Goal: Information Seeking & Learning: Check status

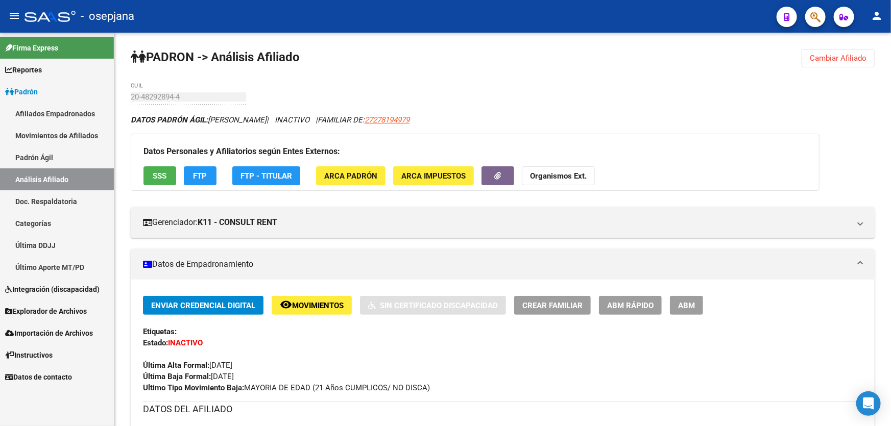
click at [66, 150] on link "Padrón Ágil" at bounding box center [57, 158] width 114 height 22
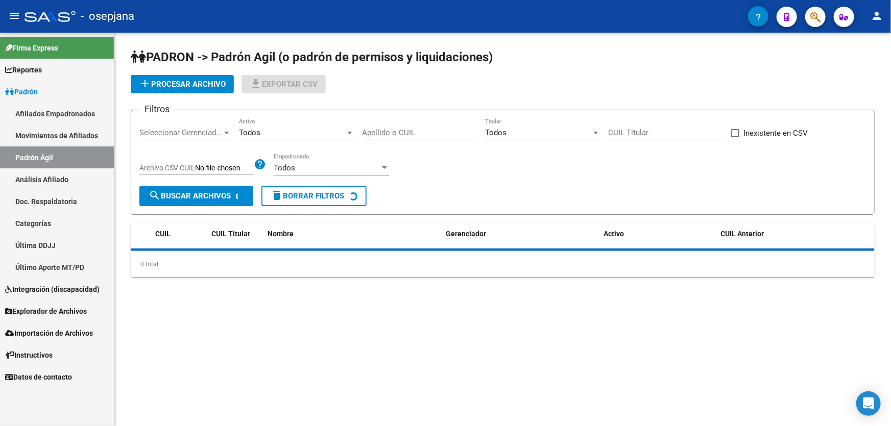
click at [44, 174] on link "Análisis Afiliado" at bounding box center [57, 179] width 114 height 22
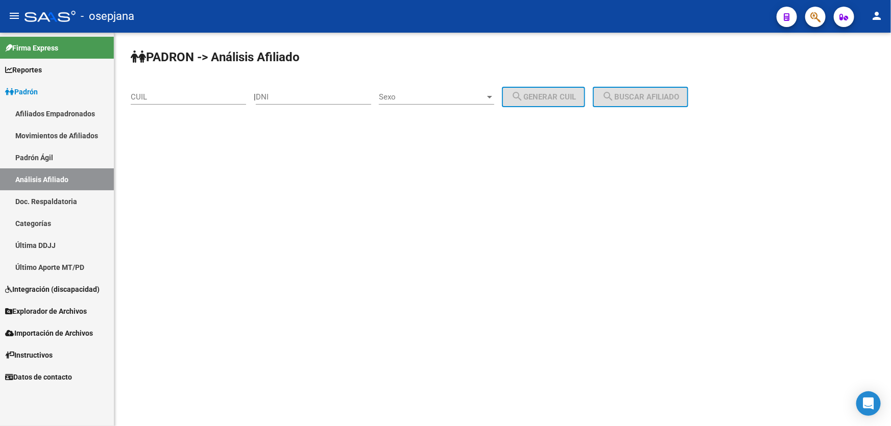
click at [767, 179] on mat-sidenav-content "PADRON -> Análisis Afiliado CUIL | DNI Sexo Sexo search Generar CUIL search Bus…" at bounding box center [502, 230] width 777 height 394
click at [159, 92] on input "CUIL" at bounding box center [188, 96] width 115 height 9
paste input "20-14627143-0"
click at [672, 88] on button "search Buscar afiliado" at bounding box center [640, 97] width 95 height 20
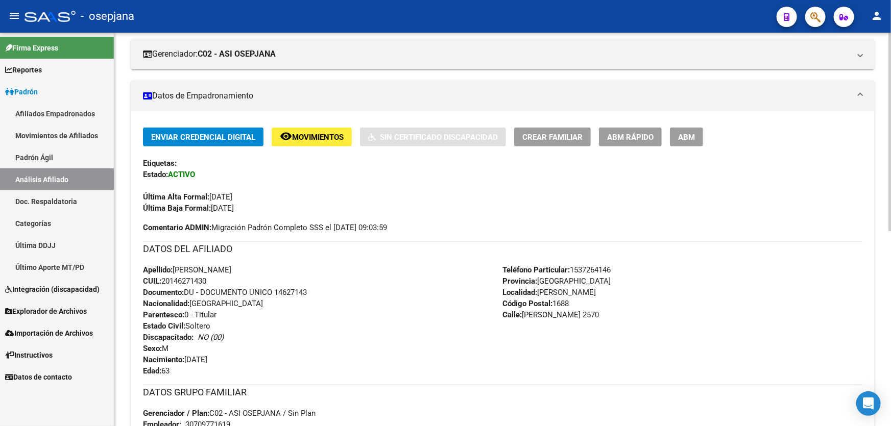
scroll to position [155, 0]
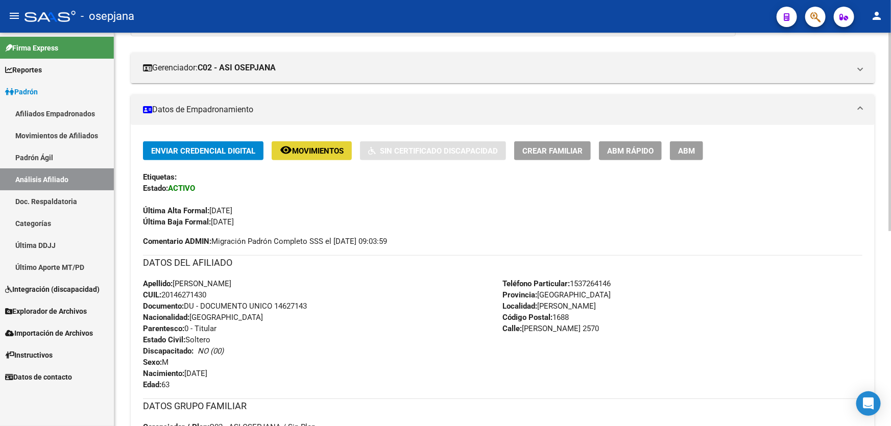
click at [322, 150] on span "Movimientos" at bounding box center [318, 151] width 52 height 9
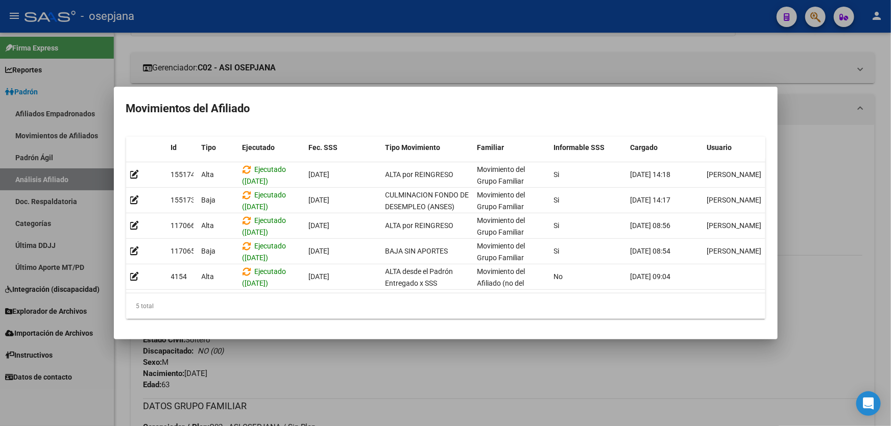
click at [465, 387] on div at bounding box center [445, 213] width 891 height 426
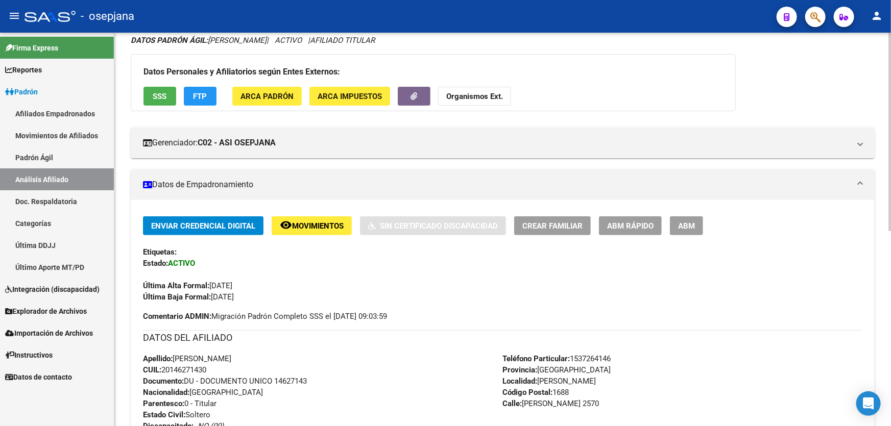
scroll to position [0, 0]
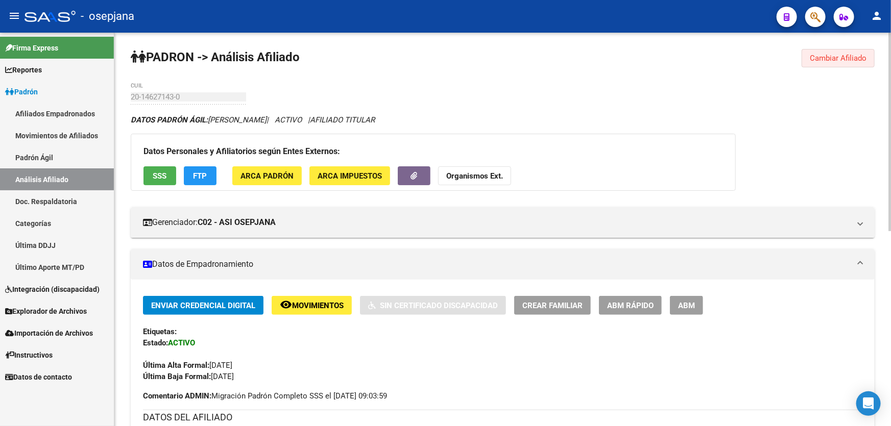
click at [832, 51] on button "Cambiar Afiliado" at bounding box center [838, 58] width 73 height 18
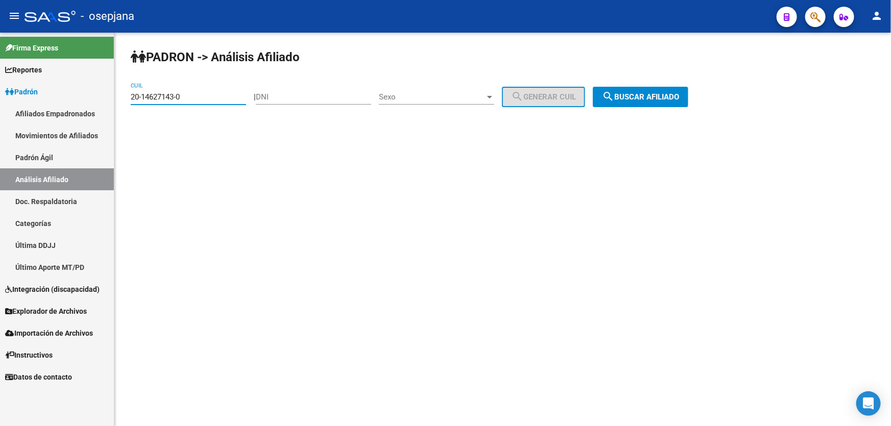
drag, startPoint x: 199, startPoint y: 99, endPoint x: 122, endPoint y: 99, distance: 77.1
click at [122, 99] on div "PADRON -> Análisis Afiliado 20-14627143-0 CUIL | DNI Sexo Sexo search Generar C…" at bounding box center [502, 86] width 777 height 107
paste input "20160895-4"
click at [646, 108] on div "PADRON -> Análisis Afiliado 20-20160895-4 CUIL | DNI Sexo Sexo search Generar C…" at bounding box center [502, 86] width 777 height 107
click at [647, 105] on button "search Buscar afiliado" at bounding box center [640, 97] width 95 height 20
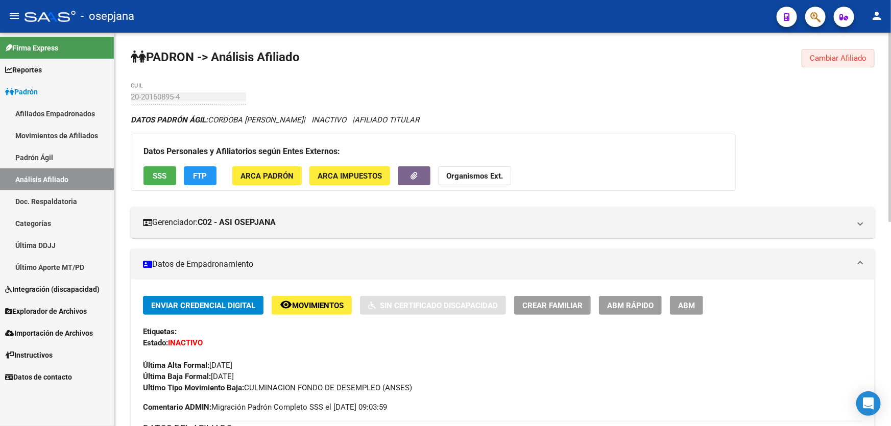
click at [847, 56] on span "Cambiar Afiliado" at bounding box center [838, 58] width 57 height 9
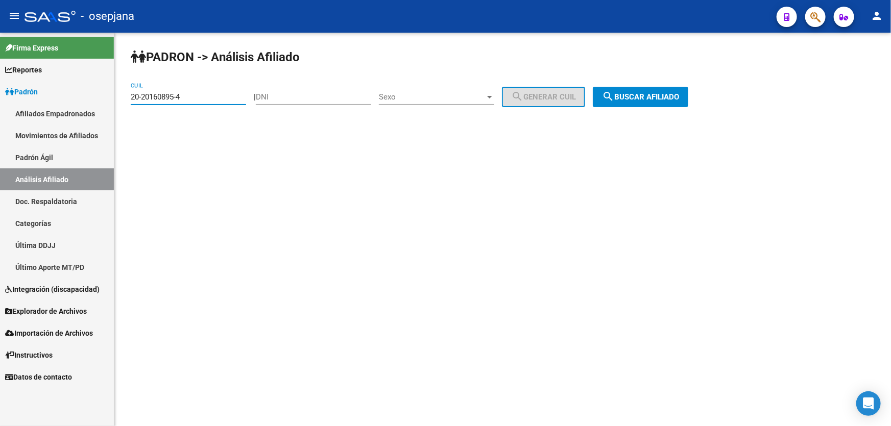
drag, startPoint x: 207, startPoint y: 100, endPoint x: 122, endPoint y: 107, distance: 85.6
click at [122, 107] on div "PADRON -> Análisis Afiliado 20-20160895-4 CUIL | DNI Sexo Sexo search Generar C…" at bounding box center [502, 86] width 777 height 107
paste input "7-47161593-0"
click at [679, 98] on span "search Buscar afiliado" at bounding box center [640, 96] width 77 height 9
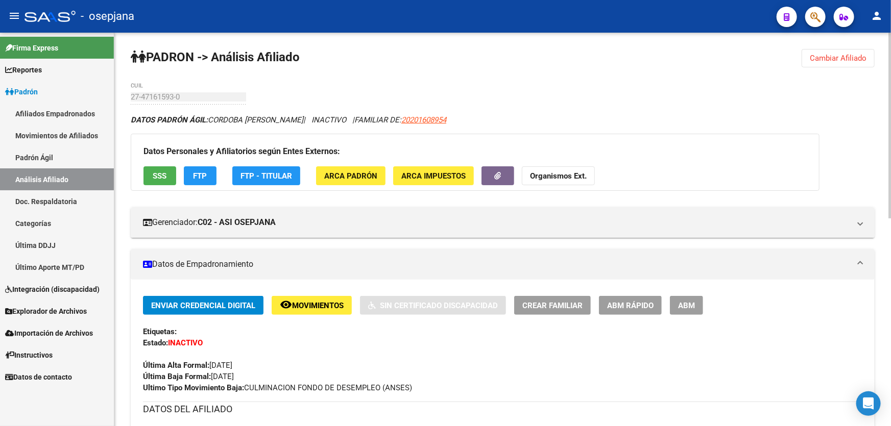
click at [855, 56] on span "Cambiar Afiliado" at bounding box center [838, 58] width 57 height 9
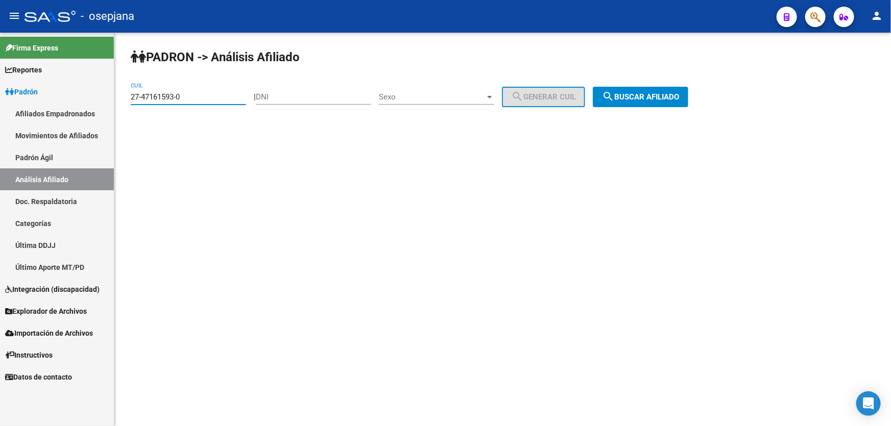
drag, startPoint x: 209, startPoint y: 98, endPoint x: 123, endPoint y: 102, distance: 86.9
click at [123, 102] on div "PADRON -> Análisis Afiliado 27-47161593-0 CUIL | DNI Sexo Sexo search Generar C…" at bounding box center [502, 86] width 777 height 107
paste input "0-22288235-5"
click at [679, 98] on span "search Buscar afiliado" at bounding box center [640, 96] width 77 height 9
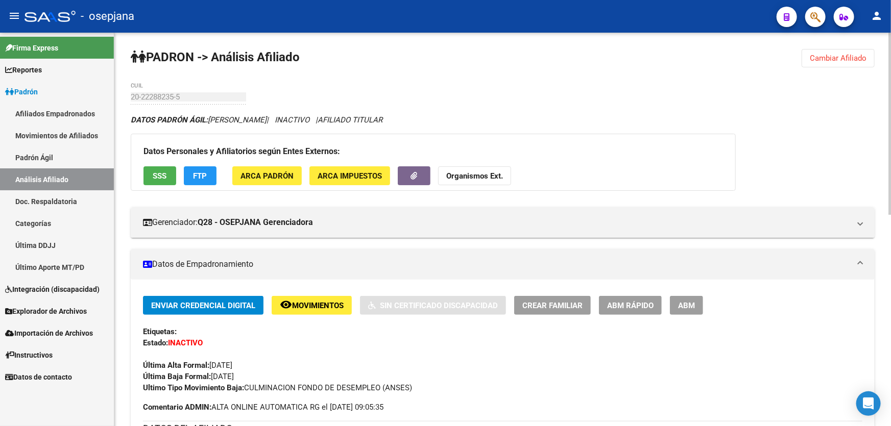
click at [847, 57] on span "Cambiar Afiliado" at bounding box center [838, 58] width 57 height 9
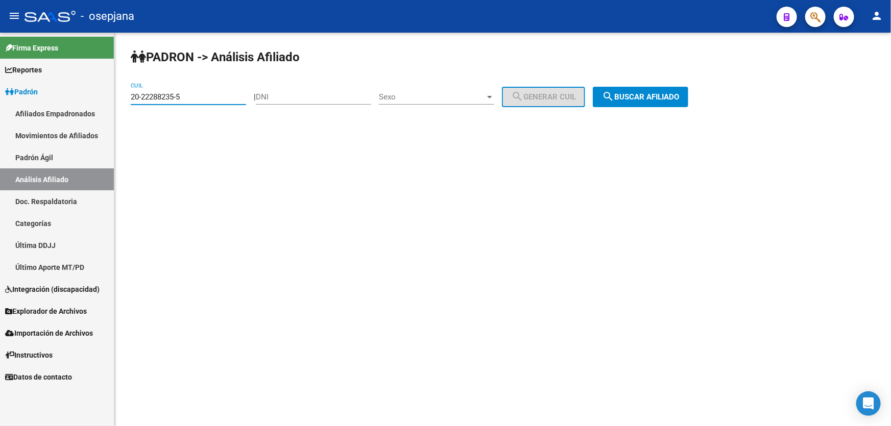
drag, startPoint x: 189, startPoint y: 94, endPoint x: 131, endPoint y: 99, distance: 57.8
click at [131, 99] on input "20-22288235-5" at bounding box center [188, 96] width 115 height 9
paste input "7-17745331-0"
click at [678, 114] on div "PADRON -> Análisis Afiliado 27-17745331-0 CUIL | DNI Sexo Sexo search Generar C…" at bounding box center [502, 86] width 777 height 107
click at [668, 109] on div "PADRON -> Análisis Afiliado 27-17745331-0 CUIL | DNI Sexo Sexo search Generar C…" at bounding box center [502, 86] width 777 height 107
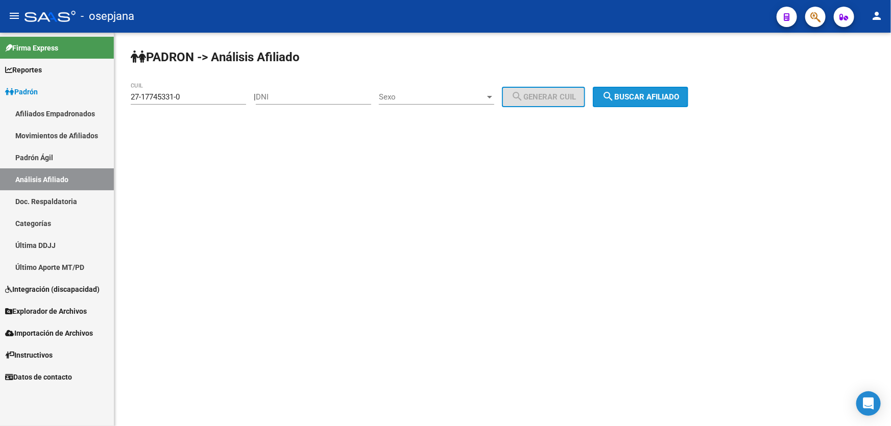
click at [657, 100] on span "search Buscar afiliado" at bounding box center [640, 96] width 77 height 9
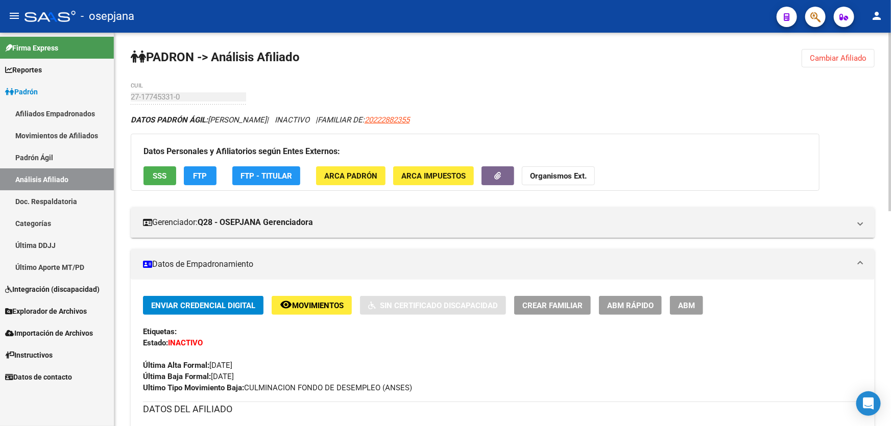
click at [835, 64] on button "Cambiar Afiliado" at bounding box center [838, 58] width 73 height 18
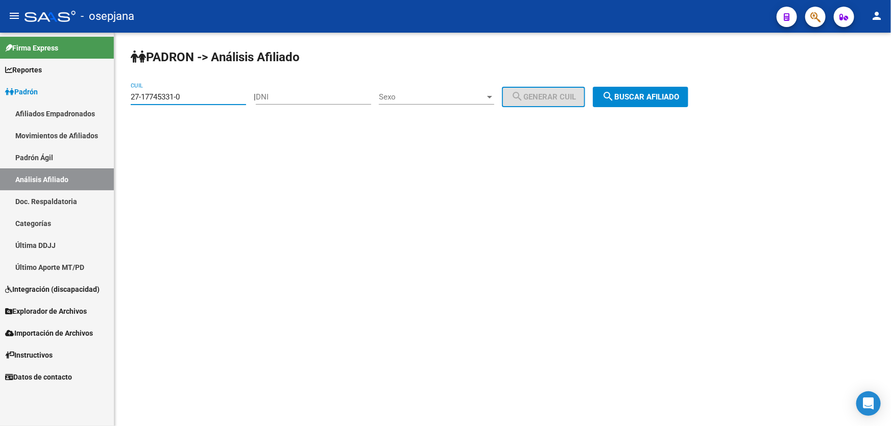
drag, startPoint x: 209, startPoint y: 94, endPoint x: 108, endPoint y: 100, distance: 101.3
click at [108, 100] on mat-sidenav-container "Firma Express Reportes Padrón Traspasos x O.S. Traspasos x Gerenciador Traspaso…" at bounding box center [445, 230] width 891 height 394
paste input "0-22298806-4"
click at [680, 101] on button "search Buscar afiliado" at bounding box center [640, 97] width 95 height 20
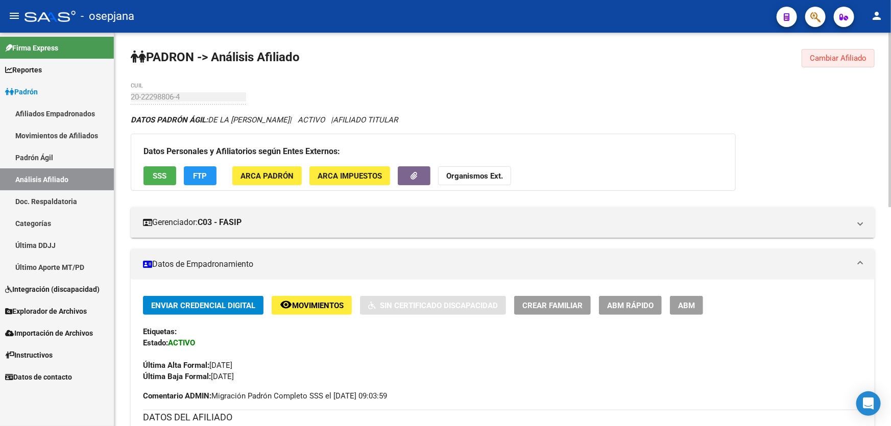
click at [850, 60] on span "Cambiar Afiliado" at bounding box center [838, 58] width 57 height 9
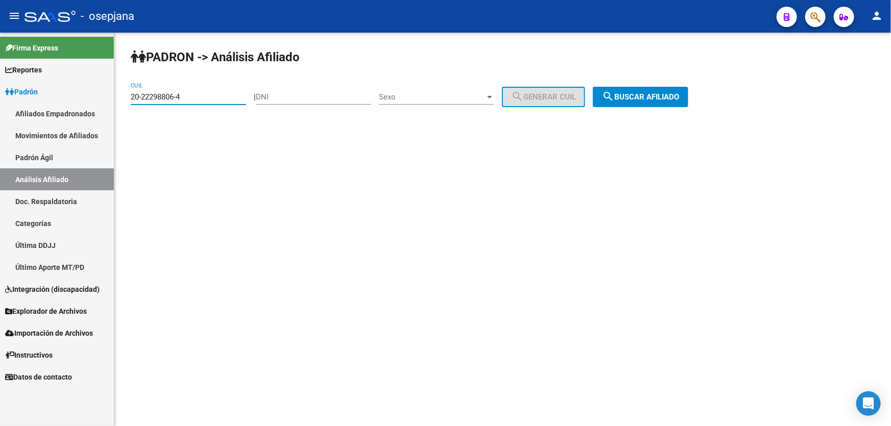
drag, startPoint x: 189, startPoint y: 100, endPoint x: 113, endPoint y: 102, distance: 76.1
click at [113, 102] on mat-sidenav-container "Firma Express Reportes Padrón Traspasos x O.S. Traspasos x Gerenciador Traspaso…" at bounding box center [445, 230] width 891 height 394
paste input "7-27503348-6"
click at [628, 90] on button "search Buscar afiliado" at bounding box center [640, 97] width 95 height 20
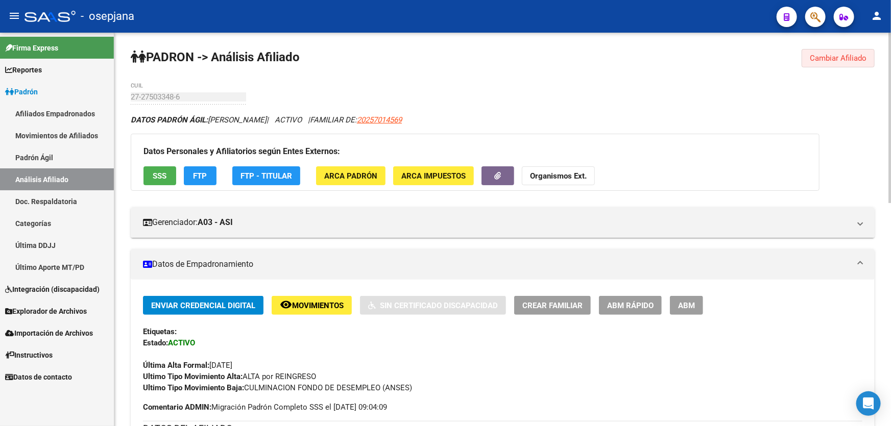
click at [840, 55] on span "Cambiar Afiliado" at bounding box center [838, 58] width 57 height 9
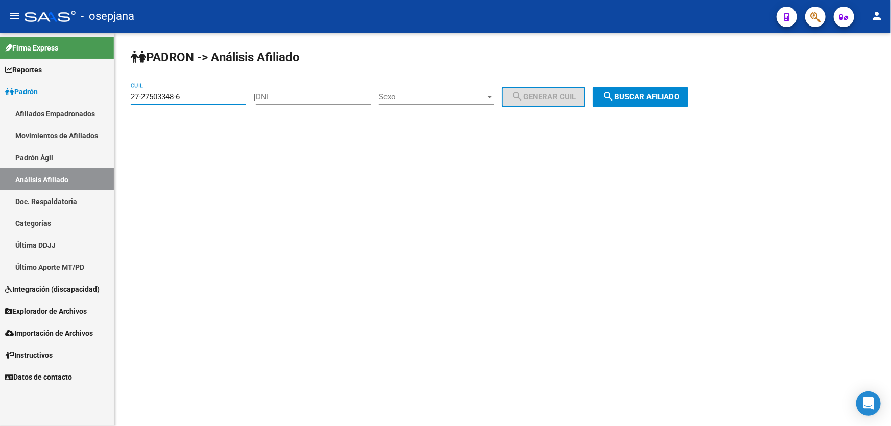
drag, startPoint x: 212, startPoint y: 97, endPoint x: 101, endPoint y: 107, distance: 111.7
click at [101, 107] on mat-sidenav-container "Firma Express Reportes Padrón Traspasos x O.S. Traspasos x Gerenciador Traspaso…" at bounding box center [445, 230] width 891 height 394
paste input "0-25812463-5"
click at [678, 87] on button "search Buscar afiliado" at bounding box center [640, 97] width 95 height 20
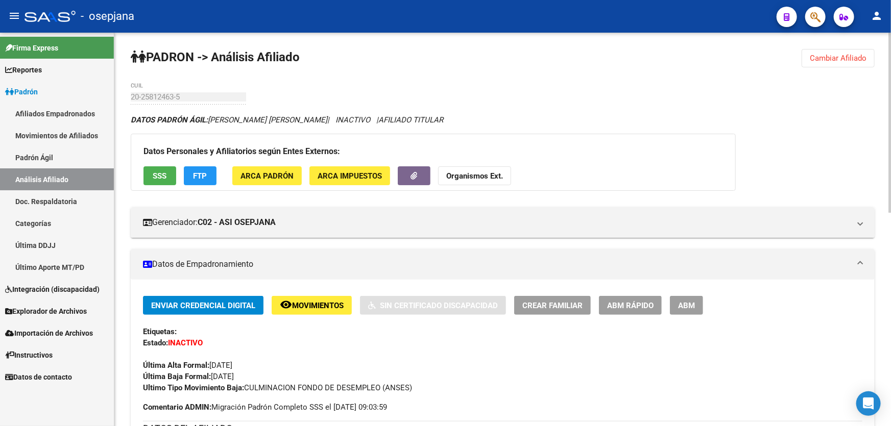
click at [833, 56] on span "Cambiar Afiliado" at bounding box center [838, 58] width 57 height 9
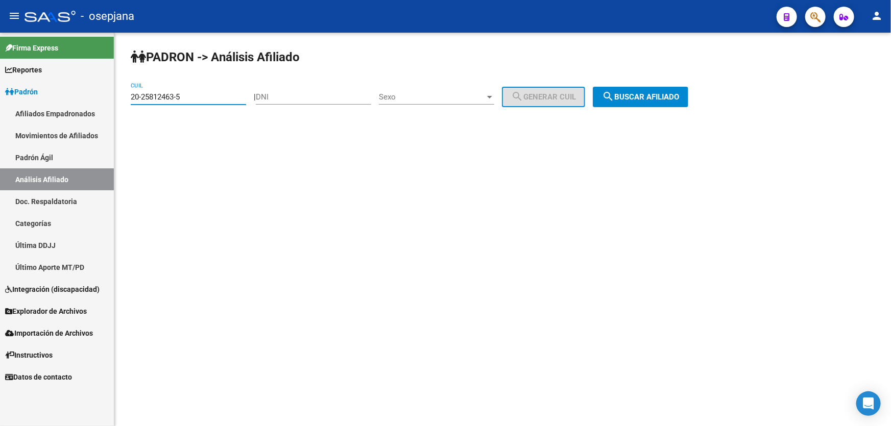
drag, startPoint x: 194, startPoint y: 94, endPoint x: 121, endPoint y: 100, distance: 73.2
click at [121, 100] on div "PADRON -> Análisis Afiliado 20-25812463-5 CUIL | DNI Sexo Sexo search Generar C…" at bounding box center [502, 86] width 777 height 107
paste input "7025947-3"
click at [654, 105] on button "search Buscar afiliado" at bounding box center [640, 97] width 95 height 20
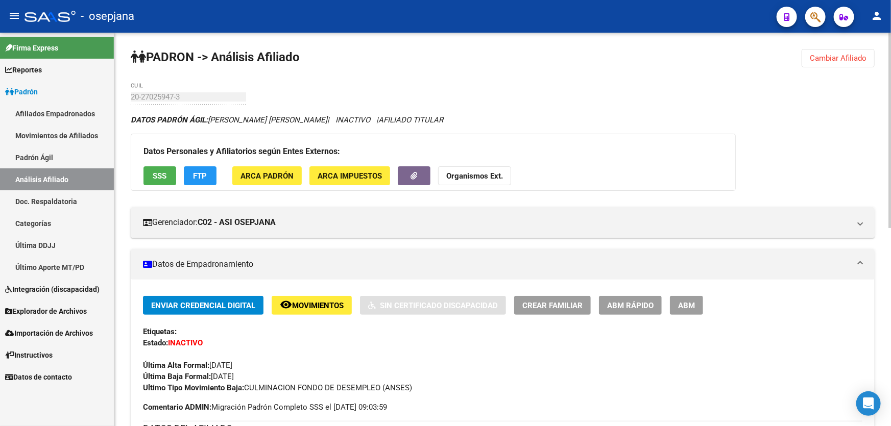
click at [748, 123] on div "DATOS PADRÓN ÁGIL: [PERSON_NAME] [PERSON_NAME] | INACTIVO | AFILIADO TITULAR" at bounding box center [503, 119] width 744 height 11
click at [819, 63] on button "Cambiar Afiliado" at bounding box center [838, 58] width 73 height 18
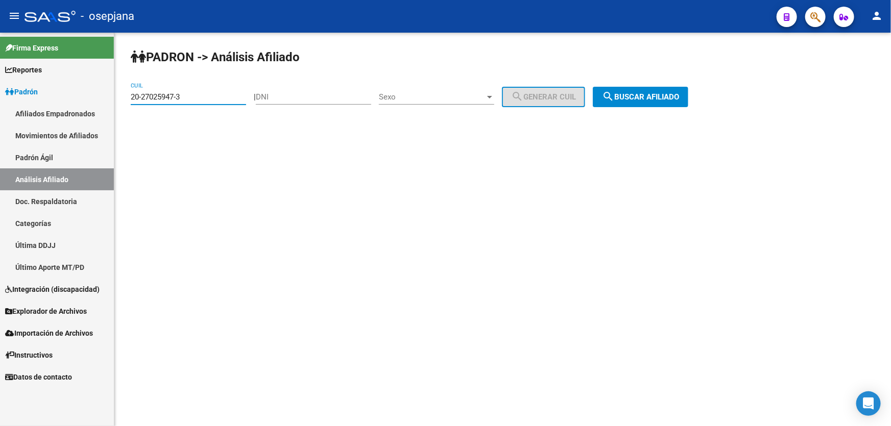
drag, startPoint x: 213, startPoint y: 97, endPoint x: 121, endPoint y: 99, distance: 91.9
click at [121, 99] on div "PADRON -> Análisis Afiliado 20-27025947-3 CUIL | DNI Sexo Sexo search Generar C…" at bounding box center [502, 86] width 777 height 107
paste input "8474371-8"
click at [688, 100] on button "search Buscar afiliado" at bounding box center [640, 97] width 95 height 20
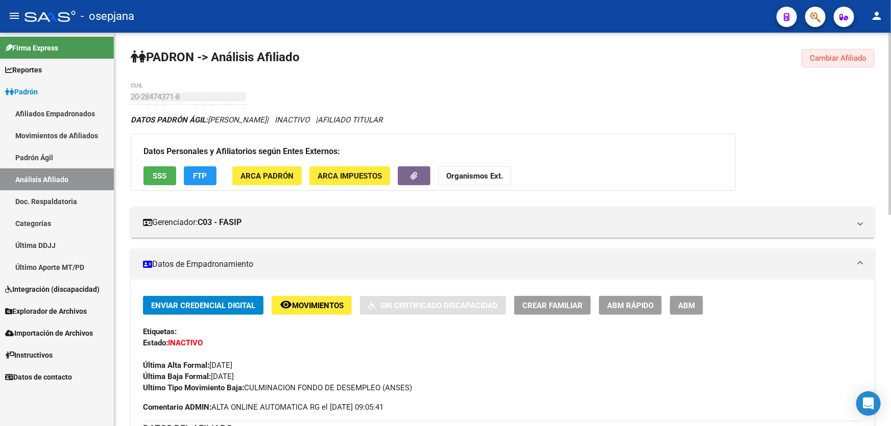
click at [830, 63] on button "Cambiar Afiliado" at bounding box center [838, 58] width 73 height 18
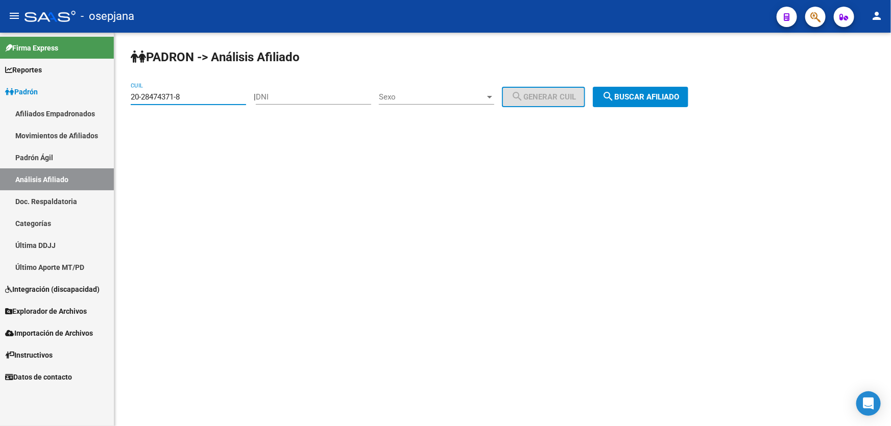
drag, startPoint x: 193, startPoint y: 95, endPoint x: 124, endPoint y: 98, distance: 69.5
click at [124, 98] on div "PADRON -> Análisis Afiliado 20-28474371-8 CUIL | DNI Sexo Sexo search Generar C…" at bounding box center [502, 86] width 777 height 107
paste input "7-58109240-2"
click at [642, 93] on span "search Buscar afiliado" at bounding box center [640, 96] width 77 height 9
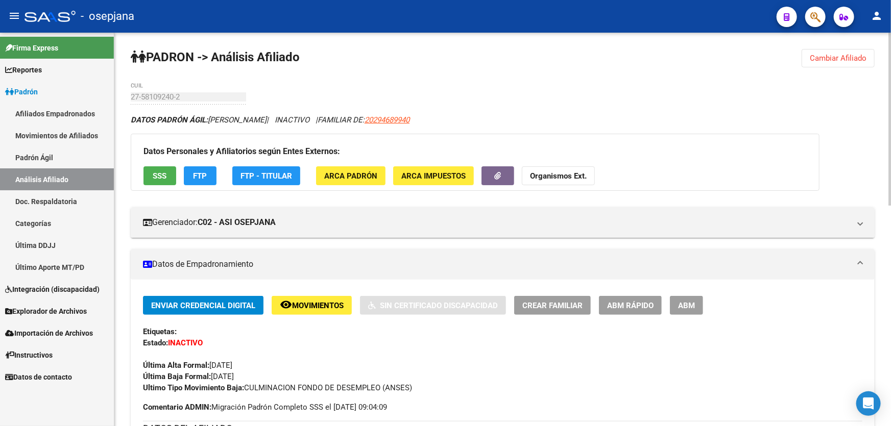
click at [812, 144] on div "Datos Personales y Afiliatorios según Entes Externos: SSS FTP FTP - Titular ARC…" at bounding box center [475, 162] width 689 height 57
click at [821, 59] on span "Cambiar Afiliado" at bounding box center [838, 58] width 57 height 9
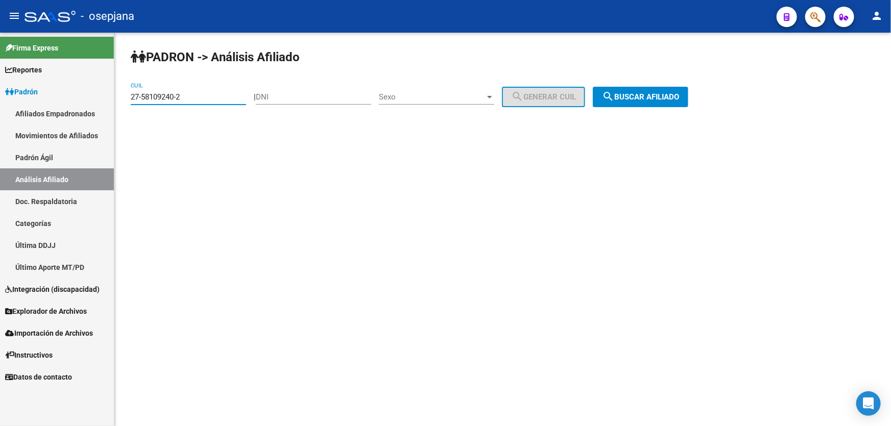
drag, startPoint x: 201, startPoint y: 99, endPoint x: 121, endPoint y: 99, distance: 80.2
click at [121, 99] on div "PADRON -> Análisis Afiliado 27-58109240-2 CUIL | DNI Sexo Sexo search Generar C…" at bounding box center [502, 86] width 777 height 107
paste input "0-29768867-8"
click at [641, 100] on span "search Buscar afiliado" at bounding box center [640, 96] width 77 height 9
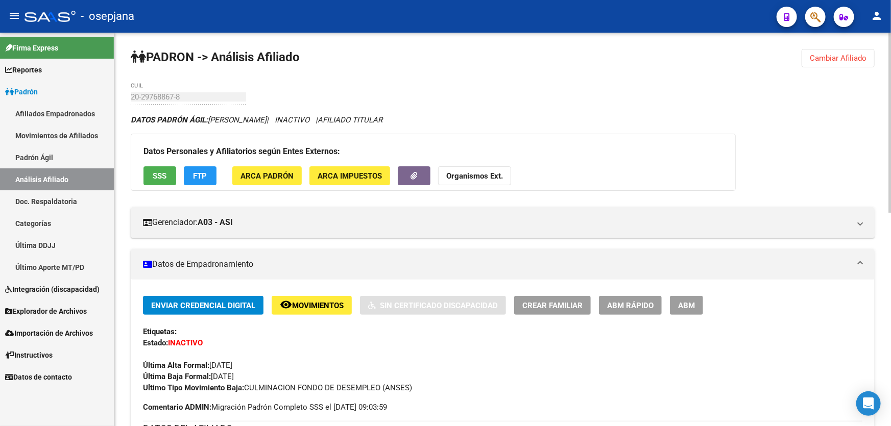
click at [812, 55] on span "Cambiar Afiliado" at bounding box center [838, 58] width 57 height 9
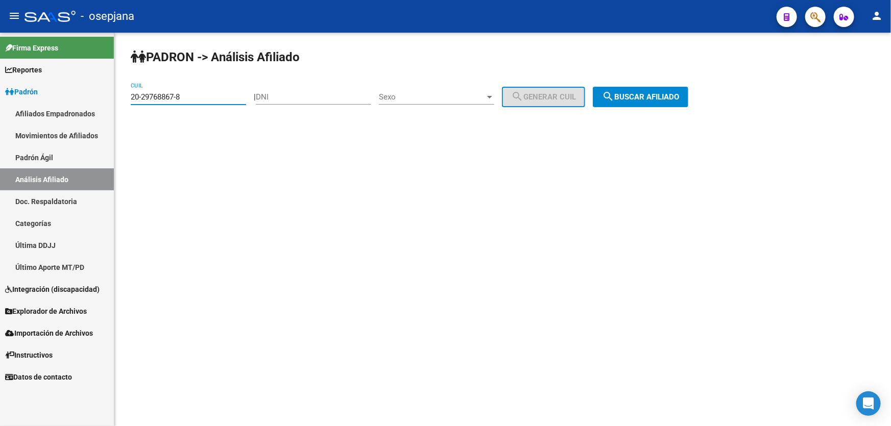
drag, startPoint x: 196, startPoint y: 94, endPoint x: 128, endPoint y: 98, distance: 68.0
click at [128, 98] on div "PADRON -> Análisis Afiliado 20-29768867-8 CUIL | DNI Sexo Sexo search Generar C…" at bounding box center [502, 86] width 777 height 107
paste input "911465-2"
click at [643, 92] on span "search Buscar afiliado" at bounding box center [640, 96] width 77 height 9
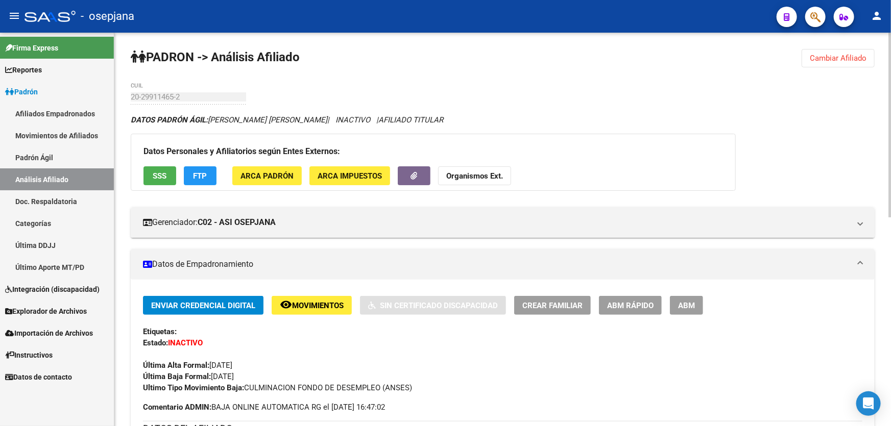
click at [842, 52] on button "Cambiar Afiliado" at bounding box center [838, 58] width 73 height 18
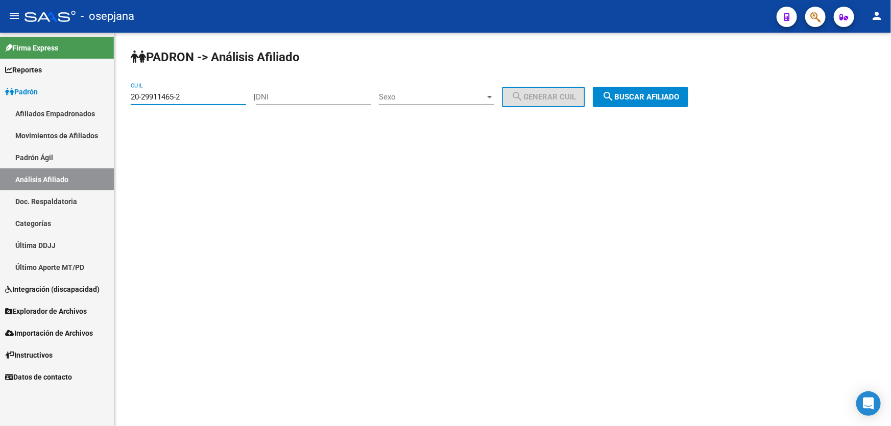
drag, startPoint x: 202, startPoint y: 95, endPoint x: 117, endPoint y: 103, distance: 85.6
click at [117, 103] on div "PADRON -> Análisis Afiliado 20-29911465-2 CUIL | DNI Sexo Sexo search Generar C…" at bounding box center [502, 86] width 777 height 107
paste input "32318807-7"
click at [679, 101] on button "search Buscar afiliado" at bounding box center [640, 97] width 95 height 20
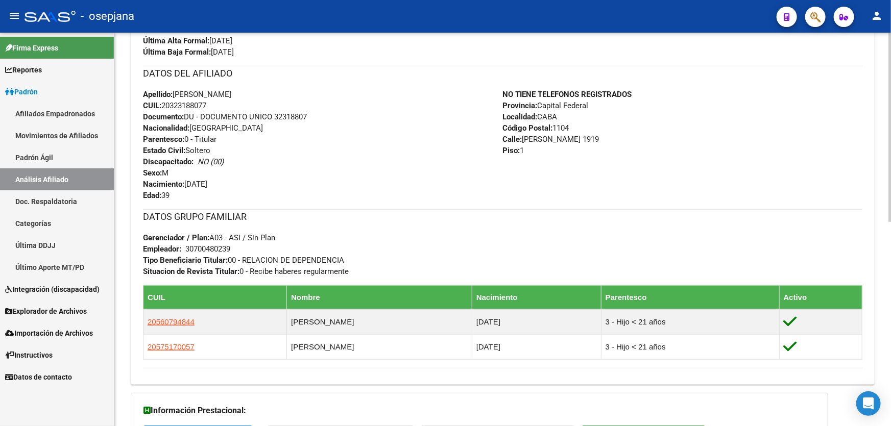
scroll to position [424, 0]
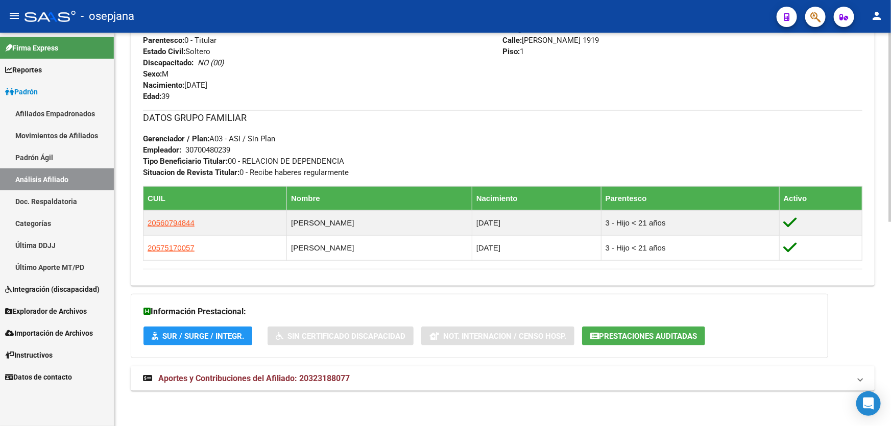
click at [335, 387] on mat-expansion-panel-header "Aportes y Contribuciones del Afiliado: 20323188077" at bounding box center [503, 379] width 744 height 25
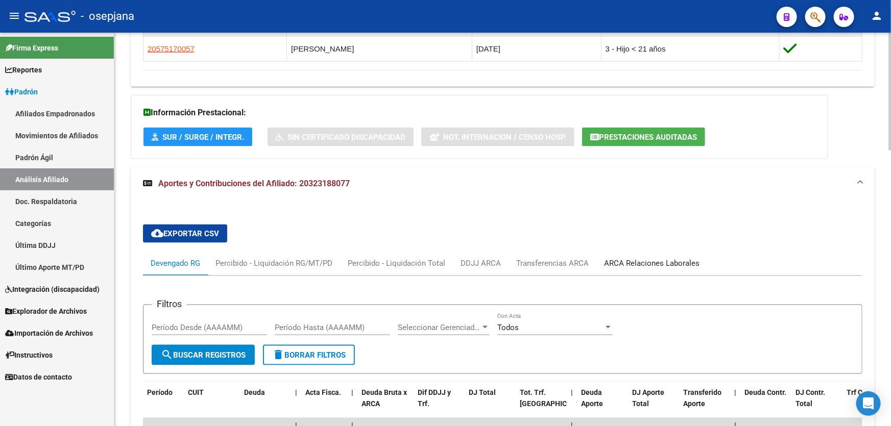
click at [660, 262] on div "ARCA Relaciones Laborales" at bounding box center [651, 263] width 95 height 11
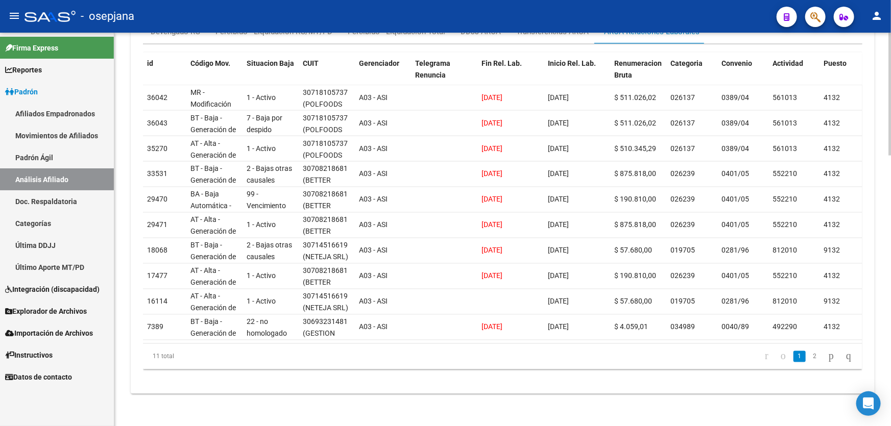
scroll to position [808, 0]
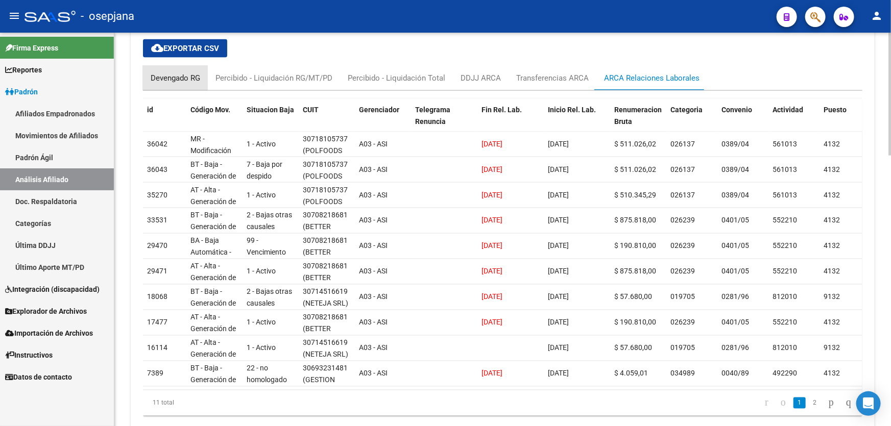
click at [175, 74] on div "Devengado RG" at bounding box center [176, 77] width 50 height 11
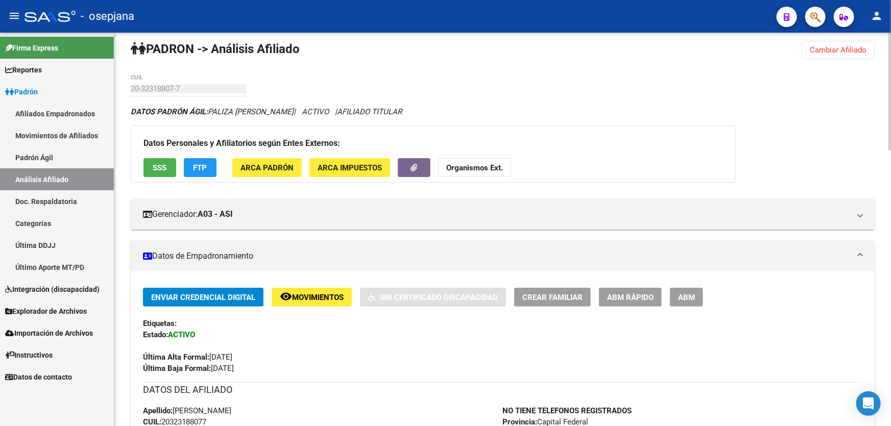
scroll to position [0, 0]
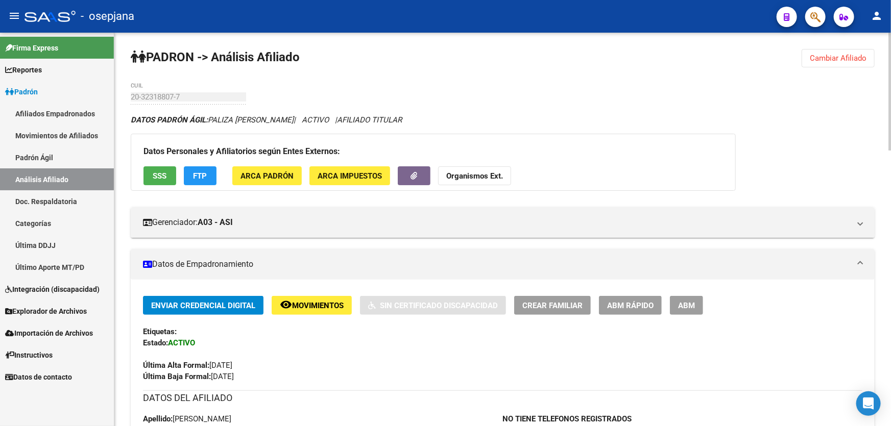
click at [842, 51] on button "Cambiar Afiliado" at bounding box center [838, 58] width 73 height 18
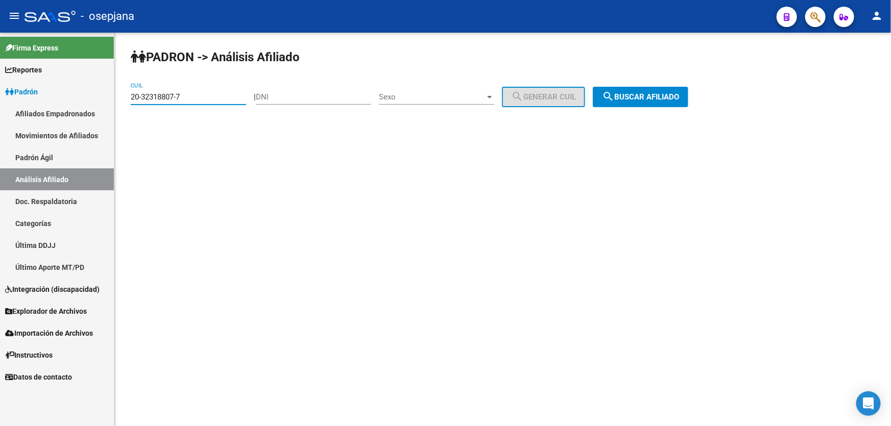
drag, startPoint x: 203, startPoint y: 93, endPoint x: 116, endPoint y: 95, distance: 86.8
click at [116, 95] on div "PADRON -> Análisis Afiliado 20-32318807-7 CUIL | DNI Sexo Sexo search Generar C…" at bounding box center [502, 86] width 777 height 107
paste input "677163-6"
click at [659, 97] on span "search Buscar afiliado" at bounding box center [640, 96] width 77 height 9
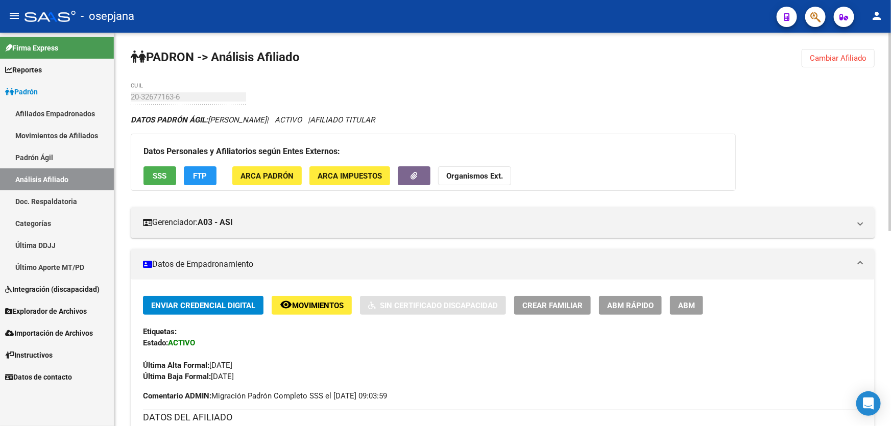
click at [888, 42] on div at bounding box center [889, 132] width 3 height 199
click at [837, 64] on button "Cambiar Afiliado" at bounding box center [838, 58] width 73 height 18
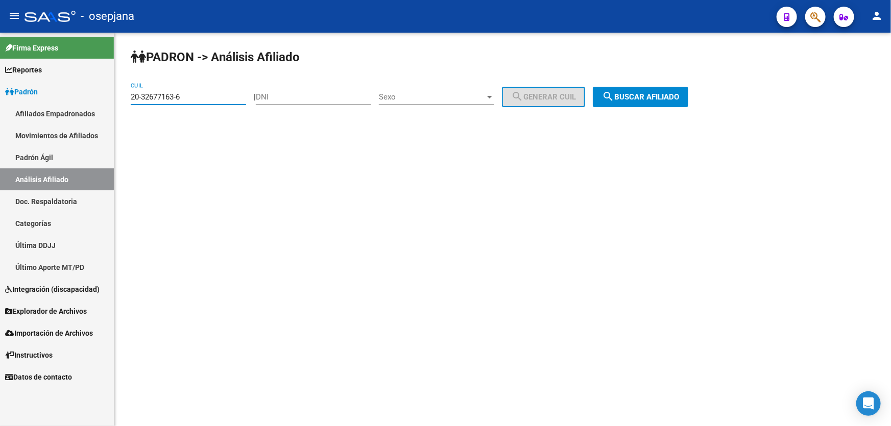
drag, startPoint x: 208, startPoint y: 99, endPoint x: 118, endPoint y: 106, distance: 90.1
click at [118, 106] on div "PADRON -> Análisis Afiliado 20-32677163-6 CUIL | DNI Sexo Sexo search Generar C…" at bounding box center [502, 86] width 777 height 107
paste input "3201805-2"
click at [647, 98] on span "search Buscar afiliado" at bounding box center [640, 96] width 77 height 9
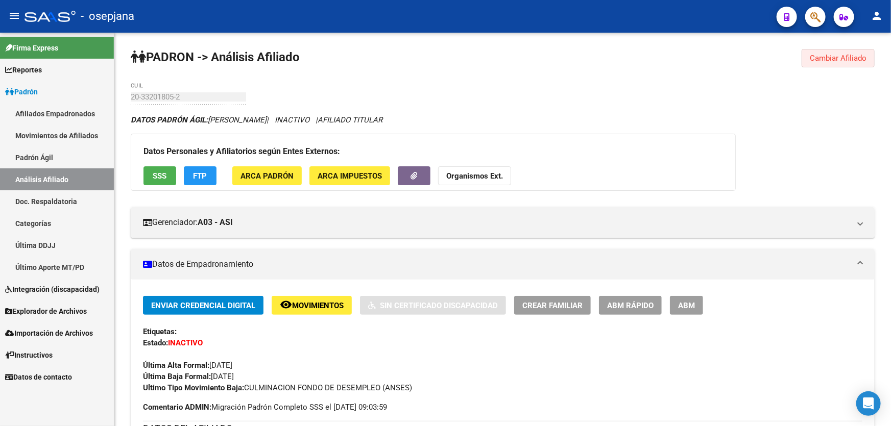
click at [853, 56] on span "Cambiar Afiliado" at bounding box center [838, 58] width 57 height 9
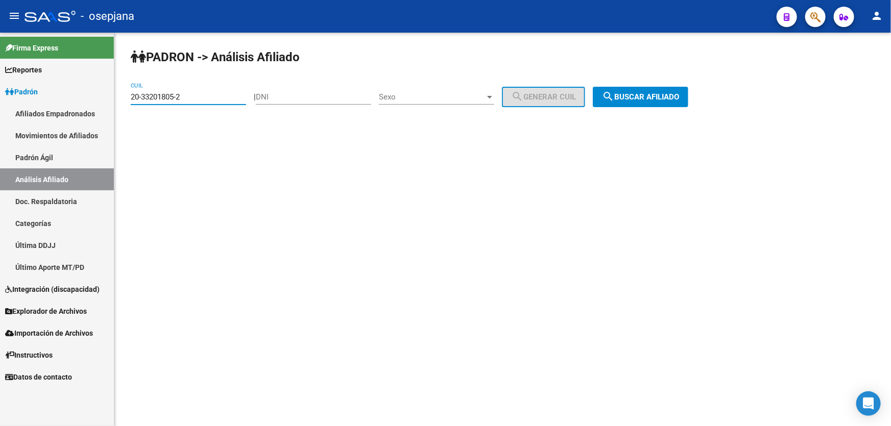
drag, startPoint x: 191, startPoint y: 95, endPoint x: 119, endPoint y: 107, distance: 73.0
click at [119, 107] on div "PADRON -> Análisis Afiliado 20-33201805-2 CUIL | DNI Sexo Sexo search Generar C…" at bounding box center [502, 86] width 777 height 107
paste input "347565-1"
click at [657, 95] on span "search Buscar afiliado" at bounding box center [640, 96] width 77 height 9
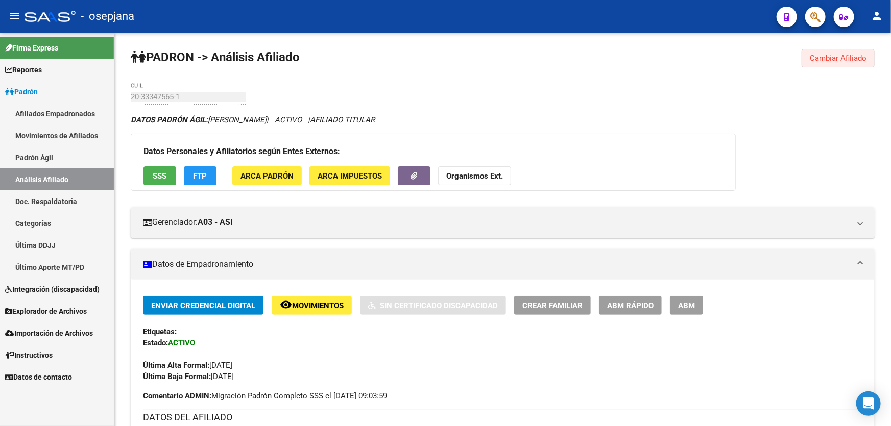
click at [830, 55] on span "Cambiar Afiliado" at bounding box center [838, 58] width 57 height 9
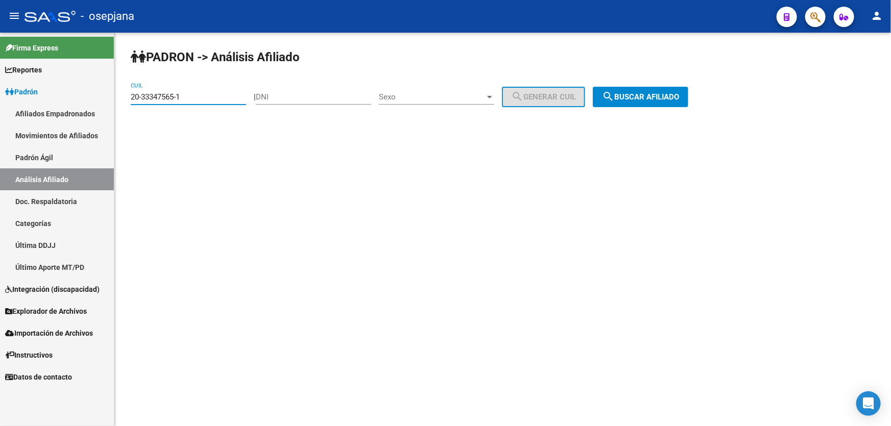
drag, startPoint x: 196, startPoint y: 95, endPoint x: 128, endPoint y: 100, distance: 68.5
click at [128, 100] on div "PADRON -> Análisis Afiliado 20-33347565-1 CUIL | DNI Sexo Sexo search Generar C…" at bounding box center [502, 86] width 777 height 107
paste input "50019"
click at [624, 102] on button "search Buscar afiliado" at bounding box center [640, 97] width 95 height 20
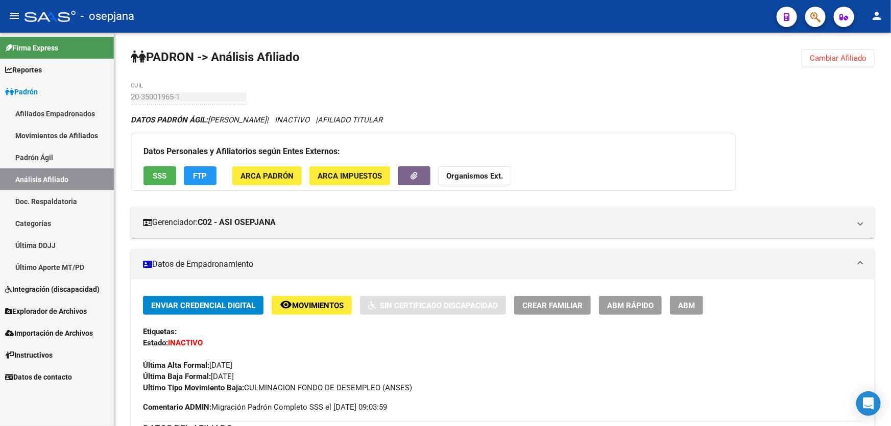
click at [839, 59] on span "Cambiar Afiliado" at bounding box center [838, 58] width 57 height 9
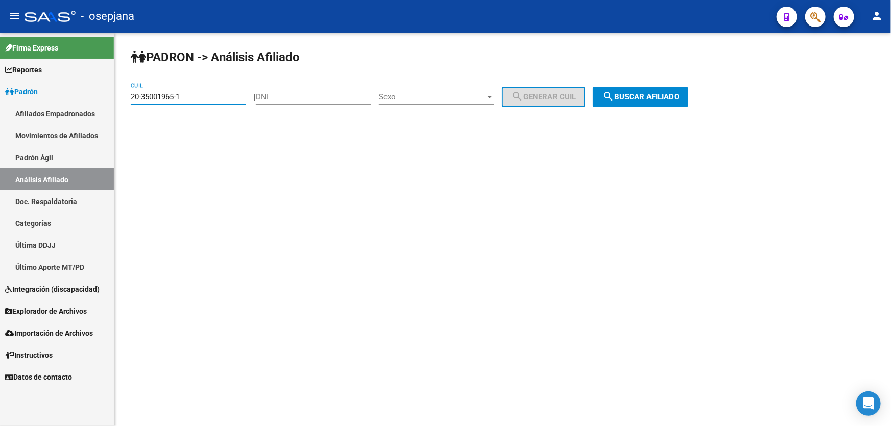
drag, startPoint x: 209, startPoint y: 96, endPoint x: 120, endPoint y: 99, distance: 88.4
click at [120, 99] on div "PADRON -> Análisis Afiliado 20-35001965-1 CUIL | DNI Sexo Sexo search Generar C…" at bounding box center [502, 86] width 777 height 107
paste input "7-33656169-3"
click at [649, 94] on span "search Buscar afiliado" at bounding box center [640, 96] width 77 height 9
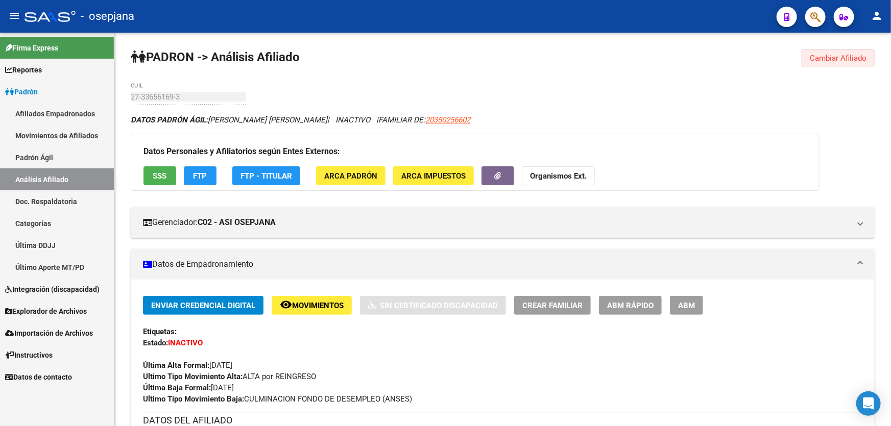
click at [844, 54] on span "Cambiar Afiliado" at bounding box center [838, 58] width 57 height 9
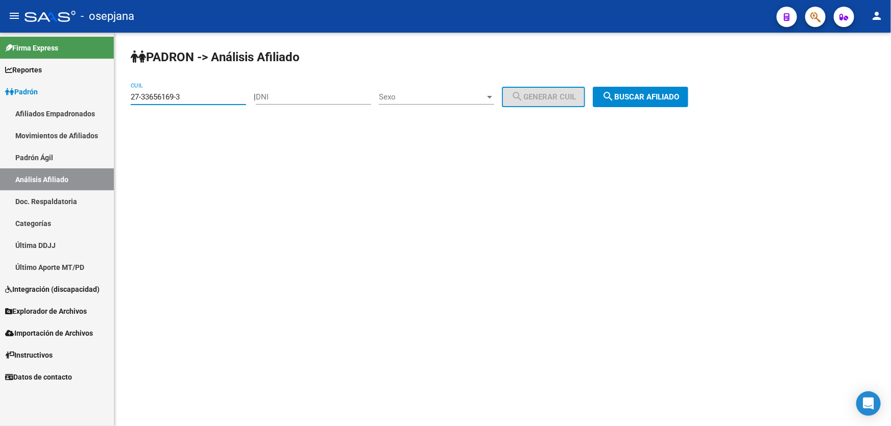
drag, startPoint x: 191, startPoint y: 97, endPoint x: 118, endPoint y: 99, distance: 72.5
click at [118, 99] on div "PADRON -> Análisis Afiliado 27-33656169-3 CUIL | DNI Sexo Sexo search Generar C…" at bounding box center [502, 86] width 777 height 107
drag, startPoint x: 129, startPoint y: 96, endPoint x: 207, endPoint y: 87, distance: 78.1
click at [207, 87] on div "27-33656169-3 CUIL" at bounding box center [188, 94] width 115 height 22
click at [163, 92] on input "27-33656169-3" at bounding box center [188, 96] width 115 height 9
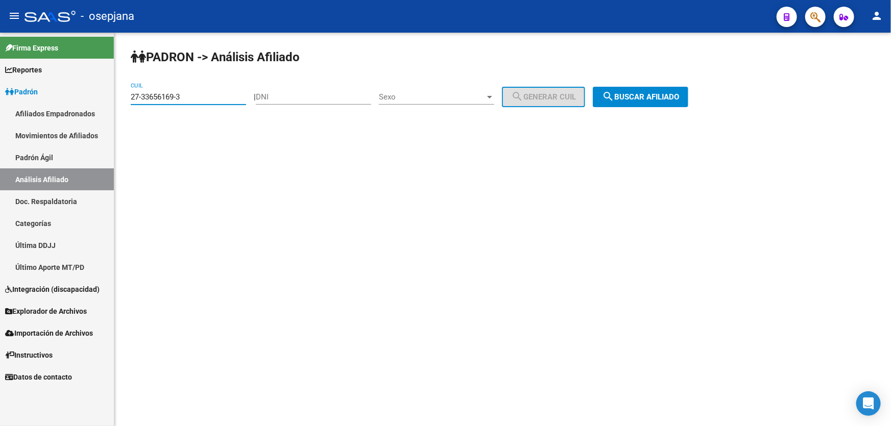
drag, startPoint x: 186, startPoint y: 93, endPoint x: 135, endPoint y: 96, distance: 51.7
click at [125, 98] on div "PADRON -> Análisis Afiliado 27-33656169-3 CUIL | DNI Sexo Sexo search Generar C…" at bounding box center [502, 86] width 777 height 107
paste input "3-49981226-4"
click at [667, 92] on span "search Buscar afiliado" at bounding box center [640, 96] width 77 height 9
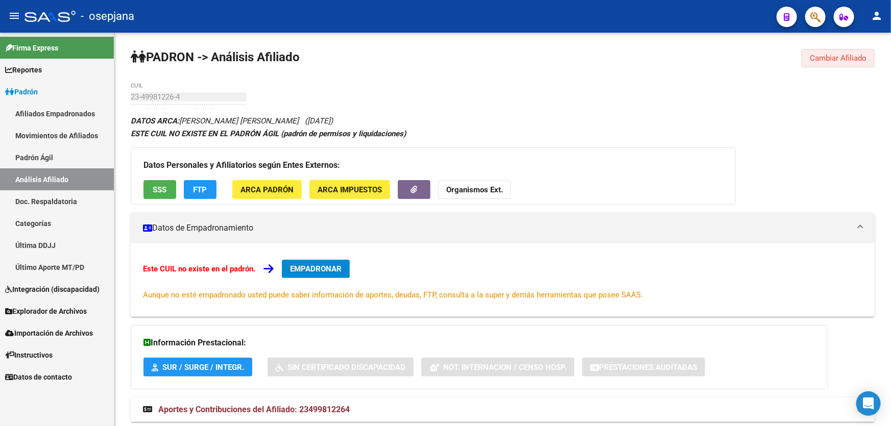
click at [845, 58] on span "Cambiar Afiliado" at bounding box center [838, 58] width 57 height 9
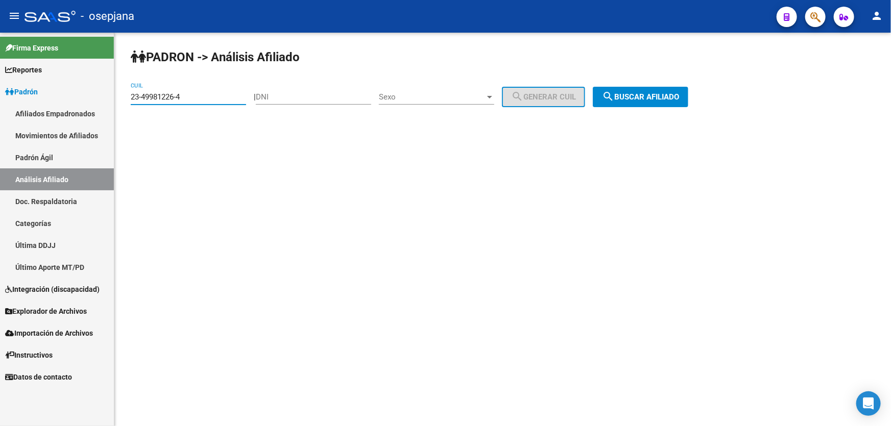
drag, startPoint x: 197, startPoint y: 93, endPoint x: 110, endPoint y: 105, distance: 88.1
click at [107, 106] on mat-sidenav-container "Firma Express Reportes Padrón Traspasos x O.S. Traspasos x Gerenciador Traspaso…" at bounding box center [445, 230] width 891 height 394
paste input "0-35161827-3"
click at [644, 97] on span "search Buscar afiliado" at bounding box center [640, 96] width 77 height 9
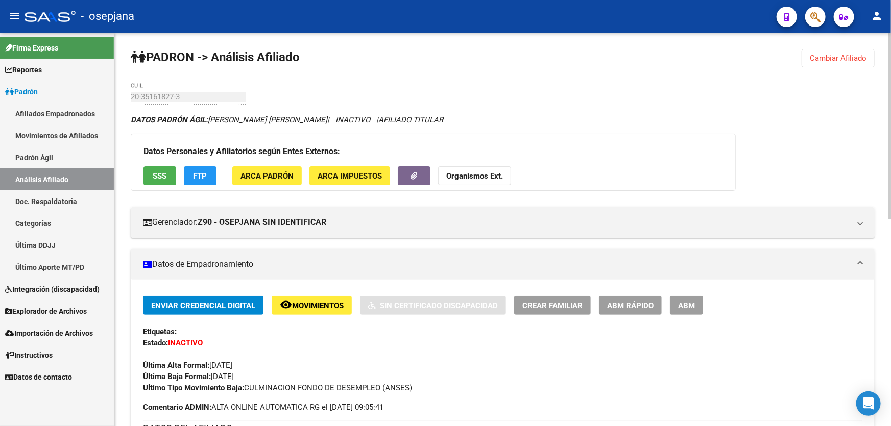
click at [839, 50] on button "Cambiar Afiliado" at bounding box center [838, 58] width 73 height 18
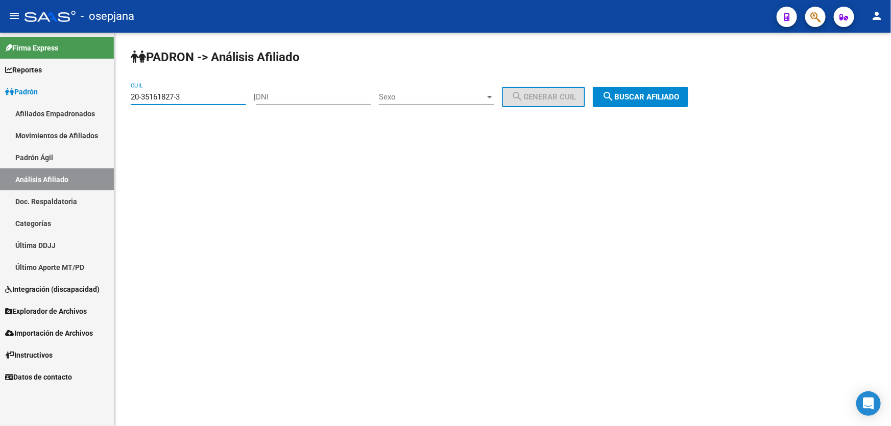
drag, startPoint x: 214, startPoint y: 95, endPoint x: 122, endPoint y: 104, distance: 92.3
click at [122, 104] on div "PADRON -> Análisis Afiliado 20-35161827-3 CUIL | DNI Sexo Sexo search Generar C…" at bounding box center [502, 86] width 777 height 107
paste input "395287-1"
click at [643, 95] on span "search Buscar afiliado" at bounding box center [640, 96] width 77 height 9
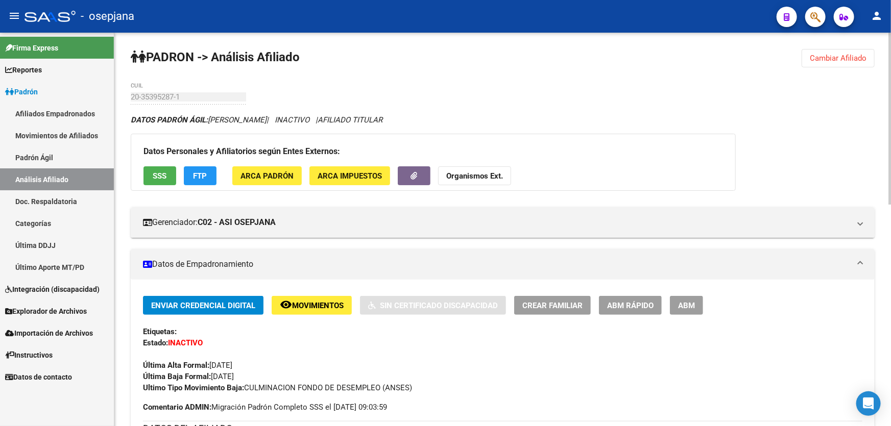
click at [841, 51] on button "Cambiar Afiliado" at bounding box center [838, 58] width 73 height 18
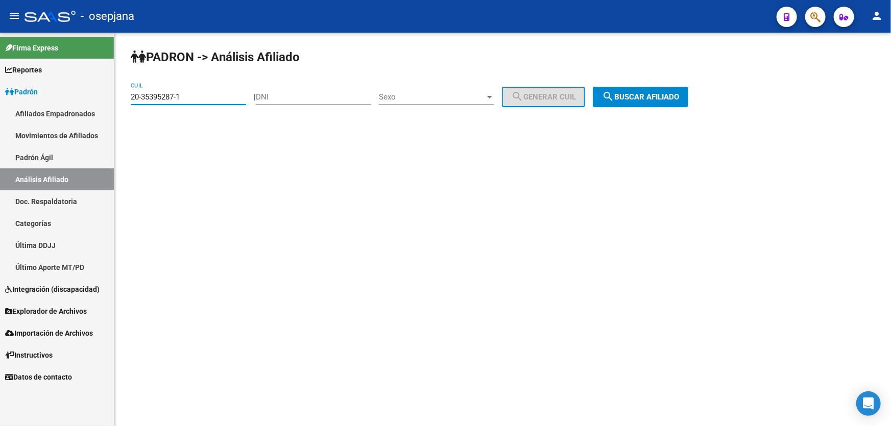
drag, startPoint x: 210, startPoint y: 96, endPoint x: 119, endPoint y: 100, distance: 91.0
click at [119, 100] on div "PADRON -> Análisis Afiliado 20-35395287-1 CUIL | DNI Sexo Sexo search Generar C…" at bounding box center [502, 86] width 777 height 107
paste input "40392348-7"
type input "20-40392348-7"
click at [650, 96] on span "search Buscar afiliado" at bounding box center [640, 96] width 77 height 9
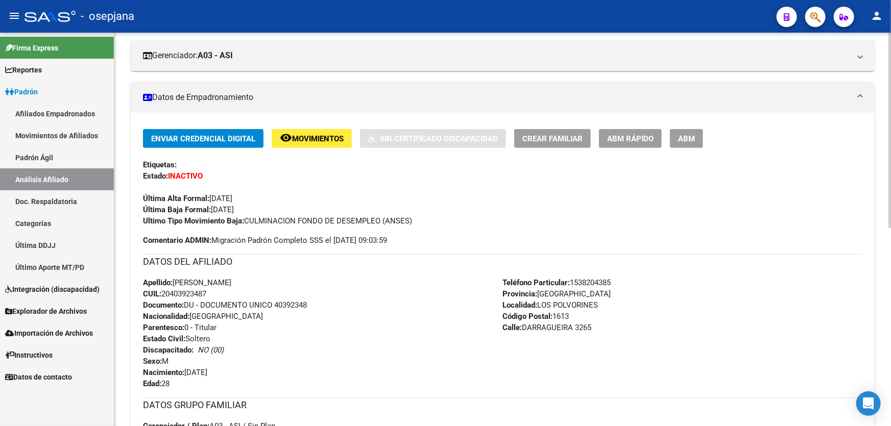
scroll to position [166, 0]
click at [334, 138] on span "Movimientos" at bounding box center [318, 139] width 52 height 9
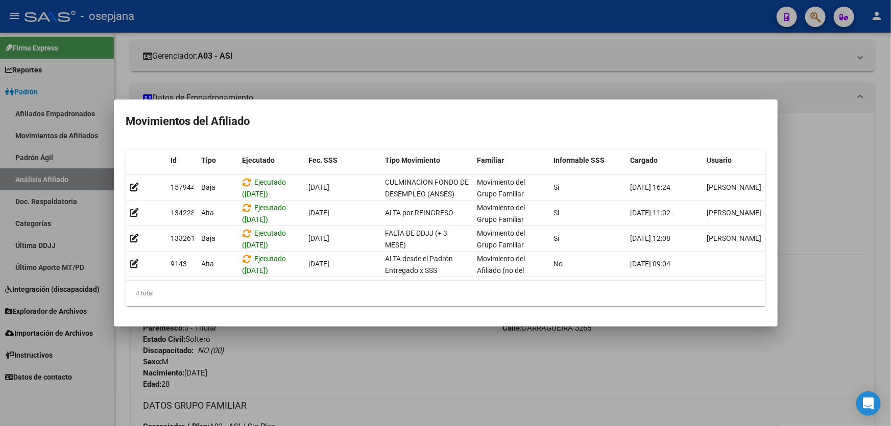
click at [367, 368] on div at bounding box center [445, 213] width 891 height 426
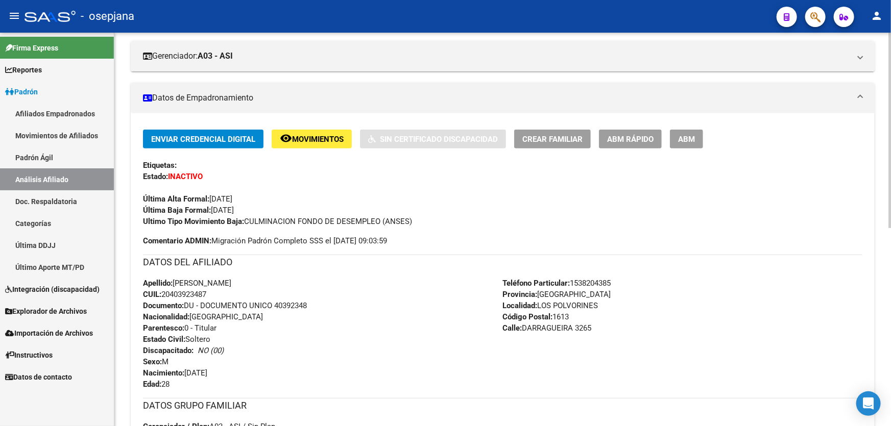
scroll to position [398, 0]
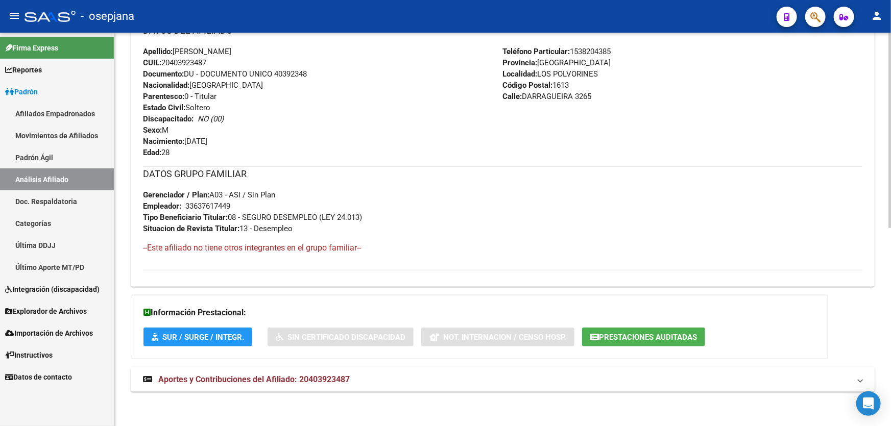
click at [366, 383] on mat-panel-title "Aportes y Contribuciones del Afiliado: 20403923487" at bounding box center [496, 379] width 707 height 11
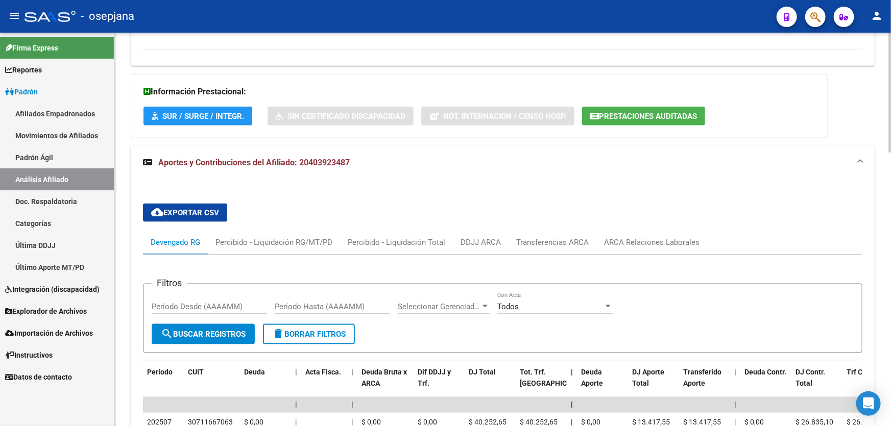
scroll to position [630, 0]
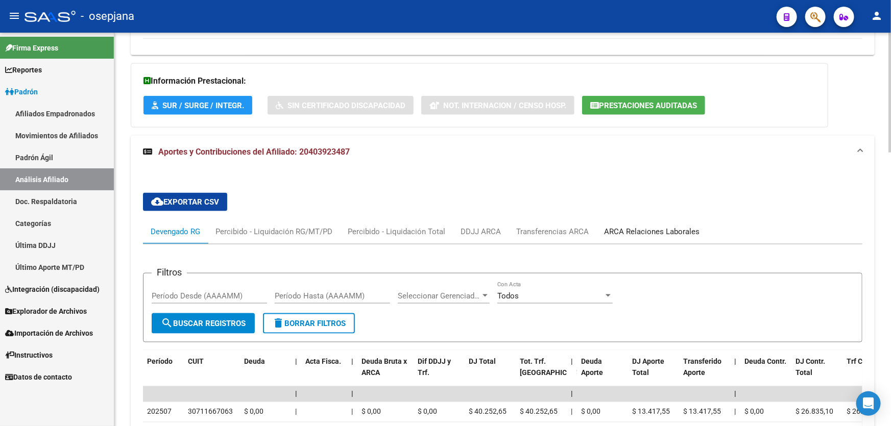
click at [674, 231] on div "ARCA Relaciones Laborales" at bounding box center [651, 231] width 95 height 11
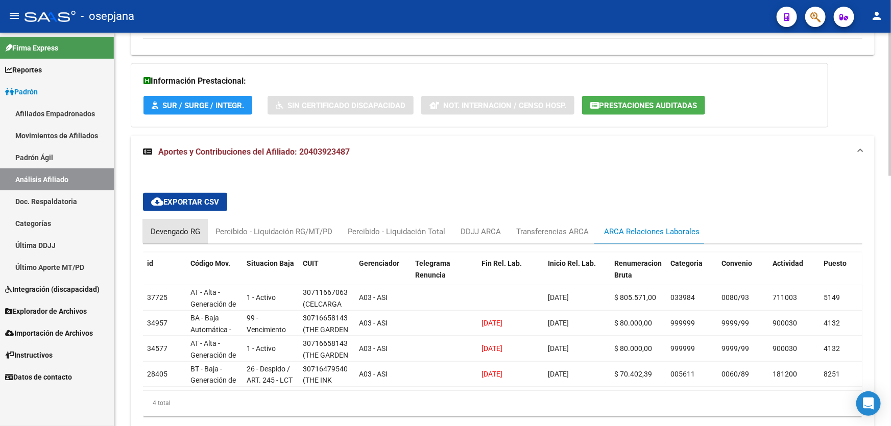
click at [180, 229] on div "Devengado RG" at bounding box center [176, 231] width 50 height 11
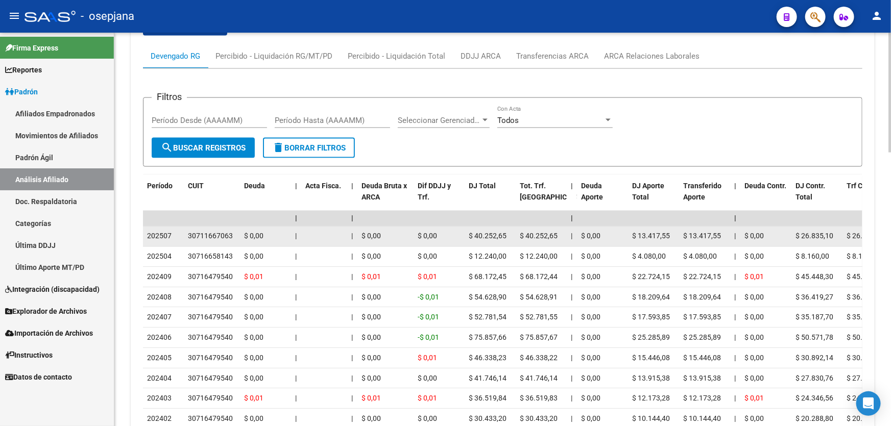
scroll to position [816, 0]
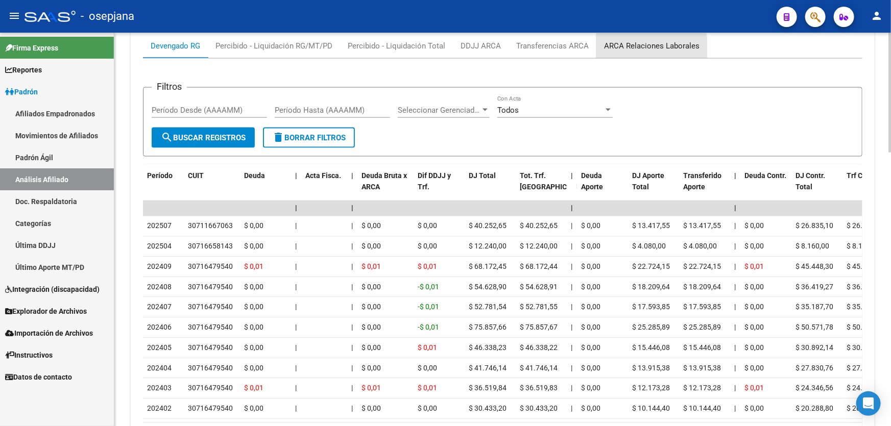
click at [649, 47] on div "ARCA Relaciones Laborales" at bounding box center [651, 45] width 95 height 11
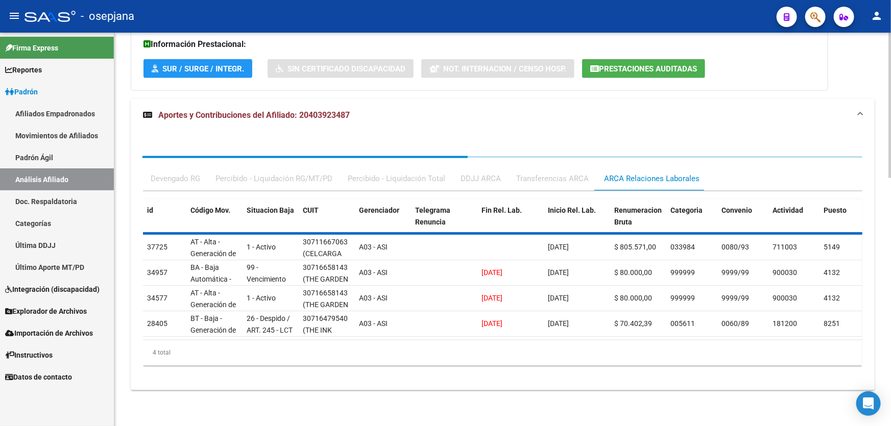
scroll to position [686, 0]
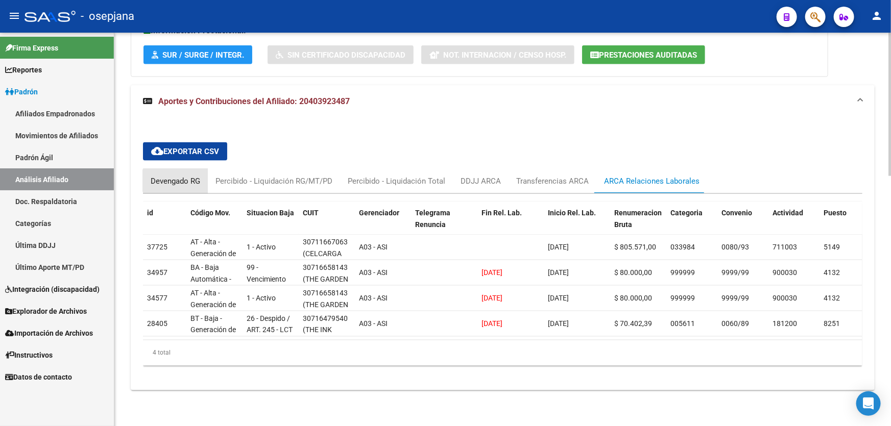
click at [177, 176] on div "Devengado RG" at bounding box center [176, 181] width 50 height 11
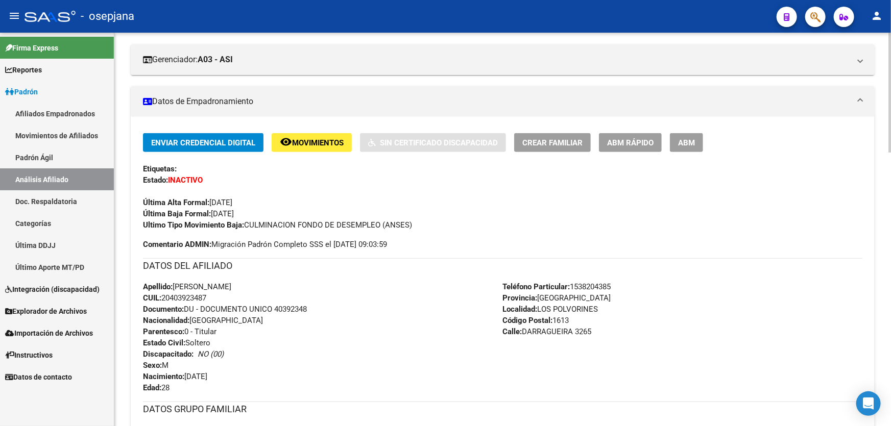
scroll to position [0, 0]
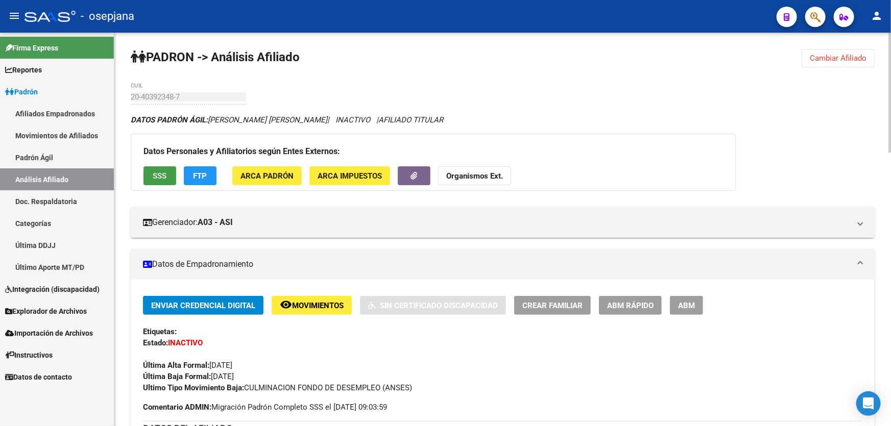
click at [156, 168] on button "SSS" at bounding box center [159, 175] width 33 height 19
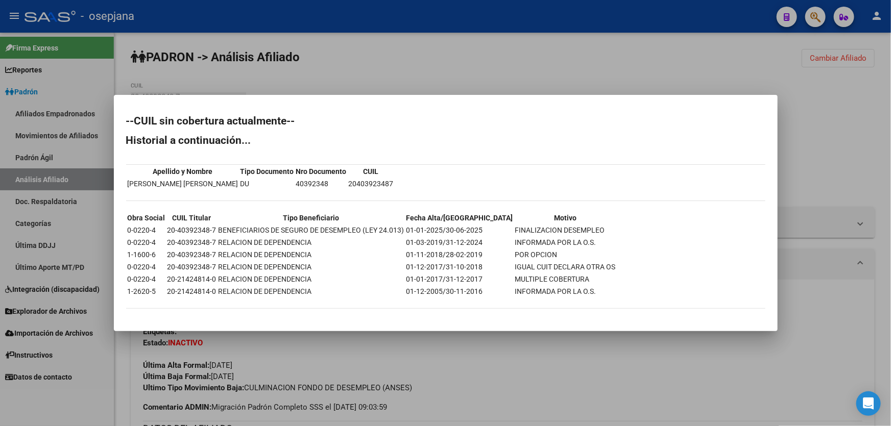
click at [409, 75] on div at bounding box center [445, 213] width 891 height 426
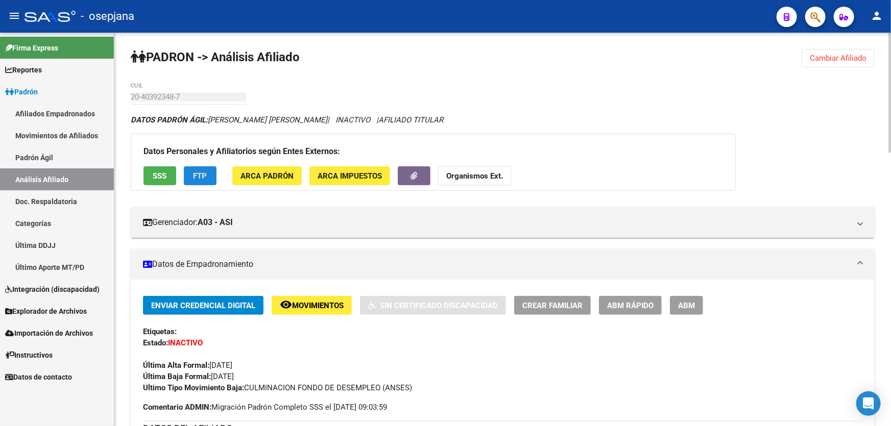
click at [190, 171] on button "FTP" at bounding box center [200, 175] width 33 height 19
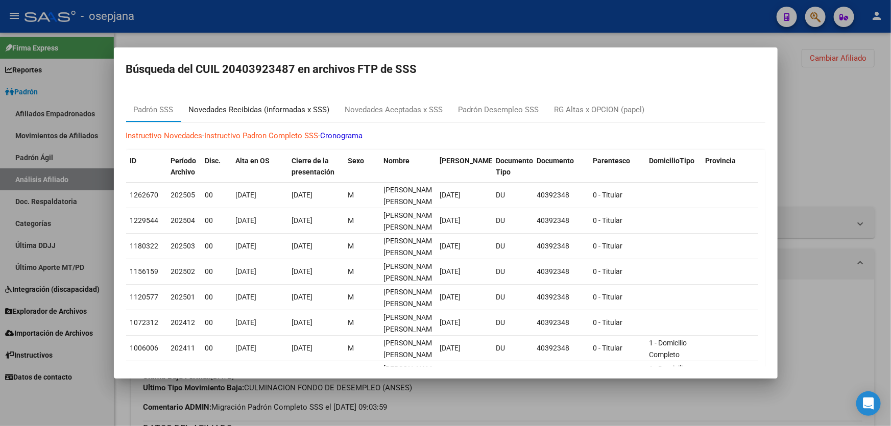
click at [286, 108] on div "Novedades Recibidas (informadas x SSS)" at bounding box center [259, 110] width 141 height 12
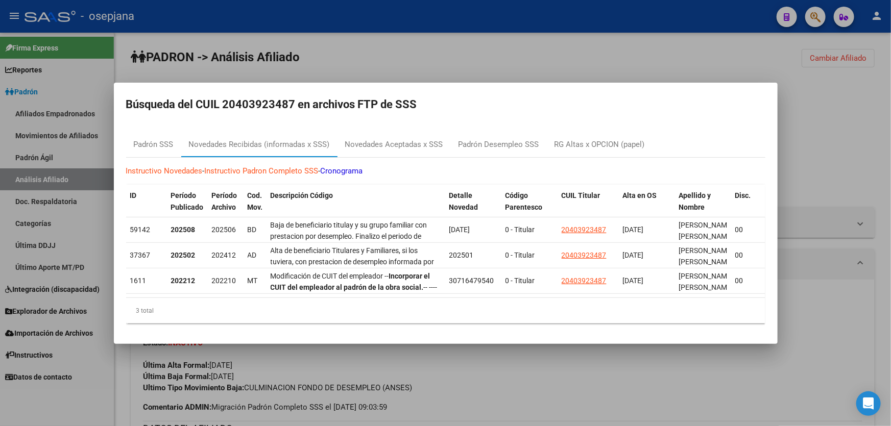
click at [890, 141] on div at bounding box center [445, 213] width 891 height 426
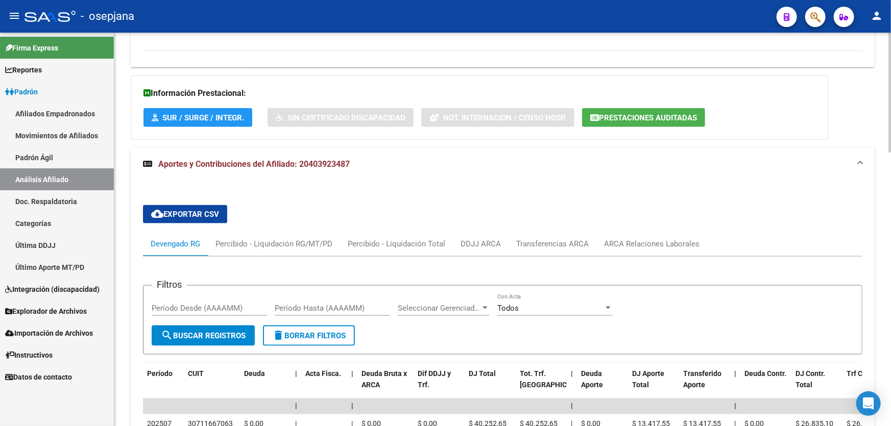
scroll to position [696, 0]
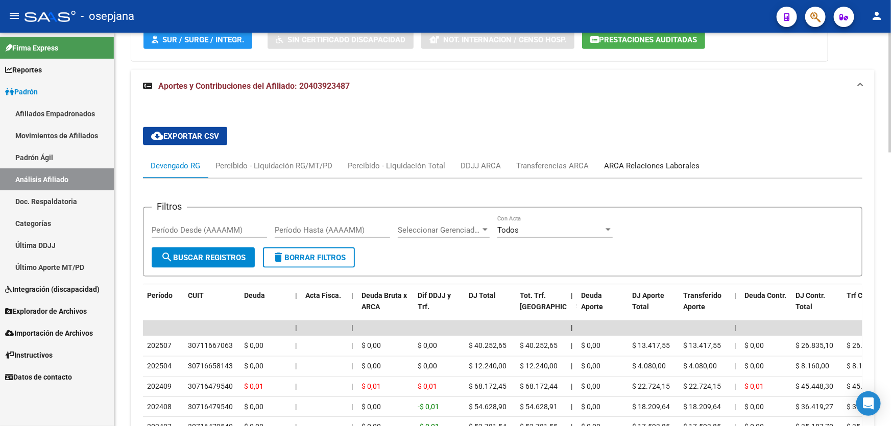
click at [650, 162] on div "ARCA Relaciones Laborales" at bounding box center [651, 165] width 95 height 11
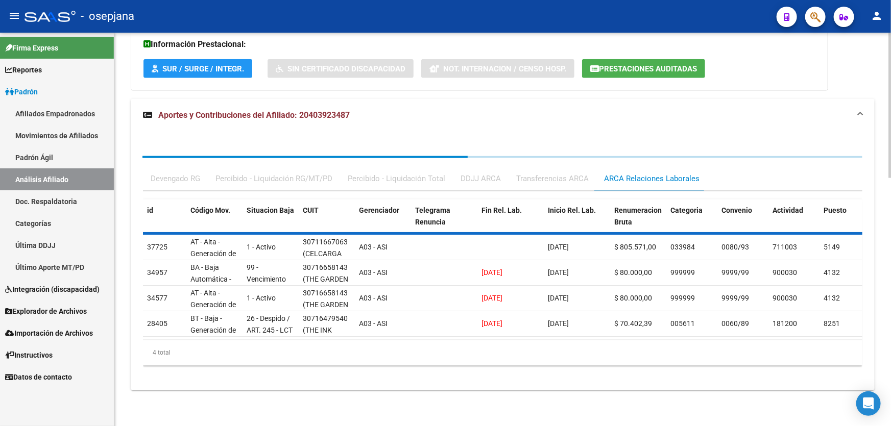
scroll to position [686, 0]
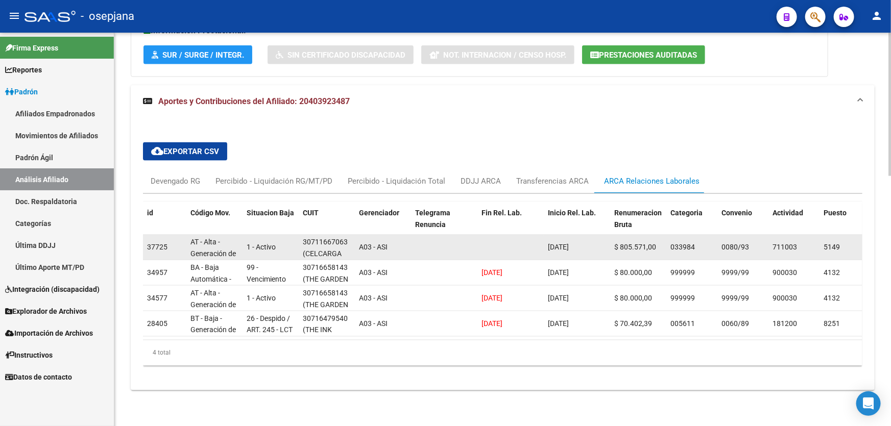
drag, startPoint x: 302, startPoint y: 235, endPoint x: 352, endPoint y: 234, distance: 50.0
click at [352, 235] on datatable-body-cell "30711667063 (CELCARGA S.A.)" at bounding box center [327, 247] width 56 height 25
copy div "30711667063"
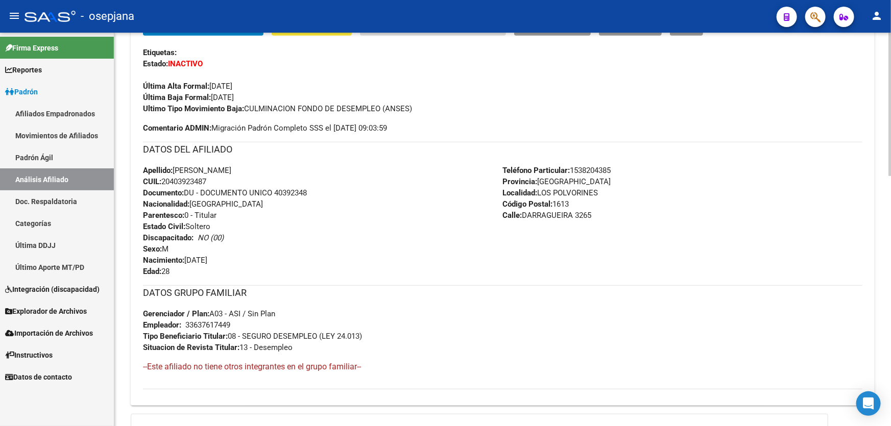
scroll to position [82, 0]
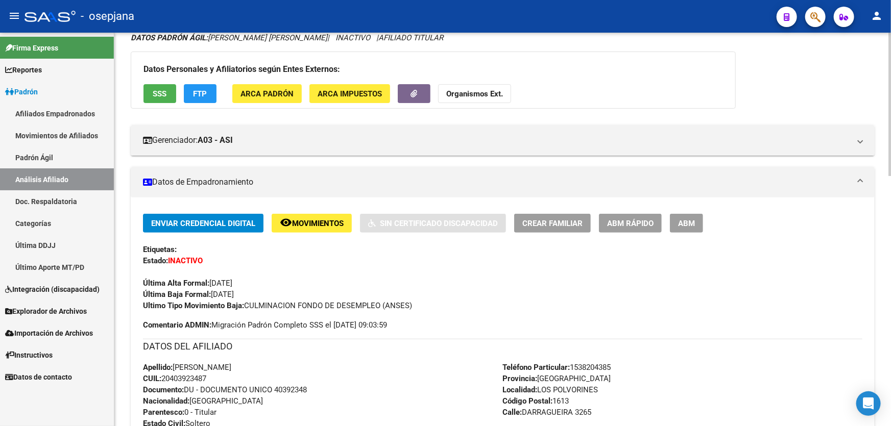
click at [631, 221] on span "ABM Rápido" at bounding box center [630, 223] width 46 height 9
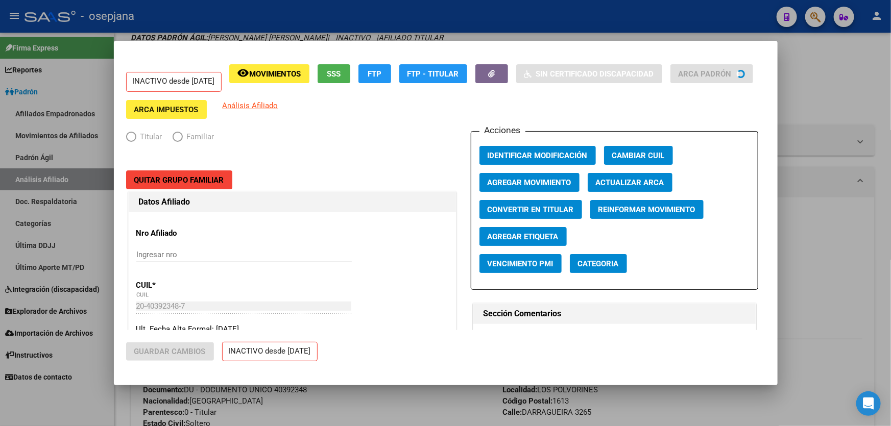
radio input "true"
type input "33-63761744-9"
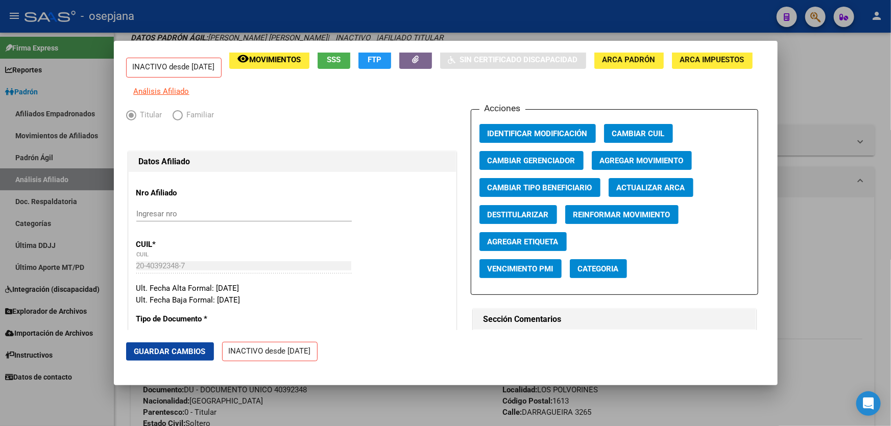
scroll to position [0, 0]
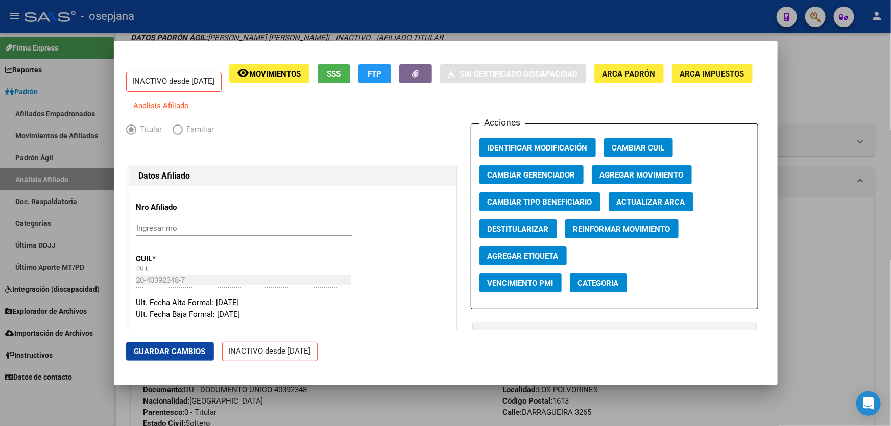
click at [631, 177] on span "Agregar Movimiento" at bounding box center [642, 175] width 84 height 9
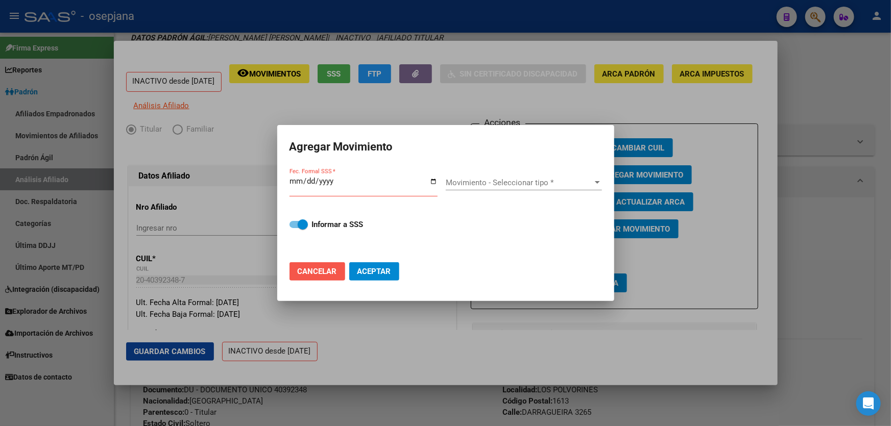
click at [331, 273] on span "Cancelar" at bounding box center [317, 271] width 39 height 9
checkbox input "false"
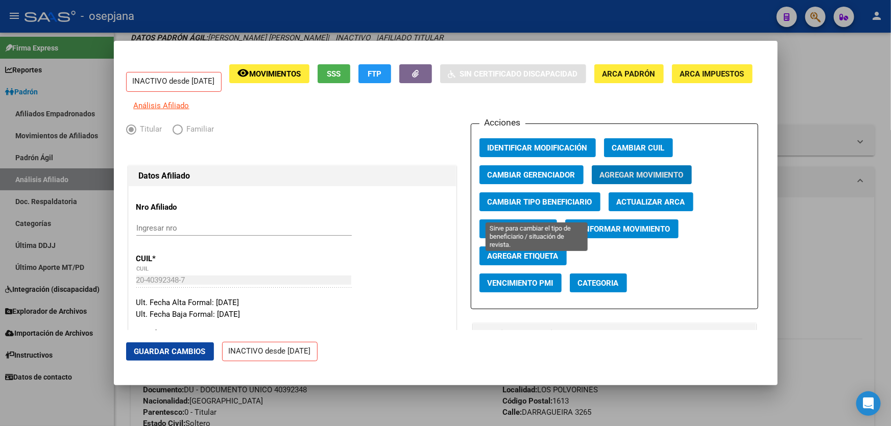
click at [528, 207] on span "Cambiar Tipo Beneficiario" at bounding box center [540, 202] width 105 height 9
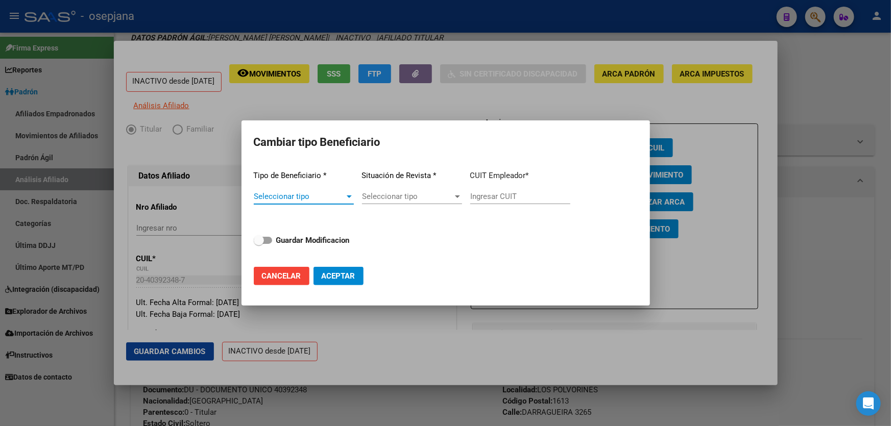
click at [286, 199] on span "Seleccionar tipo" at bounding box center [299, 196] width 91 height 9
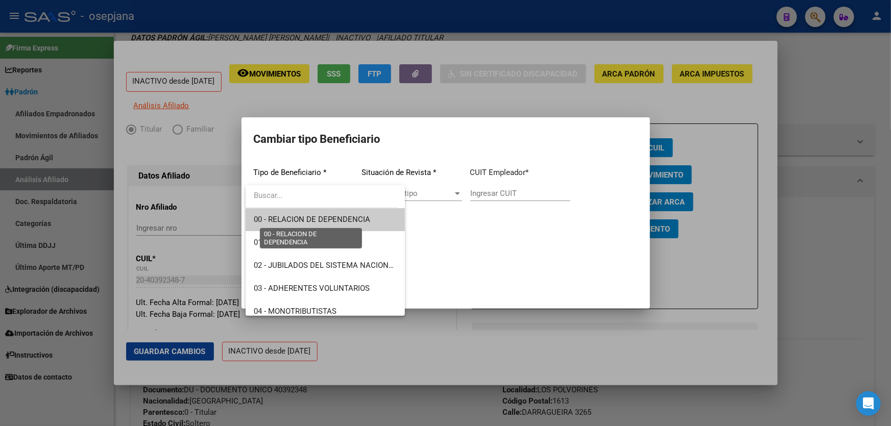
click at [290, 216] on span "00 - RELACION DE DEPENDENCIA" at bounding box center [312, 219] width 116 height 9
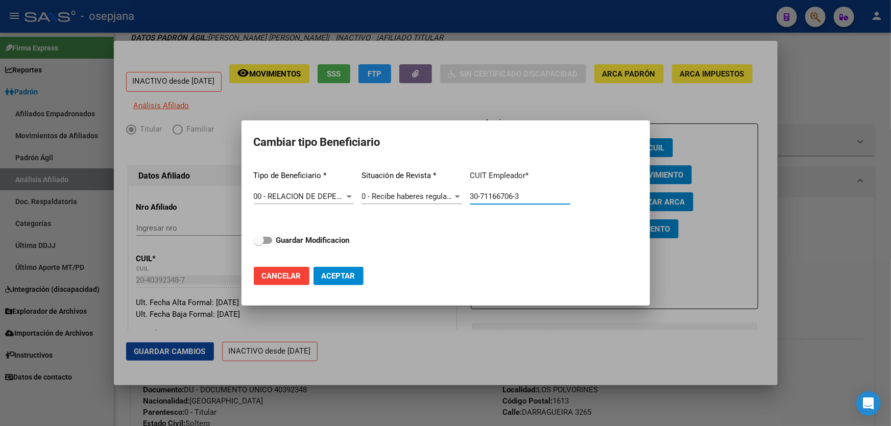
drag, startPoint x: 538, startPoint y: 196, endPoint x: 464, endPoint y: 198, distance: 73.5
click at [464, 198] on div "Tipo de Beneficiario * 00 - RELACION DE DEPENDENCIA Seleccionar tipo Situación …" at bounding box center [446, 210] width 384 height 96
paste input "text"
type input "30-71166706-3"
click at [327, 241] on strong "Guardar Modificacion" at bounding box center [313, 240] width 74 height 9
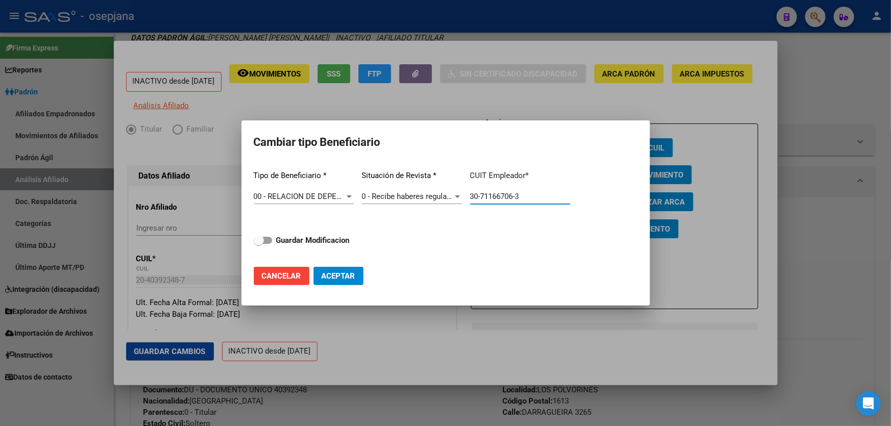
click at [259, 244] on input "Guardar Modificacion" at bounding box center [258, 244] width 1 height 1
checkbox input "true"
click at [351, 281] on button "Aceptar" at bounding box center [338, 276] width 50 height 18
type input "30-71166706-3"
checkbox input "false"
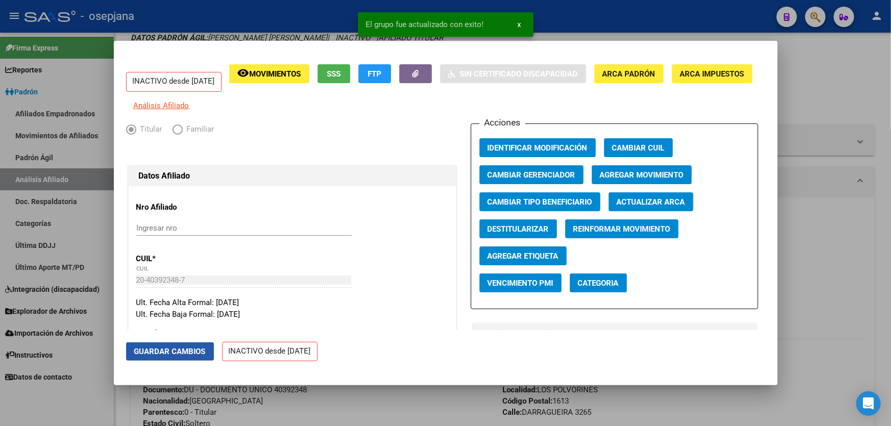
click at [196, 351] on span "Guardar Cambios" at bounding box center [169, 351] width 71 height 9
click at [639, 177] on span "Agregar Movimiento" at bounding box center [642, 175] width 84 height 9
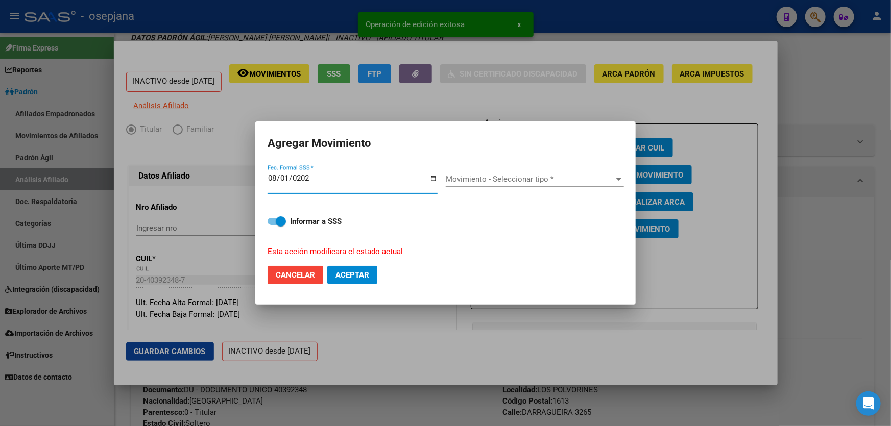
type input "[DATE]"
click at [498, 176] on span "Movimiento - Seleccionar tipo *" at bounding box center [530, 179] width 169 height 9
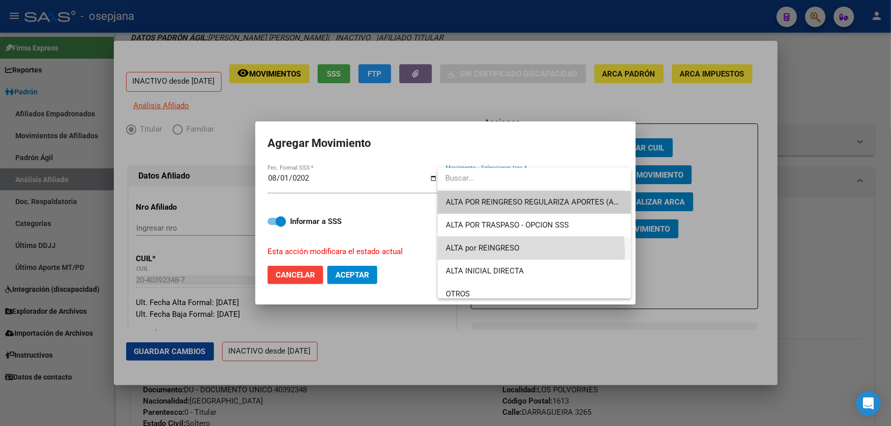
click at [497, 254] on span "ALTA por REINGRESO" at bounding box center [534, 248] width 177 height 23
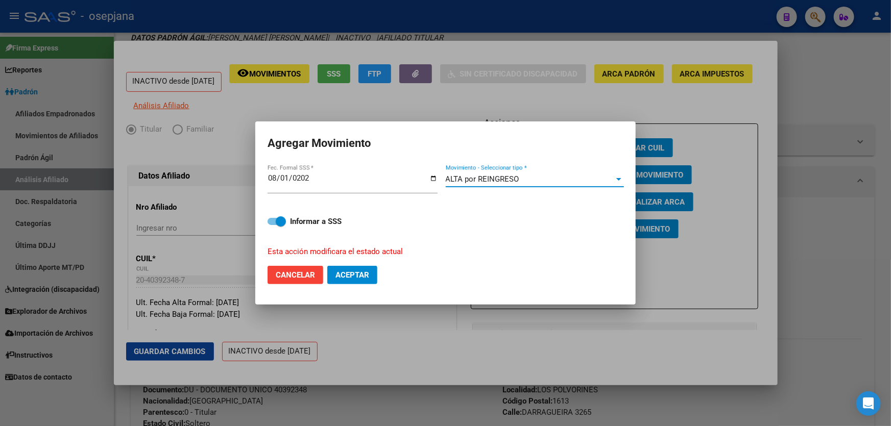
click at [344, 286] on mat-dialog-actions "Cancelar Aceptar" at bounding box center [446, 275] width 356 height 35
click at [354, 277] on span "Aceptar" at bounding box center [352, 275] width 34 height 9
checkbox input "false"
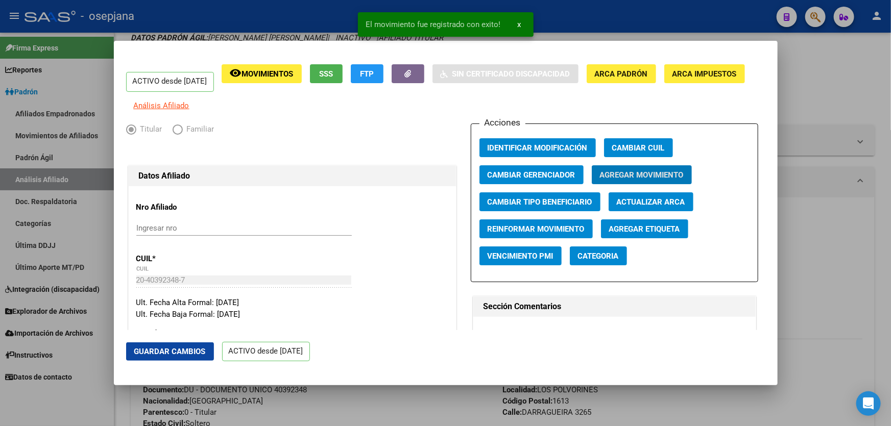
click at [194, 344] on button "Guardar Cambios" at bounding box center [170, 352] width 88 height 18
click at [875, 239] on div at bounding box center [445, 213] width 891 height 426
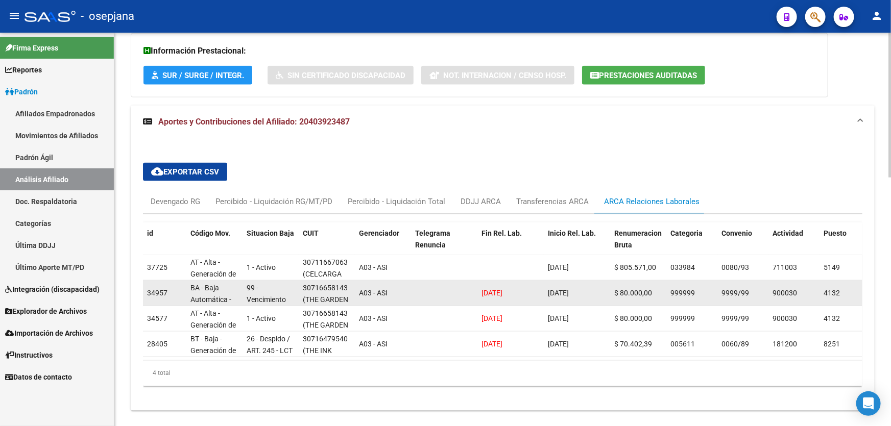
scroll to position [649, 0]
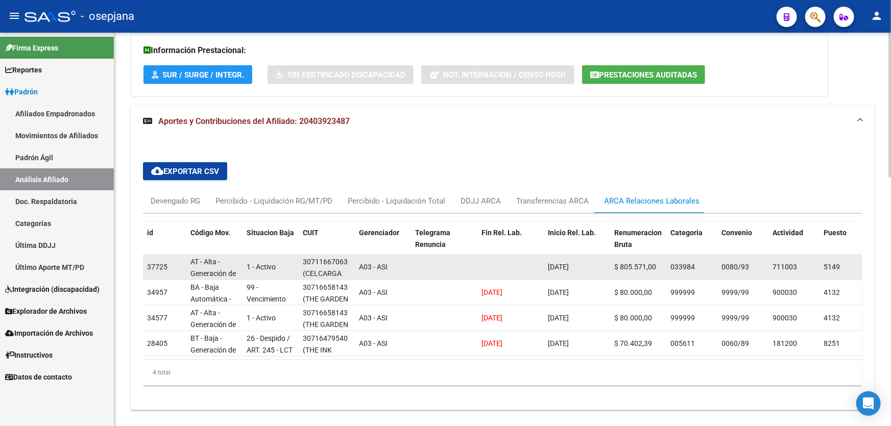
drag, startPoint x: 303, startPoint y: 259, endPoint x: 346, endPoint y: 256, distance: 43.0
click at [346, 256] on div "30711667063" at bounding box center [325, 262] width 45 height 12
copy div "30711667063"
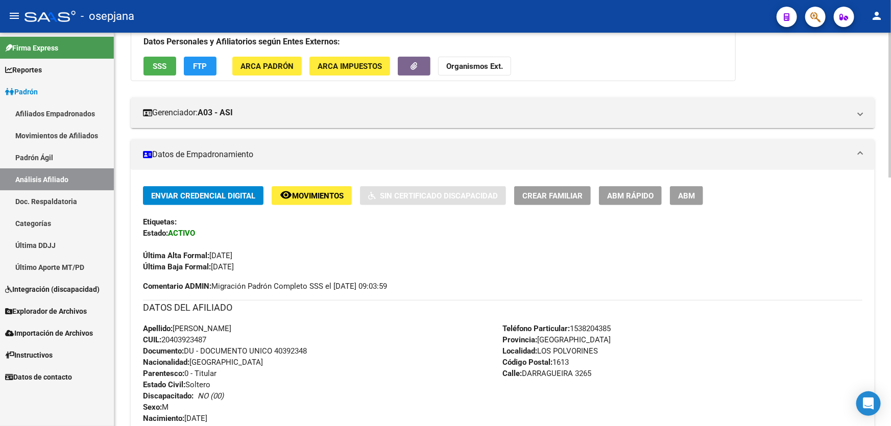
scroll to position [0, 0]
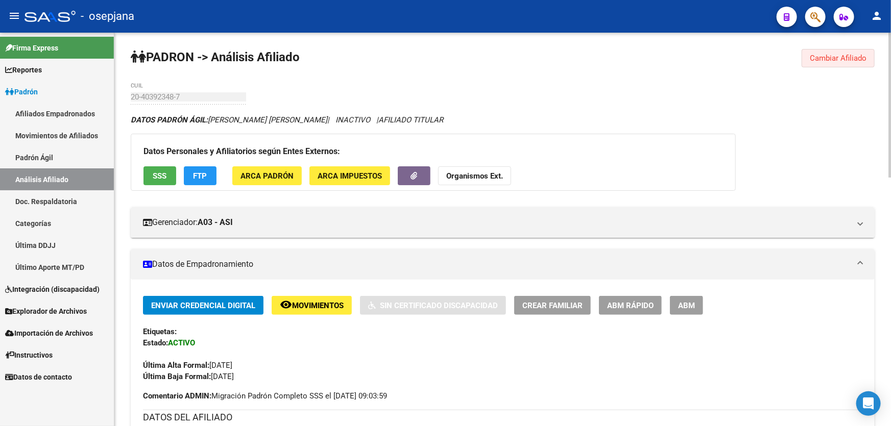
click at [840, 54] on span "Cambiar Afiliado" at bounding box center [838, 58] width 57 height 9
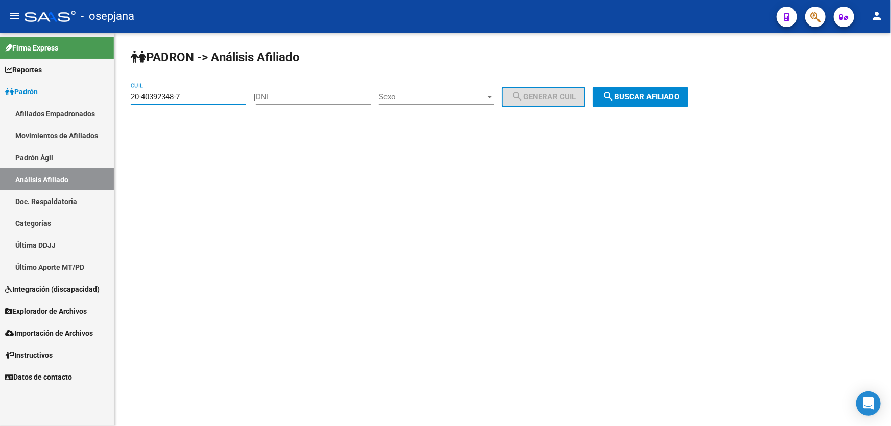
drag, startPoint x: 194, startPoint y: 98, endPoint x: 118, endPoint y: 98, distance: 76.1
click at [118, 98] on div "PADRON -> Análisis Afiliado 20-40392348-7 CUIL | DNI Sexo Sexo search Generar C…" at bounding box center [502, 86] width 777 height 107
paste input "7-53137558-6"
click at [679, 98] on span "search Buscar afiliado" at bounding box center [640, 96] width 77 height 9
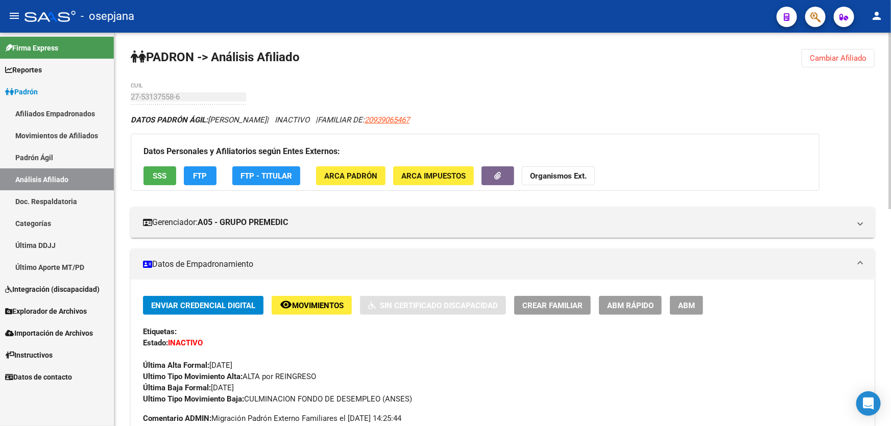
click at [834, 59] on span "Cambiar Afiliado" at bounding box center [838, 58] width 57 height 9
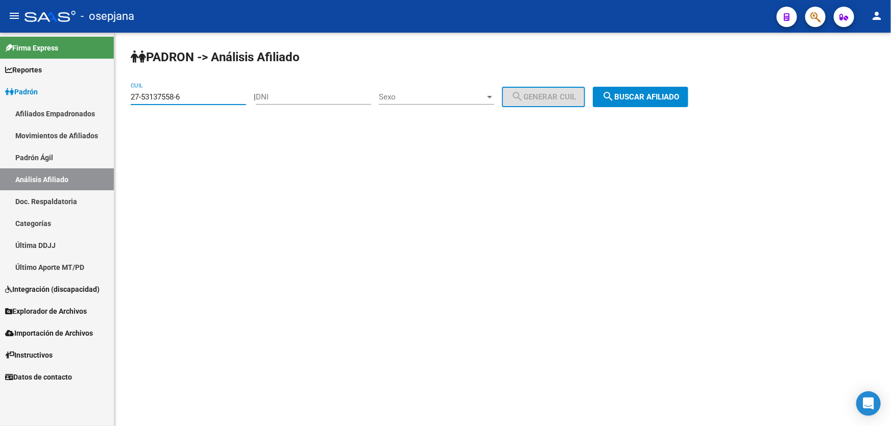
drag, startPoint x: 205, startPoint y: 100, endPoint x: 125, endPoint y: 100, distance: 79.6
click at [125, 100] on div "PADRON -> Análisis Afiliado 27-53137558-6 CUIL | DNI Sexo Sexo search Generar C…" at bounding box center [502, 86] width 777 height 107
paste input "0-94581217-7"
click at [632, 97] on span "search Buscar afiliado" at bounding box center [640, 96] width 77 height 9
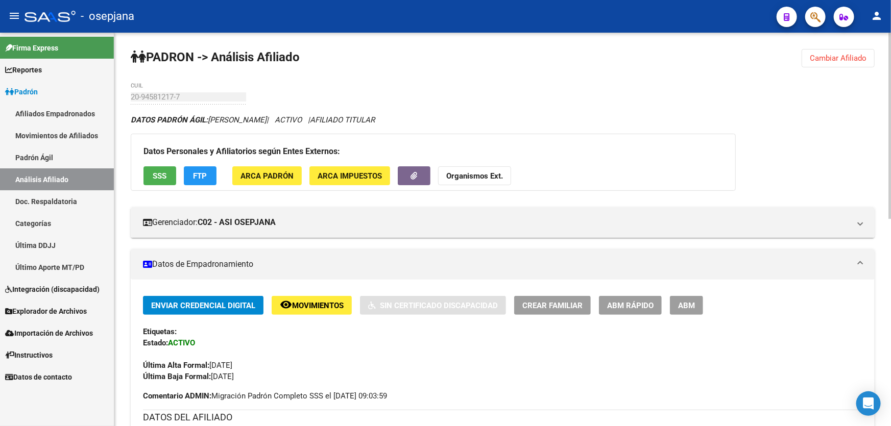
click at [844, 57] on span "Cambiar Afiliado" at bounding box center [838, 58] width 57 height 9
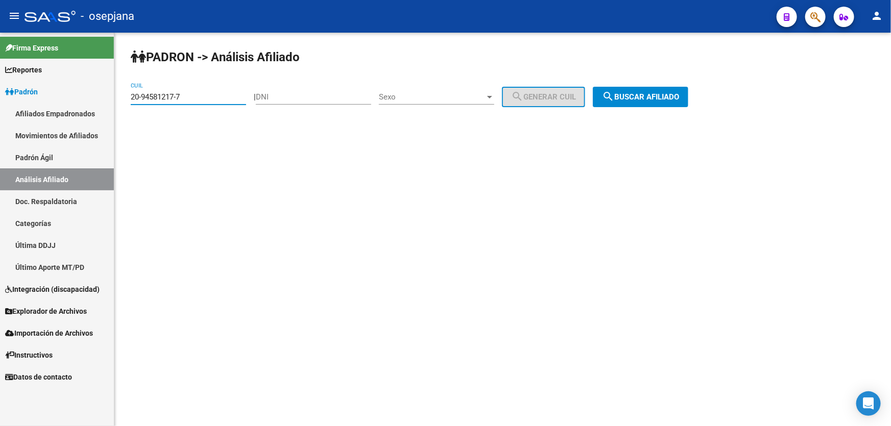
drag, startPoint x: 201, startPoint y: 95, endPoint x: 121, endPoint y: 99, distance: 80.2
click at [121, 99] on div "PADRON -> Análisis Afiliado 20-94581217-7 CUIL | DNI Sexo Sexo search Generar C…" at bounding box center [502, 86] width 777 height 107
paste input "7-25127274-9"
click at [644, 93] on span "search Buscar afiliado" at bounding box center [640, 96] width 77 height 9
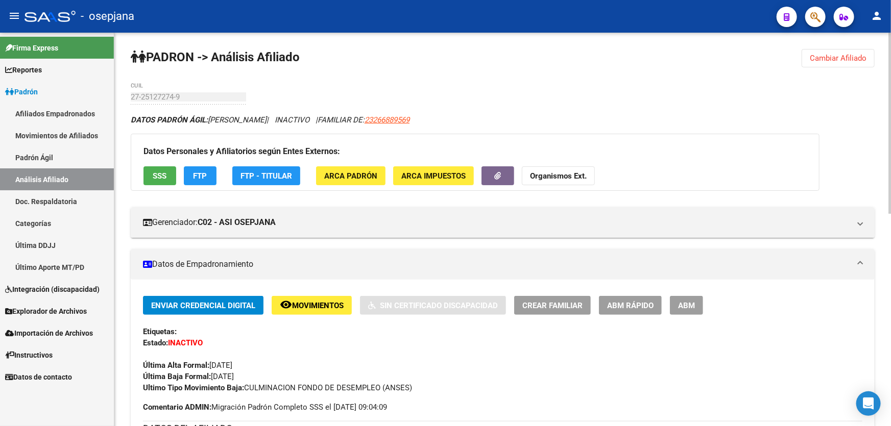
click at [853, 56] on span "Cambiar Afiliado" at bounding box center [838, 58] width 57 height 9
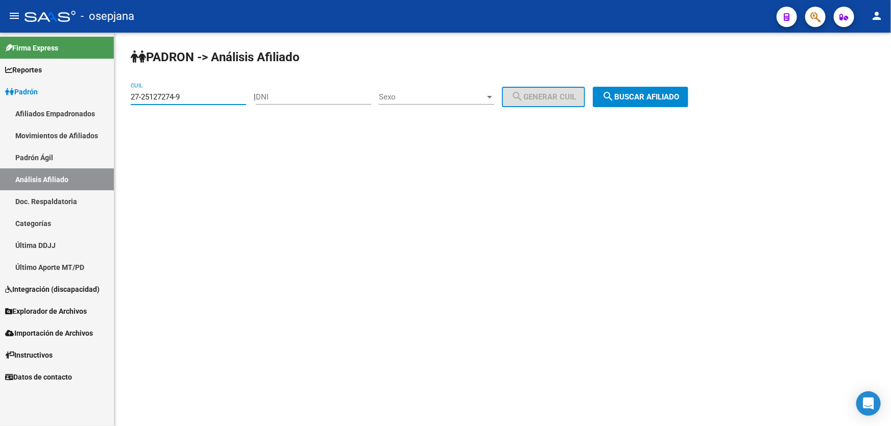
drag, startPoint x: 198, startPoint y: 97, endPoint x: 126, endPoint y: 100, distance: 72.0
click at [126, 100] on div "PADRON -> Análisis Afiliado 27-25127274-9 CUIL | DNI Sexo Sexo search Generar C…" at bounding box center [502, 86] width 777 height 107
paste input "32948449-7"
click at [657, 97] on span "search Buscar afiliado" at bounding box center [640, 96] width 77 height 9
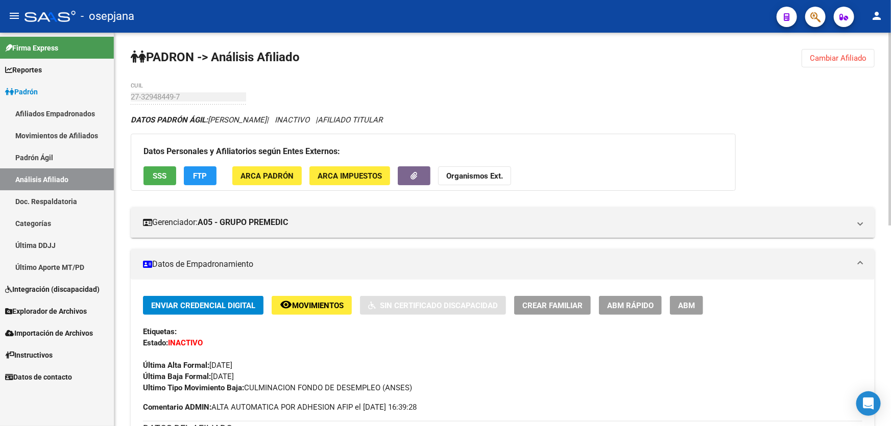
click at [150, 173] on button "SSS" at bounding box center [159, 175] width 33 height 19
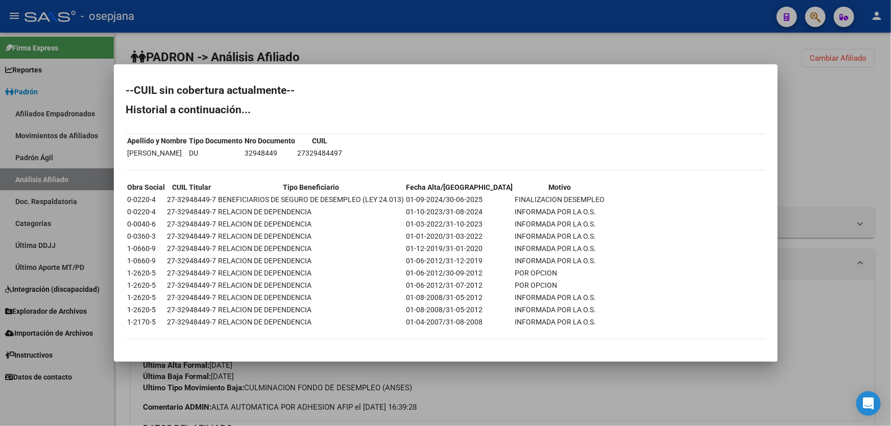
click at [890, 108] on div at bounding box center [445, 213] width 891 height 426
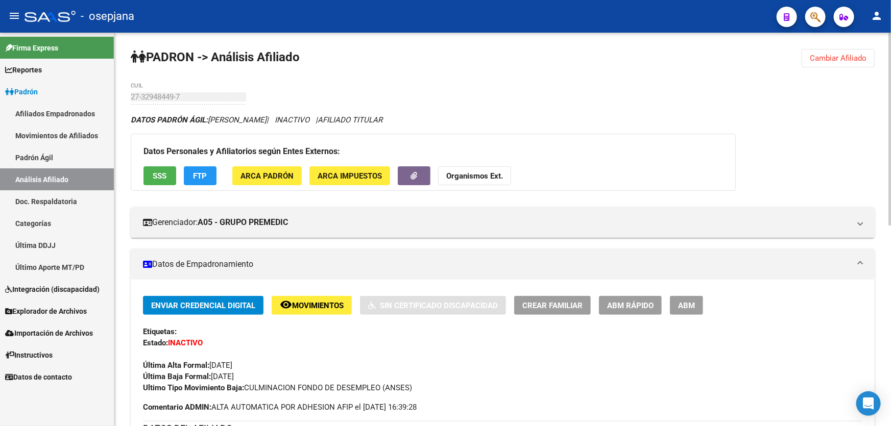
click at [202, 171] on span "FTP" at bounding box center [201, 175] width 14 height 9
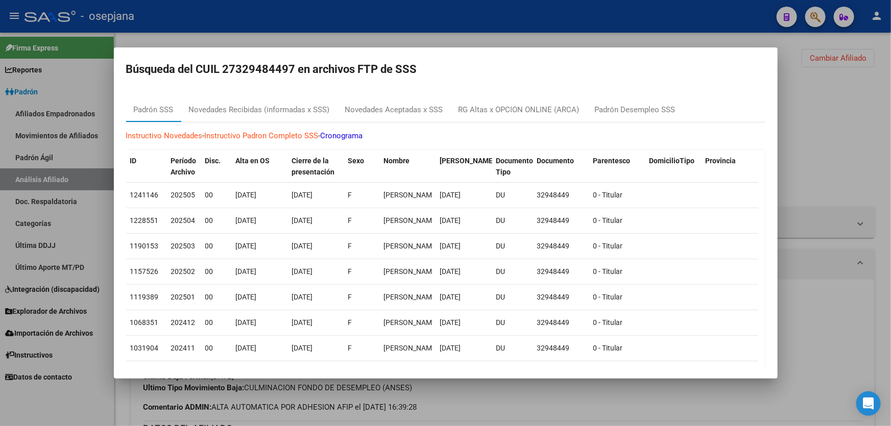
click at [890, 141] on div at bounding box center [445, 213] width 891 height 426
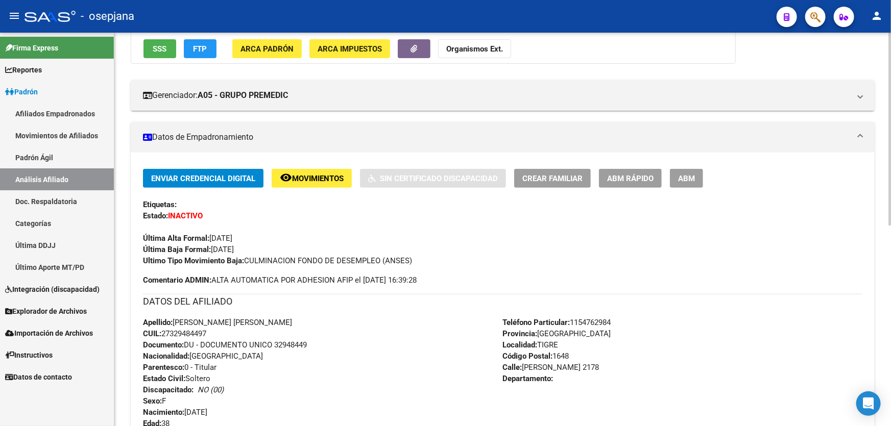
scroll to position [409, 0]
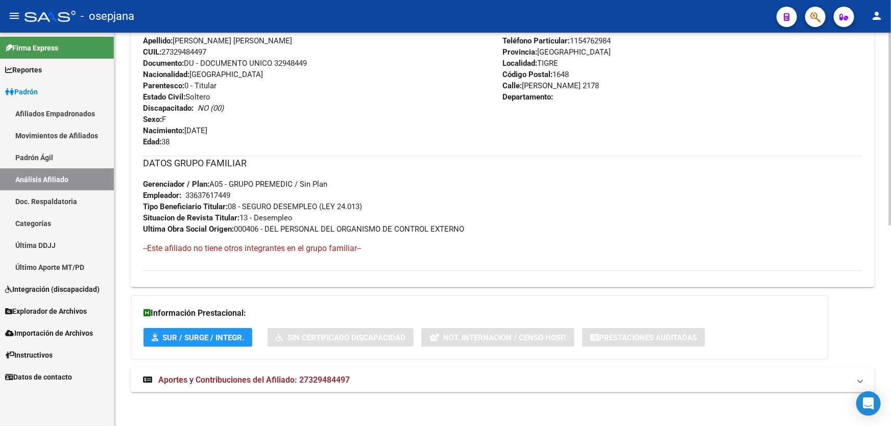
click at [553, 382] on mat-panel-title "Aportes y Contribuciones del Afiliado: 27329484497" at bounding box center [496, 380] width 707 height 11
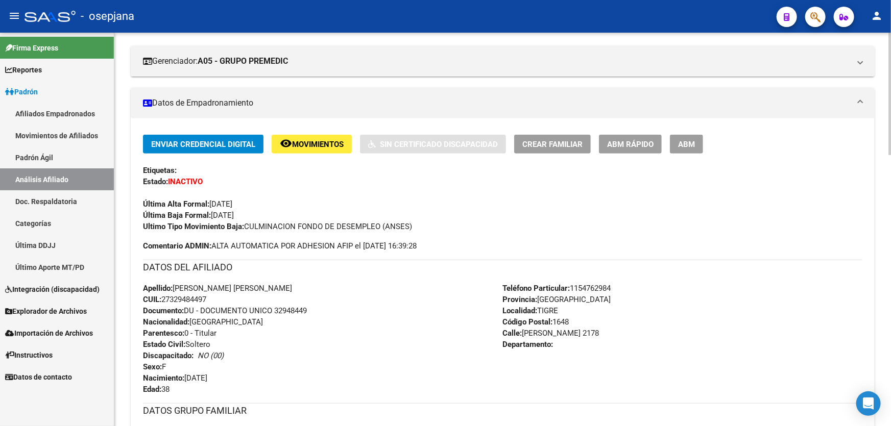
scroll to position [0, 0]
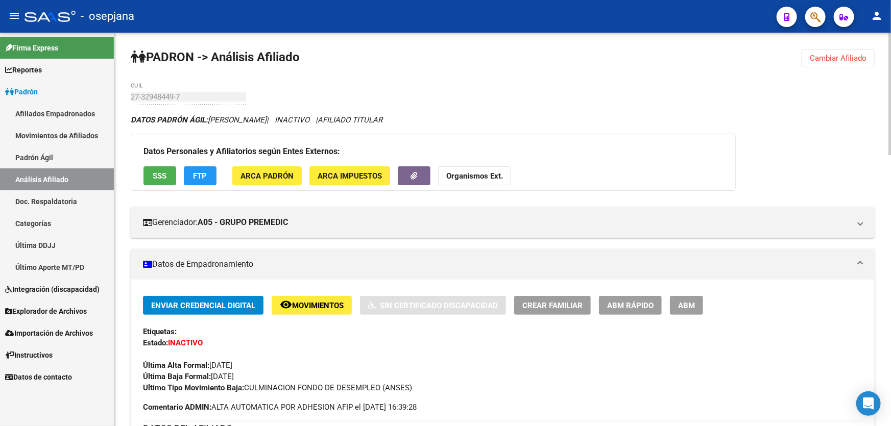
click at [155, 173] on span "SSS" at bounding box center [160, 176] width 14 height 9
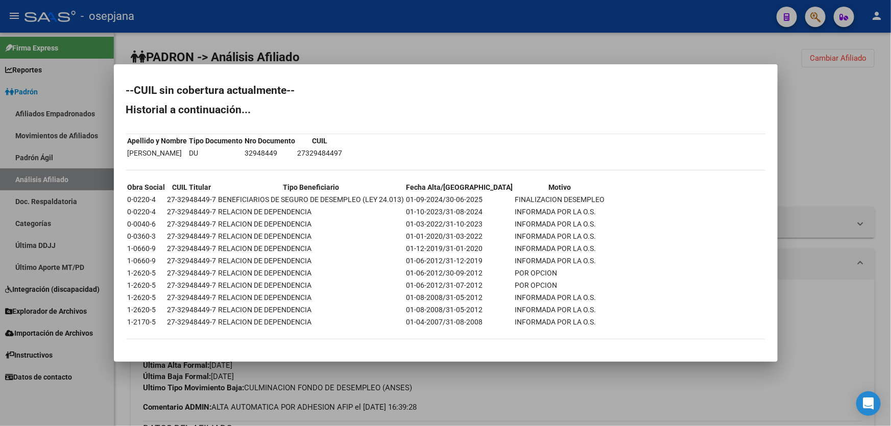
click at [870, 133] on div at bounding box center [445, 213] width 891 height 426
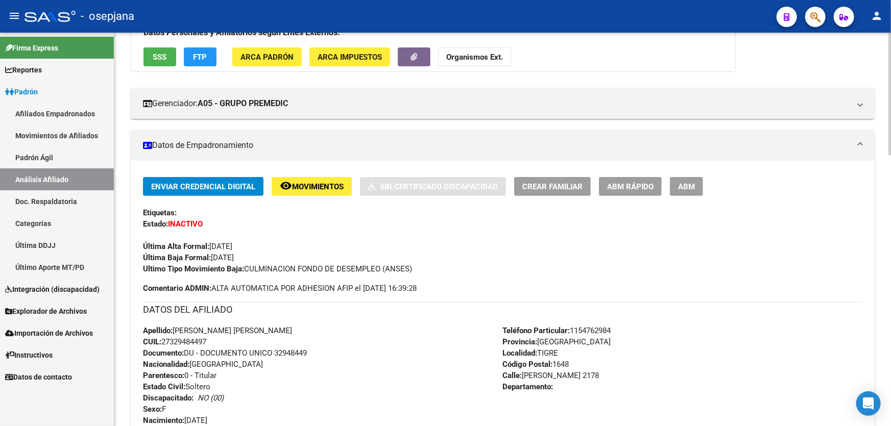
scroll to position [92, 0]
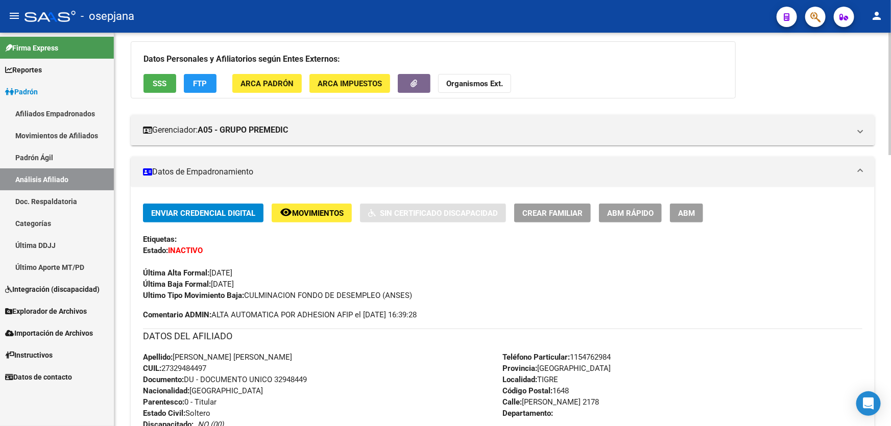
click at [333, 211] on span "Movimientos" at bounding box center [318, 213] width 52 height 9
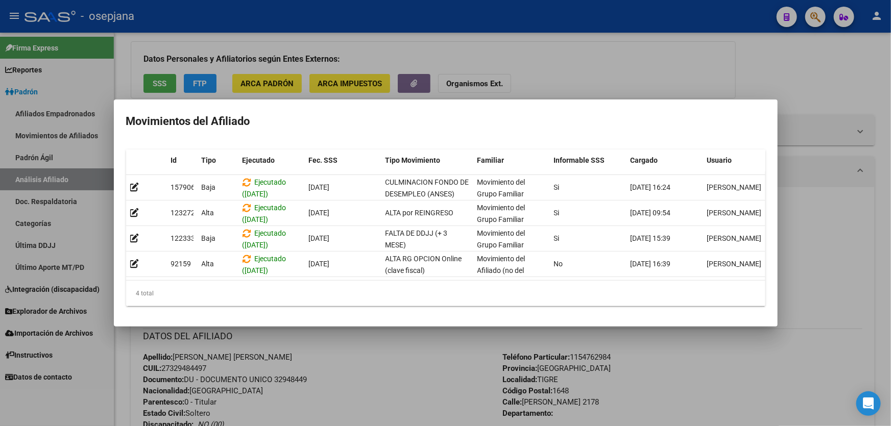
click at [301, 362] on div at bounding box center [445, 213] width 891 height 426
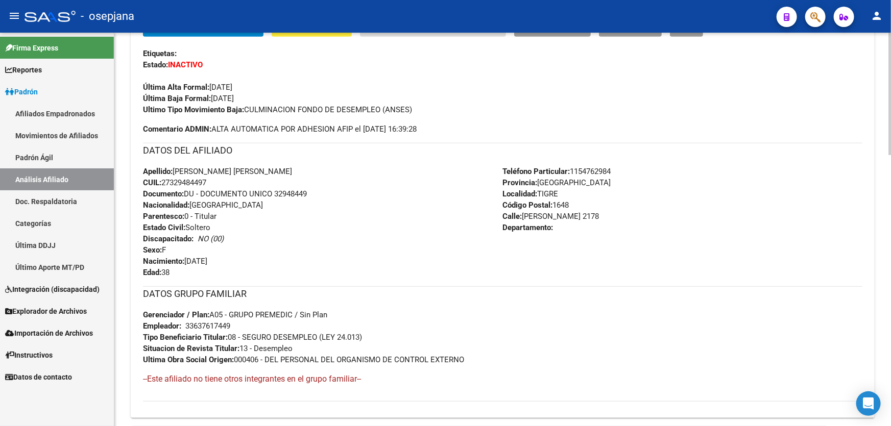
scroll to position [0, 0]
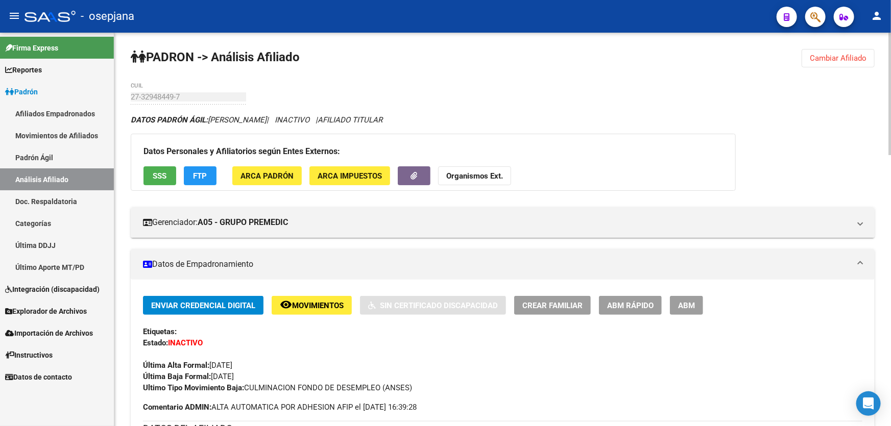
click at [843, 60] on span "Cambiar Afiliado" at bounding box center [838, 58] width 57 height 9
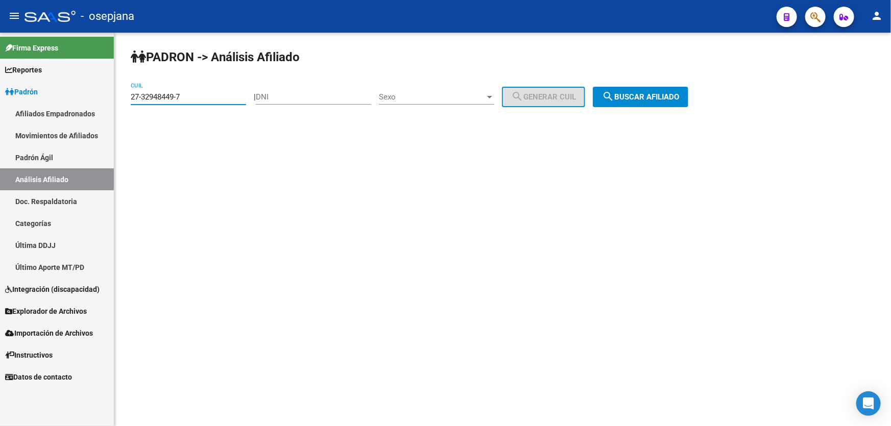
drag, startPoint x: 196, startPoint y: 94, endPoint x: 115, endPoint y: 99, distance: 81.3
click at [115, 99] on div "PADRON -> Análisis Afiliado 27-32948449-7 CUIL | DNI Sexo Sexo search Generar C…" at bounding box center [502, 86] width 777 height 107
paste input "0-1669765"
click at [679, 95] on span "search Buscar afiliado" at bounding box center [640, 96] width 77 height 9
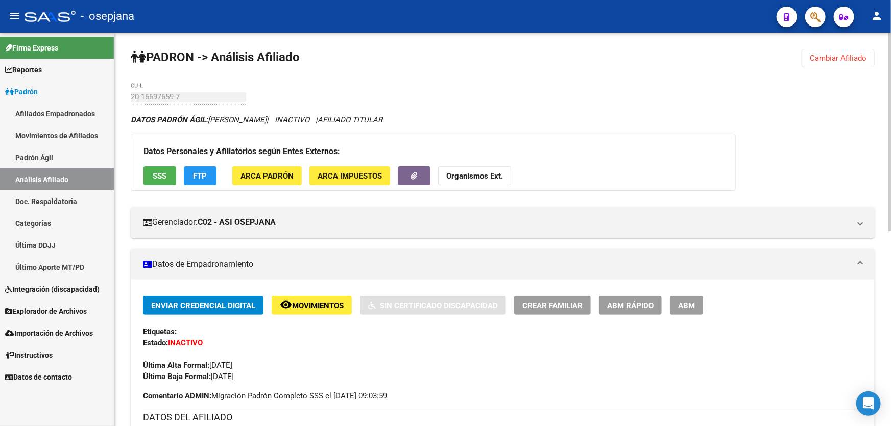
click at [847, 50] on button "Cambiar Afiliado" at bounding box center [838, 58] width 73 height 18
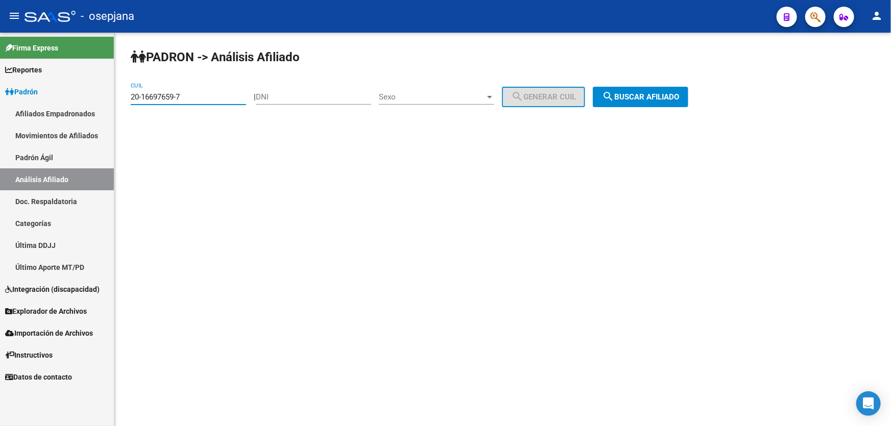
drag, startPoint x: 189, startPoint y: 96, endPoint x: 111, endPoint y: 103, distance: 79.0
click at [111, 103] on mat-sidenav-container "Firma Express Reportes Padrón Traspasos x O.S. Traspasos x Gerenciador Traspaso…" at bounding box center [445, 230] width 891 height 394
paste input "8510363-4"
click at [668, 101] on span "search Buscar afiliado" at bounding box center [640, 96] width 77 height 9
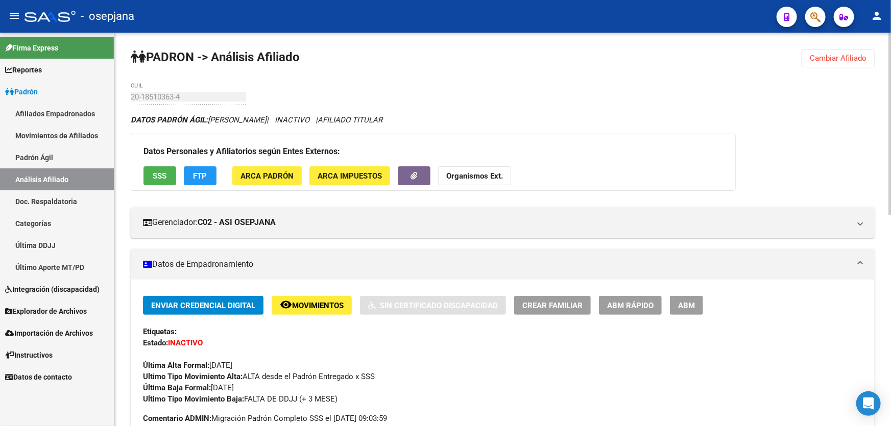
click at [843, 59] on span "Cambiar Afiliado" at bounding box center [838, 58] width 57 height 9
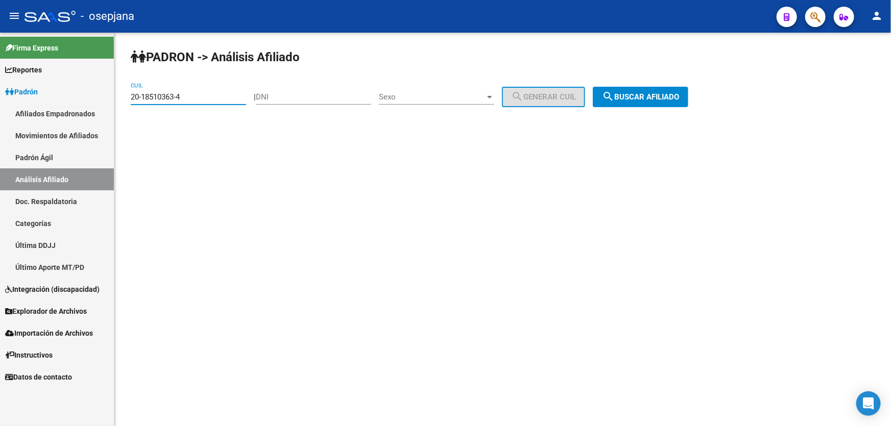
drag, startPoint x: 197, startPoint y: 98, endPoint x: 127, endPoint y: 98, distance: 69.4
click at [127, 98] on div "PADRON -> Análisis Afiliado 20-18510363-4 CUIL | DNI Sexo Sexo search Generar C…" at bounding box center [502, 86] width 777 height 107
paste input "49632-6"
click at [638, 94] on span "search Buscar afiliado" at bounding box center [640, 96] width 77 height 9
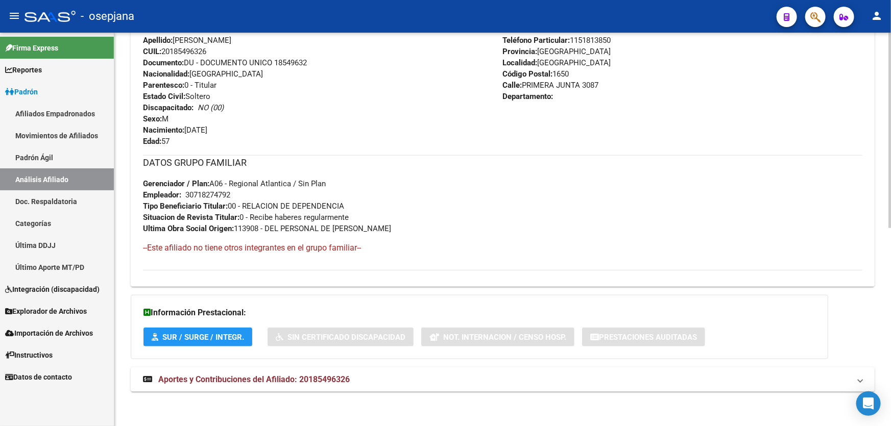
scroll to position [119, 0]
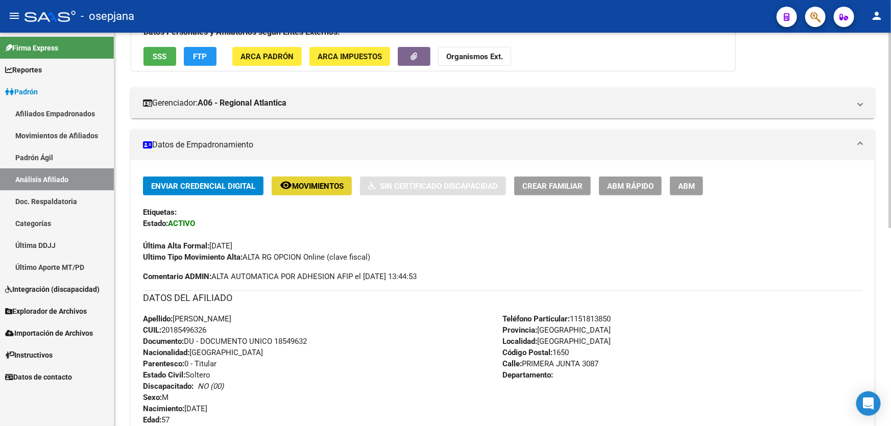
click at [306, 177] on button "remove_red_eye Movimientos" at bounding box center [312, 186] width 80 height 19
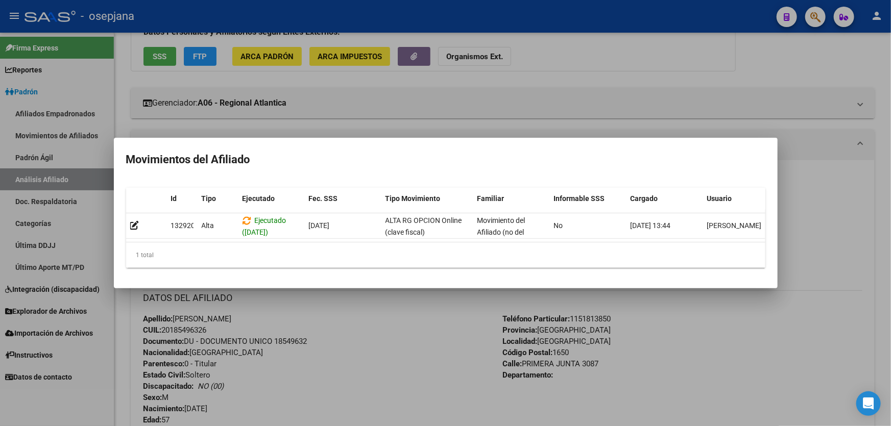
click at [813, 227] on div at bounding box center [445, 213] width 891 height 426
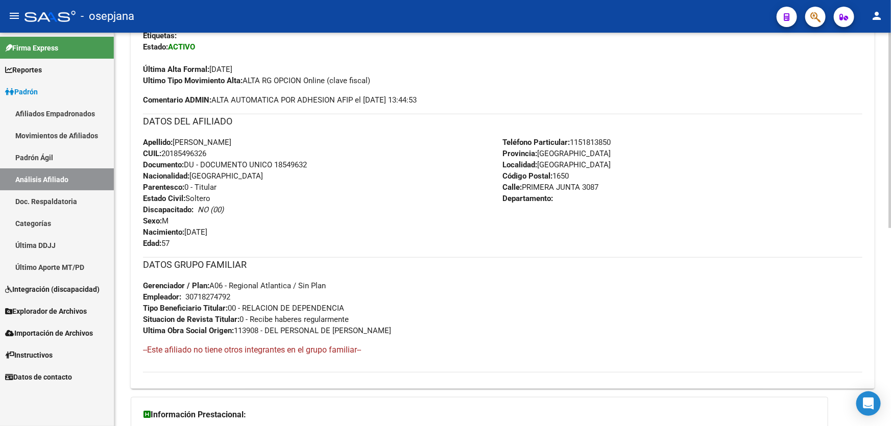
scroll to position [398, 0]
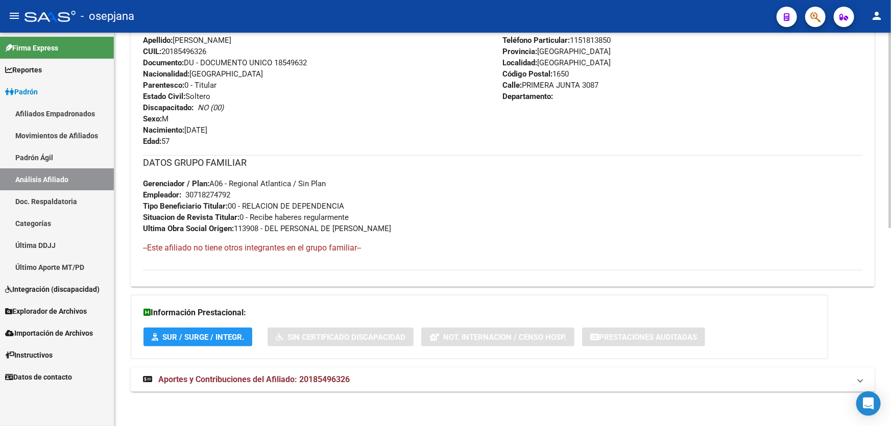
click at [780, 374] on mat-panel-title "Aportes y Contribuciones del Afiliado: 20185496326" at bounding box center [496, 379] width 707 height 11
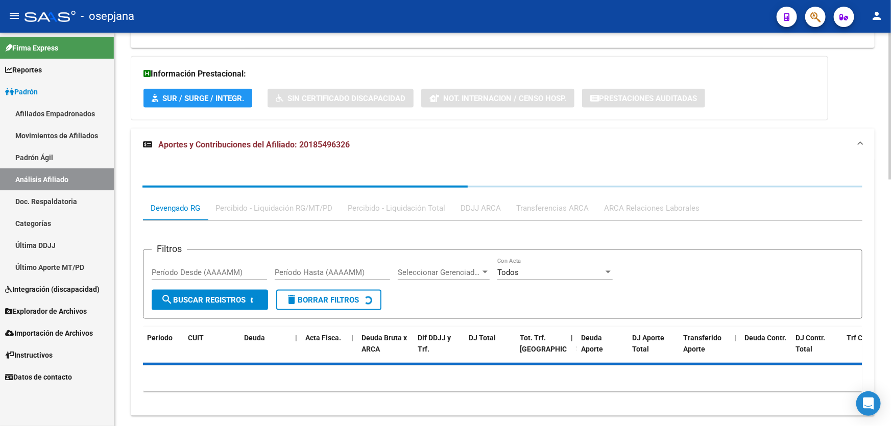
scroll to position [643, 0]
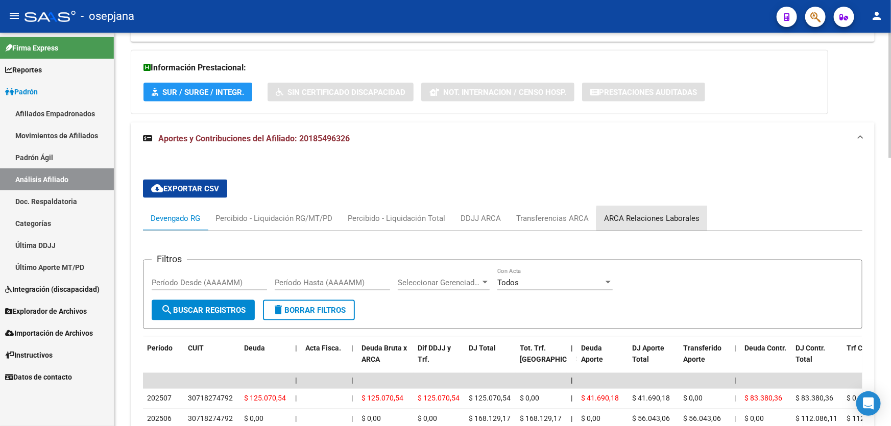
click at [685, 218] on div "ARCA Relaciones Laborales" at bounding box center [651, 218] width 95 height 11
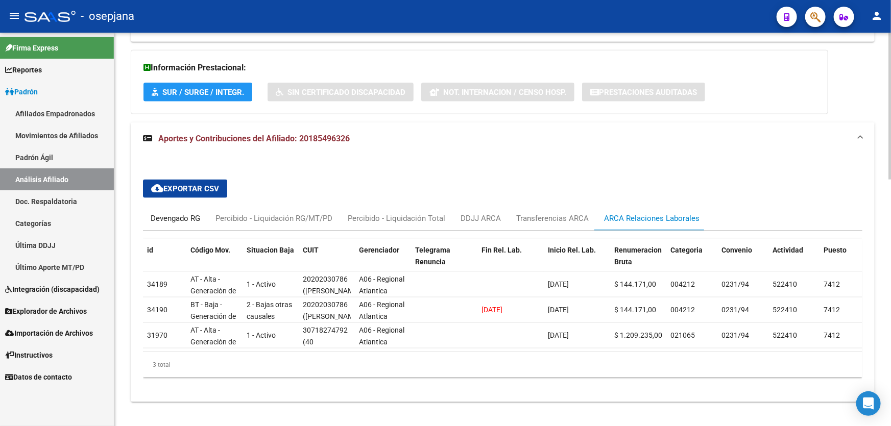
click at [167, 219] on div "Devengado RG" at bounding box center [176, 218] width 50 height 11
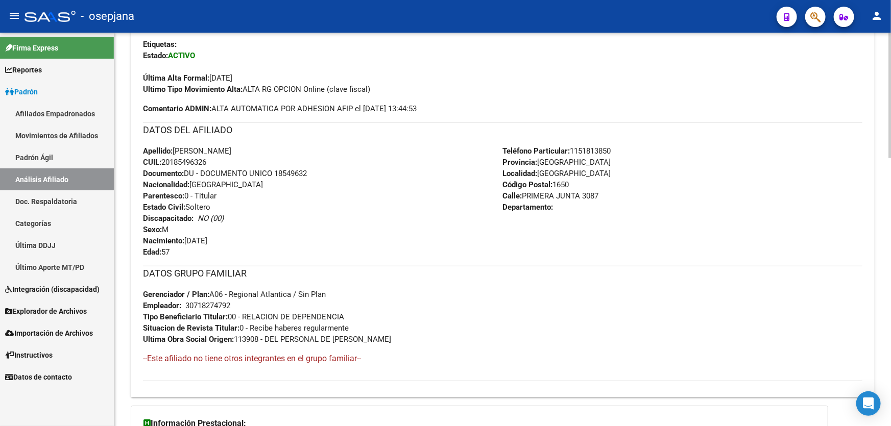
scroll to position [272, 0]
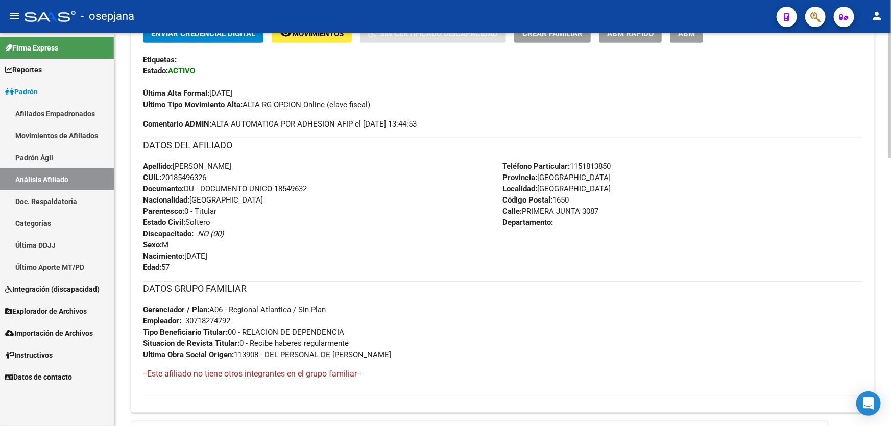
click at [277, 189] on span "Documento: DU - DOCUMENTO UNICO 18549632" at bounding box center [225, 188] width 164 height 9
drag, startPoint x: 275, startPoint y: 187, endPoint x: 309, endPoint y: 189, distance: 34.8
click at [309, 189] on div "Apellido: [PERSON_NAME] CUIL: 20185496326 Documento: DU - DOCUMENTO UNICO 18549…" at bounding box center [323, 217] width 360 height 112
copy span "18549632"
drag, startPoint x: 236, startPoint y: 165, endPoint x: 175, endPoint y: 163, distance: 61.8
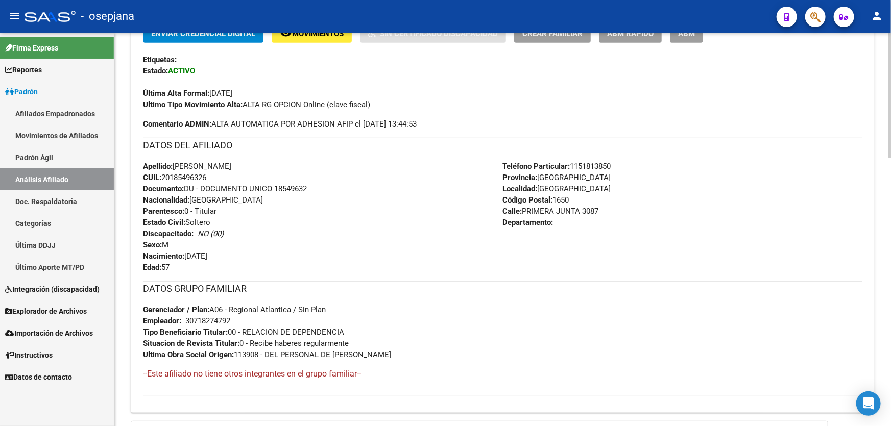
click at [175, 163] on span "Apellido: [PERSON_NAME]" at bounding box center [187, 166] width 88 height 9
copy span "[PERSON_NAME]"
drag, startPoint x: 582, startPoint y: 211, endPoint x: 524, endPoint y: 209, distance: 57.7
click at [524, 209] on span "[STREET_ADDRESS]" at bounding box center [551, 211] width 96 height 9
copy span "PRIMERA JUNTA"
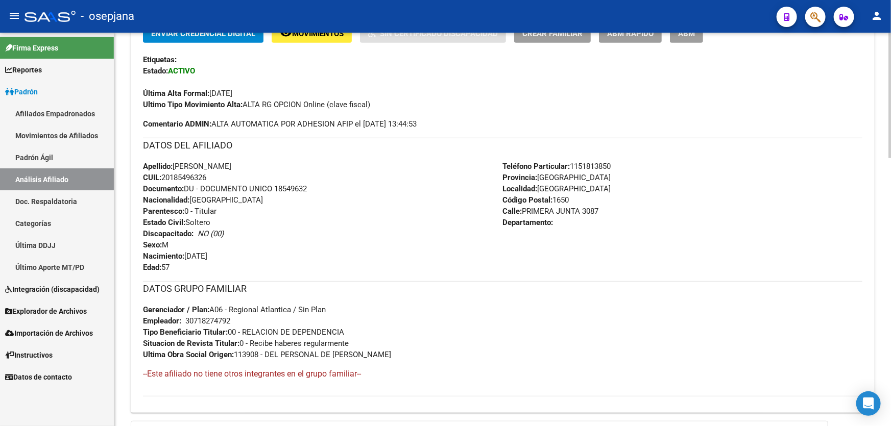
drag, startPoint x: 571, startPoint y: 163, endPoint x: 622, endPoint y: 163, distance: 50.5
click at [622, 163] on div "Teléfono Particular: [PHONE_NUMBER] Provincia: [GEOGRAPHIC_DATA] Localidad: [GE…" at bounding box center [683, 217] width 360 height 112
drag, startPoint x: 574, startPoint y: 164, endPoint x: 618, endPoint y: 164, distance: 43.9
click at [618, 164] on div "Teléfono Particular: [PHONE_NUMBER] Provincia: [GEOGRAPHIC_DATA] Localidad: [GE…" at bounding box center [683, 217] width 360 height 112
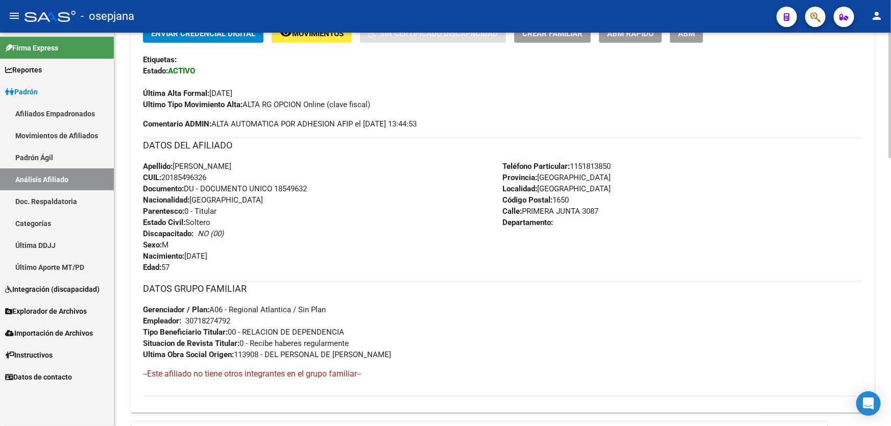
copy span "1151813850"
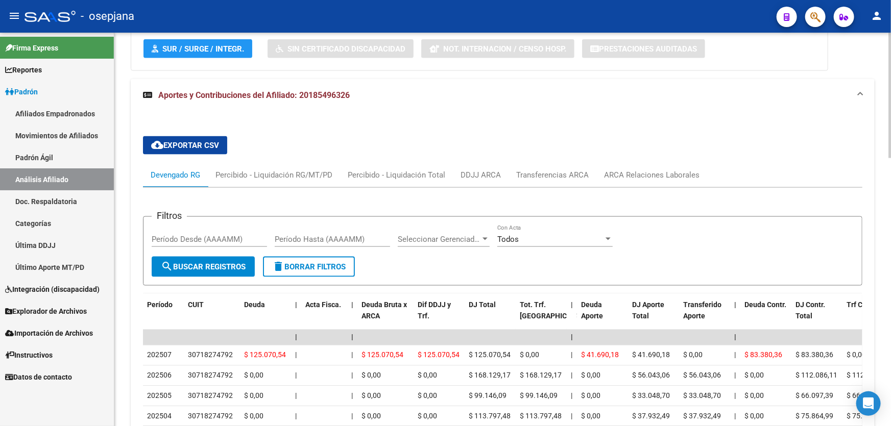
scroll to position [690, 0]
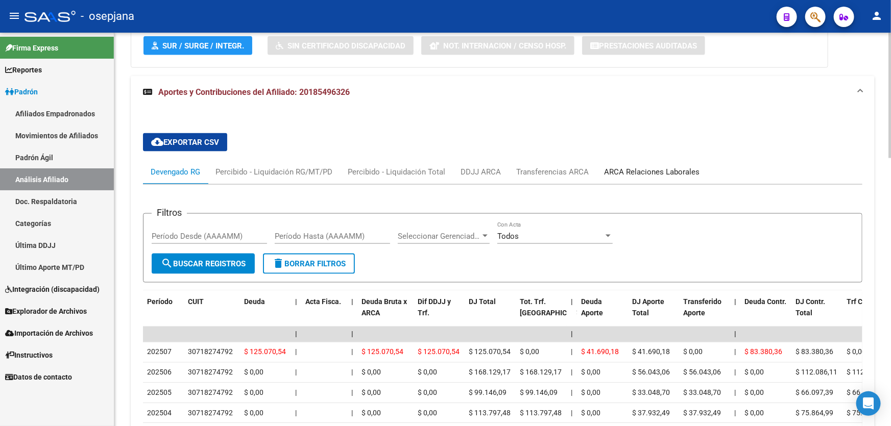
click at [648, 172] on div "ARCA Relaciones Laborales" at bounding box center [651, 171] width 95 height 11
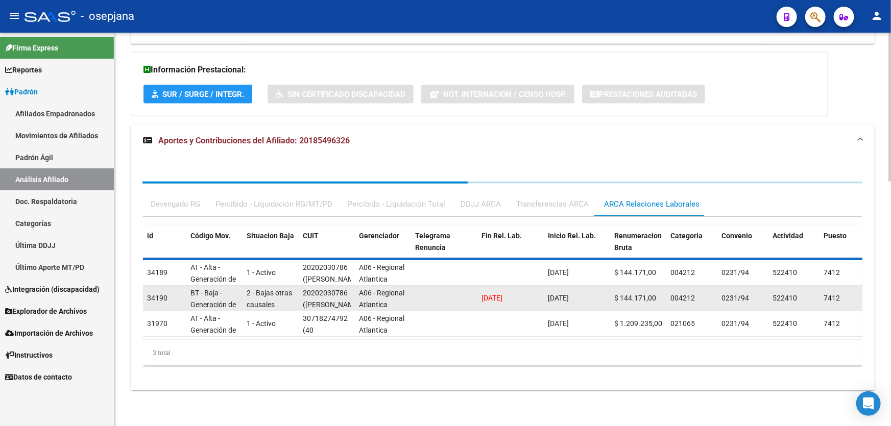
scroll to position [660, 0]
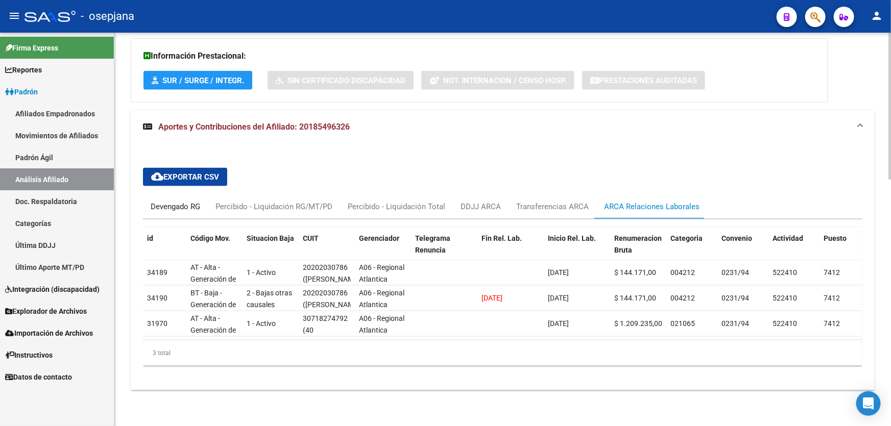
click at [183, 201] on div "Devengado RG" at bounding box center [176, 206] width 50 height 11
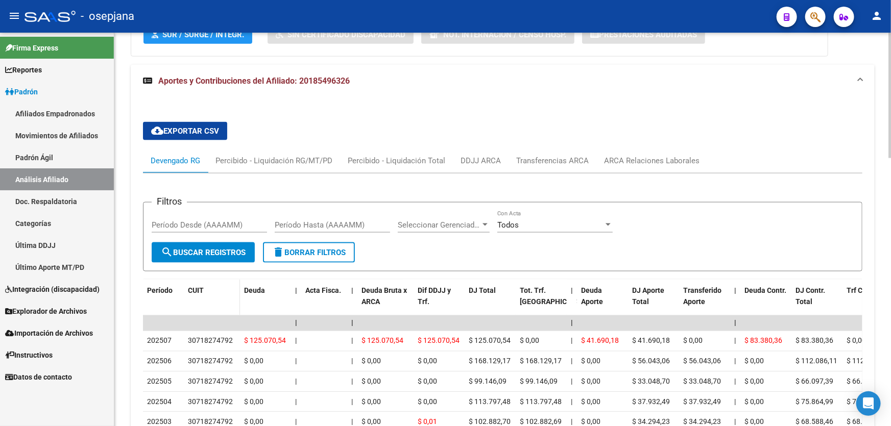
scroll to position [800, 0]
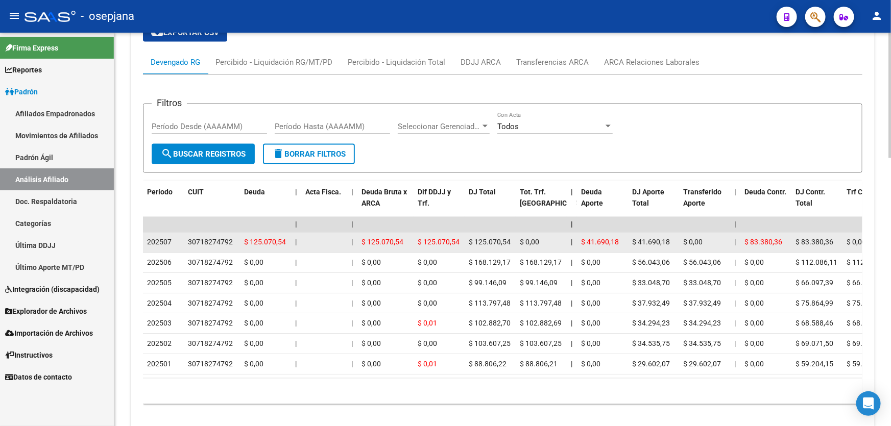
drag, startPoint x: 188, startPoint y: 239, endPoint x: 231, endPoint y: 241, distance: 43.0
click at [231, 241] on div "30718274792" at bounding box center [210, 243] width 45 height 12
copy div "30718274792"
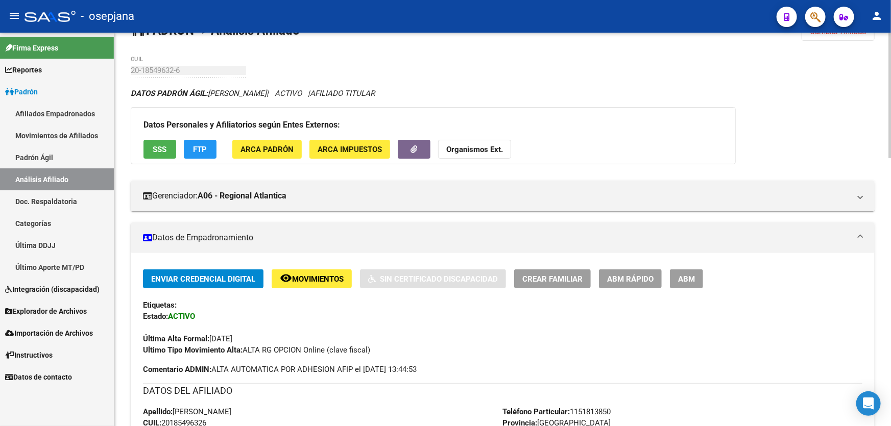
scroll to position [0, 0]
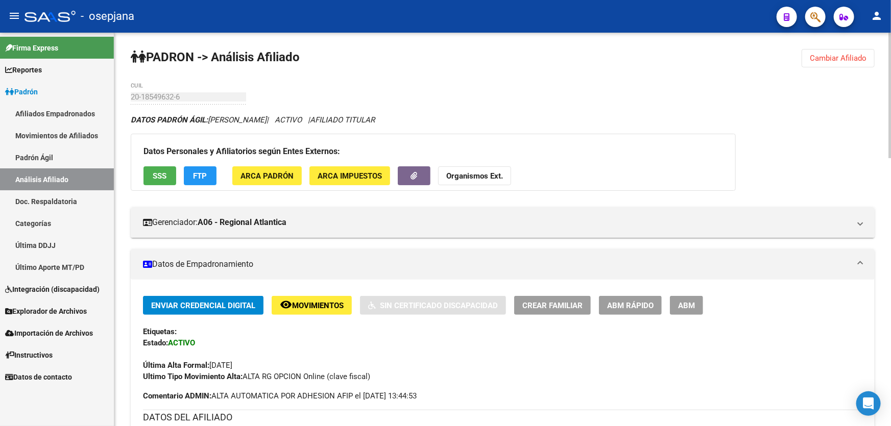
click at [837, 60] on span "Cambiar Afiliado" at bounding box center [838, 58] width 57 height 9
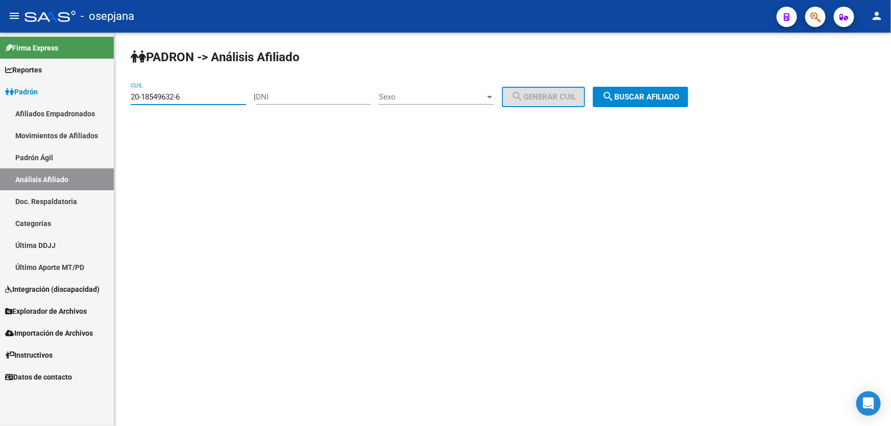
drag, startPoint x: 190, startPoint y: 95, endPoint x: 128, endPoint y: 98, distance: 61.8
click at [128, 98] on div "PADRON -> Análisis Afiliado 20-18549632-6 CUIL | DNI Sexo Sexo search Generar C…" at bounding box center [502, 86] width 777 height 107
paste input "20593135-0"
click at [623, 89] on button "search Buscar afiliado" at bounding box center [640, 97] width 95 height 20
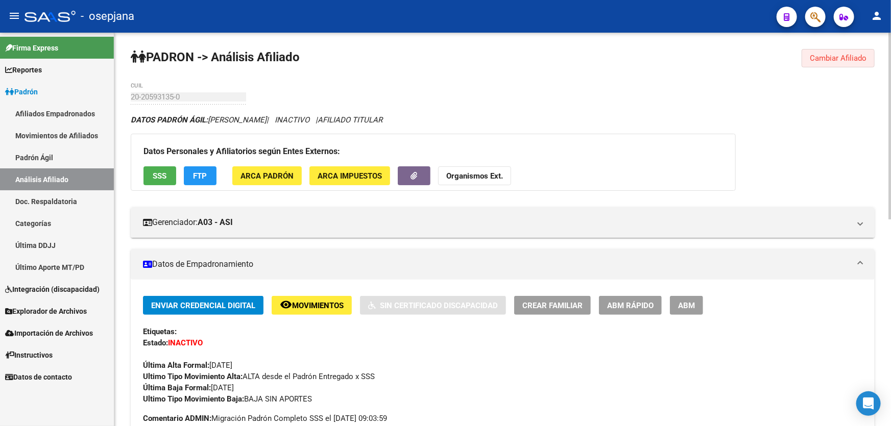
click at [818, 59] on span "Cambiar Afiliado" at bounding box center [838, 58] width 57 height 9
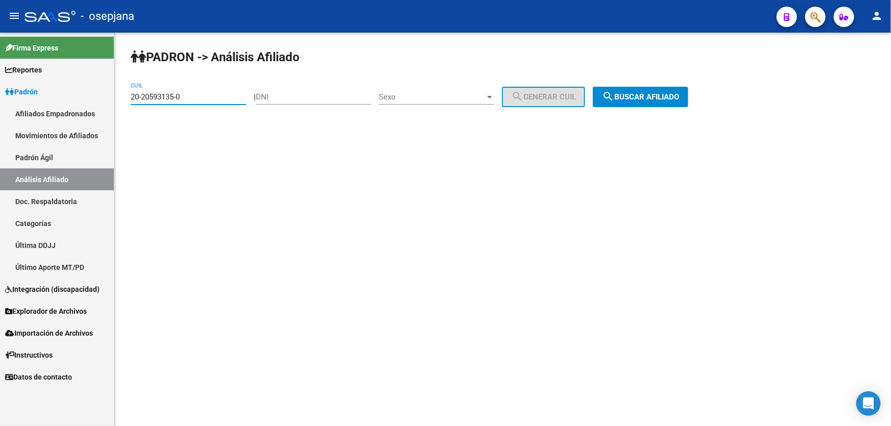
drag, startPoint x: 189, startPoint y: 96, endPoint x: 127, endPoint y: 101, distance: 62.5
click at [127, 101] on div "PADRON -> Análisis Afiliado 20-20593135-0 CUIL | DNI Sexo Sexo search Generar C…" at bounding box center [502, 86] width 777 height 107
paste input "2062714-5"
click at [679, 93] on span "search Buscar afiliado" at bounding box center [640, 96] width 77 height 9
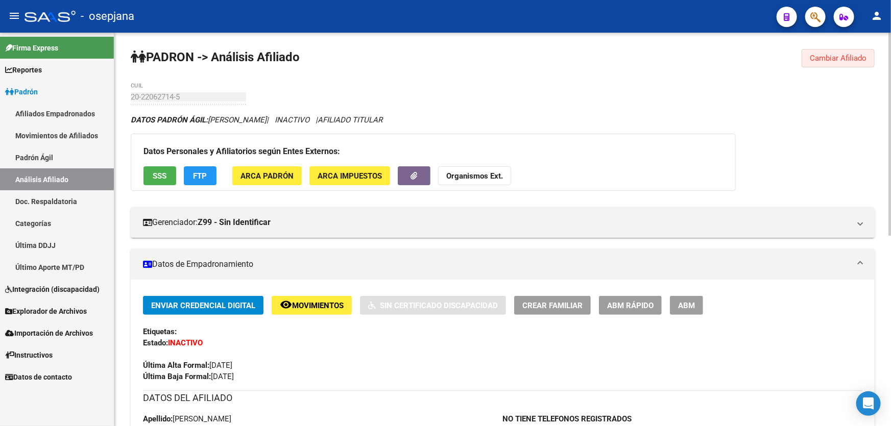
click at [838, 56] on span "Cambiar Afiliado" at bounding box center [838, 58] width 57 height 9
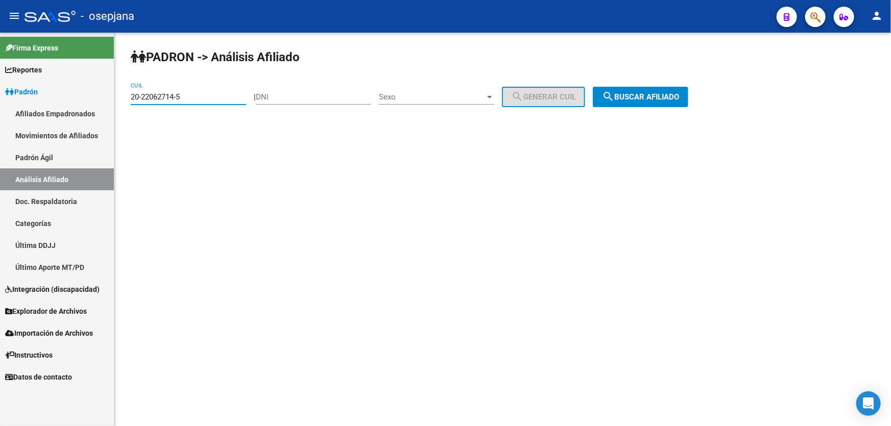
drag, startPoint x: 201, startPoint y: 98, endPoint x: 126, endPoint y: 102, distance: 75.1
click at [126, 102] on div "PADRON -> Análisis Afiliado 20-22062714-5 CUIL | DNI Sexo Sexo search Generar C…" at bounding box center [502, 86] width 777 height 107
paste input "3144742-4"
click at [663, 102] on button "search Buscar afiliado" at bounding box center [640, 97] width 95 height 20
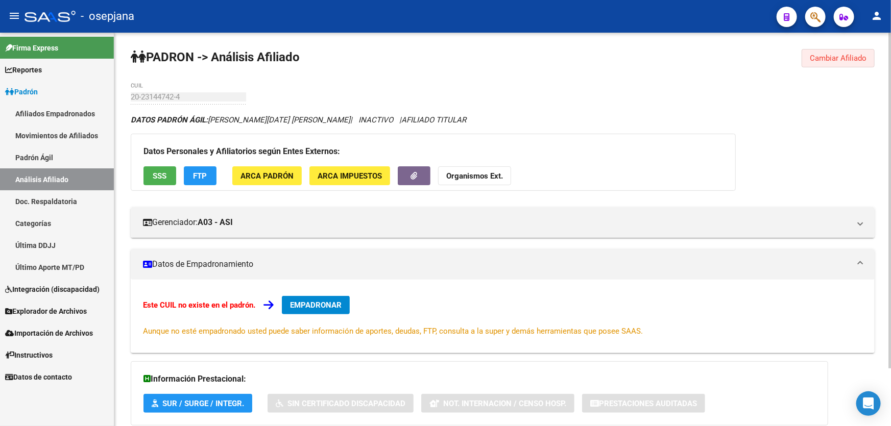
click at [840, 50] on button "Cambiar Afiliado" at bounding box center [838, 58] width 73 height 18
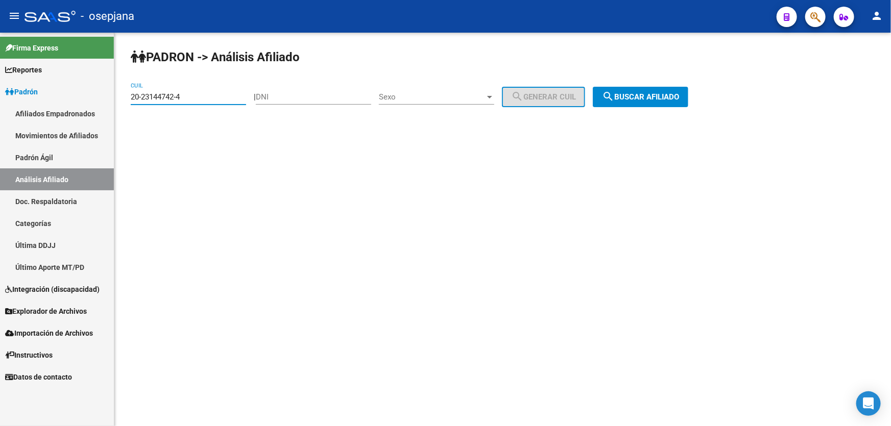
drag, startPoint x: 200, startPoint y: 99, endPoint x: 131, endPoint y: 101, distance: 69.0
click at [131, 101] on input "20-23144742-4" at bounding box center [188, 96] width 115 height 9
paste input "331564-9"
click at [660, 92] on span "search Buscar afiliado" at bounding box center [640, 96] width 77 height 9
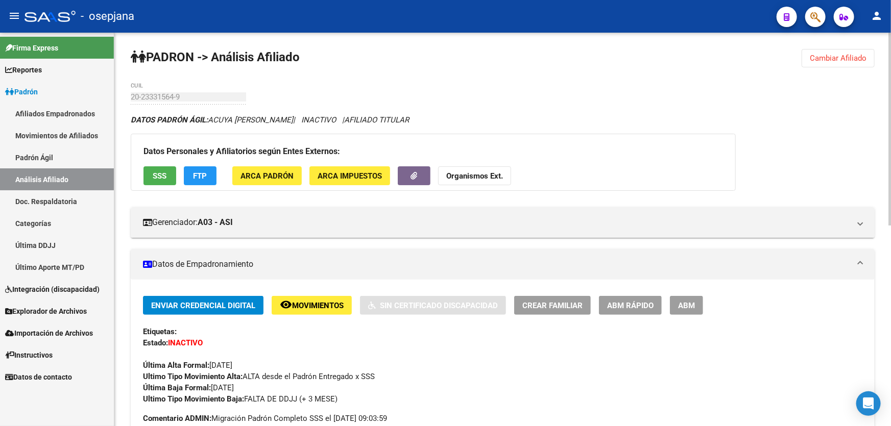
click at [835, 63] on button "Cambiar Afiliado" at bounding box center [838, 58] width 73 height 18
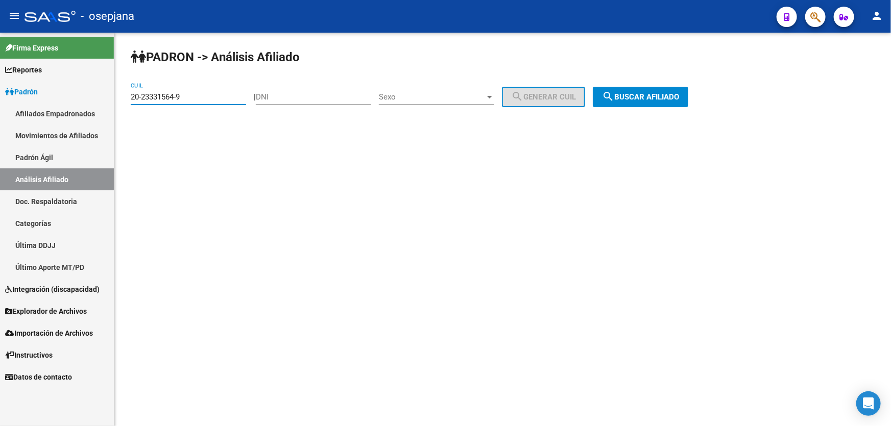
drag, startPoint x: 203, startPoint y: 99, endPoint x: 120, endPoint y: 105, distance: 83.0
click at [120, 105] on div "PADRON -> Análisis Afiliado 20-23331564-9 CUIL | DNI Sexo Sexo search Generar C…" at bounding box center [502, 86] width 777 height 107
paste input "6340436-0"
click at [657, 92] on span "search Buscar afiliado" at bounding box center [640, 96] width 77 height 9
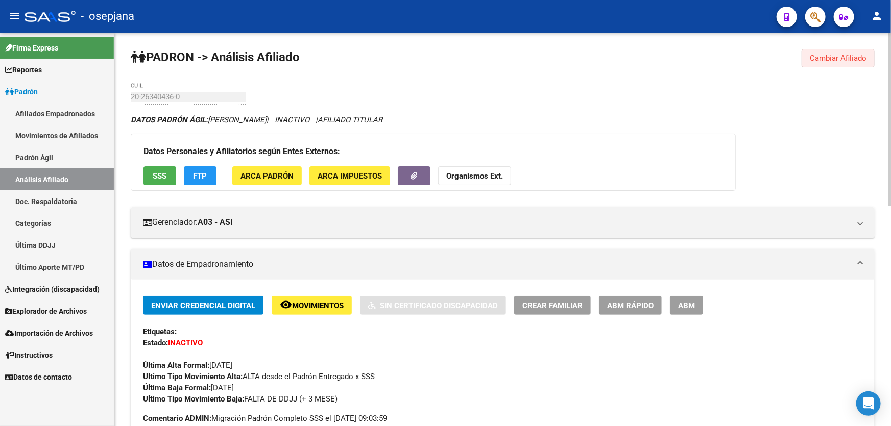
click at [842, 62] on button "Cambiar Afiliado" at bounding box center [838, 58] width 73 height 18
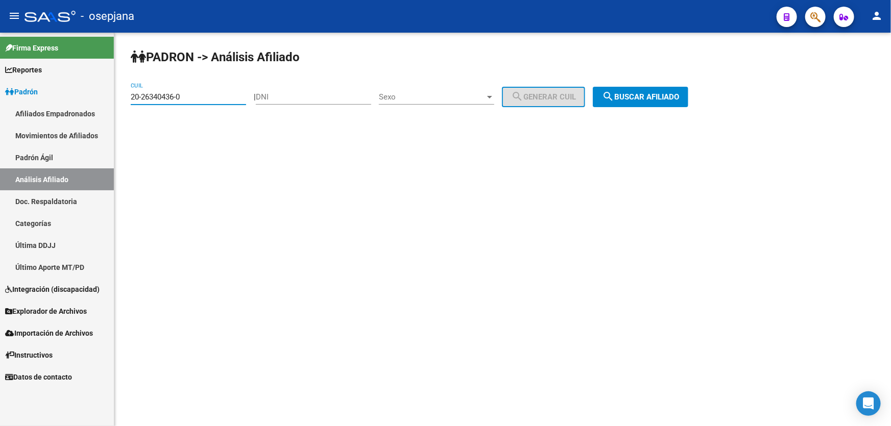
drag, startPoint x: 191, startPoint y: 96, endPoint x: 122, endPoint y: 98, distance: 69.4
click at [122, 98] on div "PADRON -> Análisis Afiliado 20-26340436-0 CUIL | DNI Sexo Sexo search Generar C…" at bounding box center [502, 86] width 777 height 107
paste input "953361-8"
click at [638, 99] on span "search Buscar afiliado" at bounding box center [640, 96] width 77 height 9
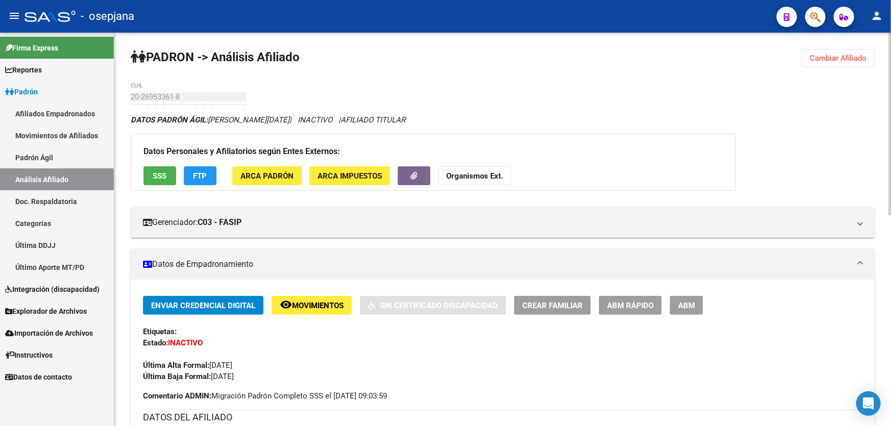
click at [832, 56] on span "Cambiar Afiliado" at bounding box center [838, 58] width 57 height 9
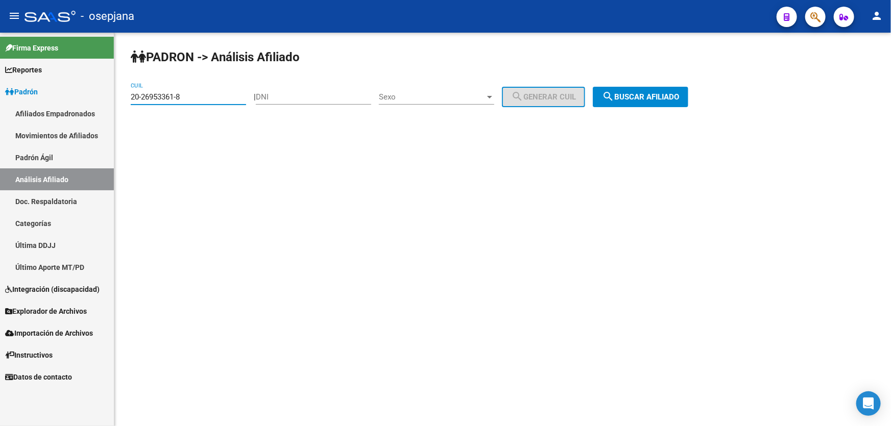
drag, startPoint x: 208, startPoint y: 96, endPoint x: 122, endPoint y: 100, distance: 86.3
click at [122, 100] on div "PADRON -> Análisis Afiliado 20-26953361-8 CUIL | DNI Sexo Sexo search Generar C…" at bounding box center [502, 86] width 777 height 107
paste input "8123213-5"
click at [659, 98] on span "search Buscar afiliado" at bounding box center [640, 96] width 77 height 9
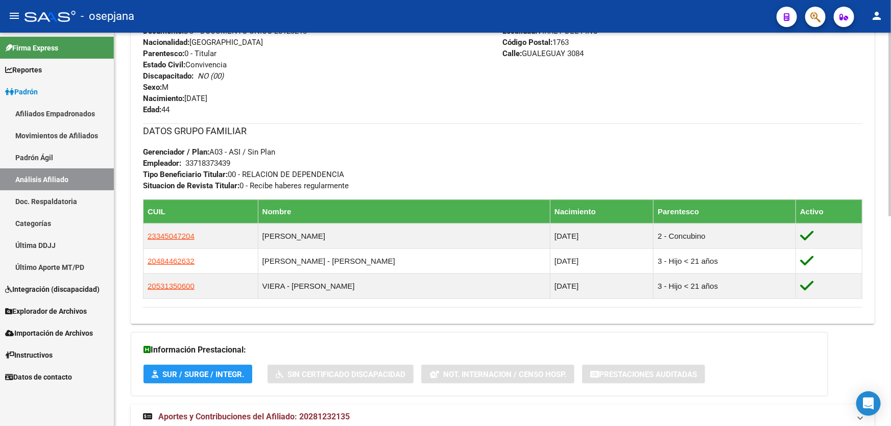
scroll to position [449, 0]
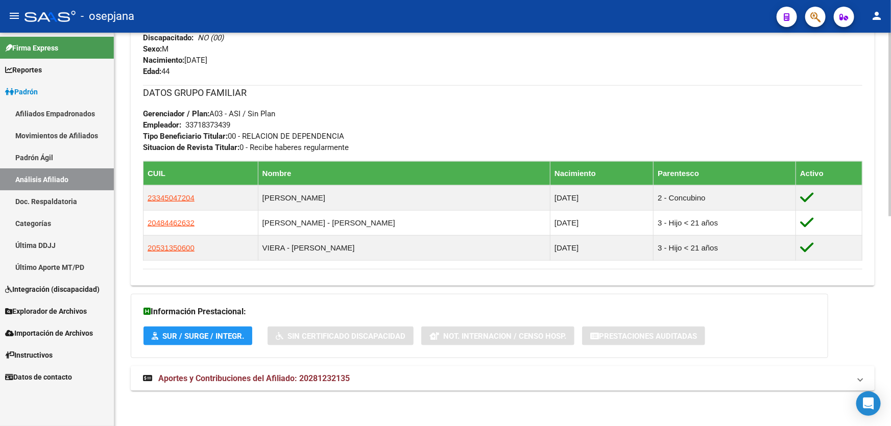
click at [628, 367] on mat-expansion-panel-header "Aportes y Contribuciones del Afiliado: 20281232135" at bounding box center [503, 379] width 744 height 25
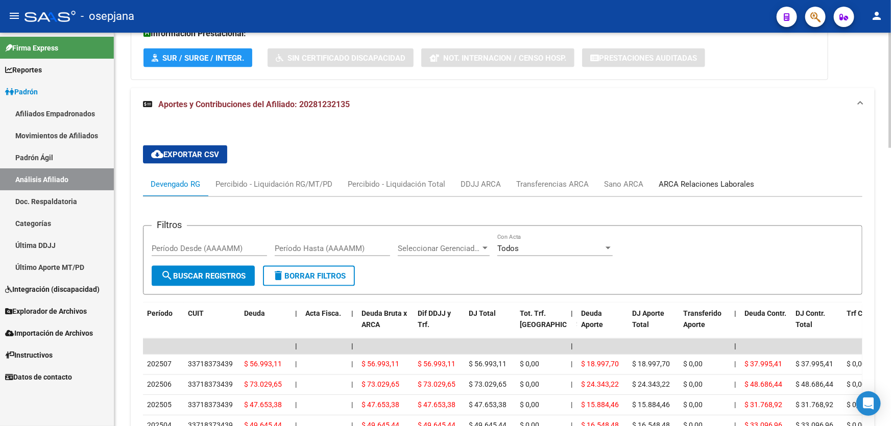
click at [733, 183] on div "ARCA Relaciones Laborales" at bounding box center [706, 184] width 95 height 11
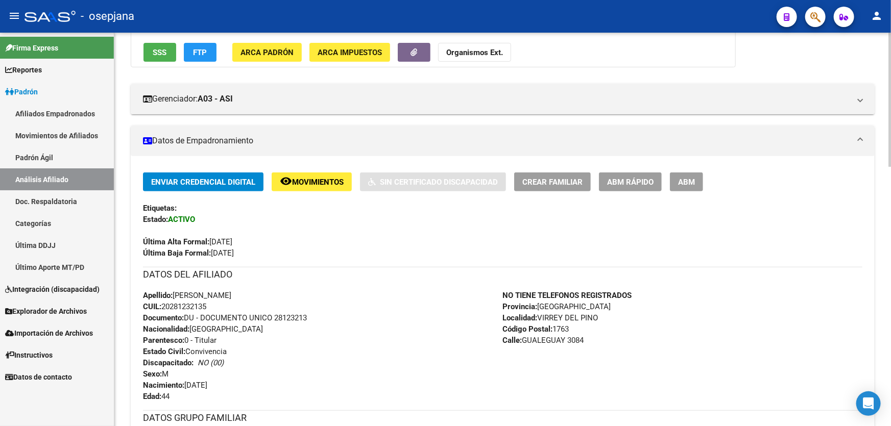
scroll to position [0, 0]
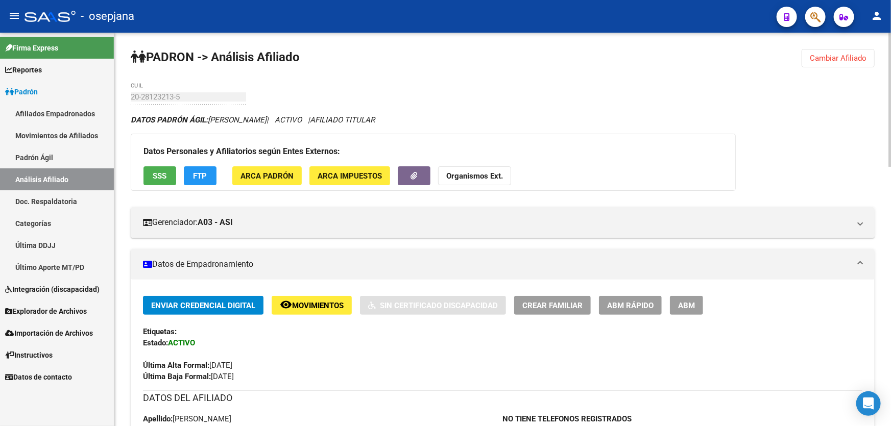
click at [829, 55] on span "Cambiar Afiliado" at bounding box center [838, 58] width 57 height 9
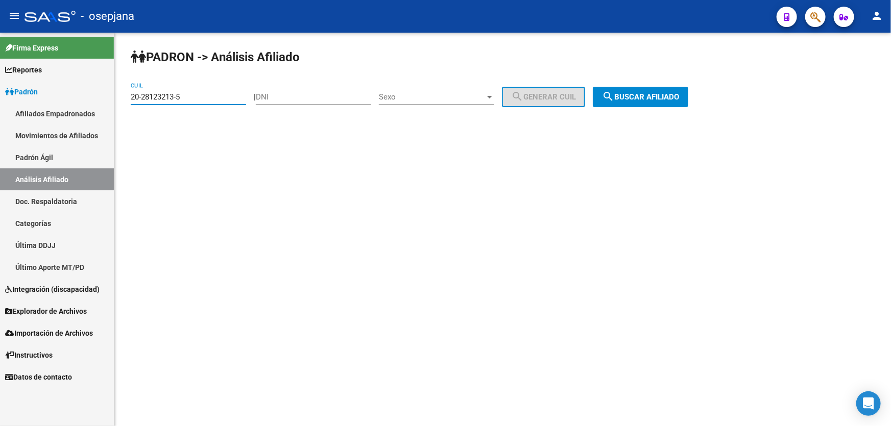
drag, startPoint x: 200, startPoint y: 97, endPoint x: 126, endPoint y: 104, distance: 74.8
click at [126, 104] on div "PADRON -> Análisis Afiliado 20-28123213-5 CUIL | DNI Sexo Sexo search Generar C…" at bounding box center [502, 86] width 777 height 107
paste input "9111452-1"
click at [639, 99] on span "search Buscar afiliado" at bounding box center [640, 96] width 77 height 9
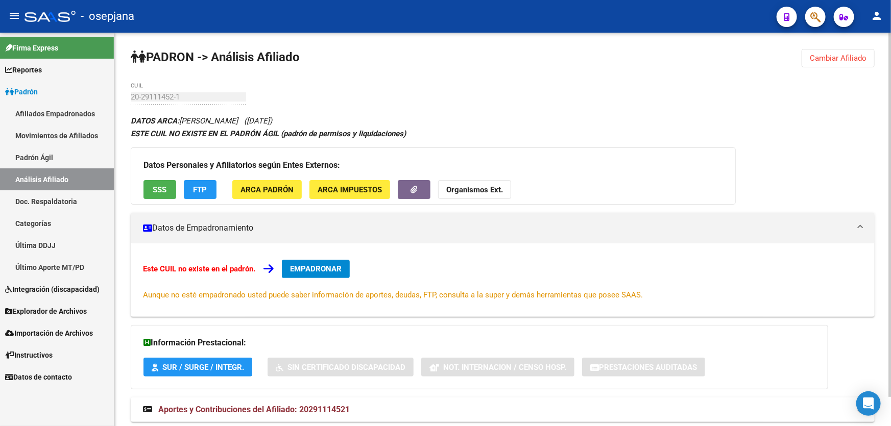
scroll to position [31, 0]
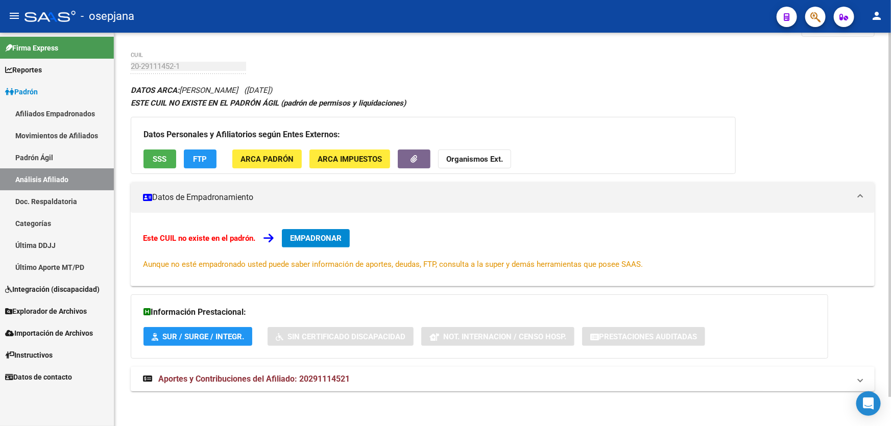
click at [264, 383] on strong "Aportes y Contribuciones del Afiliado: 20291114521" at bounding box center [246, 379] width 207 height 11
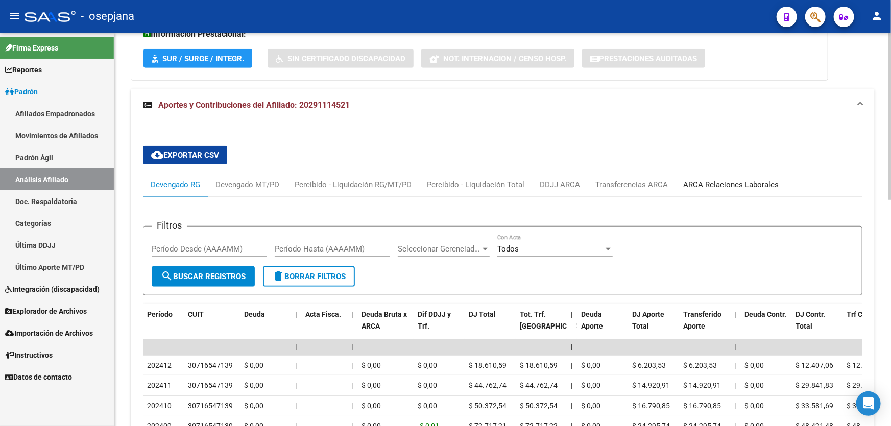
click at [726, 182] on div "ARCA Relaciones Laborales" at bounding box center [730, 184] width 95 height 11
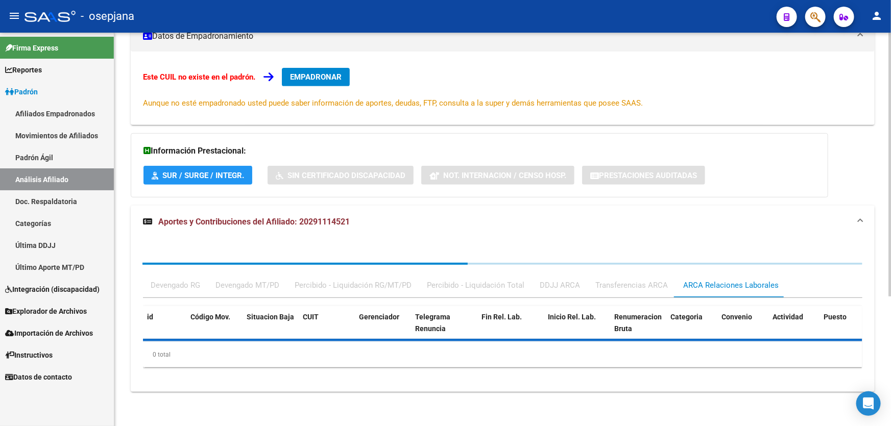
scroll to position [309, 0]
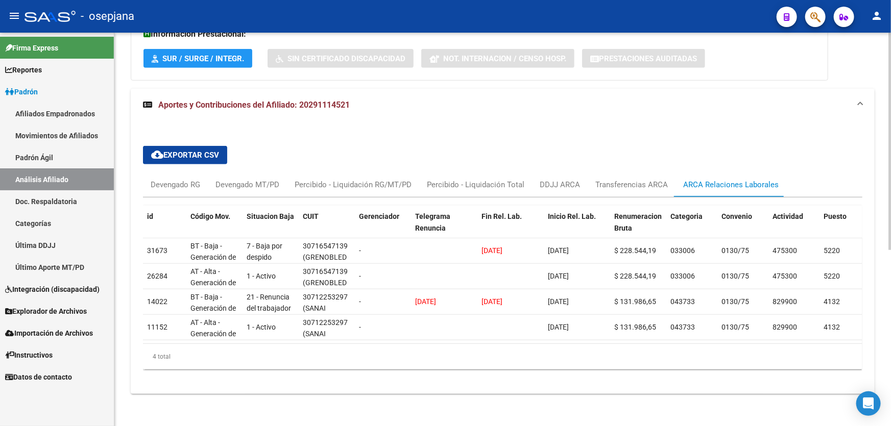
click at [147, 126] on div "cloud_download Exportar CSV Devengado RG Devengado MT/PD Percibido - Liquidació…" at bounding box center [503, 258] width 744 height 273
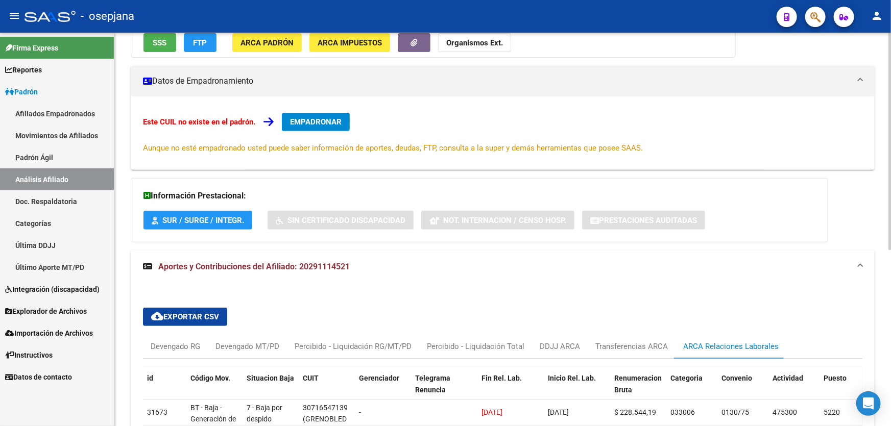
scroll to position [0, 0]
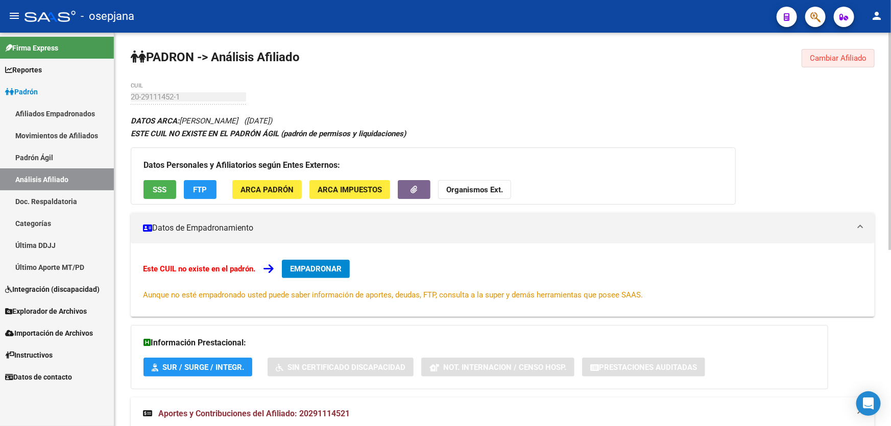
click at [821, 54] on span "Cambiar Afiliado" at bounding box center [838, 58] width 57 height 9
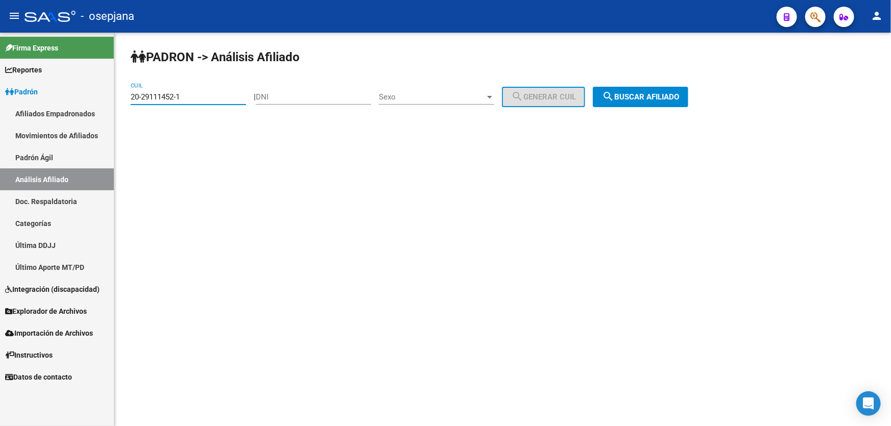
drag, startPoint x: 194, startPoint y: 95, endPoint x: 121, endPoint y: 99, distance: 72.6
click at [121, 99] on div "PADRON -> Análisis Afiliado 20-29111452-1 CUIL | DNI Sexo Sexo search Generar C…" at bounding box center [502, 86] width 777 height 107
paste input "31593139-9"
click at [667, 88] on button "search Buscar afiliado" at bounding box center [640, 97] width 95 height 20
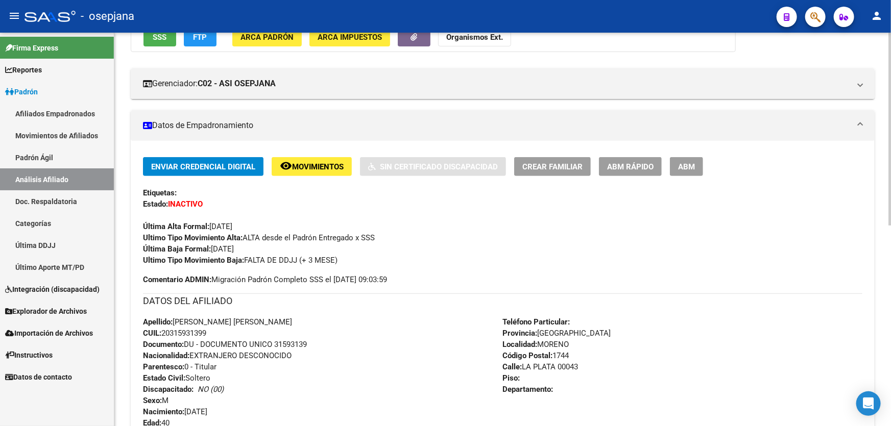
scroll to position [232, 0]
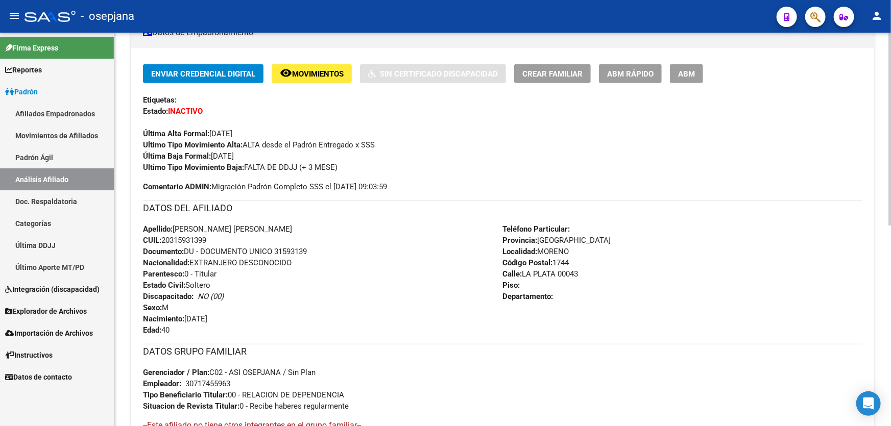
drag, startPoint x: 276, startPoint y: 247, endPoint x: 314, endPoint y: 247, distance: 38.3
click at [314, 247] on div "Apellido: [PERSON_NAME] [PERSON_NAME] CUIL: 20315931399 Documento: DU - DOCUMEN…" at bounding box center [323, 280] width 360 height 112
copy span "31593139"
click at [864, 115] on div "Enviar Credencial Digital remove_red_eye Movimientos Sin Certificado Discapacid…" at bounding box center [503, 260] width 744 height 392
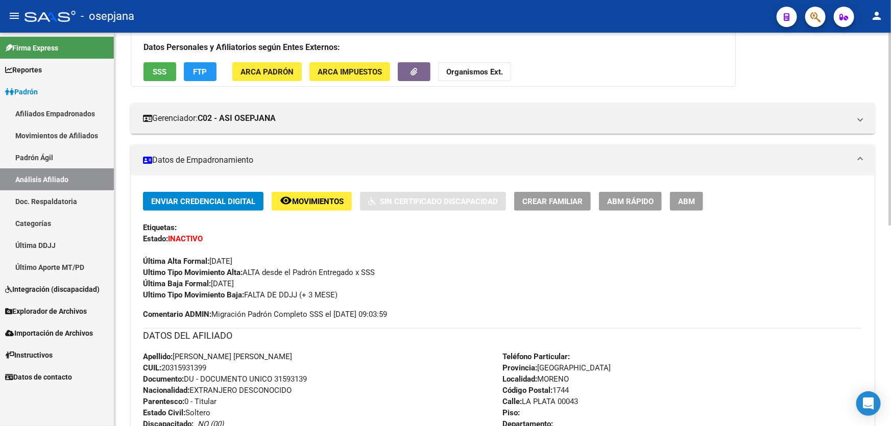
scroll to position [0, 0]
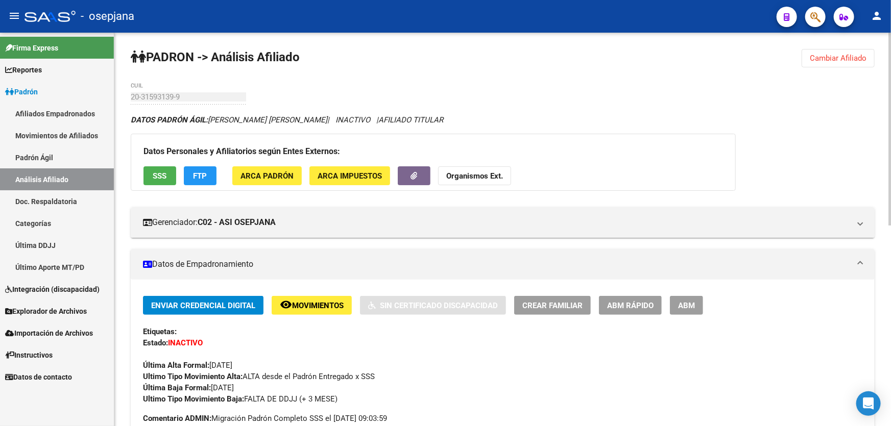
drag, startPoint x: 832, startPoint y: 58, endPoint x: 650, endPoint y: 68, distance: 182.0
click at [832, 58] on span "Cambiar Afiliado" at bounding box center [838, 58] width 57 height 9
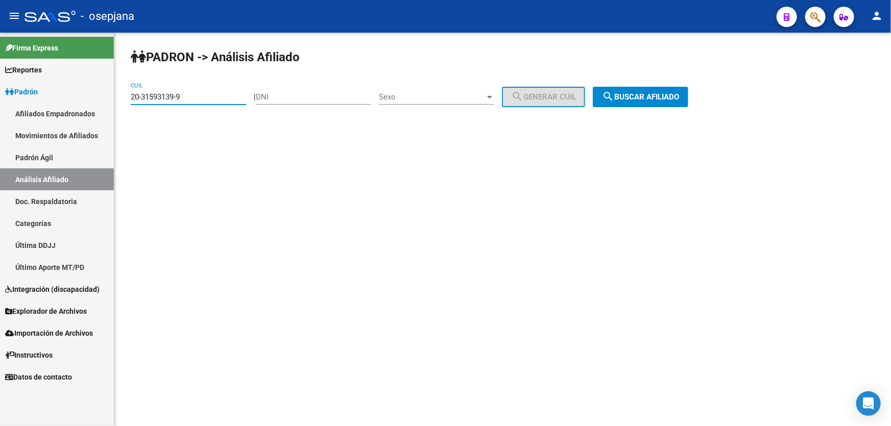
drag, startPoint x: 201, startPoint y: 92, endPoint x: 112, endPoint y: 104, distance: 89.6
click at [112, 104] on mat-sidenav-container "Firma Express Reportes Padrón Traspasos x O.S. Traspasos x Gerenciador Traspaso…" at bounding box center [445, 230] width 891 height 394
paste input "2693124-2"
type input "20-32693124-2"
click at [660, 96] on span "search Buscar afiliado" at bounding box center [640, 96] width 77 height 9
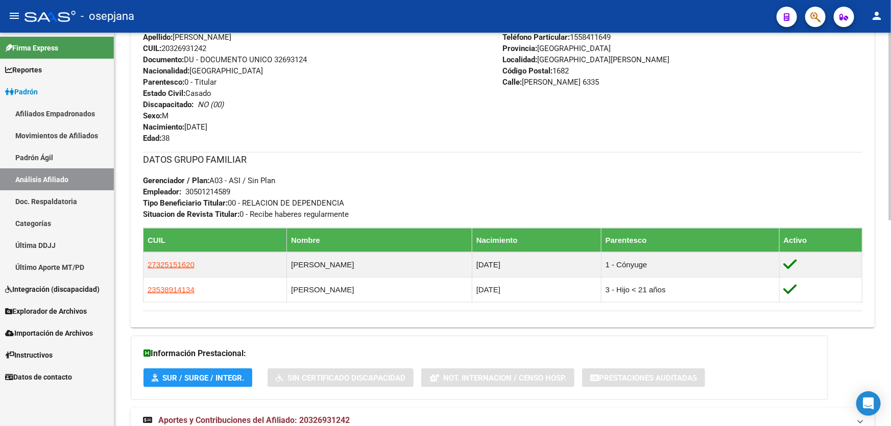
scroll to position [418, 0]
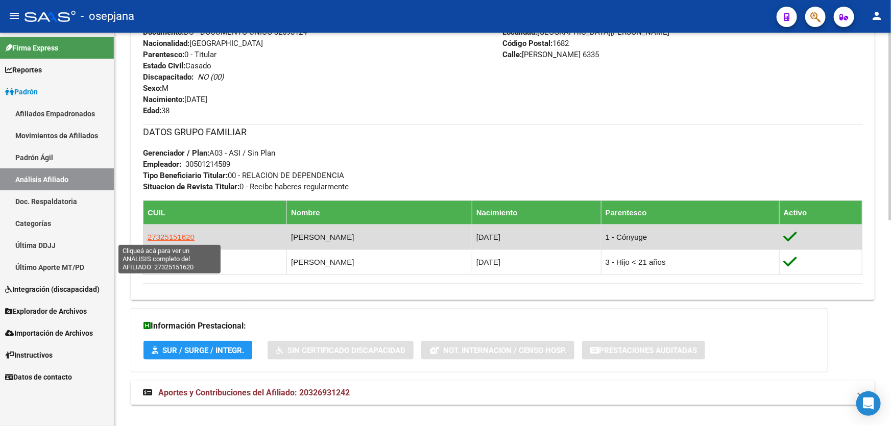
click at [179, 234] on span "27325151620" at bounding box center [171, 237] width 47 height 9
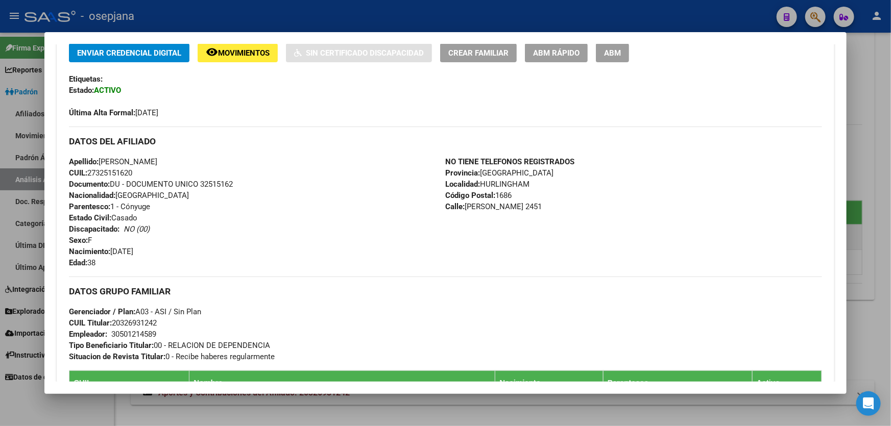
scroll to position [232, 0]
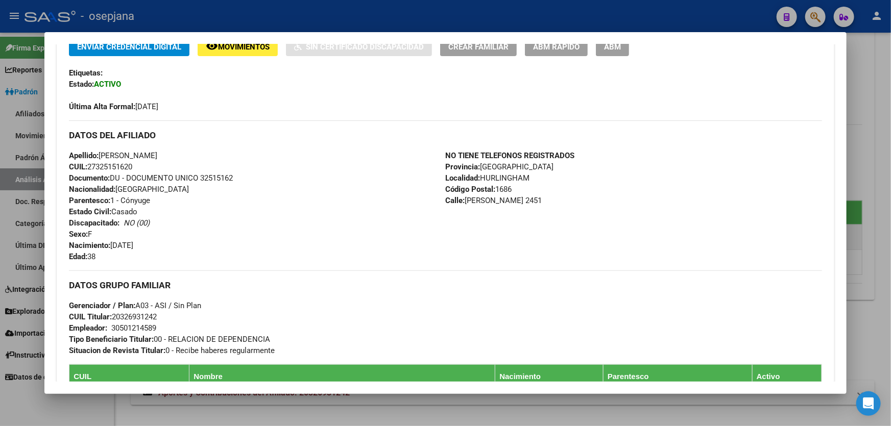
drag, startPoint x: 203, startPoint y: 175, endPoint x: 236, endPoint y: 177, distance: 33.8
click at [236, 177] on div "Apellido: [PERSON_NAME] CUIL: 27325151620 Documento: DU - DOCUMENTO UNICO 32515…" at bounding box center [257, 206] width 376 height 112
copy span "32515162"
click at [890, 247] on div at bounding box center [445, 213] width 891 height 426
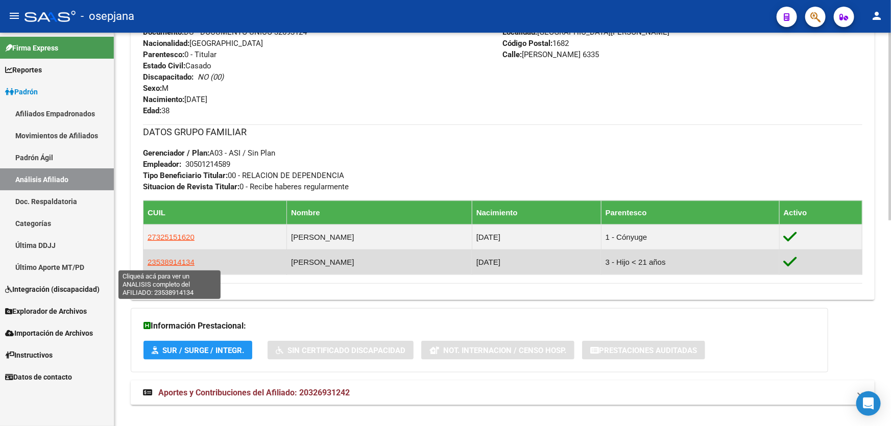
click at [163, 264] on span "23538914134" at bounding box center [171, 262] width 47 height 9
type textarea "23538914134"
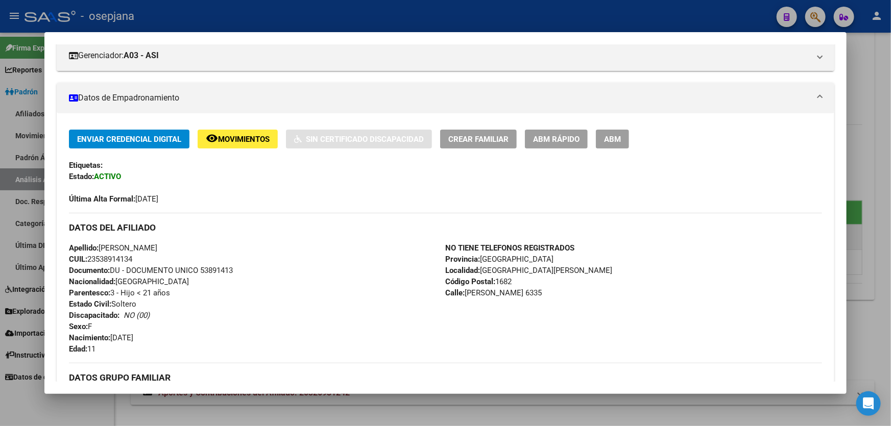
scroll to position [219, 0]
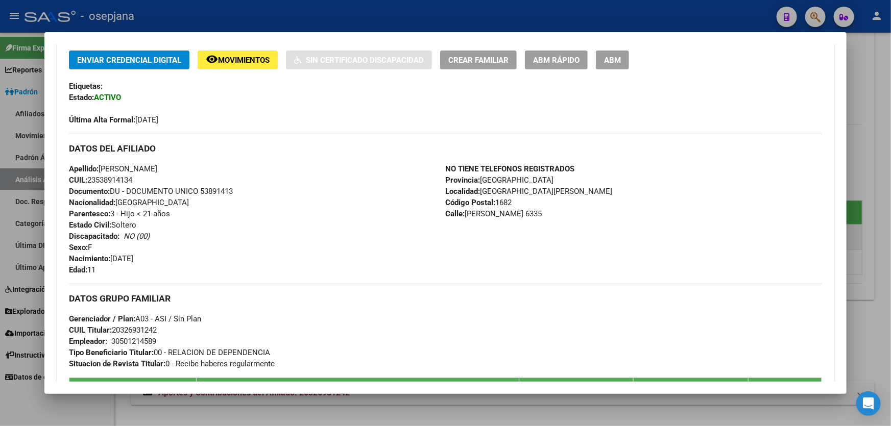
drag, startPoint x: 200, startPoint y: 187, endPoint x: 252, endPoint y: 189, distance: 52.1
click at [252, 189] on div "Apellido: [PERSON_NAME]: 23538914134 Documento: DU - DOCUMENTO UNICO 53891413 N…" at bounding box center [257, 219] width 376 height 112
click at [240, 190] on div "Apellido: [PERSON_NAME]: 23538914134 Documento: DU - DOCUMENTO UNICO 53891413 N…" at bounding box center [257, 219] width 376 height 112
drag, startPoint x: 203, startPoint y: 189, endPoint x: 243, endPoint y: 189, distance: 39.3
click at [243, 189] on div "Apellido: [PERSON_NAME]: 23538914134 Documento: DU - DOCUMENTO UNICO 53891413 N…" at bounding box center [257, 219] width 376 height 112
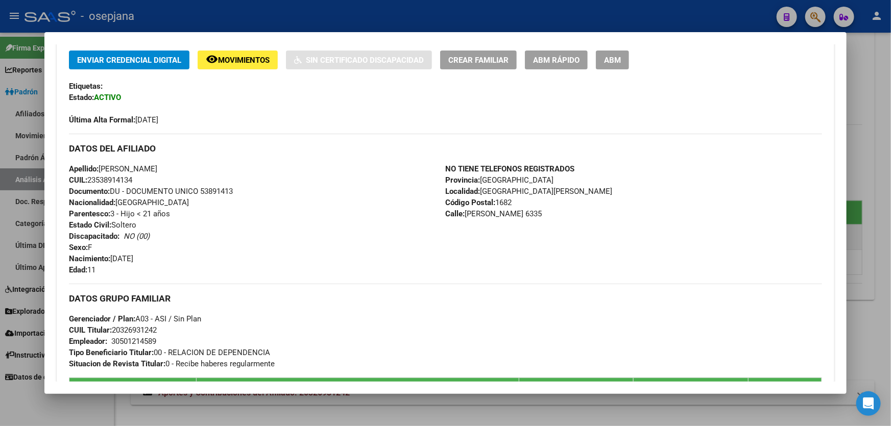
copy span "53891413"
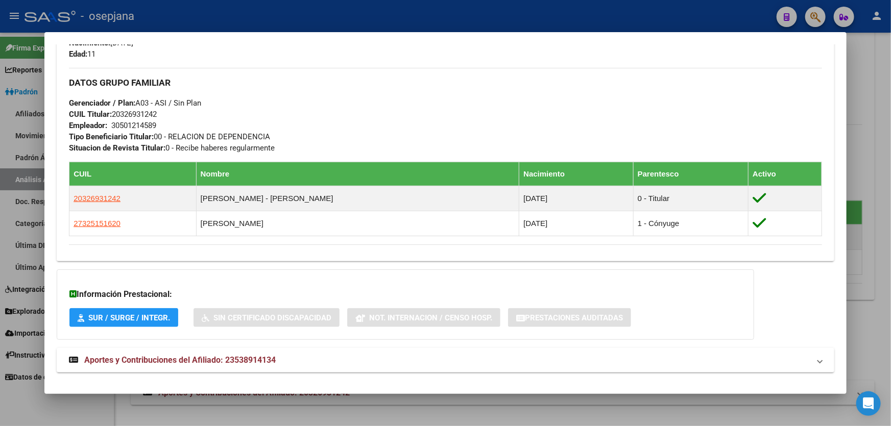
scroll to position [472, 0]
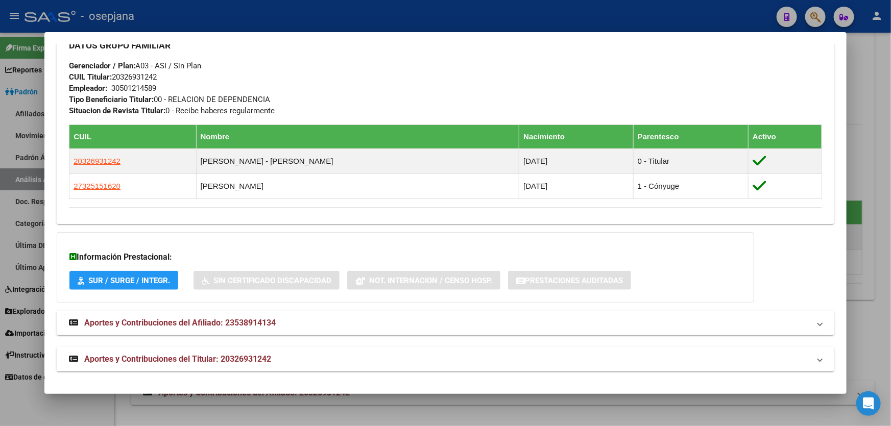
click at [890, 168] on div at bounding box center [445, 213] width 891 height 426
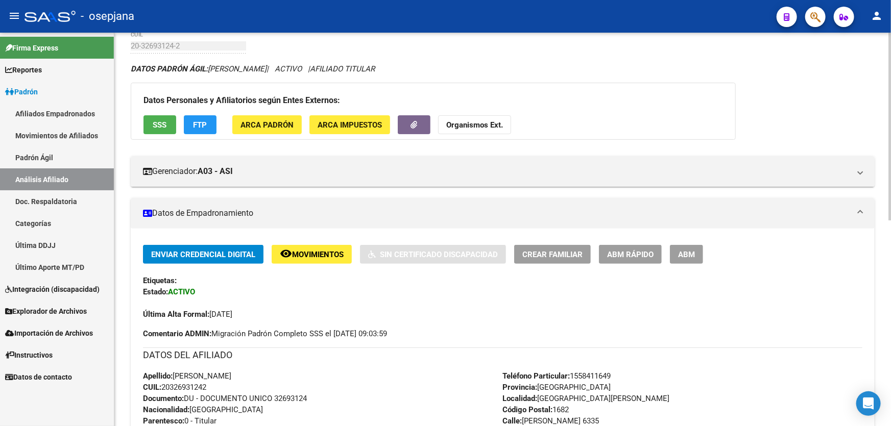
scroll to position [0, 0]
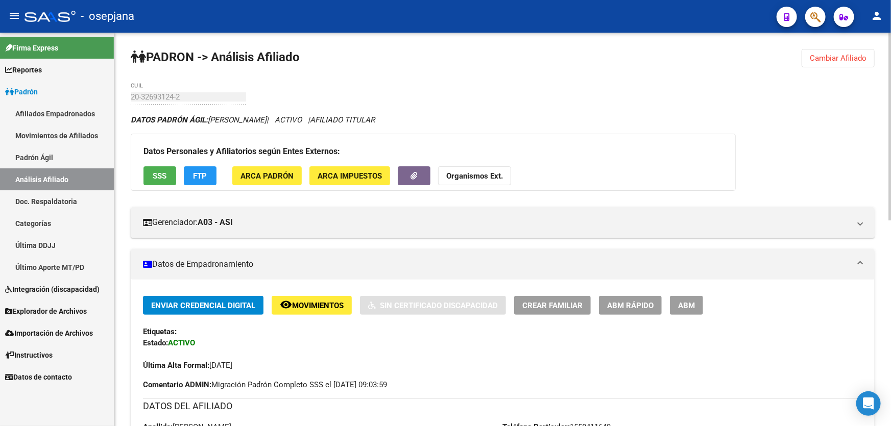
click at [829, 50] on button "Cambiar Afiliado" at bounding box center [838, 58] width 73 height 18
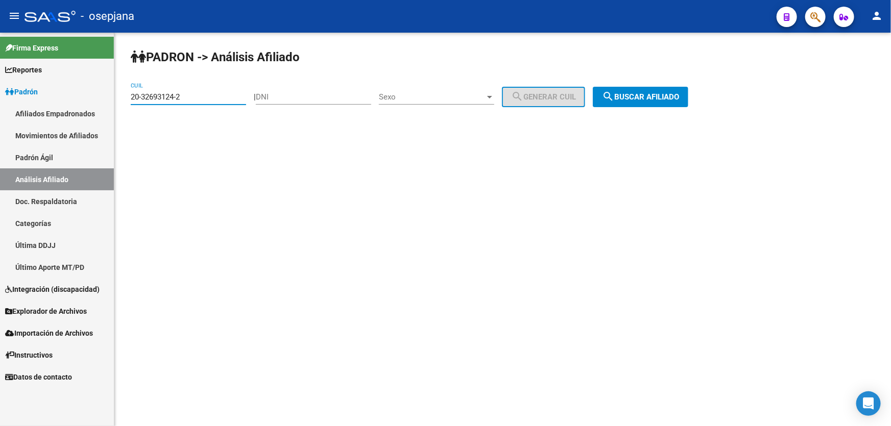
drag, startPoint x: 192, startPoint y: 97, endPoint x: 128, endPoint y: 99, distance: 64.3
click at [128, 99] on div "PADRON -> Análisis Afiliado 20-32693124-2 CUIL | DNI Sexo Sexo search Generar C…" at bounding box center [502, 86] width 777 height 107
paste input "730852"
click at [654, 99] on span "search Buscar afiliado" at bounding box center [640, 96] width 77 height 9
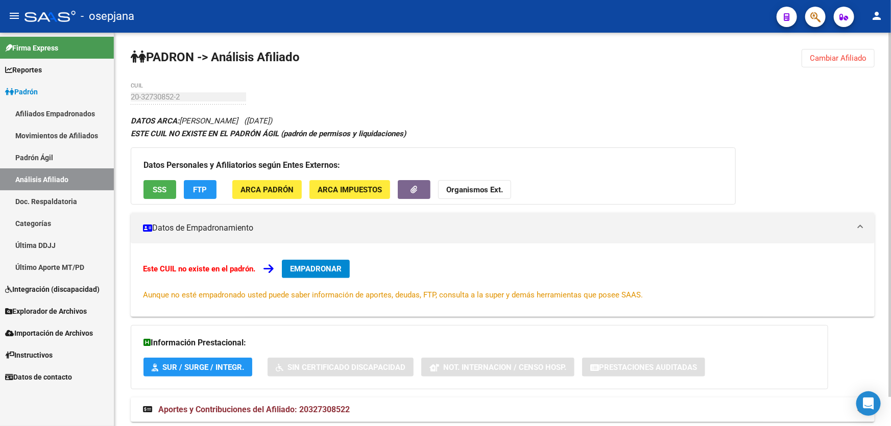
click at [856, 61] on span "Cambiar Afiliado" at bounding box center [838, 58] width 57 height 9
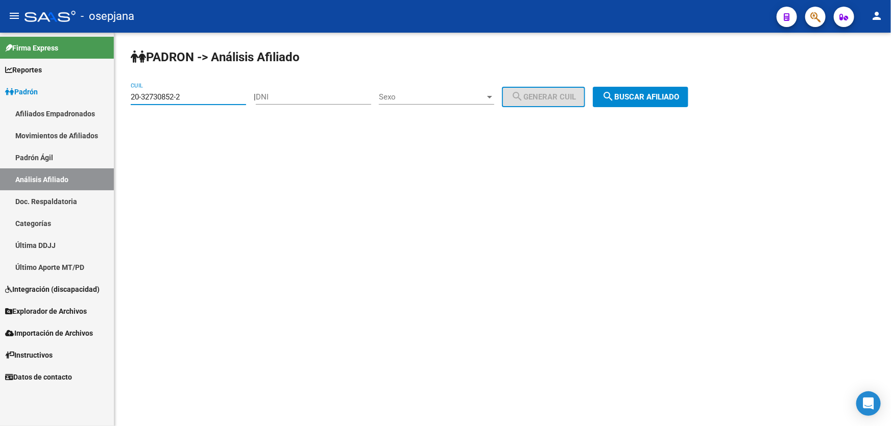
drag, startPoint x: 210, startPoint y: 95, endPoint x: 115, endPoint y: 97, distance: 95.5
click at [115, 97] on div "PADRON -> Análisis Afiliado 20-32730852-2 CUIL | DNI Sexo Sexo search Generar C…" at bounding box center [502, 86] width 777 height 107
paste input "4967717-3"
click at [673, 88] on button "search Buscar afiliado" at bounding box center [640, 97] width 95 height 20
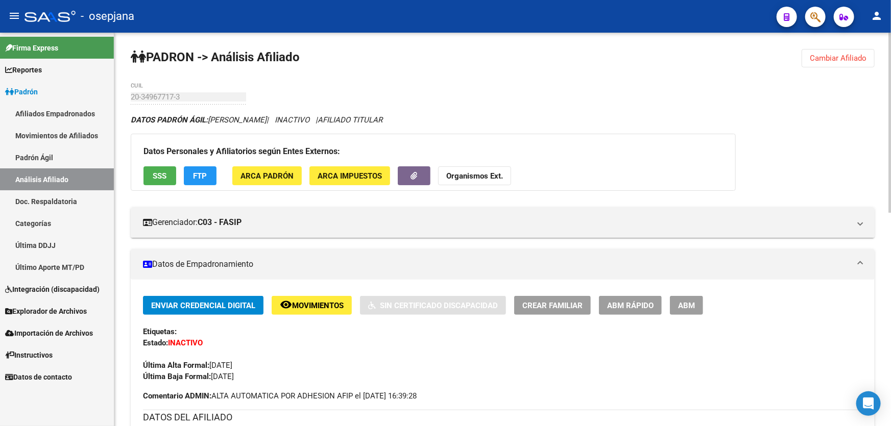
click at [837, 58] on span "Cambiar Afiliado" at bounding box center [838, 58] width 57 height 9
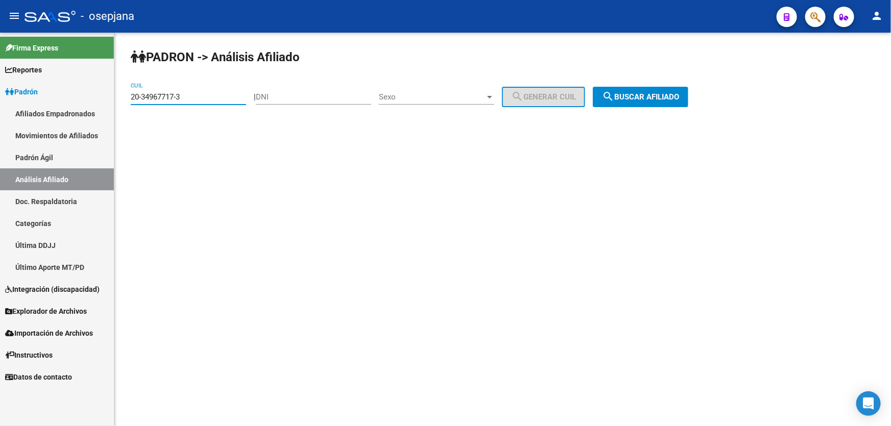
drag, startPoint x: 212, startPoint y: 98, endPoint x: 126, endPoint y: 100, distance: 86.3
click at [126, 100] on div "PADRON -> Análisis Afiliado 20-34967717-3 CUIL | DNI Sexo Sexo search Generar C…" at bounding box center [502, 86] width 777 height 107
paste input "7349042-4"
click at [654, 103] on button "search Buscar afiliado" at bounding box center [640, 97] width 95 height 20
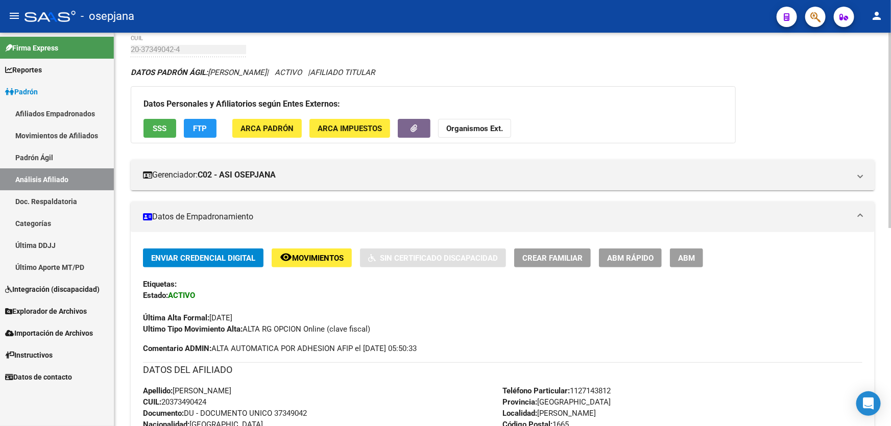
scroll to position [46, 0]
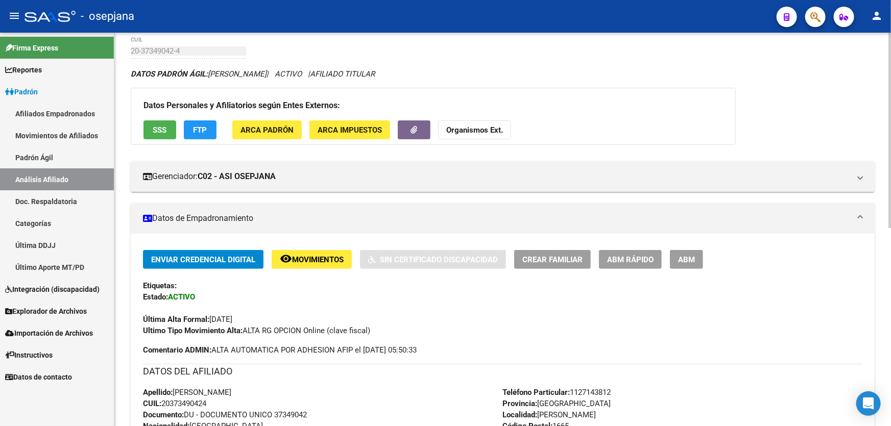
click at [324, 255] on span "Movimientos" at bounding box center [318, 259] width 52 height 9
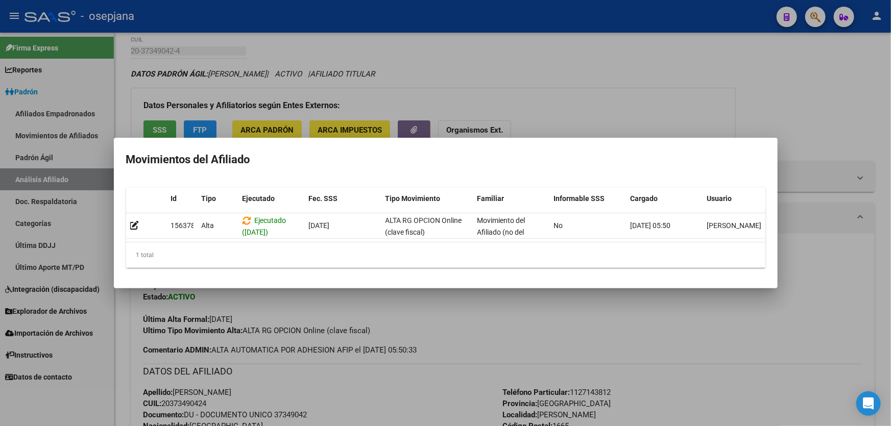
click at [395, 367] on div at bounding box center [445, 213] width 891 height 426
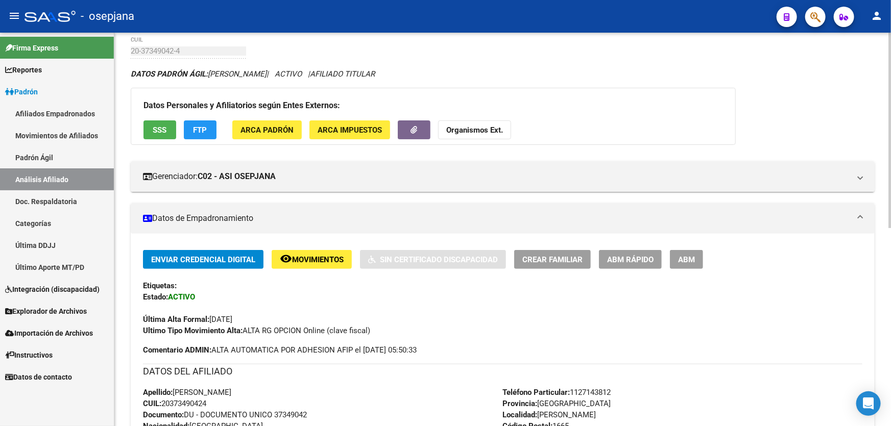
click at [153, 126] on span "SSS" at bounding box center [160, 130] width 14 height 9
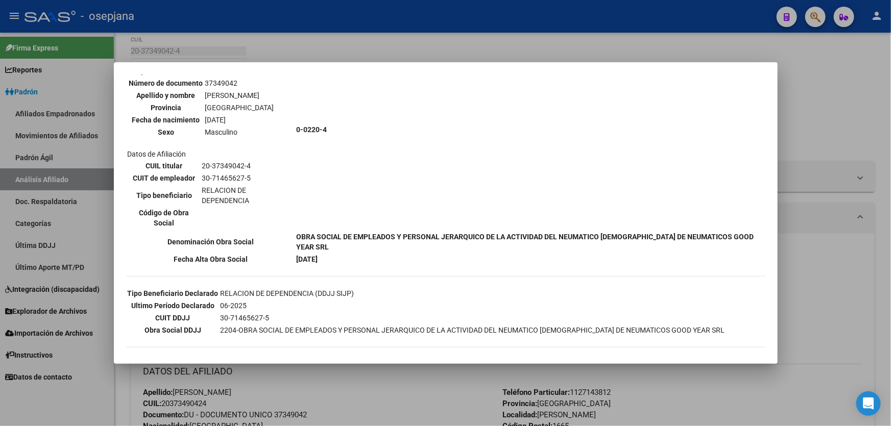
scroll to position [281, 0]
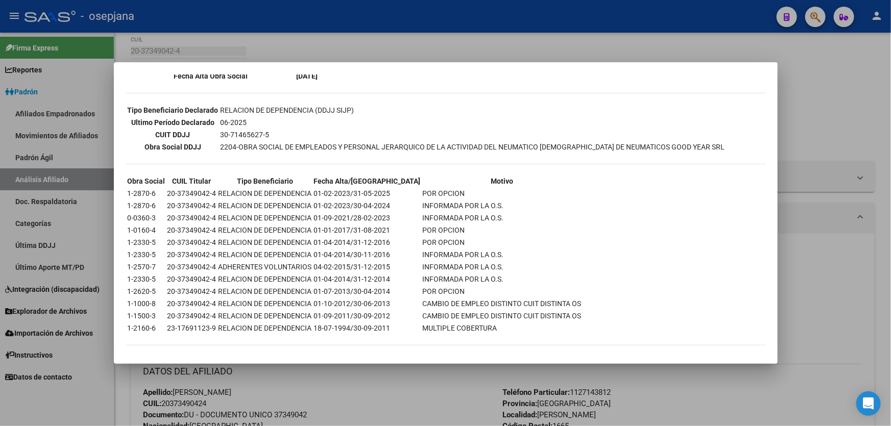
click at [790, 301] on div at bounding box center [445, 213] width 891 height 426
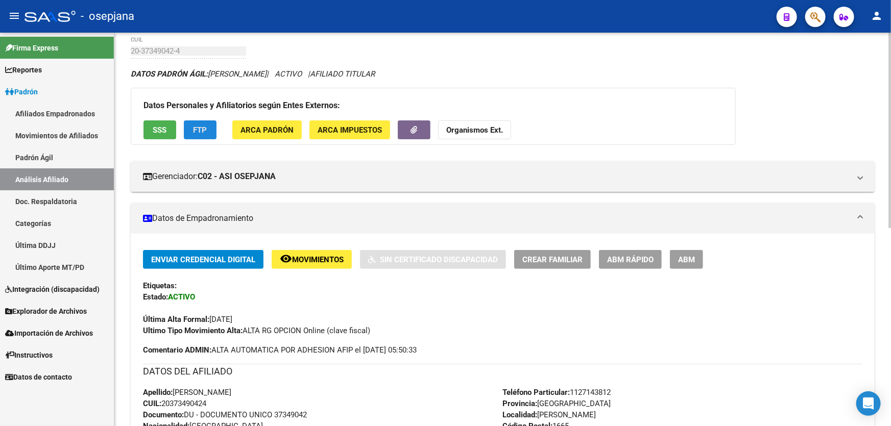
click at [209, 134] on button "FTP" at bounding box center [200, 129] width 33 height 19
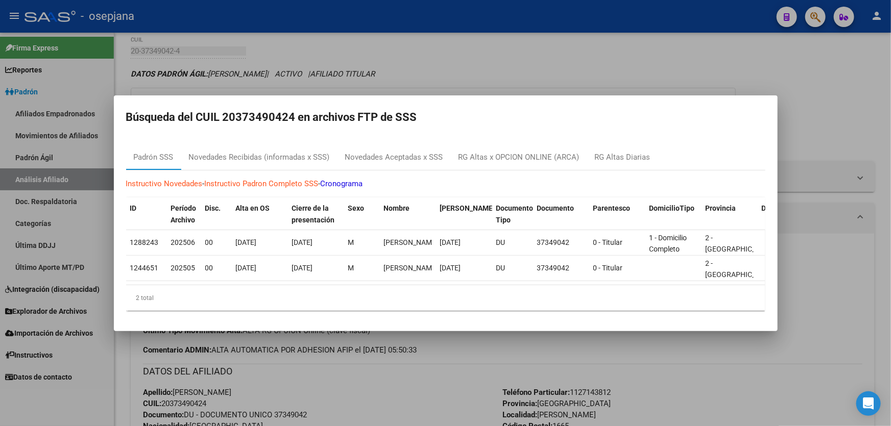
click at [825, 302] on div at bounding box center [445, 213] width 891 height 426
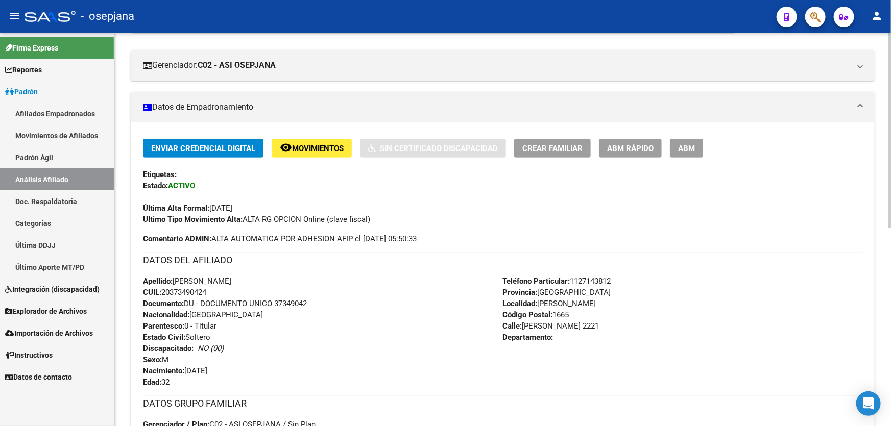
scroll to position [398, 0]
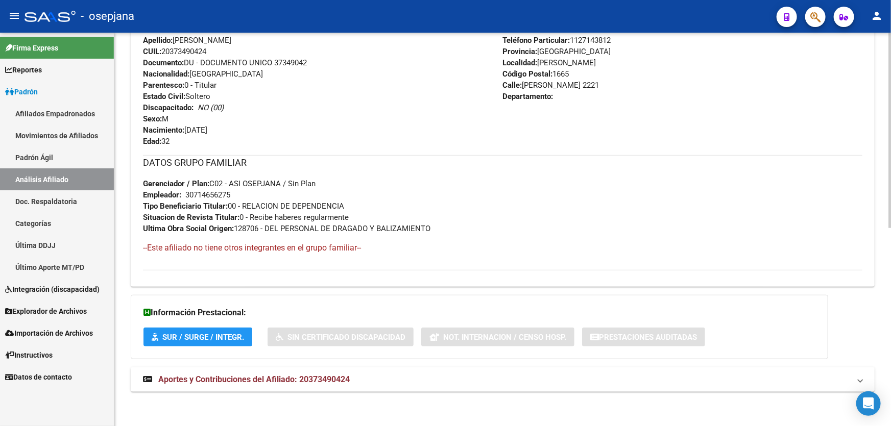
click at [547, 374] on mat-panel-title "Aportes y Contribuciones del Afiliado: 20373490424" at bounding box center [496, 379] width 707 height 11
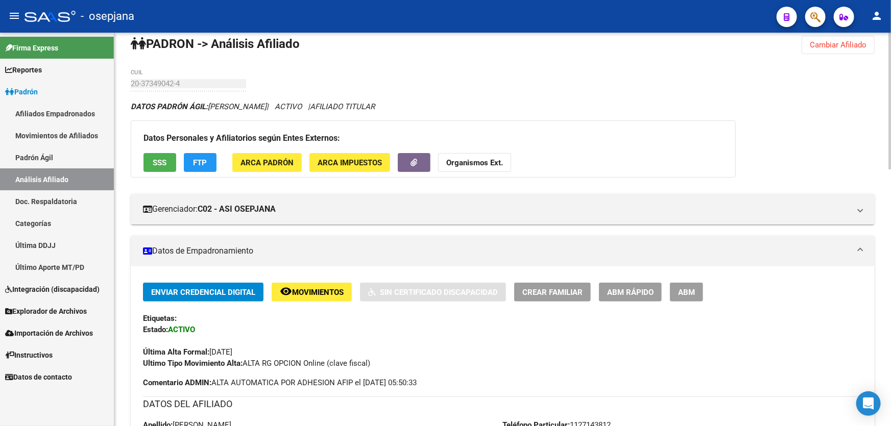
scroll to position [0, 0]
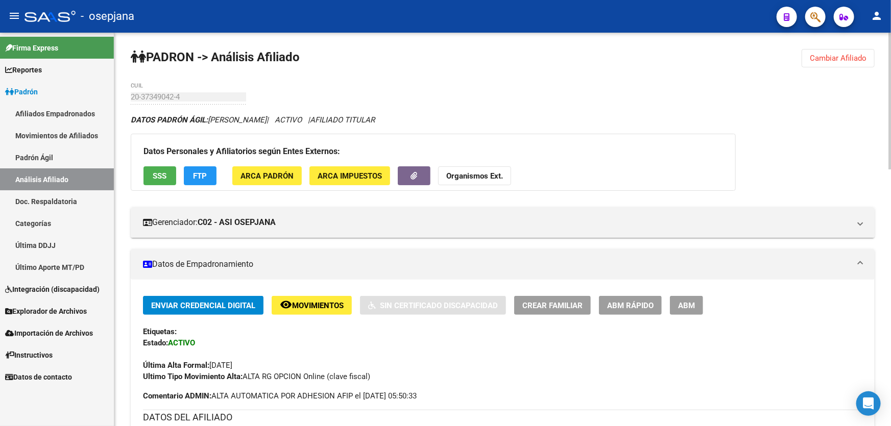
click at [209, 172] on button "FTP" at bounding box center [200, 175] width 33 height 19
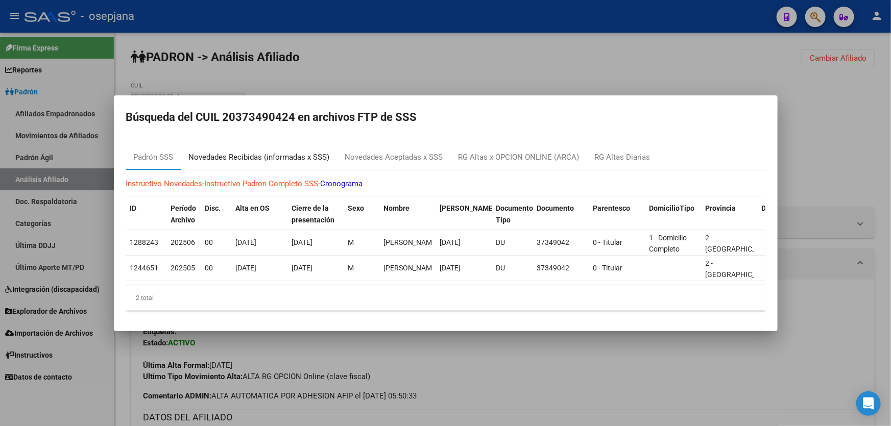
click at [272, 154] on div "Novedades Recibidas (informadas x SSS)" at bounding box center [259, 158] width 141 height 12
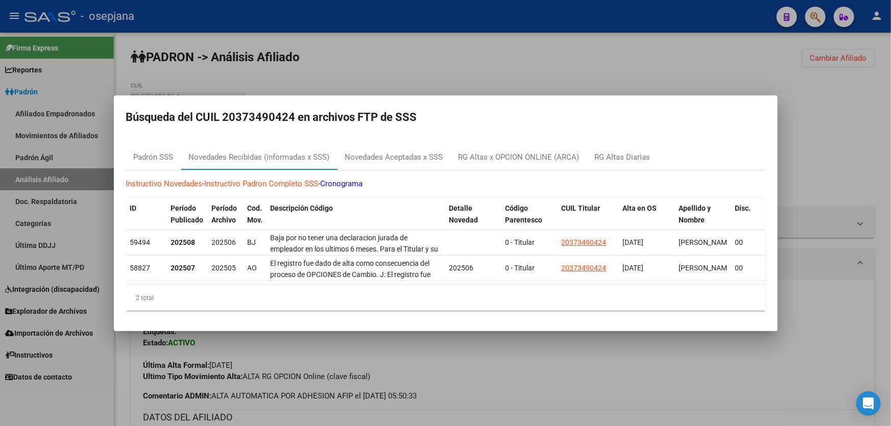
click at [825, 361] on div at bounding box center [445, 213] width 891 height 426
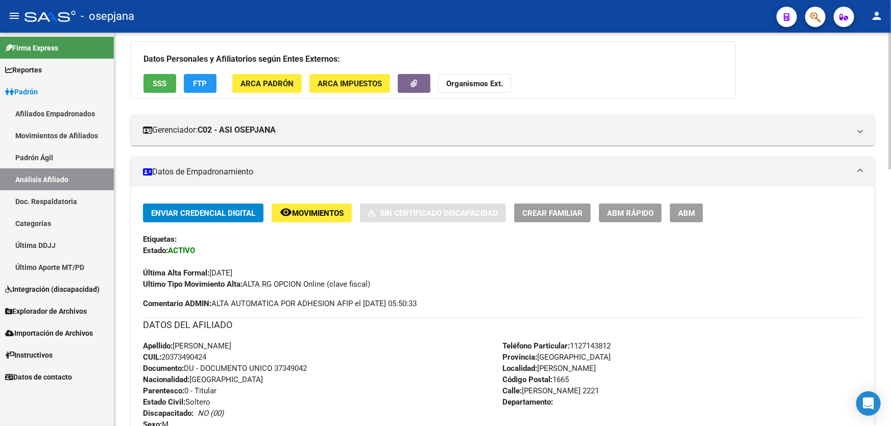
scroll to position [325, 0]
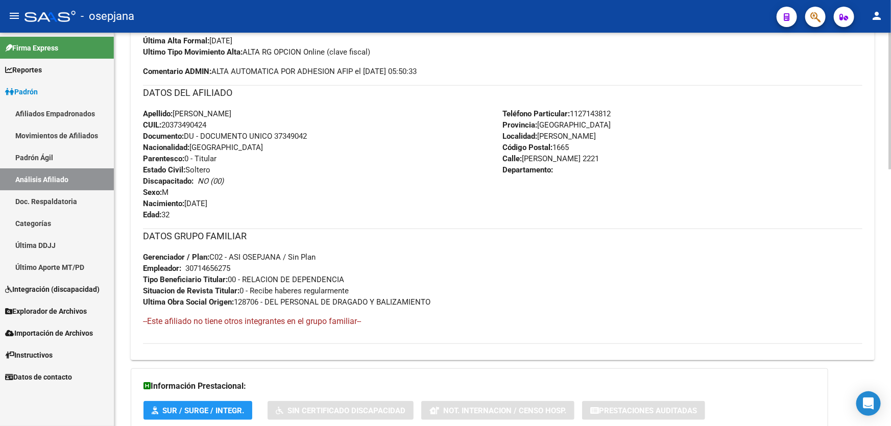
drag, startPoint x: 275, startPoint y: 133, endPoint x: 311, endPoint y: 133, distance: 36.2
click at [311, 133] on div "Apellido: [PERSON_NAME] CUIL: 20373490424 Documento: DU - DOCUMENTO UNICO 37349…" at bounding box center [323, 164] width 360 height 112
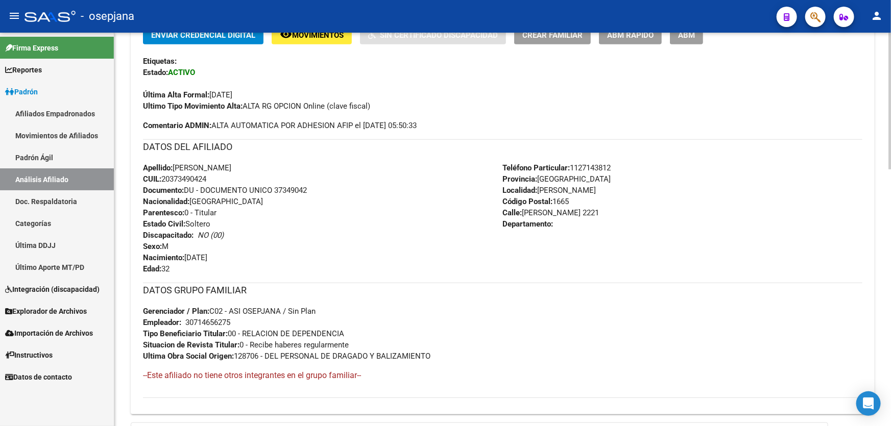
scroll to position [278, 0]
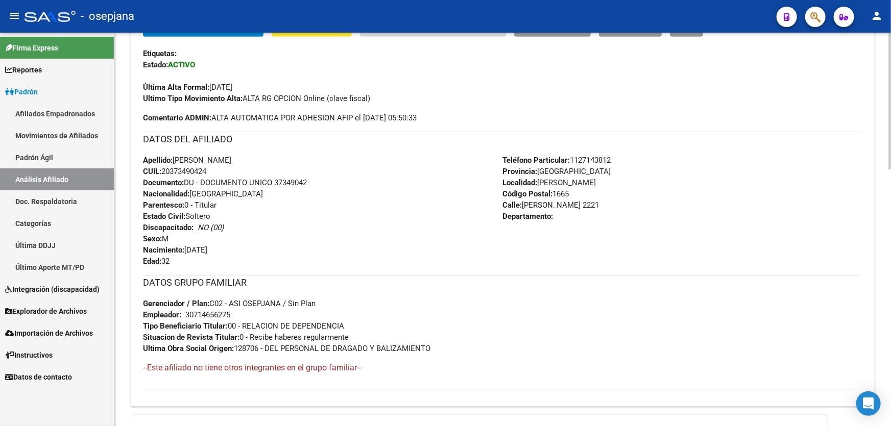
click at [369, 229] on div "Apellido: [PERSON_NAME] CUIL: 20373490424 Documento: DU - DOCUMENTO UNICO 37349…" at bounding box center [323, 211] width 360 height 112
drag, startPoint x: 576, startPoint y: 205, endPoint x: 524, endPoint y: 204, distance: 51.6
click at [524, 204] on span "[STREET_ADDRESS][PERSON_NAME]" at bounding box center [551, 205] width 96 height 9
drag, startPoint x: 572, startPoint y: 158, endPoint x: 656, endPoint y: 158, distance: 83.2
click at [656, 158] on div "Teléfono Particular: [PHONE_NUMBER] Provincia: [GEOGRAPHIC_DATA] Localidad: [PE…" at bounding box center [683, 211] width 360 height 112
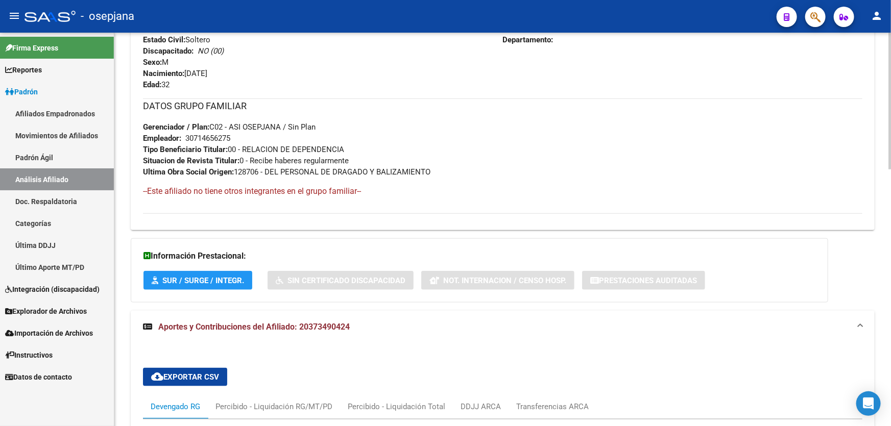
scroll to position [322, 0]
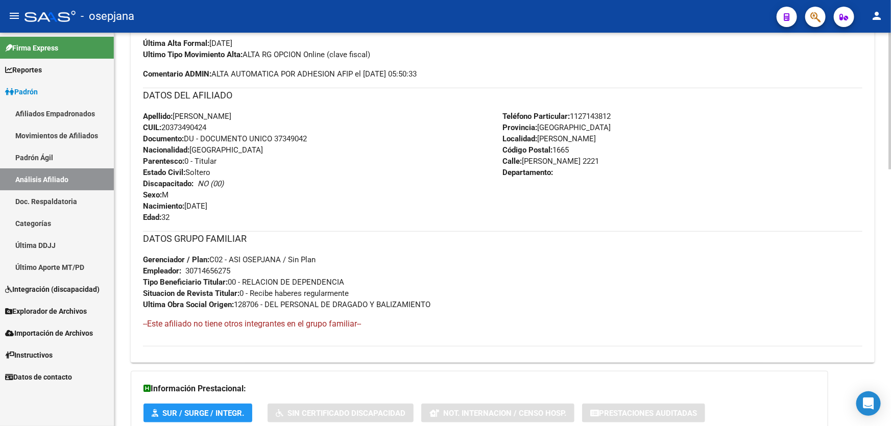
drag, startPoint x: 524, startPoint y: 160, endPoint x: 573, endPoint y: 157, distance: 49.1
click at [573, 157] on span "[STREET_ADDRESS][PERSON_NAME]" at bounding box center [551, 161] width 96 height 9
drag, startPoint x: 573, startPoint y: 114, endPoint x: 629, endPoint y: 113, distance: 55.7
click at [629, 113] on div "Teléfono Particular: [PHONE_NUMBER] Provincia: [GEOGRAPHIC_DATA] Localidad: [PE…" at bounding box center [683, 167] width 360 height 112
drag, startPoint x: 233, startPoint y: 268, endPoint x: 186, endPoint y: 268, distance: 47.5
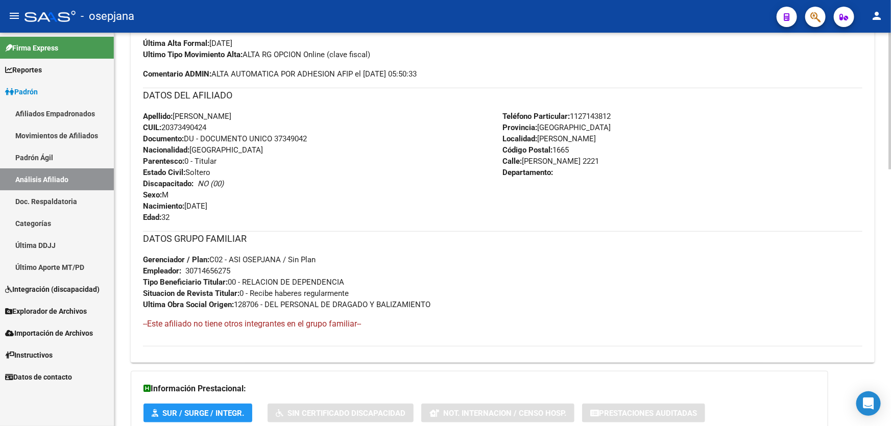
click at [186, 268] on div "DATOS GRUPO FAMILIAR Gerenciador / Plan: C02 - ASI OSEPJANA / Sin Plan Empleado…" at bounding box center [502, 270] width 719 height 79
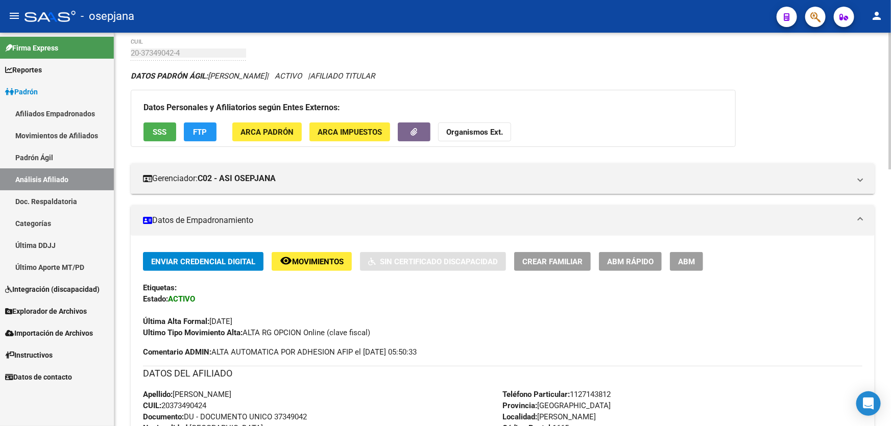
scroll to position [0, 0]
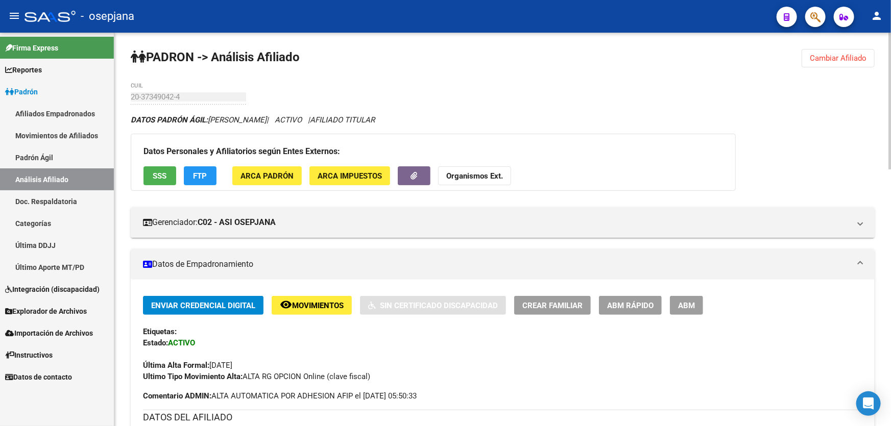
click at [846, 57] on span "Cambiar Afiliado" at bounding box center [838, 58] width 57 height 9
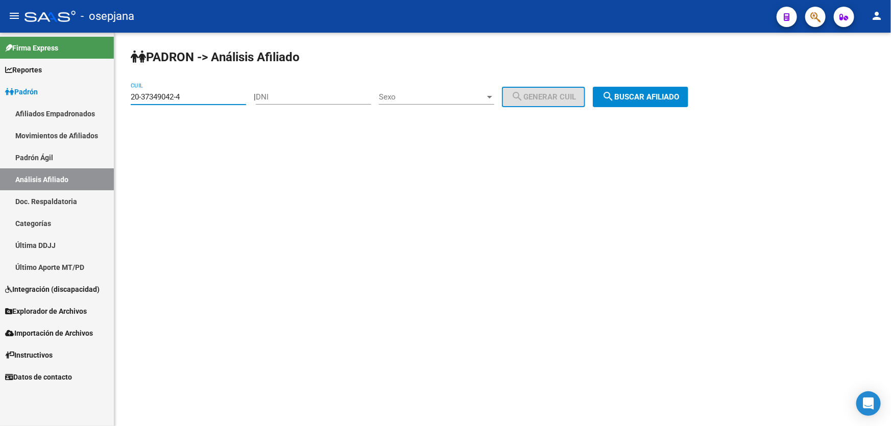
drag, startPoint x: 206, startPoint y: 94, endPoint x: 2, endPoint y: 102, distance: 204.4
click at [3, 102] on mat-sidenav-container "Firma Express Reportes Padrón Traspasos x O.S. Traspasos x Gerenciador Traspaso…" at bounding box center [445, 230] width 891 height 394
paste input "442237-6"
click at [645, 92] on span "search Buscar afiliado" at bounding box center [640, 96] width 77 height 9
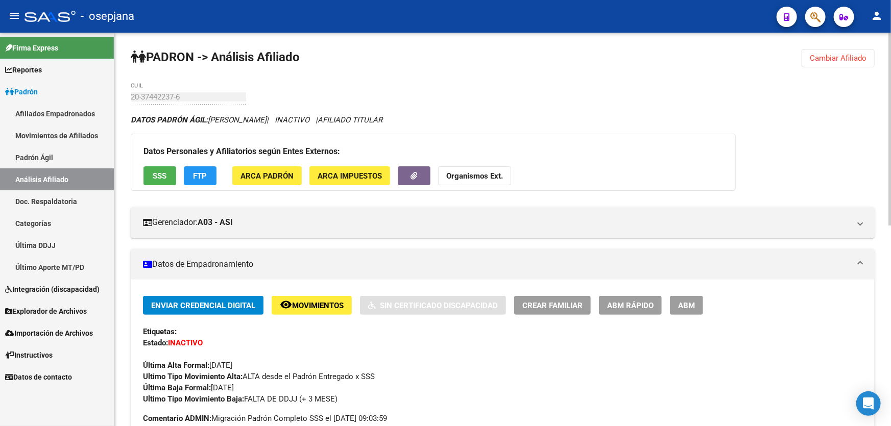
click at [849, 55] on span "Cambiar Afiliado" at bounding box center [838, 58] width 57 height 9
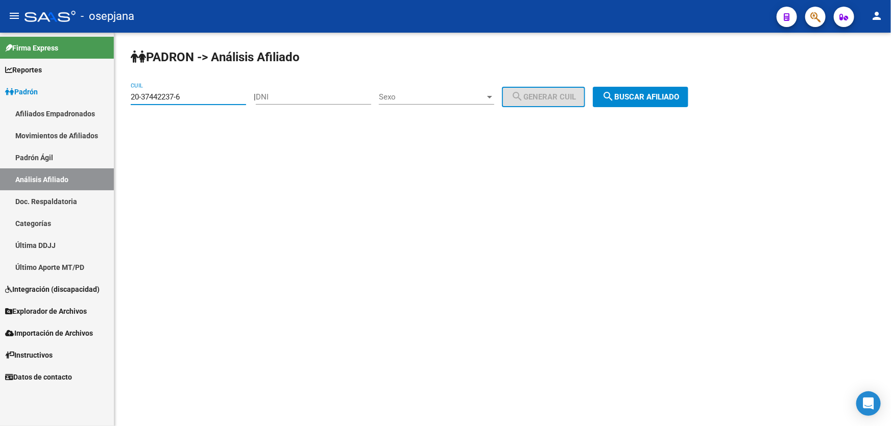
drag, startPoint x: 195, startPoint y: 98, endPoint x: 127, endPoint y: 102, distance: 68.5
click at [127, 102] on div "PADRON -> Análisis Afiliado 20-37442237-6 CUIL | DNI Sexo Sexo search Generar C…" at bounding box center [502, 86] width 777 height 107
paste input "583883-5"
type input "20-37583883-5"
click at [641, 77] on div "PADRON -> Análisis Afiliado 20-37583883-5 CUIL | DNI Sexo Sexo search Generar C…" at bounding box center [502, 86] width 777 height 107
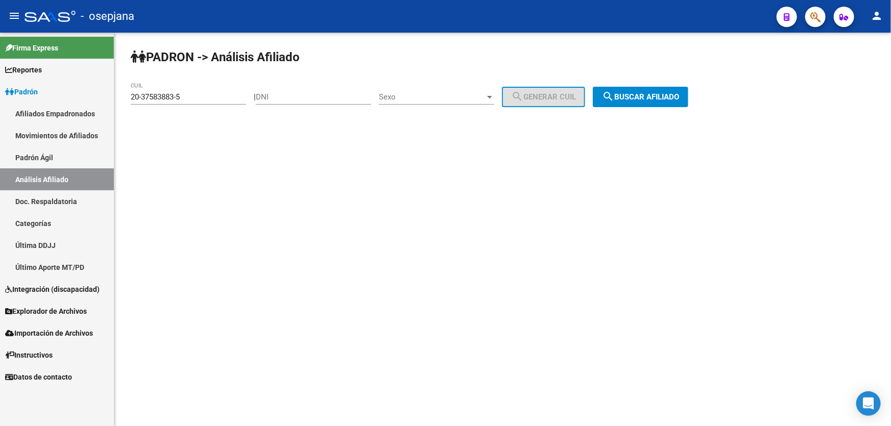
click at [649, 94] on span "search Buscar afiliado" at bounding box center [640, 96] width 77 height 9
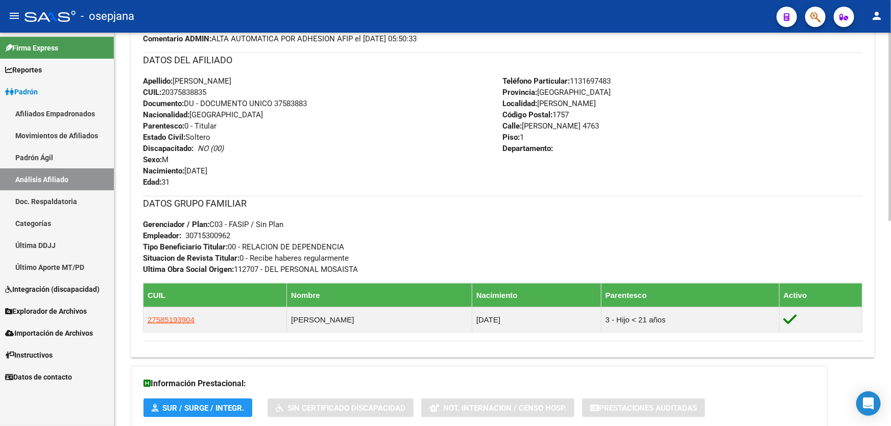
scroll to position [371, 0]
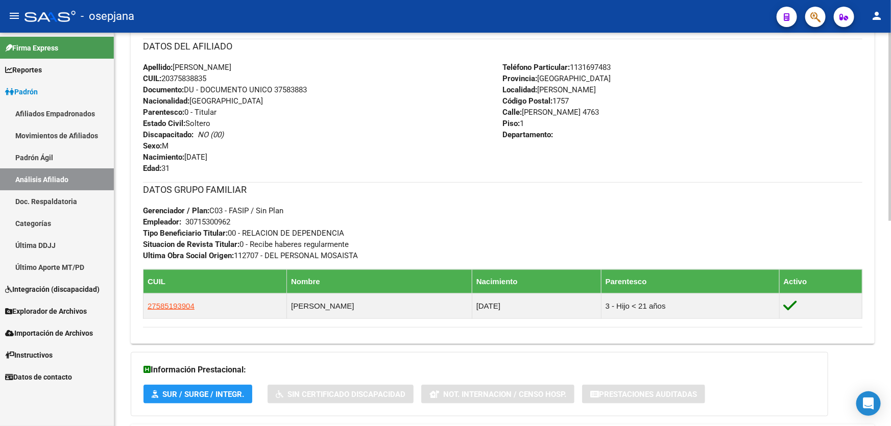
drag, startPoint x: 275, startPoint y: 86, endPoint x: 315, endPoint y: 88, distance: 39.9
click at [315, 88] on div "Apellido: [PERSON_NAME]: 20375838835 Documento: DU - DOCUMENTO UNICO 37583883 N…" at bounding box center [323, 118] width 360 height 112
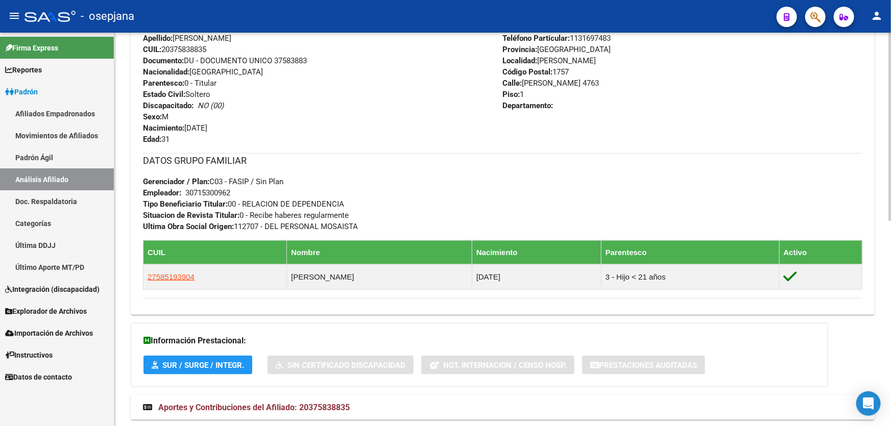
scroll to position [429, 0]
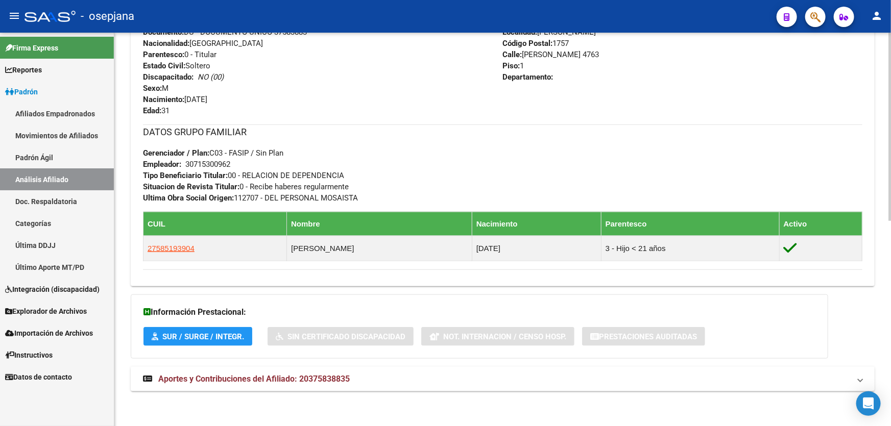
click at [441, 367] on mat-expansion-panel-header "Aportes y Contribuciones del Afiliado: 20375838835" at bounding box center [503, 379] width 744 height 25
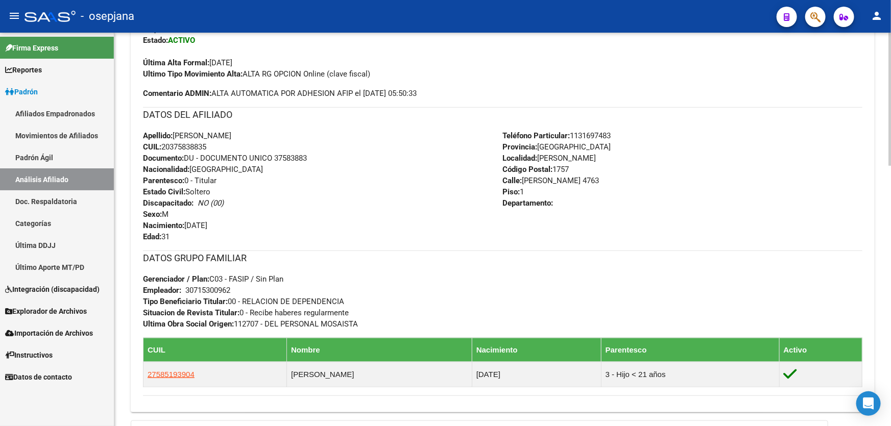
scroll to position [0, 0]
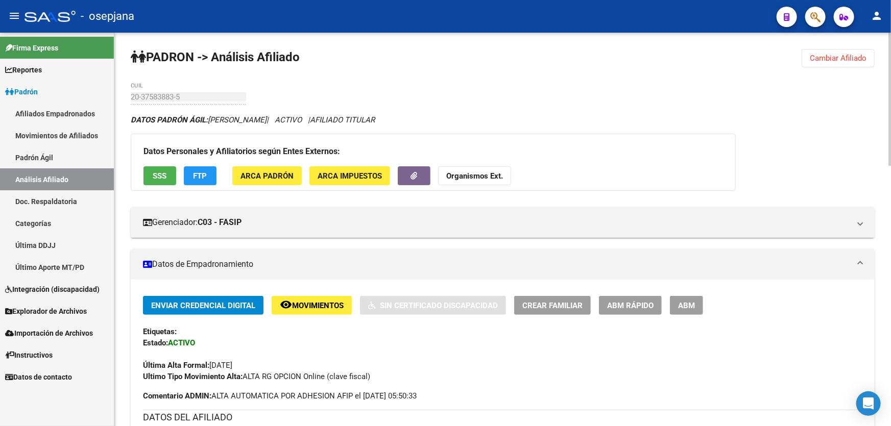
click at [205, 183] on button "FTP" at bounding box center [200, 175] width 33 height 19
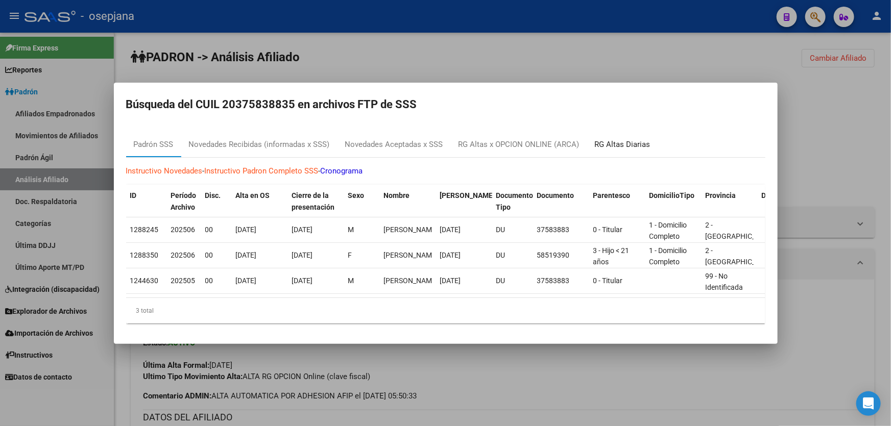
click at [623, 139] on div "RG Altas Diarias" at bounding box center [623, 145] width 56 height 12
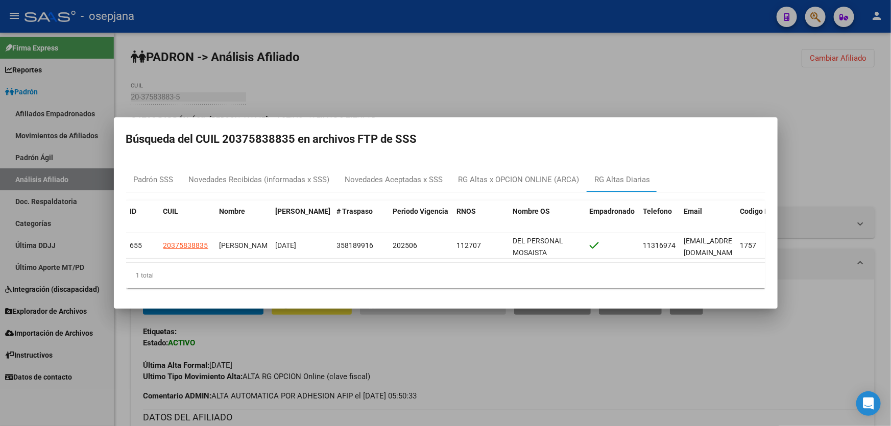
click at [871, 144] on div at bounding box center [445, 213] width 891 height 426
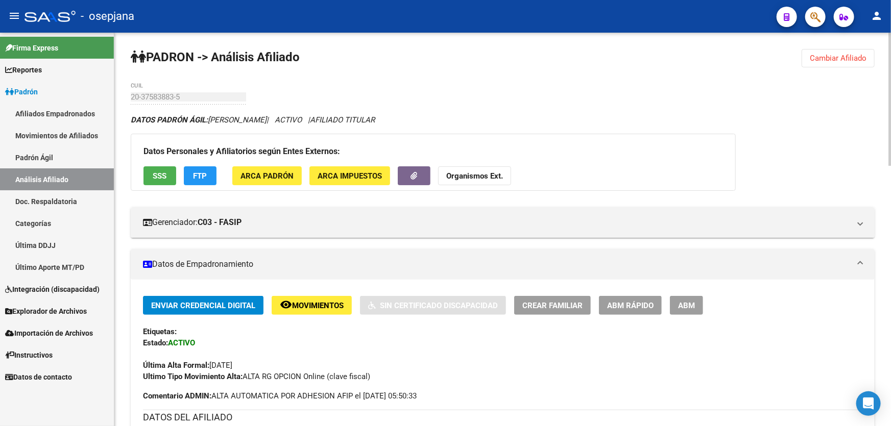
click at [161, 168] on button "SSS" at bounding box center [159, 175] width 33 height 19
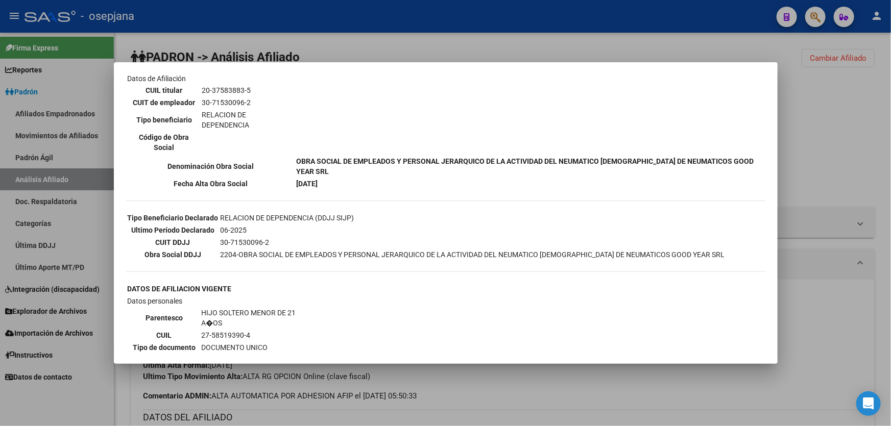
scroll to position [117, 0]
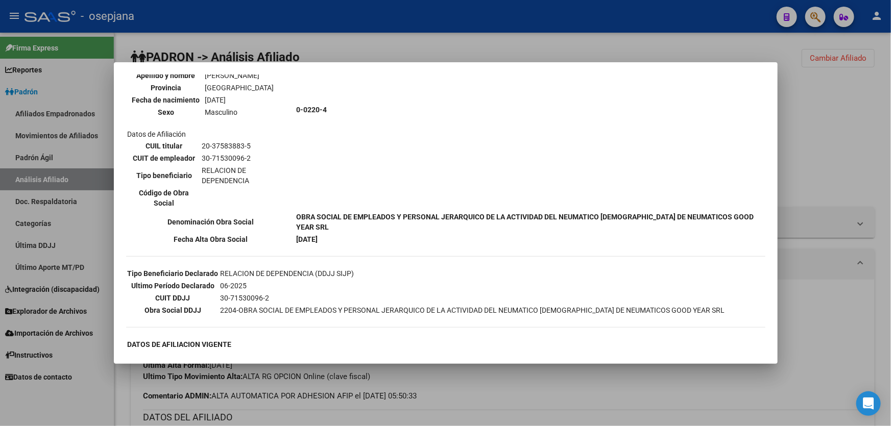
click at [777, 158] on div at bounding box center [445, 213] width 891 height 426
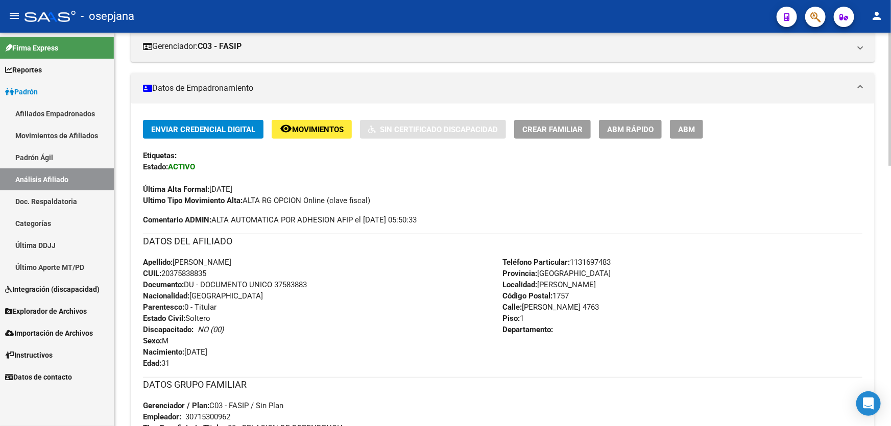
scroll to position [232, 0]
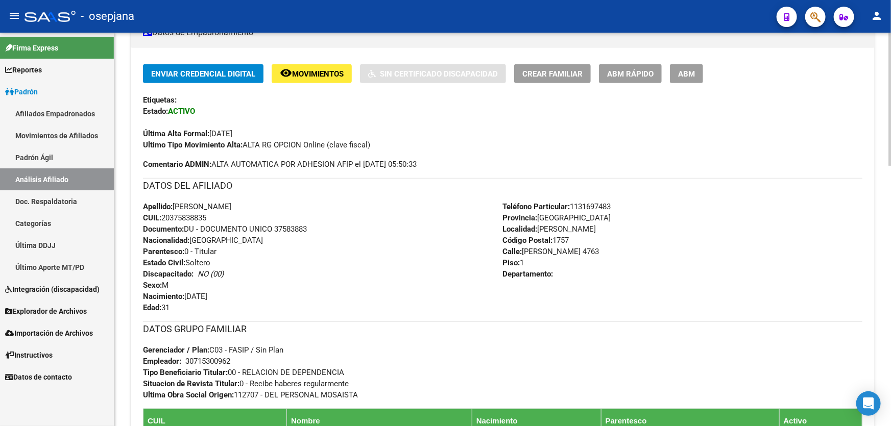
drag, startPoint x: 524, startPoint y: 250, endPoint x: 602, endPoint y: 252, distance: 78.6
click at [599, 252] on span "[STREET_ADDRESS][PERSON_NAME]" at bounding box center [551, 251] width 96 height 9
drag, startPoint x: 573, startPoint y: 204, endPoint x: 610, endPoint y: 205, distance: 36.8
click at [644, 204] on div "Teléfono Particular: [PHONE_NUMBER] Provincia: [GEOGRAPHIC_DATA] Localidad: [PE…" at bounding box center [683, 257] width 360 height 112
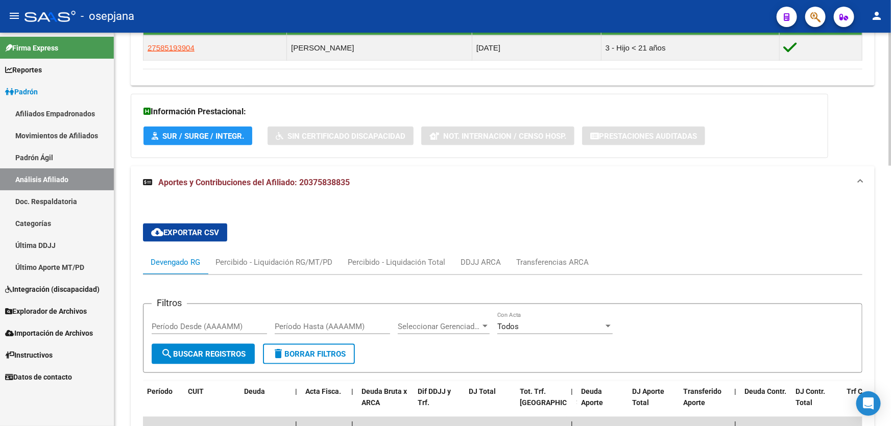
scroll to position [770, 0]
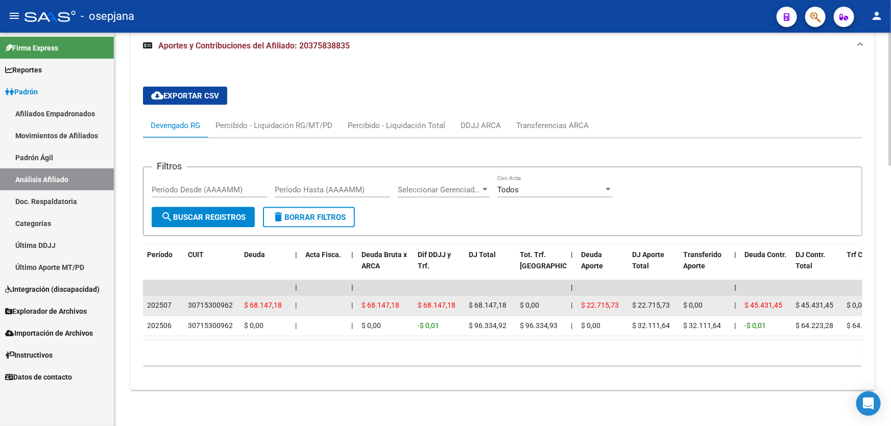
drag, startPoint x: 188, startPoint y: 301, endPoint x: 231, endPoint y: 302, distance: 42.4
click at [231, 302] on div "30715300962" at bounding box center [210, 306] width 45 height 12
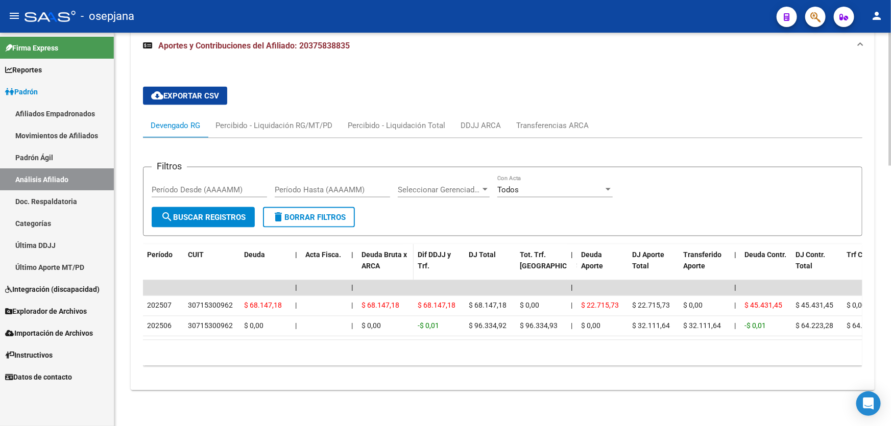
scroll to position [445, 0]
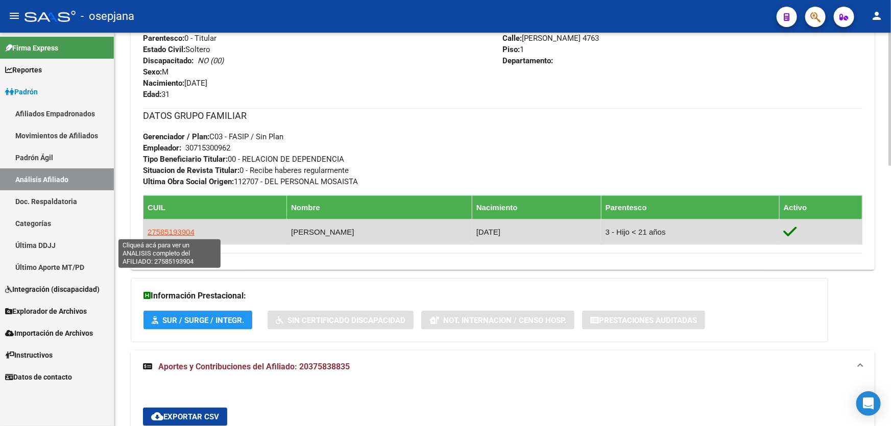
click at [172, 228] on span "27585193904" at bounding box center [171, 232] width 47 height 9
type textarea "27585193904"
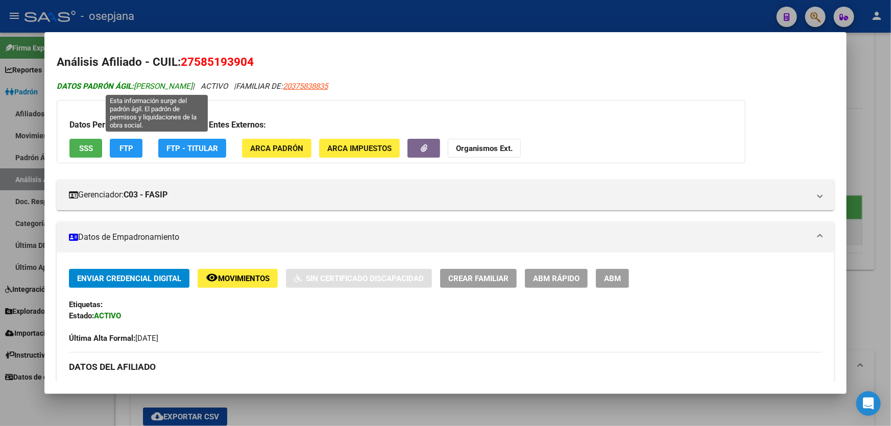
drag, startPoint x: 138, startPoint y: 85, endPoint x: 252, endPoint y: 87, distance: 114.4
click at [192, 87] on span "DATOS PADRÓN ÁGIL: [PERSON_NAME]" at bounding box center [125, 86] width 136 height 9
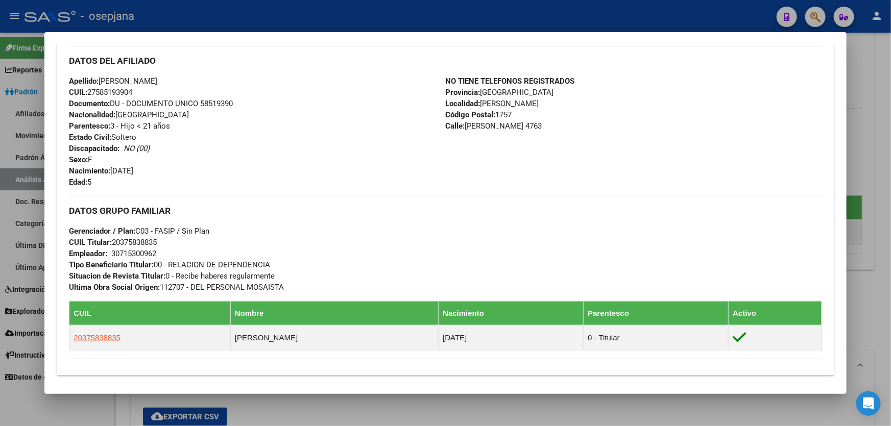
scroll to position [325, 0]
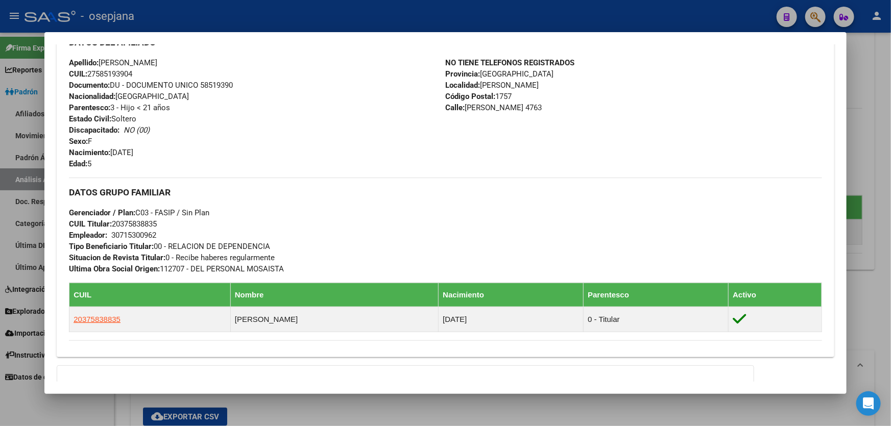
click at [207, 9] on div at bounding box center [445, 213] width 891 height 426
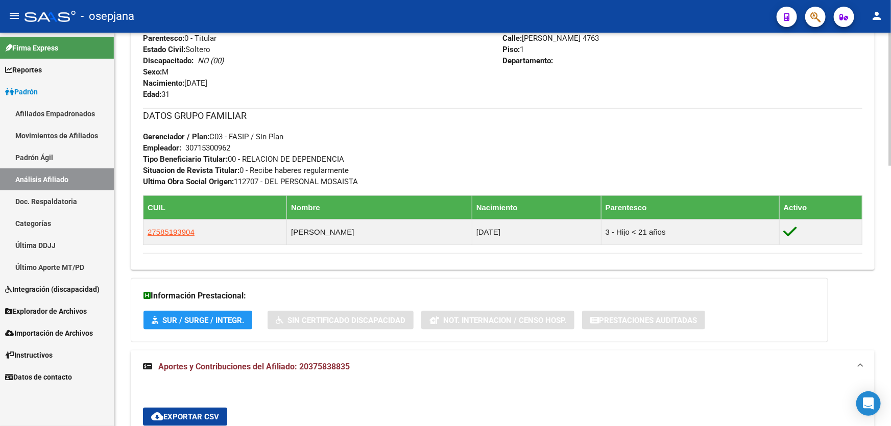
click at [808, 116] on h3 "DATOS GRUPO FAMILIAR" at bounding box center [502, 116] width 719 height 14
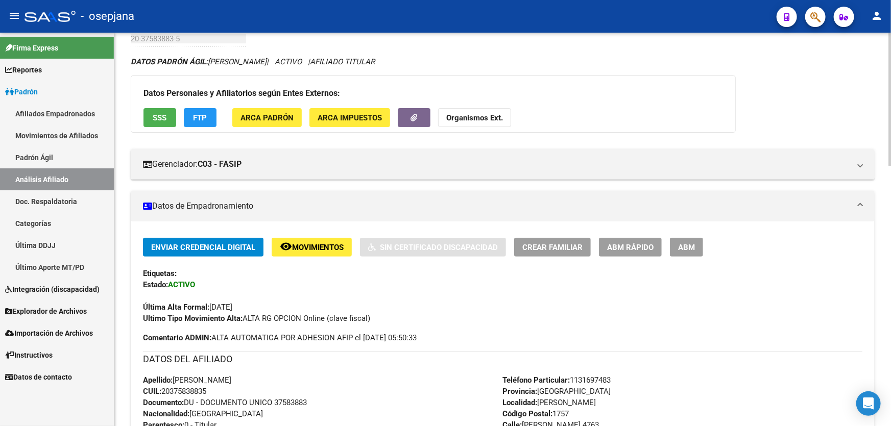
scroll to position [0, 0]
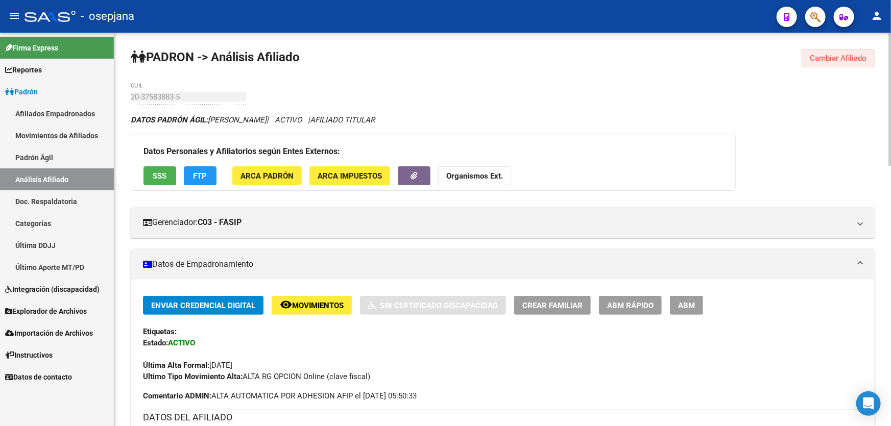
click at [827, 62] on button "Cambiar Afiliado" at bounding box center [838, 58] width 73 height 18
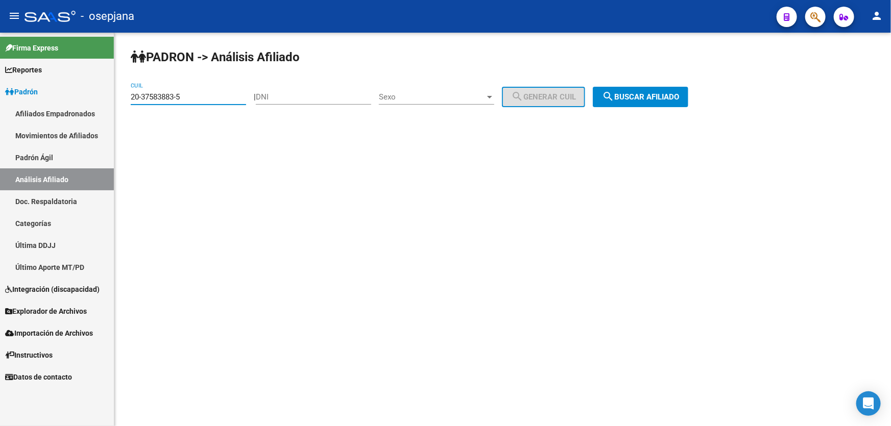
drag, startPoint x: 199, startPoint y: 98, endPoint x: 122, endPoint y: 98, distance: 77.6
click at [122, 98] on div "PADRON -> Análisis Afiliado 20-37583883-5 CUIL | DNI Sexo Sexo search Generar C…" at bounding box center [502, 86] width 777 height 107
paste input "661369-1"
click at [657, 87] on button "search Buscar afiliado" at bounding box center [640, 97] width 95 height 20
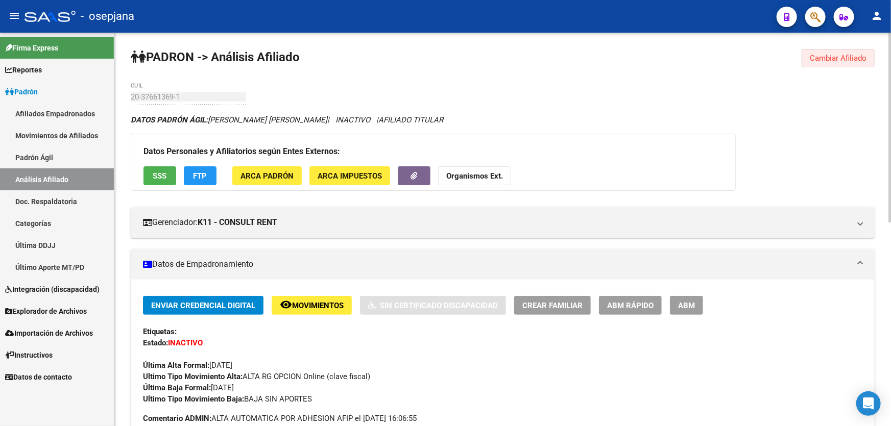
click at [828, 49] on button "Cambiar Afiliado" at bounding box center [838, 58] width 73 height 18
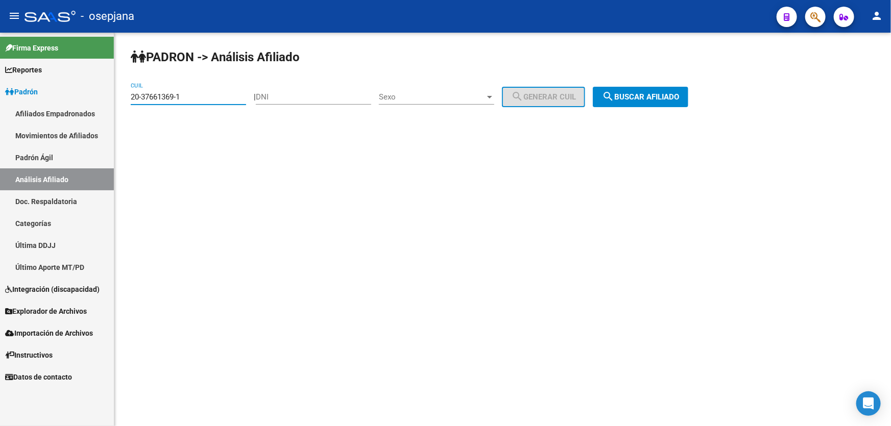
drag, startPoint x: 194, startPoint y: 96, endPoint x: 131, endPoint y: 98, distance: 62.3
click at [131, 98] on input "20-37661369-1" at bounding box center [188, 96] width 115 height 9
paste input "8243138-4"
click at [635, 102] on button "search Buscar afiliado" at bounding box center [640, 97] width 95 height 20
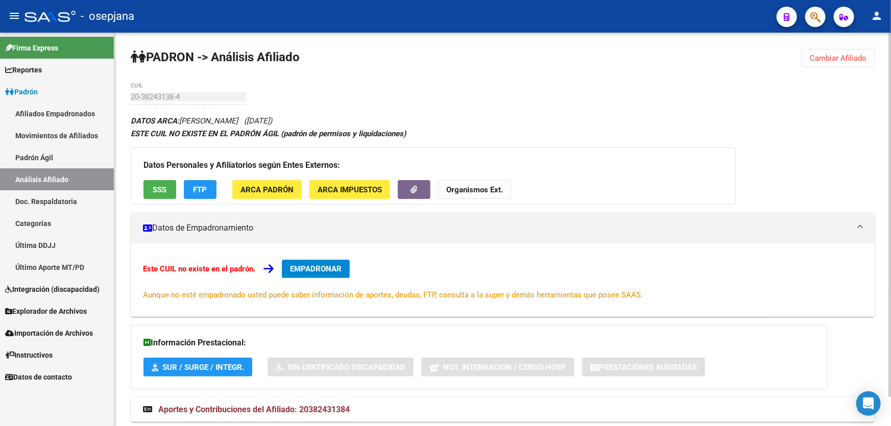
drag, startPoint x: 883, startPoint y: 114, endPoint x: 880, endPoint y: 107, distance: 7.6
click at [883, 114] on div "PADRON -> Análisis Afiliado Cambiar Afiliado 20-38243138-4 CUIL DATOS ARCA: [PE…" at bounding box center [502, 245] width 777 height 425
click at [846, 61] on span "Cambiar Afiliado" at bounding box center [838, 58] width 57 height 9
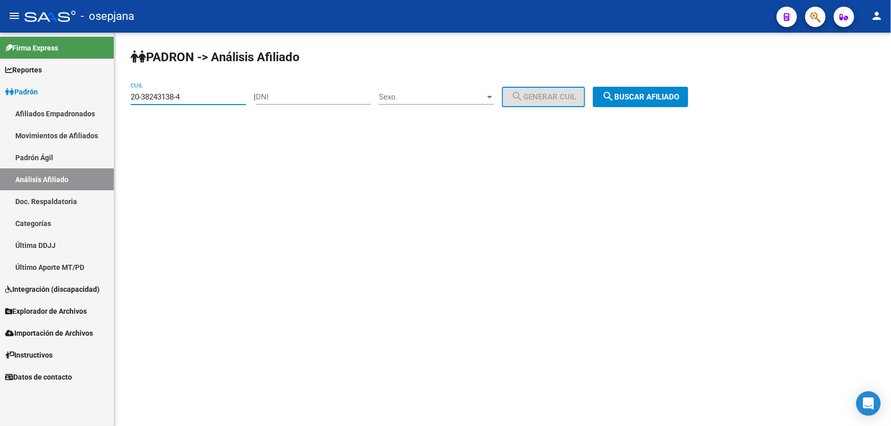
drag, startPoint x: 219, startPoint y: 97, endPoint x: 142, endPoint y: 98, distance: 77.1
click at [160, 98] on input "20-38243138-4" at bounding box center [188, 96] width 115 height 9
drag, startPoint x: 119, startPoint y: 100, endPoint x: 107, endPoint y: 102, distance: 12.5
click at [107, 102] on mat-sidenav-container "Firma Express Reportes Padrón Traspasos x O.S. Traspasos x Gerenciador Traspaso…" at bounding box center [445, 230] width 891 height 394
click at [184, 91] on div "20-38243138-4 CUIL" at bounding box center [188, 94] width 115 height 22
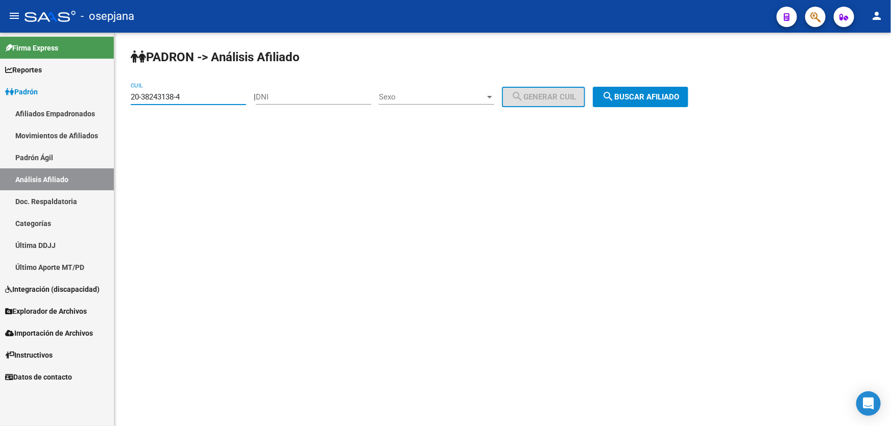
click at [188, 94] on input "20-38243138-4" at bounding box center [188, 96] width 115 height 9
drag, startPoint x: 188, startPoint y: 94, endPoint x: 130, endPoint y: 95, distance: 58.7
click at [130, 95] on div "PADRON -> Análisis Afiliado 20-38243138-4 CUIL | DNI Sexo Sexo search Generar C…" at bounding box center [502, 86] width 777 height 107
paste input "327557-2"
click at [673, 101] on span "search Buscar afiliado" at bounding box center [640, 96] width 77 height 9
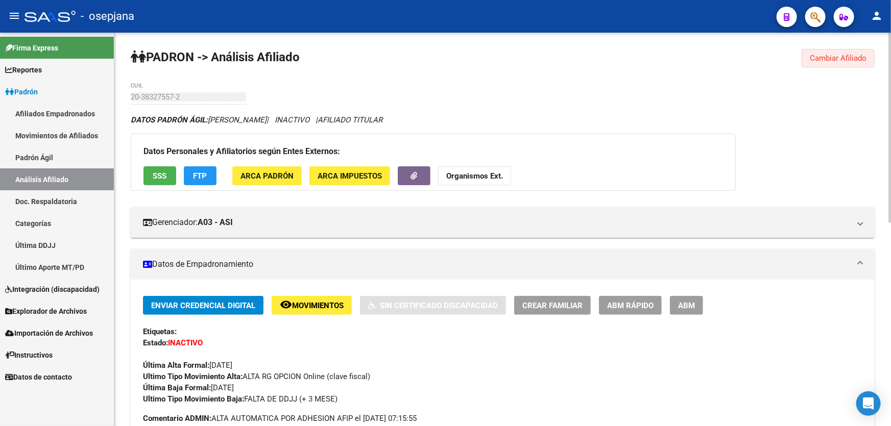
click at [833, 61] on span "Cambiar Afiliado" at bounding box center [838, 58] width 57 height 9
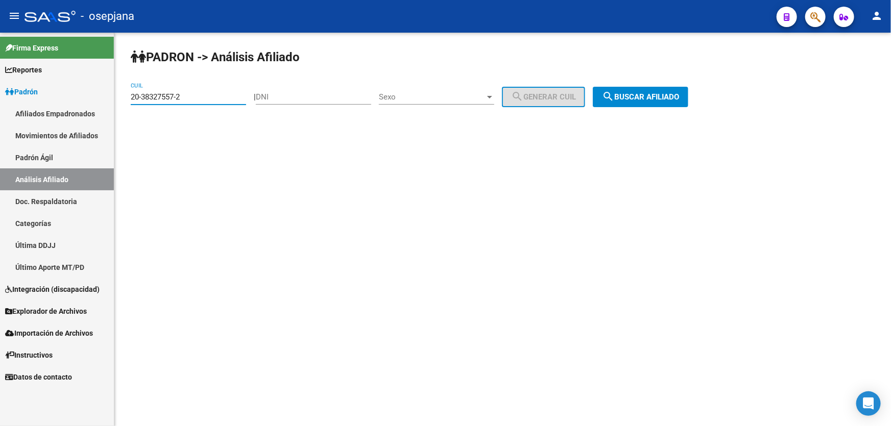
drag, startPoint x: 207, startPoint y: 98, endPoint x: 132, endPoint y: 99, distance: 75.1
click at [132, 99] on input "20-38327557-2" at bounding box center [188, 96] width 115 height 9
paste input "40549342-0"
click at [647, 98] on span "search Buscar afiliado" at bounding box center [640, 96] width 77 height 9
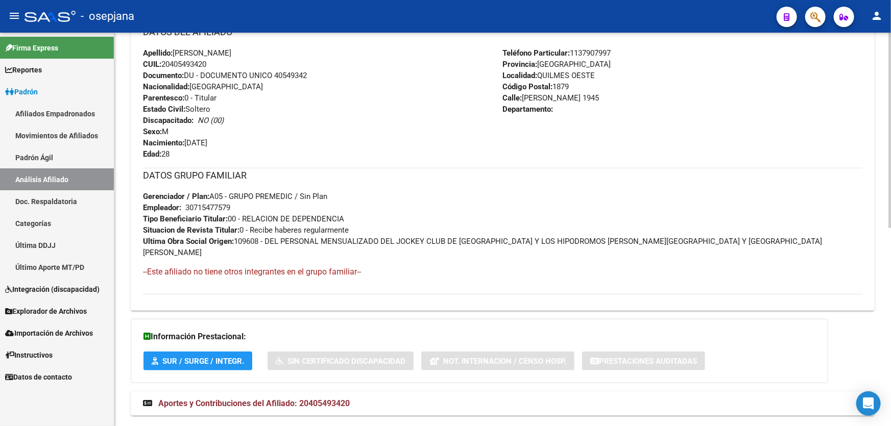
scroll to position [398, 0]
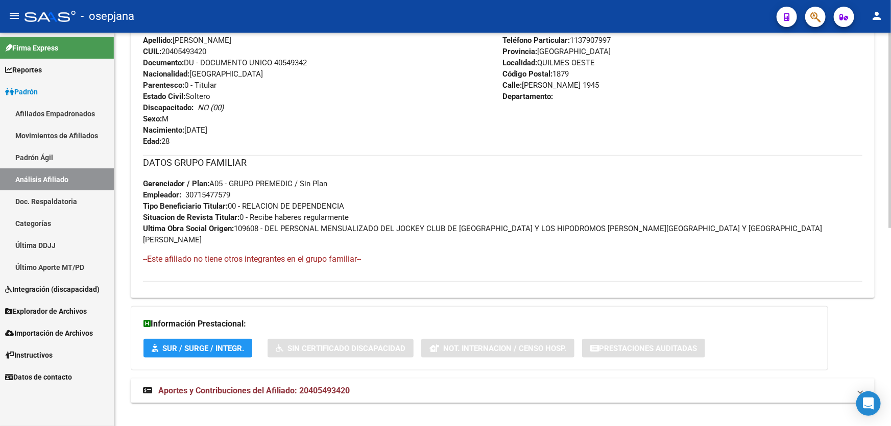
click at [420, 392] on div "DATOS PADRÓN ÁGIL: [PERSON_NAME] | ACTIVO | AFILIADO TITULAR Datos Personales y…" at bounding box center [503, 65] width 744 height 698
click at [654, 385] on mat-panel-title "Aportes y Contribuciones del Afiliado: 20405493420" at bounding box center [496, 390] width 707 height 11
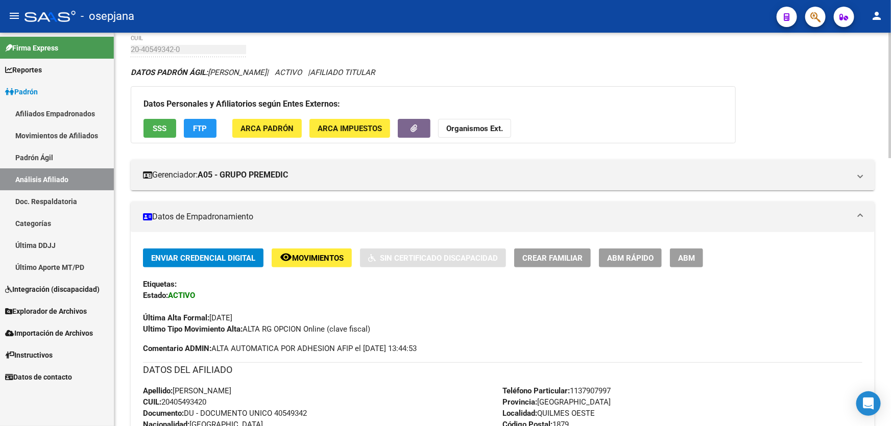
scroll to position [0, 0]
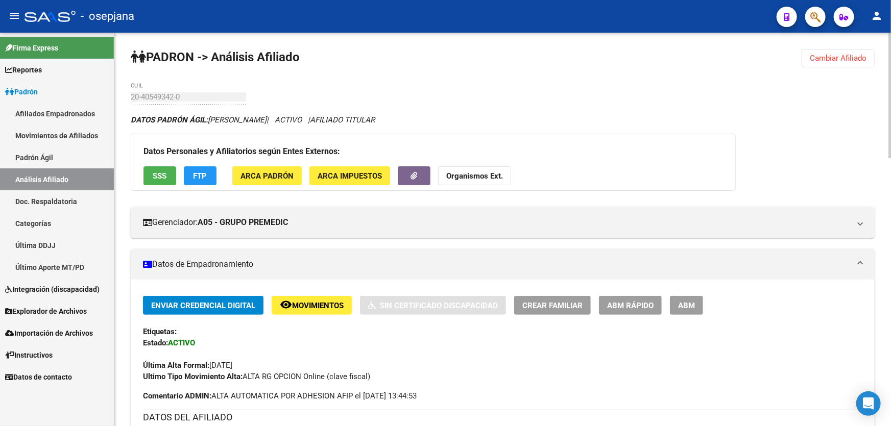
click at [151, 166] on button "SSS" at bounding box center [159, 175] width 33 height 19
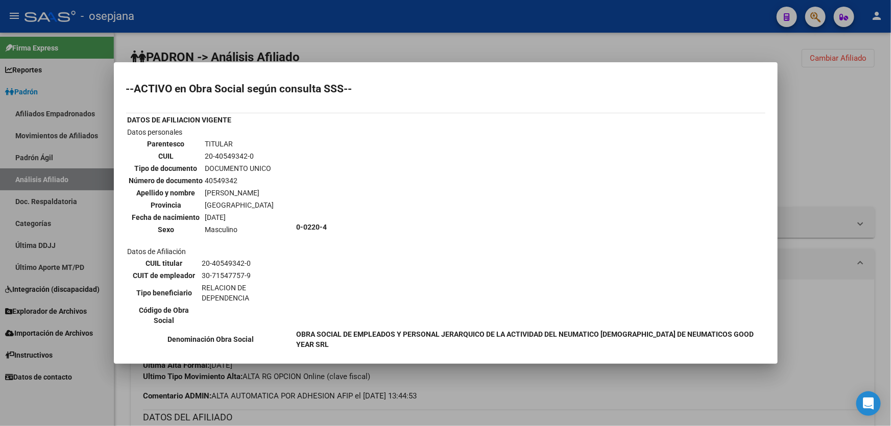
click at [842, 103] on div at bounding box center [445, 213] width 891 height 426
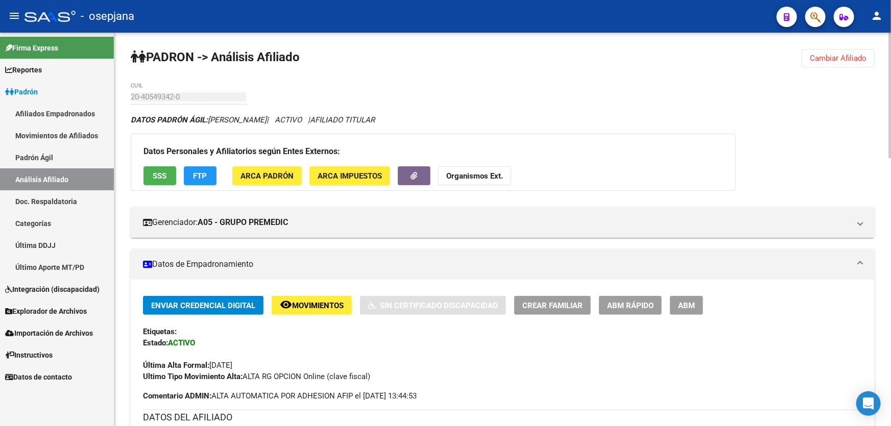
click at [200, 178] on span "FTP" at bounding box center [201, 176] width 14 height 9
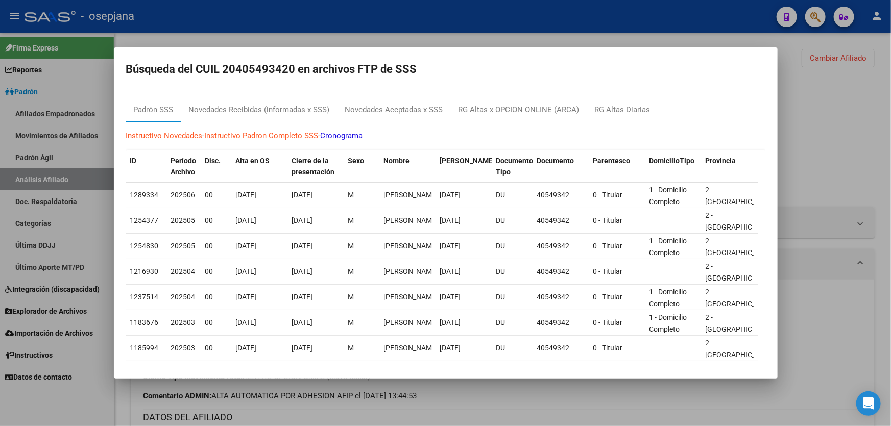
click at [854, 128] on div at bounding box center [445, 213] width 891 height 426
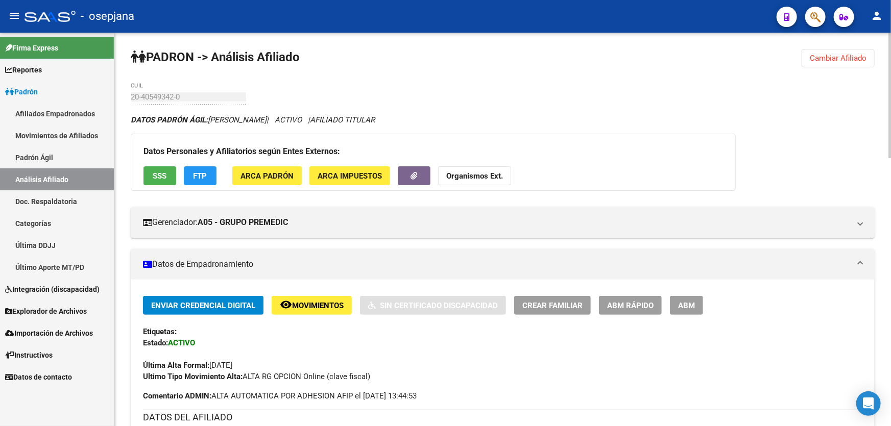
scroll to position [139, 0]
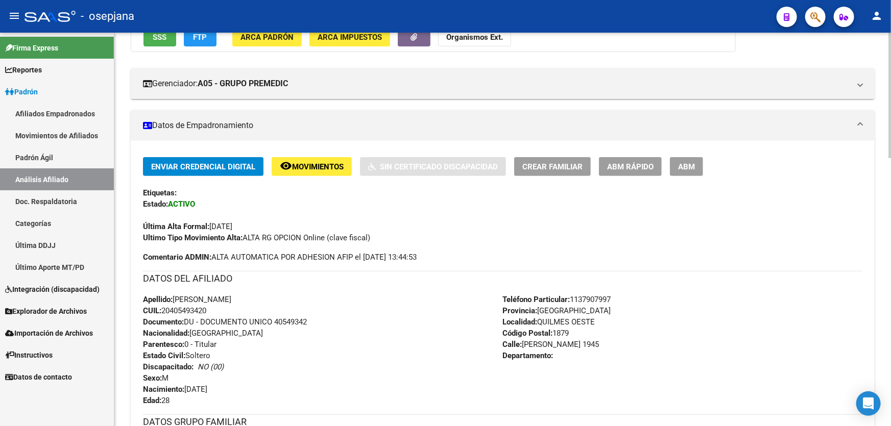
drag, startPoint x: 276, startPoint y: 319, endPoint x: 310, endPoint y: 320, distance: 34.7
click at [310, 320] on div "Apellido: [PERSON_NAME]: 20405493420 Documento: DU - DOCUMENTO UNICO 40549342 N…" at bounding box center [323, 350] width 360 height 112
click at [329, 170] on span "Movimientos" at bounding box center [318, 166] width 52 height 9
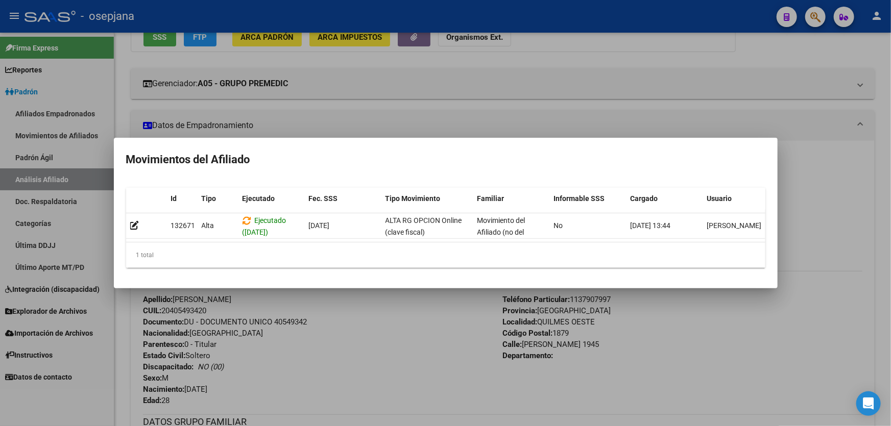
click at [371, 342] on div at bounding box center [445, 213] width 891 height 426
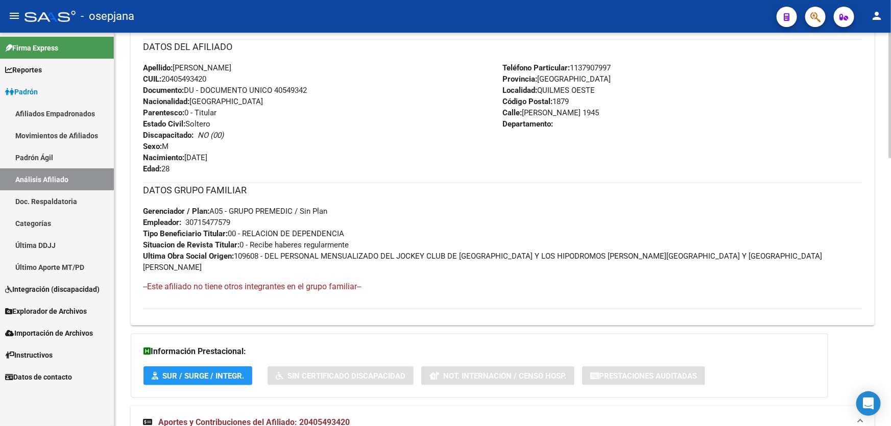
scroll to position [371, 0]
drag, startPoint x: 561, startPoint y: 111, endPoint x: 525, endPoint y: 111, distance: 35.7
click at [525, 111] on span "Calle: [PERSON_NAME] 1945" at bounding box center [551, 112] width 96 height 9
drag, startPoint x: 572, startPoint y: 64, endPoint x: 625, endPoint y: 64, distance: 53.1
click at [625, 64] on div "Teléfono Particular: [PHONE_NUMBER] Provincia: [GEOGRAPHIC_DATA] Localidad: [GE…" at bounding box center [683, 118] width 360 height 112
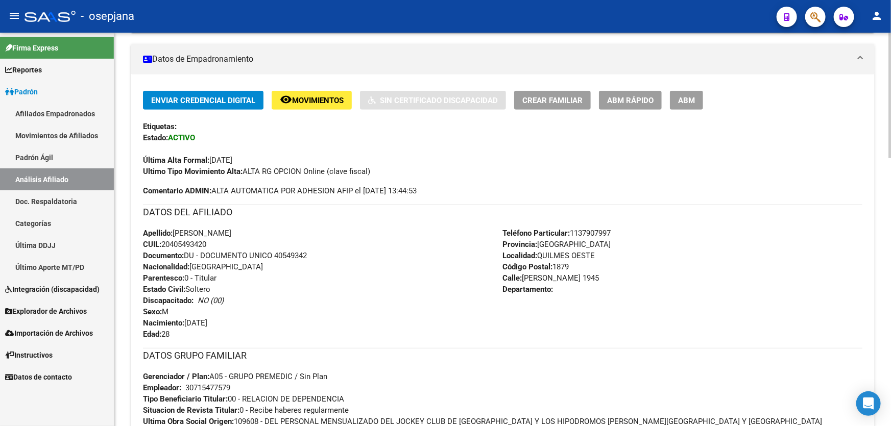
scroll to position [0, 0]
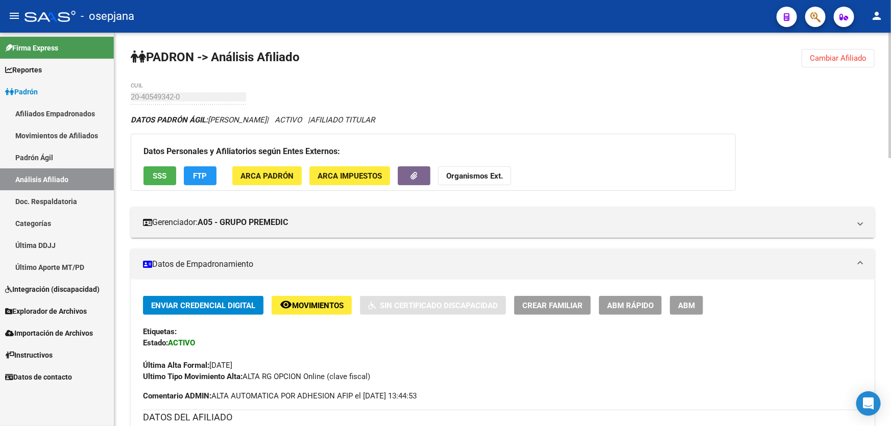
click at [832, 49] on button "Cambiar Afiliado" at bounding box center [838, 58] width 73 height 18
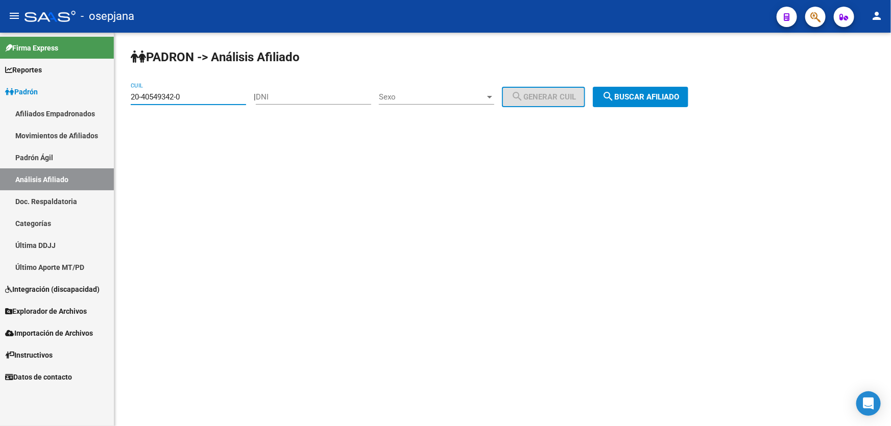
drag, startPoint x: 202, startPoint y: 98, endPoint x: 112, endPoint y: 105, distance: 90.6
click at [112, 105] on mat-sidenav-container "Firma Express Reportes Padrón Traspasos x O.S. Traspasos x Gerenciador Traspaso…" at bounding box center [445, 230] width 891 height 394
paste input "648188-4"
click at [658, 95] on span "search Buscar afiliado" at bounding box center [640, 96] width 77 height 9
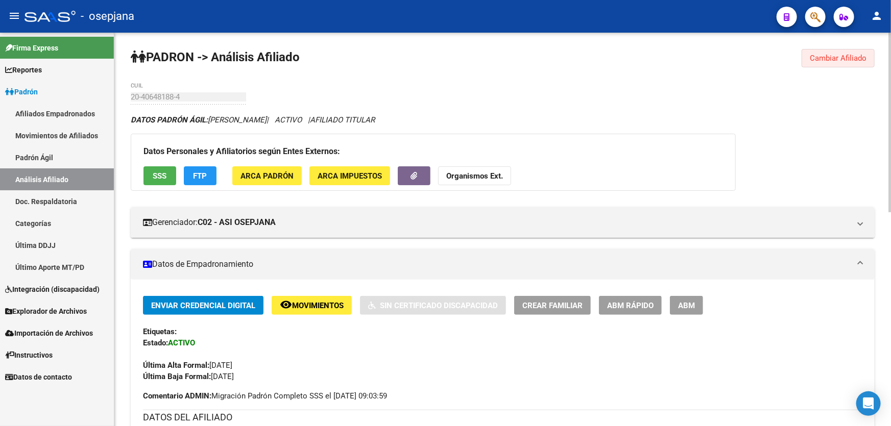
click at [812, 61] on span "Cambiar Afiliado" at bounding box center [838, 58] width 57 height 9
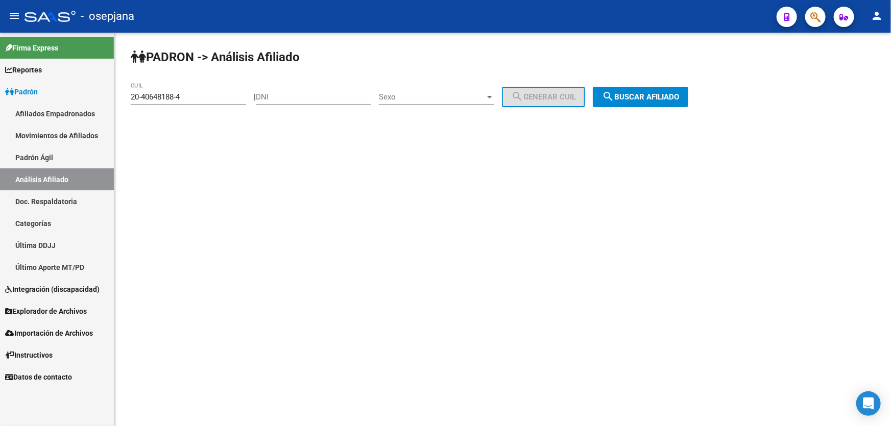
click at [869, 175] on mat-sidenav-content "PADRON -> Análisis Afiliado 20-40648188-4 CUIL | DNI Sexo Sexo search Generar C…" at bounding box center [502, 230] width 777 height 394
drag, startPoint x: 214, startPoint y: 95, endPoint x: 121, endPoint y: 96, distance: 92.9
click at [121, 96] on div "PADRON -> Análisis Afiliado 20-40648188-4 CUIL | DNI Sexo Sexo search Generar C…" at bounding box center [502, 86] width 777 height 107
paste input "1569485-8"
click at [648, 97] on span "search Buscar afiliado" at bounding box center [640, 96] width 77 height 9
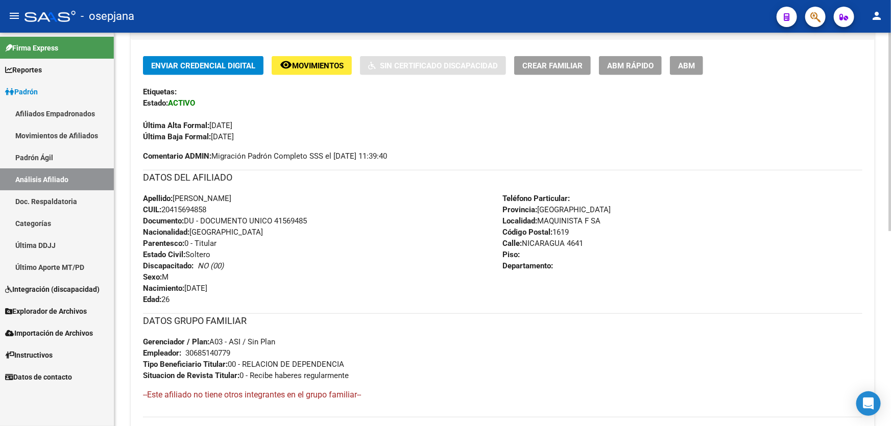
scroll to position [232, 0]
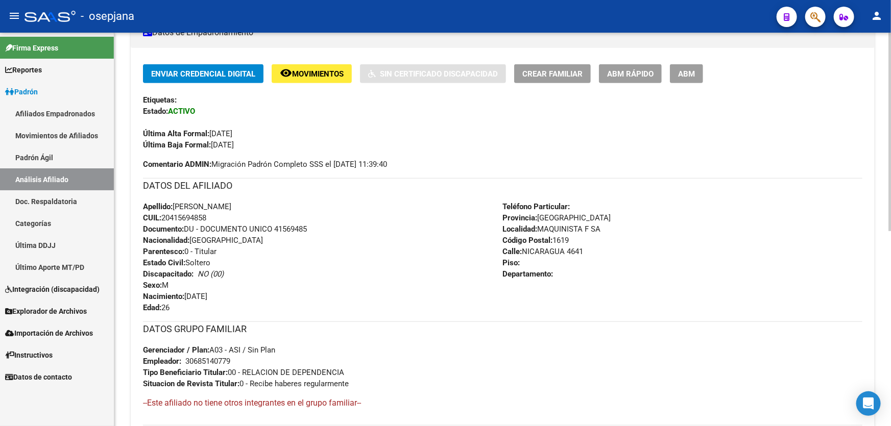
drag, startPoint x: 274, startPoint y: 227, endPoint x: 333, endPoint y: 227, distance: 59.2
click at [333, 227] on div "Apellido: [PERSON_NAME] CUIL: 20415694858 Documento: DU - DOCUMENTO UNICO 41569…" at bounding box center [323, 257] width 360 height 112
click at [302, 227] on span "Documento: DU - DOCUMENTO UNICO 41569485" at bounding box center [225, 229] width 164 height 9
drag, startPoint x: 276, startPoint y: 227, endPoint x: 311, endPoint y: 230, distance: 34.8
click at [311, 230] on div "Apellido: [PERSON_NAME] CUIL: 20415694858 Documento: DU - DOCUMENTO UNICO 41569…" at bounding box center [323, 257] width 360 height 112
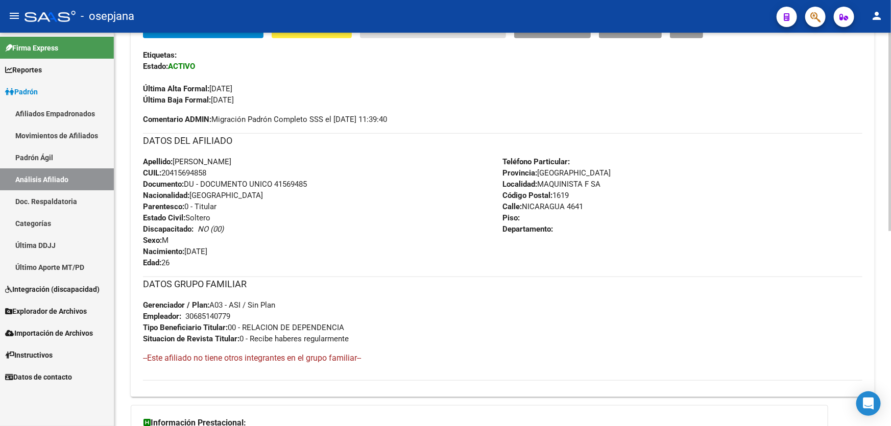
scroll to position [387, 0]
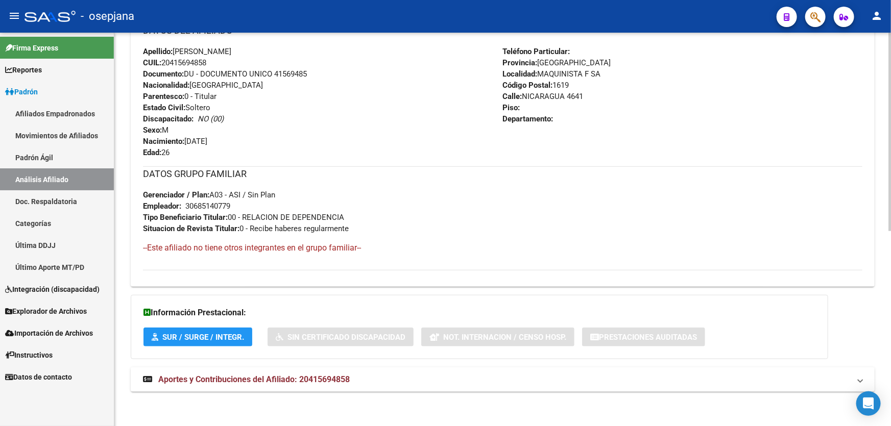
click at [553, 379] on mat-panel-title "Aportes y Contribuciones del Afiliado: 20415694858" at bounding box center [496, 379] width 707 height 11
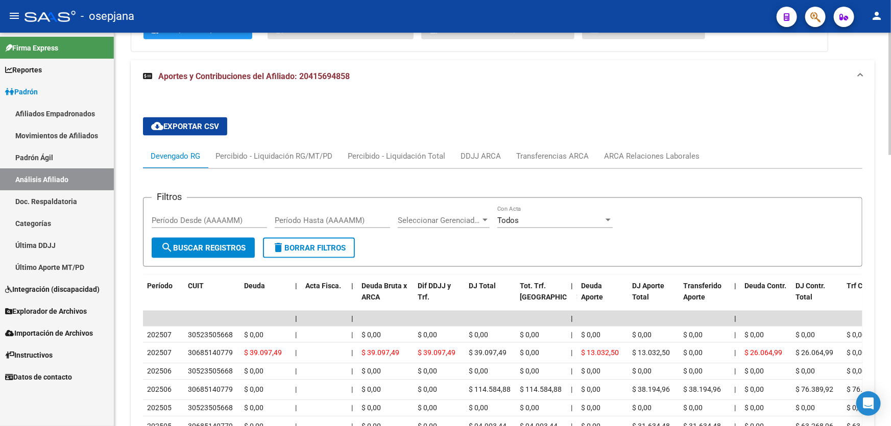
scroll to position [695, 0]
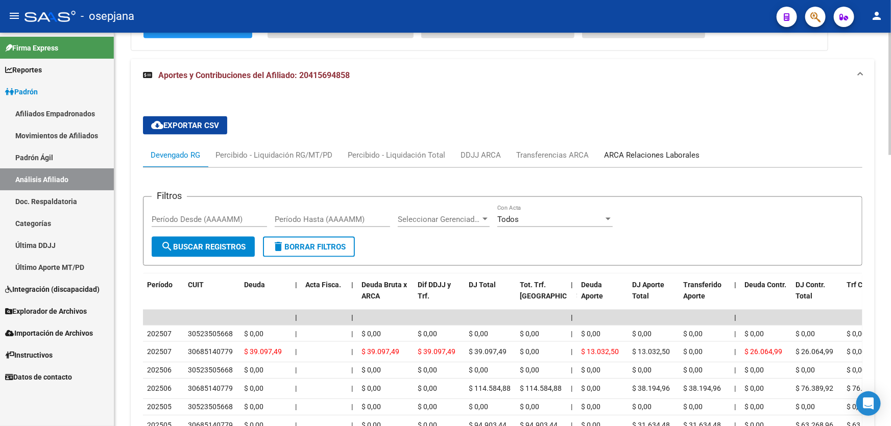
click at [649, 152] on div "ARCA Relaciones Laborales" at bounding box center [651, 155] width 95 height 11
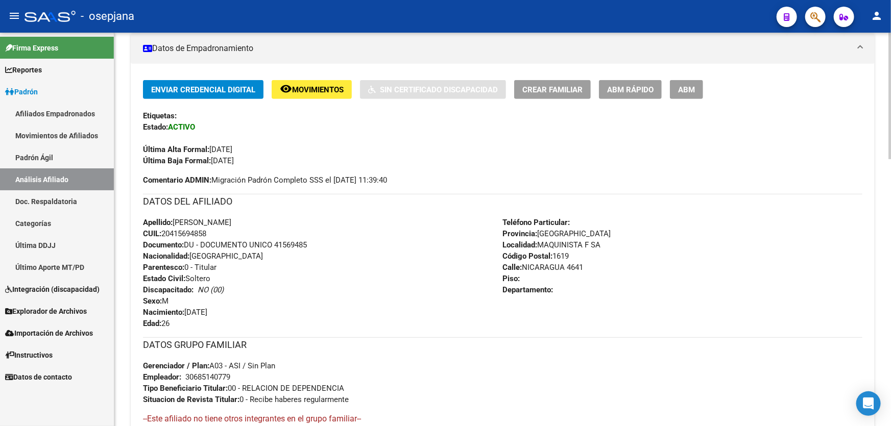
scroll to position [185, 0]
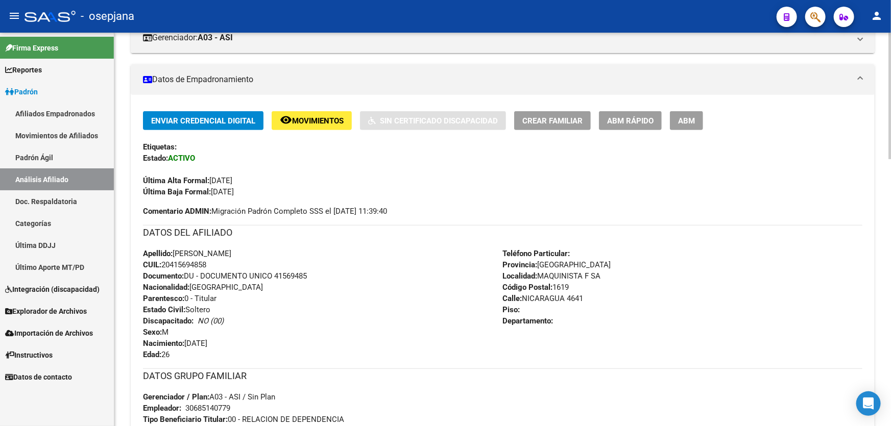
drag, startPoint x: 276, startPoint y: 273, endPoint x: 323, endPoint y: 276, distance: 46.6
click at [323, 276] on div "Apellido: [PERSON_NAME] CUIL: 20415694858 Documento: DU - DOCUMENTO UNICO 41569…" at bounding box center [323, 304] width 360 height 112
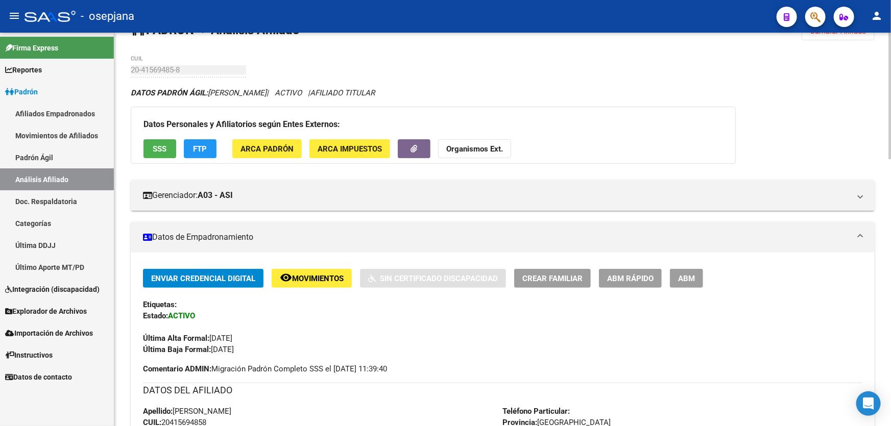
scroll to position [0, 0]
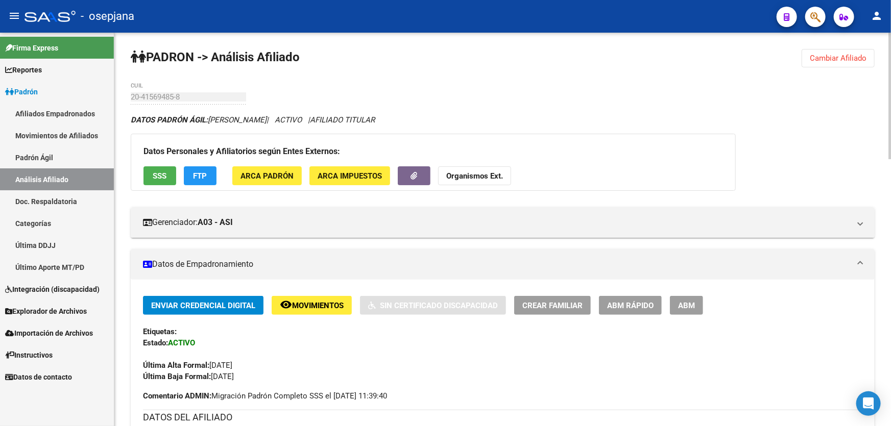
click at [826, 55] on span "Cambiar Afiliado" at bounding box center [838, 58] width 57 height 9
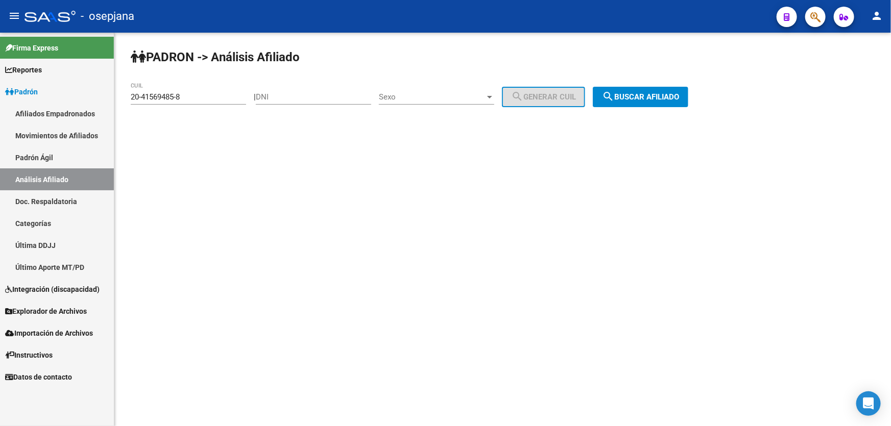
drag, startPoint x: 191, startPoint y: 91, endPoint x: 117, endPoint y: 97, distance: 74.8
click at [117, 97] on div "PADRON -> Análisis Afiliado 20-41569485-8 CUIL | DNI Sexo Sexo search Generar C…" at bounding box center [502, 86] width 777 height 107
paste input "2-04231093-0"
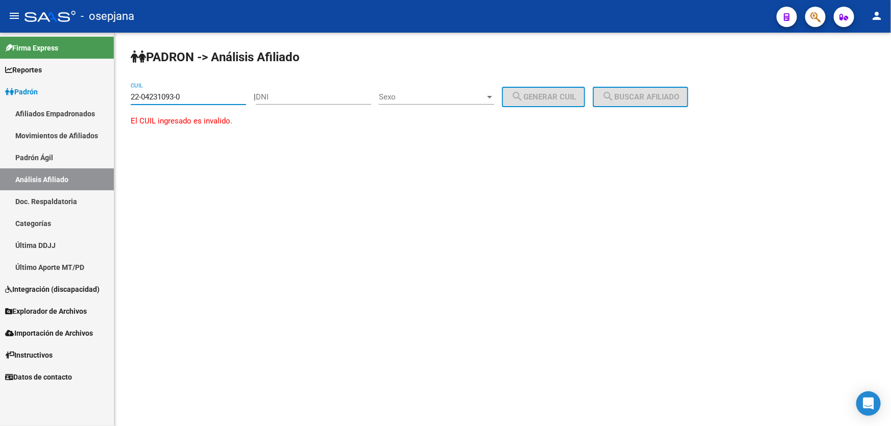
drag, startPoint x: 197, startPoint y: 96, endPoint x: 126, endPoint y: 96, distance: 70.5
click at [123, 96] on div "PADRON -> Análisis Afiliado 22-04231093-0 CUIL | DNI Sexo Sexo search Generar C…" at bounding box center [502, 98] width 777 height 130
paste input "0-42310930-1"
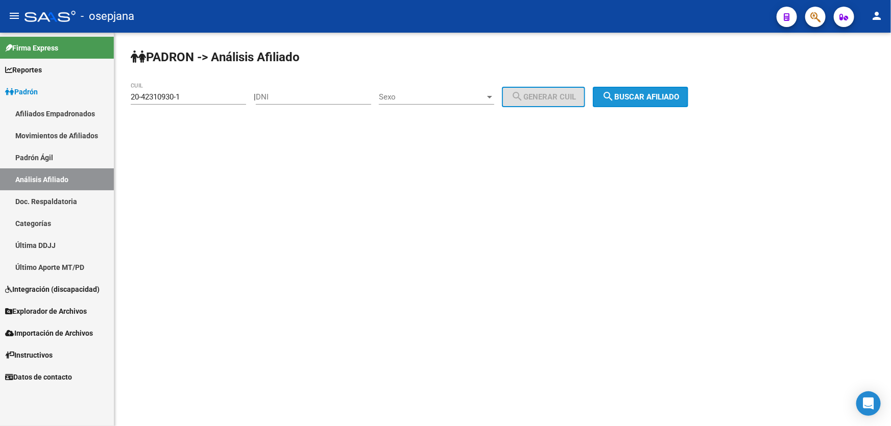
click at [664, 97] on span "search Buscar afiliado" at bounding box center [640, 96] width 77 height 9
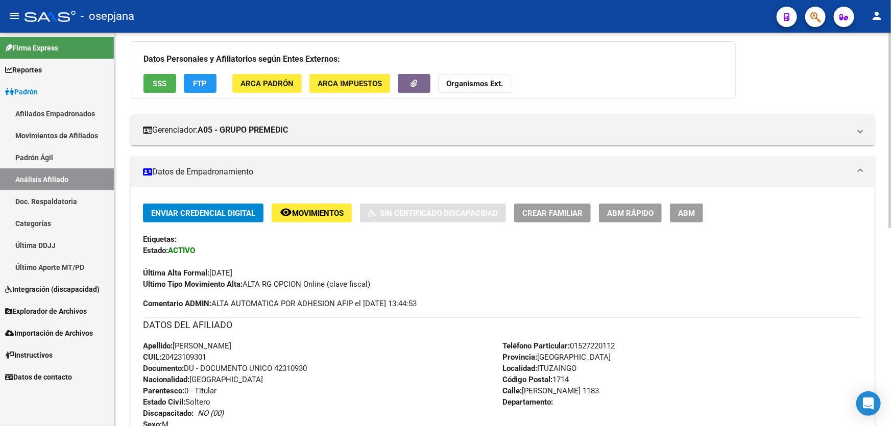
scroll to position [185, 0]
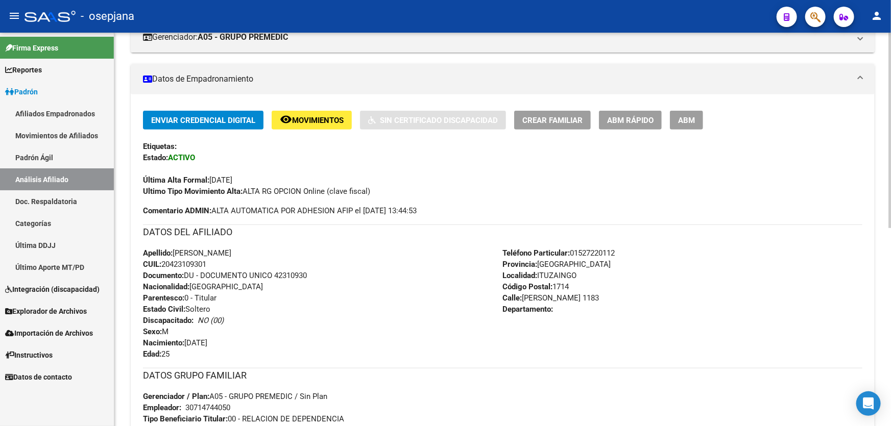
drag, startPoint x: 275, startPoint y: 273, endPoint x: 321, endPoint y: 274, distance: 45.5
click at [321, 274] on div "Apellido: [PERSON_NAME]: 20423109301 Documento: DU - DOCUMENTO UNICO 42310930 N…" at bounding box center [323, 304] width 360 height 112
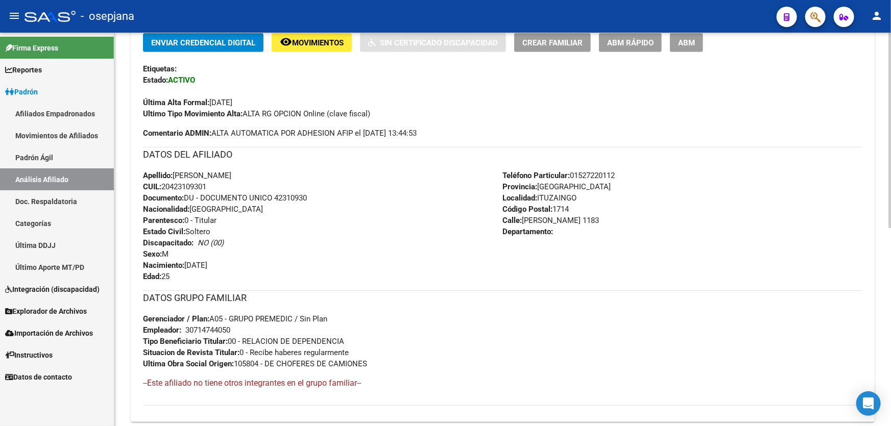
scroll to position [278, 0]
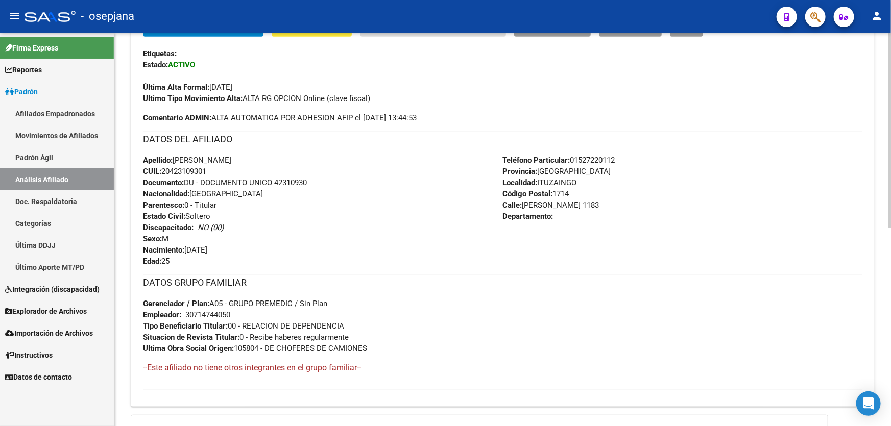
drag, startPoint x: 524, startPoint y: 204, endPoint x: 594, endPoint y: 204, distance: 70.5
click at [594, 204] on span "Calle: [PERSON_NAME] 1183" at bounding box center [551, 205] width 96 height 9
drag, startPoint x: 577, startPoint y: 158, endPoint x: 623, endPoint y: 159, distance: 46.5
click at [623, 159] on div "Teléfono Particular: [PHONE_NUMBER] Provincia: [GEOGRAPHIC_DATA] Localidad: [GE…" at bounding box center [683, 211] width 360 height 112
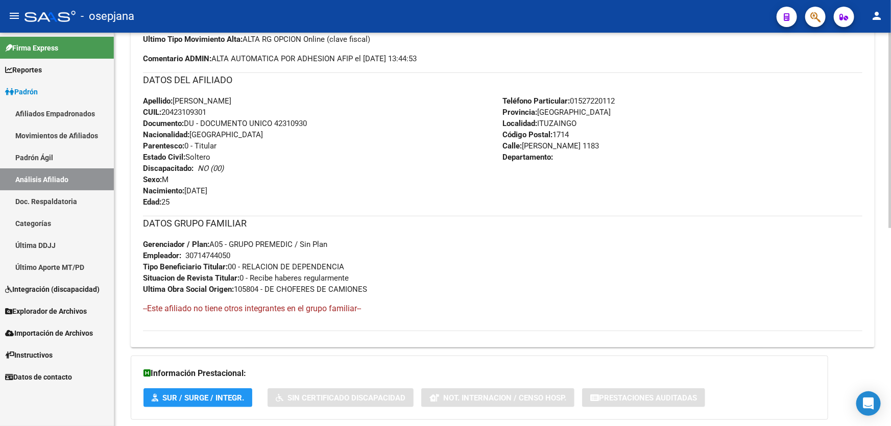
scroll to position [398, 0]
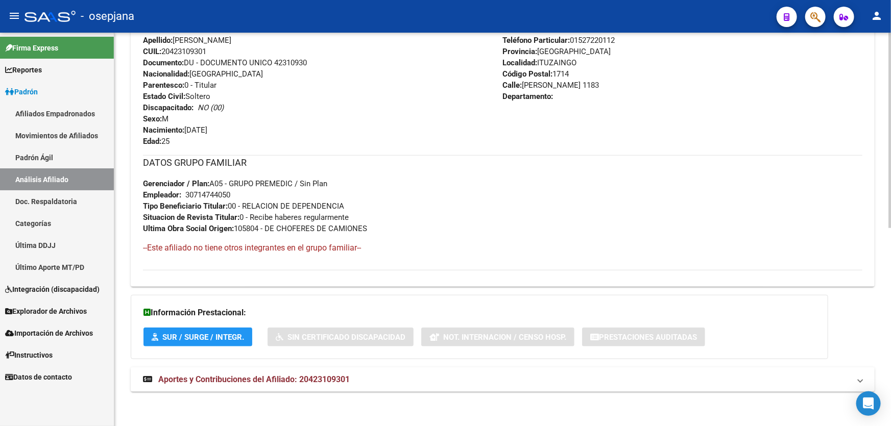
click at [547, 368] on mat-expansion-panel-header "Aportes y Contribuciones del Afiliado: 20423109301" at bounding box center [503, 380] width 744 height 25
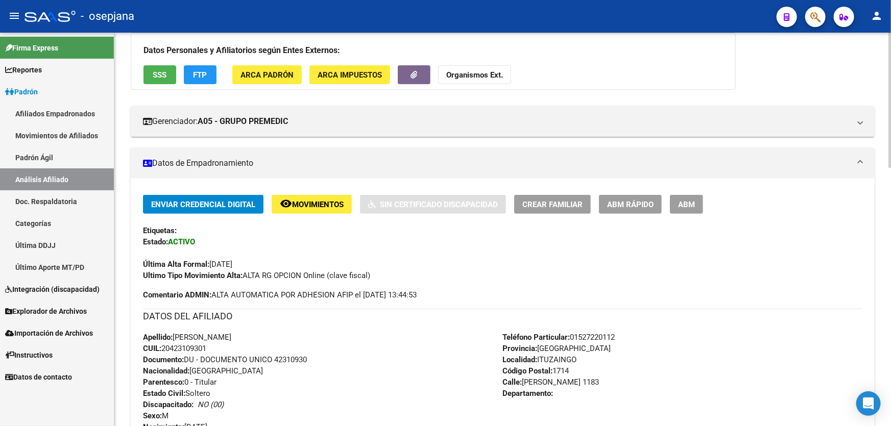
scroll to position [0, 0]
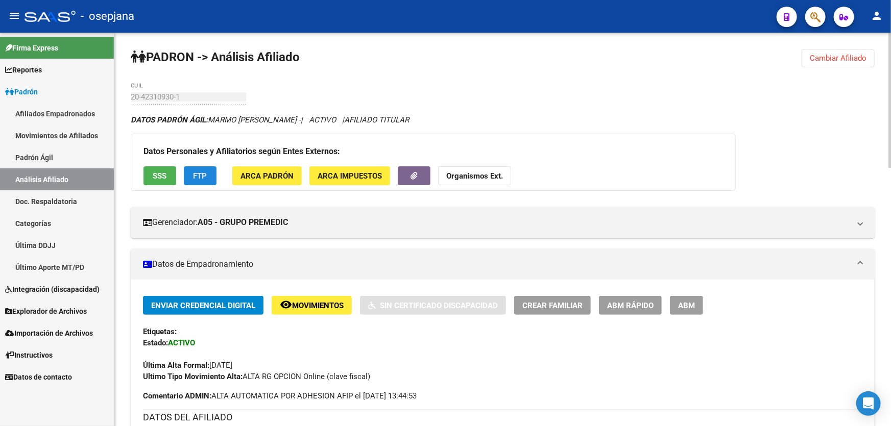
click at [210, 171] on button "FTP" at bounding box center [200, 175] width 33 height 19
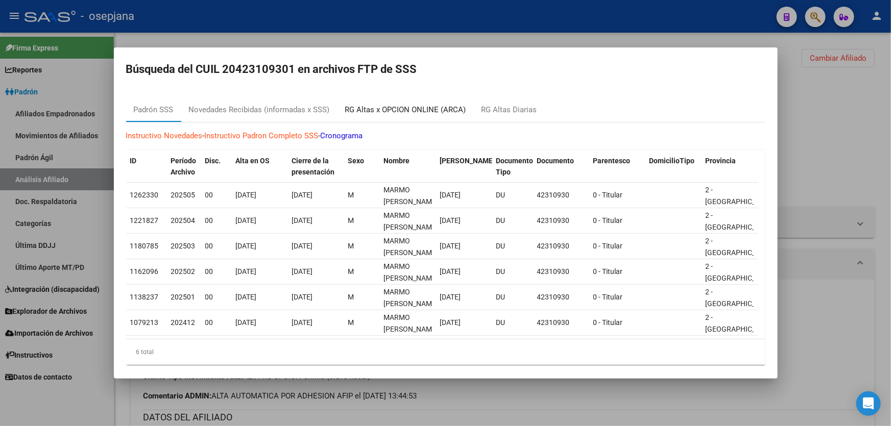
click at [424, 111] on div "RG Altas x OPCION ONLINE (ARCA)" at bounding box center [405, 110] width 121 height 12
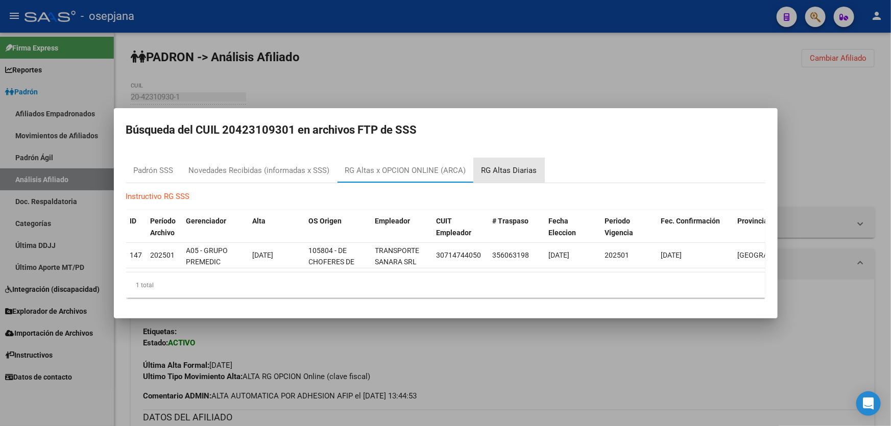
click at [511, 164] on div "RG Altas Diarias" at bounding box center [509, 170] width 56 height 12
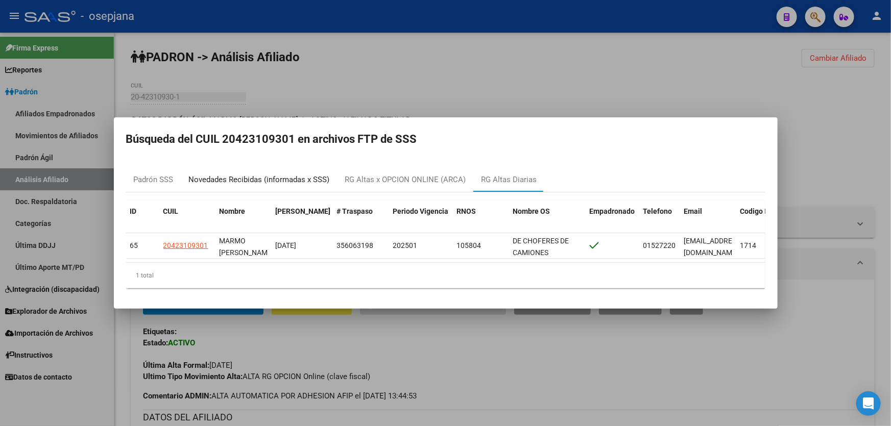
click at [227, 168] on div "Novedades Recibidas (informadas x SSS)" at bounding box center [259, 179] width 156 height 25
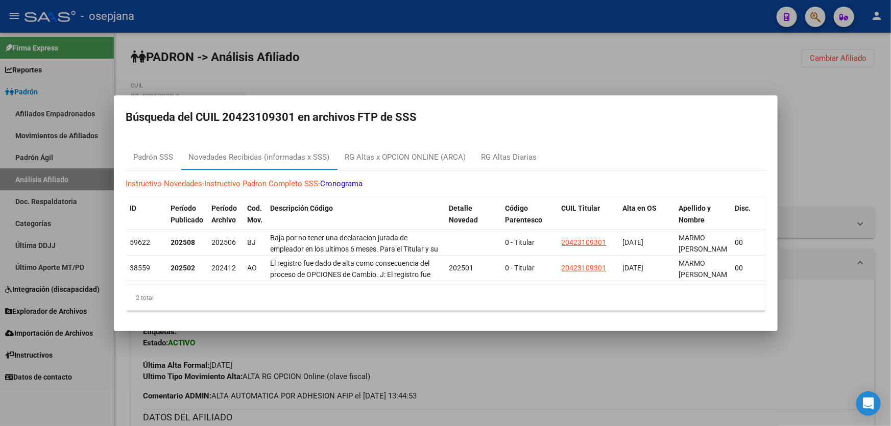
click at [472, 75] on div at bounding box center [445, 213] width 891 height 426
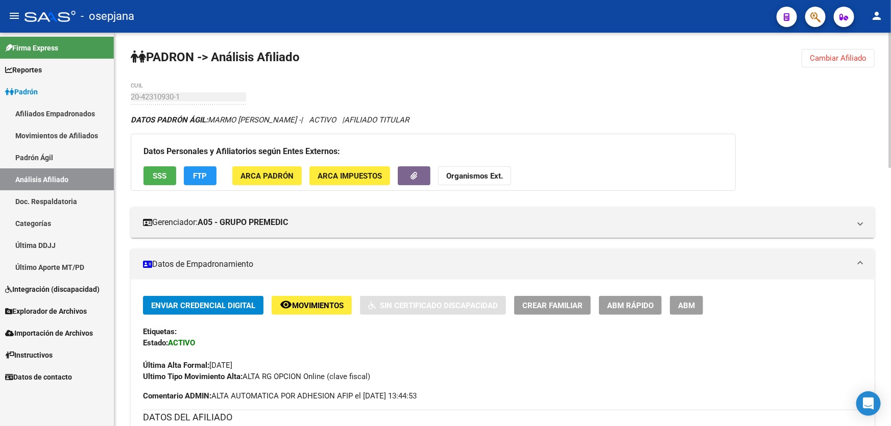
click at [141, 183] on div "Datos Personales y Afiliatorios según Entes Externos: SSS FTP ARCA Padrón ARCA …" at bounding box center [433, 162] width 605 height 57
click at [158, 175] on span "SSS" at bounding box center [160, 176] width 14 height 9
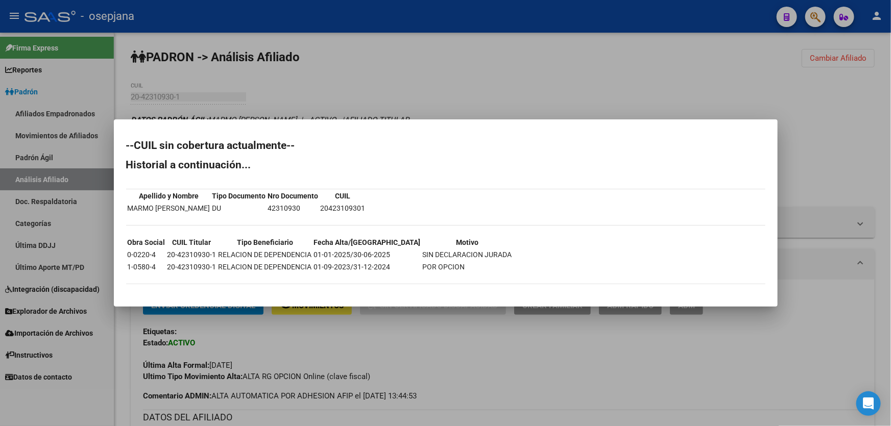
click at [412, 110] on div at bounding box center [445, 213] width 891 height 426
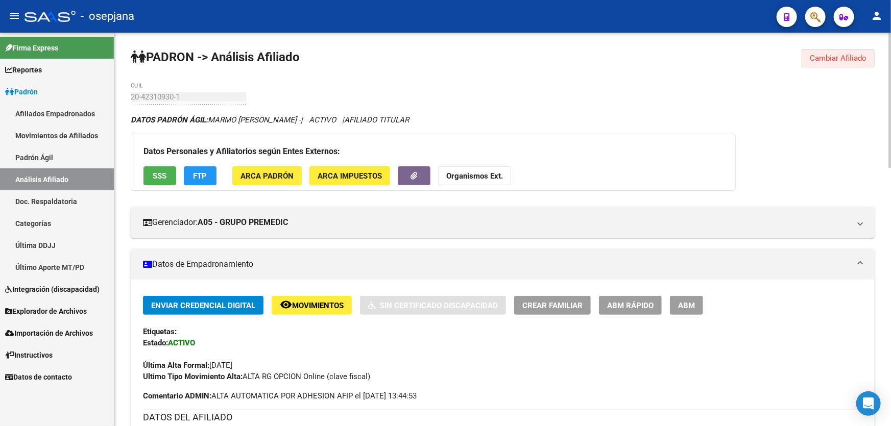
click at [859, 50] on button "Cambiar Afiliado" at bounding box center [838, 58] width 73 height 18
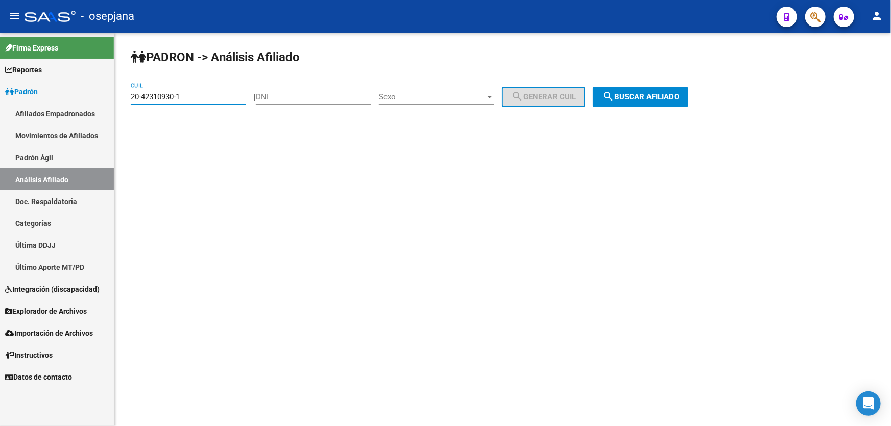
drag, startPoint x: 179, startPoint y: 96, endPoint x: 113, endPoint y: 90, distance: 65.6
click at [113, 90] on mat-sidenav-container "Firma Express Reportes Padrón Traspasos x O.S. Traspasos x Gerenciador Traspaso…" at bounding box center [445, 230] width 891 height 394
drag, startPoint x: 189, startPoint y: 95, endPoint x: 118, endPoint y: 92, distance: 71.0
click at [118, 92] on div "PADRON -> Análisis Afiliado 20-42310930-1 CUIL | DNI Sexo Sexo search Generar C…" at bounding box center [502, 86] width 777 height 107
paste input "627364"
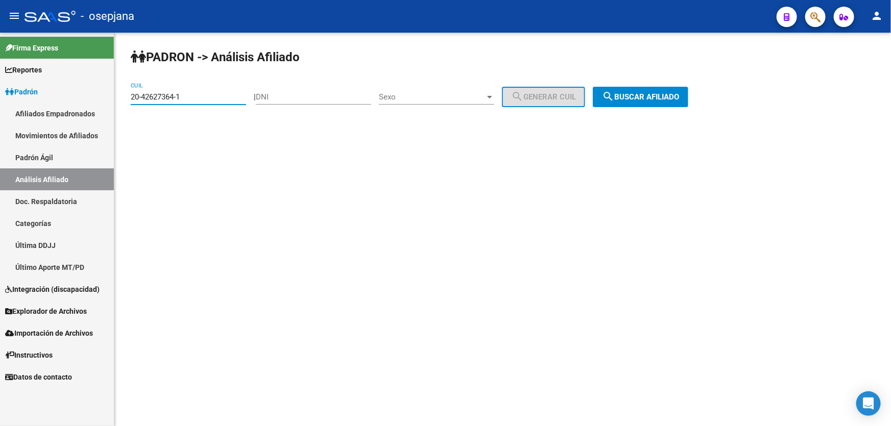
click at [662, 93] on span "search Buscar afiliado" at bounding box center [640, 96] width 77 height 9
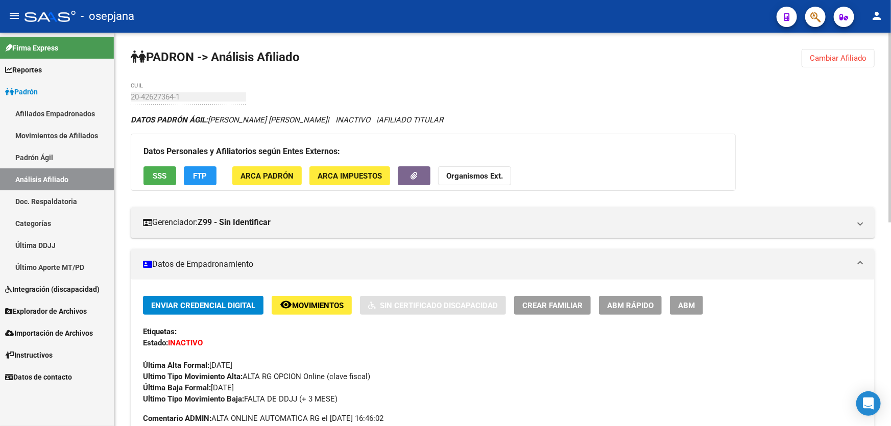
click at [840, 54] on span "Cambiar Afiliado" at bounding box center [838, 58] width 57 height 9
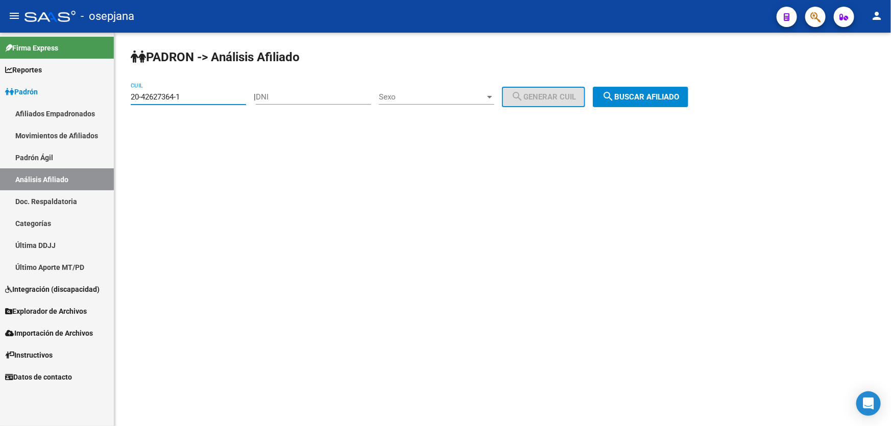
drag, startPoint x: 203, startPoint y: 96, endPoint x: 126, endPoint y: 95, distance: 77.1
click at [126, 95] on div "PADRON -> Análisis Afiliado 20-42627364-1 CUIL | DNI Sexo Sexo search Generar C…" at bounding box center [502, 86] width 777 height 107
paste input "4967163-6"
click at [657, 102] on button "search Buscar afiliado" at bounding box center [640, 97] width 95 height 20
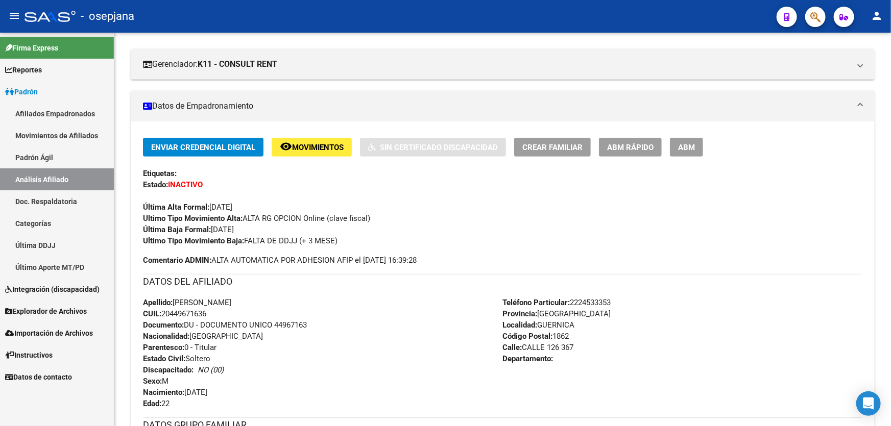
scroll to position [185, 0]
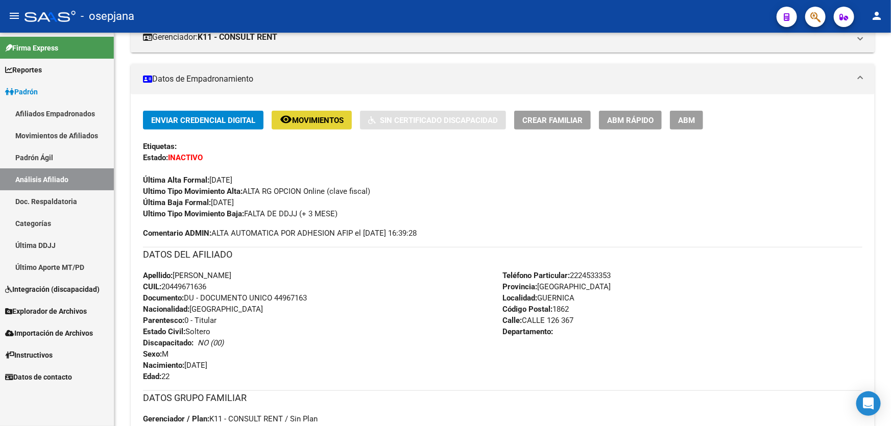
click at [339, 115] on span "remove_red_eye Movimientos" at bounding box center [312, 119] width 64 height 9
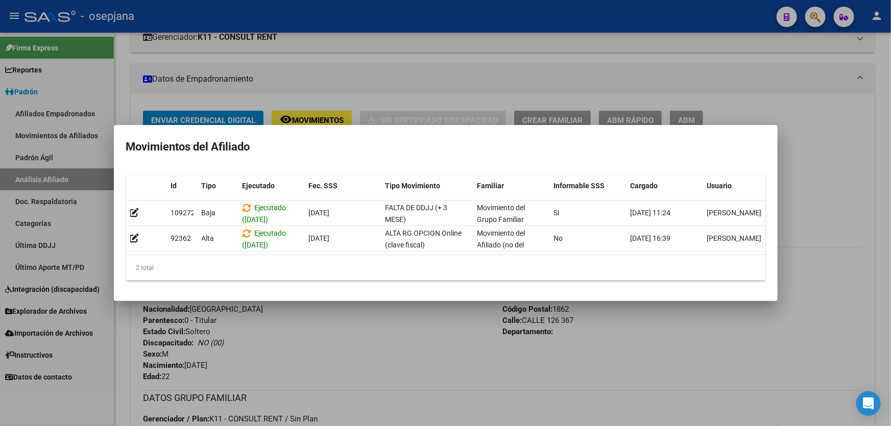
click at [369, 337] on div at bounding box center [445, 213] width 891 height 426
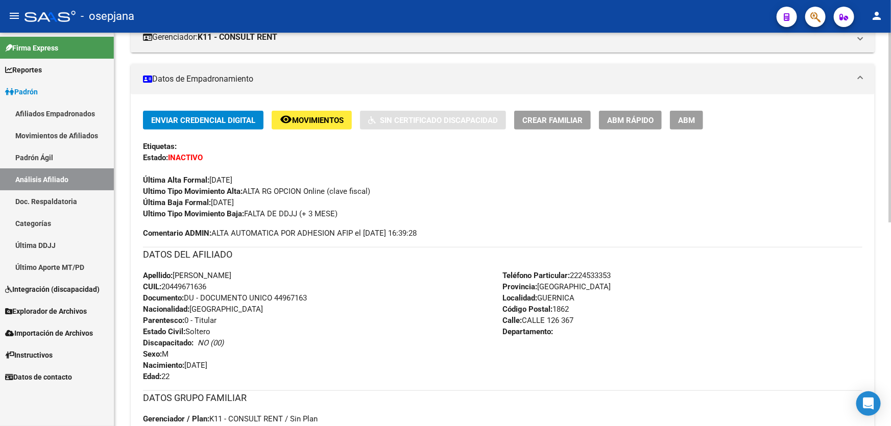
scroll to position [0, 0]
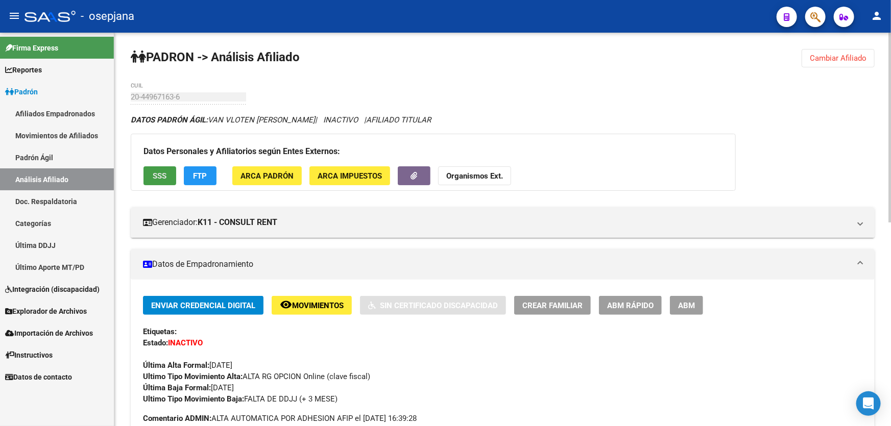
click at [158, 181] on button "SSS" at bounding box center [159, 175] width 33 height 19
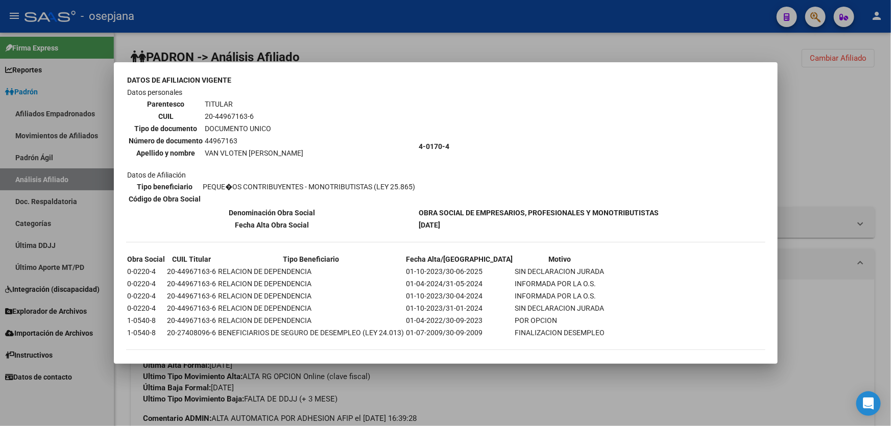
scroll to position [65, 0]
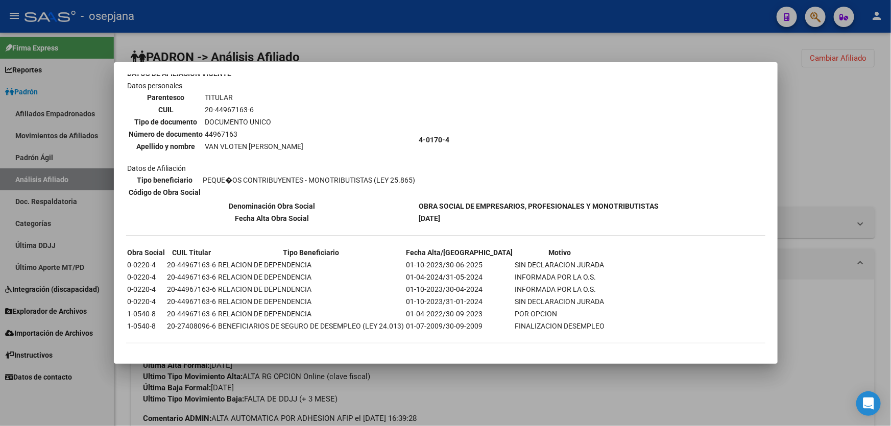
click at [820, 150] on div at bounding box center [445, 213] width 891 height 426
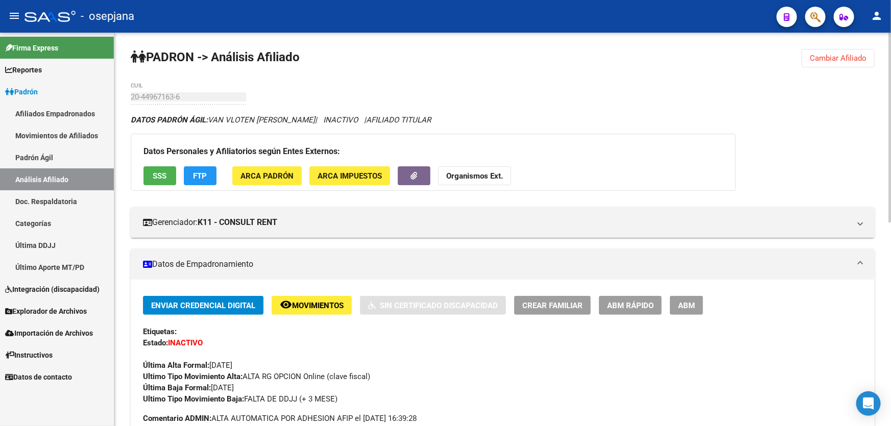
click at [210, 171] on button "FTP" at bounding box center [200, 175] width 33 height 19
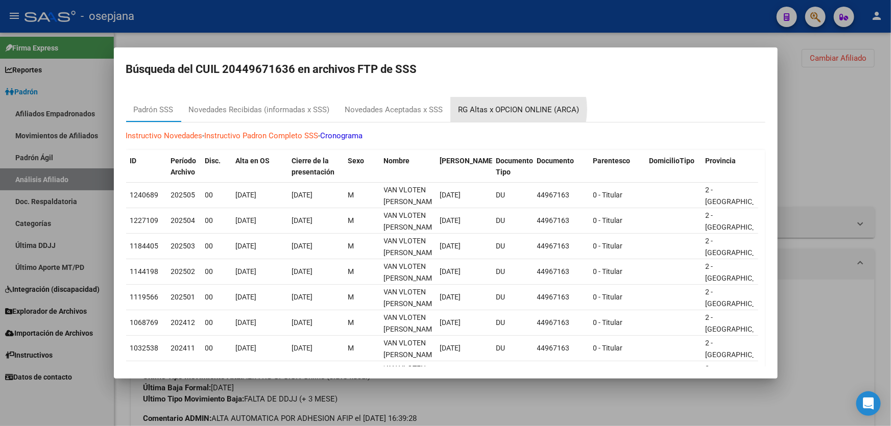
click at [510, 109] on div "RG Altas x OPCION ONLINE (ARCA)" at bounding box center [518, 110] width 121 height 12
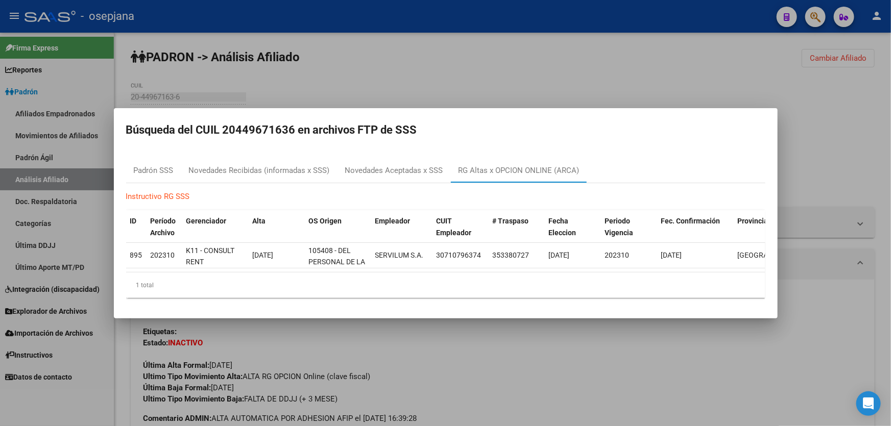
click at [858, 105] on div at bounding box center [445, 213] width 891 height 426
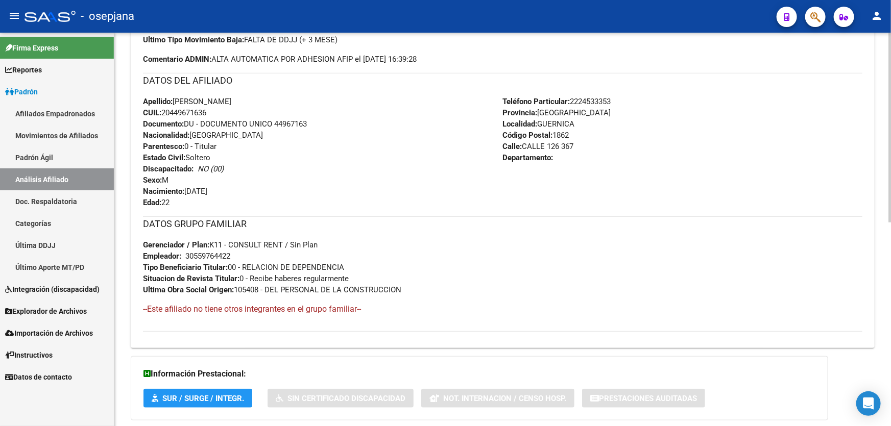
scroll to position [421, 0]
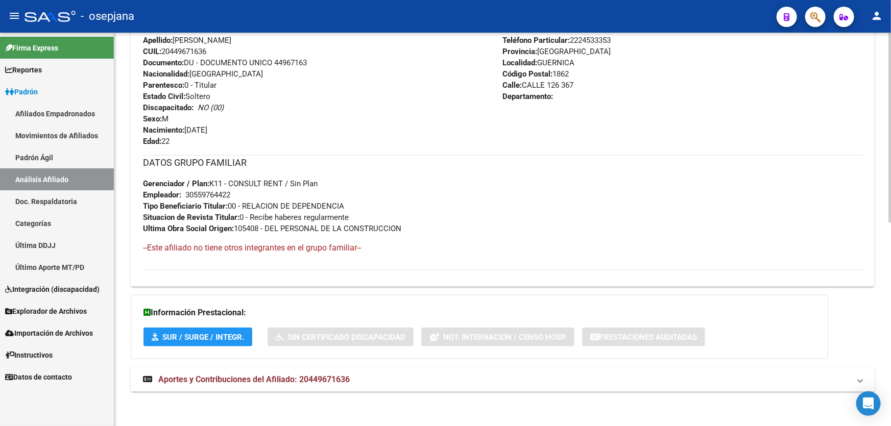
click at [461, 368] on mat-expansion-panel-header "Aportes y Contribuciones del Afiliado: 20449671636" at bounding box center [503, 380] width 744 height 25
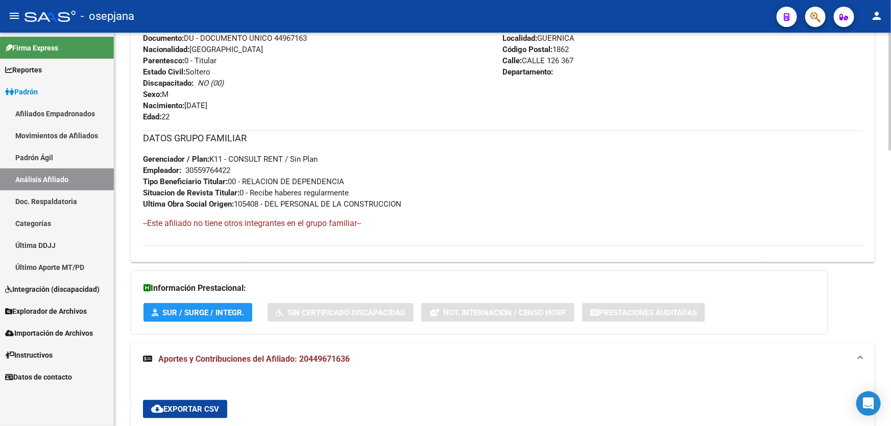
scroll to position [653, 0]
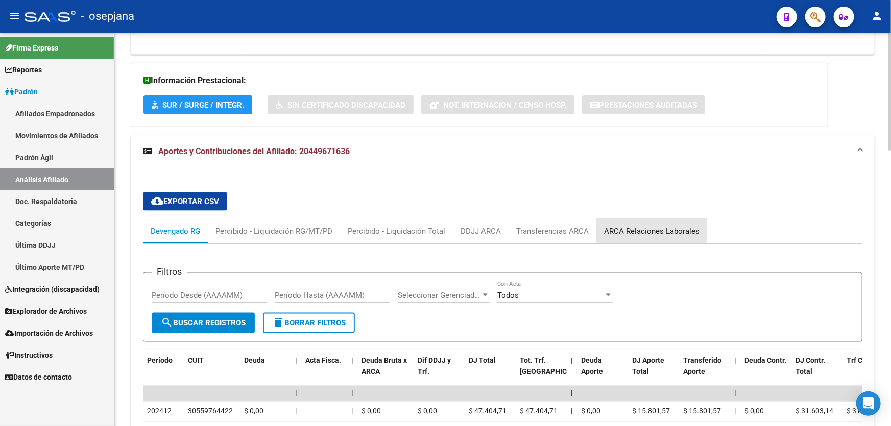
click at [655, 226] on div "ARCA Relaciones Laborales" at bounding box center [651, 231] width 95 height 11
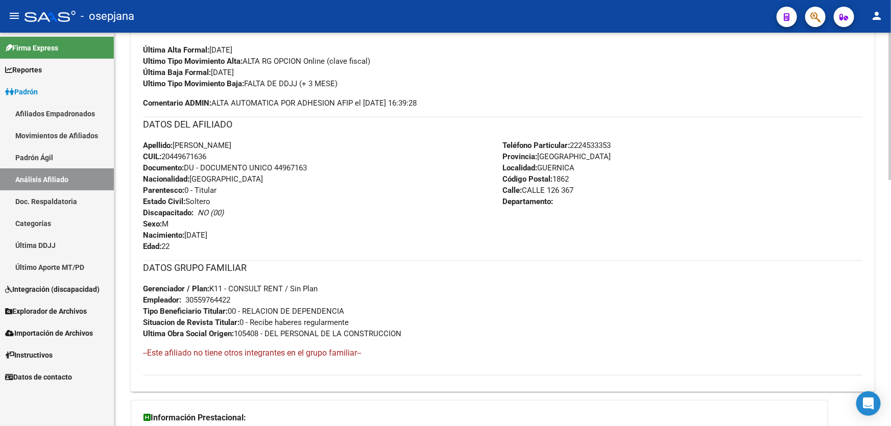
scroll to position [325, 0]
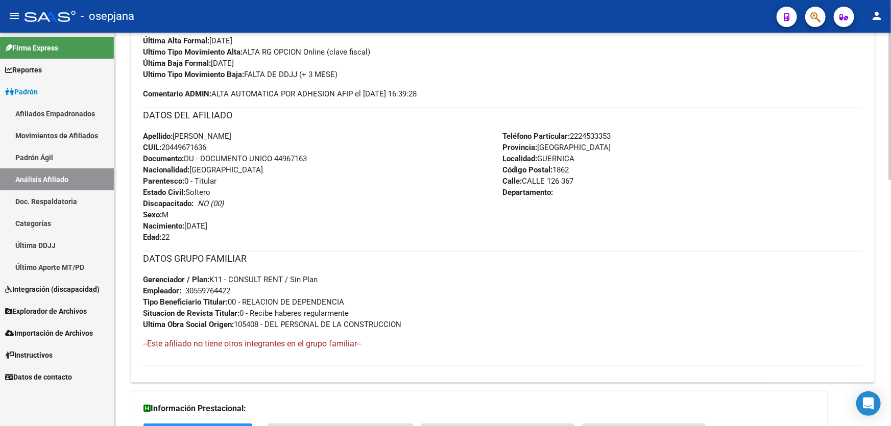
click at [276, 158] on span "Documento: DU - DOCUMENTO UNICO 44967163" at bounding box center [225, 158] width 164 height 9
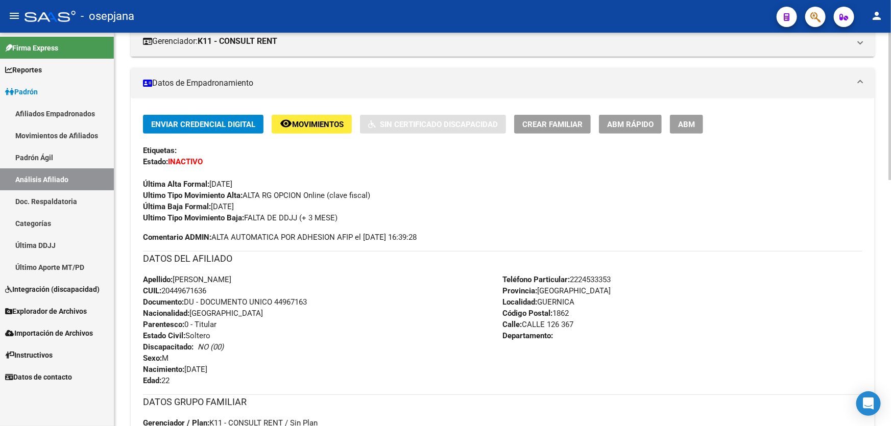
scroll to position [0, 0]
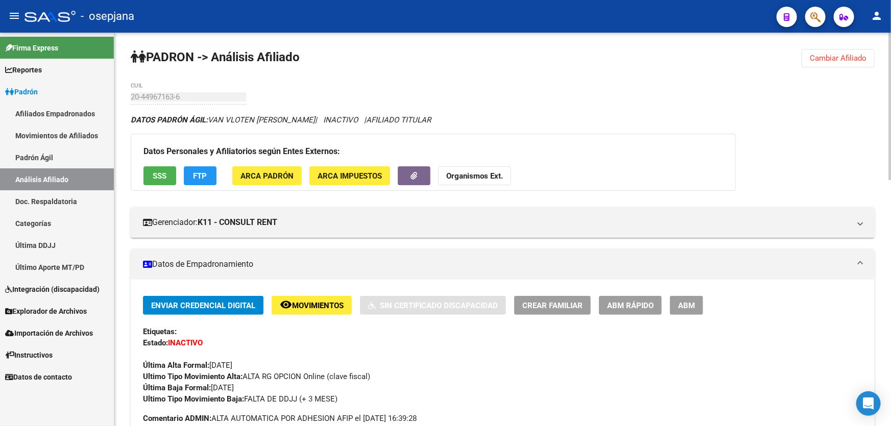
click at [836, 59] on span "Cambiar Afiliado" at bounding box center [838, 58] width 57 height 9
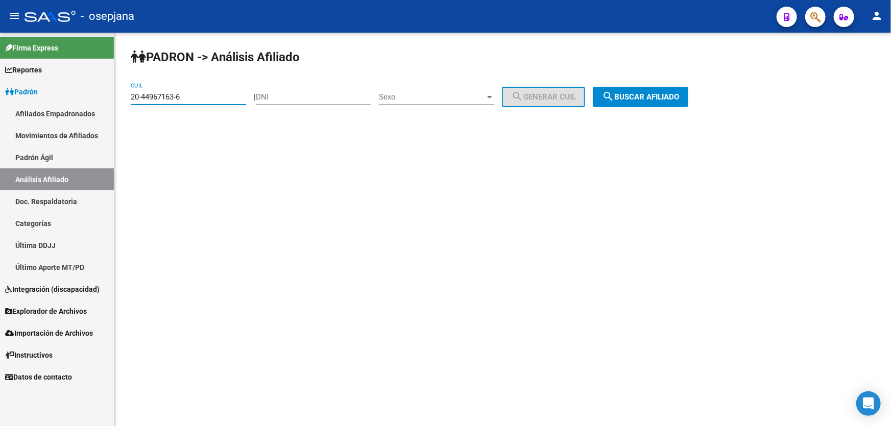
drag, startPoint x: 226, startPoint y: 96, endPoint x: 129, endPoint y: 96, distance: 97.5
click at [129, 96] on div "PADRON -> Análisis Afiliado 20-44967163-6 CUIL | DNI Sexo Sexo search Generar C…" at bounding box center [502, 86] width 777 height 107
paste input "93722421-5"
click at [679, 94] on span "search Buscar afiliado" at bounding box center [640, 96] width 77 height 9
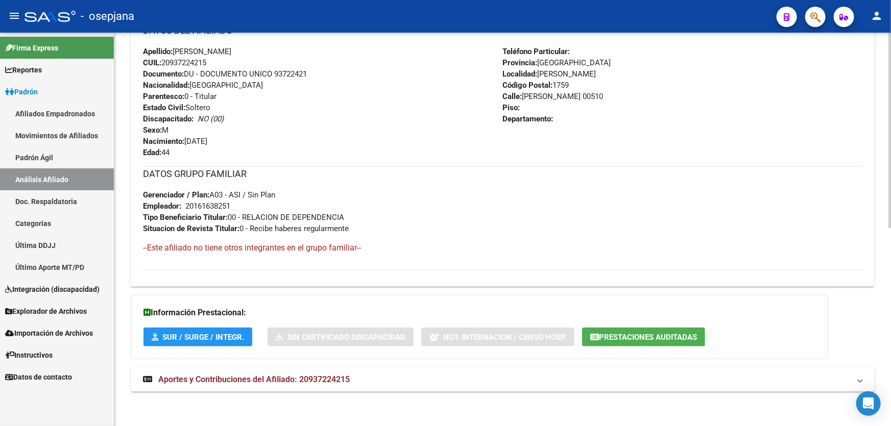
scroll to position [74, 0]
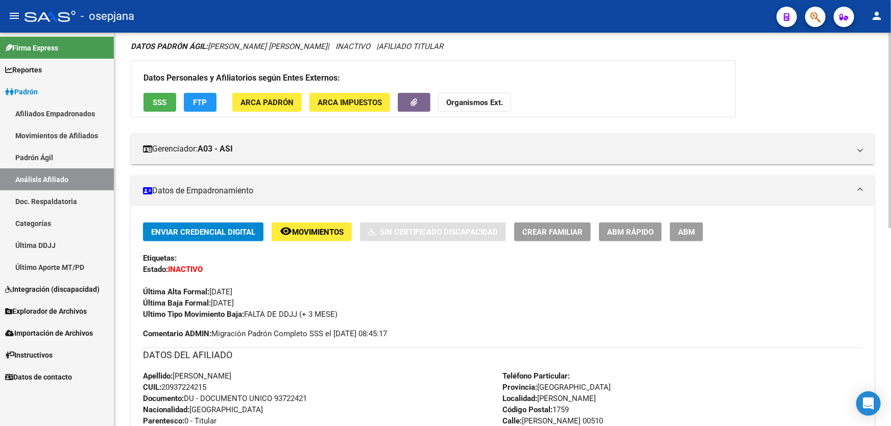
click at [311, 230] on span "Movimientos" at bounding box center [318, 232] width 52 height 9
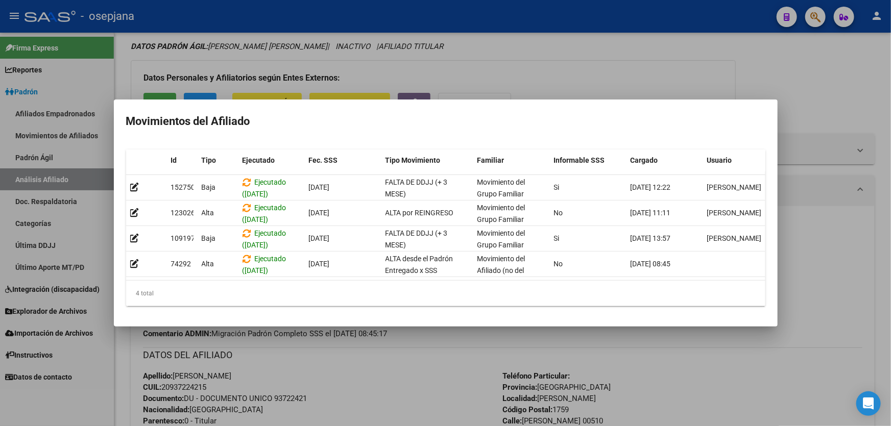
click at [435, 392] on div at bounding box center [445, 213] width 891 height 426
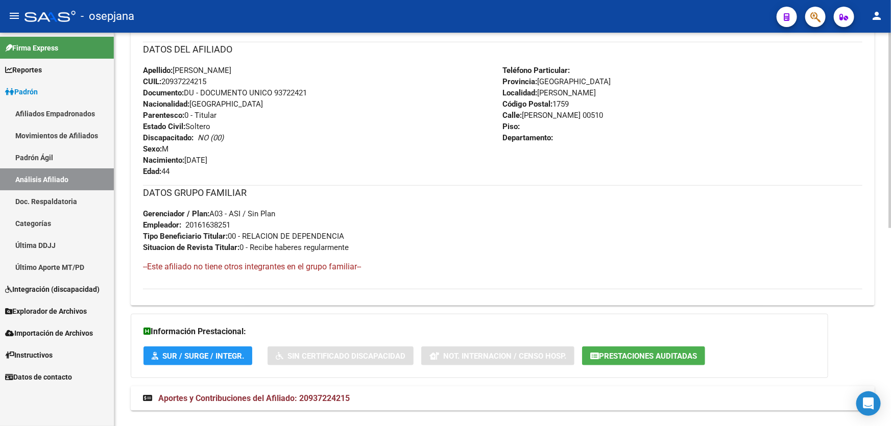
scroll to position [398, 0]
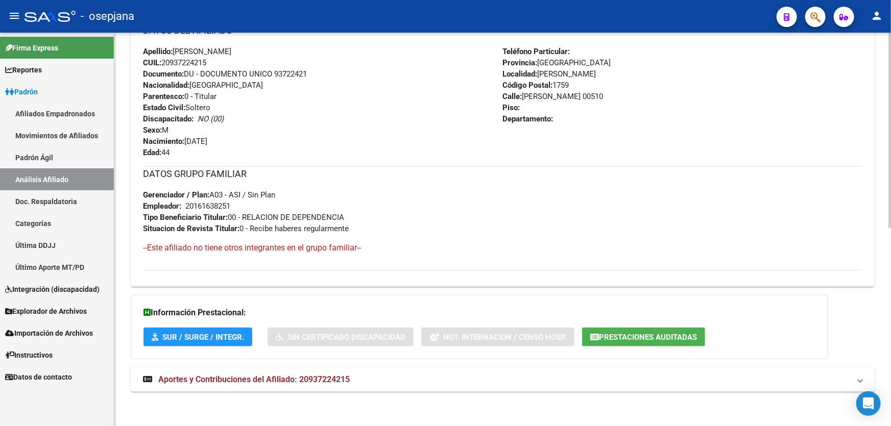
click at [439, 389] on mat-expansion-panel-header "Aportes y Contribuciones del Afiliado: 20937224215" at bounding box center [503, 380] width 744 height 25
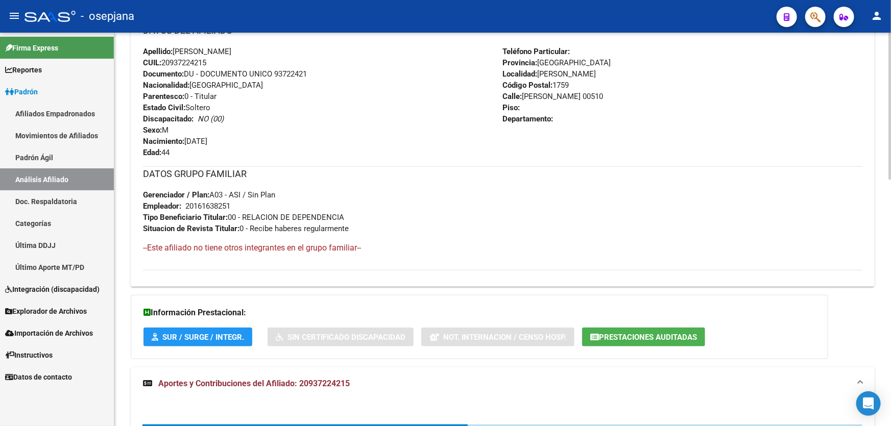
scroll to position [660, 0]
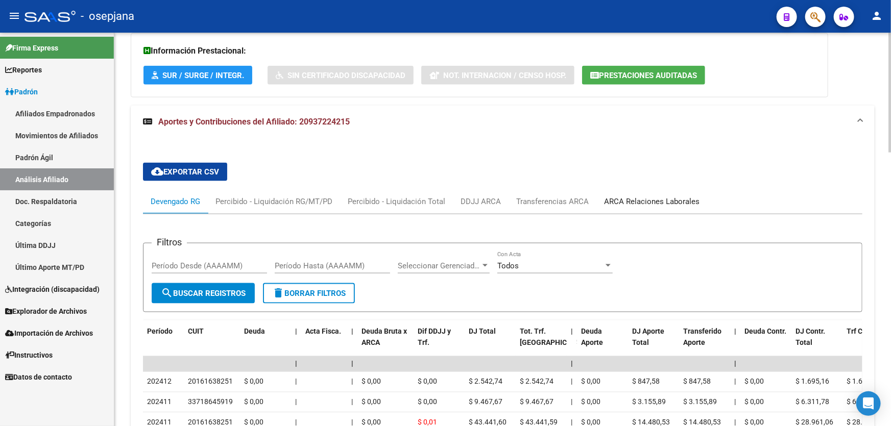
click at [674, 203] on div "ARCA Relaciones Laborales" at bounding box center [651, 201] width 95 height 11
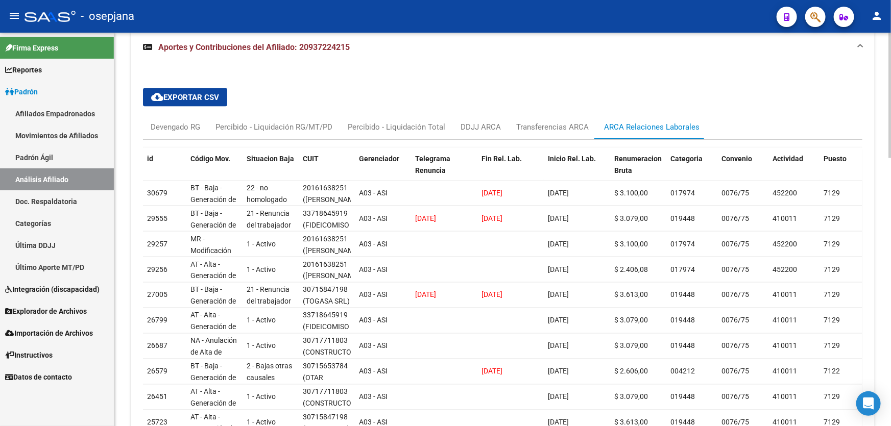
scroll to position [753, 0]
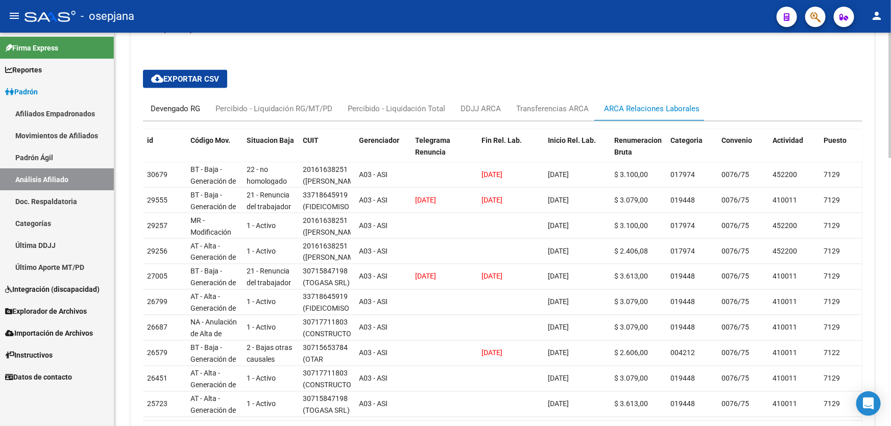
click at [159, 113] on div "Devengado RG" at bounding box center [175, 108] width 65 height 25
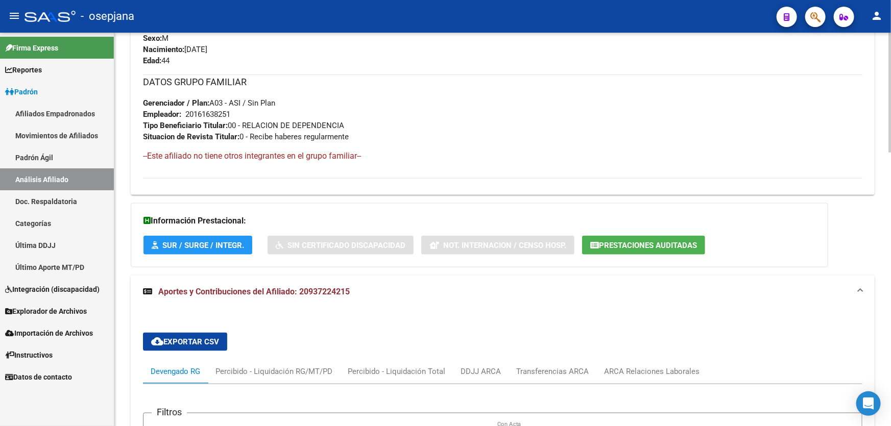
scroll to position [481, 0]
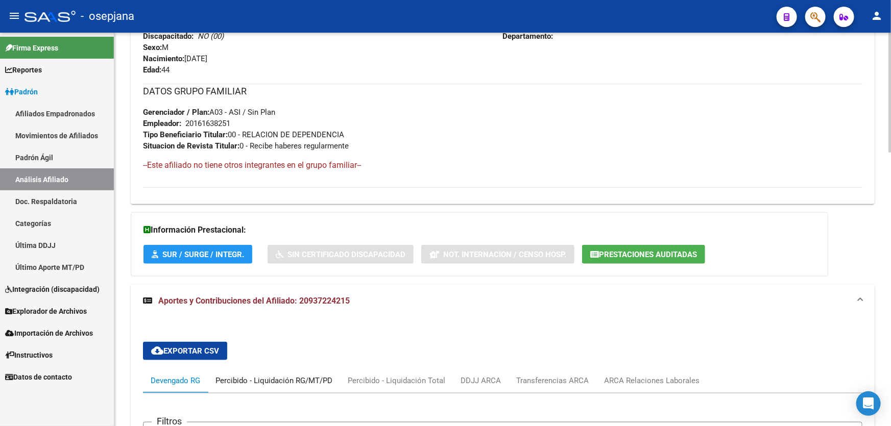
click at [285, 380] on div "Percibido - Liquidación RG/MT/PD" at bounding box center [273, 380] width 117 height 11
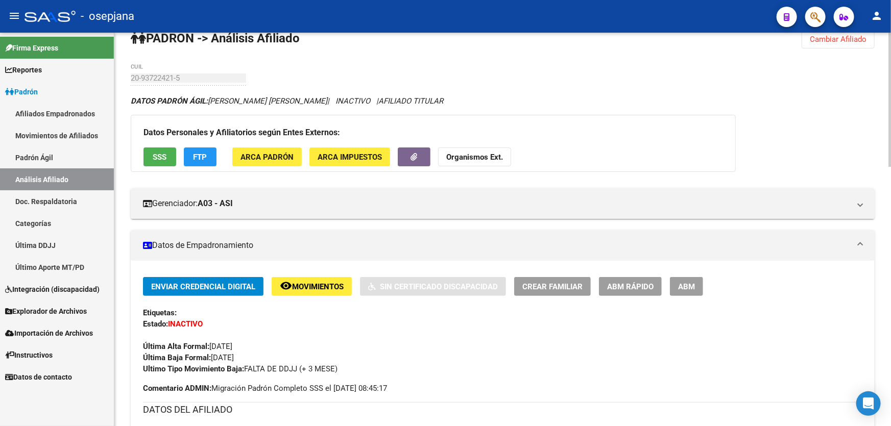
scroll to position [0, 0]
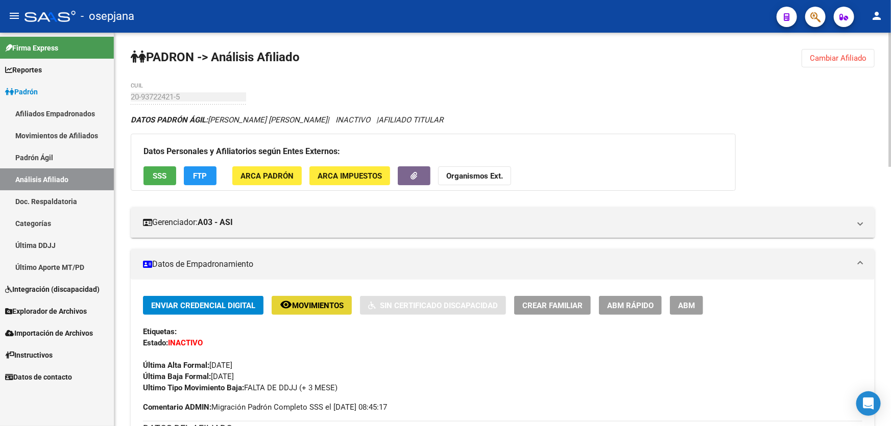
click at [328, 303] on span "Movimientos" at bounding box center [318, 305] width 52 height 9
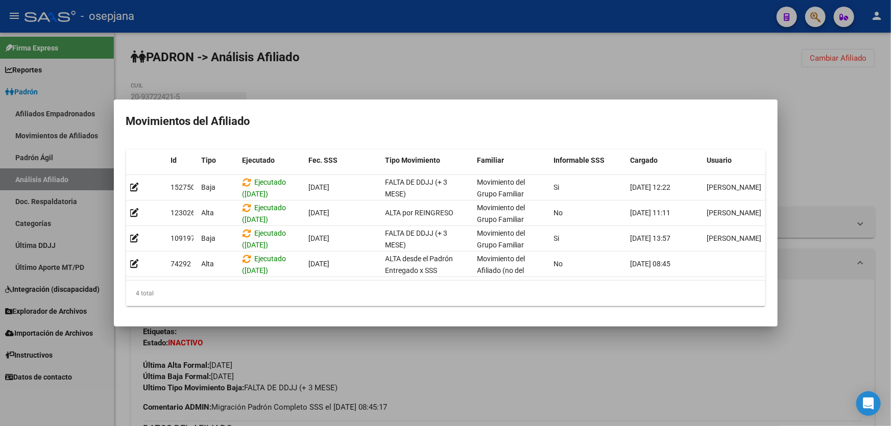
click at [657, 398] on div at bounding box center [445, 213] width 891 height 426
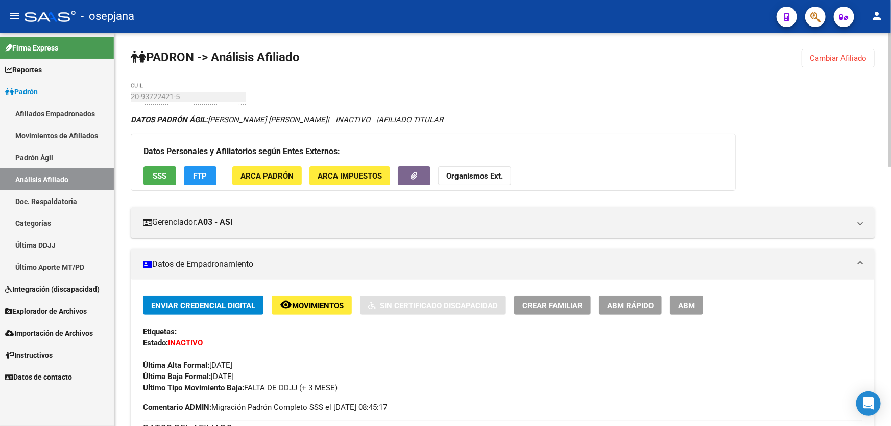
click at [831, 52] on button "Cambiar Afiliado" at bounding box center [838, 58] width 73 height 18
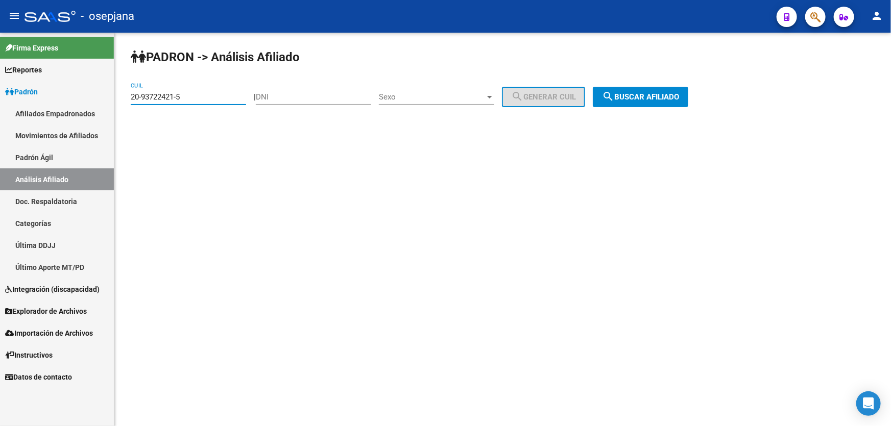
drag, startPoint x: 201, startPoint y: 97, endPoint x: 119, endPoint y: 95, distance: 82.2
click at [118, 95] on div "PADRON -> Análisis Afiliado 20-93722421-5 CUIL | DNI Sexo Sexo search Generar C…" at bounding box center [502, 86] width 777 height 107
paste input "4275967-4"
click at [644, 96] on span "search Buscar afiliado" at bounding box center [640, 96] width 77 height 9
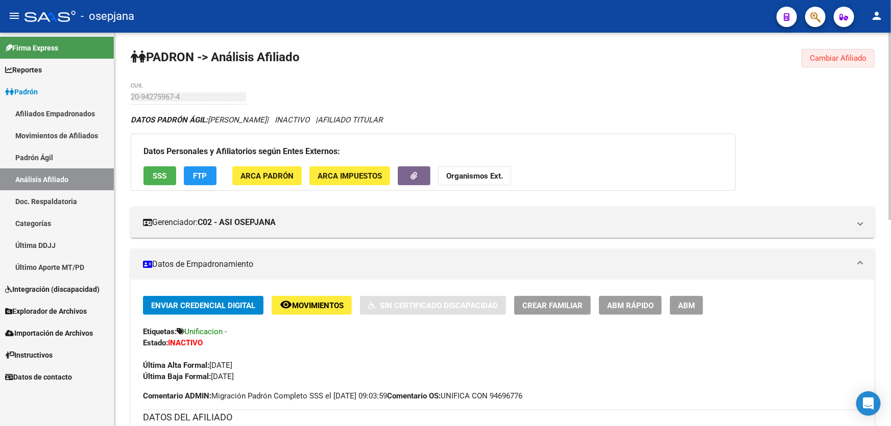
click at [852, 51] on button "Cambiar Afiliado" at bounding box center [838, 58] width 73 height 18
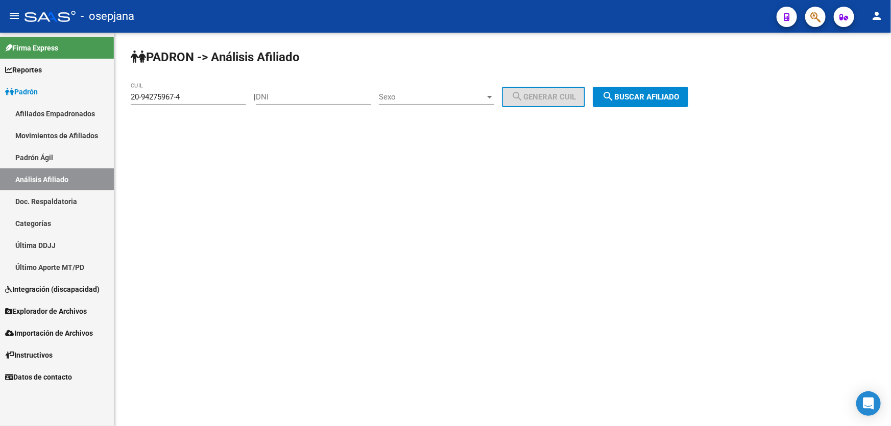
click at [839, 125] on div "PADRON -> Análisis Afiliado 20-94275967-4 CUIL | DNI Sexo Sexo search Generar C…" at bounding box center [502, 86] width 777 height 107
drag, startPoint x: 191, startPoint y: 97, endPoint x: 99, endPoint y: 102, distance: 93.1
click at [103, 101] on mat-sidenav-container "Firma Express Reportes Padrón Traspasos x O.S. Traspasos x Gerenciador Traspaso…" at bounding box center [445, 230] width 891 height 394
paste input
click at [661, 92] on span "search Buscar afiliado" at bounding box center [640, 96] width 77 height 9
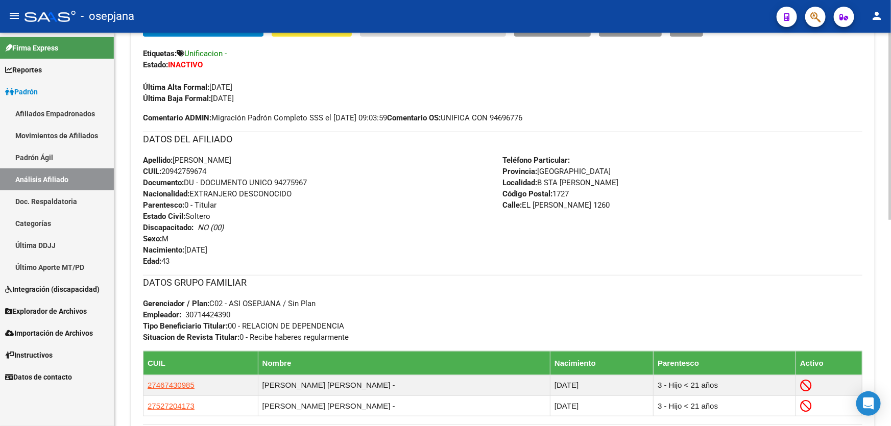
scroll to position [433, 0]
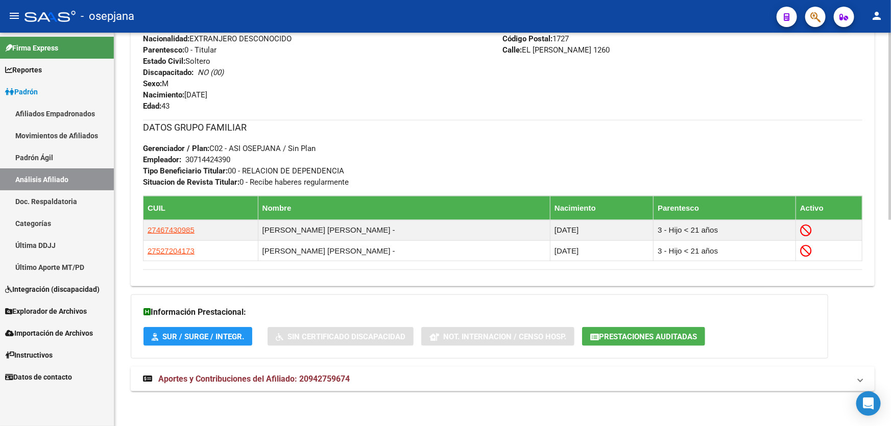
click at [449, 367] on mat-expansion-panel-header "Aportes y Contribuciones del Afiliado: 20942759674" at bounding box center [503, 379] width 744 height 25
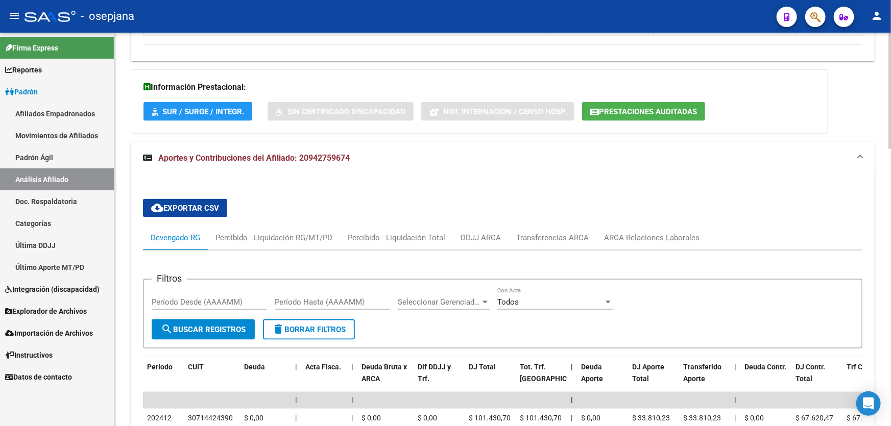
scroll to position [665, 0]
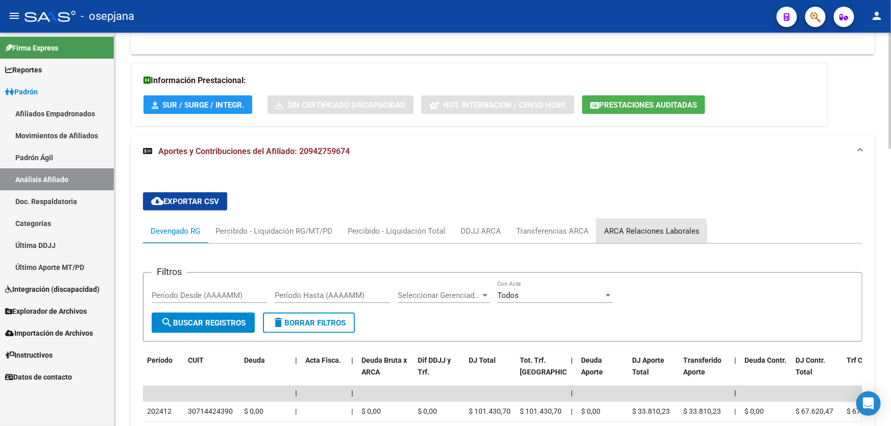
click at [613, 238] on div "ARCA Relaciones Laborales" at bounding box center [651, 231] width 111 height 25
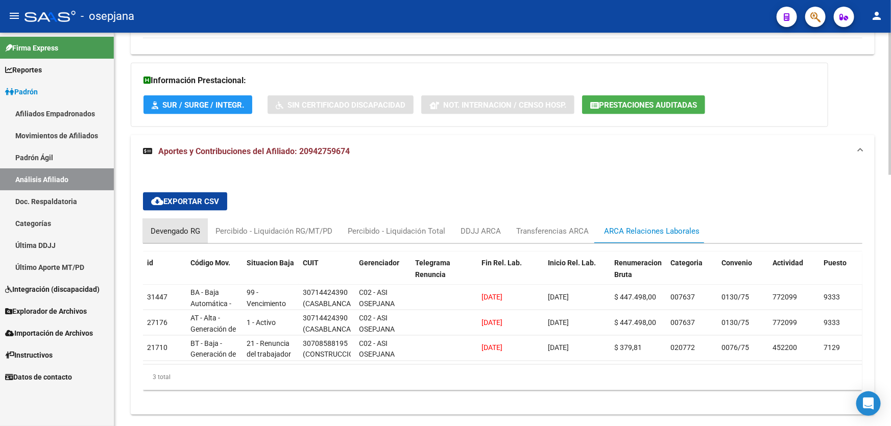
click at [164, 233] on div "Devengado RG" at bounding box center [176, 231] width 50 height 11
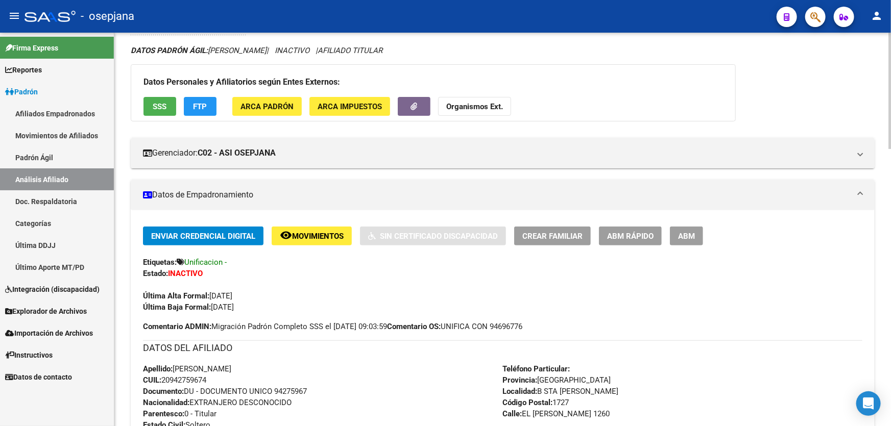
scroll to position [0, 0]
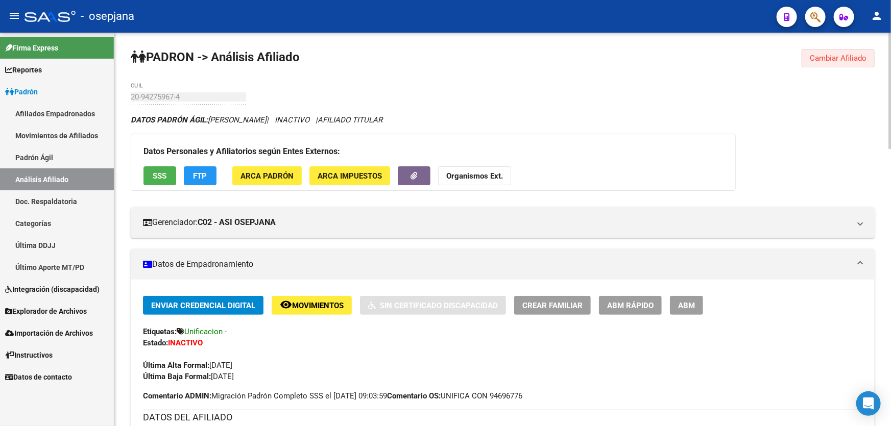
click at [825, 57] on span "Cambiar Afiliado" at bounding box center [838, 58] width 57 height 9
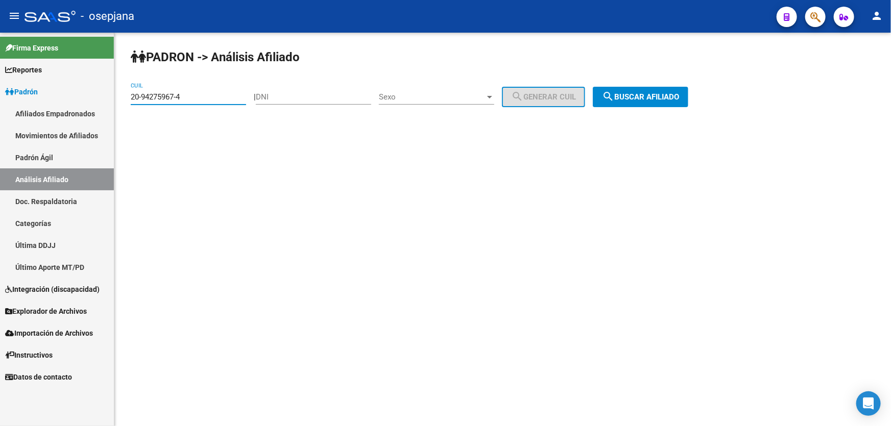
drag, startPoint x: 205, startPoint y: 100, endPoint x: 126, endPoint y: 101, distance: 78.6
click at [126, 101] on div "PADRON -> Análisis Afiliado 20-94275967-4 CUIL | DNI Sexo Sexo search Generar C…" at bounding box center [502, 86] width 777 height 107
paste input "5875507-5"
click at [663, 95] on span "search Buscar afiliado" at bounding box center [640, 96] width 77 height 9
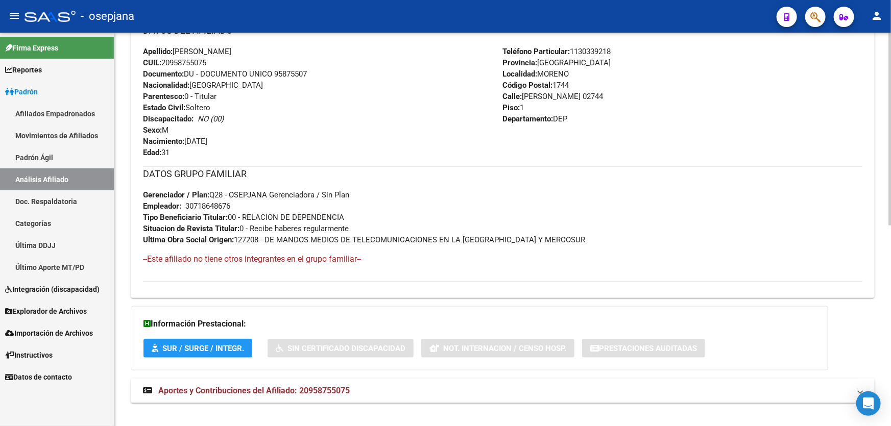
scroll to position [409, 0]
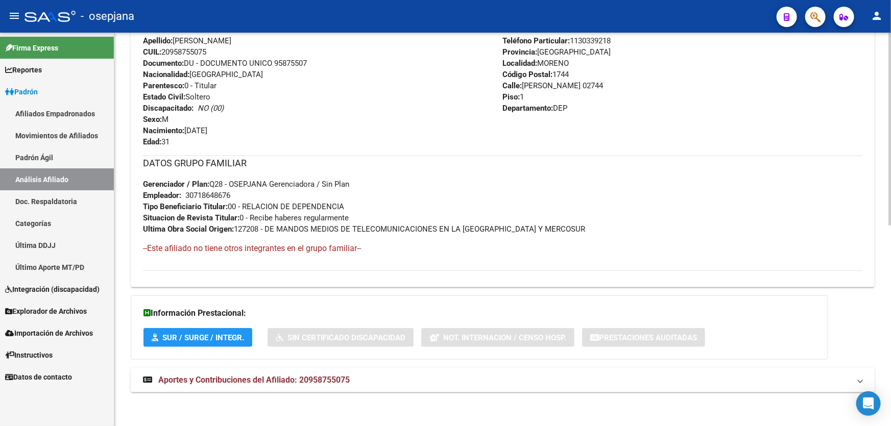
click at [231, 379] on span "Aportes y Contribuciones del Afiliado: 20958755075" at bounding box center [253, 380] width 191 height 10
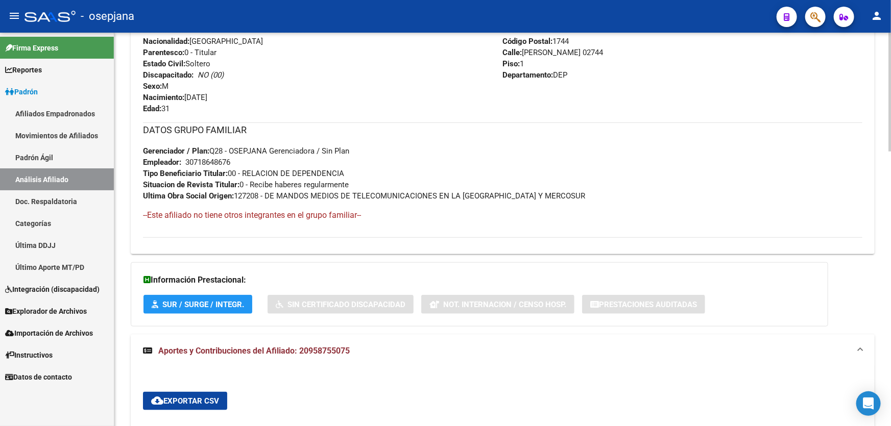
scroll to position [672, 0]
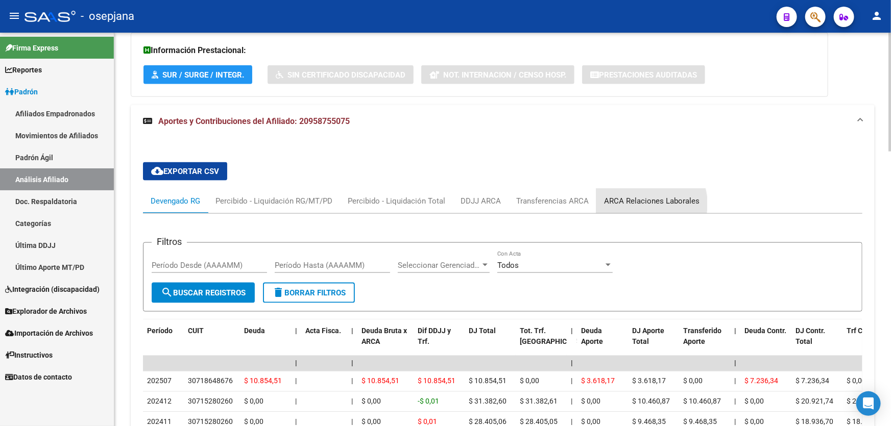
click at [644, 203] on div "ARCA Relaciones Laborales" at bounding box center [651, 201] width 95 height 11
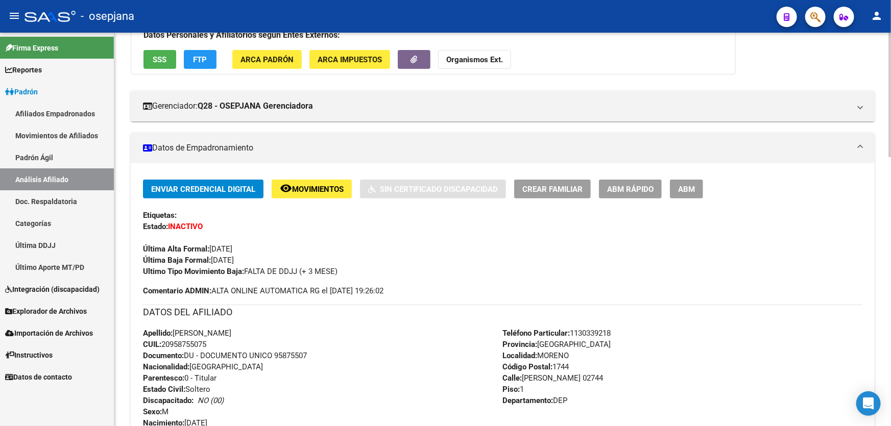
scroll to position [115, 0]
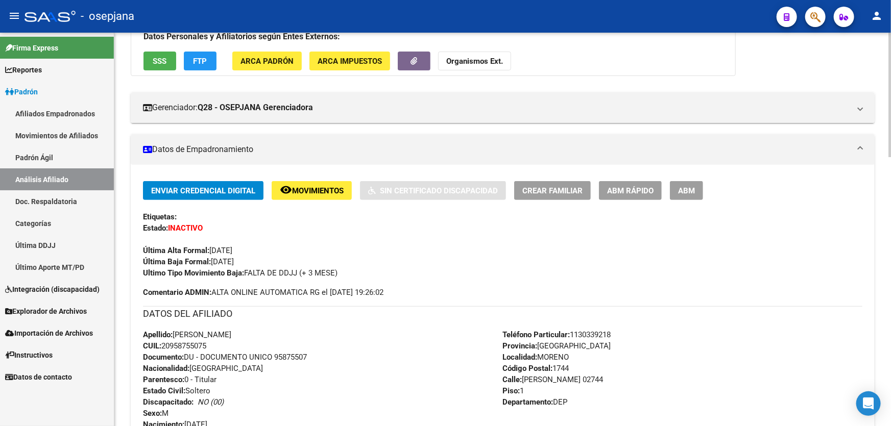
click at [311, 189] on span "Movimientos" at bounding box center [318, 190] width 52 height 9
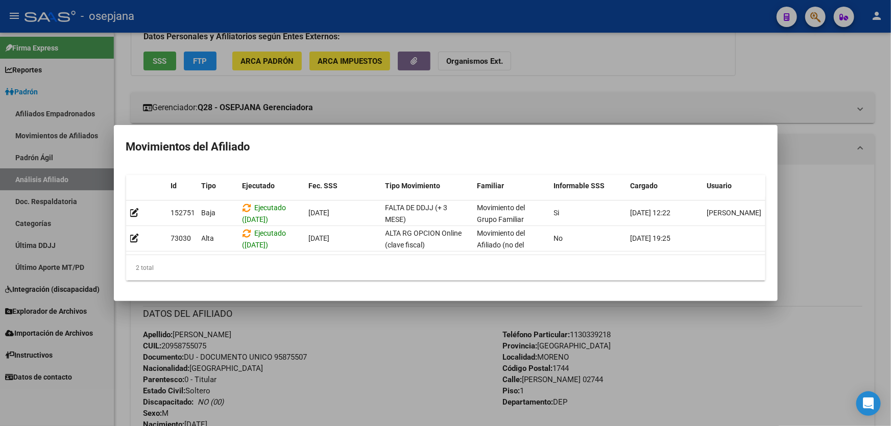
click at [364, 392] on div at bounding box center [445, 213] width 891 height 426
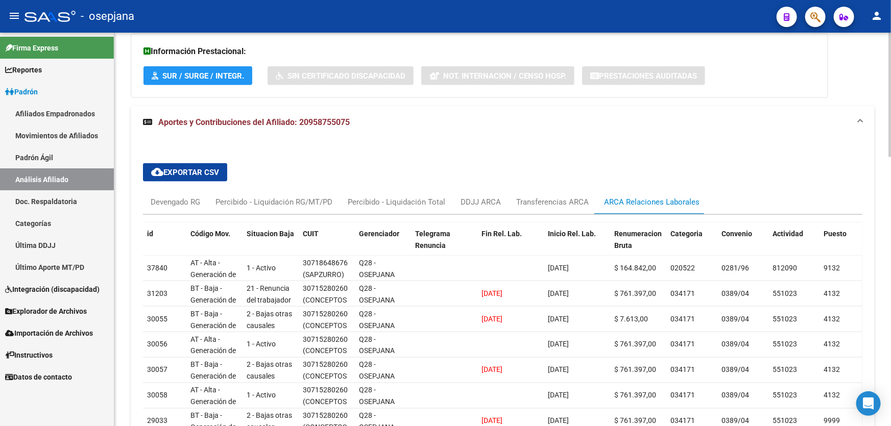
scroll to position [672, 0]
click at [157, 200] on div "Devengado RG" at bounding box center [176, 201] width 50 height 11
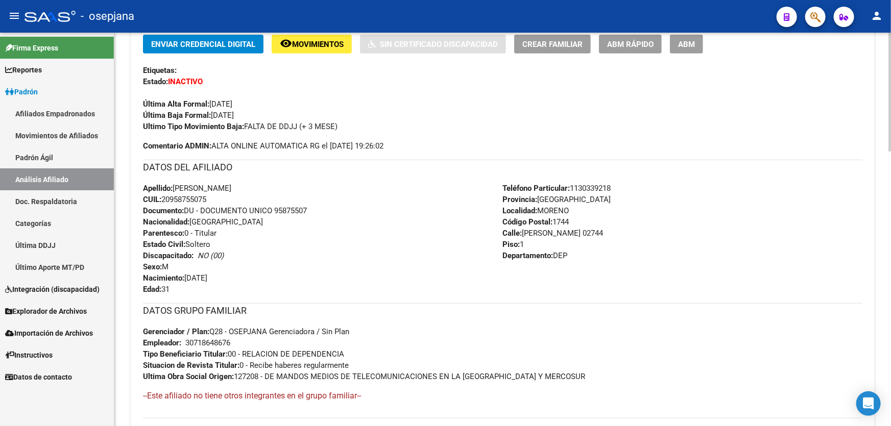
scroll to position [214, 0]
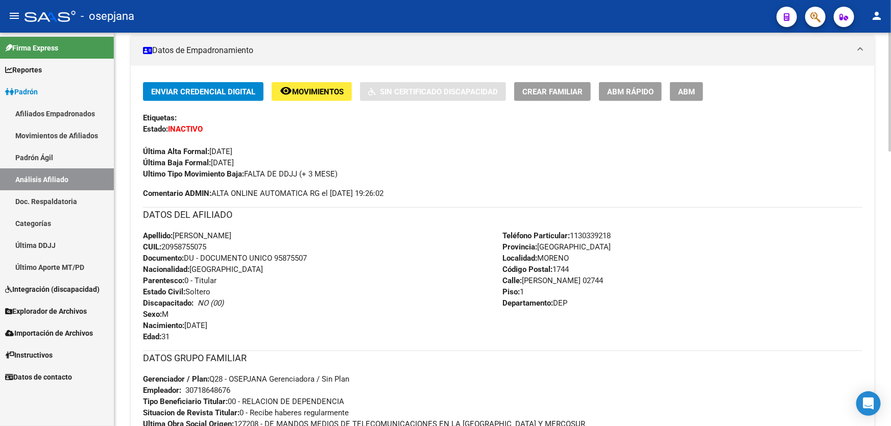
click at [782, 176] on div "Ultimo Tipo Movimiento Baja: FALTA DE DDJJ (+ 3 MESE)" at bounding box center [502, 173] width 719 height 11
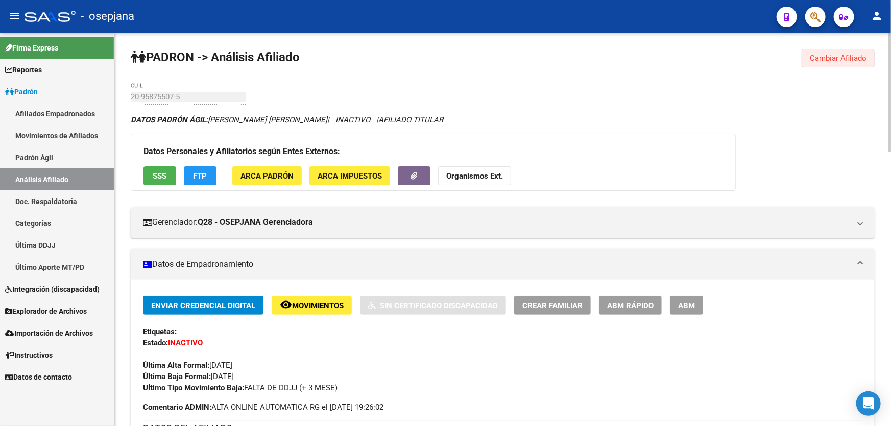
click at [827, 61] on span "Cambiar Afiliado" at bounding box center [838, 58] width 57 height 9
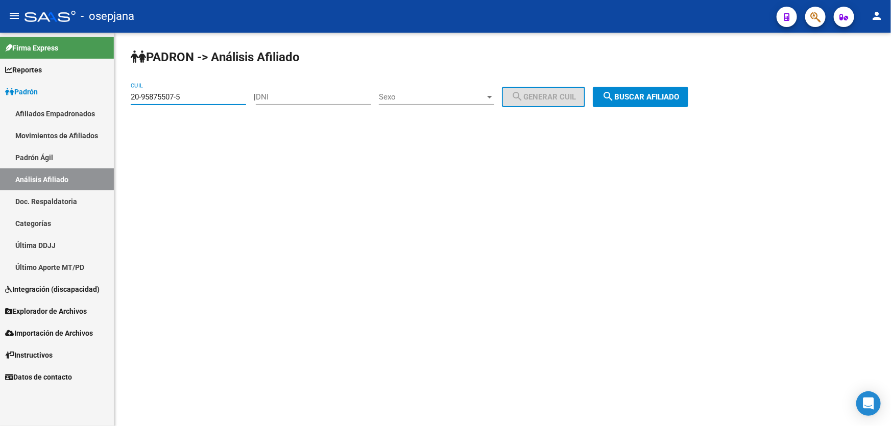
drag, startPoint x: 193, startPoint y: 100, endPoint x: 128, endPoint y: 98, distance: 65.4
click at [128, 98] on div "PADRON -> Análisis Afiliado 20-95875507-5 CUIL | DNI Sexo Sexo search Generar C…" at bounding box center [502, 86] width 777 height 107
paste input "3-27723168-9"
click at [672, 99] on span "search Buscar afiliado" at bounding box center [640, 96] width 77 height 9
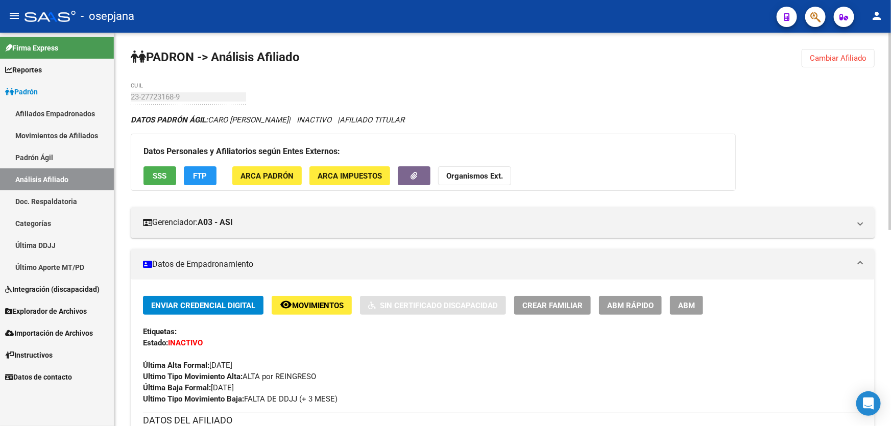
click at [834, 62] on button "Cambiar Afiliado" at bounding box center [838, 58] width 73 height 18
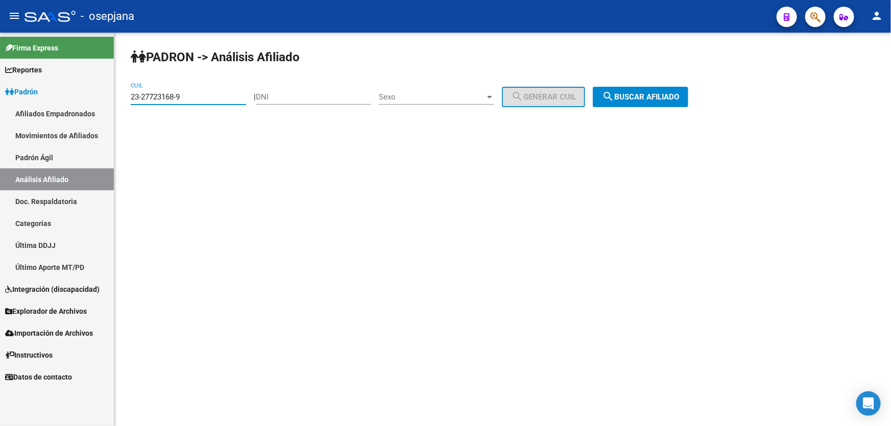
drag, startPoint x: 195, startPoint y: 95, endPoint x: 123, endPoint y: 92, distance: 71.6
click at [123, 92] on div "PADRON -> Análisis Afiliado 23-27723168-9 CUIL | DNI Sexo Sexo search Generar C…" at bounding box center [502, 86] width 777 height 107
paste input "9571664"
click at [665, 104] on button "search Buscar afiliado" at bounding box center [640, 97] width 95 height 20
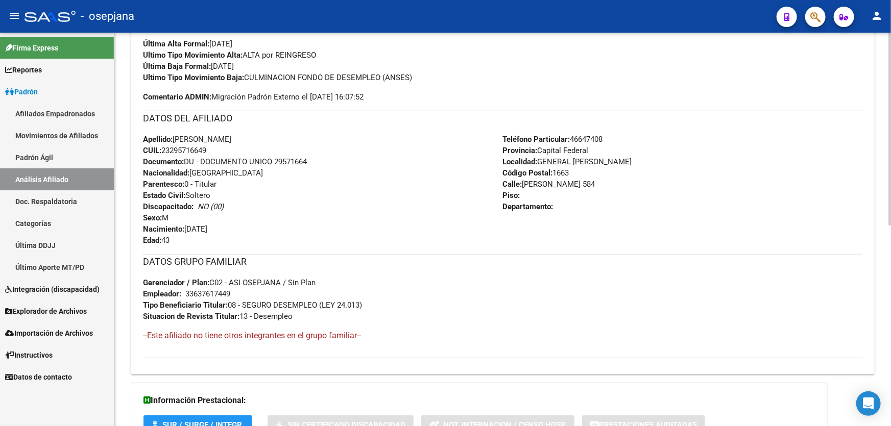
scroll to position [409, 0]
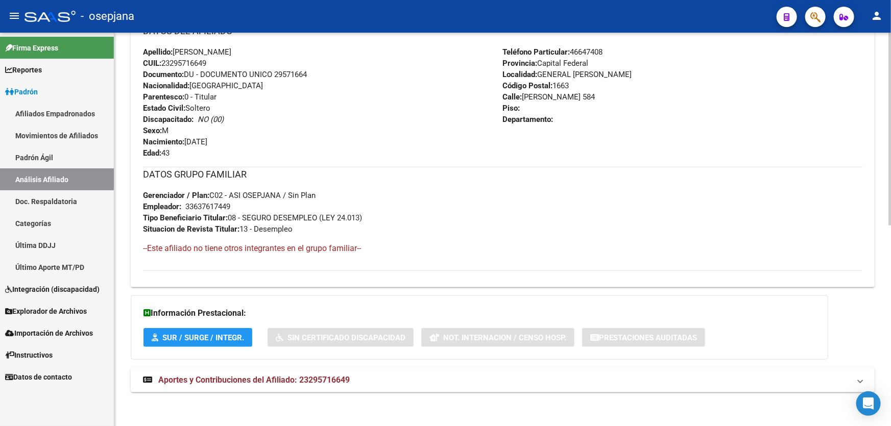
click at [296, 371] on mat-expansion-panel-header "Aportes y Contribuciones del Afiliado: 23295716649" at bounding box center [503, 380] width 744 height 25
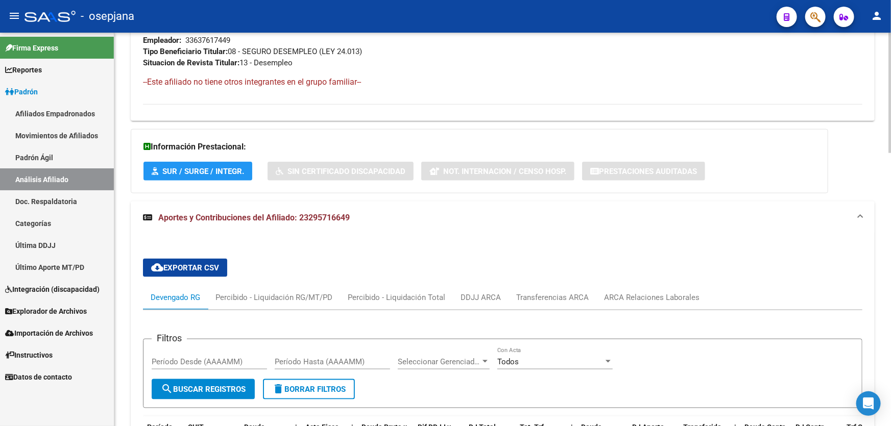
scroll to position [595, 0]
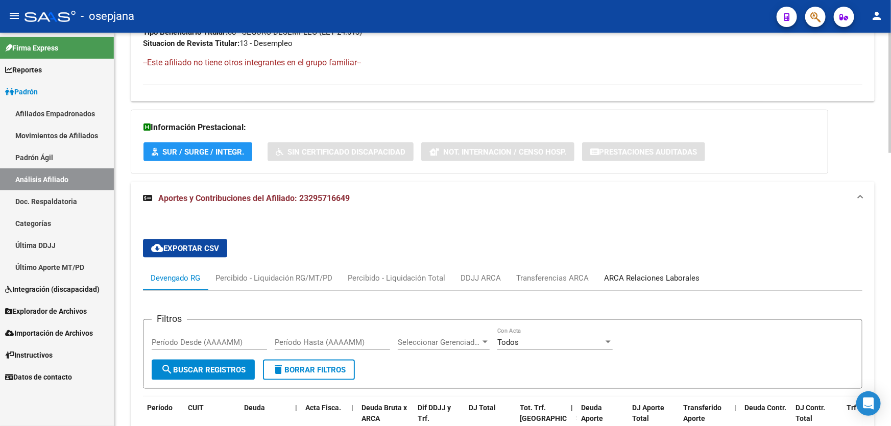
click at [683, 273] on div "ARCA Relaciones Laborales" at bounding box center [651, 278] width 95 height 11
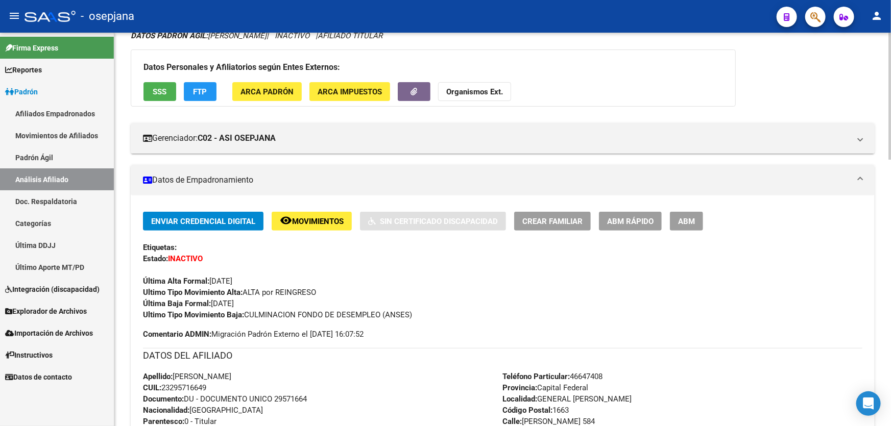
scroll to position [0, 0]
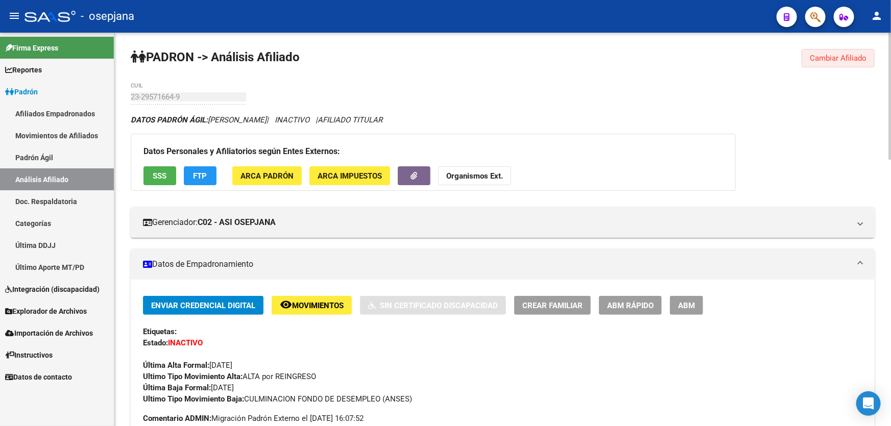
click at [820, 56] on span "Cambiar Afiliado" at bounding box center [838, 58] width 57 height 9
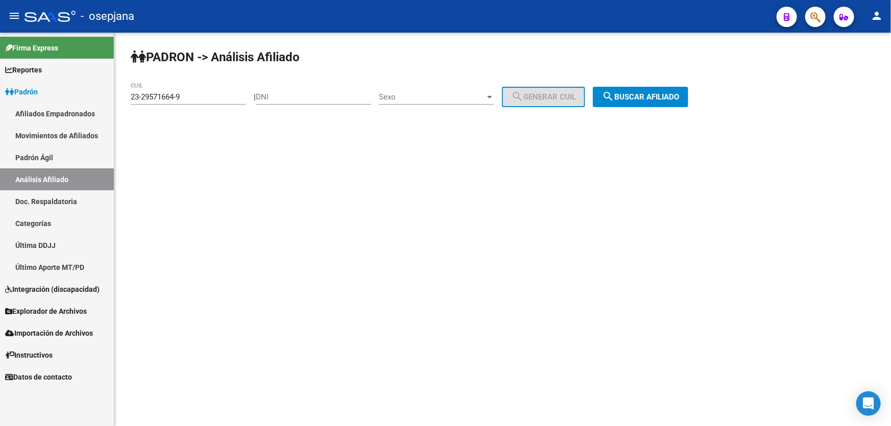
click at [205, 102] on div "23-29571664-9 CUIL" at bounding box center [188, 94] width 115 height 22
drag, startPoint x: 201, startPoint y: 95, endPoint x: 122, endPoint y: 99, distance: 79.2
click at [122, 99] on div "PADRON -> Análisis Afiliado 23-29571664-9 CUIL | DNI Sexo Sexo search Generar C…" at bounding box center [502, 86] width 777 height 107
paste input
click at [655, 104] on button "search Buscar afiliado" at bounding box center [640, 97] width 95 height 20
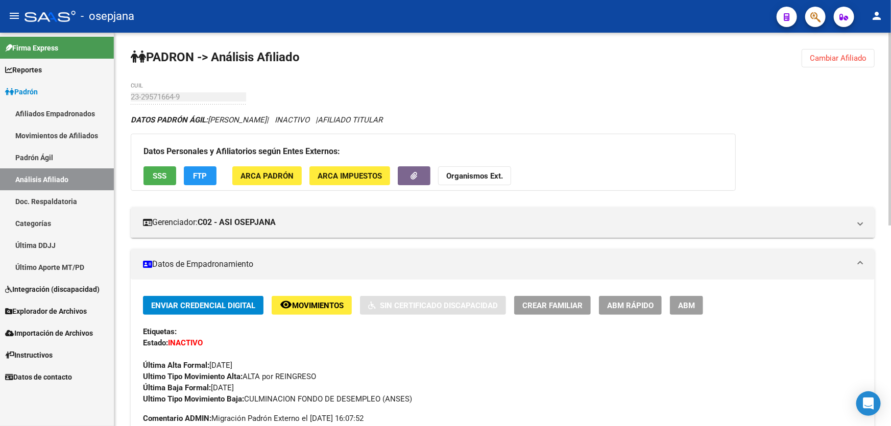
click at [849, 63] on button "Cambiar Afiliado" at bounding box center [838, 58] width 73 height 18
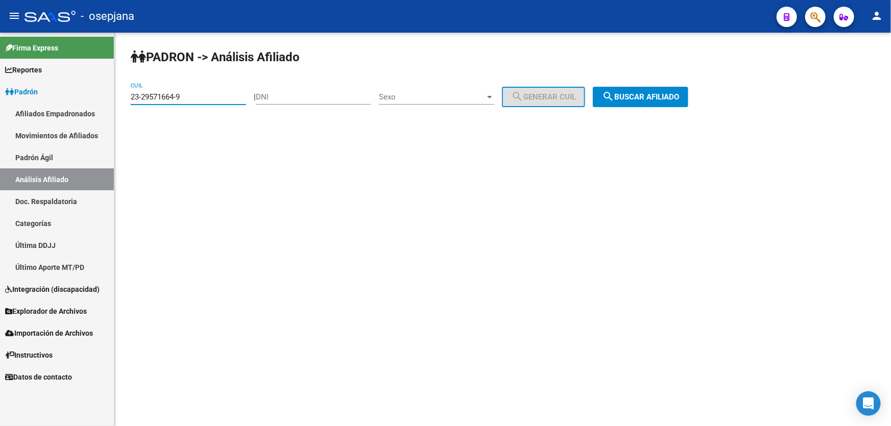
drag, startPoint x: 207, startPoint y: 95, endPoint x: 124, endPoint y: 98, distance: 82.7
click at [124, 98] on div "PADRON -> Análisis Afiliado 23-29571664-9 CUIL | DNI Sexo Sexo search Generar C…" at bounding box center [502, 86] width 777 height 107
paste input "32648906"
type input "23-32648906-9"
click at [645, 94] on span "search Buscar afiliado" at bounding box center [640, 96] width 77 height 9
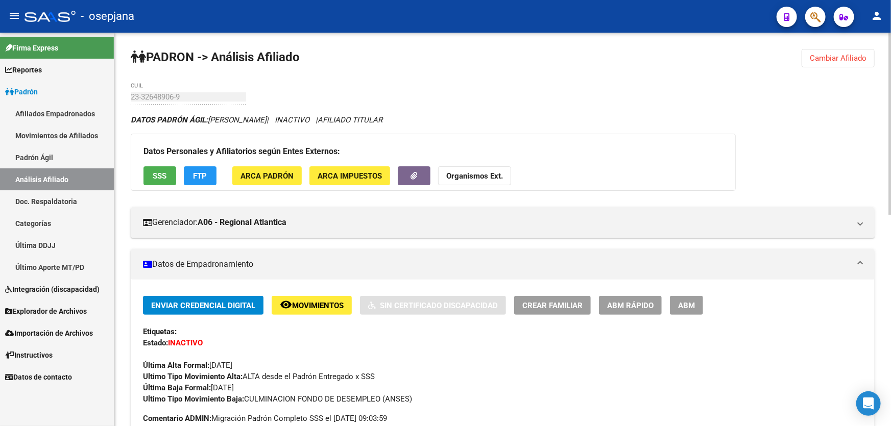
click at [333, 296] on button "remove_red_eye Movimientos" at bounding box center [312, 305] width 80 height 19
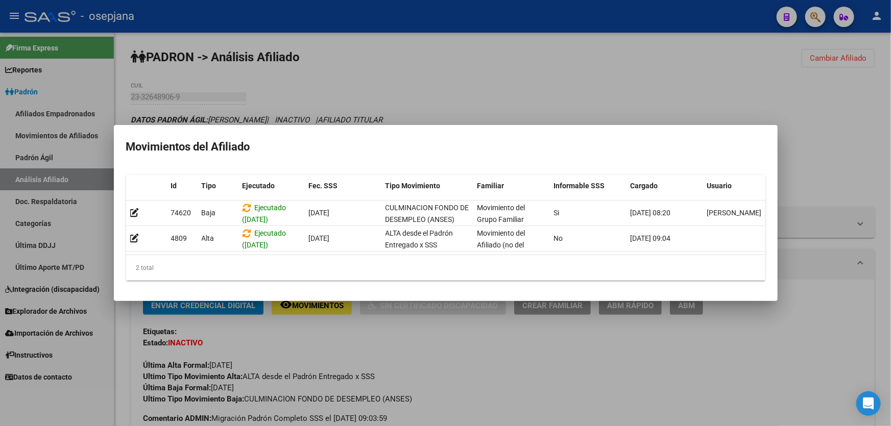
click at [479, 127] on mat-dialog-container "Movimientos del Afiliado Id Tipo Ejecutado Fec. SSS Tipo Movimiento Familiar In…" at bounding box center [446, 213] width 664 height 177
click at [479, 130] on mat-dialog-container "Movimientos del Afiliado Id Tipo Ejecutado Fec. SSS Tipo Movimiento Familiar In…" at bounding box center [446, 213] width 664 height 177
click at [328, 108] on div at bounding box center [445, 213] width 891 height 426
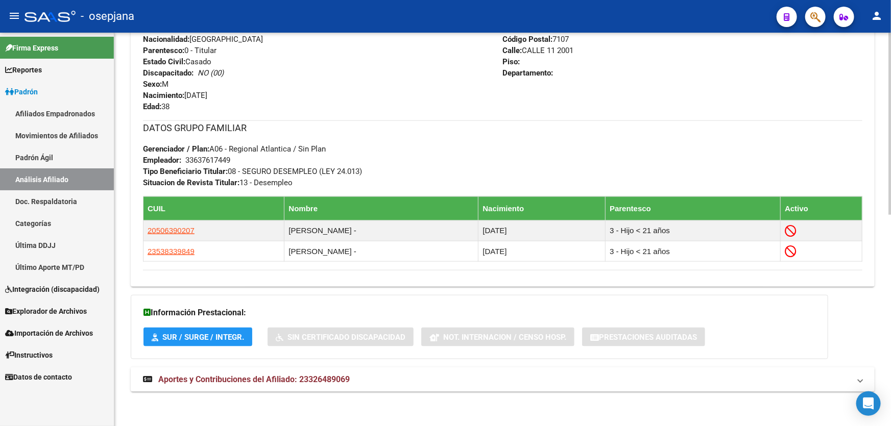
scroll to position [456, 0]
click at [327, 390] on mat-expansion-panel-header "Aportes y Contribuciones del Afiliado: 23326489069" at bounding box center [503, 379] width 744 height 25
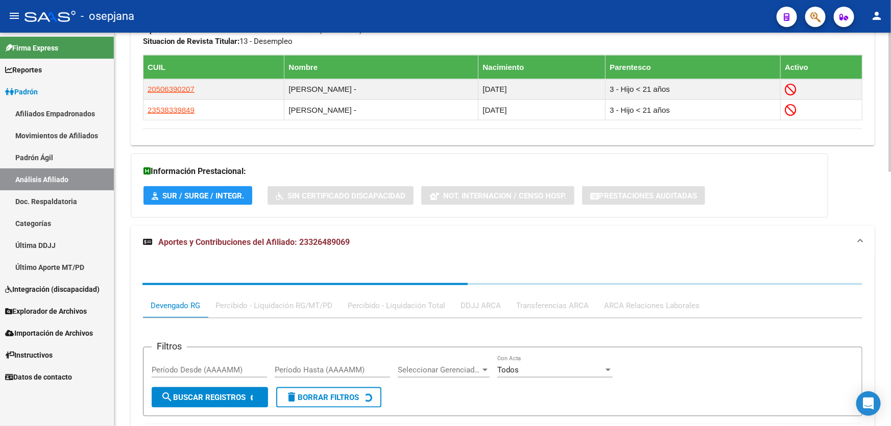
scroll to position [718, 0]
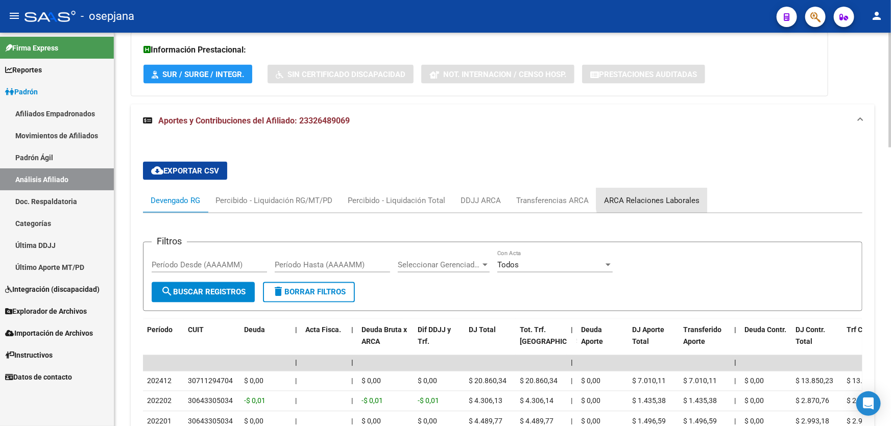
click at [660, 195] on div "ARCA Relaciones Laborales" at bounding box center [651, 200] width 95 height 11
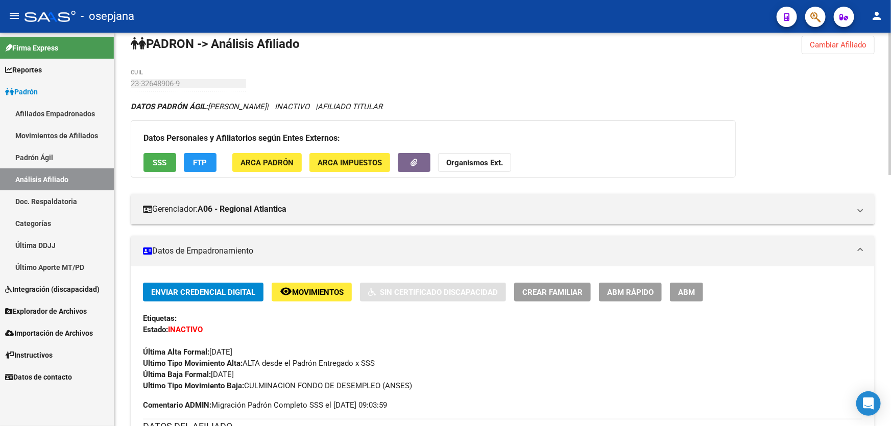
scroll to position [0, 0]
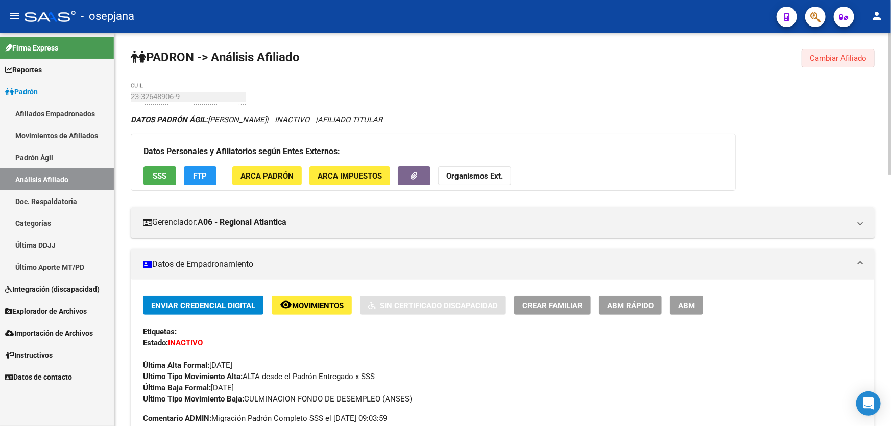
click at [840, 49] on button "Cambiar Afiliado" at bounding box center [838, 58] width 73 height 18
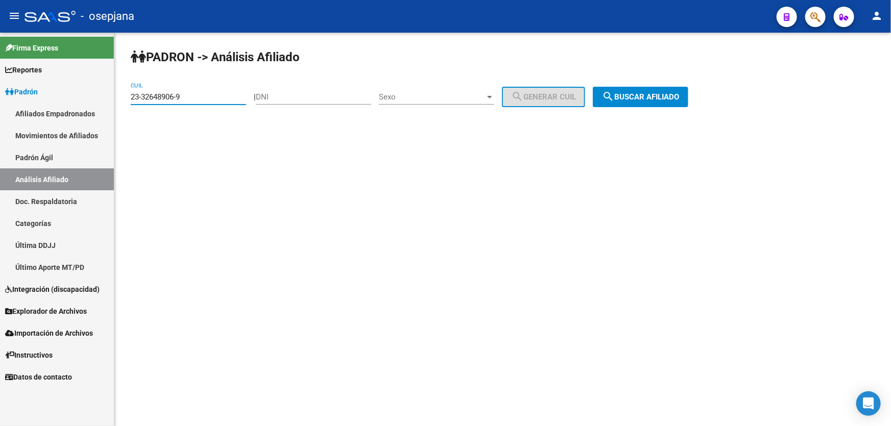
drag, startPoint x: 221, startPoint y: 100, endPoint x: 35, endPoint y: 100, distance: 185.8
click at [36, 100] on mat-sidenav-container "Firma Express Reportes Padrón Traspasos x O.S. Traspasos x Gerenciador Traspaso…" at bounding box center [445, 230] width 891 height 394
paste input "23-45429876-4"
click at [644, 105] on button "search Buscar afiliado" at bounding box center [640, 97] width 95 height 20
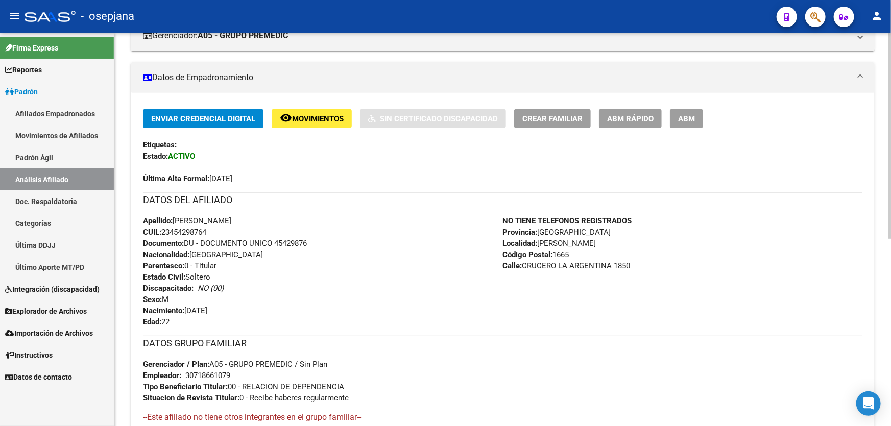
scroll to position [46, 0]
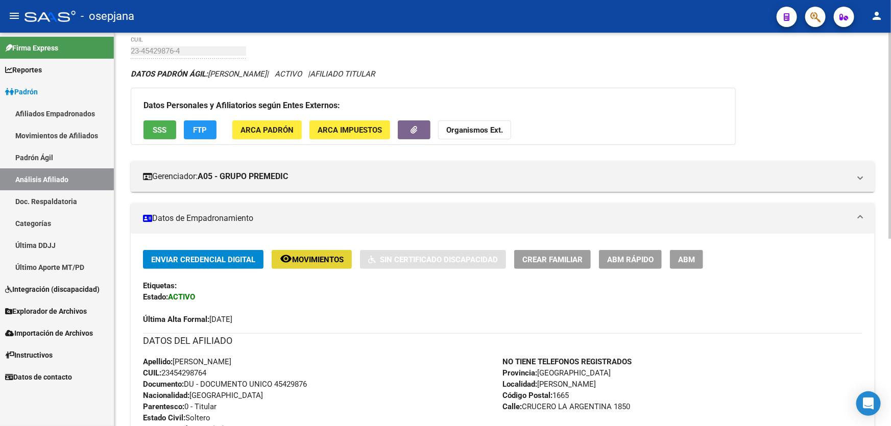
click at [313, 258] on span "Movimientos" at bounding box center [318, 259] width 52 height 9
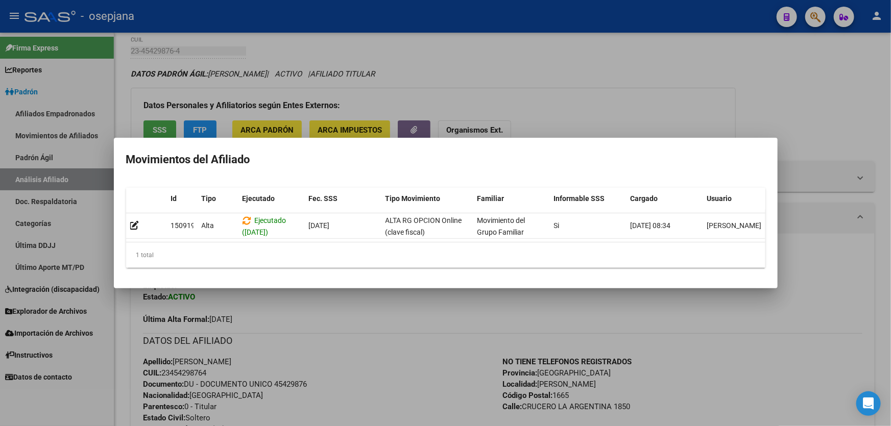
click at [701, 89] on div at bounding box center [445, 213] width 891 height 426
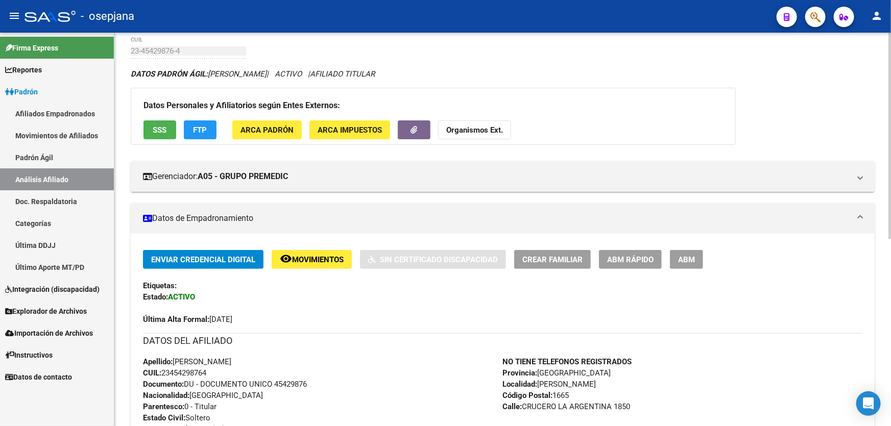
click at [189, 133] on button "FTP" at bounding box center [200, 129] width 33 height 19
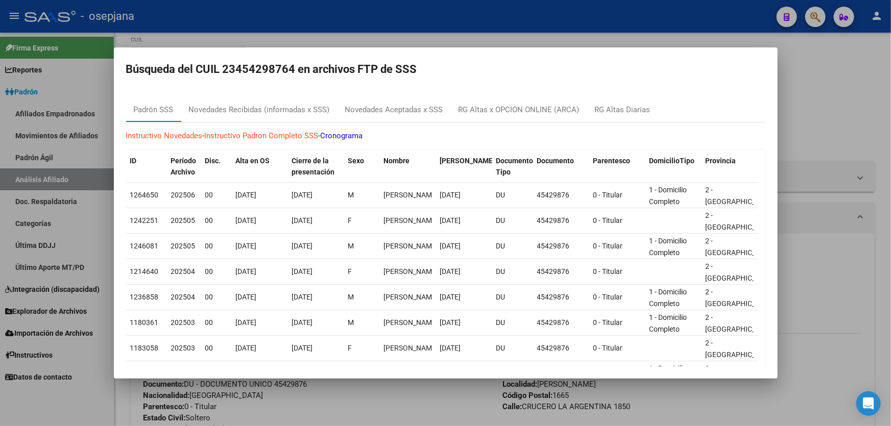
click at [830, 144] on div at bounding box center [445, 213] width 891 height 426
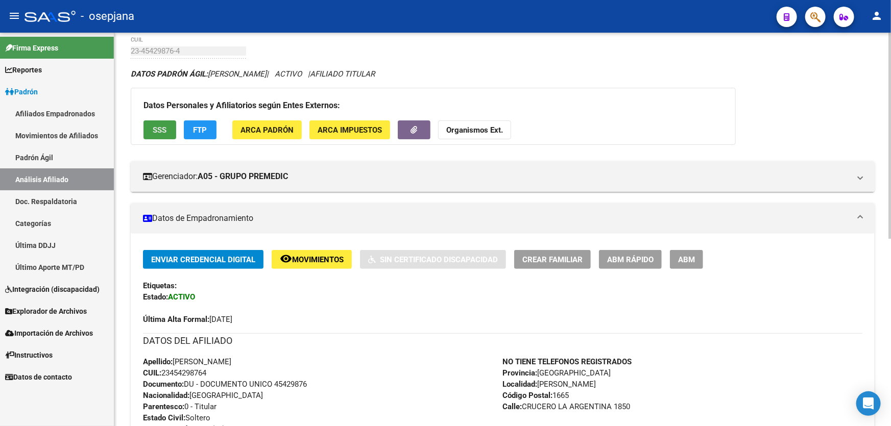
click at [169, 127] on button "SSS" at bounding box center [159, 129] width 33 height 19
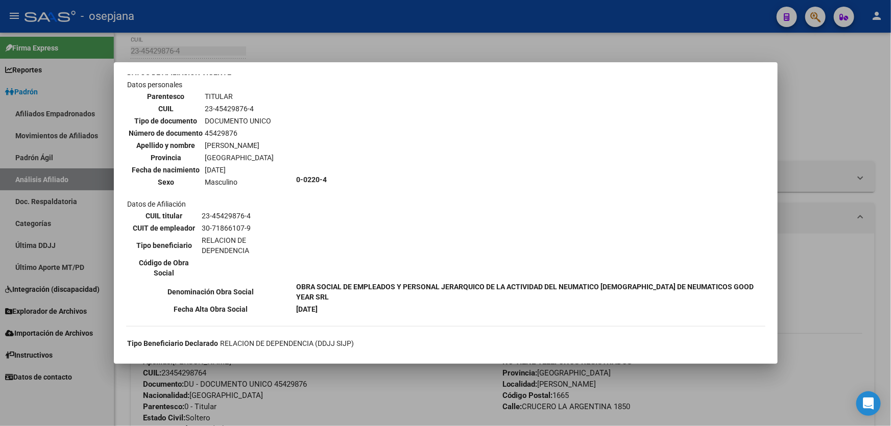
scroll to position [196, 0]
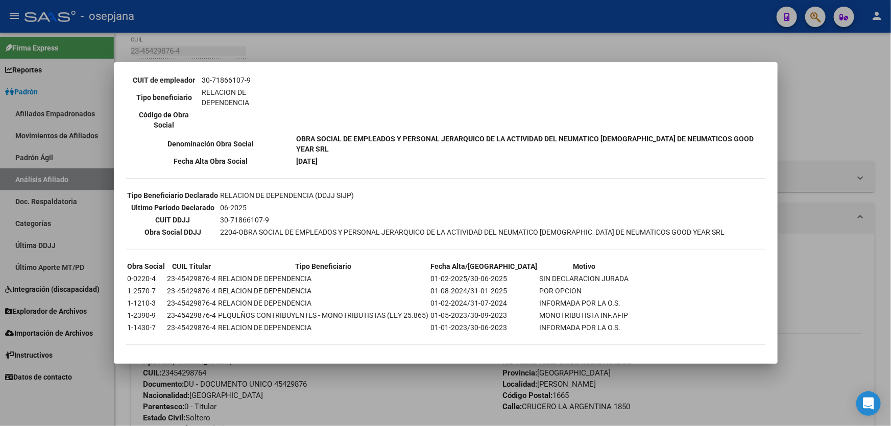
click at [829, 188] on div at bounding box center [445, 213] width 891 height 426
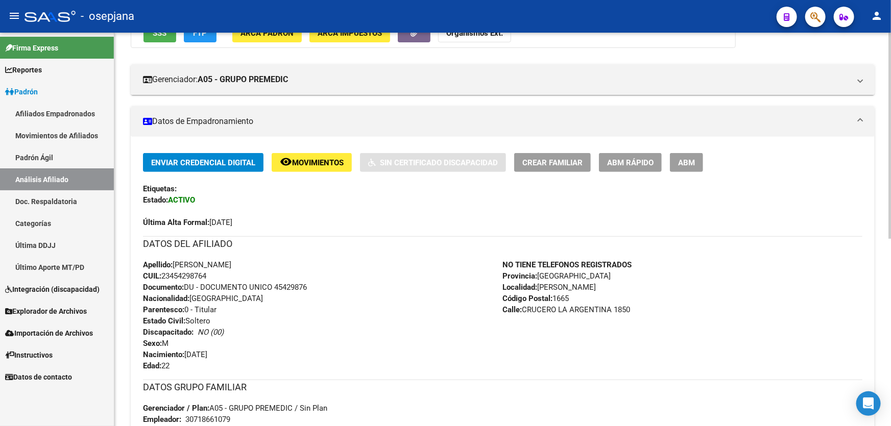
scroll to position [356, 0]
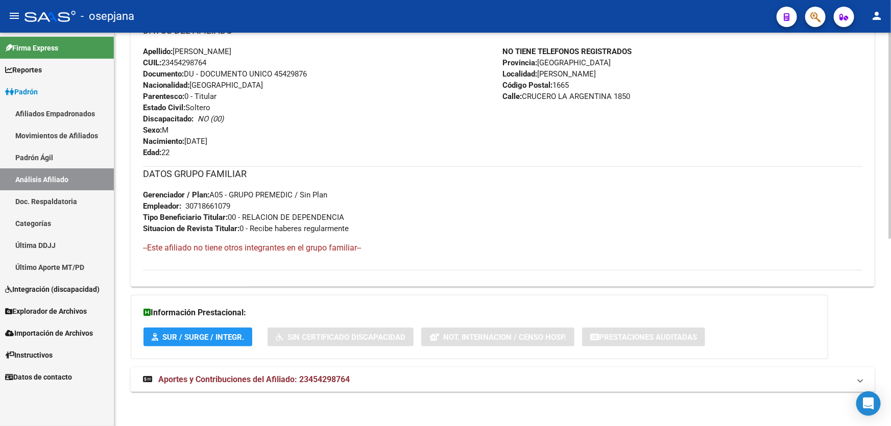
click at [396, 371] on mat-expansion-panel-header "Aportes y Contribuciones del Afiliado: 23454298764" at bounding box center [503, 380] width 744 height 25
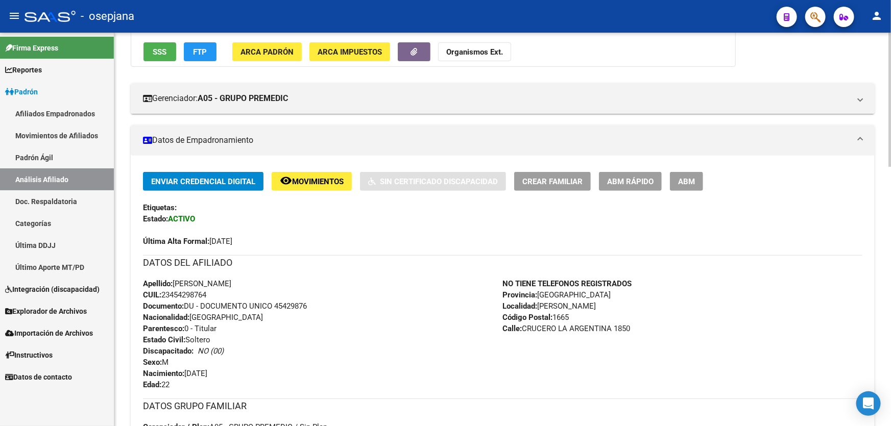
scroll to position [0, 0]
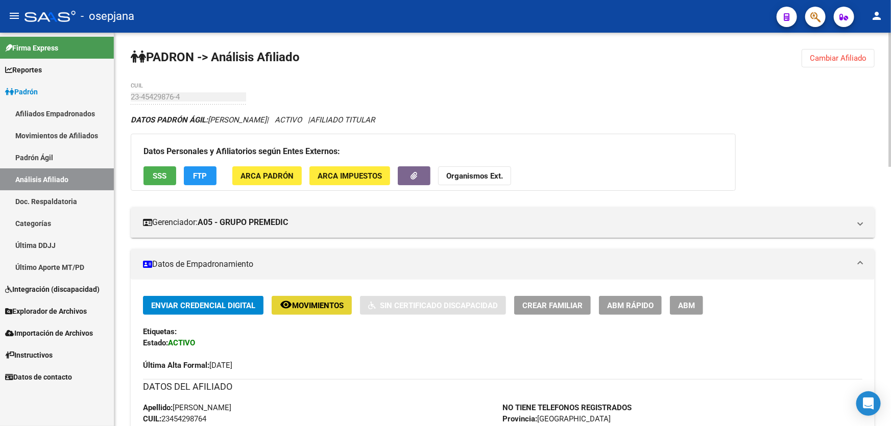
click at [334, 309] on button "remove_red_eye Movimientos" at bounding box center [312, 305] width 80 height 19
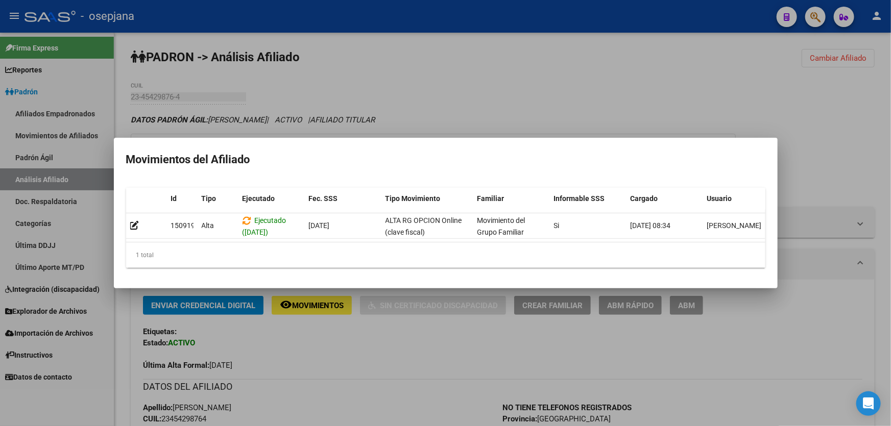
click at [336, 331] on div at bounding box center [445, 213] width 891 height 426
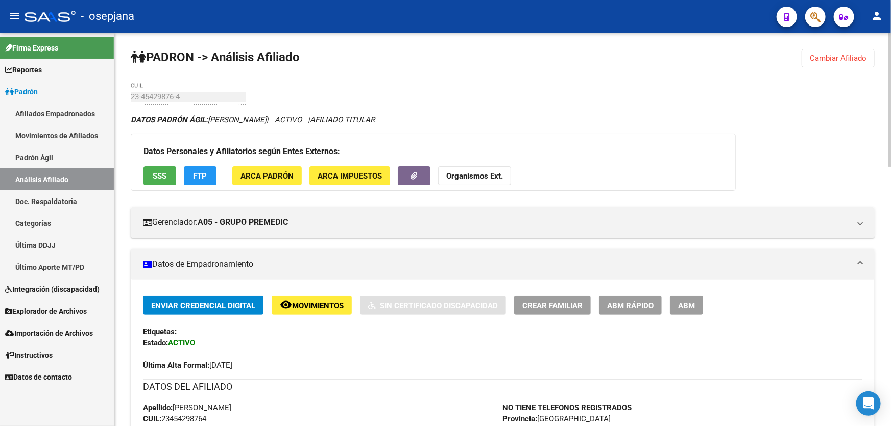
click at [206, 172] on span "FTP" at bounding box center [201, 176] width 14 height 9
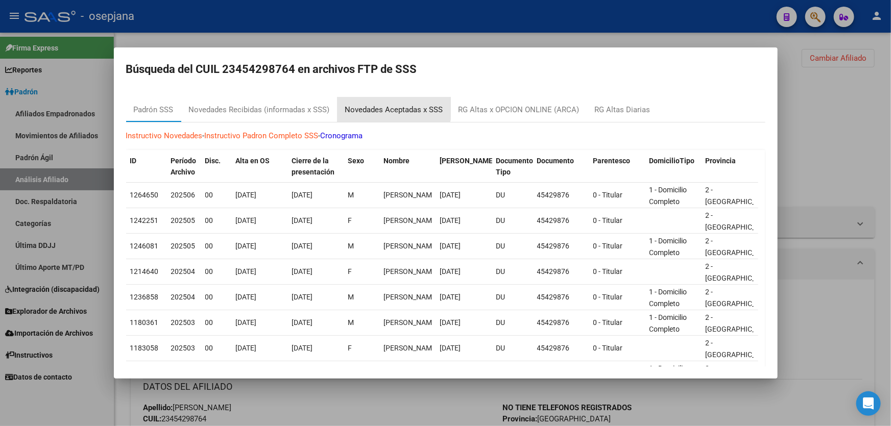
click at [382, 103] on div "Novedades Aceptadas x SSS" at bounding box center [393, 110] width 113 height 25
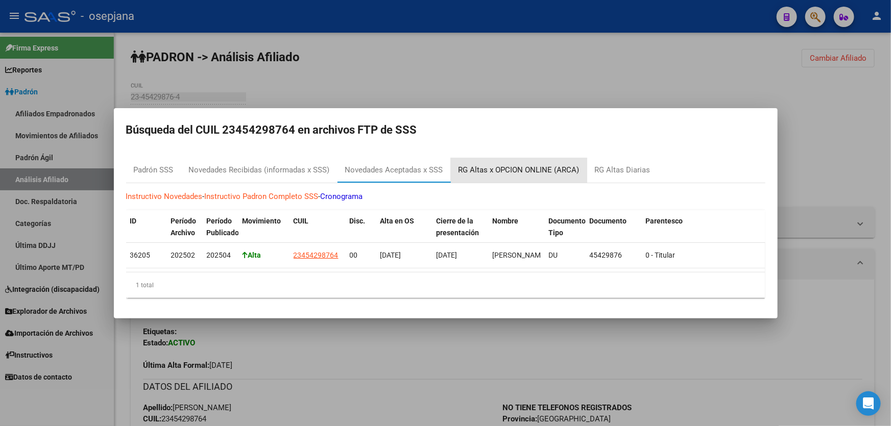
click at [522, 166] on div "RG Altas x OPCION ONLINE (ARCA)" at bounding box center [518, 170] width 121 height 12
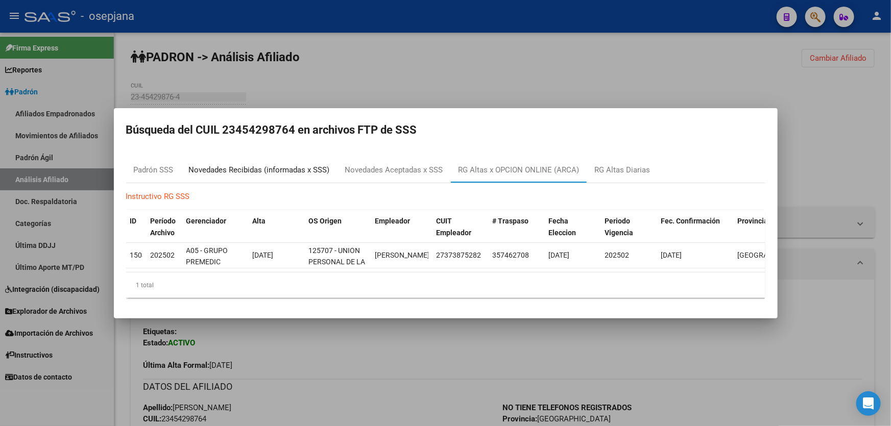
click at [236, 168] on div "Novedades Recibidas (informadas x SSS)" at bounding box center [259, 170] width 141 height 12
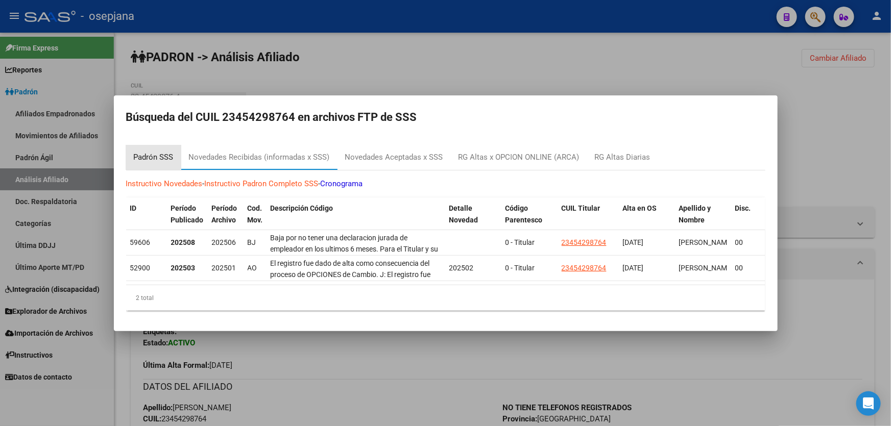
click at [144, 153] on div "Padrón SSS" at bounding box center [154, 158] width 40 height 12
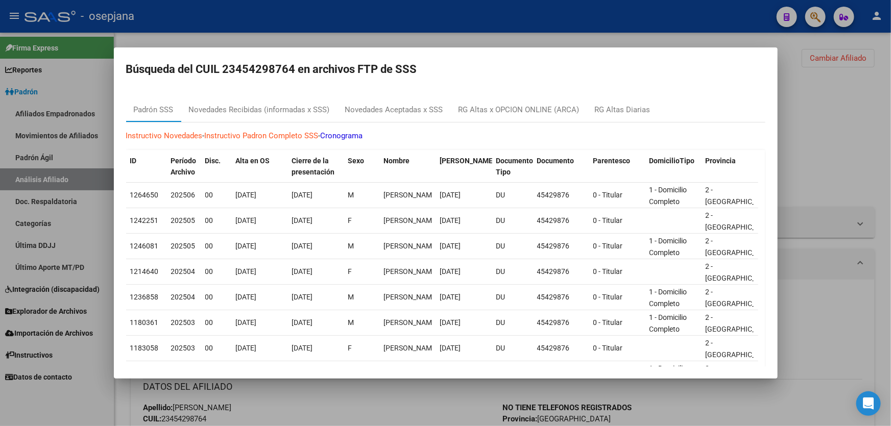
click at [863, 200] on div at bounding box center [445, 213] width 891 height 426
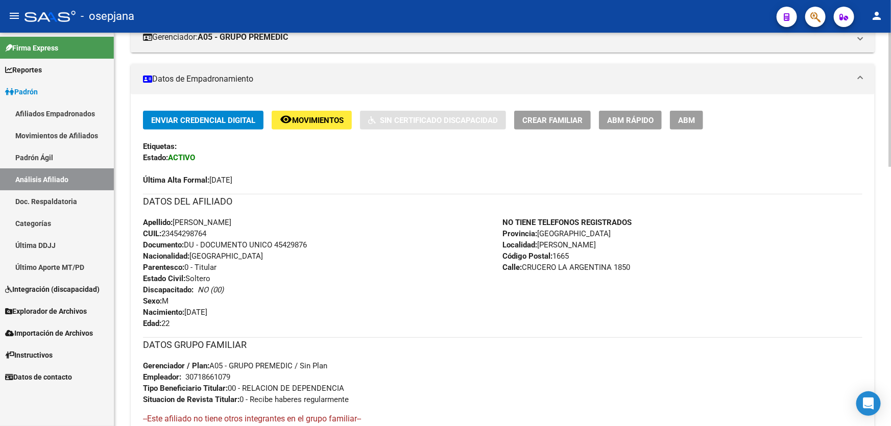
scroll to position [139, 0]
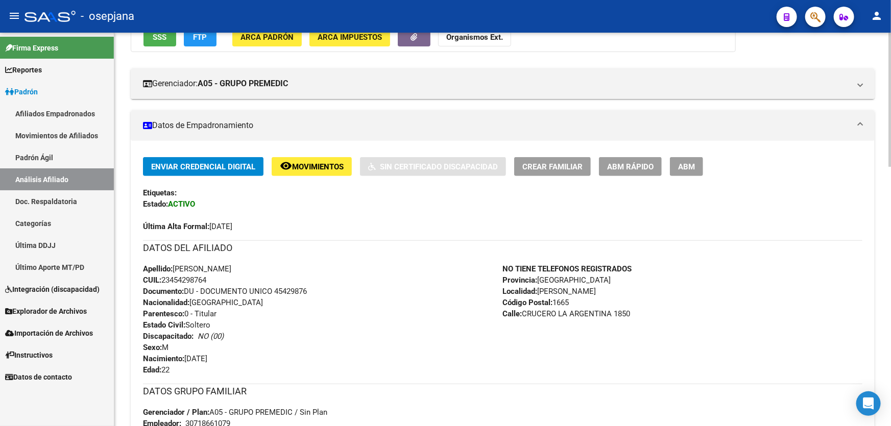
click at [231, 266] on span "Apellido: [PERSON_NAME]" at bounding box center [187, 268] width 88 height 9
drag, startPoint x: 276, startPoint y: 291, endPoint x: 327, endPoint y: 291, distance: 51.1
click at [327, 291] on div "Apellido: [PERSON_NAME]: 23454298764 Documento: DU - DOCUMENTO UNICO 45429876 N…" at bounding box center [323, 319] width 360 height 112
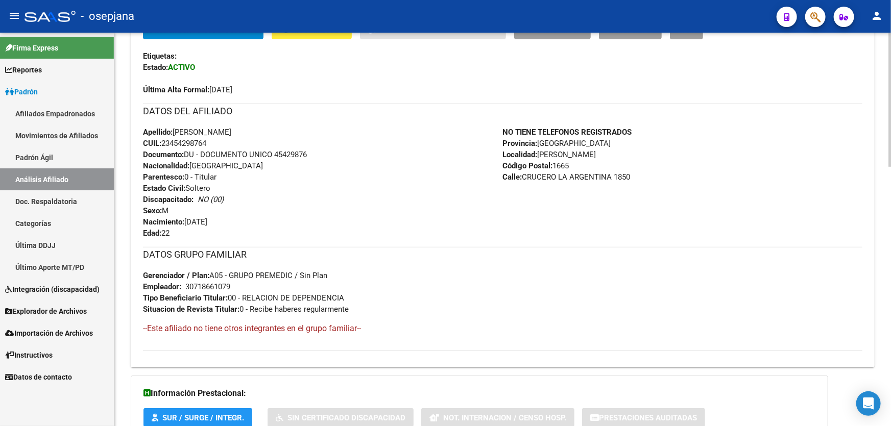
scroll to position [278, 0]
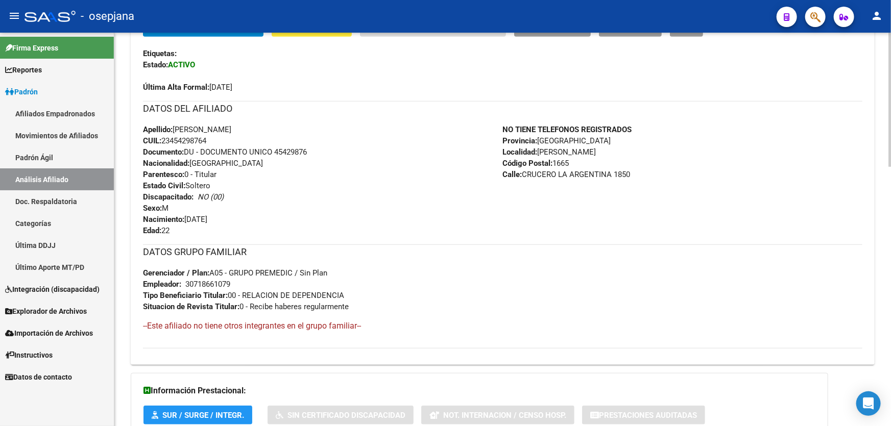
drag, startPoint x: 616, startPoint y: 175, endPoint x: 526, endPoint y: 174, distance: 89.9
click at [526, 174] on span "Calle: CRUCERO LA ARGENTINA 1850" at bounding box center [567, 174] width 128 height 9
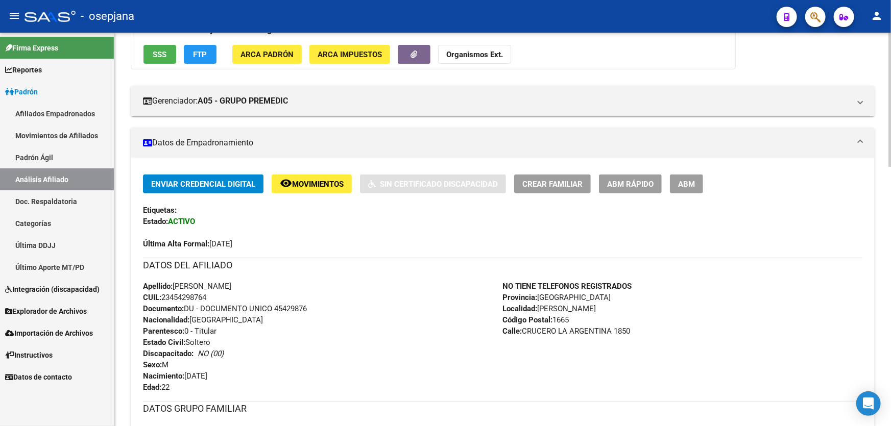
scroll to position [0, 0]
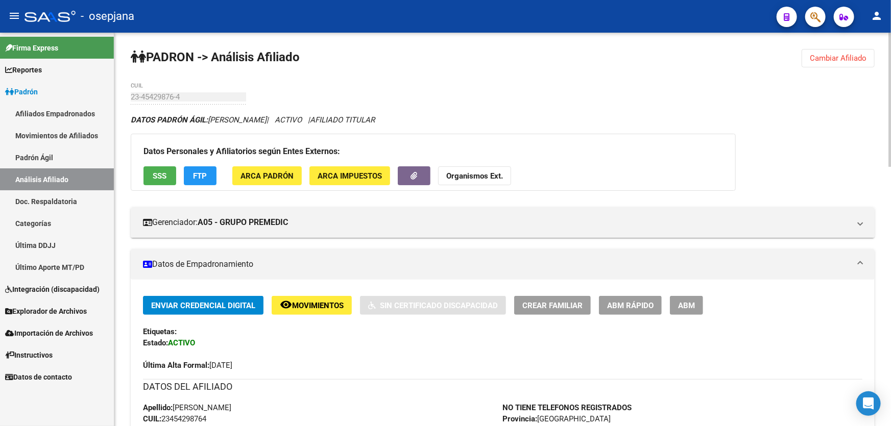
click at [169, 185] on div "Datos Personales y Afiliatorios según Entes Externos: SSS FTP ARCA Padrón ARCA …" at bounding box center [433, 162] width 605 height 57
click at [171, 179] on button "SSS" at bounding box center [159, 175] width 33 height 19
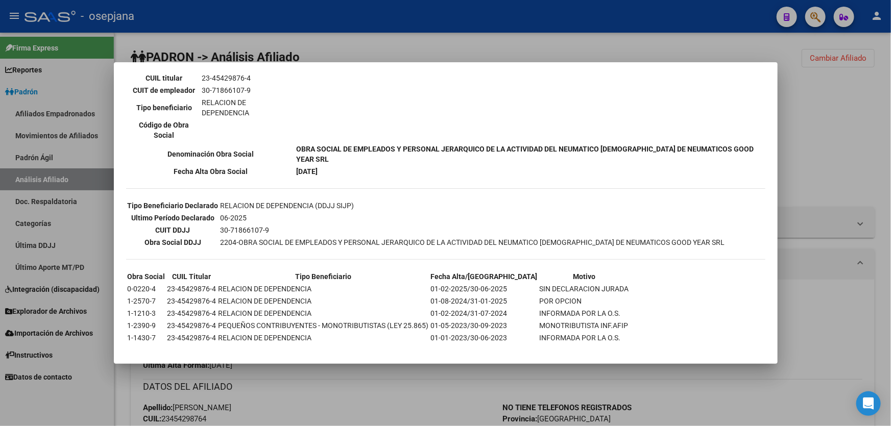
scroll to position [196, 0]
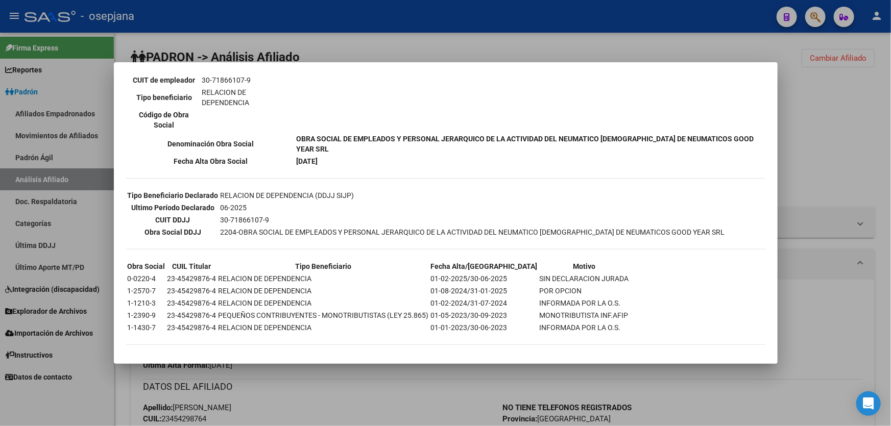
click at [890, 205] on div at bounding box center [445, 213] width 891 height 426
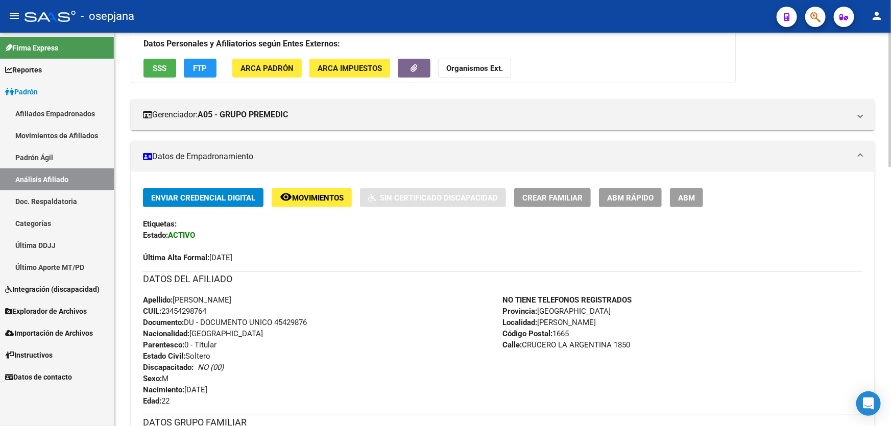
scroll to position [0, 0]
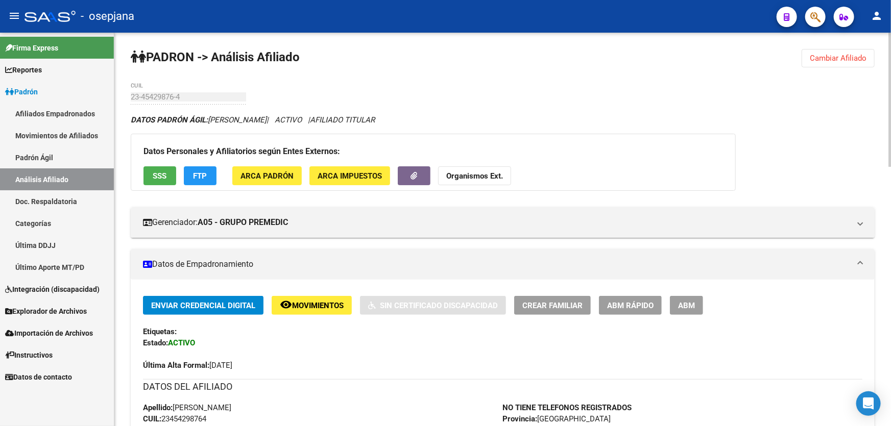
click at [817, 50] on button "Cambiar Afiliado" at bounding box center [838, 58] width 73 height 18
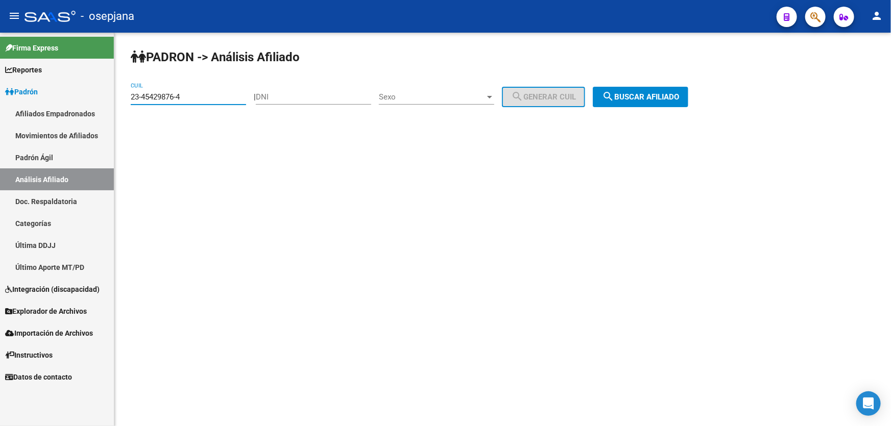
drag, startPoint x: 199, startPoint y: 98, endPoint x: 111, endPoint y: 103, distance: 88.0
click at [115, 100] on div "PADRON -> Análisis Afiliado 23-45429876-4 CUIL | DNI Sexo Sexo search Generar C…" at bounding box center [502, 86] width 777 height 107
paste input
click at [660, 95] on span "search Buscar afiliado" at bounding box center [640, 96] width 77 height 9
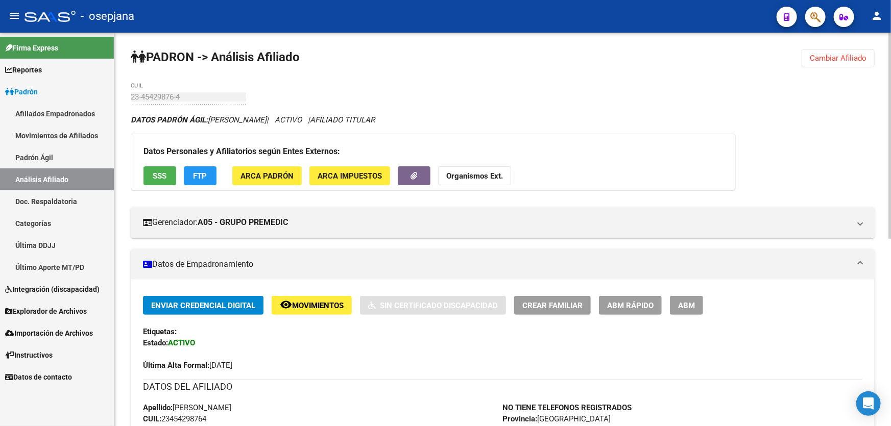
click at [832, 57] on span "Cambiar Afiliado" at bounding box center [838, 58] width 57 height 9
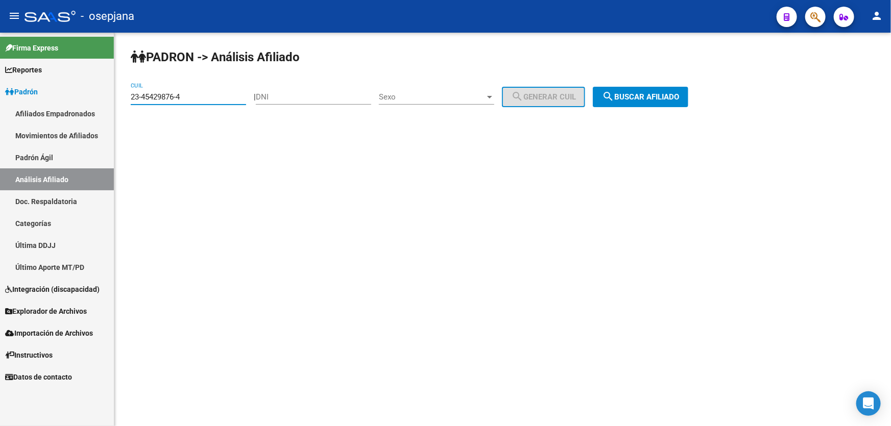
drag, startPoint x: 221, startPoint y: 95, endPoint x: 118, endPoint y: 95, distance: 102.1
click at [118, 95] on div "PADRON -> Análisis Afiliado 23-45429876-4 CUIL | DNI Sexo Sexo search Generar C…" at bounding box center [502, 86] width 777 height 107
paste input "0-29129707-3"
type input "20-29129707-3"
click at [679, 93] on span "search Buscar afiliado" at bounding box center [640, 96] width 77 height 9
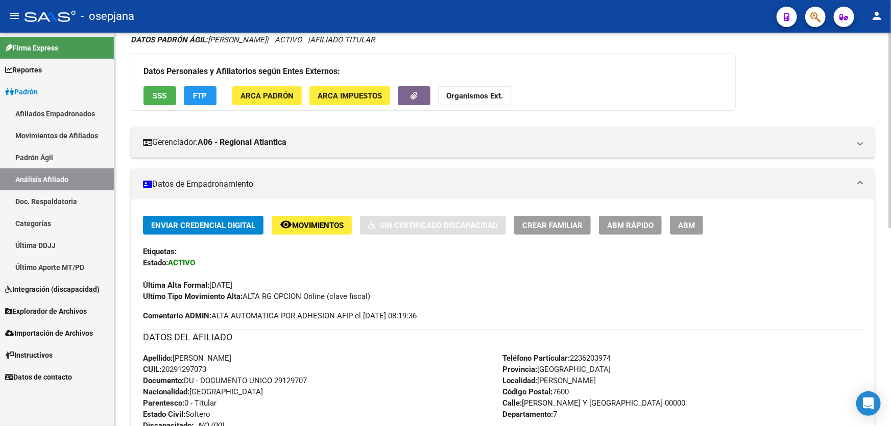
scroll to position [73, 0]
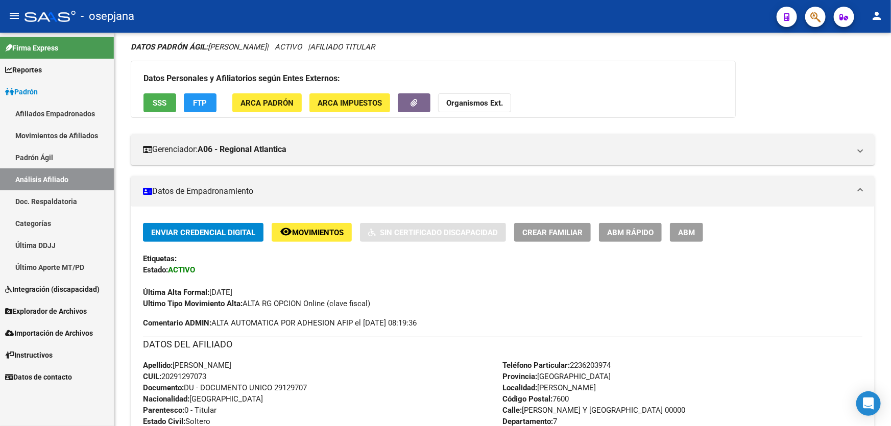
click at [810, 12] on icon "button" at bounding box center [815, 17] width 10 height 12
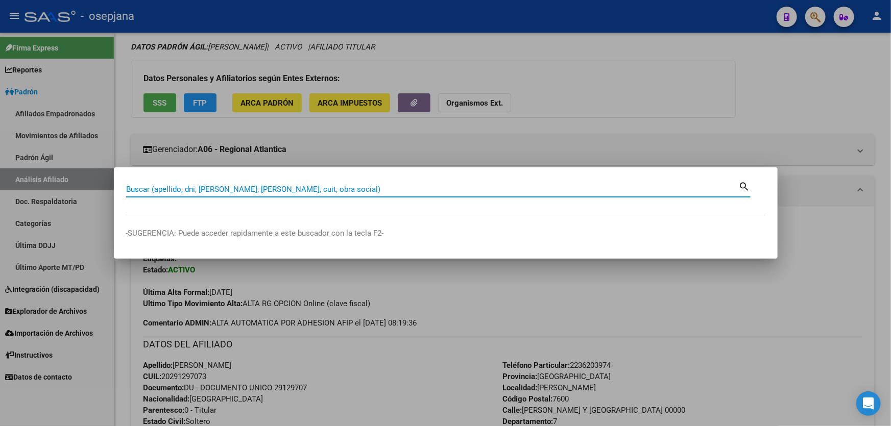
paste input "27-19070404-7"
type input "27190704047"
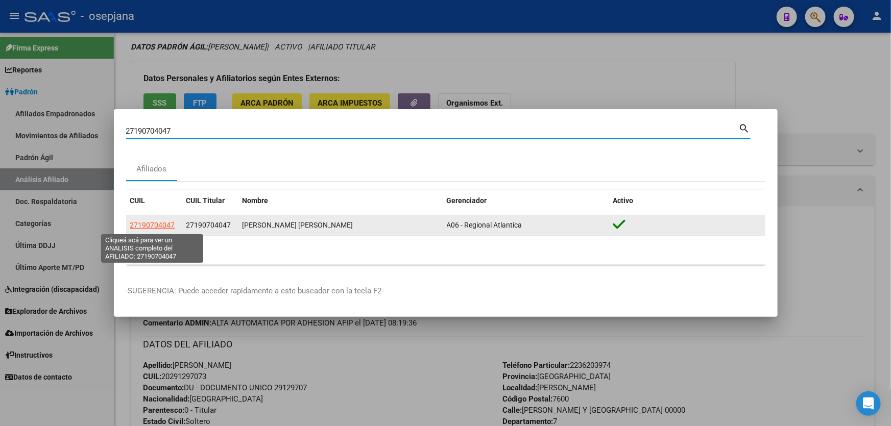
click at [153, 227] on span "27190704047" at bounding box center [152, 225] width 45 height 8
type textarea "27190704047"
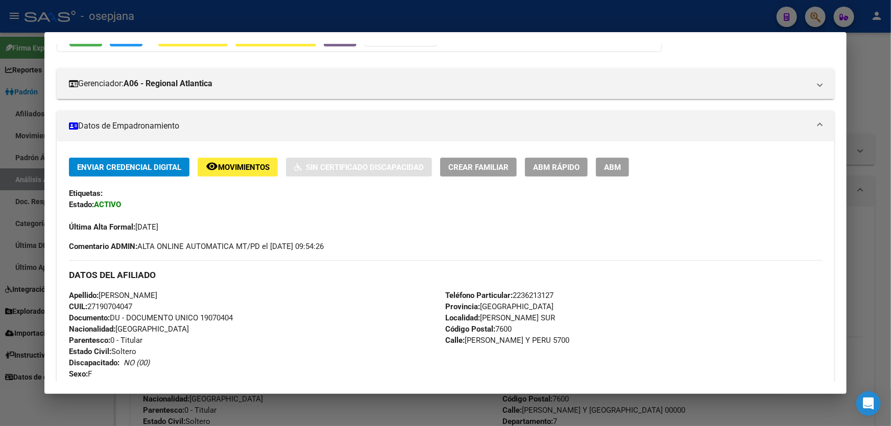
scroll to position [0, 0]
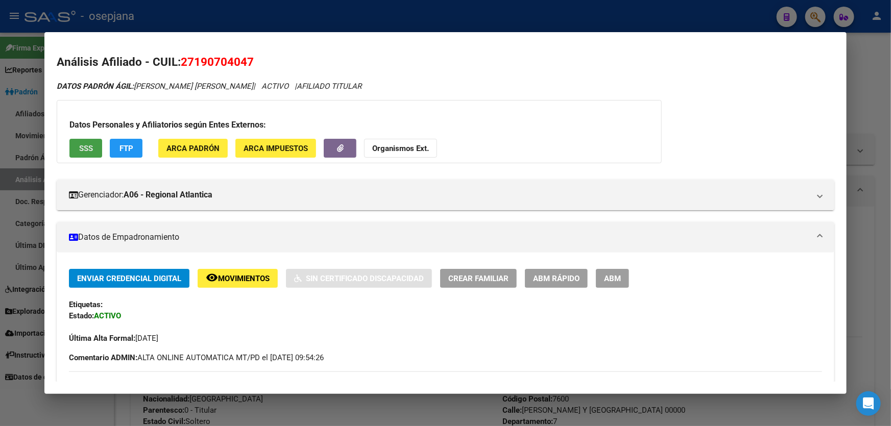
click at [81, 140] on button "SSS" at bounding box center [85, 148] width 33 height 19
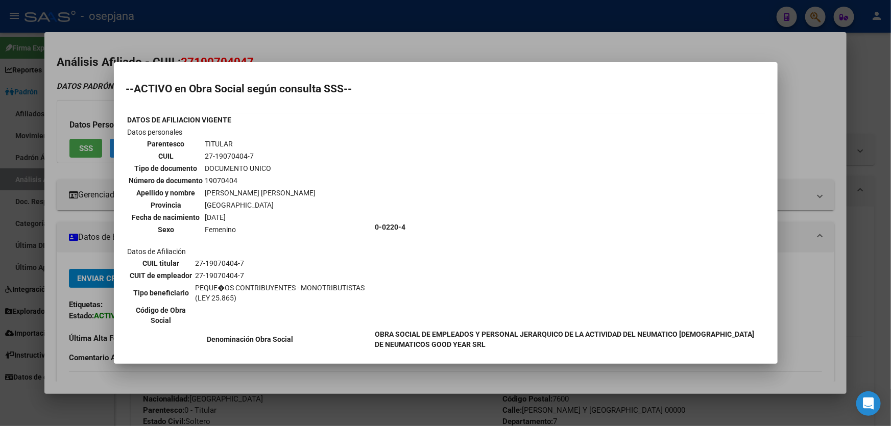
click at [847, 101] on div at bounding box center [445, 213] width 891 height 426
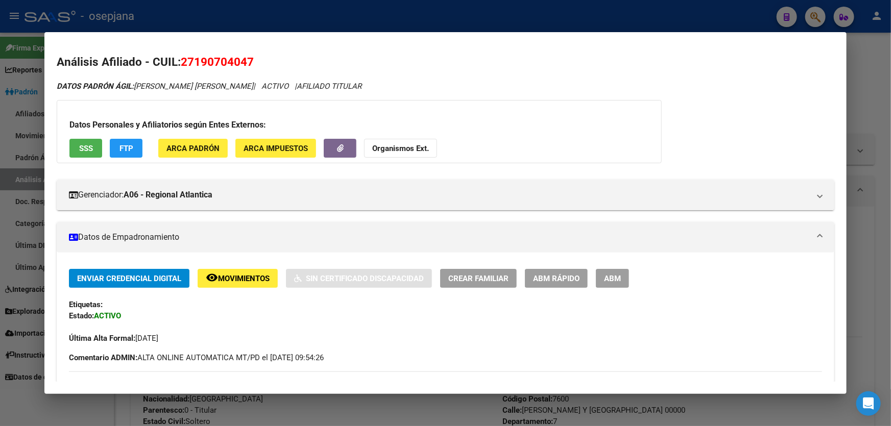
click at [890, 99] on div at bounding box center [445, 213] width 891 height 426
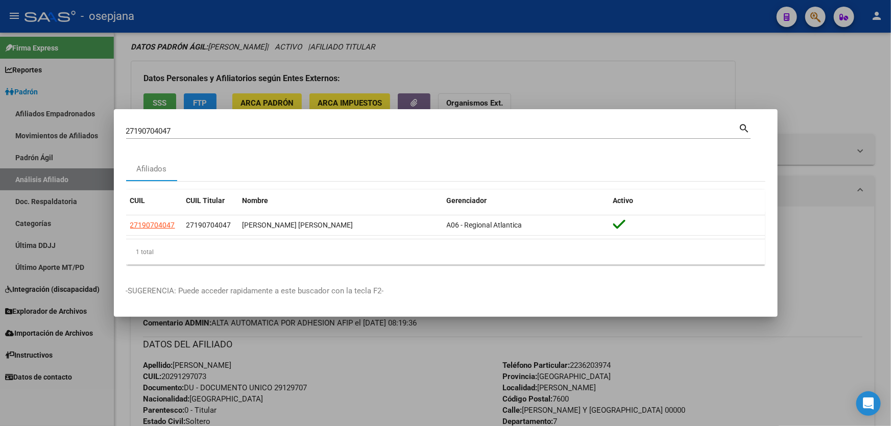
click at [652, 87] on div at bounding box center [445, 213] width 891 height 426
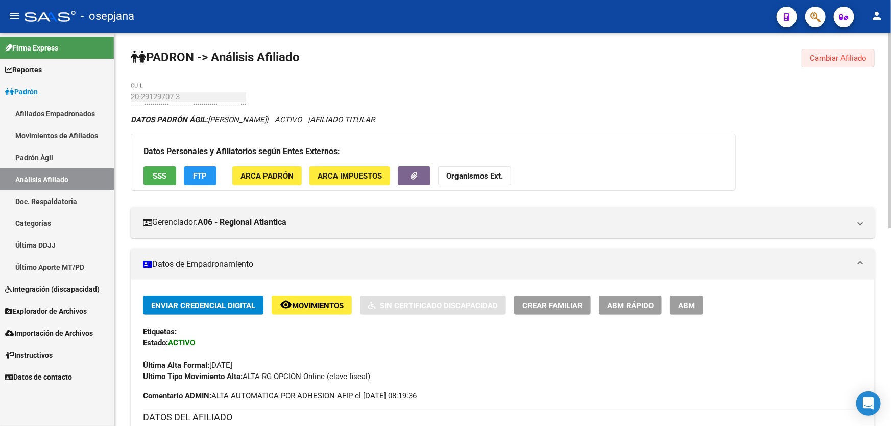
click at [807, 60] on button "Cambiar Afiliado" at bounding box center [838, 58] width 73 height 18
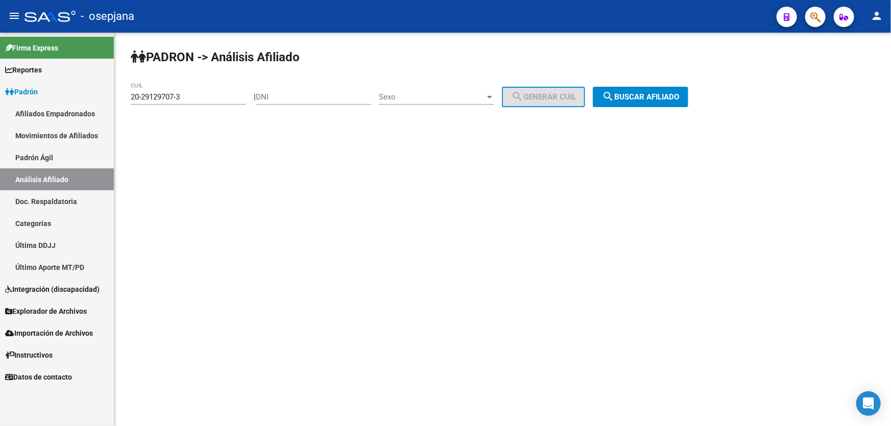
drag, startPoint x: 207, startPoint y: 102, endPoint x: 124, endPoint y: 102, distance: 83.2
click at [124, 102] on div "PADRON -> Análisis Afiliado 20-29129707-3 CUIL | DNI Sexo Sexo search Generar C…" at bounding box center [502, 86] width 777 height 107
drag, startPoint x: 217, startPoint y: 97, endPoint x: 125, endPoint y: 111, distance: 94.0
click at [125, 111] on div "PADRON -> Análisis Afiliado 20-29129707-3 CUIL | DNI Sexo Sexo search Generar C…" at bounding box center [502, 86] width 777 height 107
paste input "27-19070404-7"
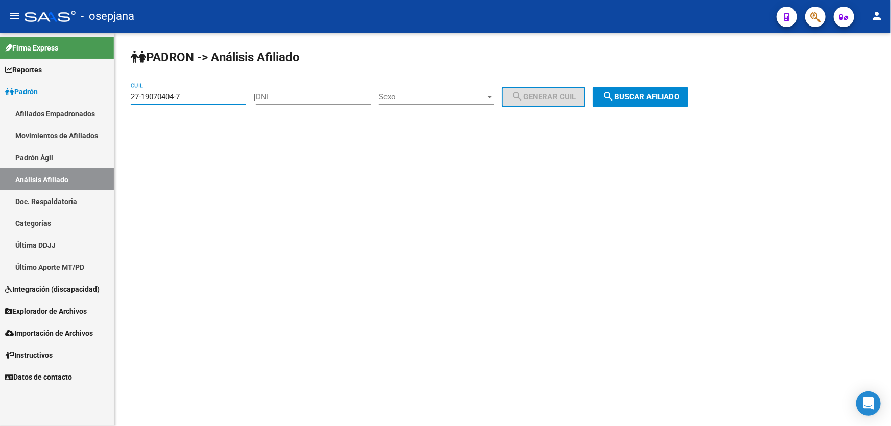
type input "27-19070404-7"
click at [630, 87] on button "search Buscar afiliado" at bounding box center [640, 97] width 95 height 20
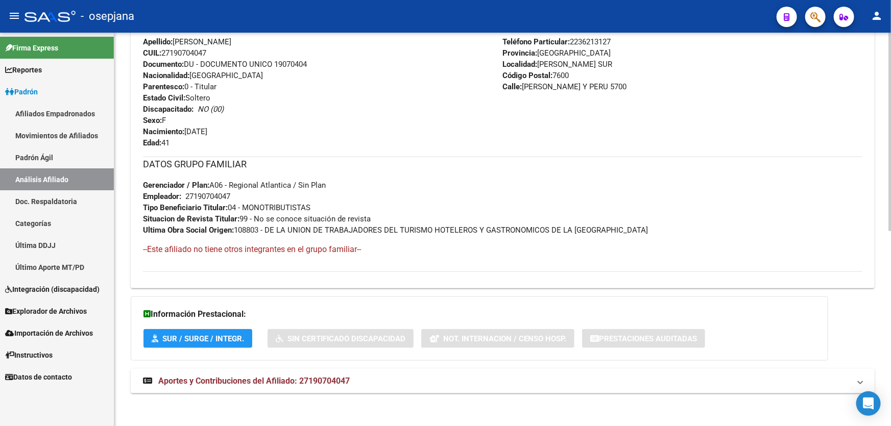
scroll to position [387, 0]
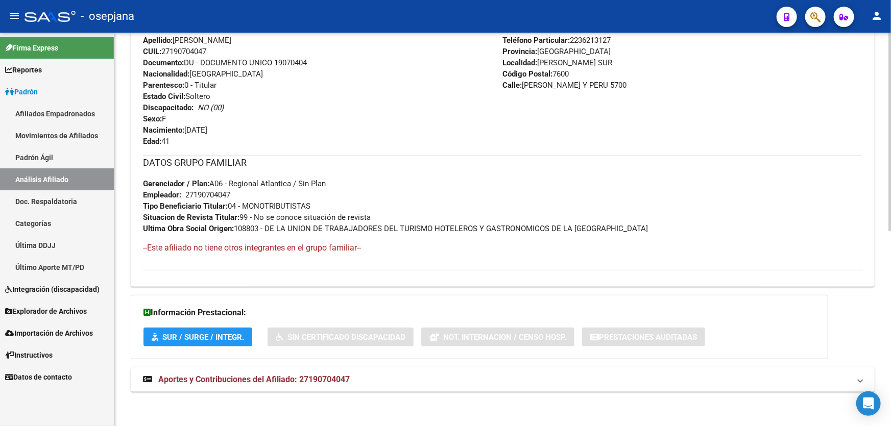
click at [280, 379] on span "Aportes y Contribuciones del Afiliado: 27190704047" at bounding box center [253, 380] width 191 height 10
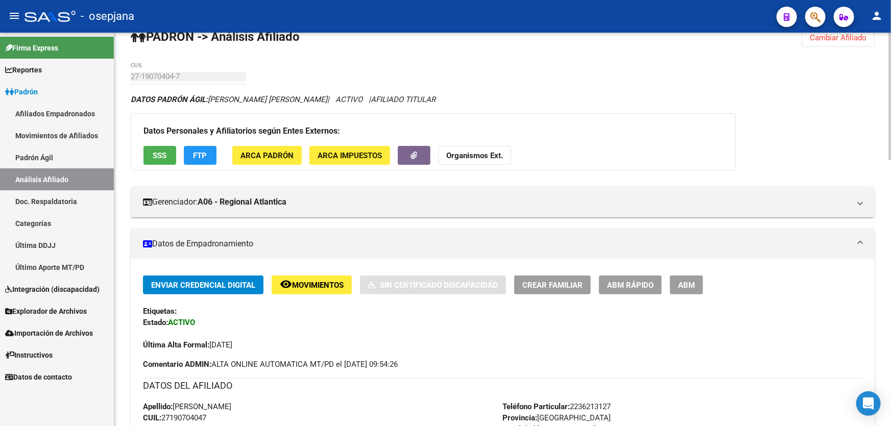
scroll to position [15, 0]
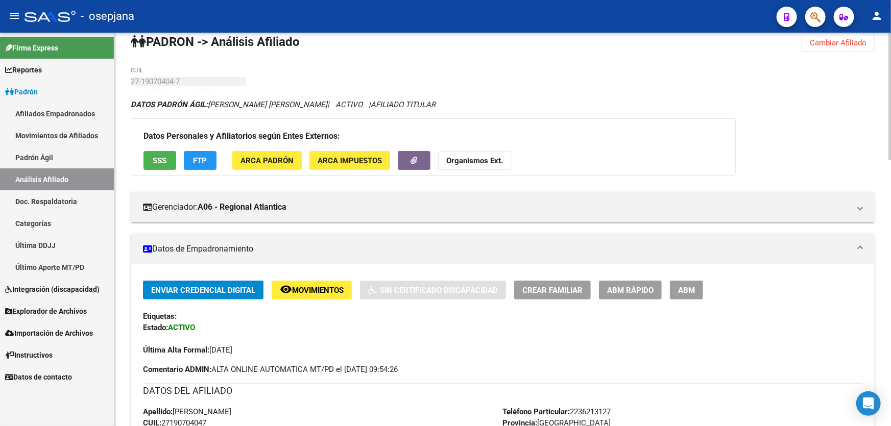
click at [165, 157] on span "SSS" at bounding box center [160, 160] width 14 height 9
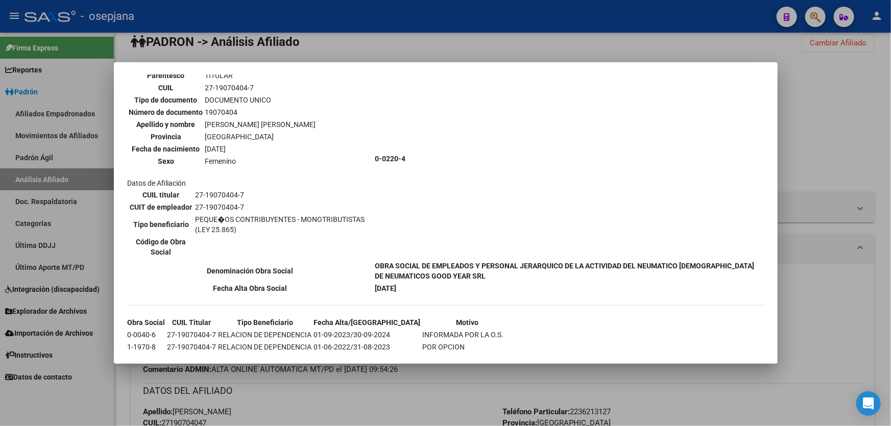
scroll to position [162, 0]
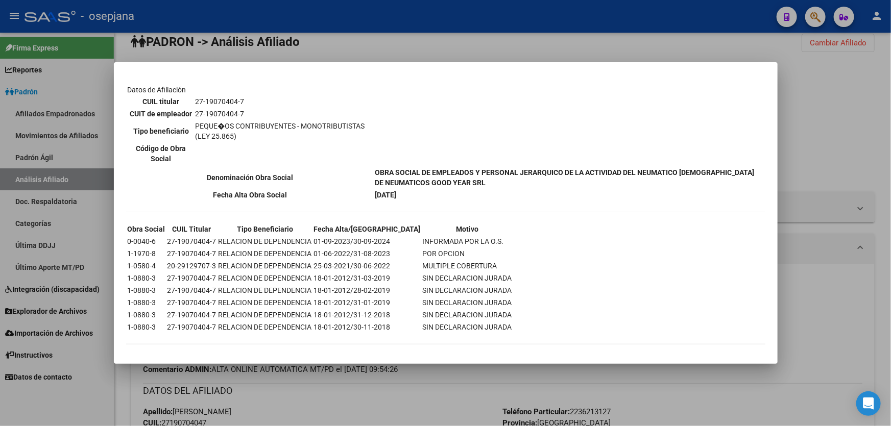
click at [825, 122] on div at bounding box center [445, 213] width 891 height 426
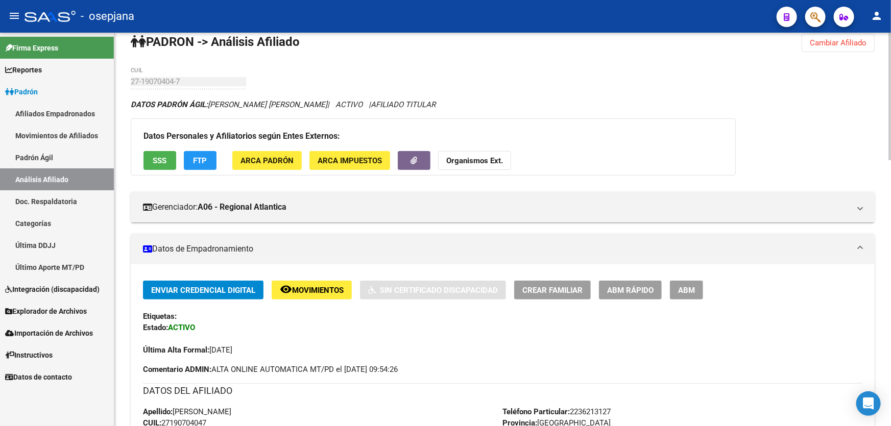
click at [217, 164] on app-movimiento-sss "FTP" at bounding box center [204, 160] width 41 height 19
click at [204, 157] on span "FTP" at bounding box center [201, 160] width 14 height 9
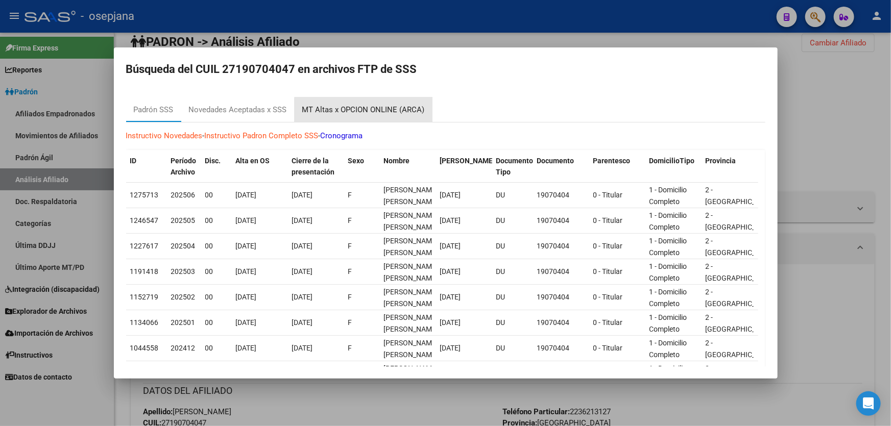
click at [378, 111] on div "MT Altas x OPCION ONLINE (ARCA)" at bounding box center [363, 110] width 123 height 12
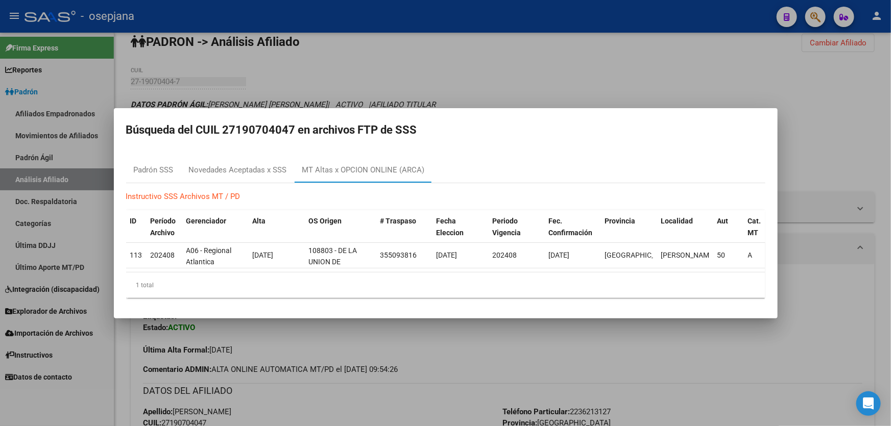
click at [260, 142] on mat-dialog-container "Búsqueda del CUIL 27190704047 en archivos FTP de SSS Padrón SSS Novedades Acept…" at bounding box center [446, 213] width 664 height 210
click at [253, 153] on mat-dialog-content "Padrón SSS Novedades Aceptadas x SSS MT Altas x OPCION ONLINE (ARCA) Instructiv…" at bounding box center [446, 228] width 664 height 156
click at [248, 165] on div "Novedades Aceptadas x SSS" at bounding box center [238, 170] width 98 height 12
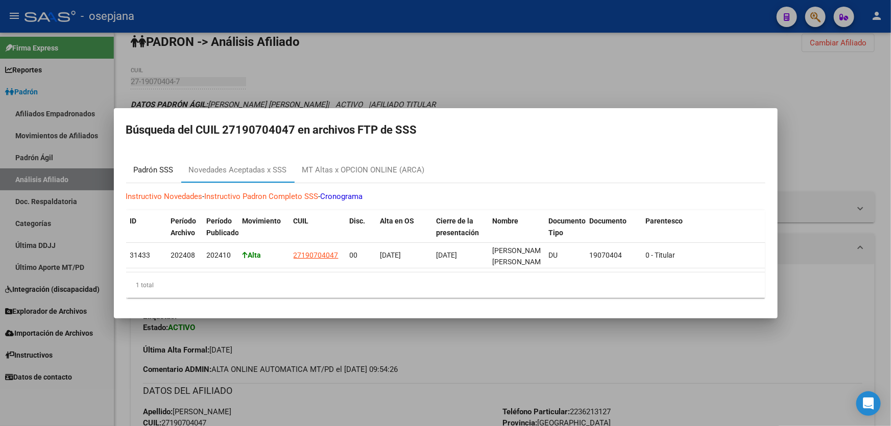
click at [147, 164] on div "Padrón SSS" at bounding box center [154, 170] width 40 height 12
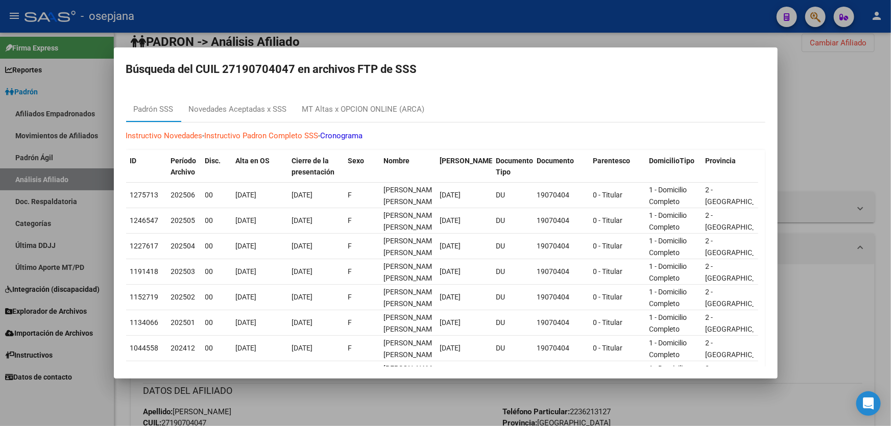
click at [890, 151] on div at bounding box center [445, 213] width 891 height 426
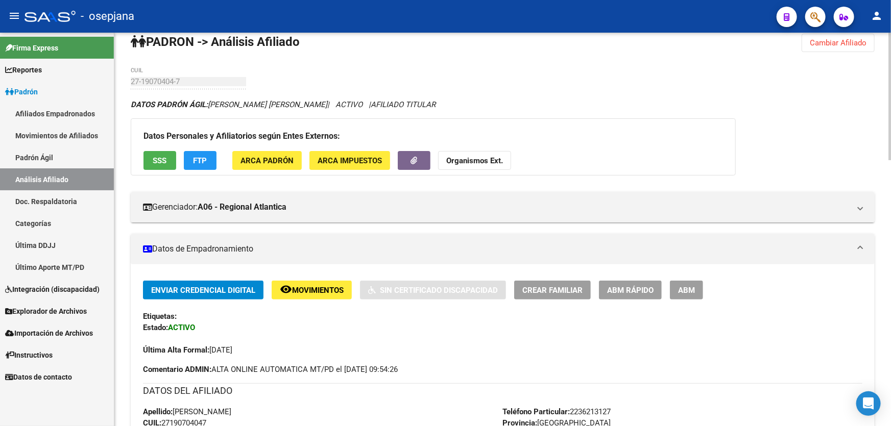
click at [481, 158] on strong "Organismos Ext." at bounding box center [474, 160] width 57 height 9
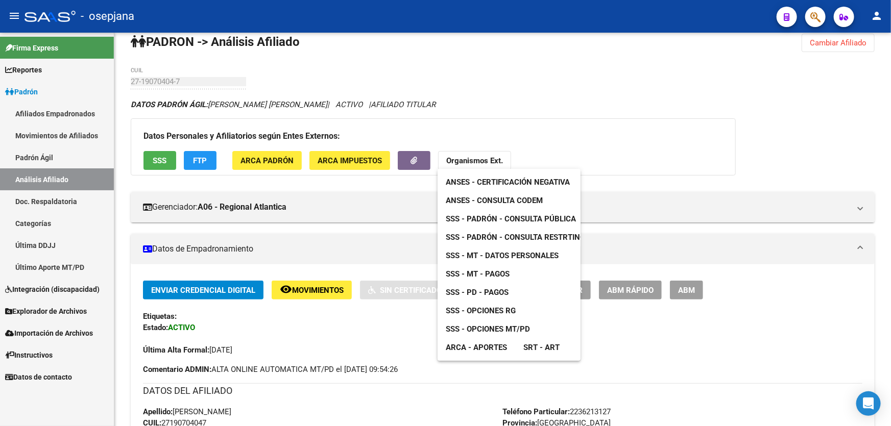
click at [483, 335] on link "SSS - Opciones MT/PD" at bounding box center [488, 329] width 101 height 18
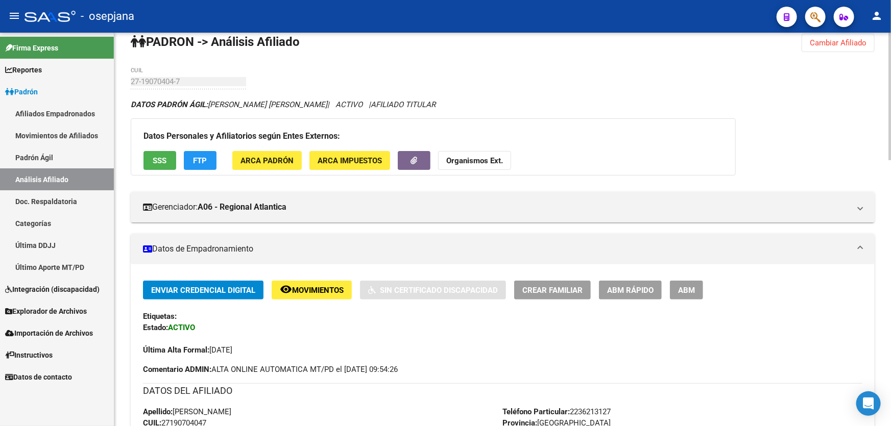
scroll to position [0, 0]
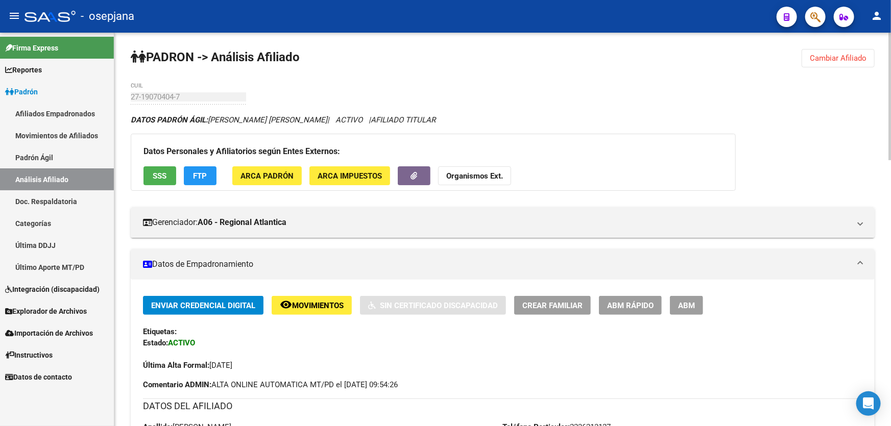
click at [514, 172] on div "Datos Personales y Afiliatorios según Entes Externos: SSS FTP ARCA Padrón ARCA …" at bounding box center [433, 162] width 605 height 57
click at [485, 176] on strong "Organismos Ext." at bounding box center [474, 176] width 57 height 9
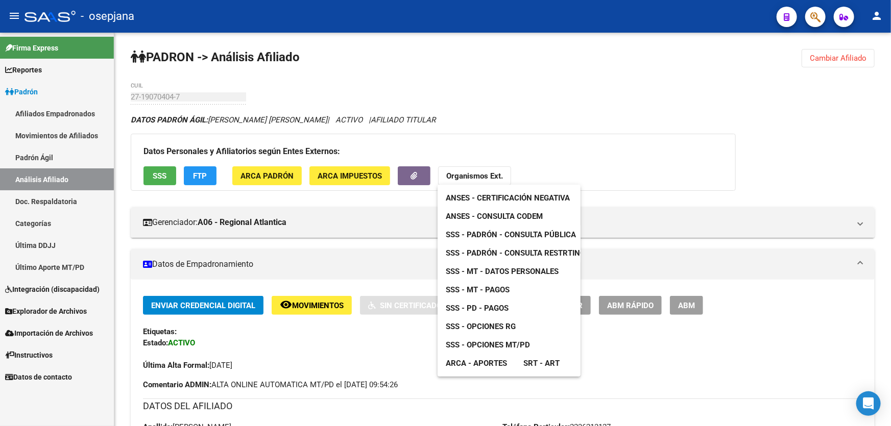
click at [501, 291] on span "SSS - MT - Pagos" at bounding box center [478, 289] width 64 height 9
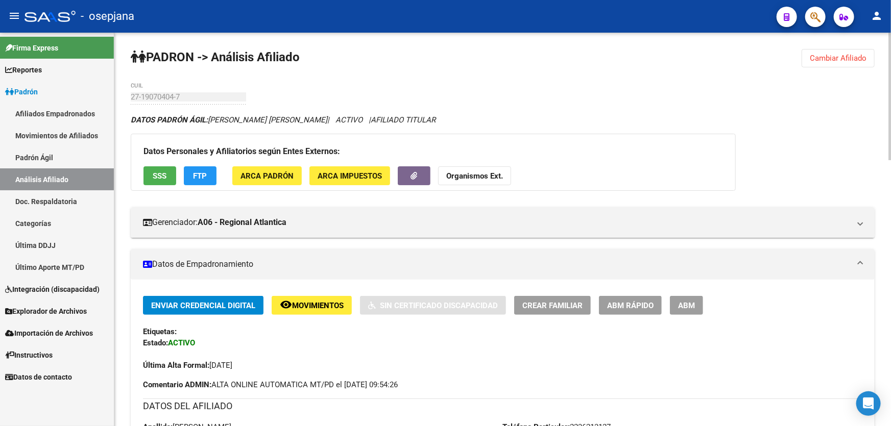
click at [486, 183] on button "Organismos Ext." at bounding box center [474, 175] width 73 height 19
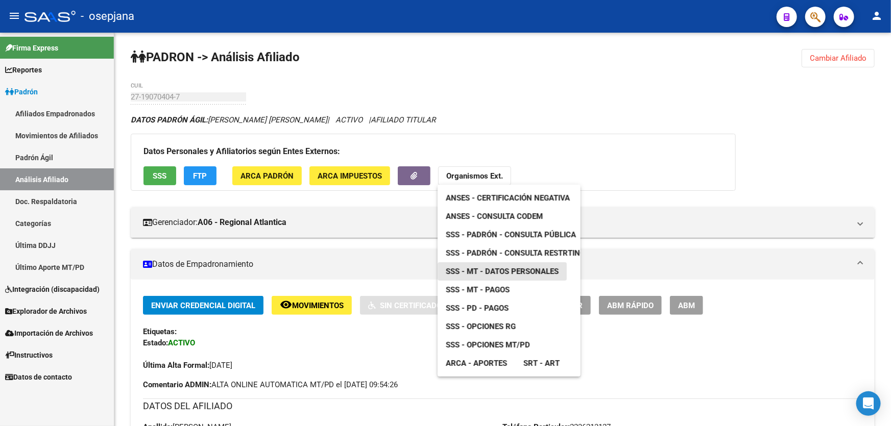
click at [510, 270] on span "SSS - MT - Datos Personales" at bounding box center [502, 271] width 113 height 9
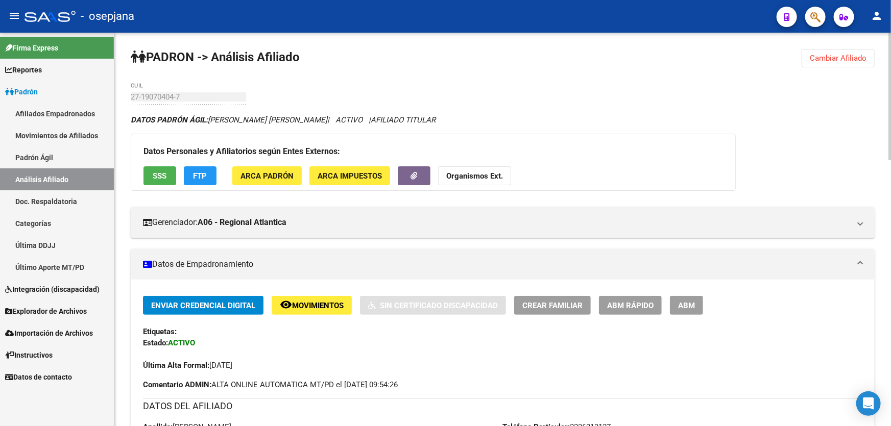
click at [480, 177] on strong "Organismos Ext." at bounding box center [474, 176] width 57 height 9
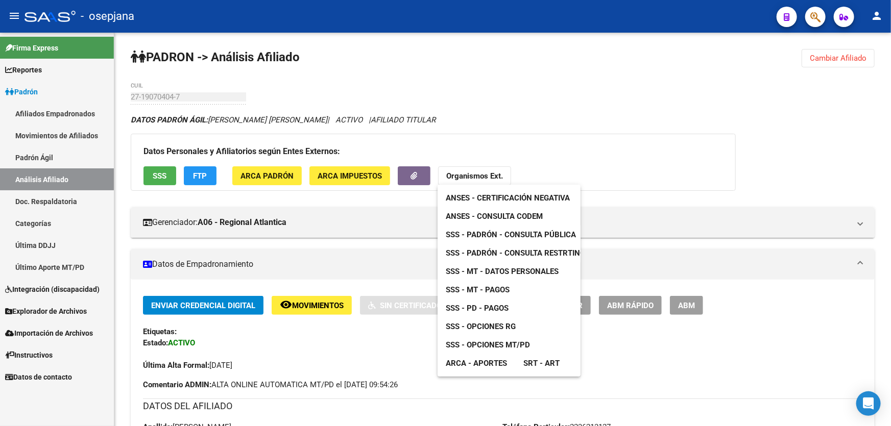
click at [618, 110] on div at bounding box center [445, 213] width 891 height 426
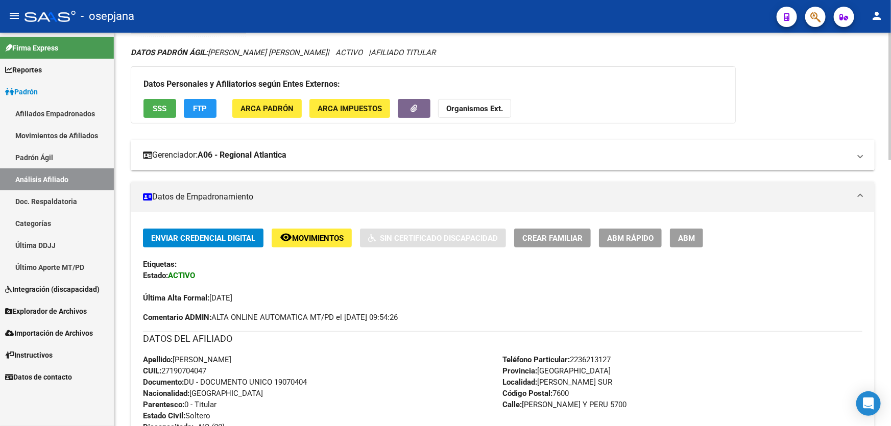
scroll to position [232, 0]
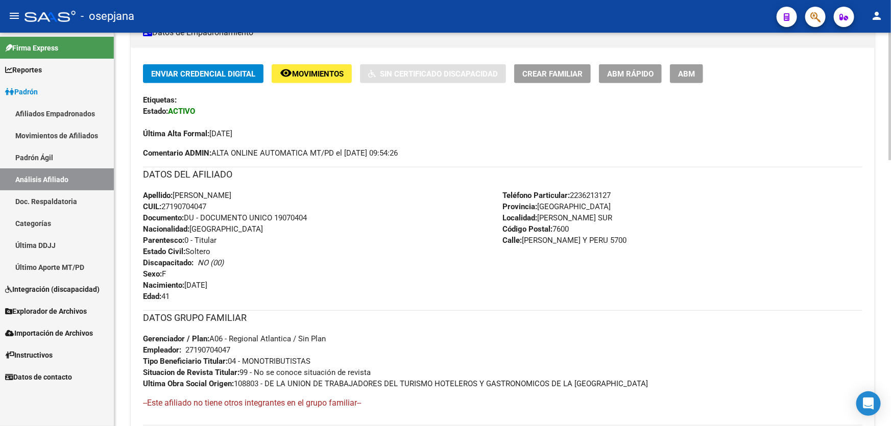
click at [299, 69] on span "remove_red_eye Movimientos" at bounding box center [312, 73] width 64 height 9
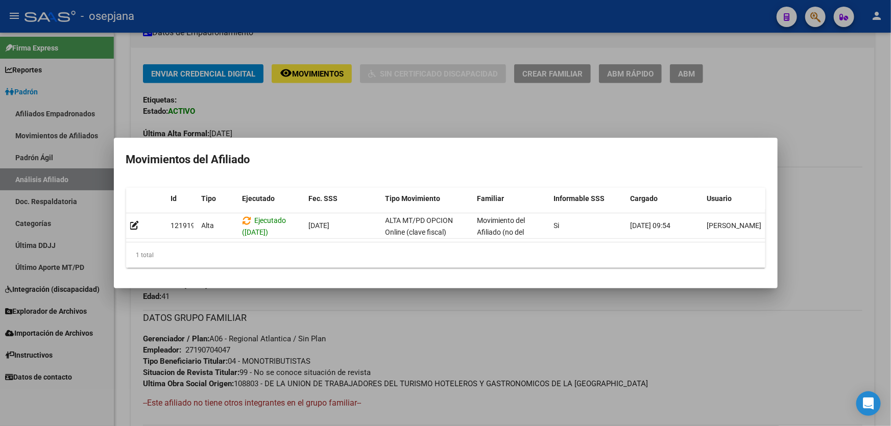
click at [422, 331] on div at bounding box center [445, 213] width 891 height 426
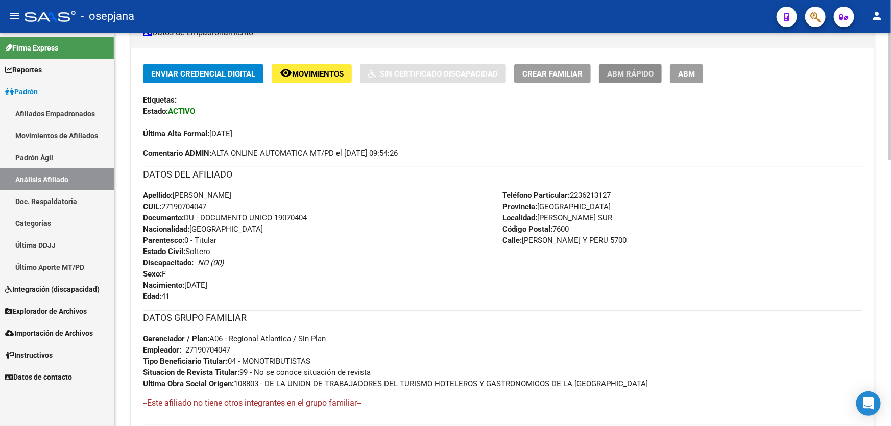
click at [626, 72] on span "ABM Rápido" at bounding box center [630, 73] width 46 height 9
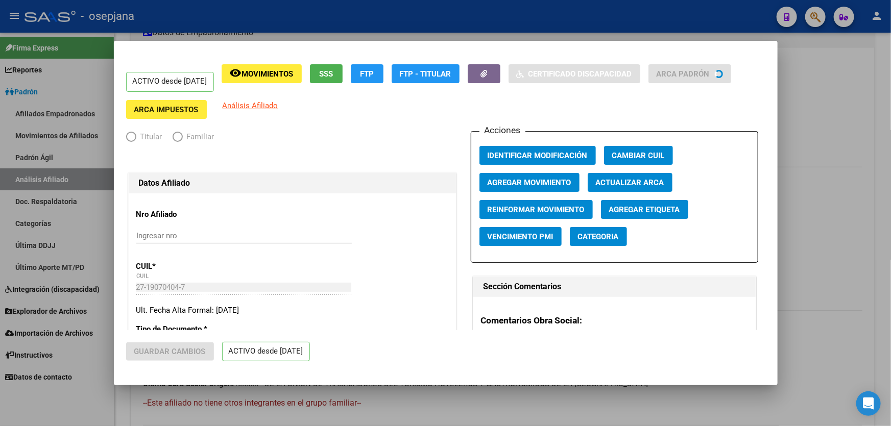
radio input "true"
type input "27-19070404-7"
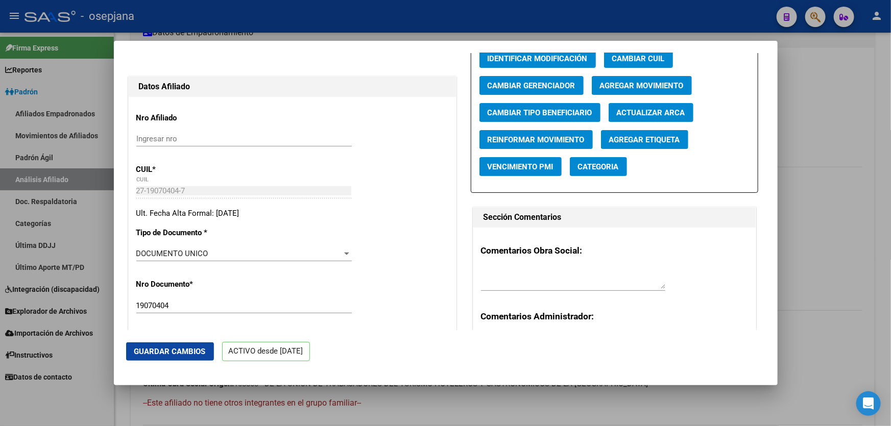
scroll to position [0, 0]
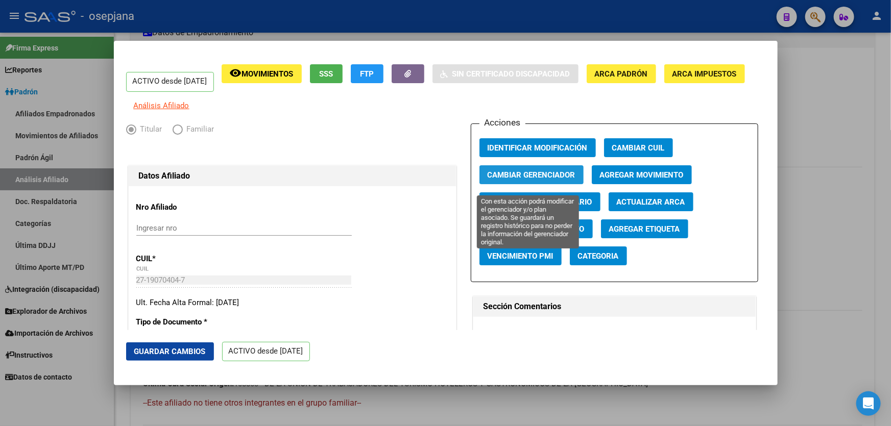
click at [539, 180] on span "Cambiar Gerenciador" at bounding box center [532, 175] width 88 height 9
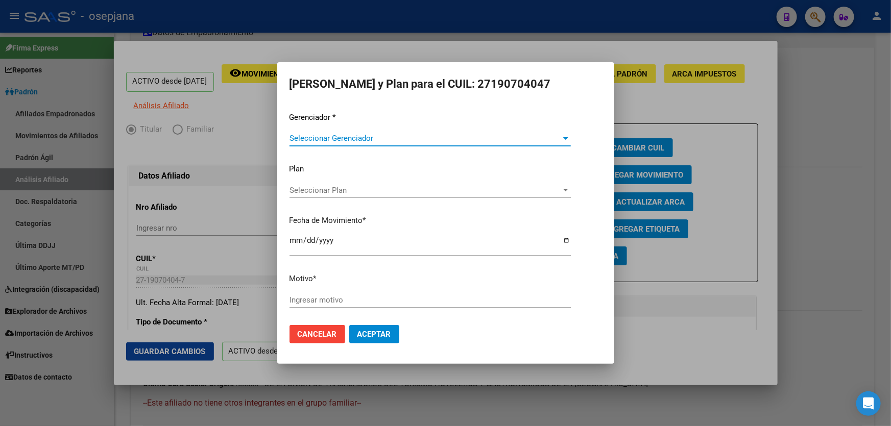
click at [317, 328] on button "Cancelar" at bounding box center [317, 334] width 56 height 18
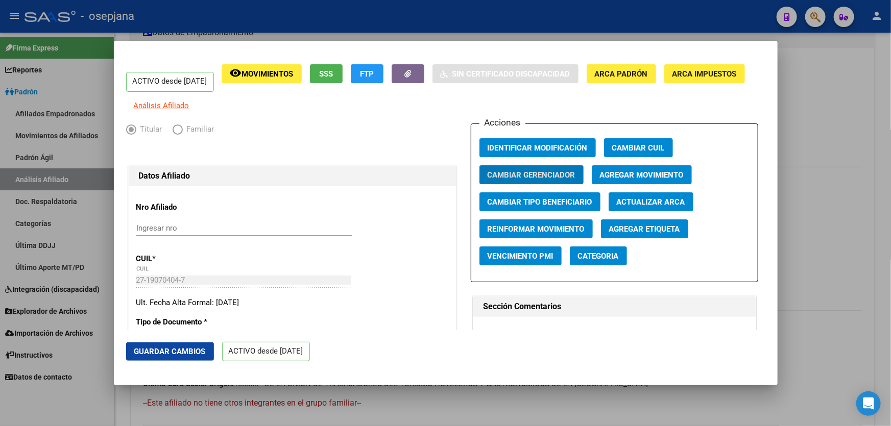
click at [645, 180] on span "Agregar Movimiento" at bounding box center [642, 175] width 84 height 9
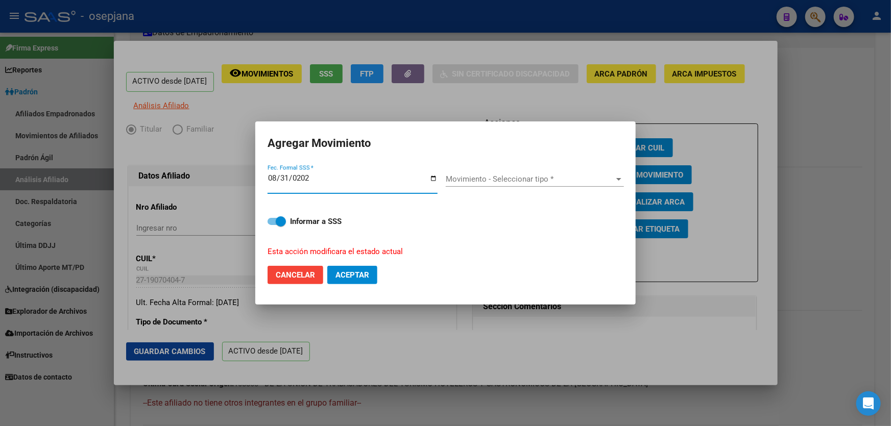
type input "[DATE]"
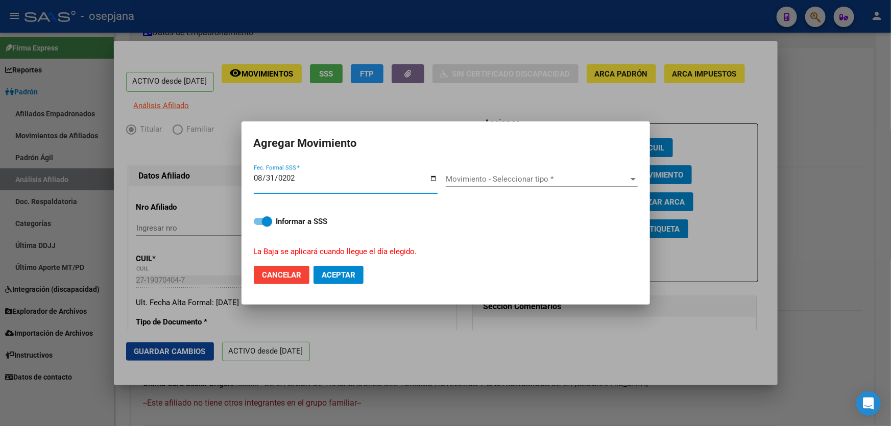
click at [513, 179] on span "Movimiento - Seleccionar tipo *" at bounding box center [537, 179] width 183 height 9
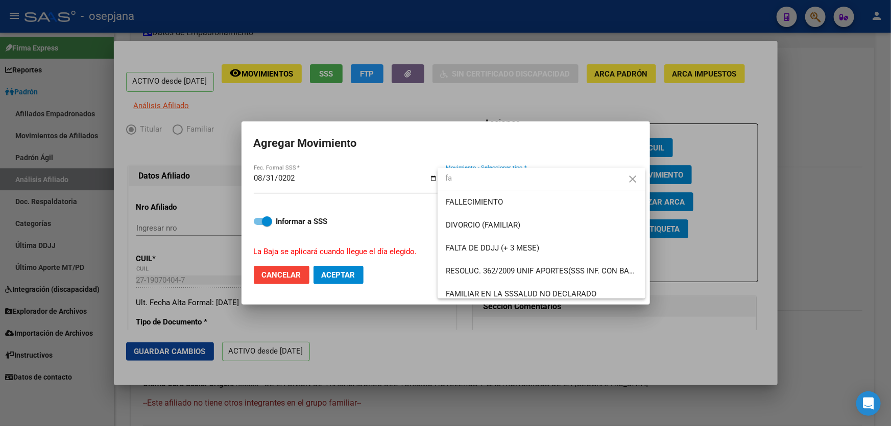
type input "f"
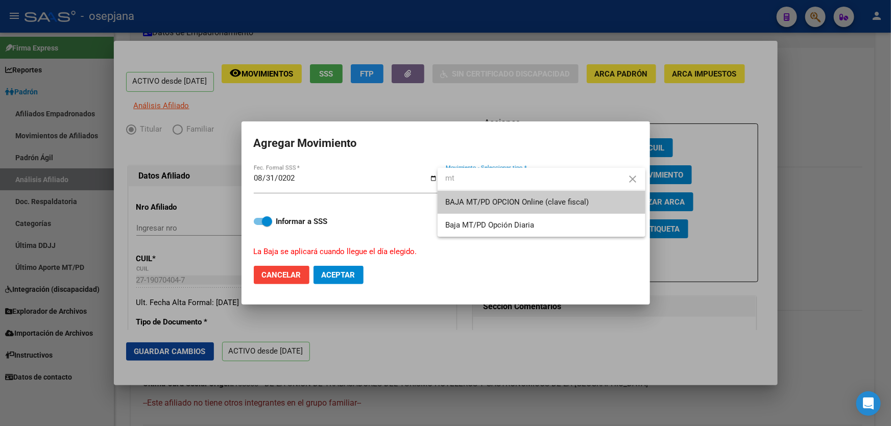
type input "m"
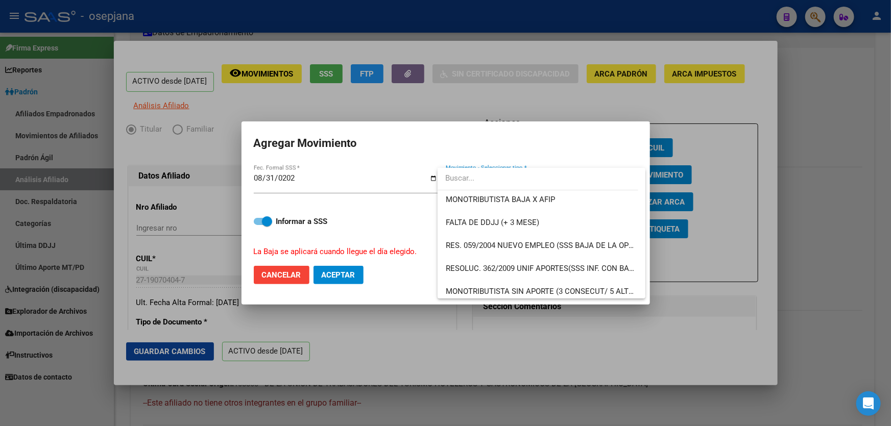
scroll to position [325, 0]
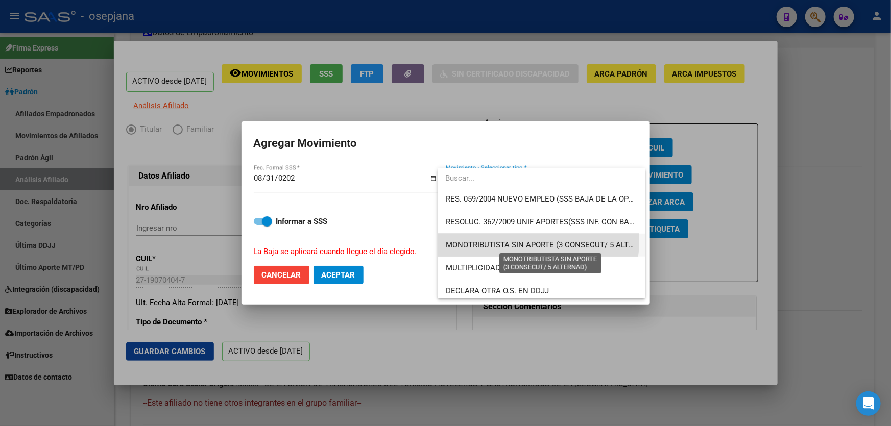
click at [535, 241] on span "MONOTRIBUTISTA SIN APORTE (3 CONSECUT/ 5 ALTERNAD)" at bounding box center [551, 244] width 210 height 9
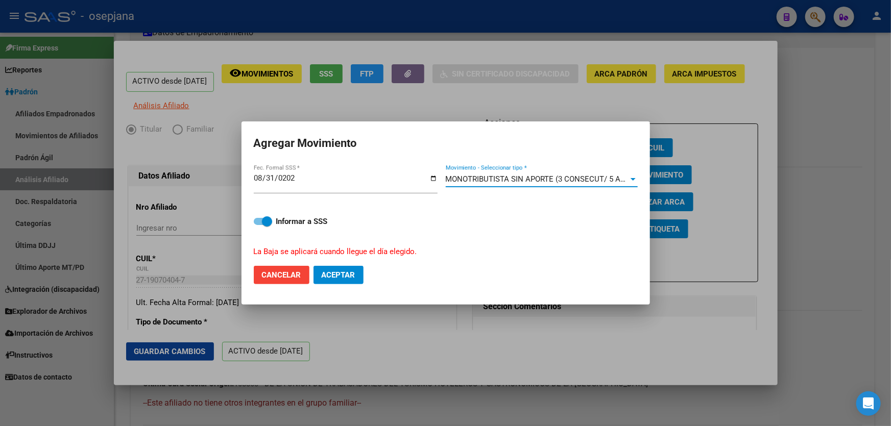
click at [328, 266] on button "Aceptar" at bounding box center [338, 275] width 50 height 18
checkbox input "false"
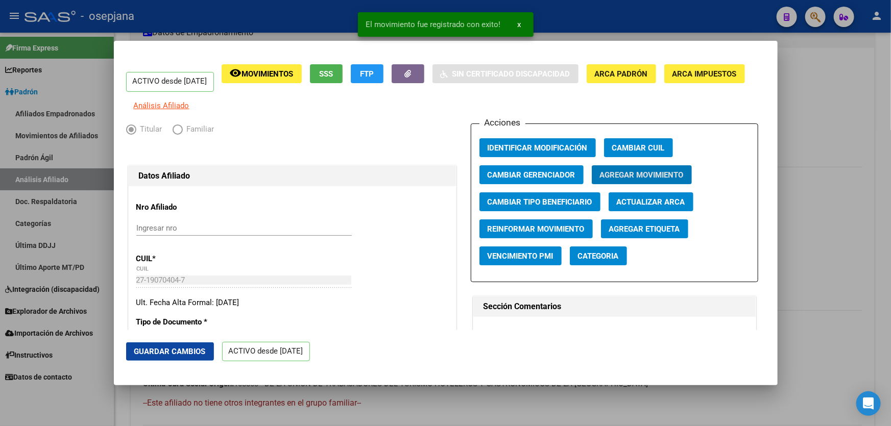
click at [163, 357] on button "Guardar Cambios" at bounding box center [170, 352] width 88 height 18
click at [890, 222] on div at bounding box center [445, 213] width 891 height 426
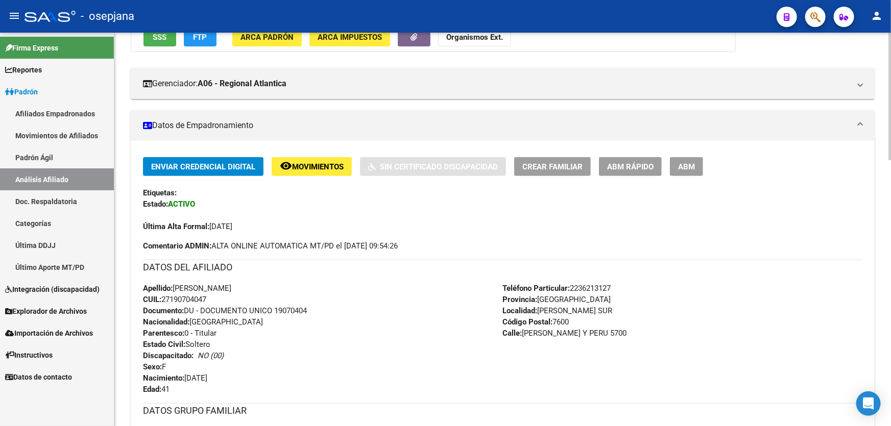
scroll to position [0, 0]
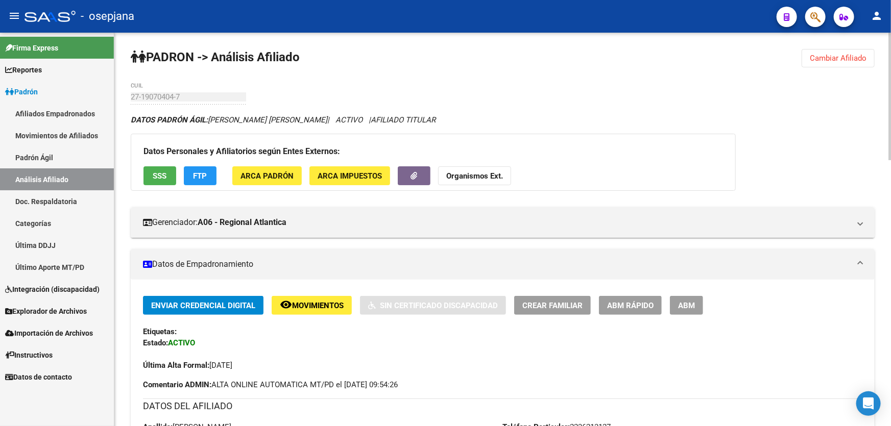
click at [834, 51] on button "Cambiar Afiliado" at bounding box center [838, 58] width 73 height 18
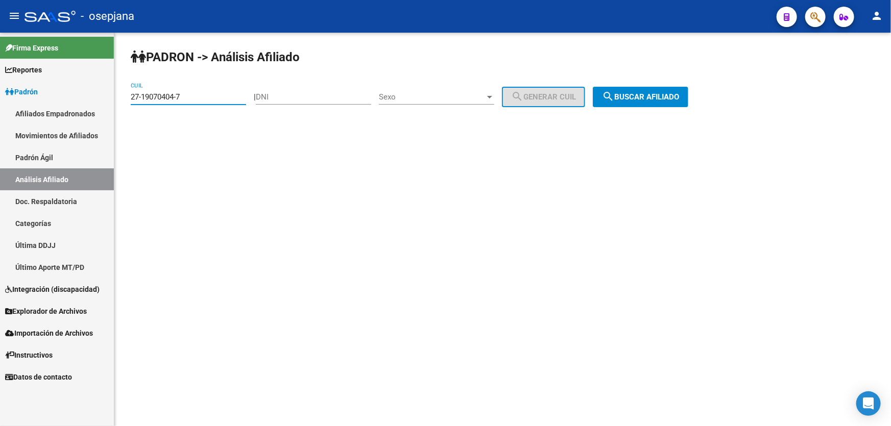
drag, startPoint x: 196, startPoint y: 99, endPoint x: 116, endPoint y: 99, distance: 79.6
click at [116, 99] on div "PADRON -> Análisis Afiliado 27-19070404-7 CUIL | DNI Sexo Sexo search Generar C…" at bounding box center [502, 86] width 777 height 107
paste input "0-36915460-6"
click at [664, 92] on span "search Buscar afiliado" at bounding box center [640, 96] width 77 height 9
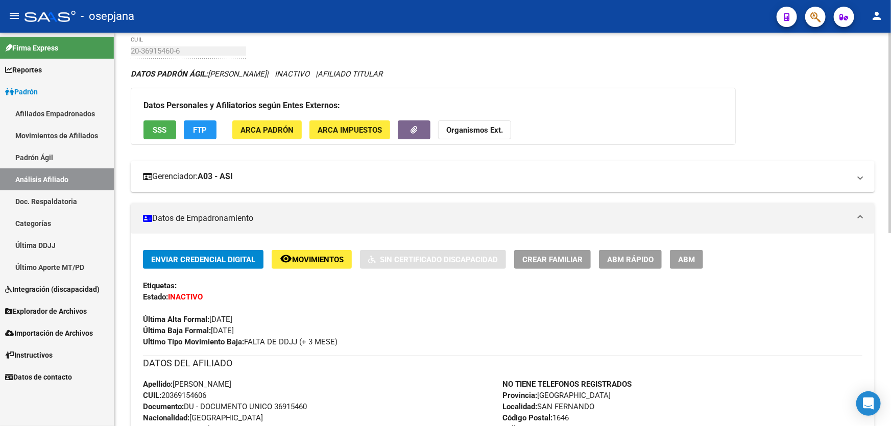
scroll to position [232, 0]
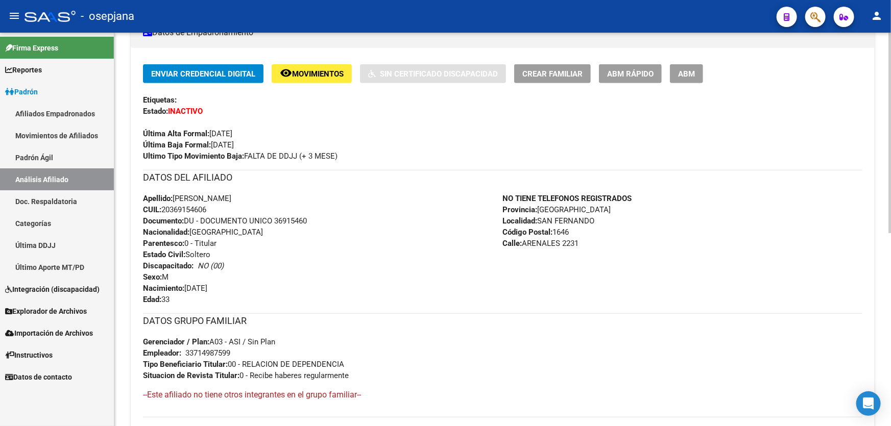
click at [782, 57] on div "Enviar Credencial Digital remove_red_eye Movimientos Sin Certificado Discapacid…" at bounding box center [503, 241] width 744 height 386
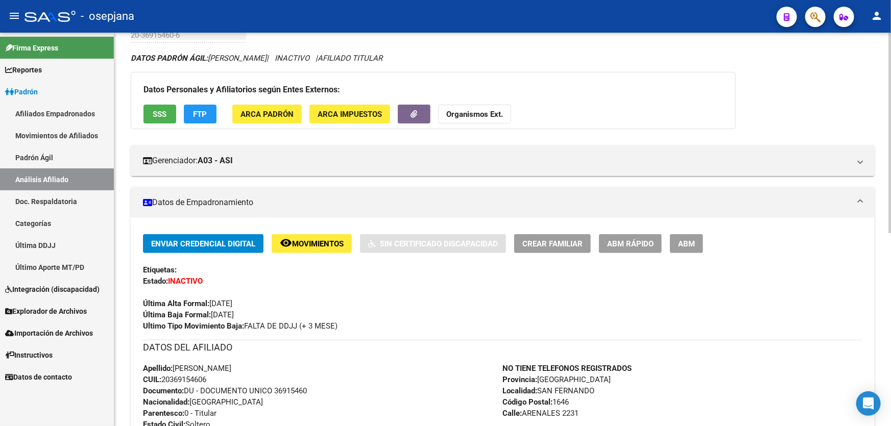
scroll to position [0, 0]
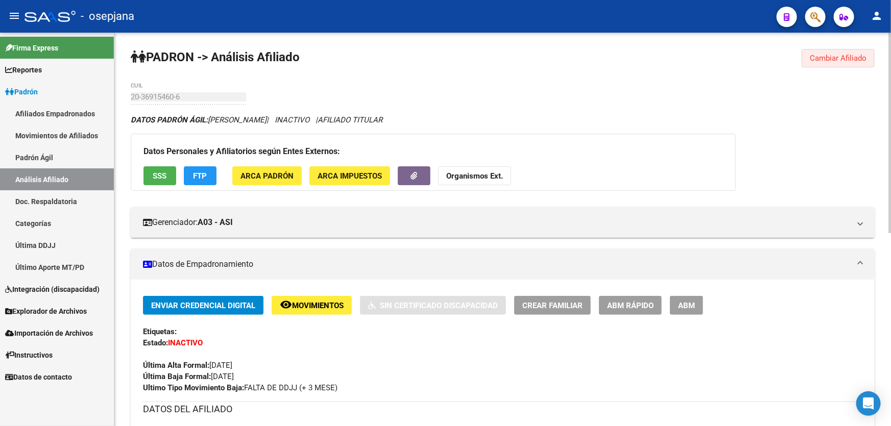
click at [842, 62] on span "Cambiar Afiliado" at bounding box center [838, 58] width 57 height 9
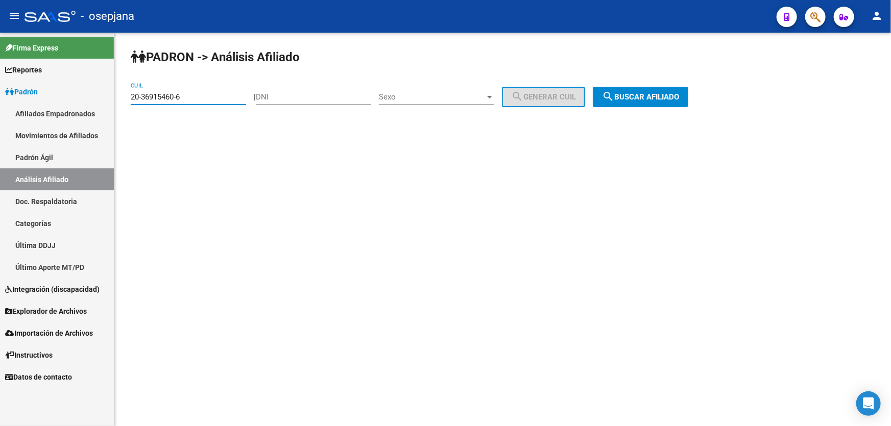
drag, startPoint x: 198, startPoint y: 97, endPoint x: 127, endPoint y: 96, distance: 71.0
click at [127, 96] on div "PADRON -> Análisis Afiliado 20-36915460-6 CUIL | DNI Sexo Sexo search Generar C…" at bounding box center [502, 86] width 777 height 107
paste input "3-95336437-9"
click at [696, 92] on app-analisis-afiliado "PADRON -> Análisis Afiliado 23-95336437-9 CUIL | DNI Sexo Sexo search Generar C…" at bounding box center [413, 96] width 565 height 9
click at [660, 96] on span "search Buscar afiliado" at bounding box center [640, 96] width 77 height 9
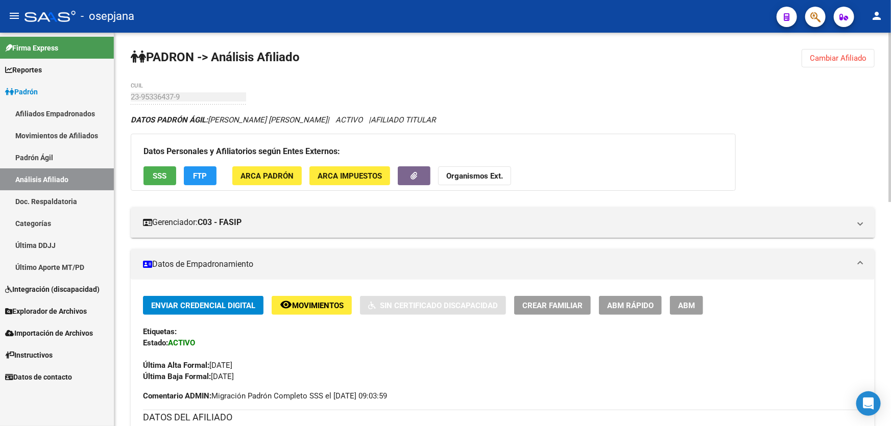
click at [826, 54] on span "Cambiar Afiliado" at bounding box center [838, 58] width 57 height 9
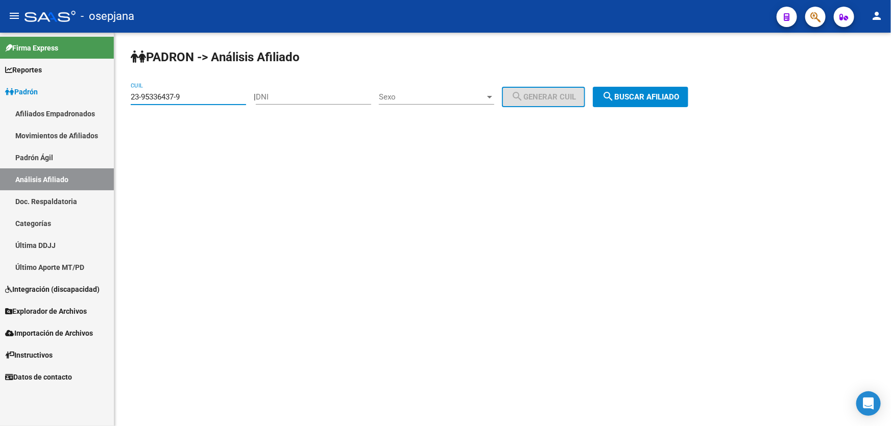
drag, startPoint x: 206, startPoint y: 97, endPoint x: 125, endPoint y: 98, distance: 81.7
click at [125, 98] on div "PADRON -> Análisis Afiliado 23-95336437-9 CUIL | DNI Sexo Sexo search Generar C…" at bounding box center [502, 86] width 777 height 107
paste input "7-36697176-4"
click at [656, 88] on button "search Buscar afiliado" at bounding box center [640, 97] width 95 height 20
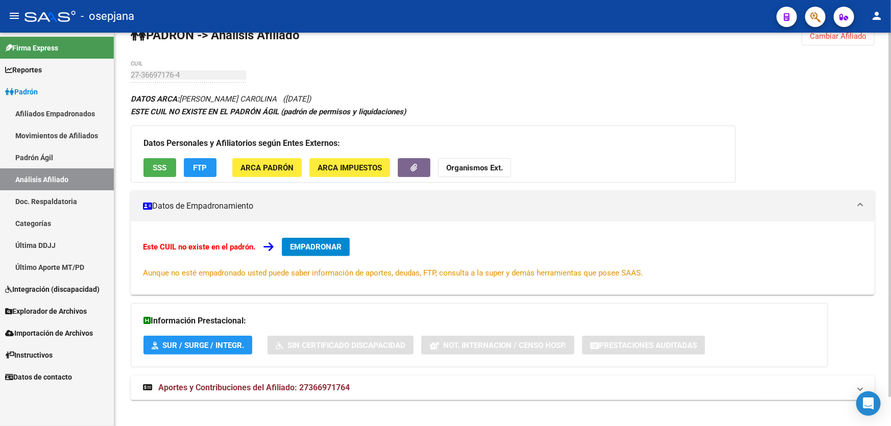
scroll to position [31, 0]
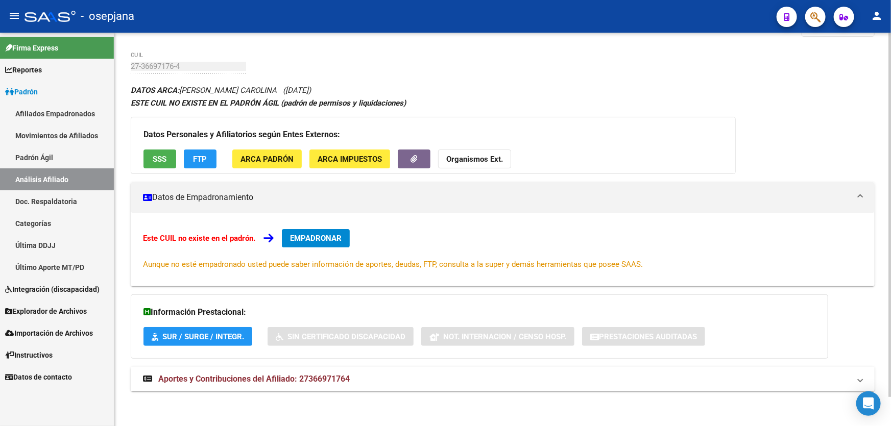
click at [454, 385] on mat-expansion-panel-header "Aportes y Contribuciones del Afiliado: 27366971764" at bounding box center [503, 379] width 744 height 25
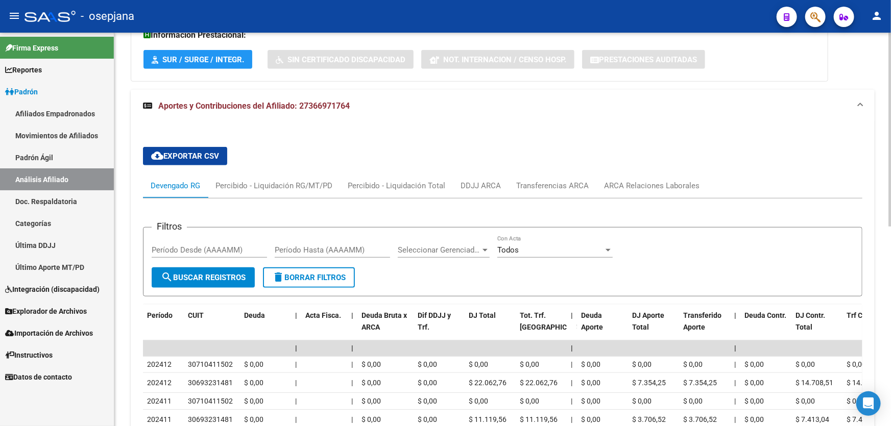
scroll to position [309, 0]
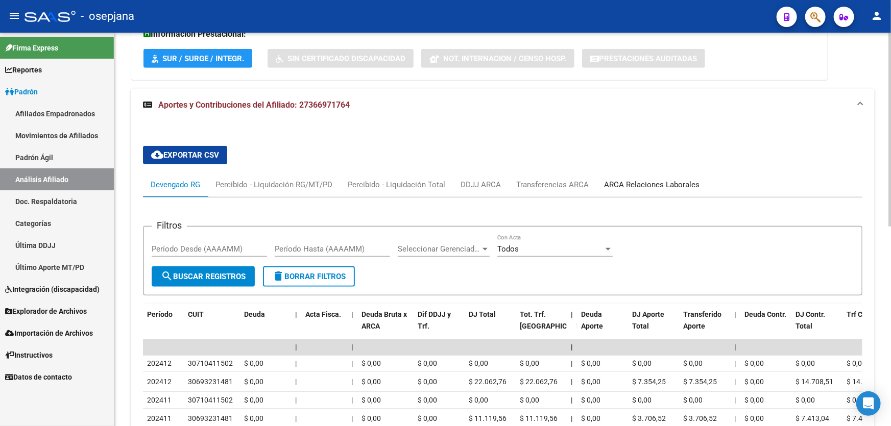
click at [669, 175] on div "ARCA Relaciones Laborales" at bounding box center [651, 185] width 111 height 25
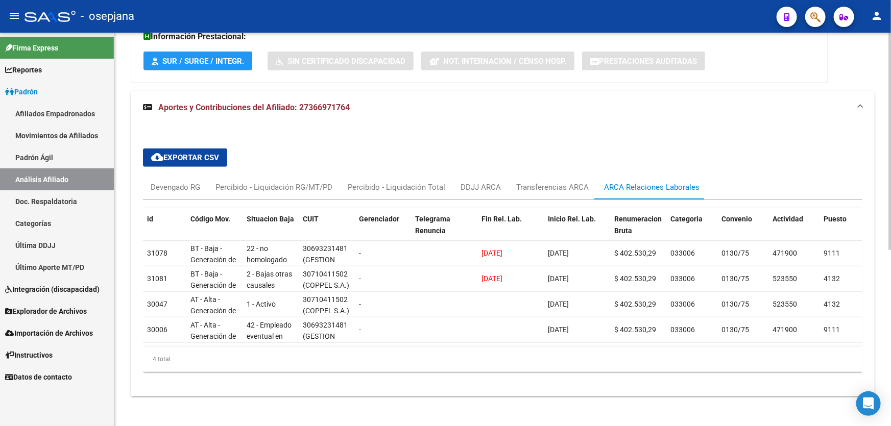
scroll to position [318, 0]
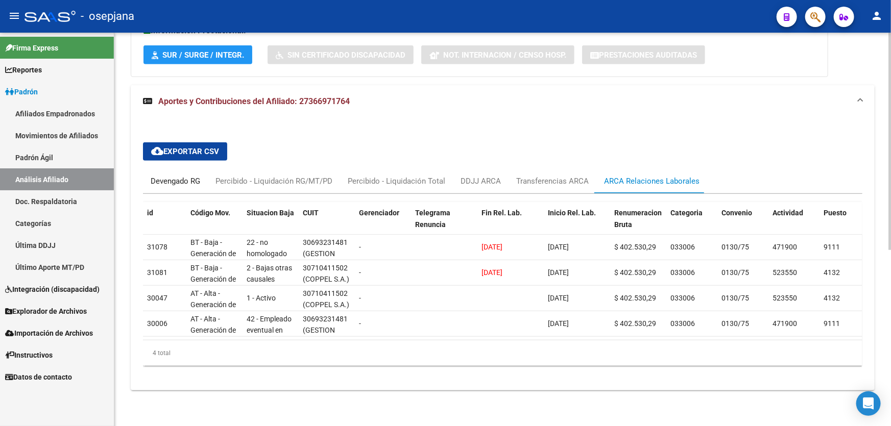
click at [180, 176] on div "Devengado RG" at bounding box center [176, 181] width 50 height 11
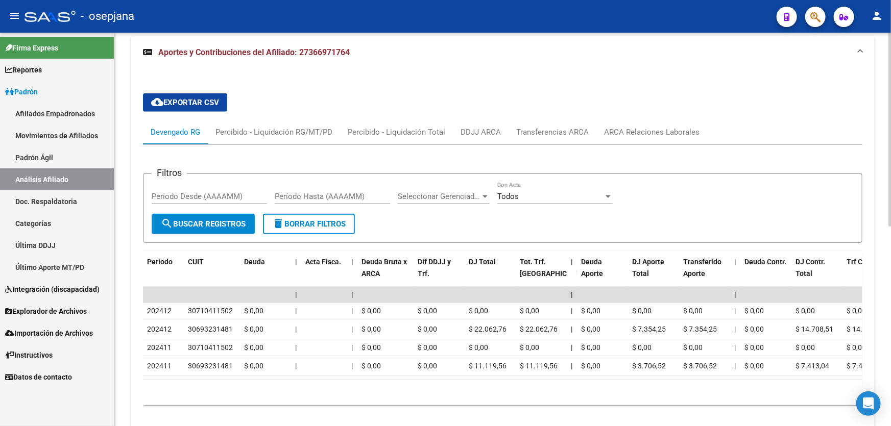
scroll to position [404, 0]
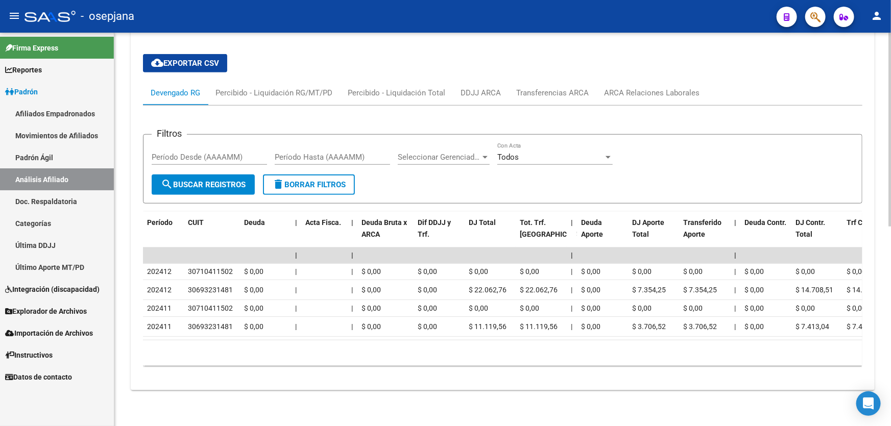
click at [815, 71] on div "cloud_download Exportar CSV Devengado RG Percibido - Liquidación RG/MT/PD Perci…" at bounding box center [502, 210] width 719 height 328
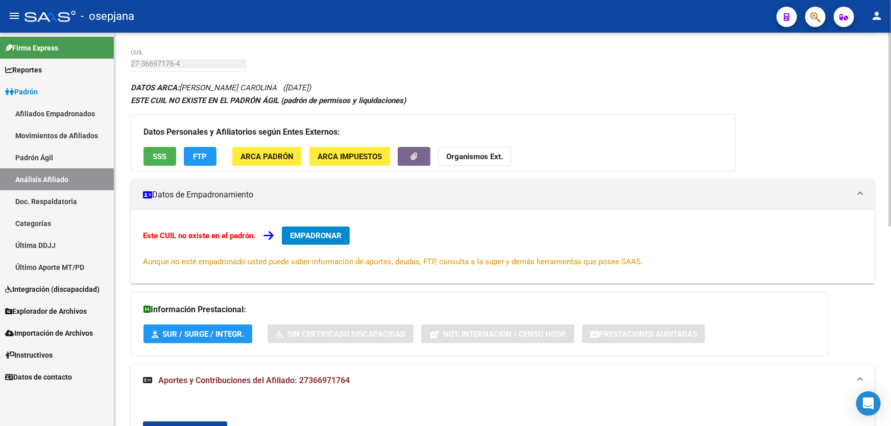
scroll to position [0, 0]
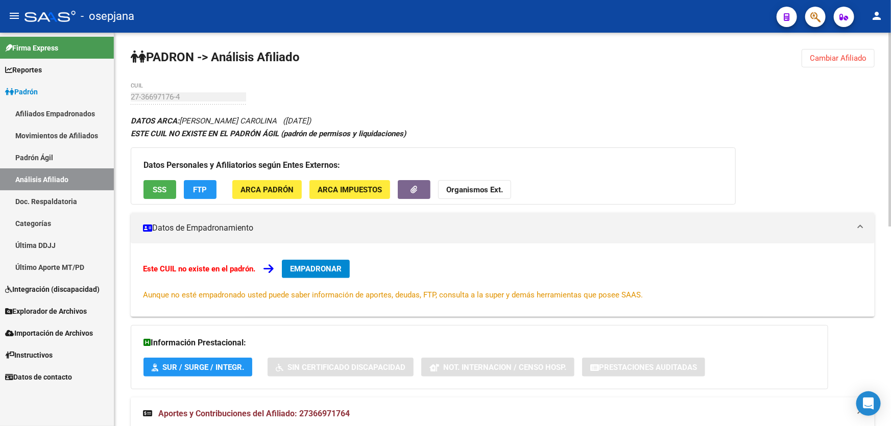
click at [829, 61] on span "Cambiar Afiliado" at bounding box center [838, 58] width 57 height 9
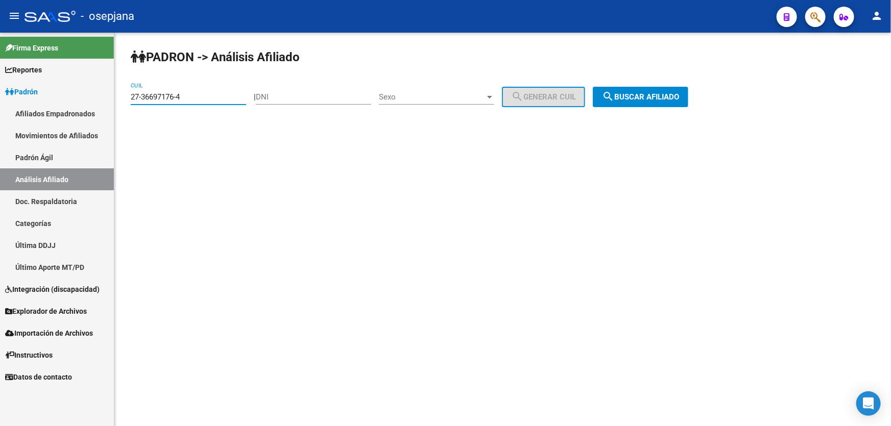
drag, startPoint x: 203, startPoint y: 94, endPoint x: 128, endPoint y: 105, distance: 76.2
click at [128, 105] on div "PADRON -> Análisis Afiliado 27-36697176-4 CUIL | DNI Sexo Sexo search Generar C…" at bounding box center [502, 86] width 777 height 107
paste input "728936-3"
click at [640, 100] on span "search Buscar afiliado" at bounding box center [640, 96] width 77 height 9
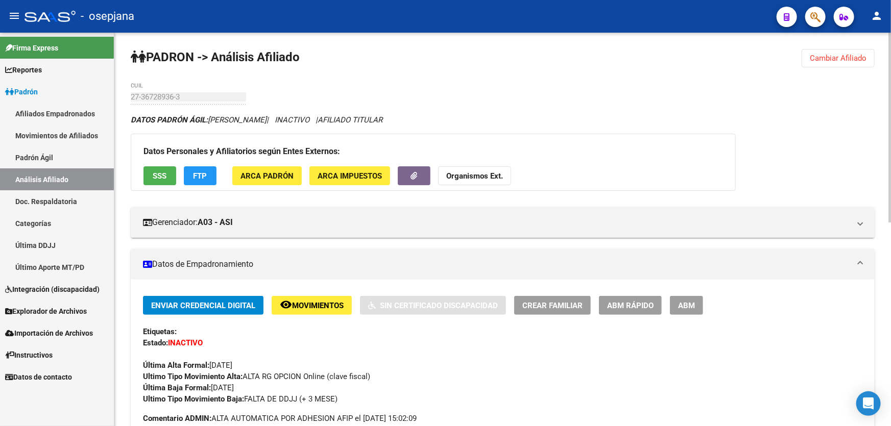
click at [828, 59] on span "Cambiar Afiliado" at bounding box center [838, 58] width 57 height 9
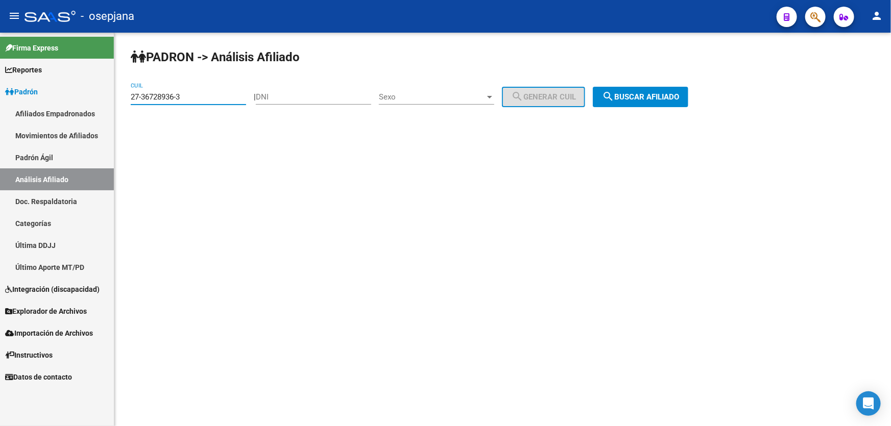
drag, startPoint x: 203, startPoint y: 100, endPoint x: 127, endPoint y: 102, distance: 76.1
click at [127, 102] on div "PADRON -> Análisis Afiliado 27-36728936-3 CUIL | DNI Sexo Sexo search Generar C…" at bounding box center [502, 86] width 777 height 107
paste input "8951718-1"
click at [677, 97] on span "search Buscar afiliado" at bounding box center [640, 96] width 77 height 9
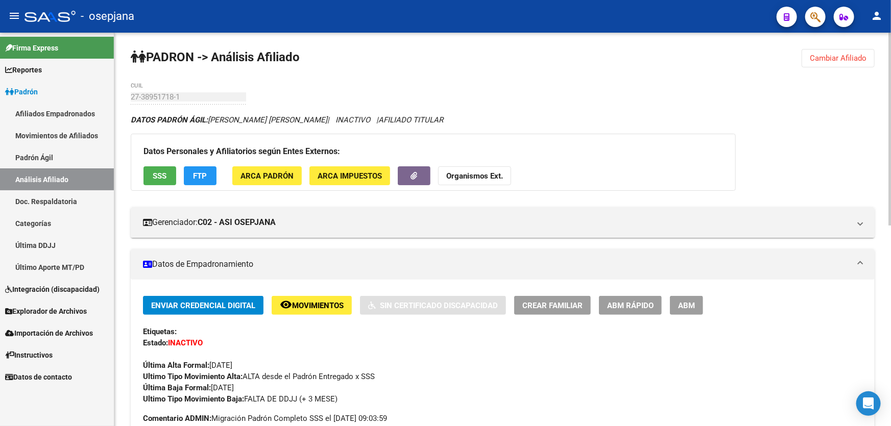
click at [830, 62] on button "Cambiar Afiliado" at bounding box center [838, 58] width 73 height 18
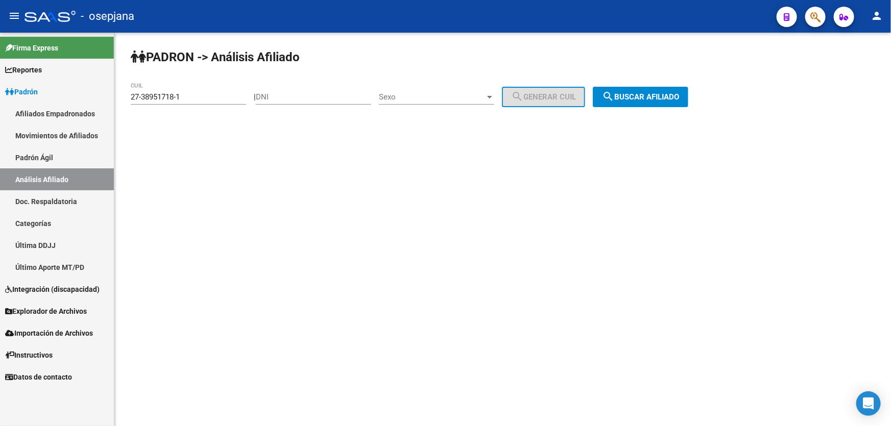
click at [181, 97] on input "27-38951718-1" at bounding box center [188, 96] width 115 height 9
drag, startPoint x: 188, startPoint y: 92, endPoint x: 132, endPoint y: 94, distance: 56.2
click at [132, 94] on input "27-38951718-1" at bounding box center [188, 96] width 115 height 9
paste input "9848321-4"
click at [635, 106] on button "search Buscar afiliado" at bounding box center [640, 97] width 95 height 20
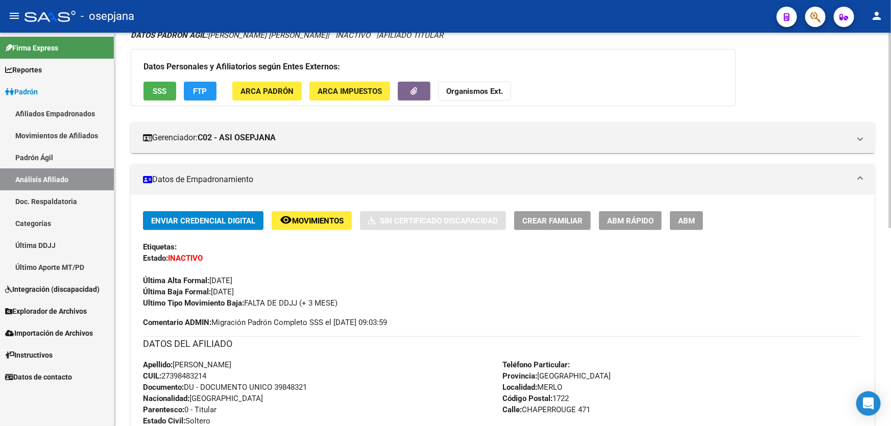
scroll to position [46, 0]
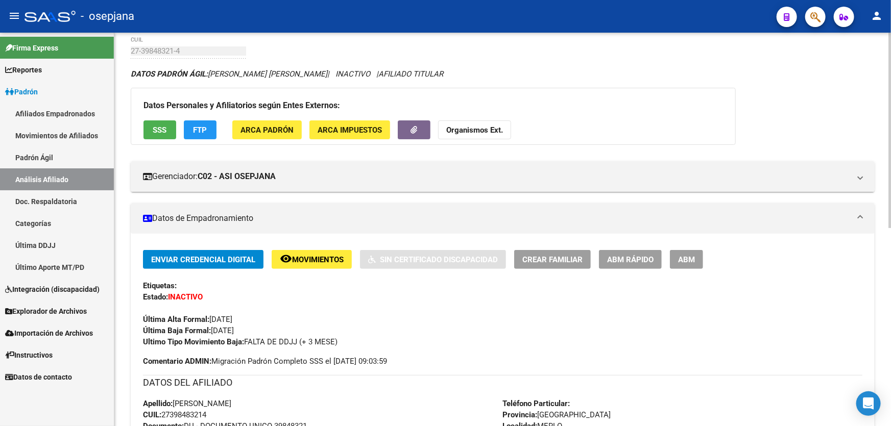
click at [854, 77] on div "DATOS [PERSON_NAME]: [PERSON_NAME] [PERSON_NAME] | INACTIVO | AFILIADO TITULAR" at bounding box center [503, 73] width 744 height 11
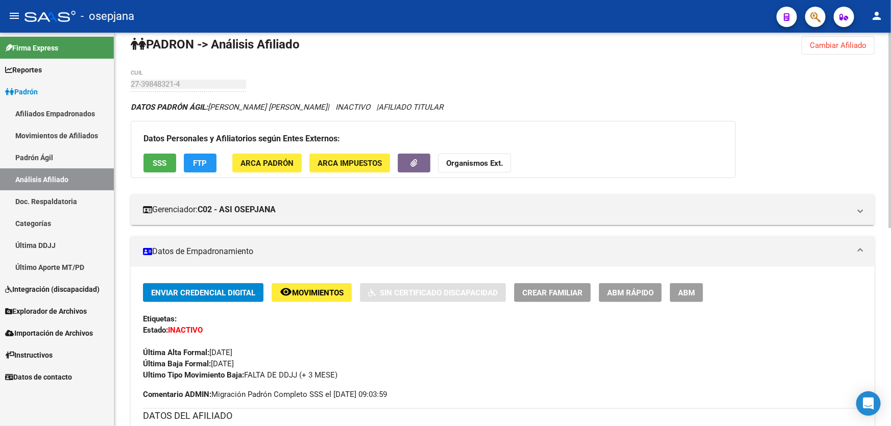
scroll to position [0, 0]
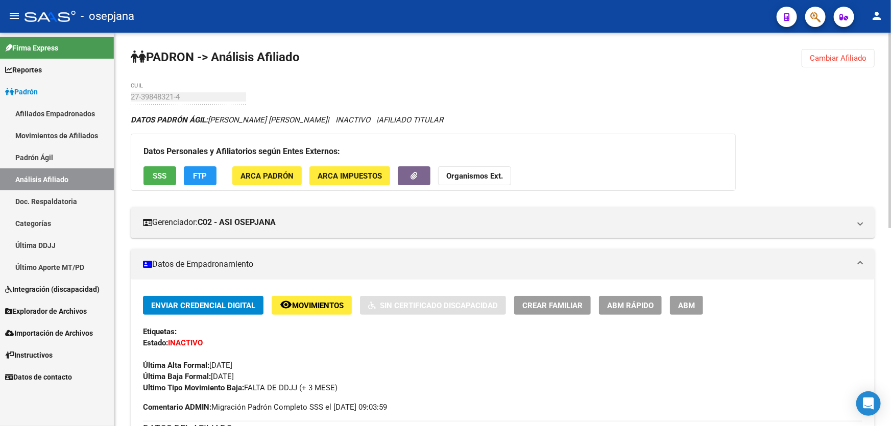
click at [837, 54] on span "Cambiar Afiliado" at bounding box center [838, 58] width 57 height 9
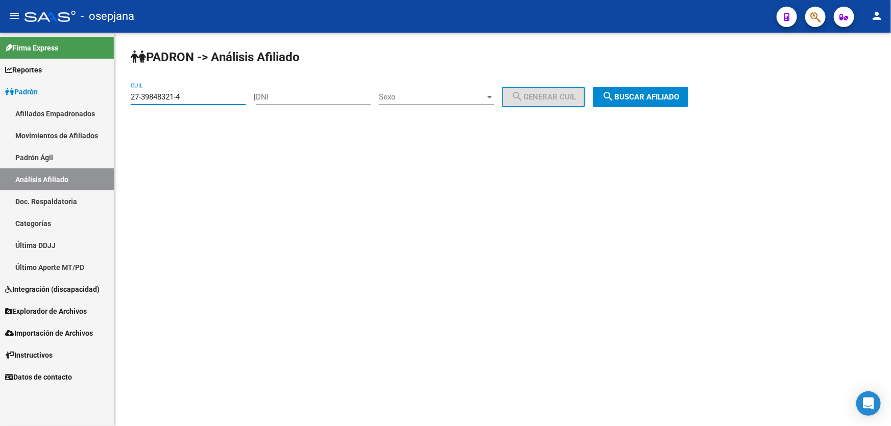
drag, startPoint x: 189, startPoint y: 100, endPoint x: 108, endPoint y: 97, distance: 80.7
click at [108, 97] on mat-sidenav-container "Firma Express Reportes Padrón Traspasos x O.S. Traspasos x Gerenciador Traspaso…" at bounding box center [445, 230] width 891 height 394
paste input
click at [680, 103] on button "search Buscar afiliado" at bounding box center [640, 97] width 95 height 20
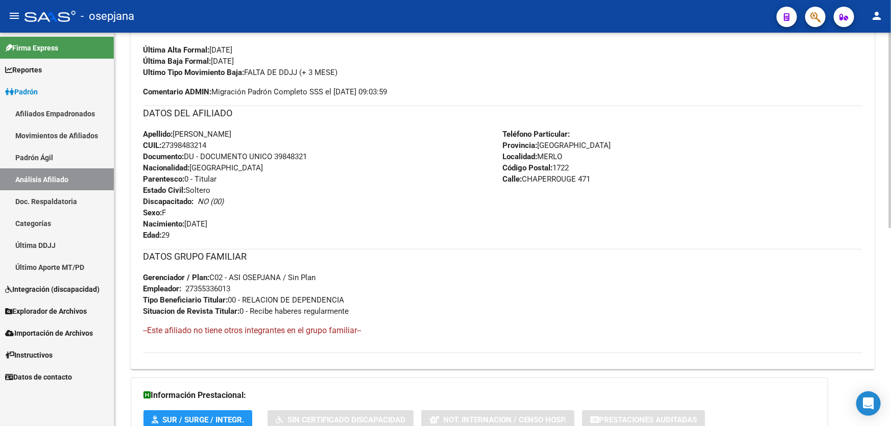
scroll to position [398, 0]
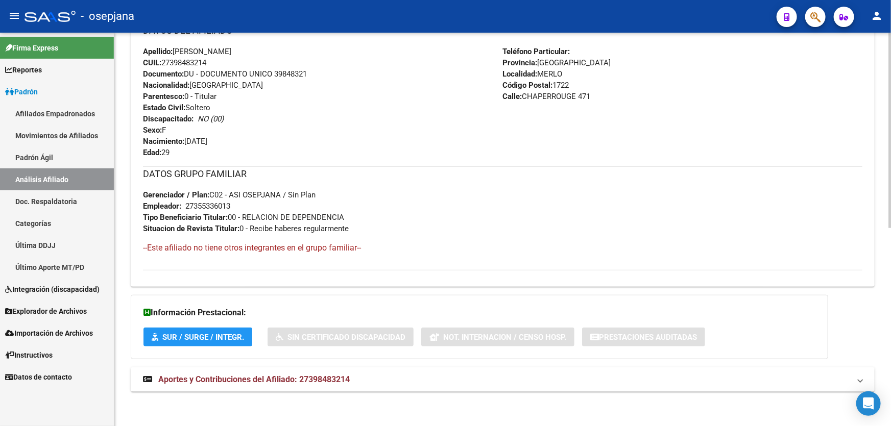
click at [884, 96] on div "PADRON -> Análisis Afiliado Cambiar Afiliado 27-39848321-4 CUIL DATOS PADRÓN ÁG…" at bounding box center [502, 30] width 777 height 793
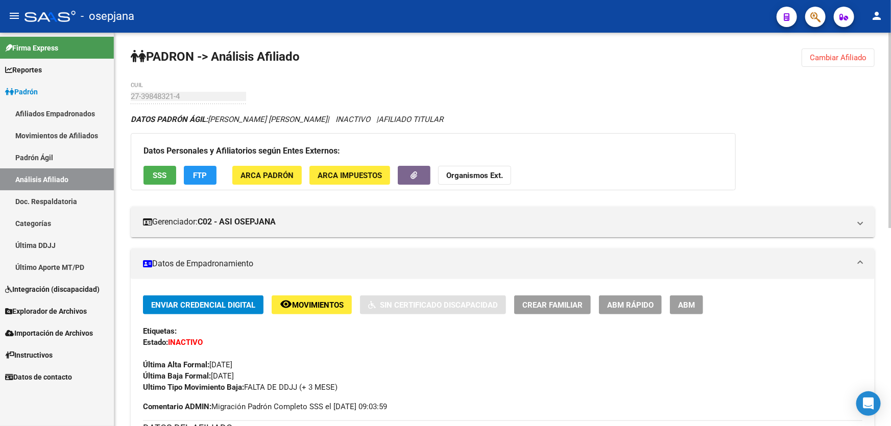
scroll to position [0, 0]
click at [845, 59] on span "Cambiar Afiliado" at bounding box center [838, 58] width 57 height 9
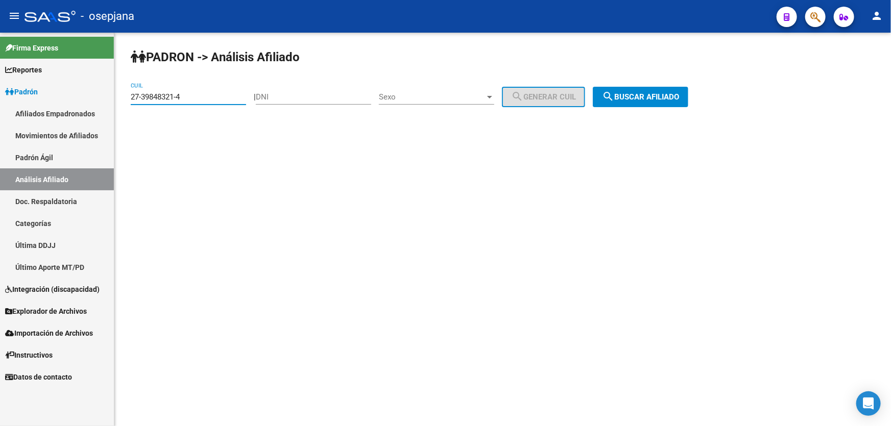
drag, startPoint x: 209, startPoint y: 96, endPoint x: 122, endPoint y: 101, distance: 87.5
click at [122, 101] on div "PADRON -> Análisis Afiliado 27-39848321-4 CUIL | DNI Sexo Sexo search Generar C…" at bounding box center [502, 86] width 777 height 107
paste input "40351052-7"
click at [666, 95] on span "search Buscar afiliado" at bounding box center [640, 96] width 77 height 9
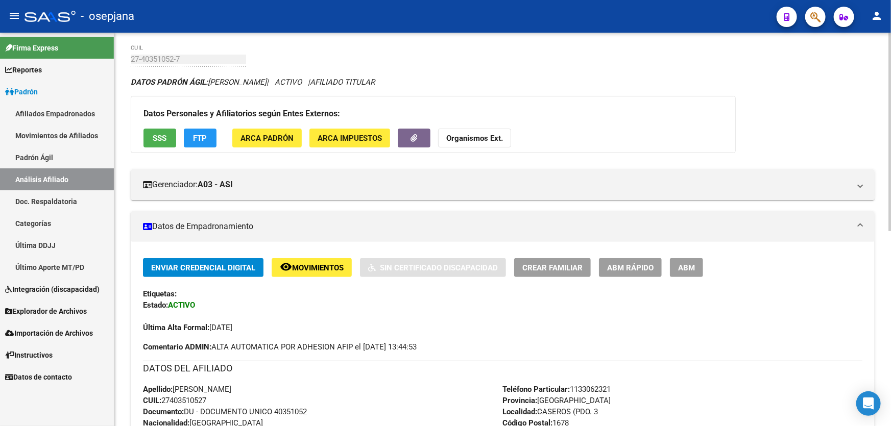
scroll to position [15, 0]
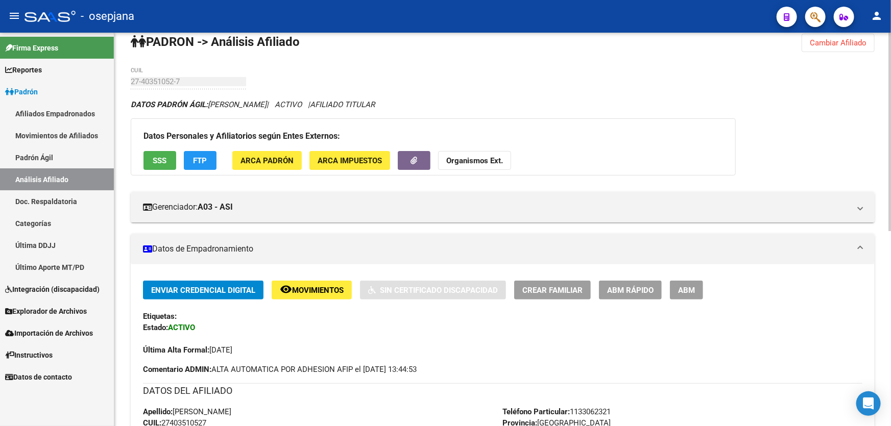
click at [163, 158] on span "SSS" at bounding box center [160, 160] width 14 height 9
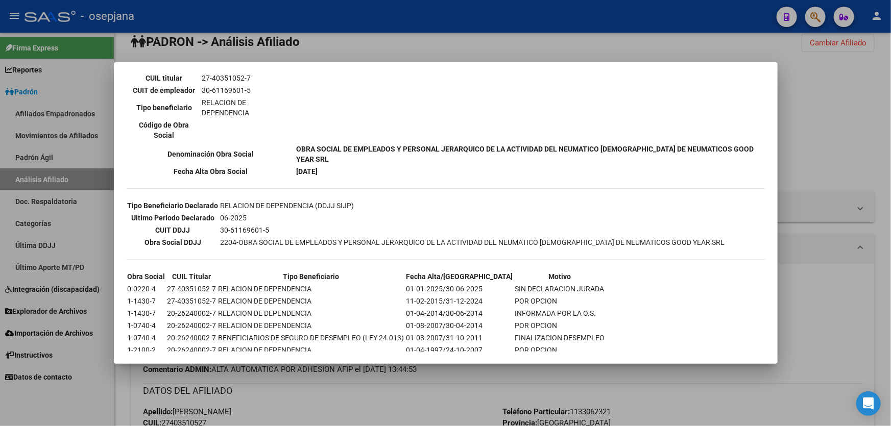
scroll to position [208, 0]
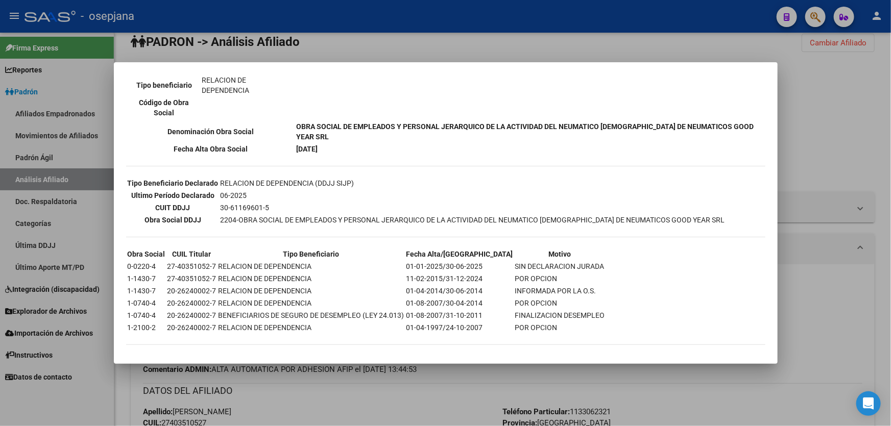
click at [828, 143] on div at bounding box center [445, 213] width 891 height 426
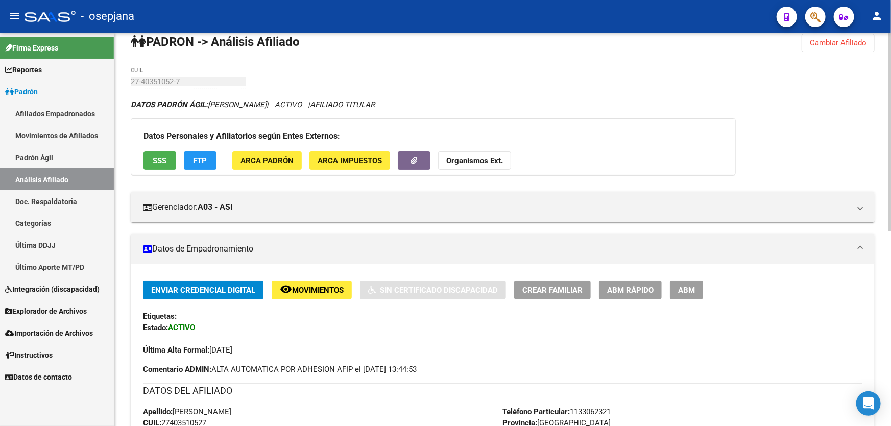
click at [203, 171] on div "Datos Personales y Afiliatorios según Entes Externos: SSS FTP ARCA Padrón ARCA …" at bounding box center [433, 146] width 605 height 57
click at [203, 157] on span "FTP" at bounding box center [201, 160] width 14 height 9
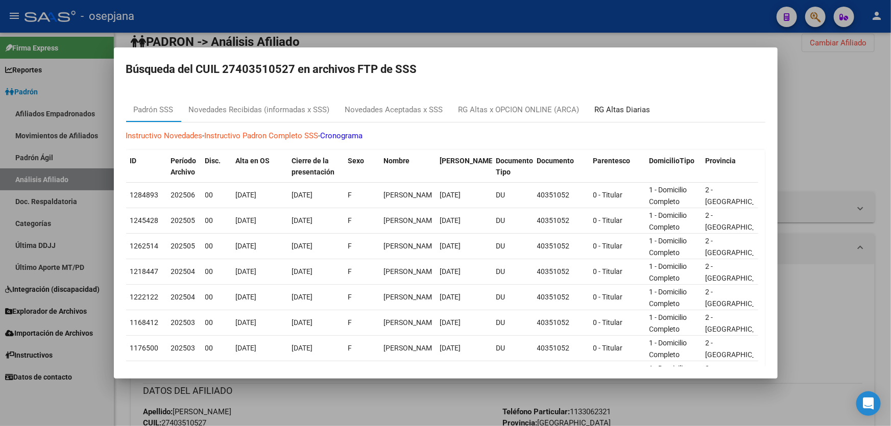
click at [618, 110] on div "RG Altas Diarias" at bounding box center [623, 110] width 56 height 12
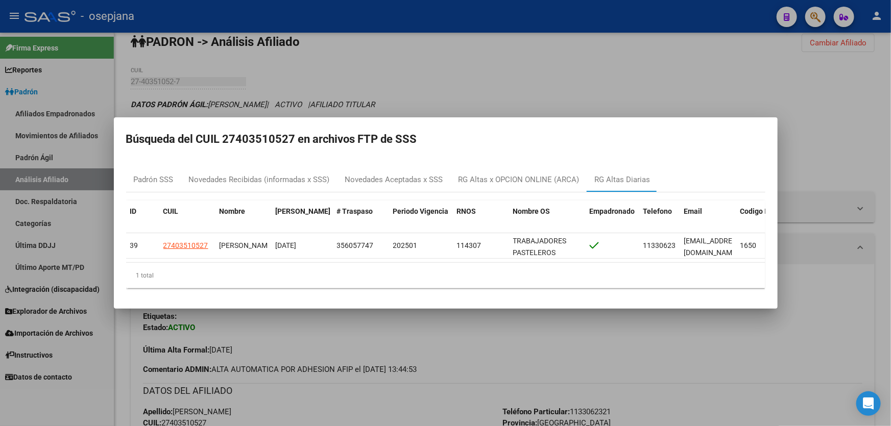
click at [868, 93] on div at bounding box center [445, 213] width 891 height 426
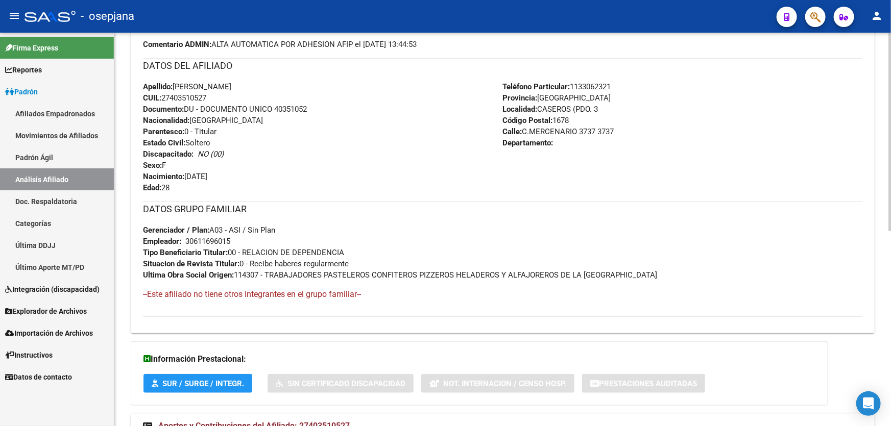
scroll to position [387, 0]
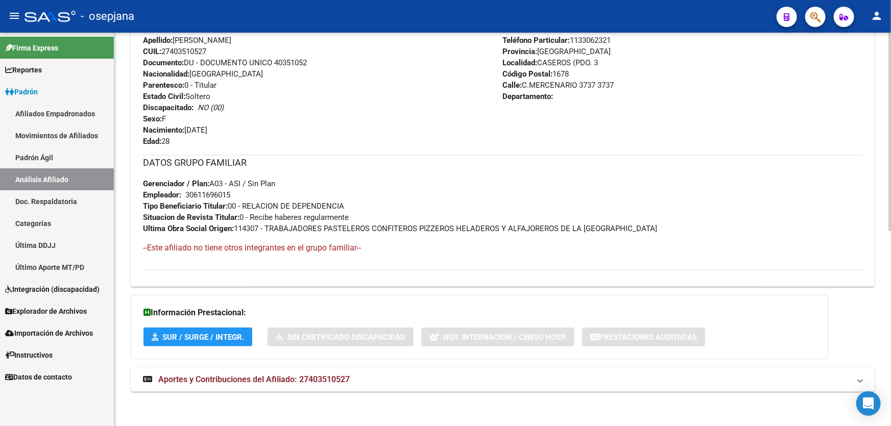
click at [455, 374] on mat-panel-title "Aportes y Contribuciones del Afiliado: 27403510527" at bounding box center [496, 379] width 707 height 11
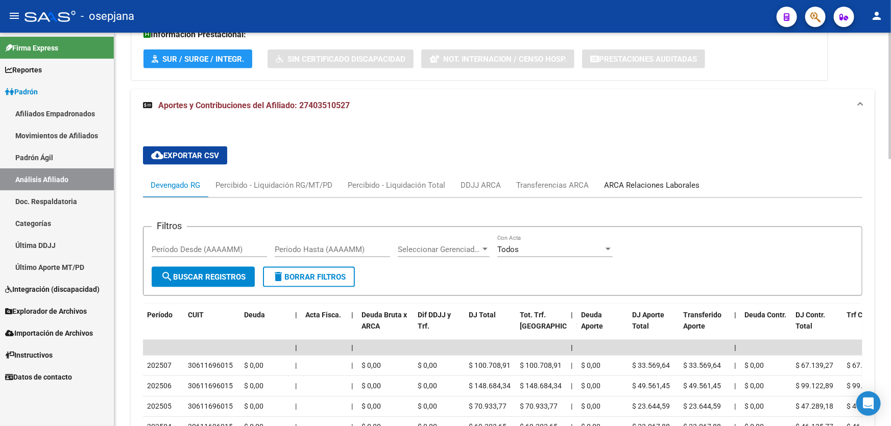
click at [664, 187] on div "ARCA Relaciones Laborales" at bounding box center [651, 185] width 95 height 11
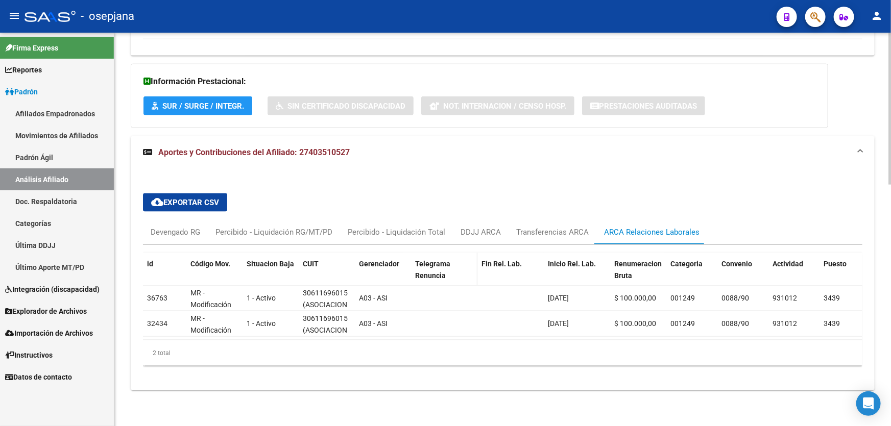
scroll to position [298, 0]
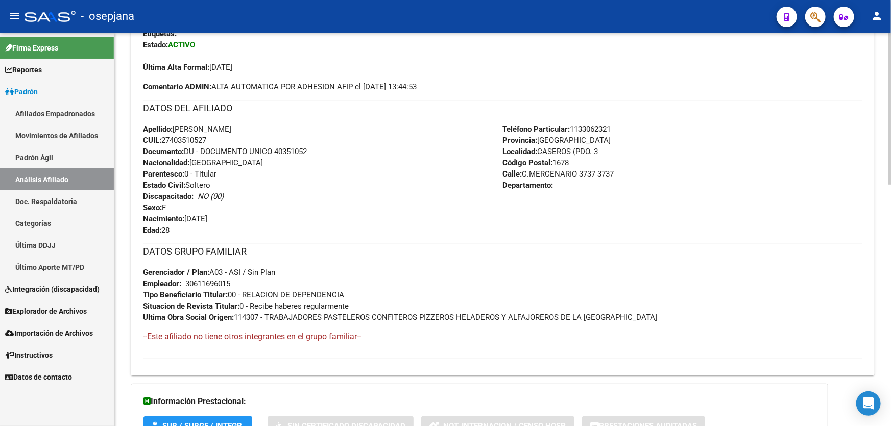
drag, startPoint x: 578, startPoint y: 174, endPoint x: 524, endPoint y: 171, distance: 54.2
click at [524, 171] on span "Calle: C.MERCENARIO 3737 3737" at bounding box center [558, 174] width 111 height 9
drag, startPoint x: 573, startPoint y: 127, endPoint x: 626, endPoint y: 127, distance: 53.1
click at [626, 127] on div "Teléfono Particular: [PHONE_NUMBER] Provincia: [GEOGRAPHIC_DATA] Localidad: [GE…" at bounding box center [683, 180] width 360 height 112
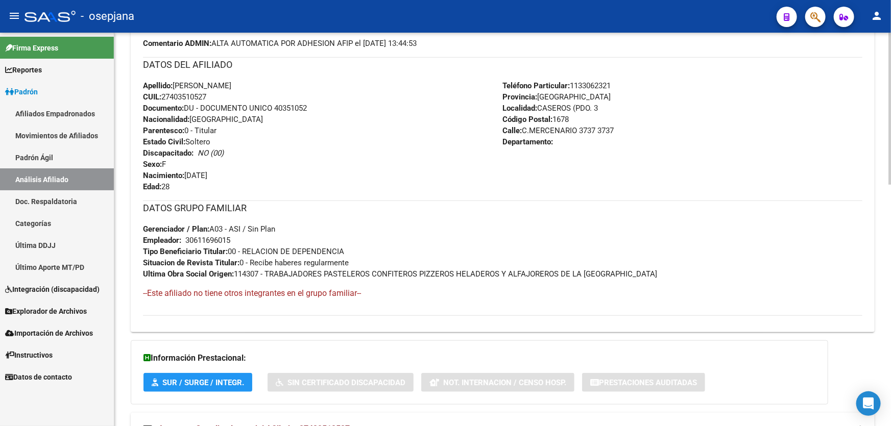
scroll to position [623, 0]
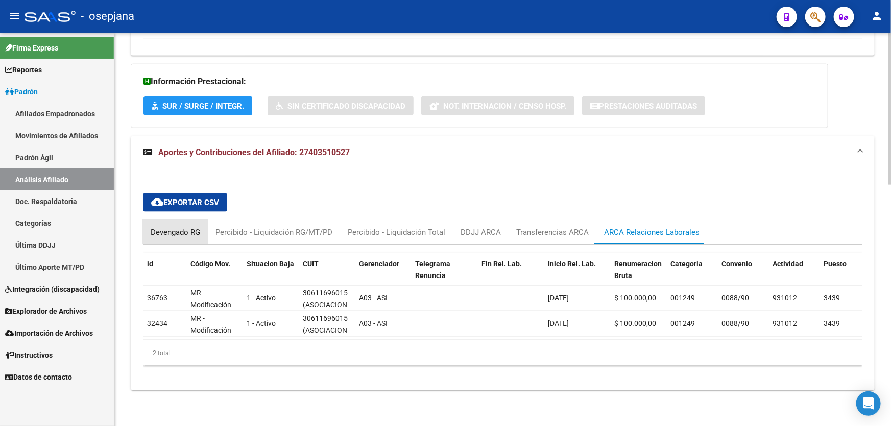
click at [168, 227] on div "Devengado RG" at bounding box center [176, 232] width 50 height 11
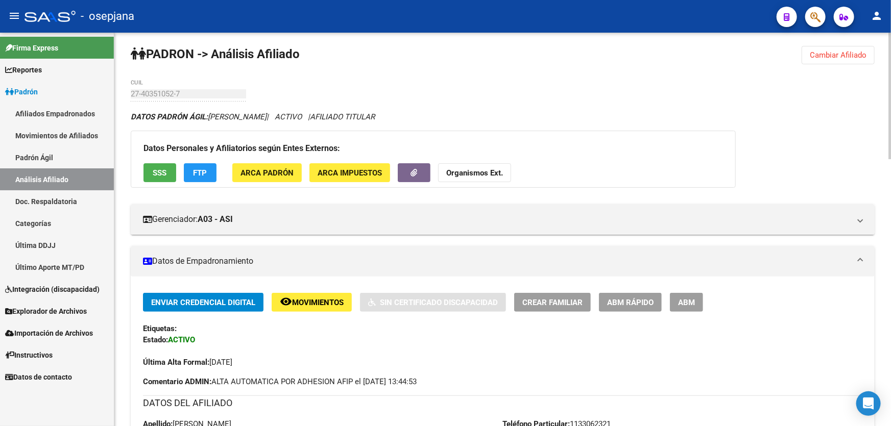
scroll to position [0, 0]
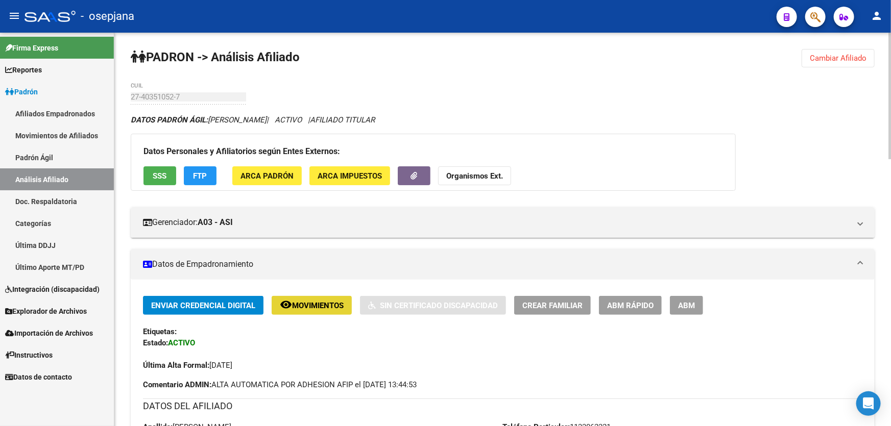
click at [304, 306] on span "Movimientos" at bounding box center [318, 305] width 52 height 9
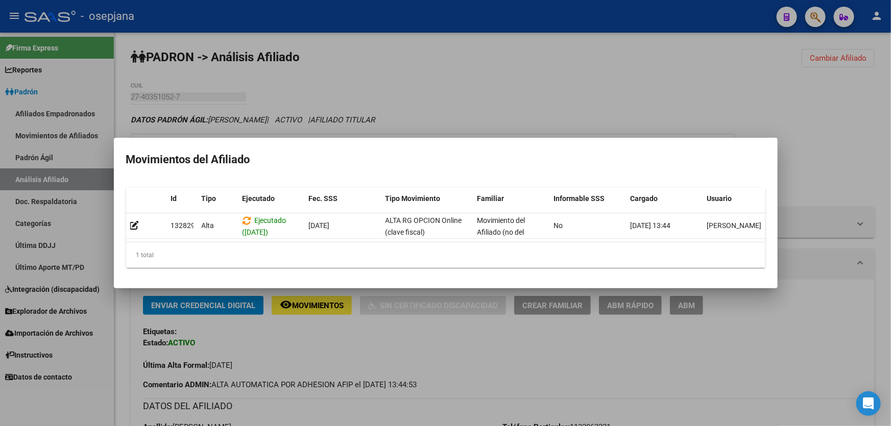
click at [311, 340] on div at bounding box center [445, 213] width 891 height 426
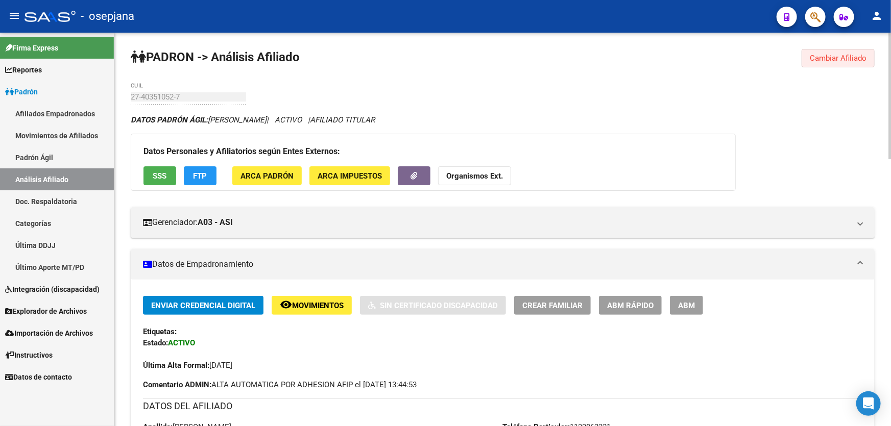
click at [837, 52] on button "Cambiar Afiliado" at bounding box center [838, 58] width 73 height 18
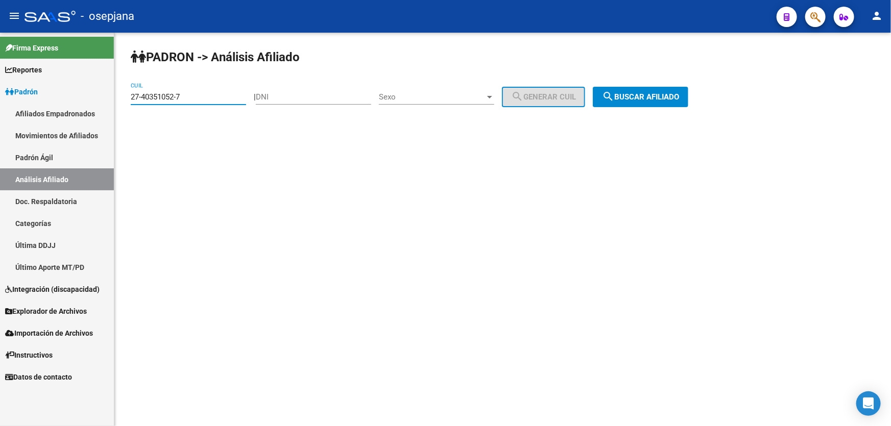
drag, startPoint x: 199, startPoint y: 96, endPoint x: 112, endPoint y: 104, distance: 87.1
click at [112, 105] on mat-sidenav-container "Firma Express Reportes Padrón Traspasos x O.S. Traspasos x Gerenciador Traspaso…" at bounding box center [445, 230] width 891 height 394
paste input "2643875-0"
click at [641, 92] on span "search Buscar afiliado" at bounding box center [640, 96] width 77 height 9
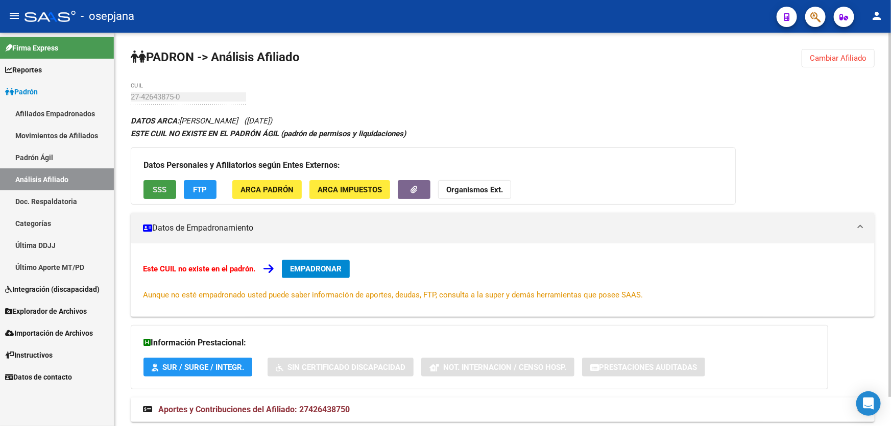
click at [162, 188] on span "SSS" at bounding box center [160, 189] width 14 height 9
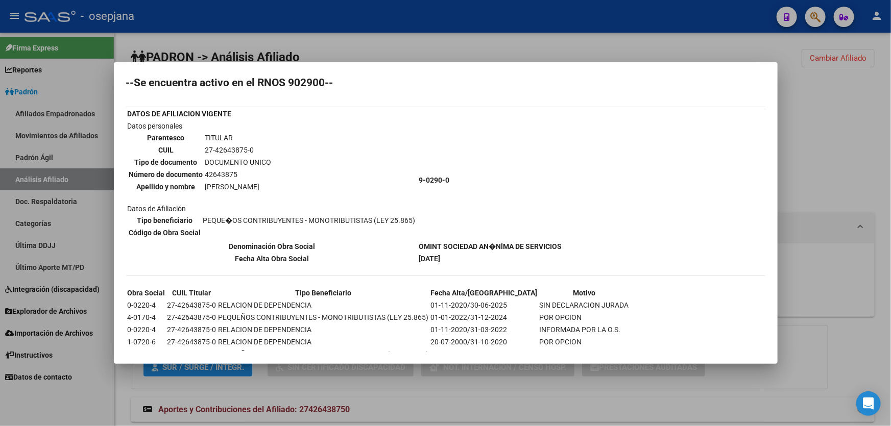
scroll to position [65, 0]
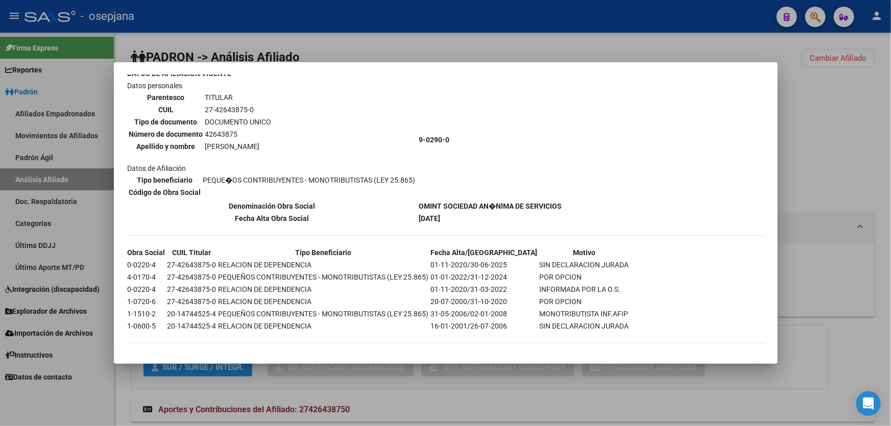
click at [829, 153] on div at bounding box center [445, 213] width 891 height 426
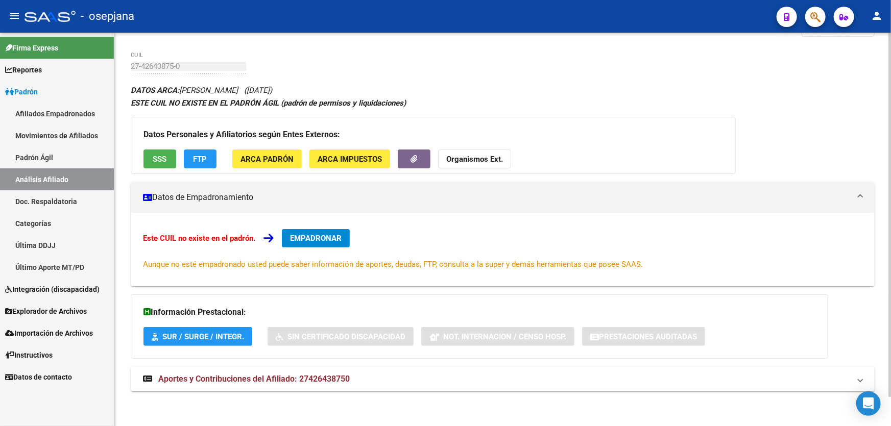
scroll to position [0, 0]
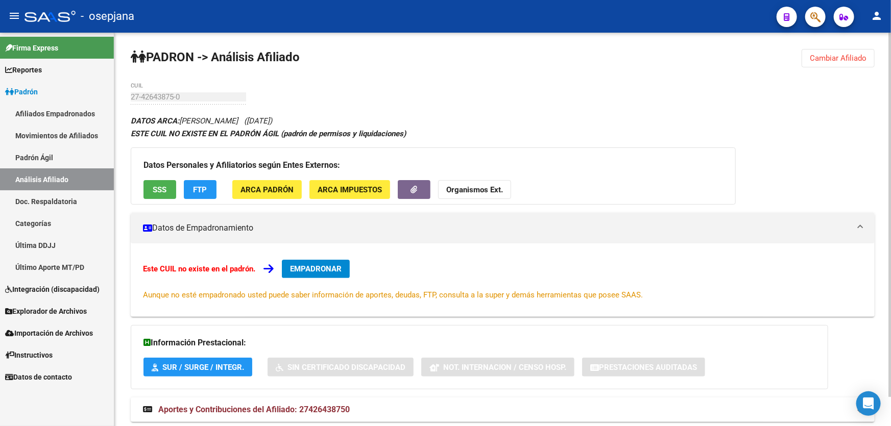
click at [865, 52] on button "Cambiar Afiliado" at bounding box center [838, 58] width 73 height 18
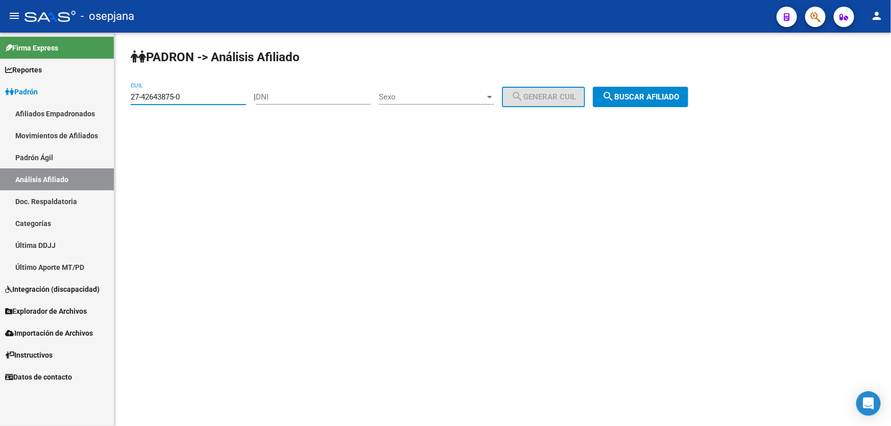
drag, startPoint x: 211, startPoint y: 98, endPoint x: 114, endPoint y: 110, distance: 98.3
click at [114, 110] on mat-sidenav-container "Firma Express Reportes Padrón Traspasos x O.S. Traspasos x Gerenciador Traspaso…" at bounding box center [445, 230] width 891 height 394
paste input "4850419-6"
click at [671, 97] on span "search Buscar afiliado" at bounding box center [640, 96] width 77 height 9
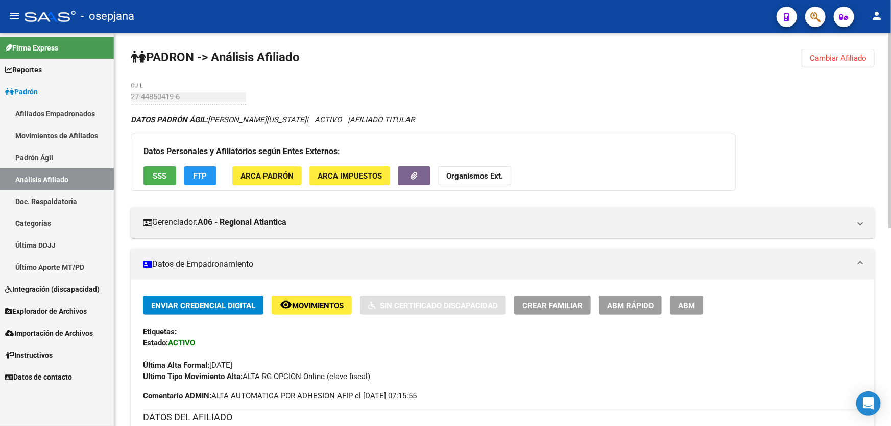
click at [162, 171] on span "SSS" at bounding box center [160, 175] width 14 height 9
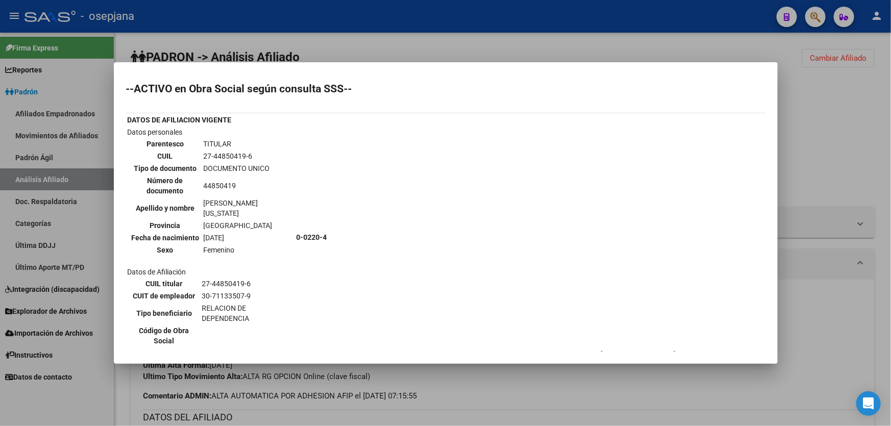
click at [890, 125] on div at bounding box center [445, 213] width 891 height 426
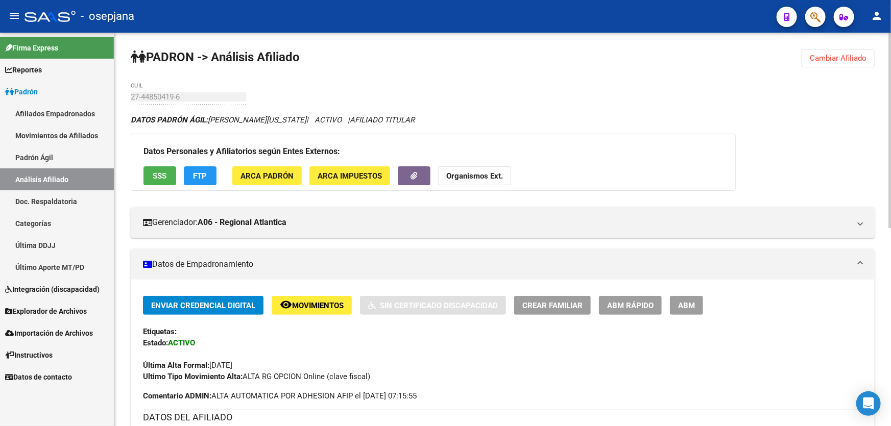
click at [187, 172] on button "FTP" at bounding box center [200, 175] width 33 height 19
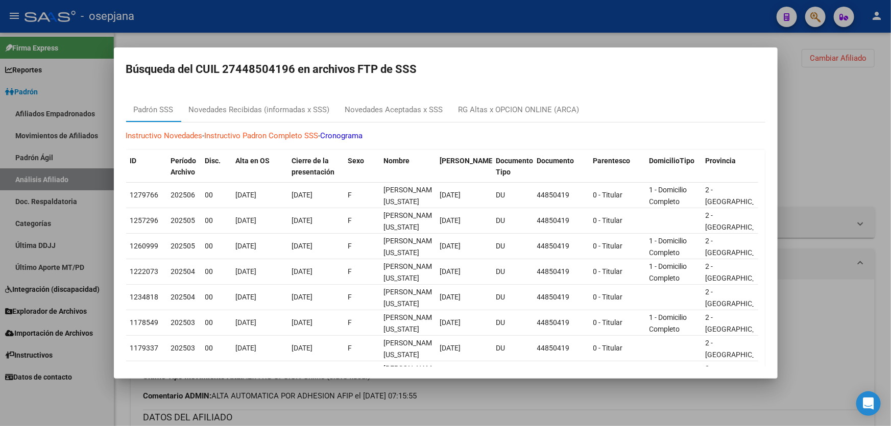
click at [845, 155] on div at bounding box center [445, 213] width 891 height 426
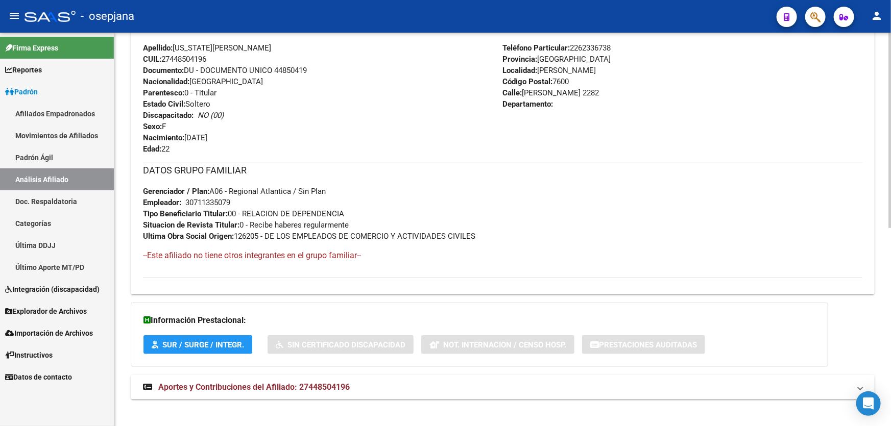
scroll to position [398, 0]
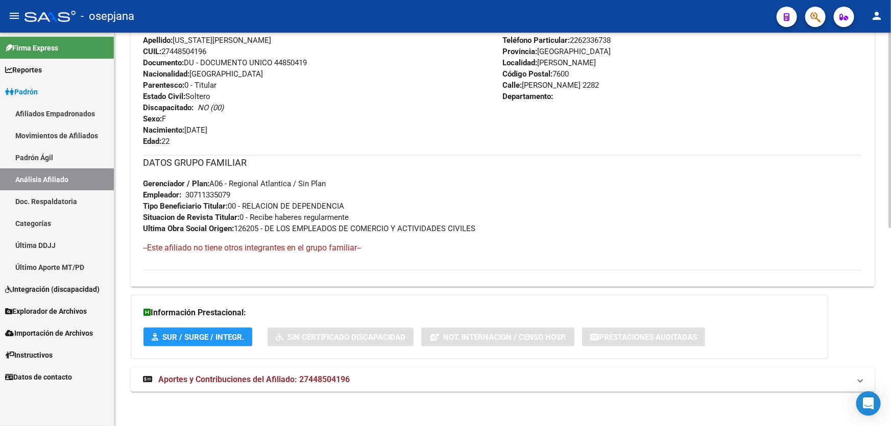
click at [272, 386] on mat-expansion-panel-header "Aportes y Contribuciones del Afiliado: 27448504196" at bounding box center [503, 380] width 744 height 25
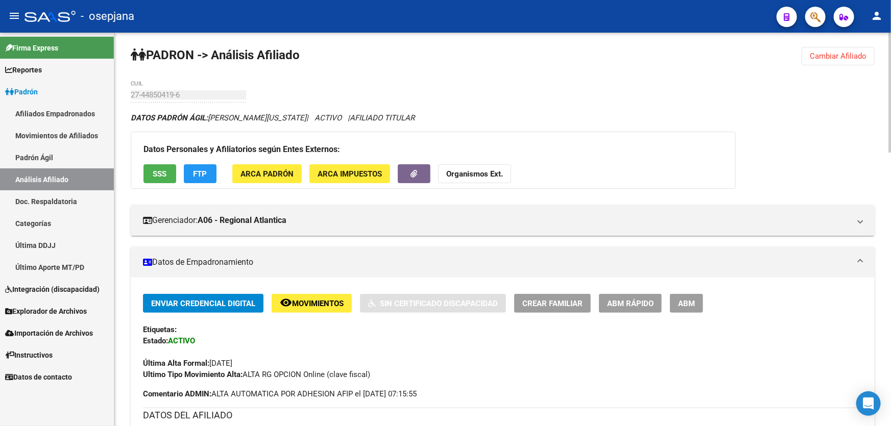
scroll to position [0, 0]
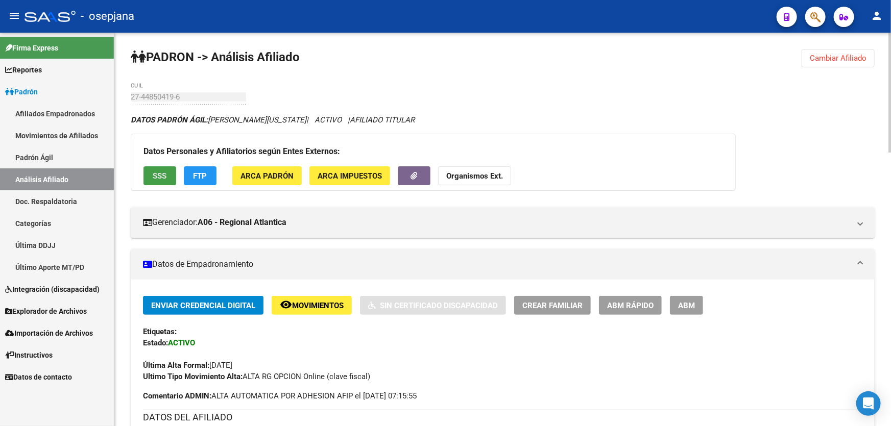
click at [157, 173] on span "SSS" at bounding box center [160, 176] width 14 height 9
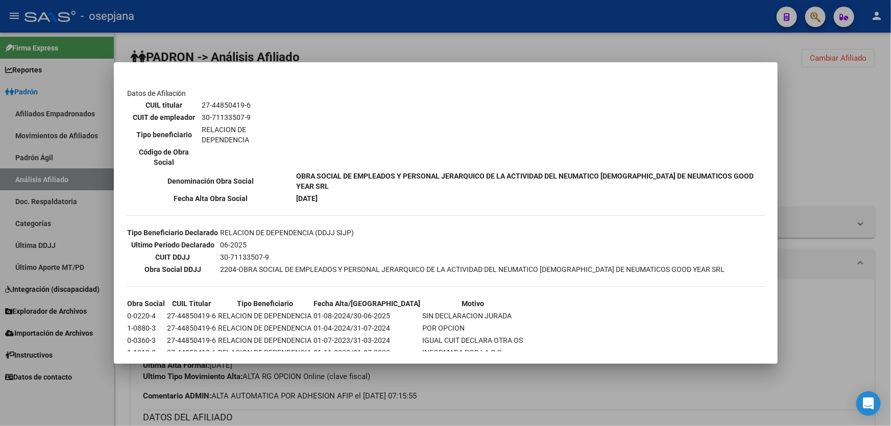
scroll to position [185, 0]
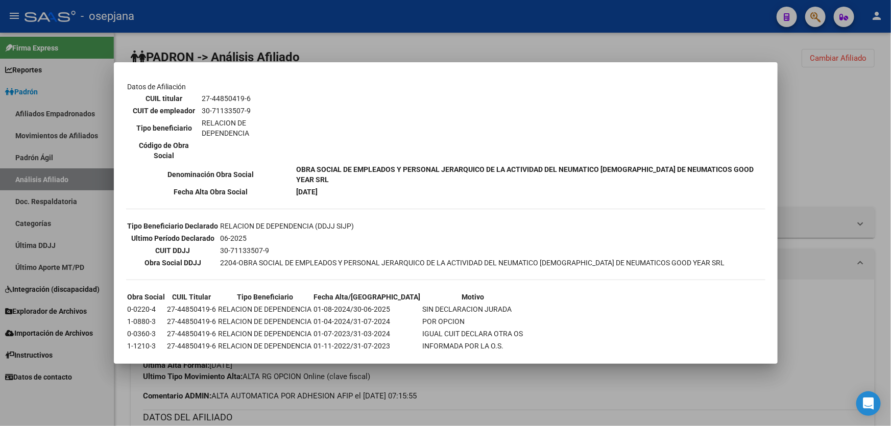
click at [890, 136] on div at bounding box center [445, 213] width 891 height 426
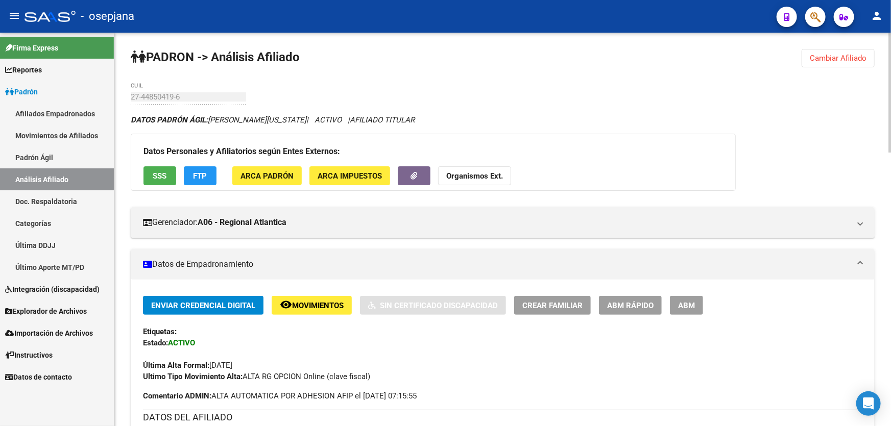
click at [187, 176] on button "FTP" at bounding box center [200, 175] width 33 height 19
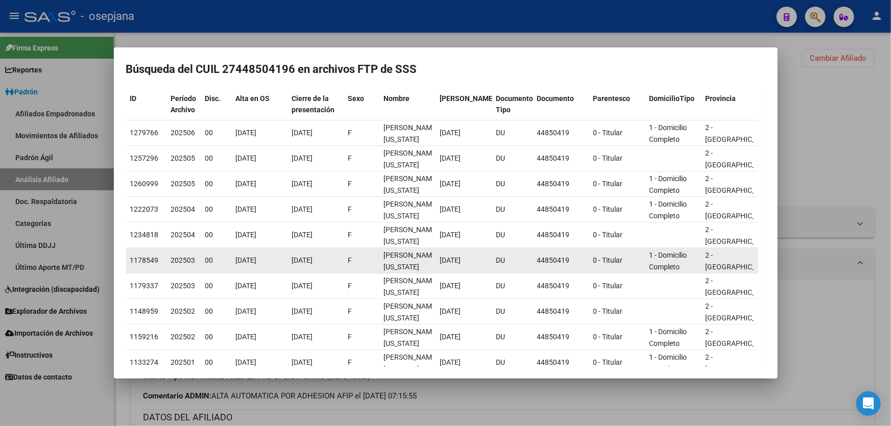
scroll to position [0, 0]
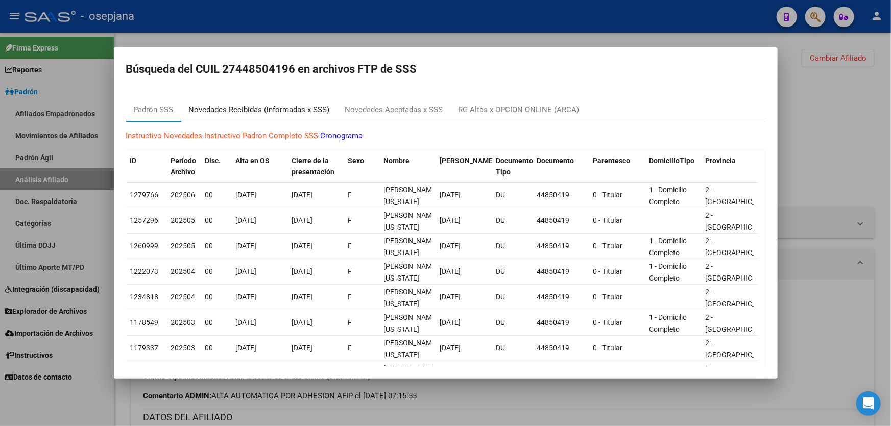
click at [241, 106] on div "Novedades Recibidas (informadas x SSS)" at bounding box center [259, 110] width 141 height 12
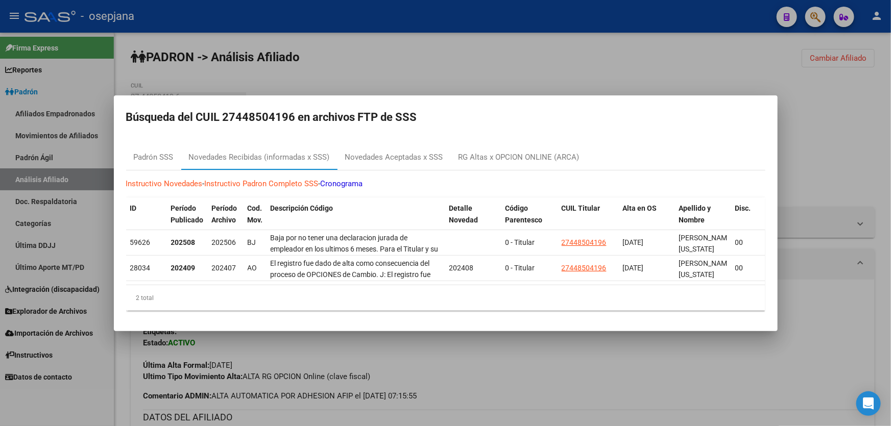
click at [847, 115] on div at bounding box center [445, 213] width 891 height 426
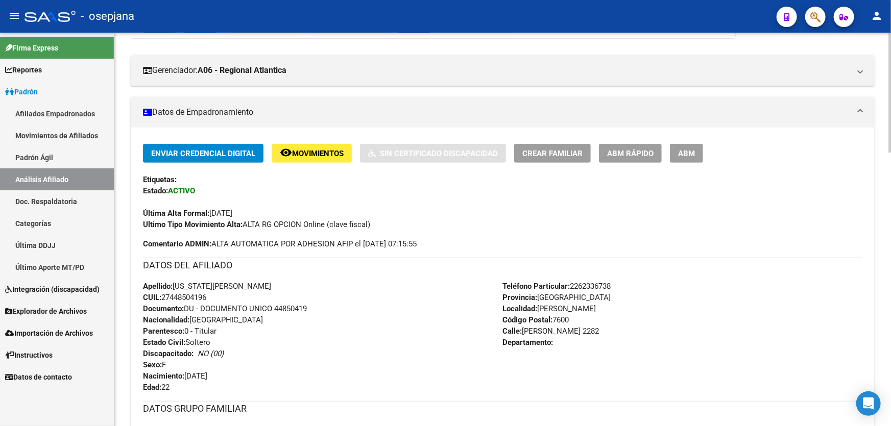
scroll to position [139, 0]
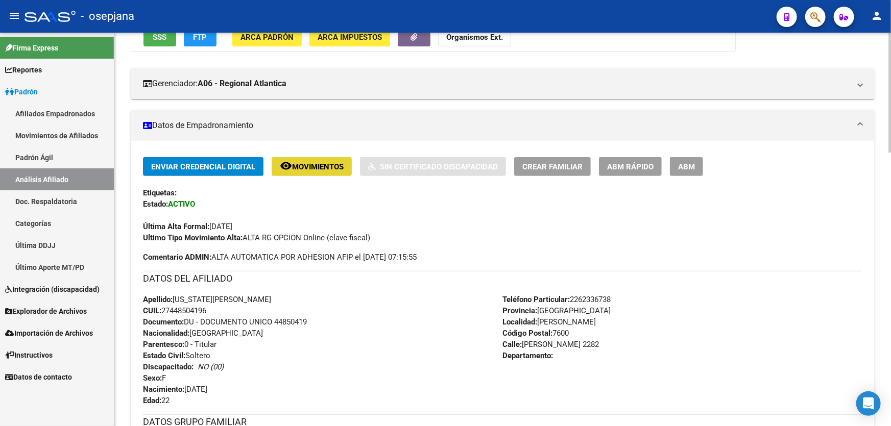
click at [302, 169] on span "Movimientos" at bounding box center [318, 166] width 52 height 9
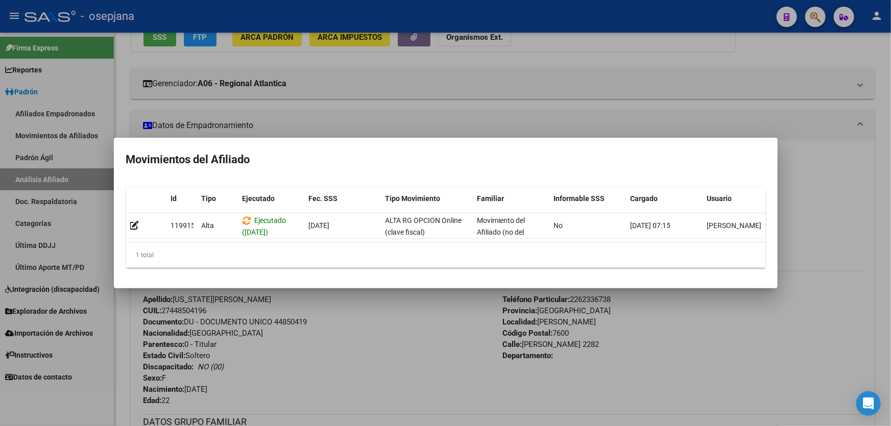
click at [794, 310] on div at bounding box center [445, 213] width 891 height 426
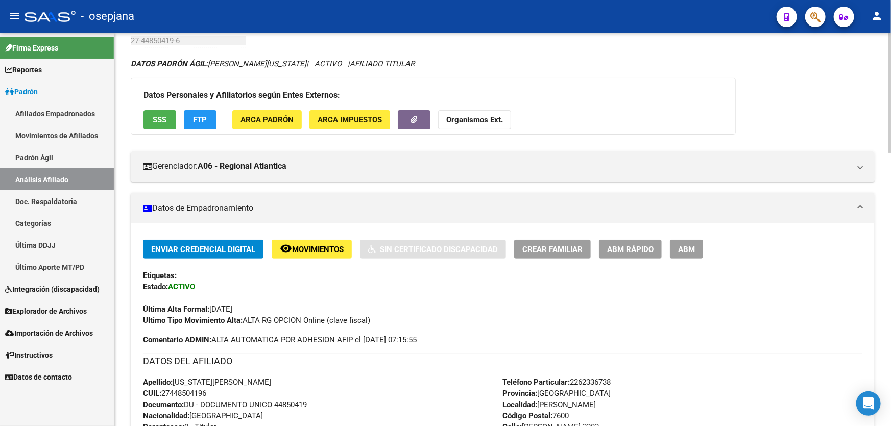
scroll to position [0, 0]
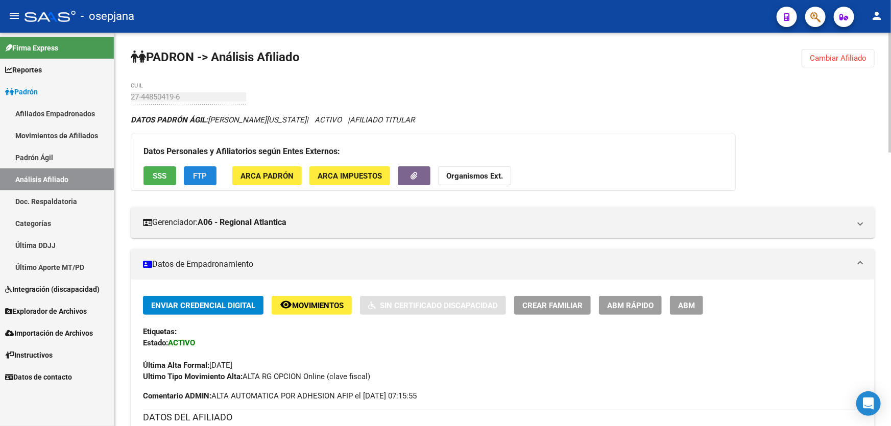
click at [206, 176] on span "FTP" at bounding box center [201, 176] width 14 height 9
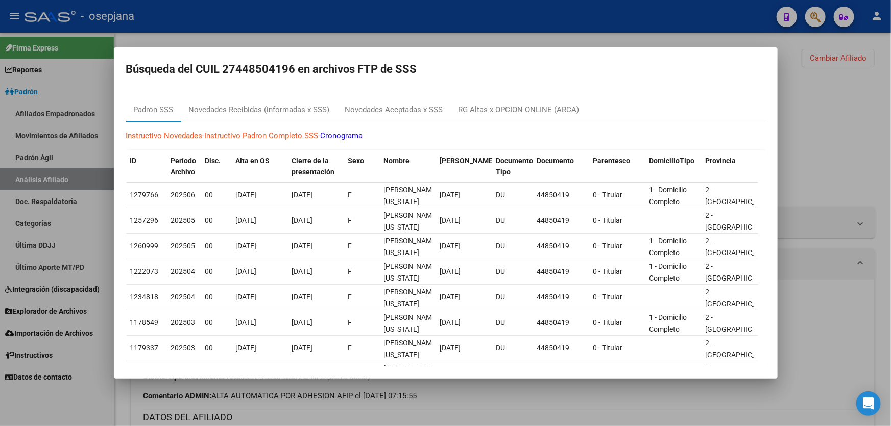
click at [876, 127] on div at bounding box center [445, 213] width 891 height 426
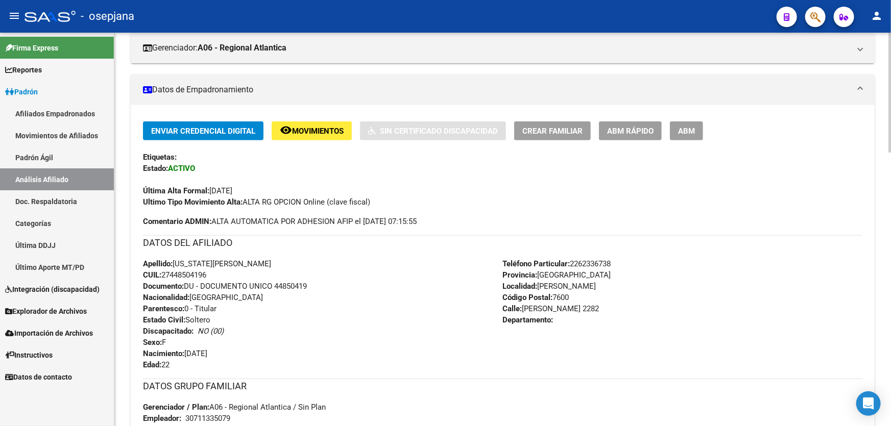
scroll to position [278, 0]
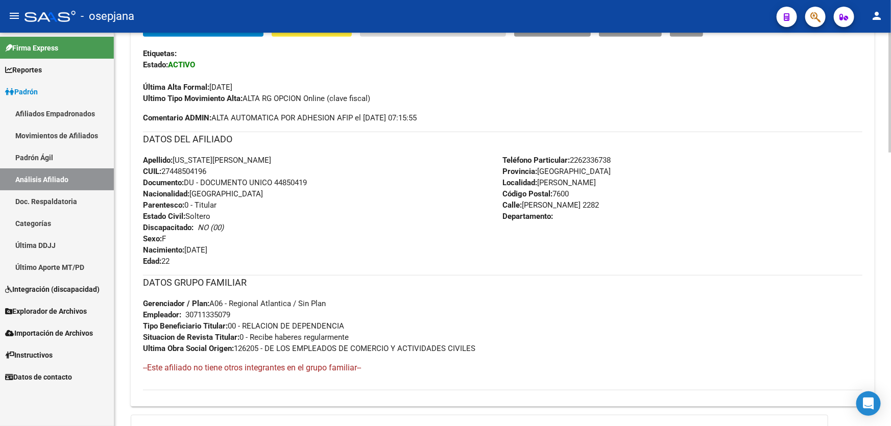
drag, startPoint x: 546, startPoint y: 204, endPoint x: 524, endPoint y: 205, distance: 22.5
click at [524, 205] on span "Calle: [PERSON_NAME] 2282" at bounding box center [551, 205] width 96 height 9
drag, startPoint x: 573, startPoint y: 158, endPoint x: 619, endPoint y: 158, distance: 45.4
click at [621, 158] on div "Teléfono Particular: [PHONE_NUMBER] Provincia: [GEOGRAPHIC_DATA] Localidad: [PE…" at bounding box center [683, 211] width 360 height 112
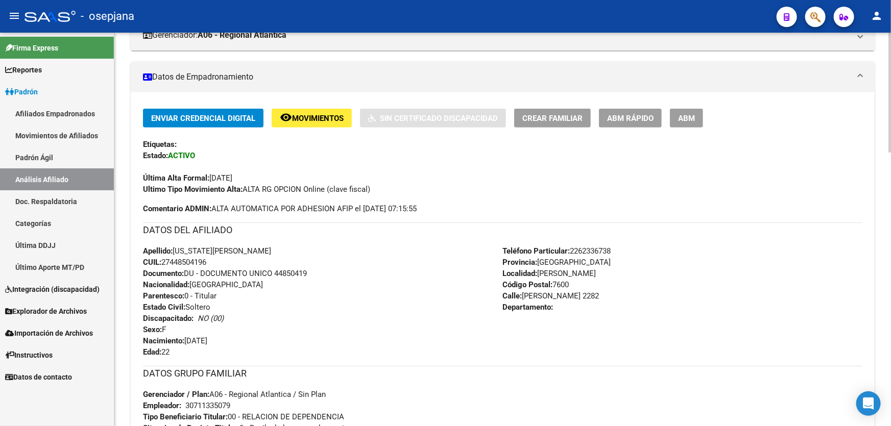
scroll to position [0, 0]
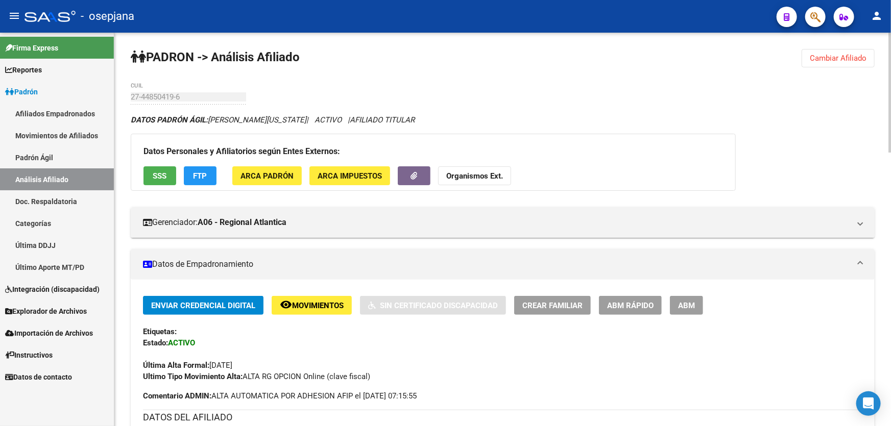
click at [851, 59] on span "Cambiar Afiliado" at bounding box center [838, 58] width 57 height 9
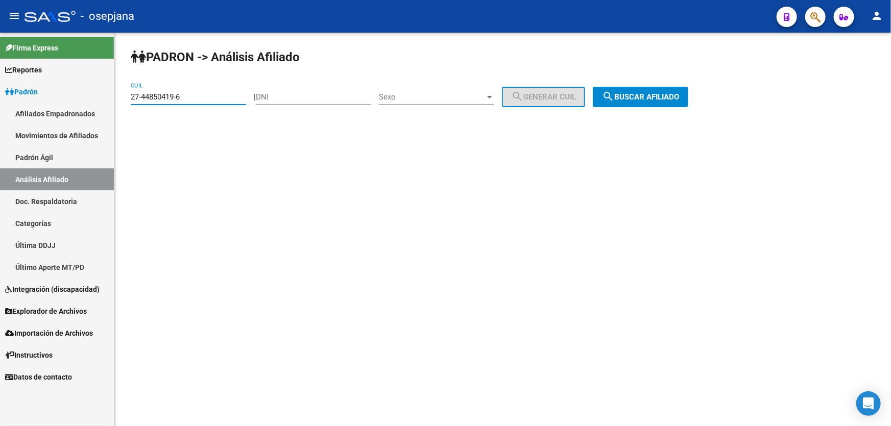
drag, startPoint x: 215, startPoint y: 98, endPoint x: 119, endPoint y: 98, distance: 95.5
click at [119, 98] on div "PADRON -> Análisis Afiliado 27-44850419-6 CUIL | DNI Sexo Sexo search Generar C…" at bounding box center [502, 86] width 777 height 107
paste input "0-17306164-2"
click at [679, 98] on span "search Buscar afiliado" at bounding box center [640, 96] width 77 height 9
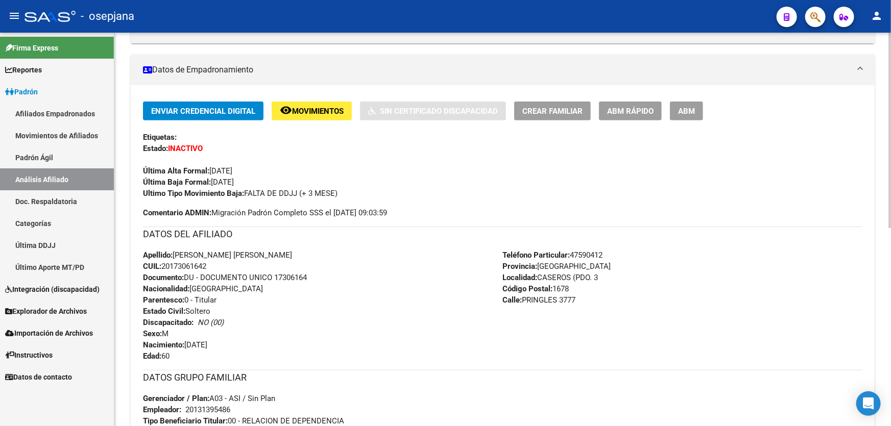
scroll to position [185, 0]
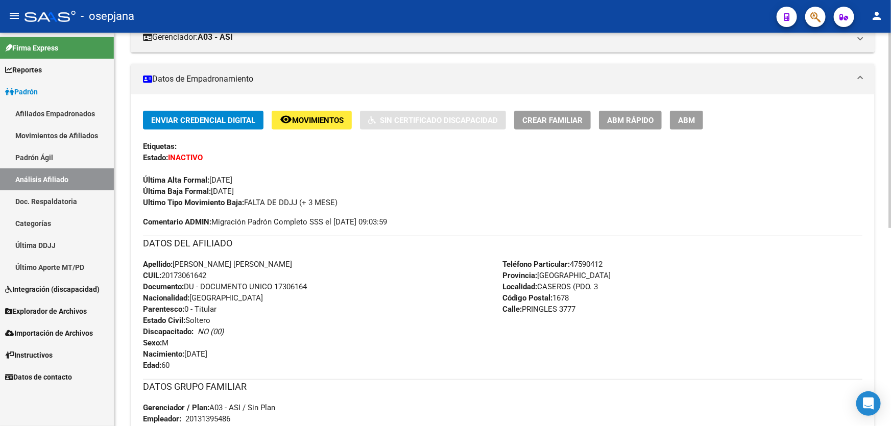
click at [320, 117] on span "Movimientos" at bounding box center [318, 120] width 52 height 9
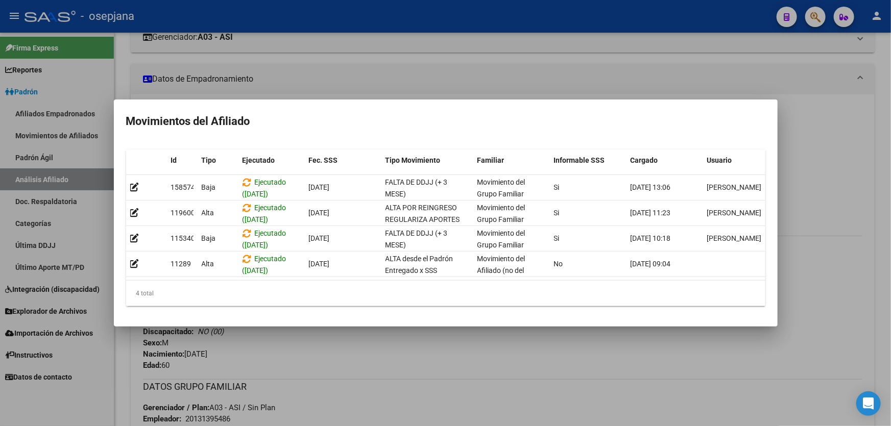
click at [882, 160] on div at bounding box center [445, 213] width 891 height 426
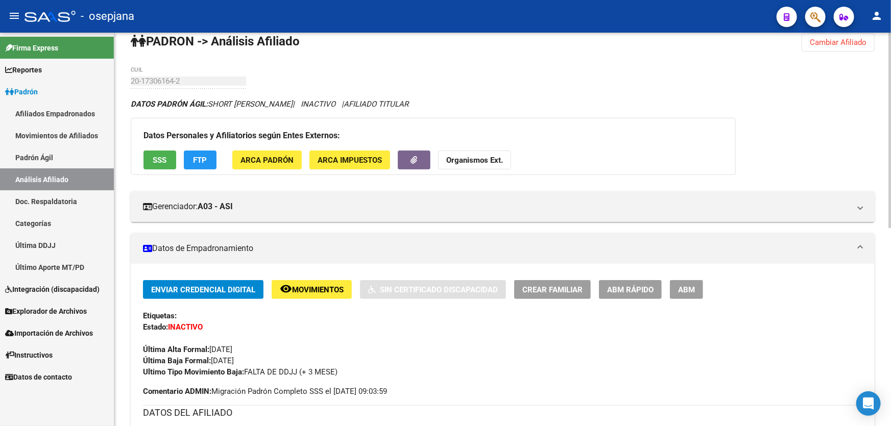
scroll to position [0, 0]
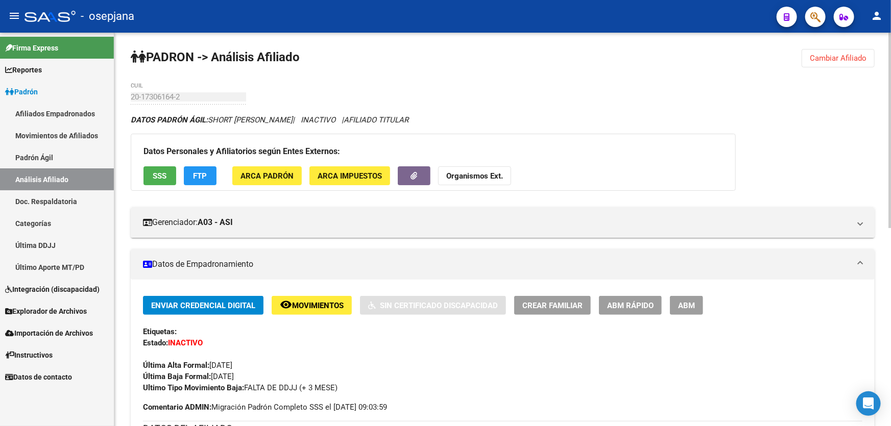
click at [852, 58] on span "Cambiar Afiliado" at bounding box center [838, 58] width 57 height 9
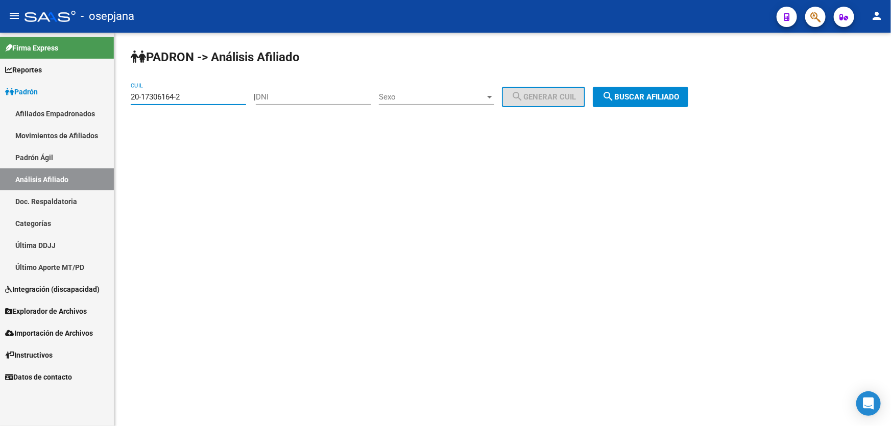
drag, startPoint x: 214, startPoint y: 98, endPoint x: 120, endPoint y: 98, distance: 94.5
click at [120, 98] on div "PADRON -> Análisis Afiliado 20-17306164-2 CUIL | DNI Sexo Sexo search Generar C…" at bounding box center [502, 86] width 777 height 107
paste input "7-93679465-9"
type input "27-93679465-9"
click at [661, 94] on span "search Buscar afiliado" at bounding box center [640, 96] width 77 height 9
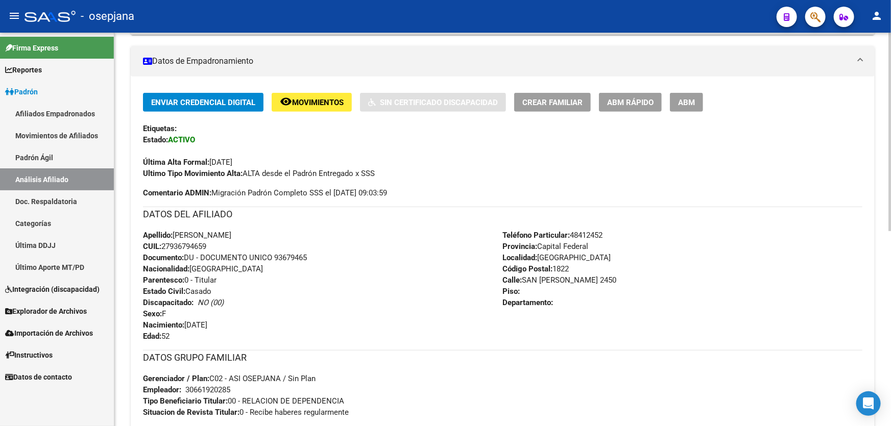
scroll to position [201, 0]
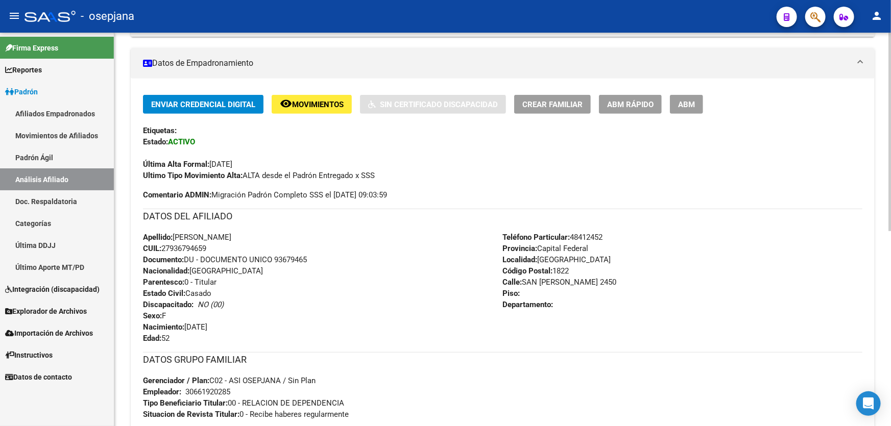
click at [647, 104] on span "ABM Rápido" at bounding box center [630, 104] width 46 height 9
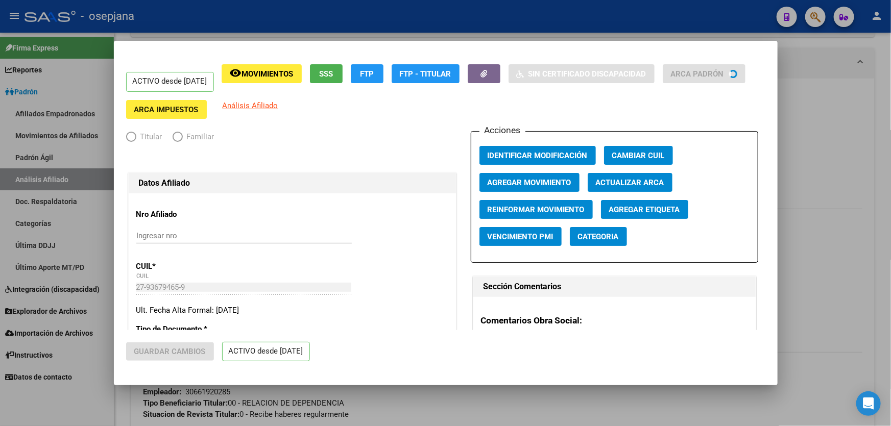
radio input "true"
type input "30-66192028-5"
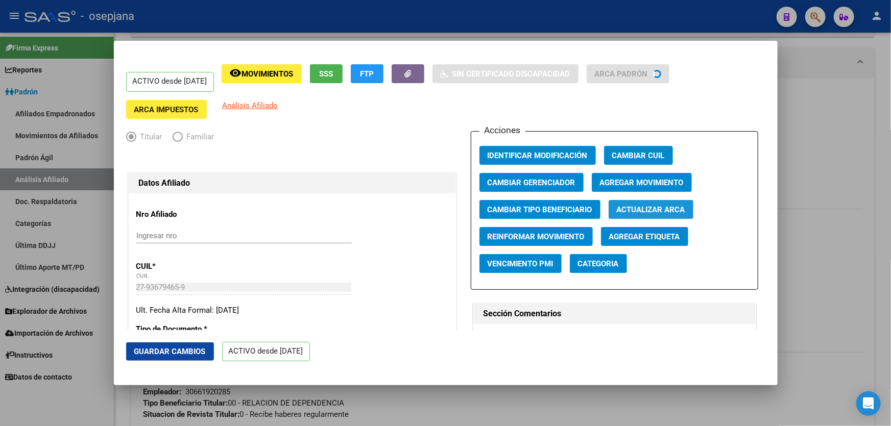
click at [643, 206] on span "Actualizar ARCA" at bounding box center [651, 209] width 68 height 9
type input "[PERSON_NAME]"
type input "1657"
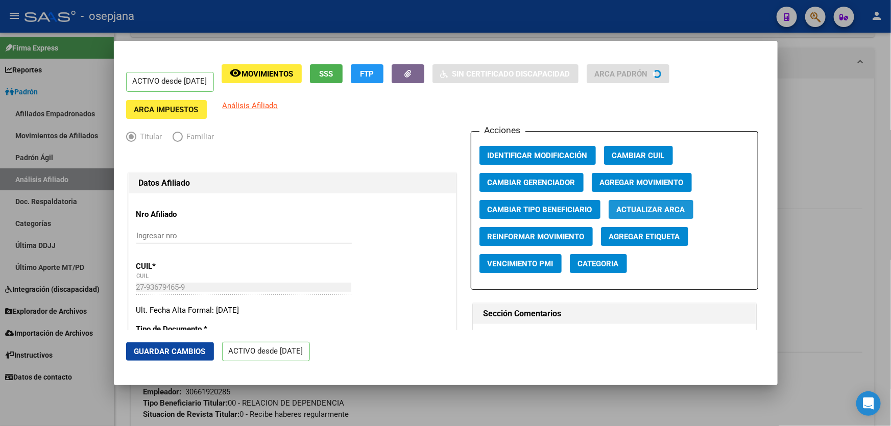
type input "San [PERSON_NAME]"
type input "2450"
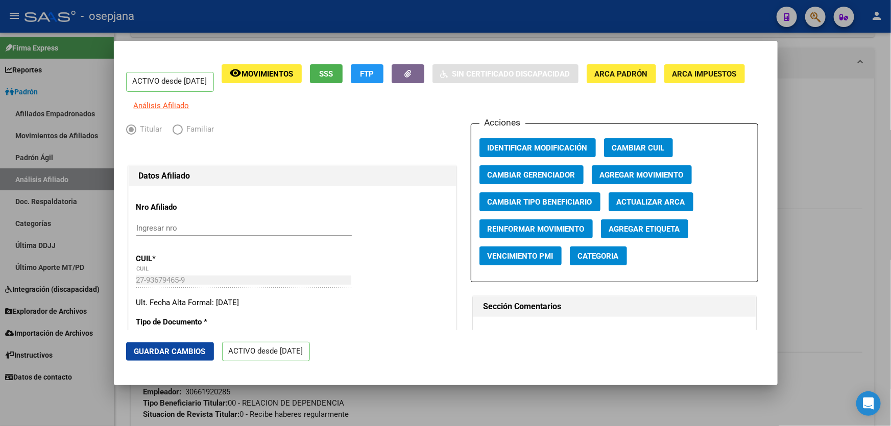
click at [184, 346] on button "Guardar Cambios" at bounding box center [170, 352] width 88 height 18
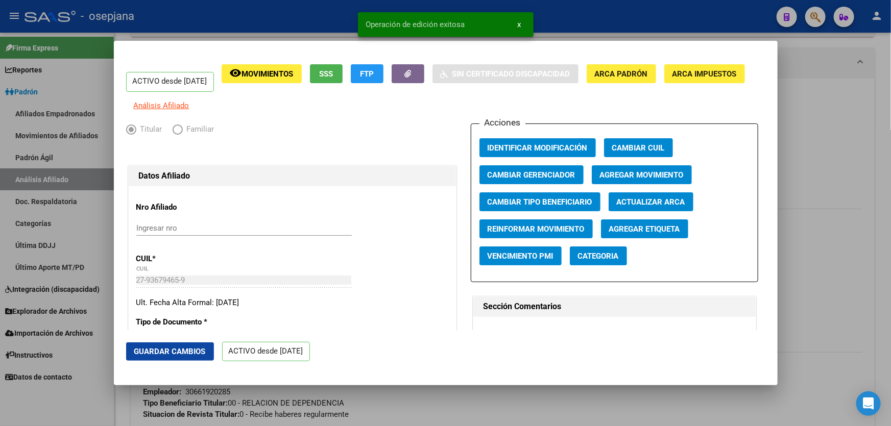
click at [890, 198] on div at bounding box center [445, 213] width 891 height 426
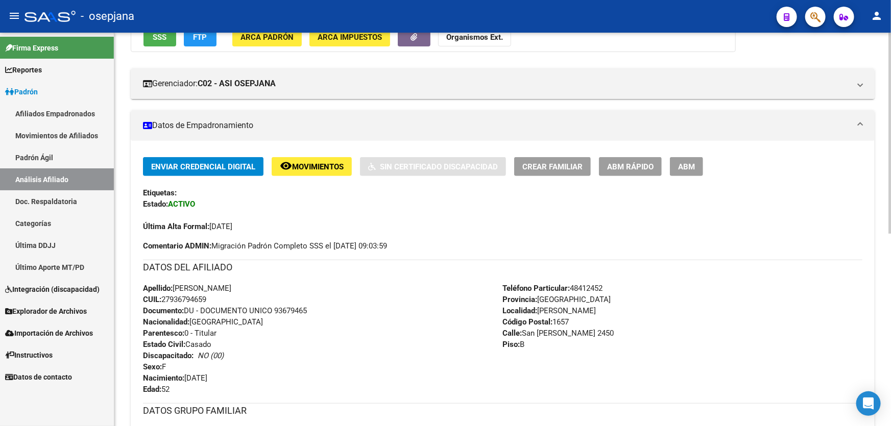
scroll to position [0, 0]
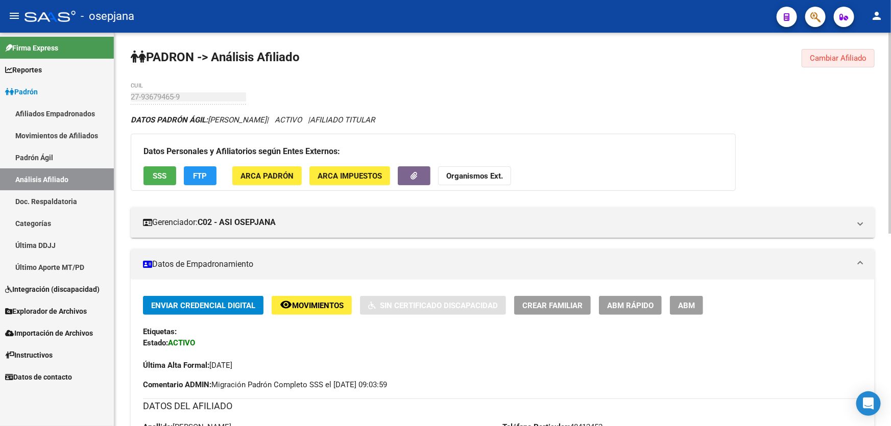
click at [853, 61] on span "Cambiar Afiliado" at bounding box center [838, 58] width 57 height 9
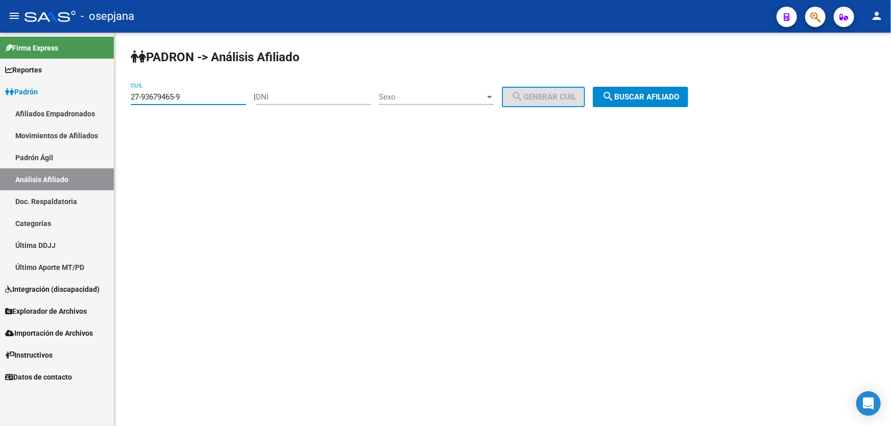
drag, startPoint x: 187, startPoint y: 94, endPoint x: 129, endPoint y: 101, distance: 58.6
click at [129, 101] on div "PADRON -> Análisis Afiliado 27-93679465-9 CUIL | DNI Sexo Sexo search Generar C…" at bounding box center [502, 86] width 777 height 107
paste input "0-93047505-0"
type input "20-93047505-0"
click at [638, 102] on button "search Buscar afiliado" at bounding box center [640, 97] width 95 height 20
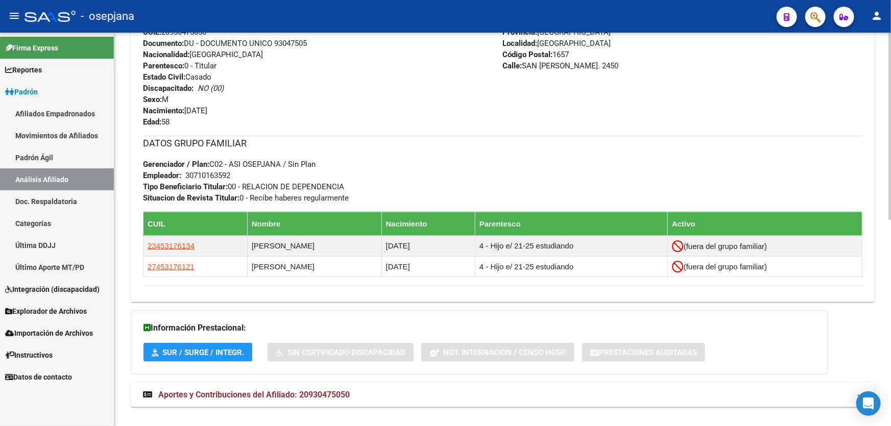
scroll to position [371, 0]
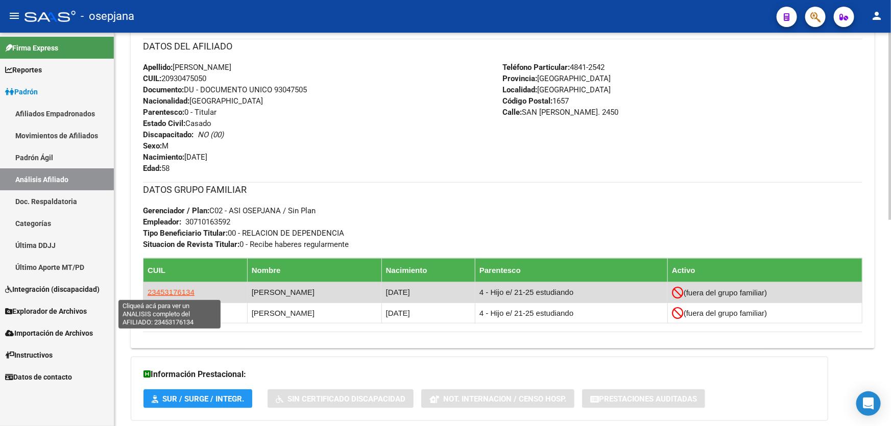
click at [154, 293] on span "23453176134" at bounding box center [171, 292] width 47 height 9
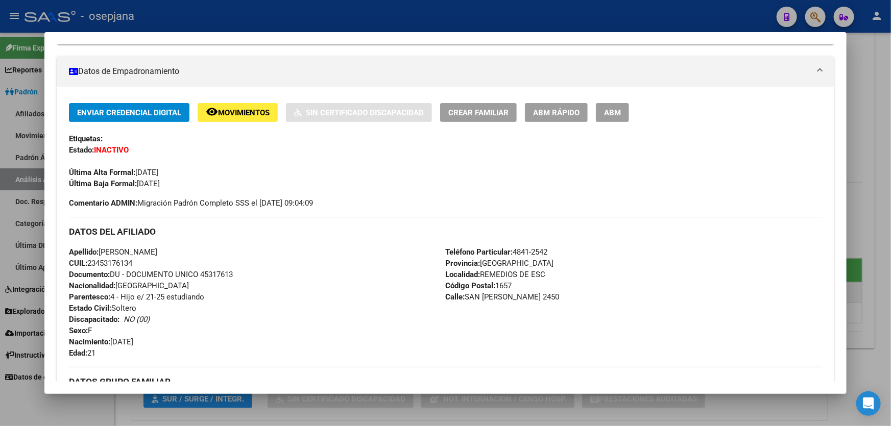
scroll to position [232, 0]
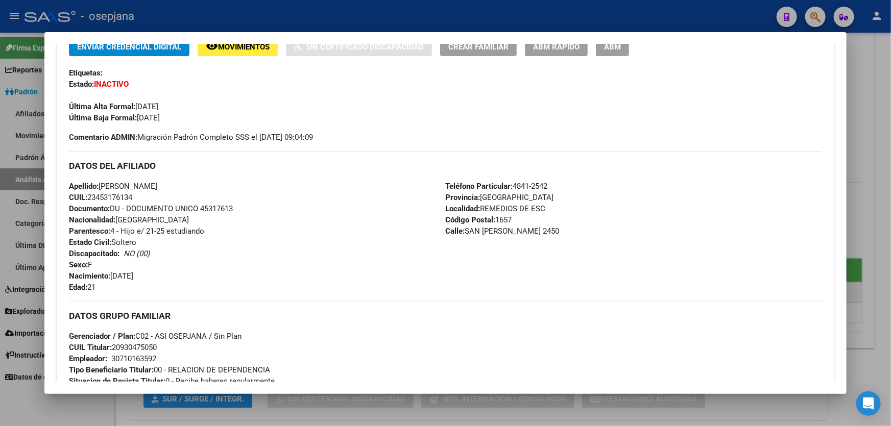
click at [873, 201] on div at bounding box center [445, 213] width 891 height 426
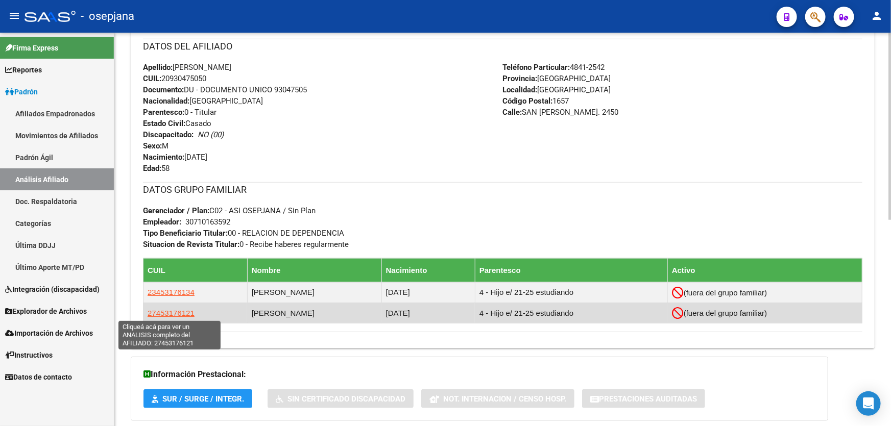
click at [172, 313] on span "27453176121" at bounding box center [171, 313] width 47 height 9
type textarea "27453176121"
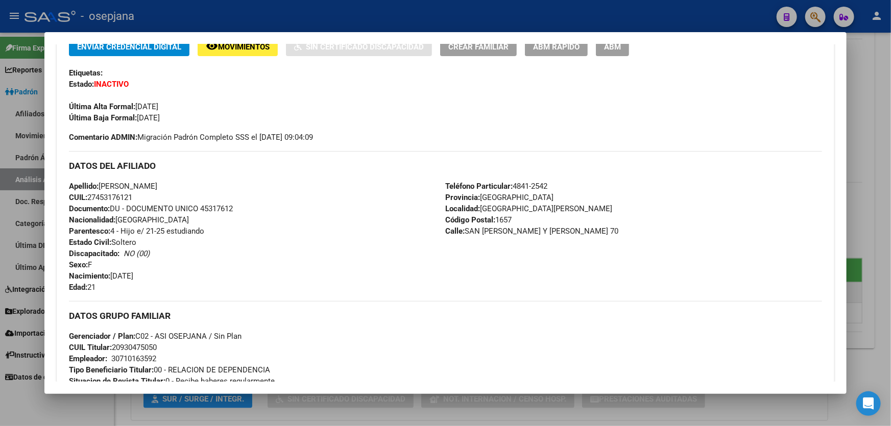
click at [890, 162] on div at bounding box center [445, 213] width 891 height 426
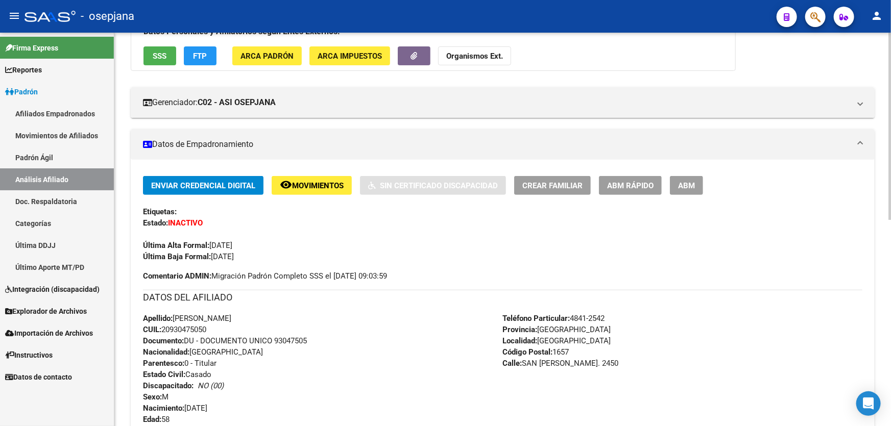
scroll to position [92, 0]
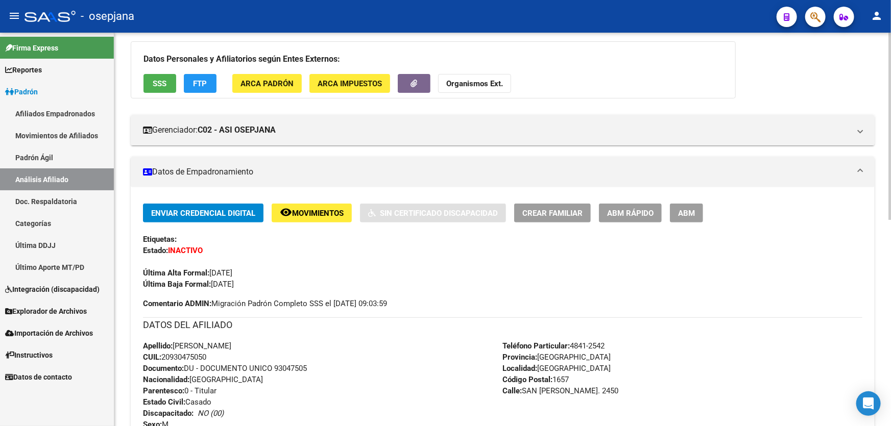
click at [305, 209] on span "Movimientos" at bounding box center [318, 213] width 52 height 9
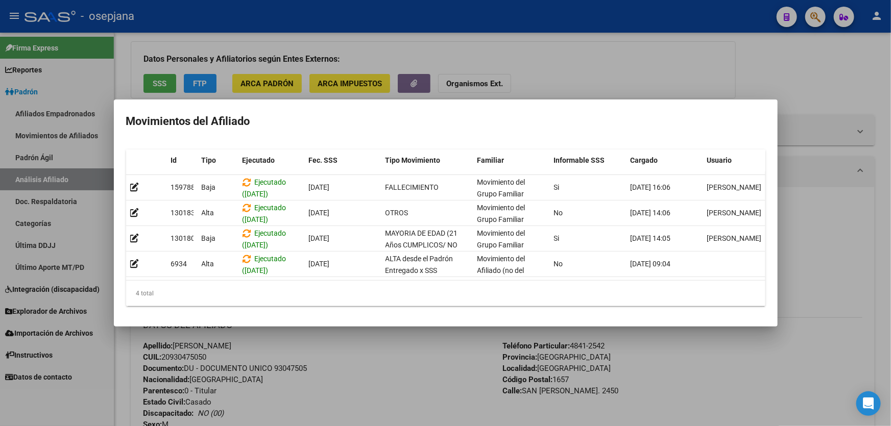
click at [344, 412] on div at bounding box center [445, 213] width 891 height 426
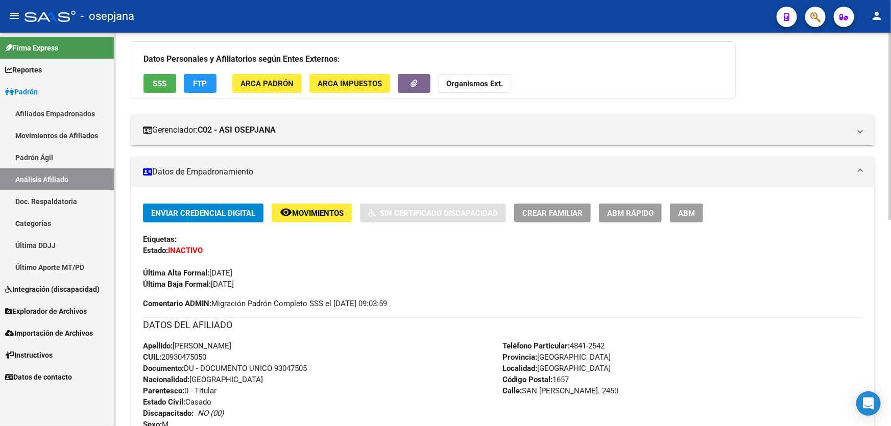
click at [284, 77] on button "ARCA Padrón" at bounding box center [266, 83] width 69 height 19
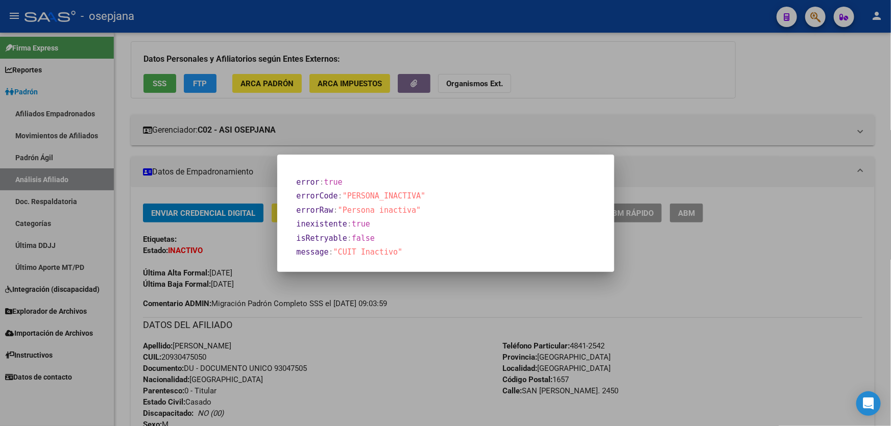
click at [666, 293] on div at bounding box center [445, 213] width 891 height 426
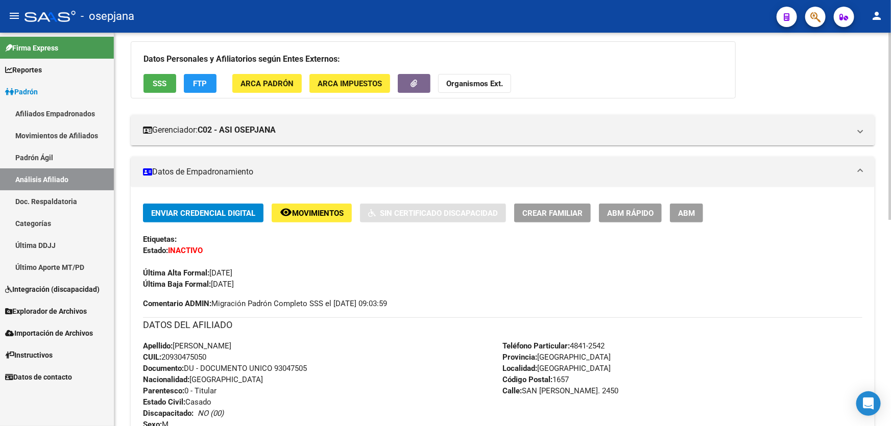
click at [365, 80] on span "ARCA Impuestos" at bounding box center [350, 83] width 64 height 9
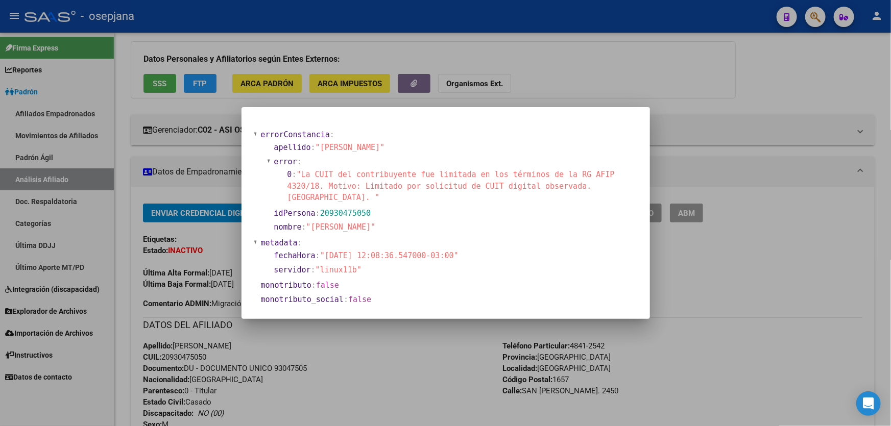
click at [597, 100] on div at bounding box center [445, 213] width 891 height 426
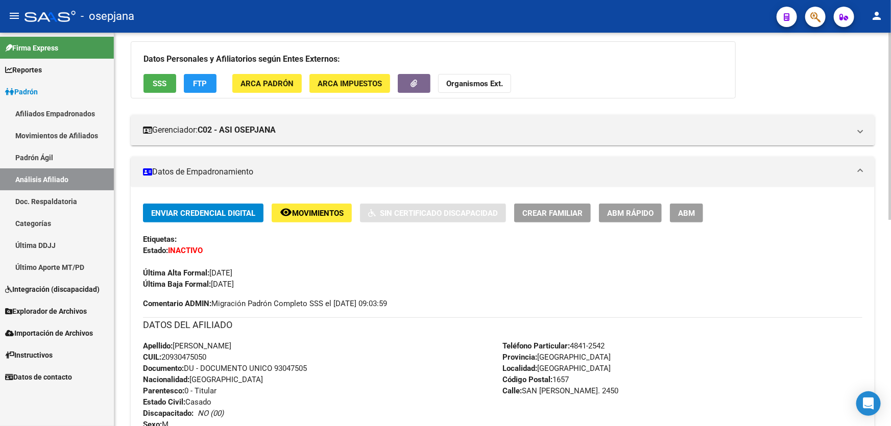
click at [207, 81] on button "FTP" at bounding box center [200, 83] width 33 height 19
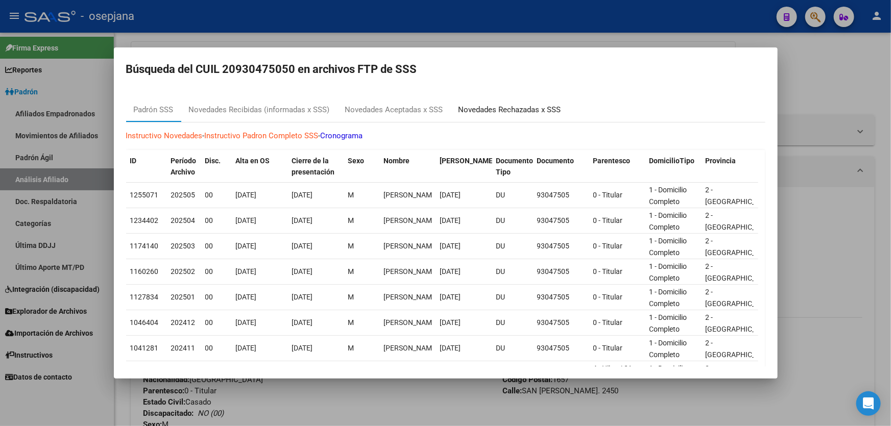
click at [497, 112] on div "Novedades Rechazadas x SSS" at bounding box center [509, 110] width 103 height 12
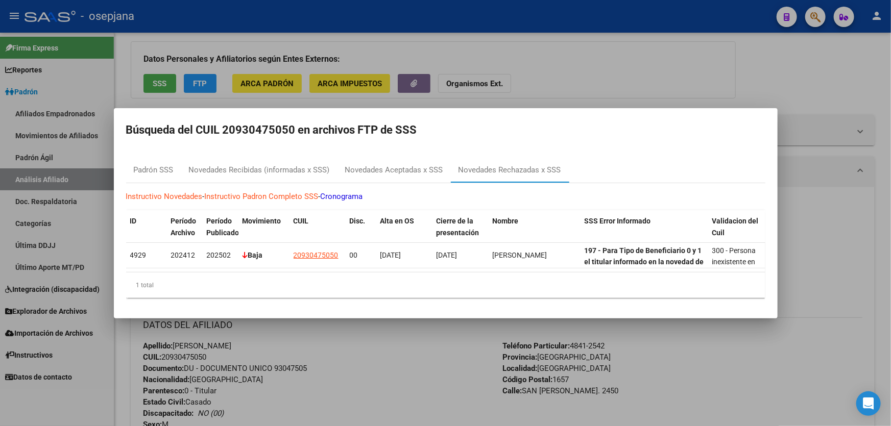
click at [772, 82] on div at bounding box center [445, 213] width 891 height 426
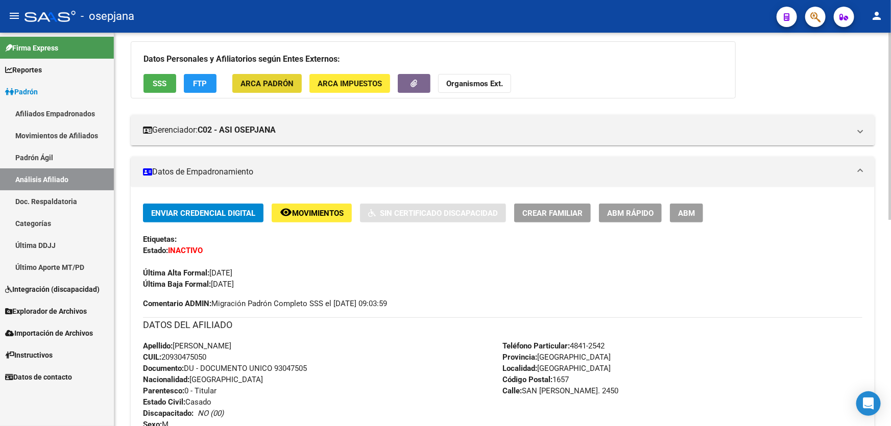
click at [262, 74] on button "ARCA Padrón" at bounding box center [266, 83] width 69 height 19
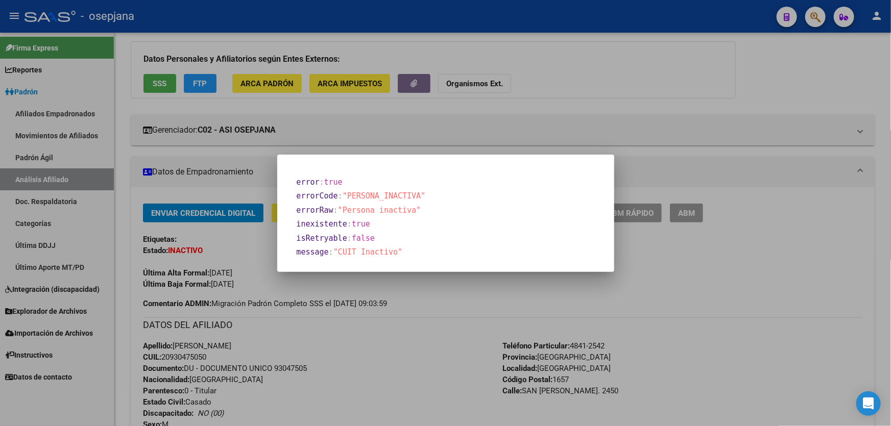
click at [284, 325] on div at bounding box center [445, 213] width 891 height 426
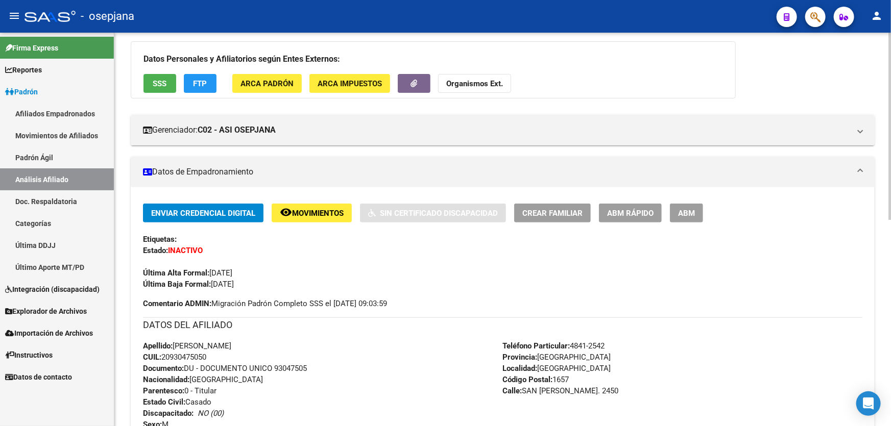
click at [295, 210] on span "Movimientos" at bounding box center [318, 213] width 52 height 9
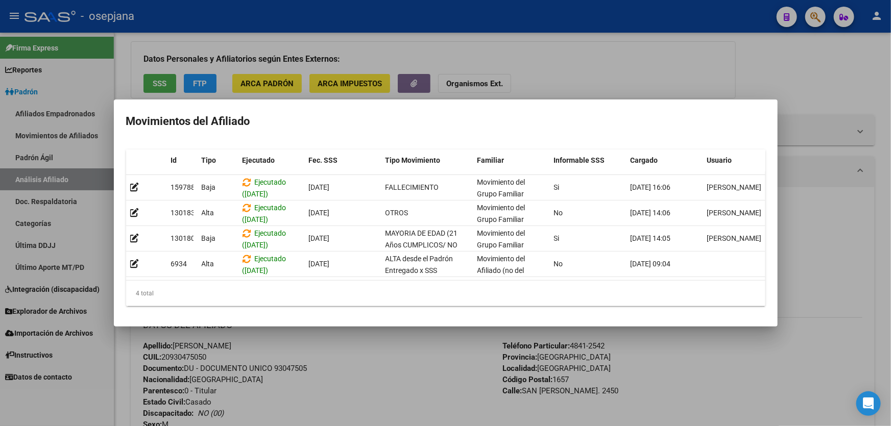
click at [371, 364] on div at bounding box center [445, 213] width 891 height 426
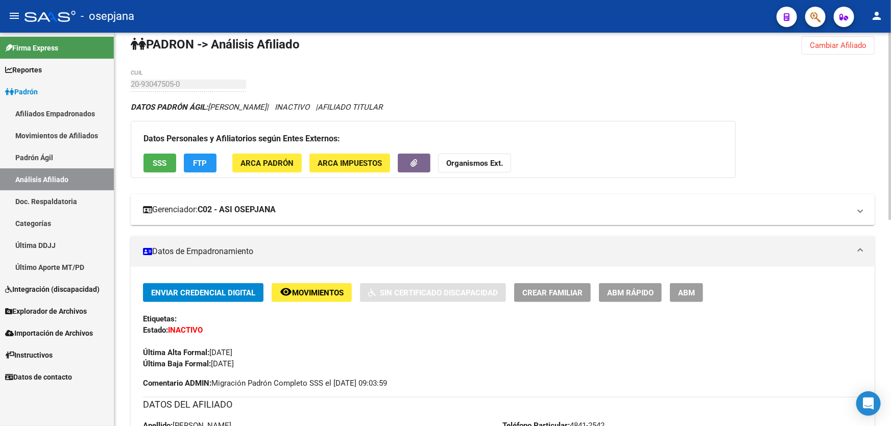
scroll to position [0, 0]
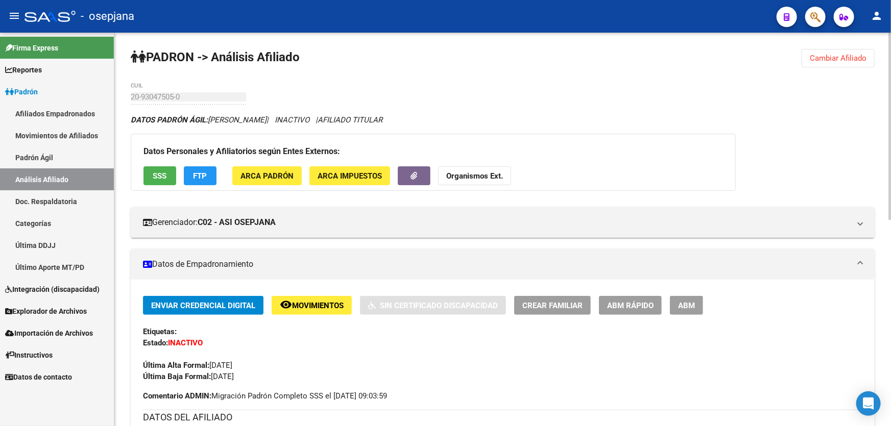
click at [309, 303] on span "Movimientos" at bounding box center [318, 305] width 52 height 9
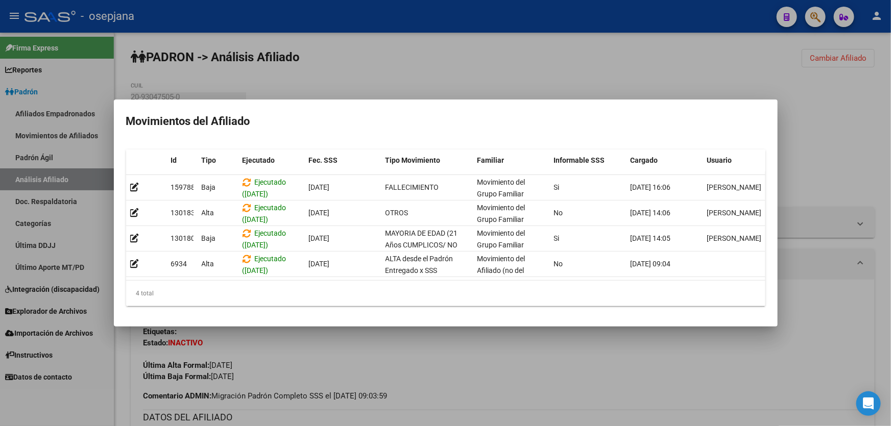
click at [293, 367] on div at bounding box center [445, 213] width 891 height 426
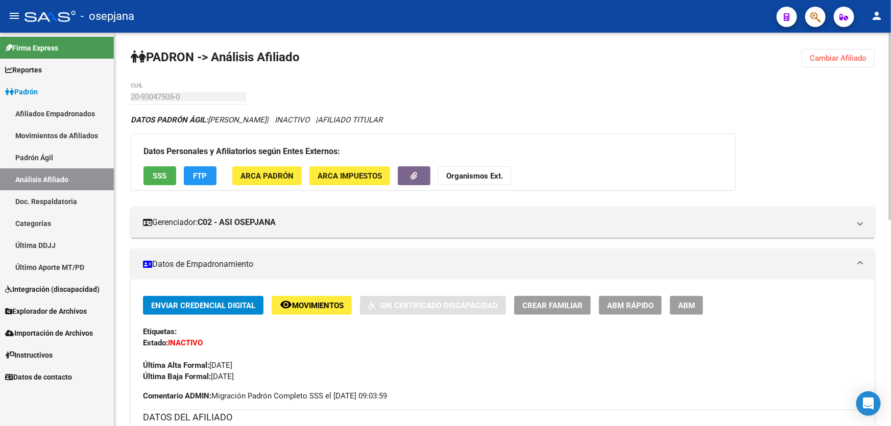
click at [204, 177] on span "FTP" at bounding box center [201, 176] width 14 height 9
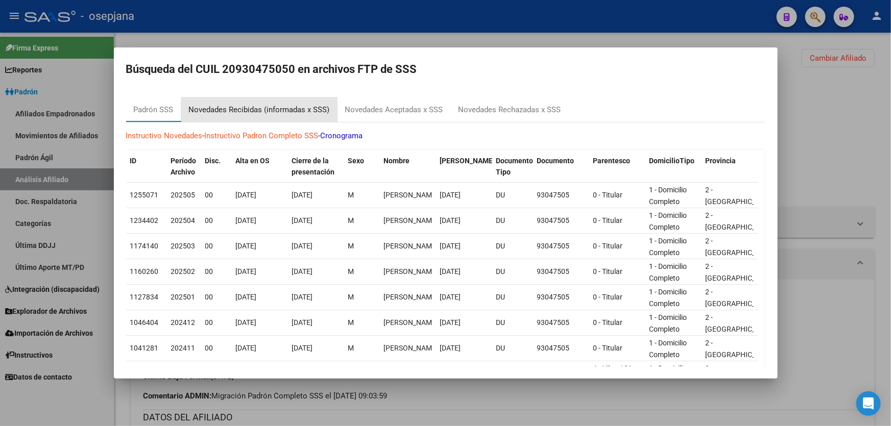
click at [302, 112] on div "Novedades Recibidas (informadas x SSS)" at bounding box center [259, 110] width 141 height 12
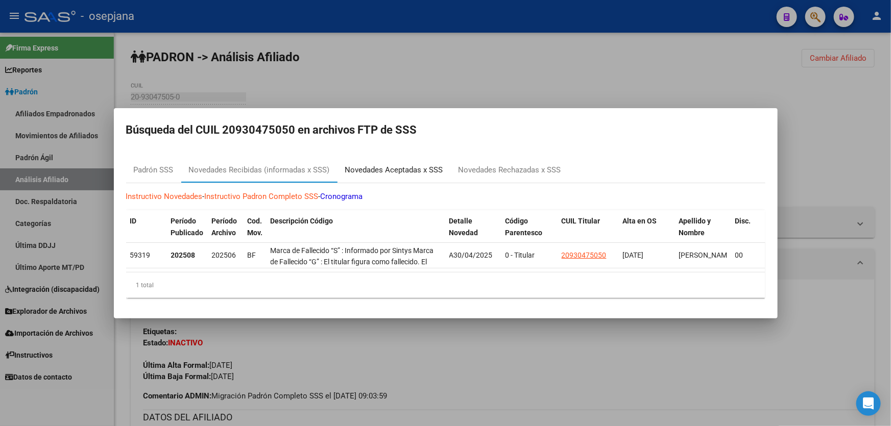
click at [366, 164] on div "Novedades Aceptadas x SSS" at bounding box center [394, 170] width 98 height 12
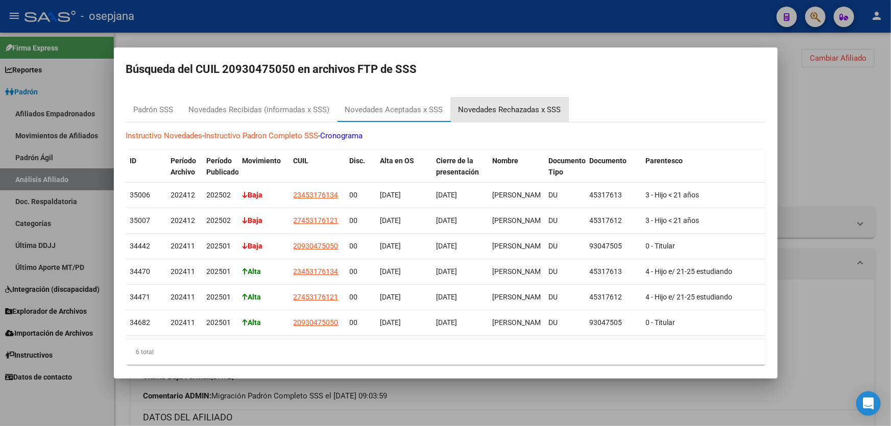
click at [514, 111] on div "Novedades Rechazadas x SSS" at bounding box center [509, 110] width 103 height 12
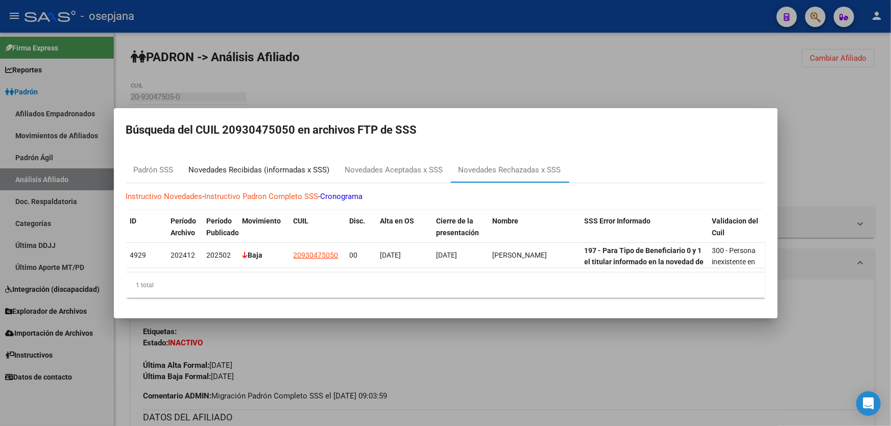
click at [212, 164] on div "Novedades Recibidas (informadas x SSS)" at bounding box center [259, 170] width 141 height 12
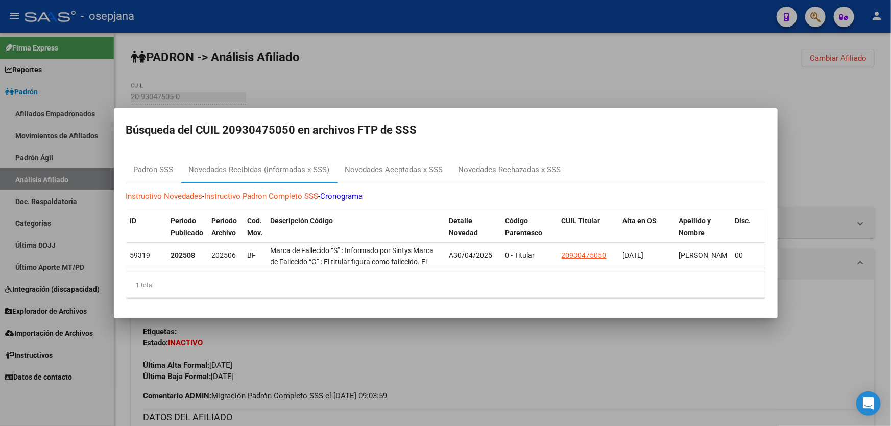
click at [502, 55] on div at bounding box center [445, 213] width 891 height 426
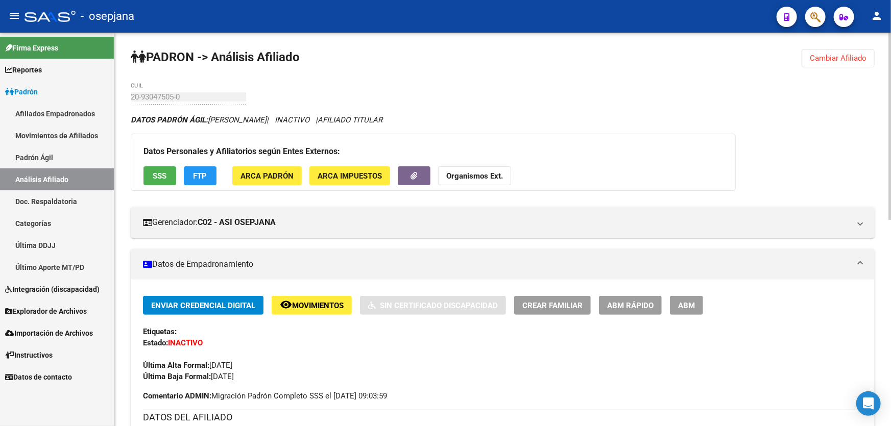
click at [319, 298] on button "remove_red_eye Movimientos" at bounding box center [312, 305] width 80 height 19
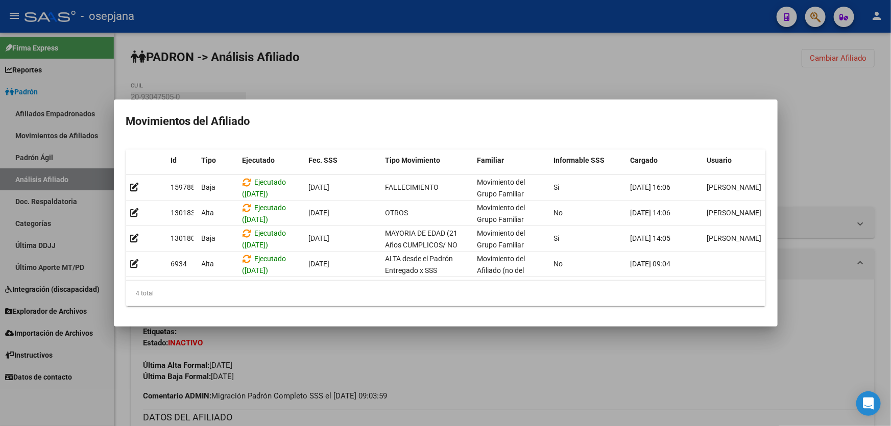
click at [309, 363] on div at bounding box center [445, 213] width 891 height 426
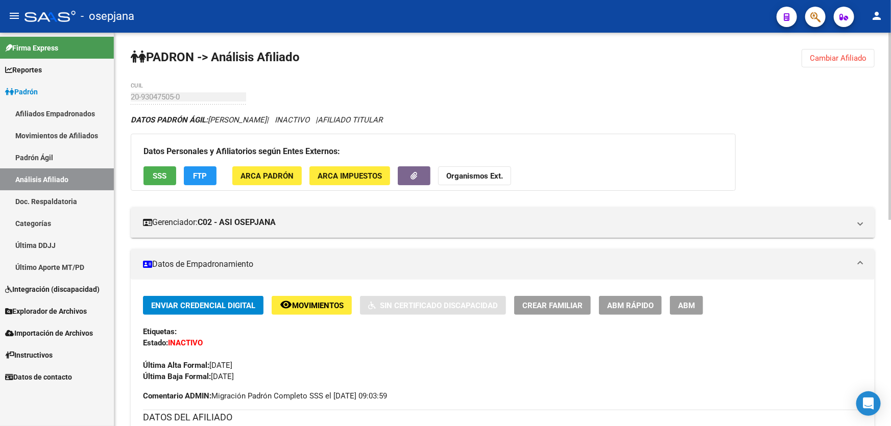
click at [848, 62] on button "Cambiar Afiliado" at bounding box center [838, 58] width 73 height 18
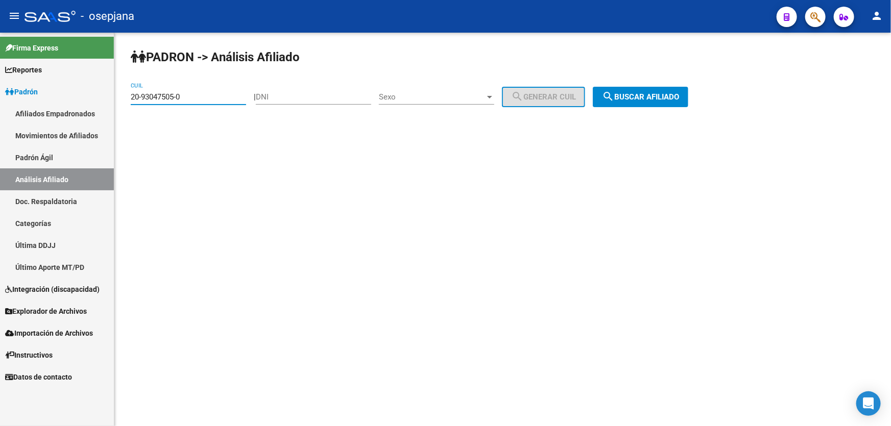
drag, startPoint x: 219, startPoint y: 95, endPoint x: 119, endPoint y: 109, distance: 100.6
click at [113, 109] on mat-sidenav-container "Firma Express Reportes Padrón Traspasos x O.S. Traspasos x Gerenciador Traspaso…" at bounding box center [445, 230] width 891 height 394
paste input "3-14123541-9"
click at [666, 91] on button "search Buscar afiliado" at bounding box center [640, 97] width 95 height 20
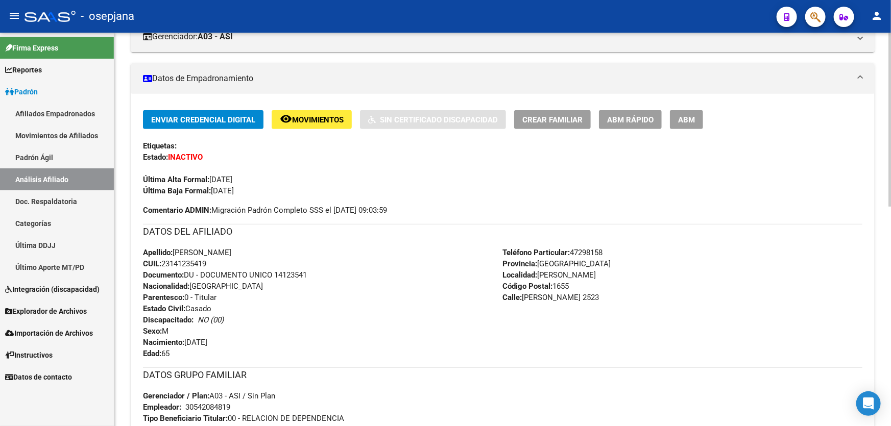
scroll to position [185, 0]
click at [321, 125] on button "remove_red_eye Movimientos" at bounding box center [312, 120] width 80 height 19
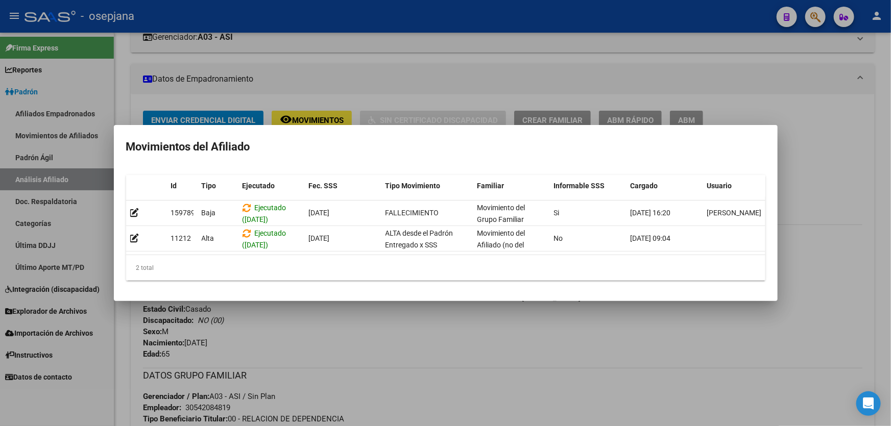
click at [434, 335] on div at bounding box center [445, 213] width 891 height 426
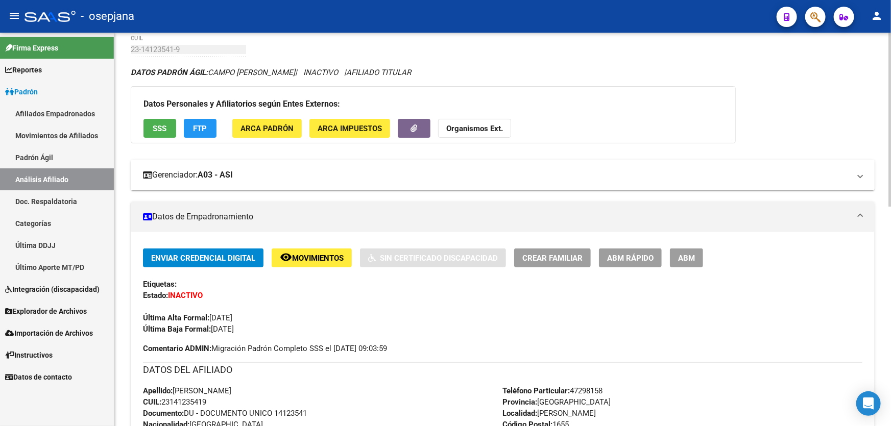
scroll to position [0, 0]
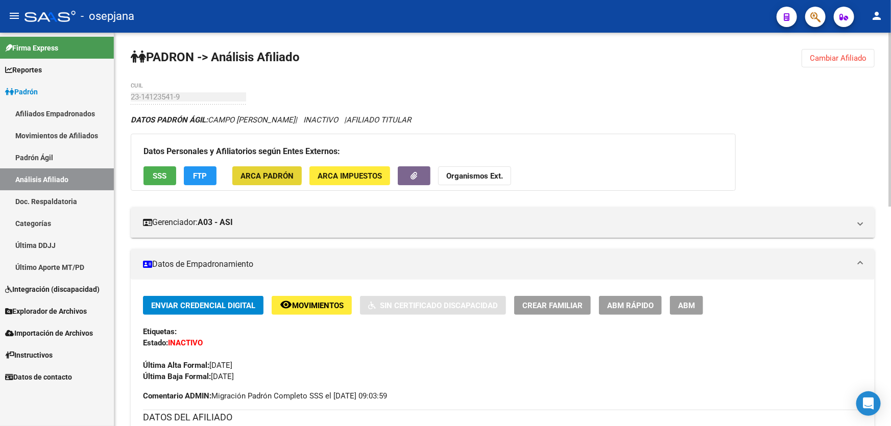
click at [253, 167] on button "ARCA Padrón" at bounding box center [266, 175] width 69 height 19
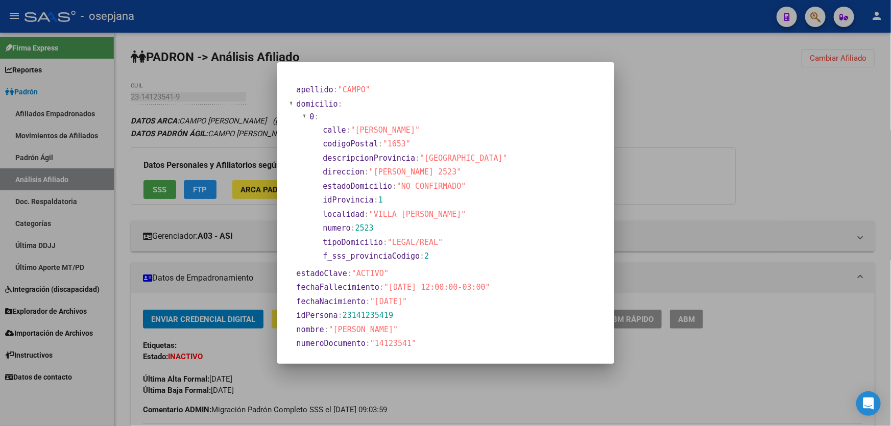
click at [715, 228] on div at bounding box center [445, 213] width 891 height 426
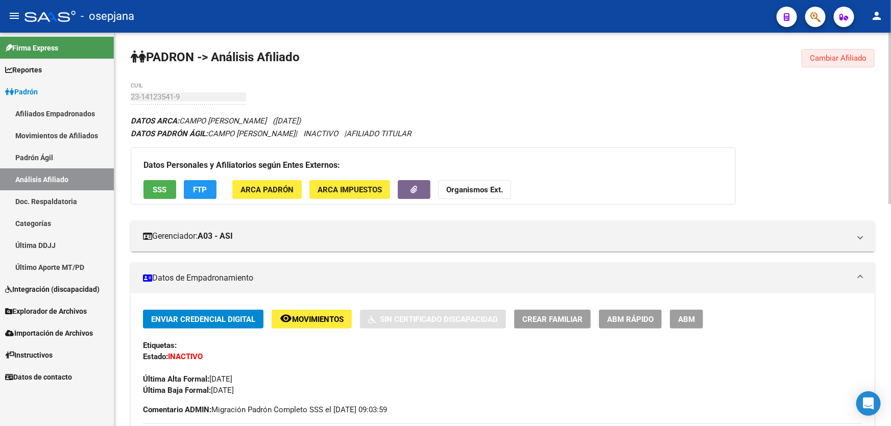
click at [823, 60] on span "Cambiar Afiliado" at bounding box center [838, 58] width 57 height 9
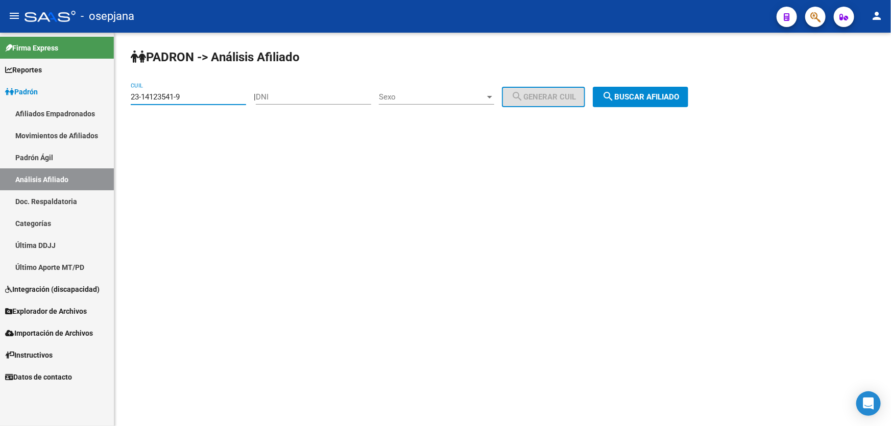
drag, startPoint x: 194, startPoint y: 95, endPoint x: 124, endPoint y: 102, distance: 69.8
click at [124, 102] on div "PADRON -> Análisis Afiliado 23-14123541-9 CUIL | DNI Sexo Sexo search Generar C…" at bounding box center [502, 86] width 777 height 107
paste input "0-16498113-5"
click at [669, 93] on span "search Buscar afiliado" at bounding box center [640, 96] width 77 height 9
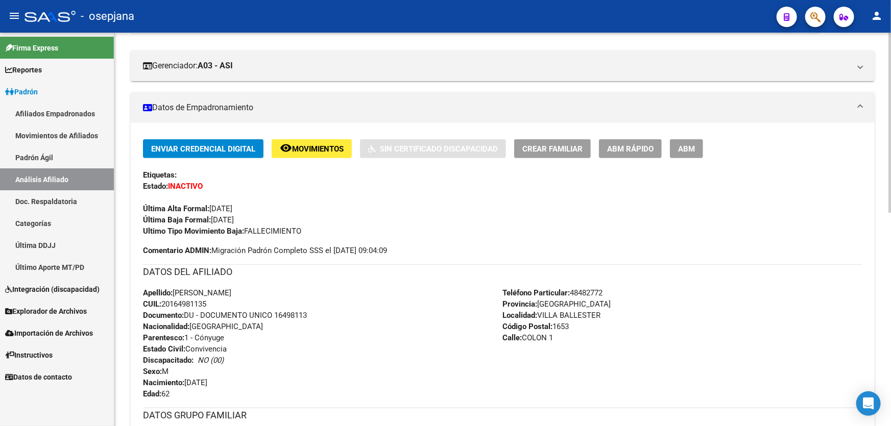
scroll to position [185, 0]
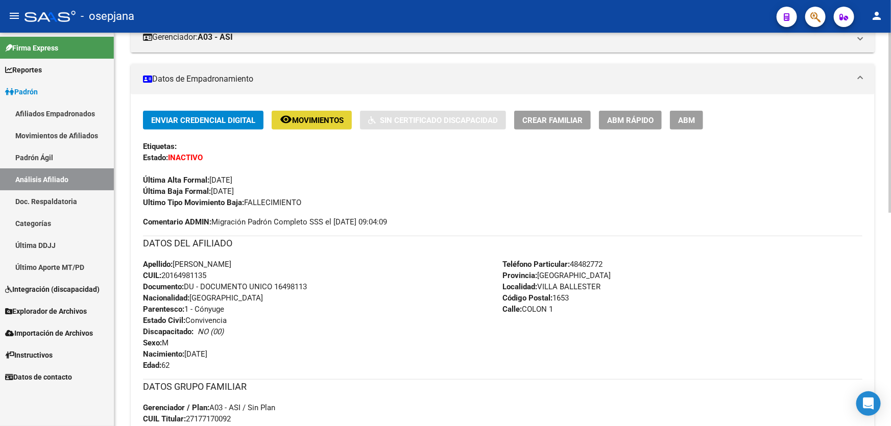
click at [289, 114] on mat-icon "remove_red_eye" at bounding box center [286, 119] width 12 height 12
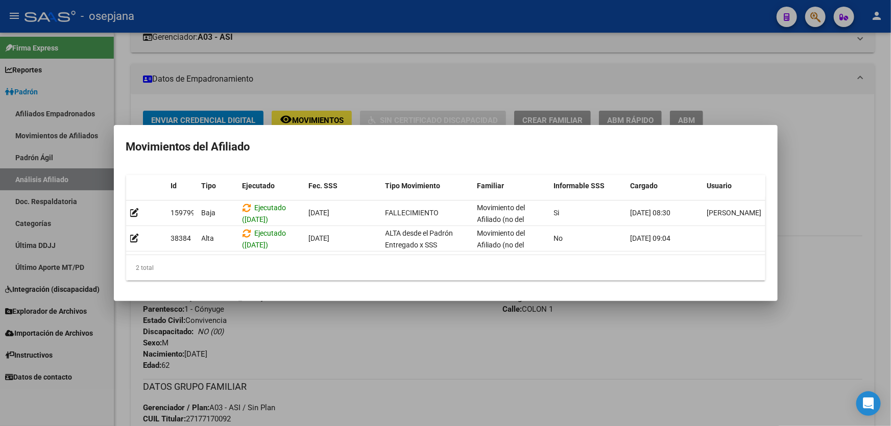
click at [429, 351] on div at bounding box center [445, 213] width 891 height 426
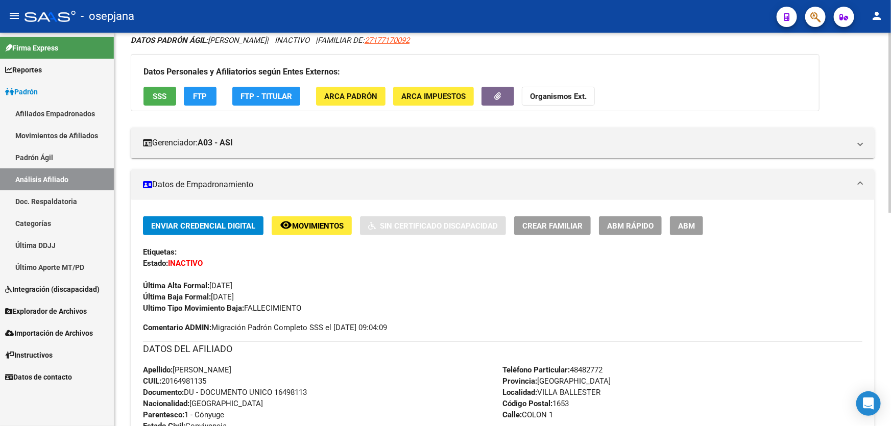
scroll to position [0, 0]
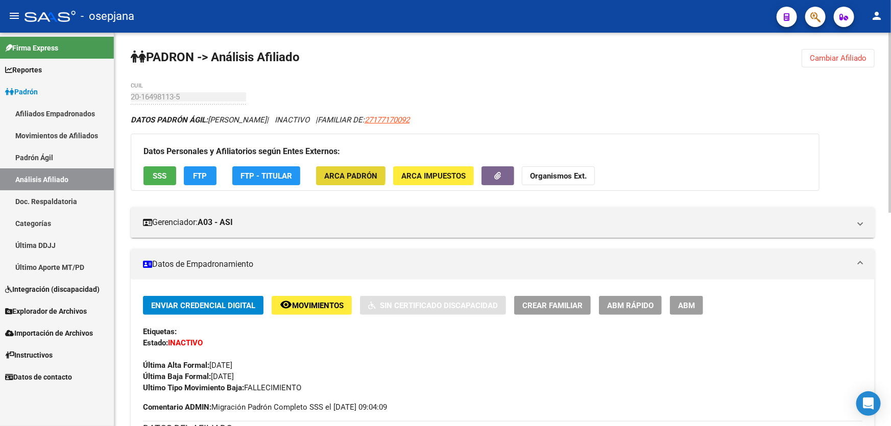
click at [346, 174] on span "ARCA Padrón" at bounding box center [350, 176] width 53 height 9
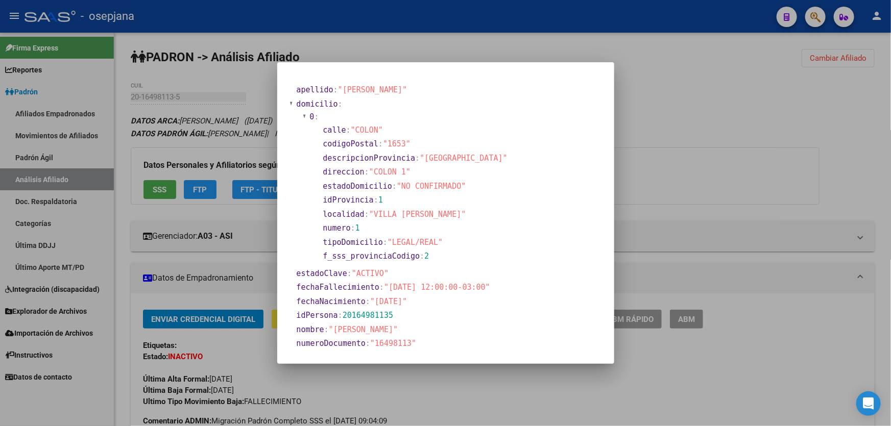
click at [715, 189] on div at bounding box center [445, 213] width 891 height 426
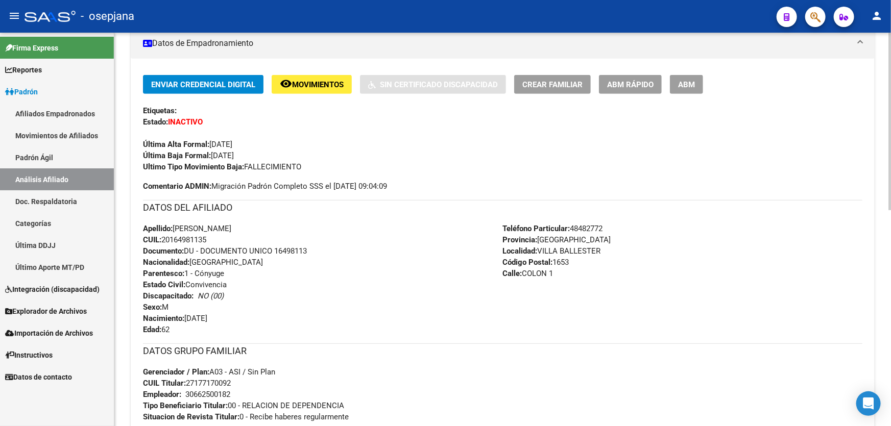
scroll to position [232, 0]
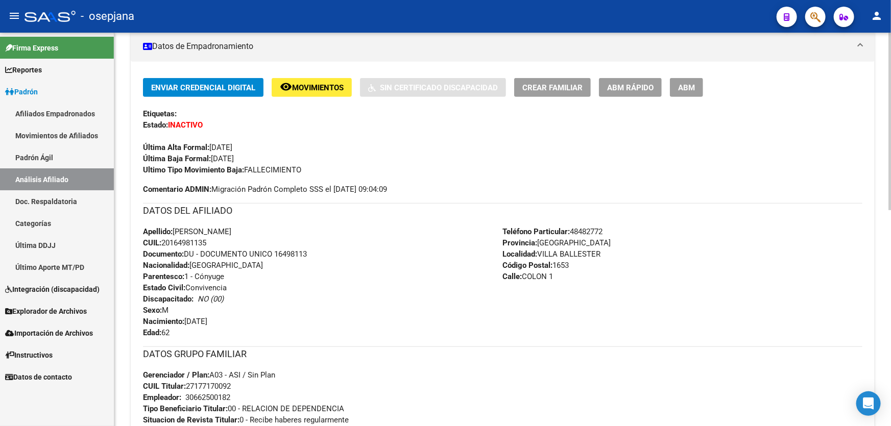
click at [340, 90] on span "Movimientos" at bounding box center [318, 87] width 52 height 9
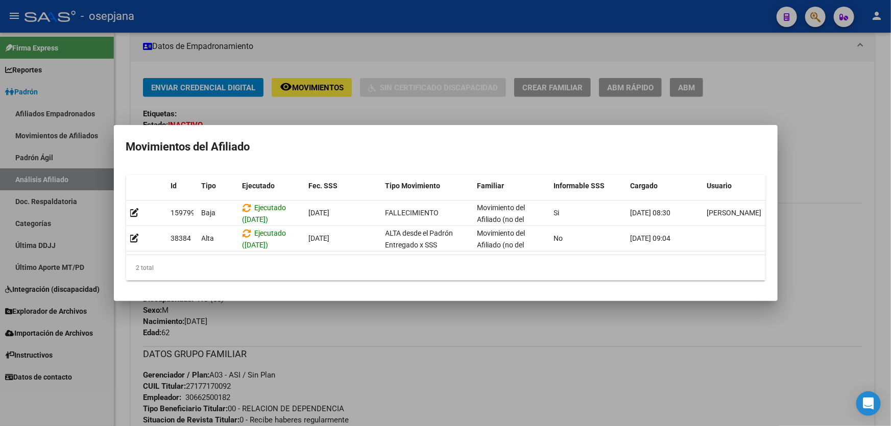
click at [834, 201] on div at bounding box center [445, 213] width 891 height 426
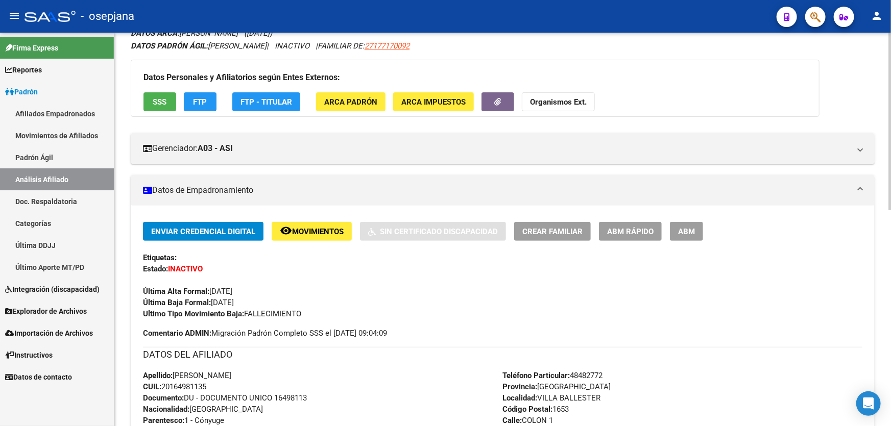
scroll to position [46, 0]
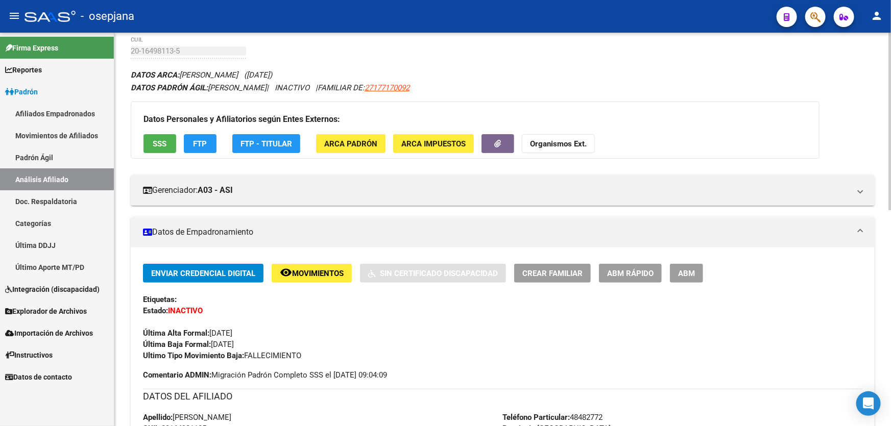
click at [322, 269] on span "Movimientos" at bounding box center [318, 273] width 52 height 9
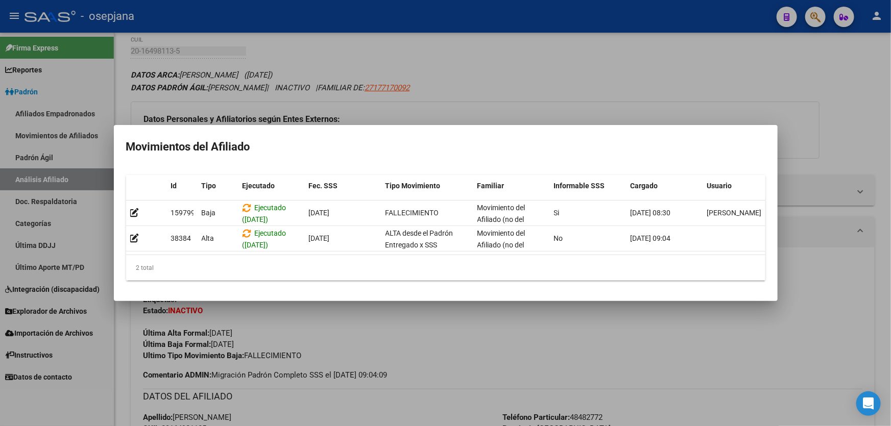
click at [328, 373] on div at bounding box center [445, 213] width 891 height 426
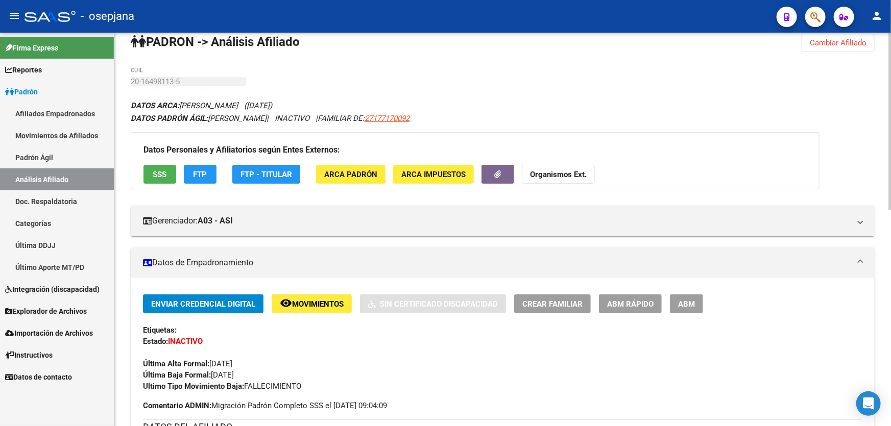
scroll to position [0, 0]
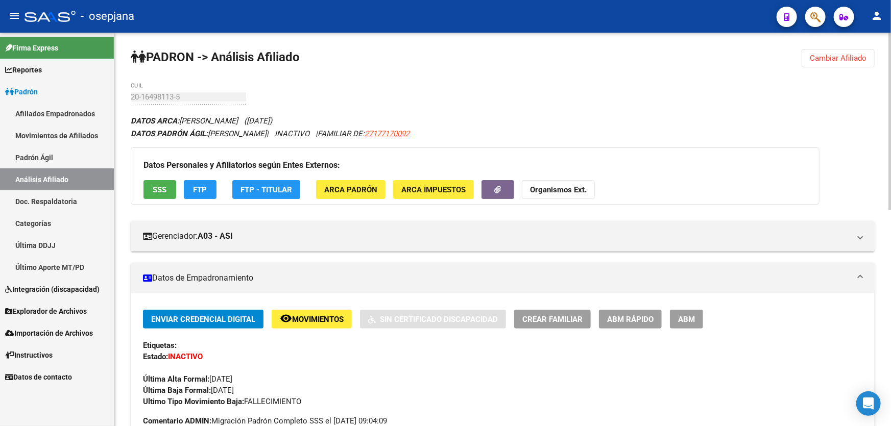
click at [828, 58] on span "Cambiar Afiliado" at bounding box center [838, 58] width 57 height 9
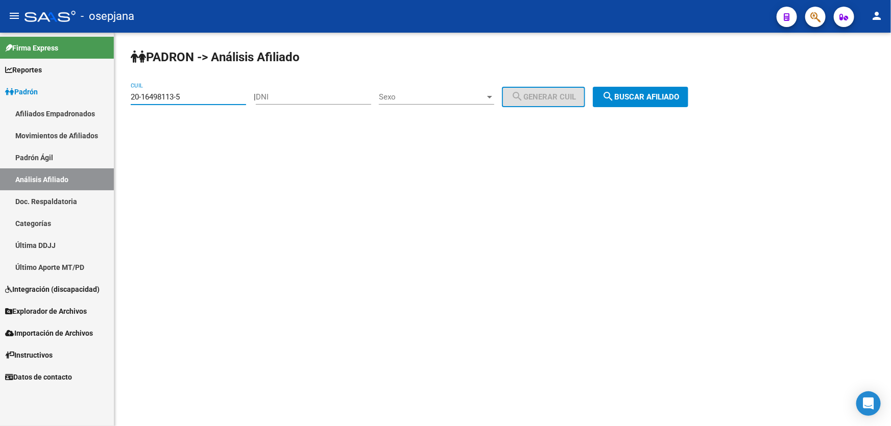
drag, startPoint x: 217, startPoint y: 98, endPoint x: 126, endPoint y: 95, distance: 90.9
click at [122, 98] on div "PADRON -> Análisis Afiliado 20-16498113-5 CUIL | DNI Sexo Sexo search Generar C…" at bounding box center [502, 86] width 777 height 107
paste input "34643889"
click at [667, 94] on span "search Buscar afiliado" at bounding box center [640, 96] width 77 height 9
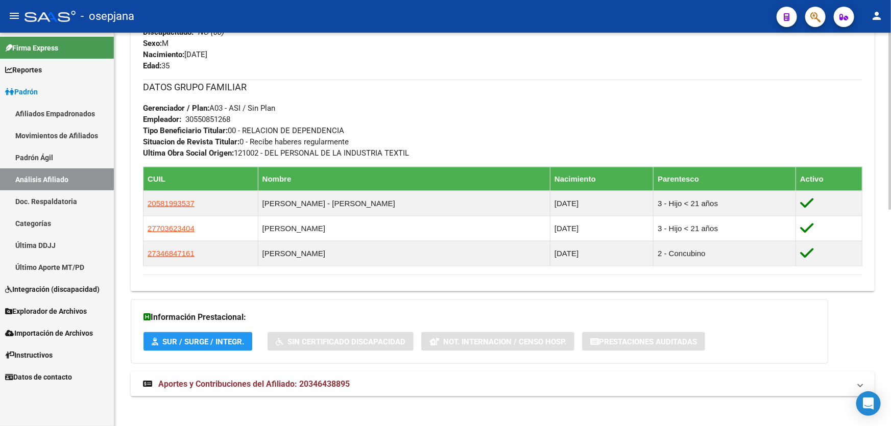
scroll to position [479, 0]
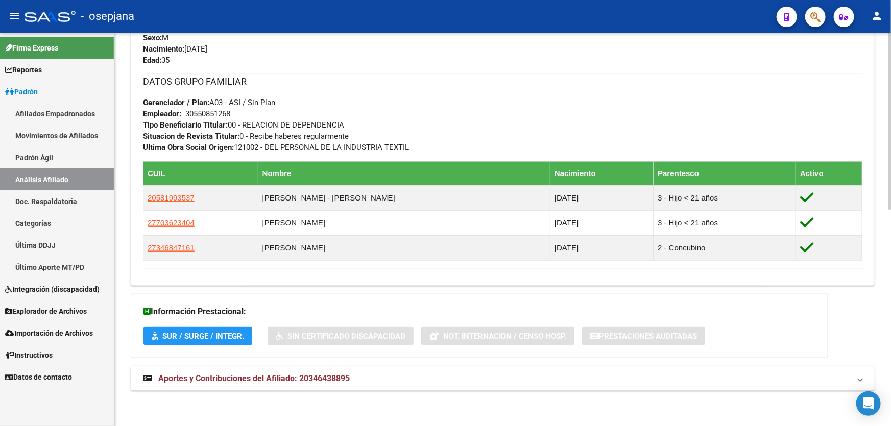
click at [327, 380] on span "Aportes y Contribuciones del Afiliado: 20346438895" at bounding box center [253, 379] width 191 height 10
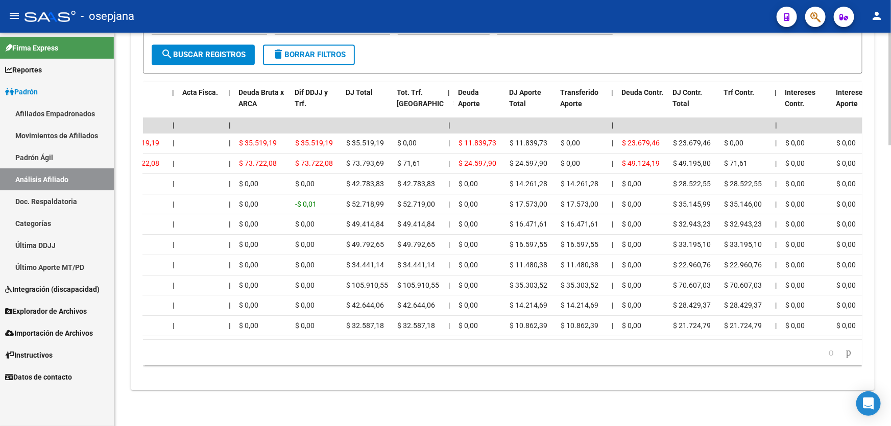
scroll to position [0, 0]
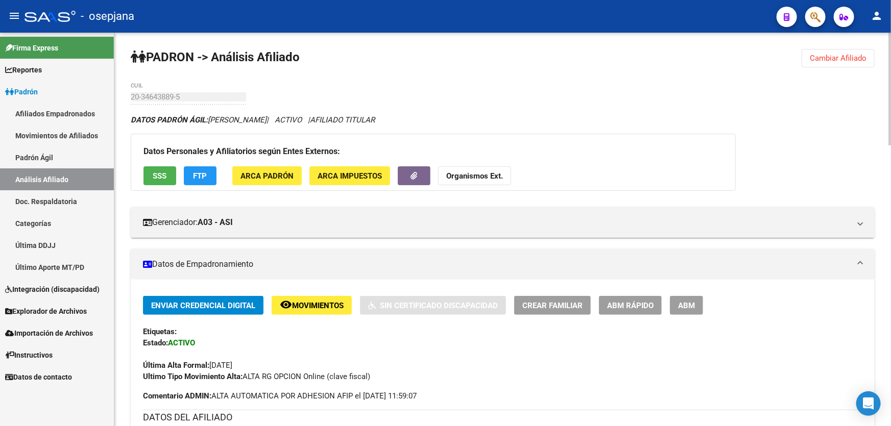
click at [861, 61] on span "Cambiar Afiliado" at bounding box center [838, 58] width 57 height 9
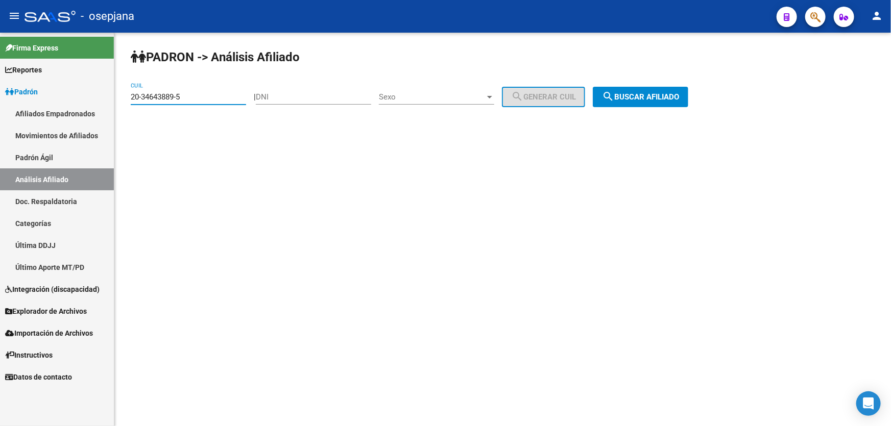
drag, startPoint x: 213, startPoint y: 97, endPoint x: 141, endPoint y: 99, distance: 71.5
click at [113, 104] on mat-sidenav-container "Firma Express Reportes Padrón Traspasos x O.S. Traspasos x Gerenciador Traspaso…" at bounding box center [445, 230] width 891 height 394
paste input "1348974"
type input "20-31348974-5"
click at [658, 94] on span "search Buscar afiliado" at bounding box center [640, 96] width 77 height 9
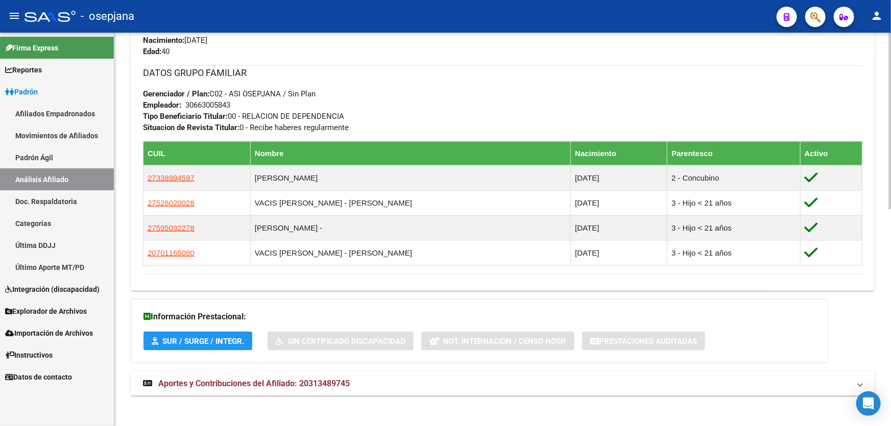
scroll to position [482, 0]
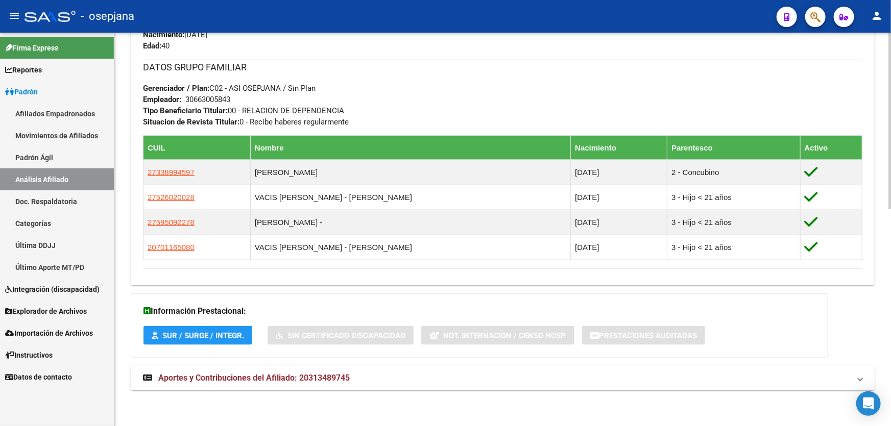
click at [354, 373] on mat-panel-title "Aportes y Contribuciones del Afiliado: 20313489745" at bounding box center [496, 378] width 707 height 11
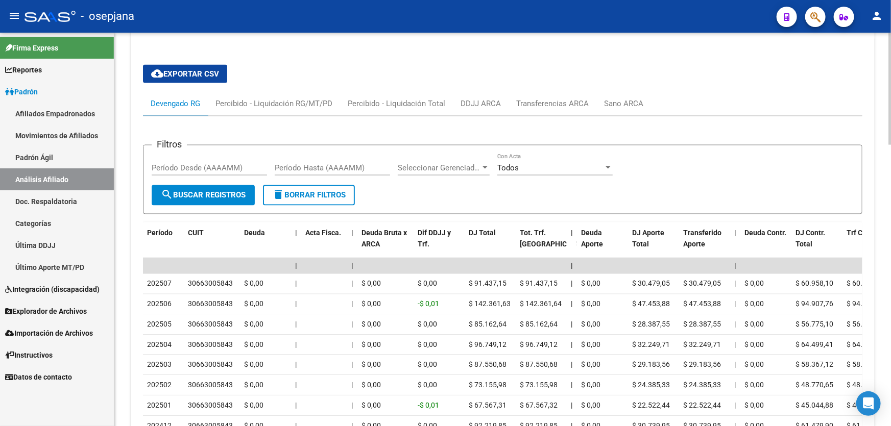
scroll to position [519, 0]
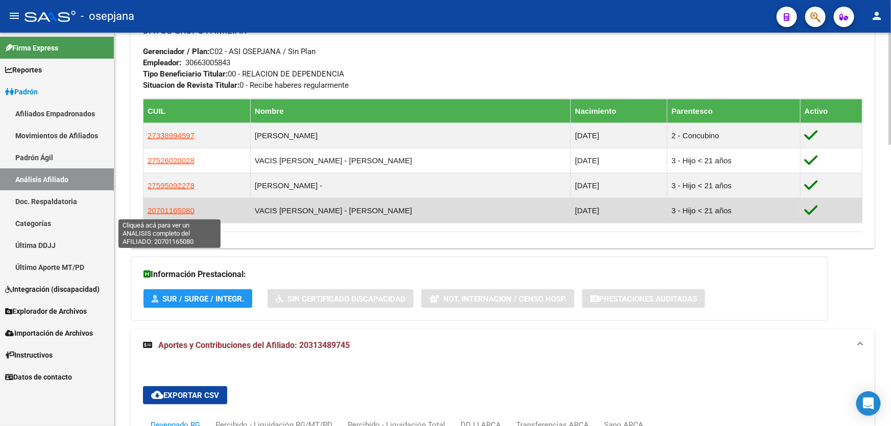
click at [168, 211] on span "20701165080" at bounding box center [171, 210] width 47 height 9
type textarea "20701165080"
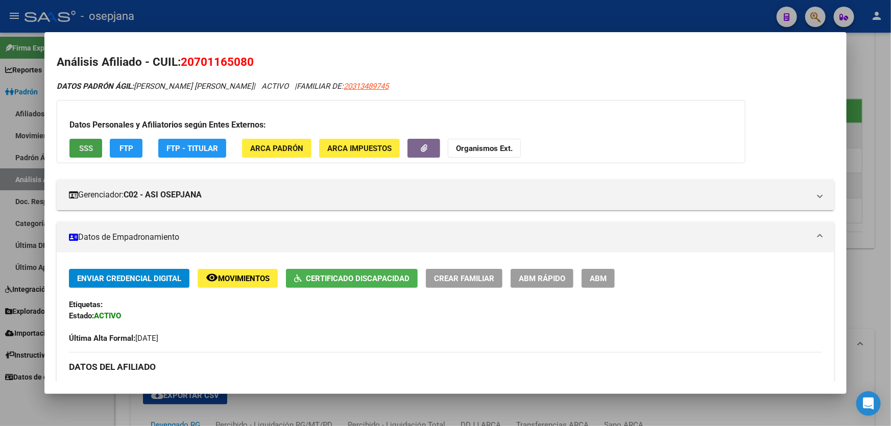
click at [85, 141] on button "SSS" at bounding box center [85, 148] width 33 height 19
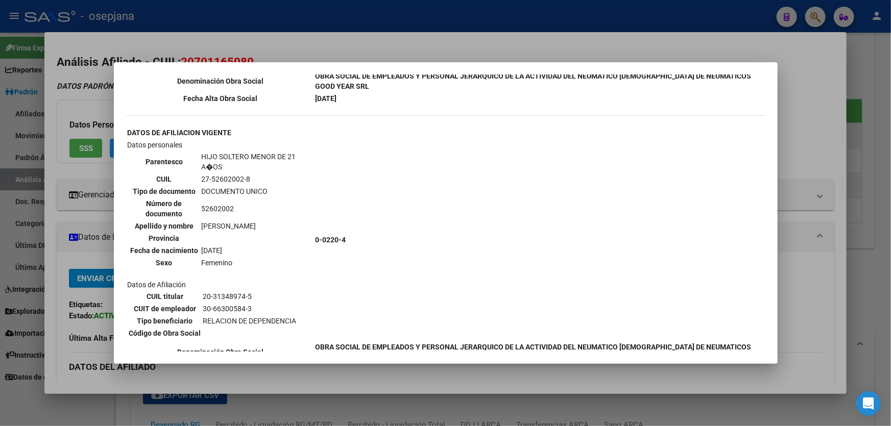
scroll to position [1114, 0]
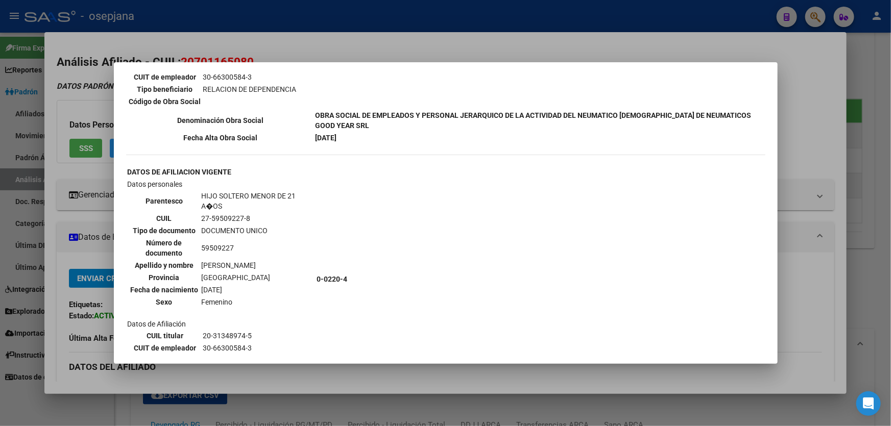
click at [815, 192] on div at bounding box center [445, 213] width 891 height 426
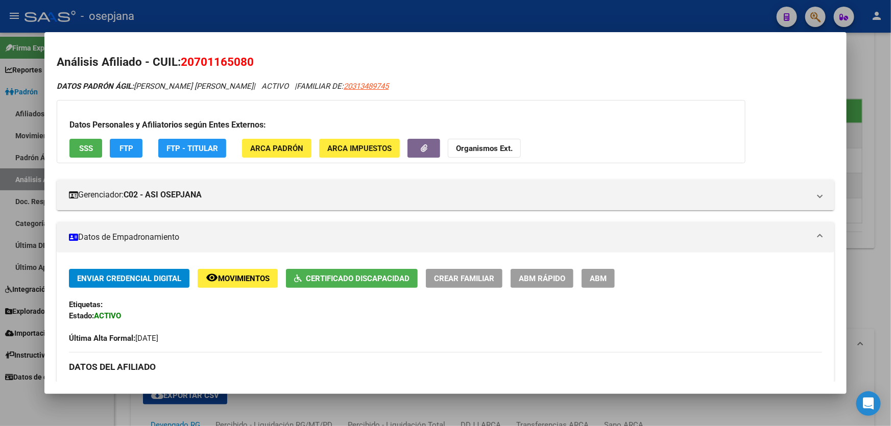
click at [122, 153] on button "FTP" at bounding box center [126, 148] width 33 height 19
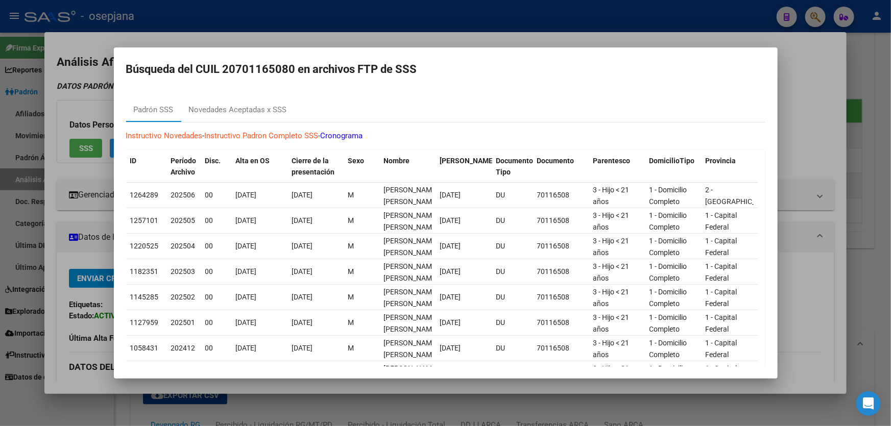
click at [819, 128] on div at bounding box center [445, 213] width 891 height 426
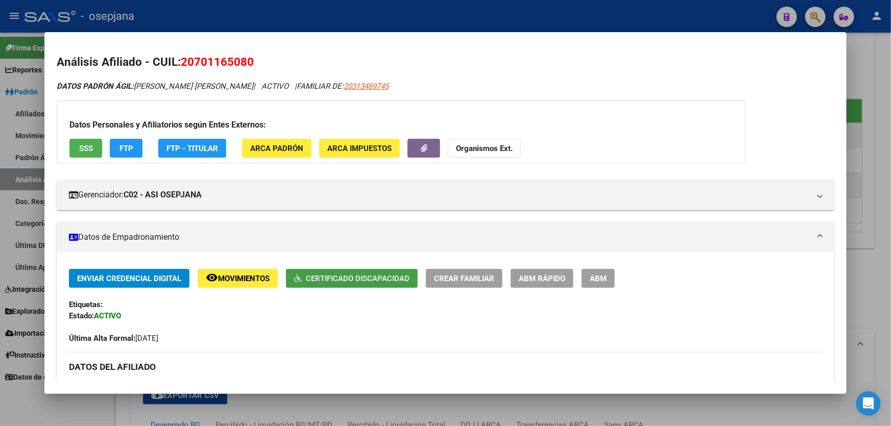
click at [365, 276] on span "Certificado Discapacidad" at bounding box center [358, 278] width 104 height 9
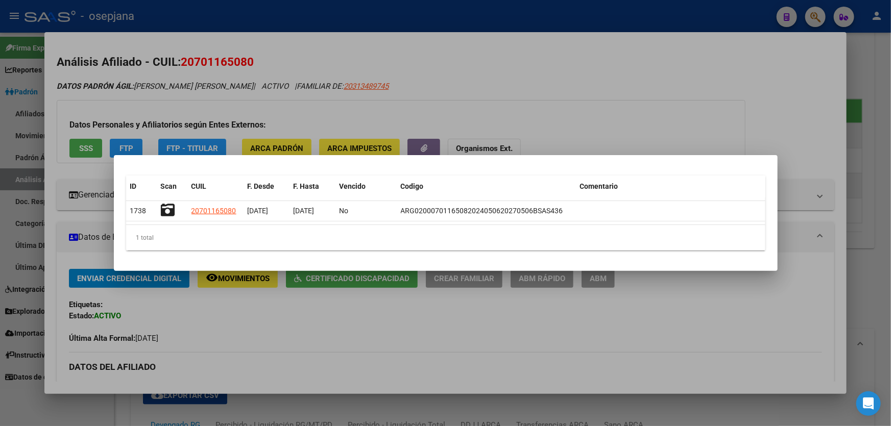
click at [369, 347] on div at bounding box center [445, 213] width 891 height 426
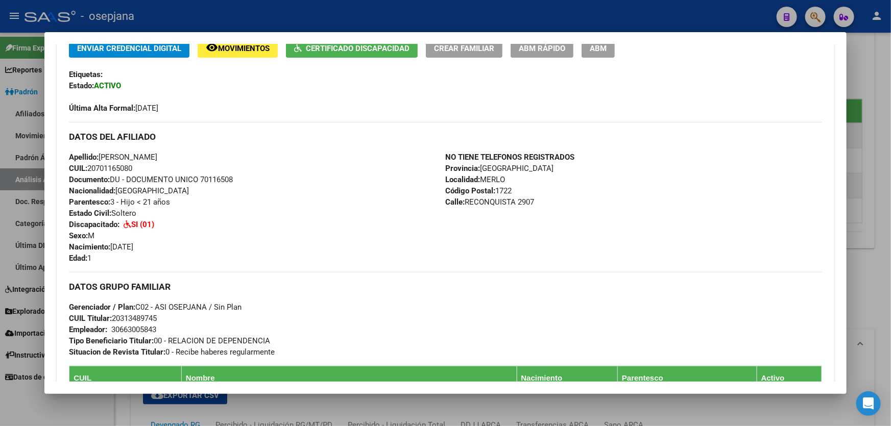
scroll to position [232, 0]
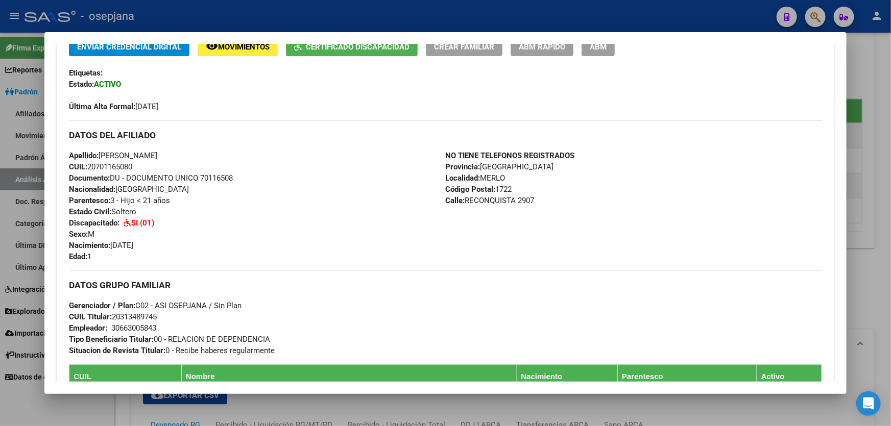
click at [851, 248] on div at bounding box center [445, 213] width 891 height 426
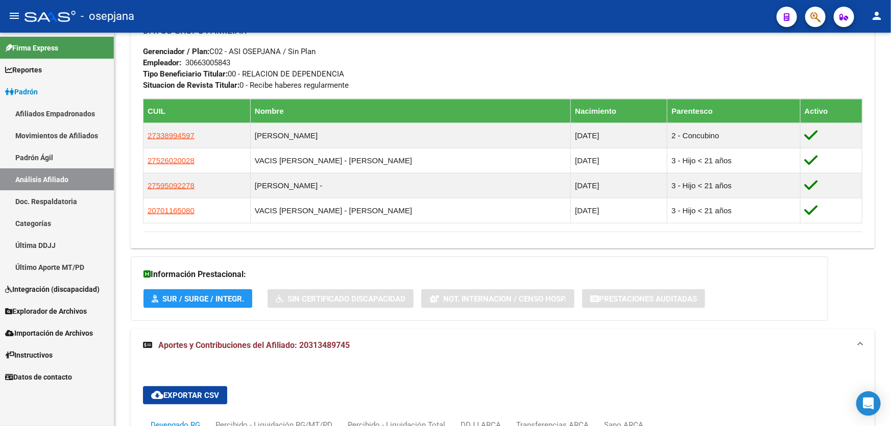
click at [851, 248] on div "Enviar Credencial Digital remove_red_eye Movimientos Sin Certificado Discapacid…" at bounding box center [503, 5] width 744 height 488
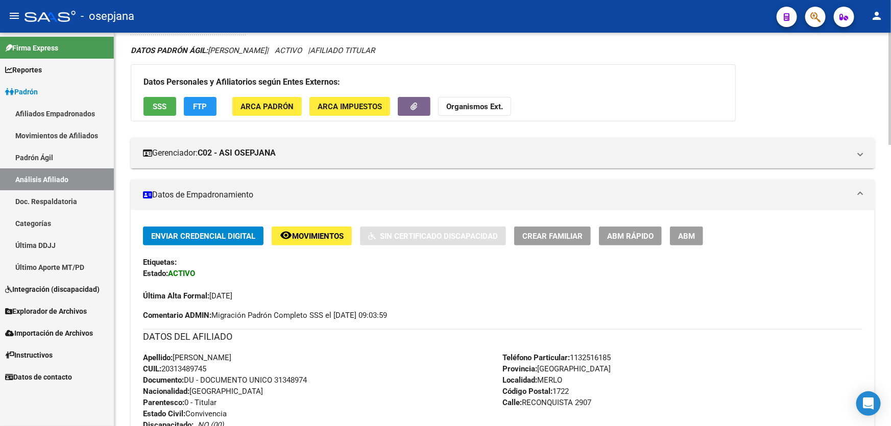
scroll to position [0, 0]
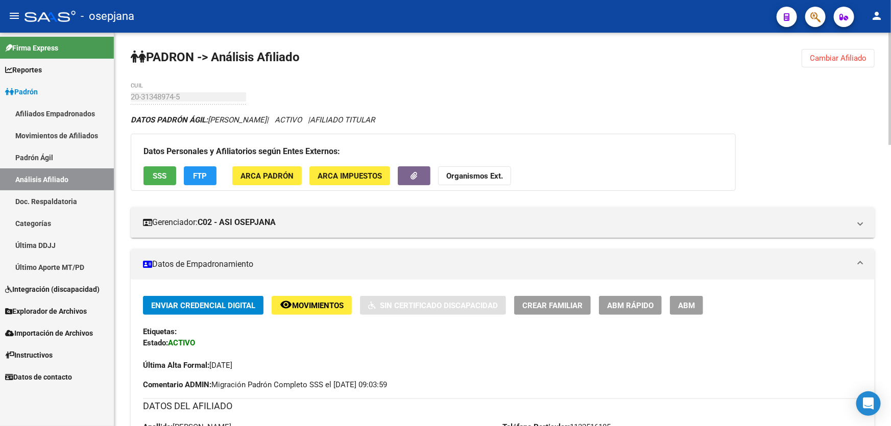
drag, startPoint x: 848, startPoint y: 61, endPoint x: 615, endPoint y: 74, distance: 233.2
click at [848, 61] on span "Cambiar Afiliado" at bounding box center [838, 58] width 57 height 9
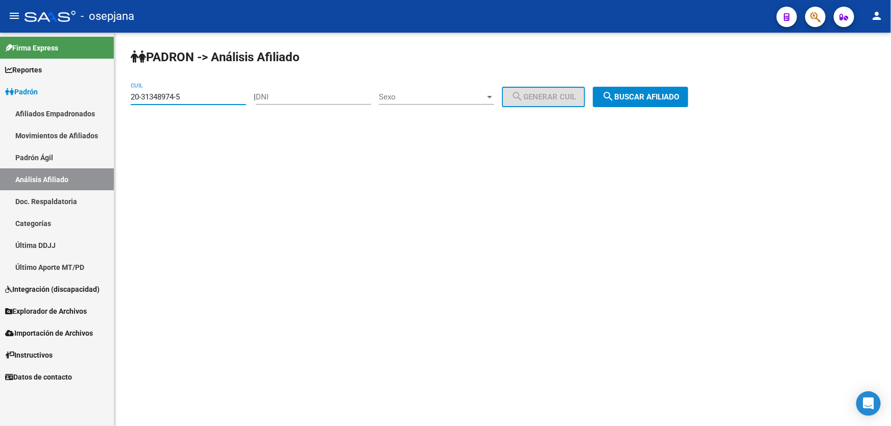
drag, startPoint x: 212, startPoint y: 98, endPoint x: 120, endPoint y: 101, distance: 92.0
click at [120, 101] on div "PADRON -> Análisis Afiliado 20-31348974-5 CUIL | DNI Sexo Sexo search Generar C…" at bounding box center [502, 86] width 777 height 107
paste input "13802249-9"
click at [663, 99] on span "search Buscar afiliado" at bounding box center [640, 96] width 77 height 9
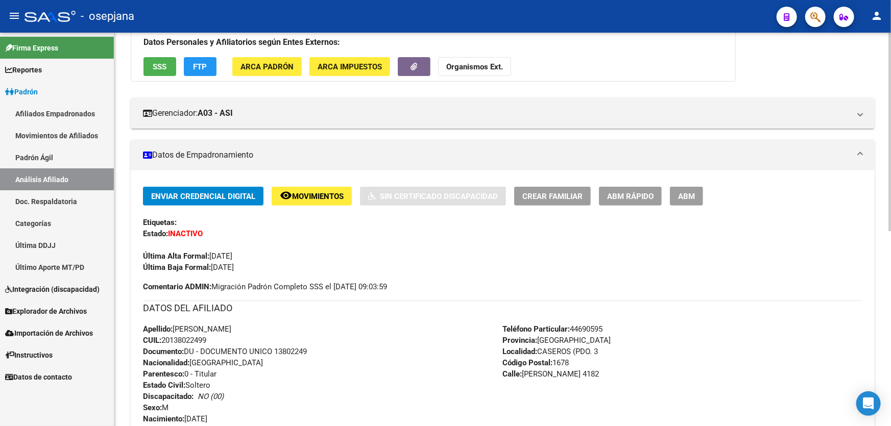
scroll to position [92, 0]
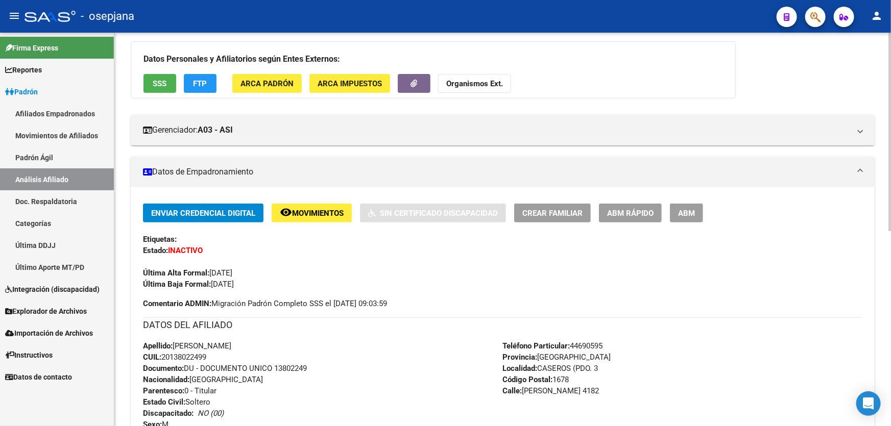
click at [329, 225] on div "Enviar Credencial Digital remove_red_eye Movimientos Sin Certificado Discapacid…" at bounding box center [502, 247] width 719 height 86
click at [330, 219] on button "remove_red_eye Movimientos" at bounding box center [312, 213] width 80 height 19
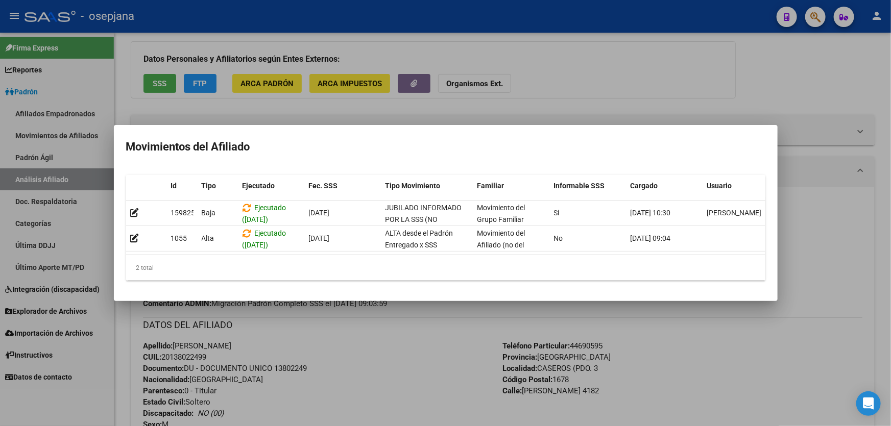
click at [364, 358] on div at bounding box center [445, 213] width 891 height 426
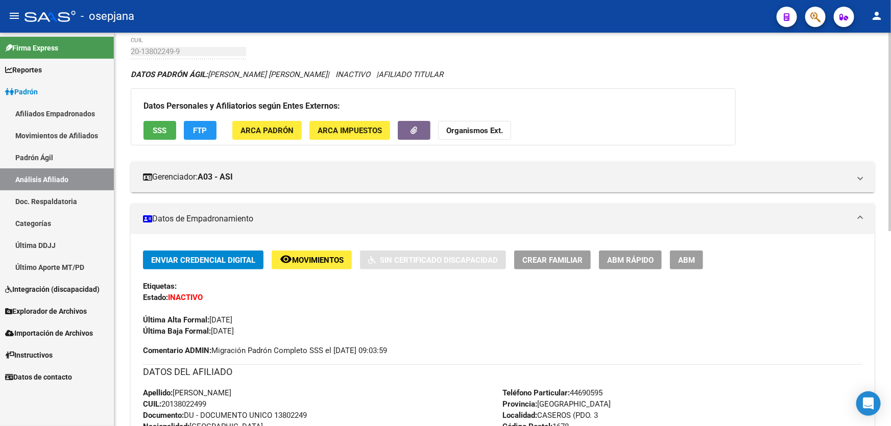
scroll to position [0, 0]
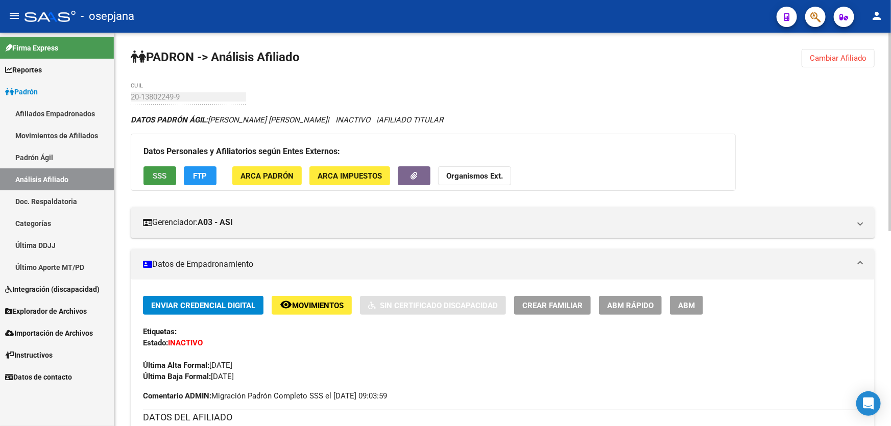
click at [158, 176] on span "SSS" at bounding box center [160, 176] width 14 height 9
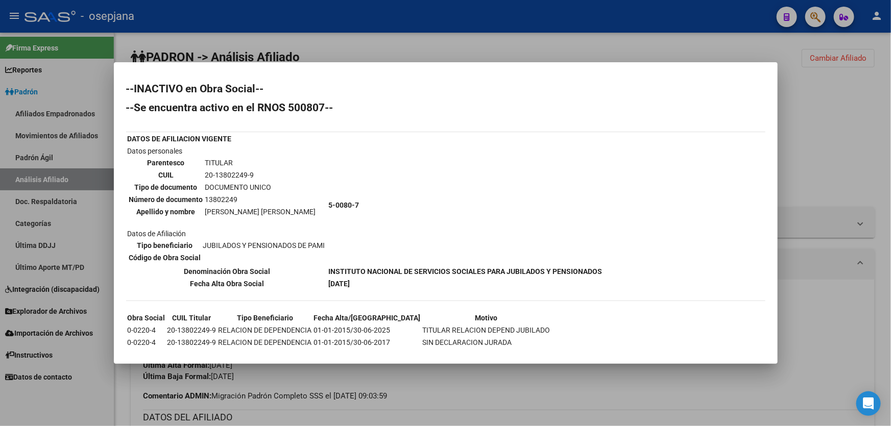
click at [833, 254] on div at bounding box center [445, 213] width 891 height 426
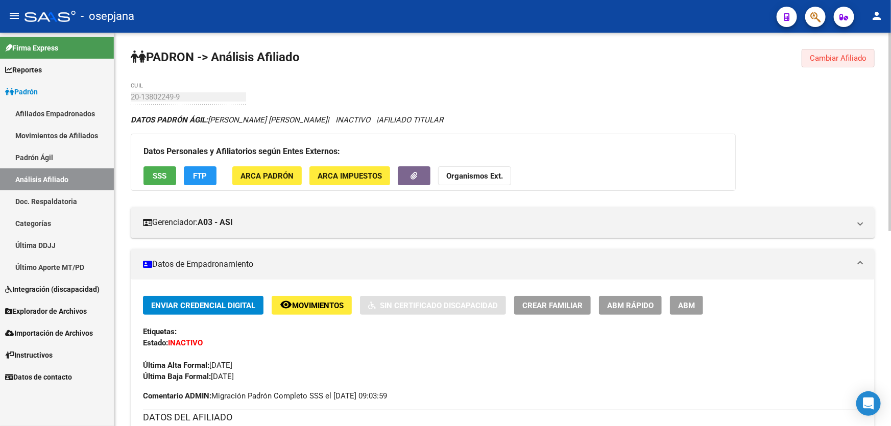
click at [849, 59] on span "Cambiar Afiliado" at bounding box center [838, 58] width 57 height 9
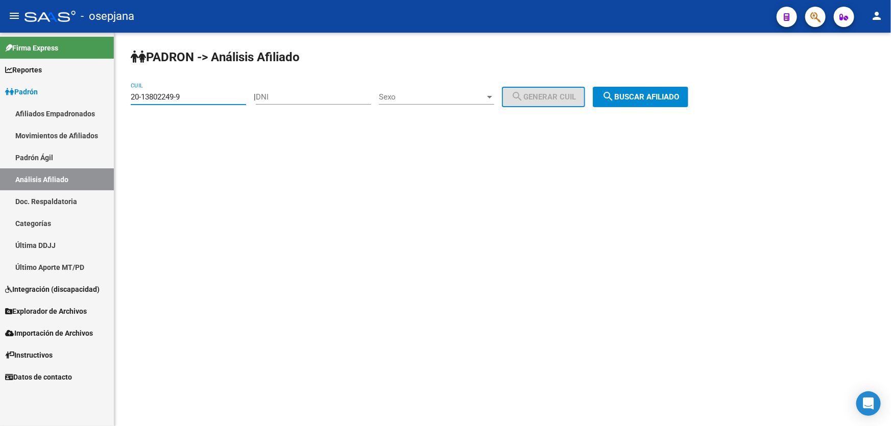
drag, startPoint x: 194, startPoint y: 96, endPoint x: 125, endPoint y: 96, distance: 68.9
click at [120, 100] on div "PADRON -> Análisis Afiliado 20-13802249-9 CUIL | DNI Sexo Sexo search Generar C…" at bounding box center [502, 86] width 777 height 107
paste input "4400020-0"
click at [665, 91] on button "search Buscar afiliado" at bounding box center [640, 97] width 95 height 20
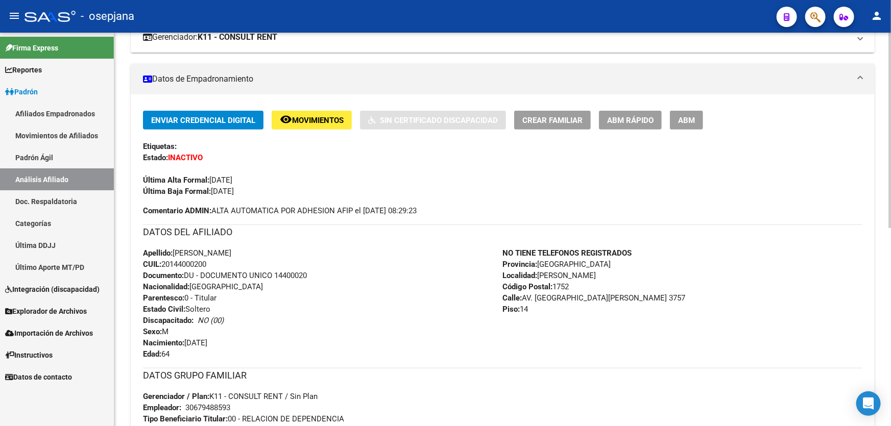
scroll to position [139, 0]
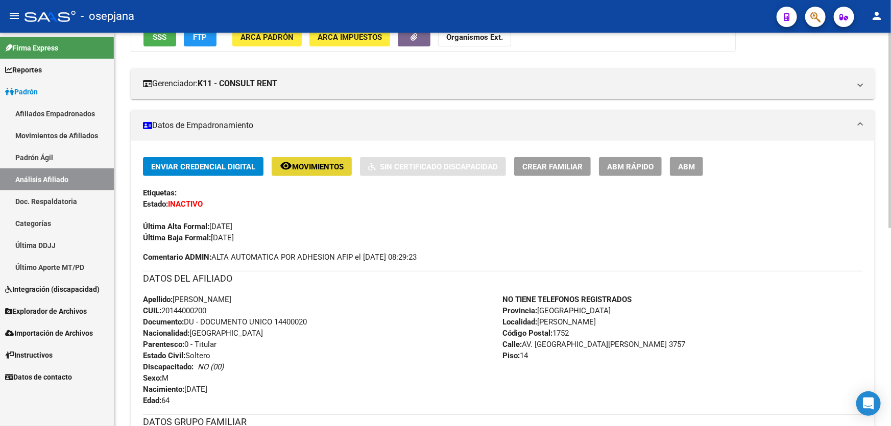
click at [298, 162] on span "Movimientos" at bounding box center [318, 166] width 52 height 9
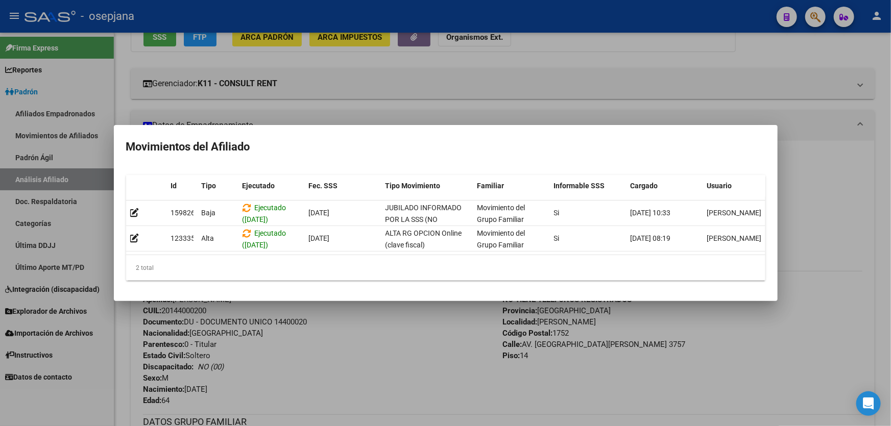
click at [386, 390] on div at bounding box center [445, 213] width 891 height 426
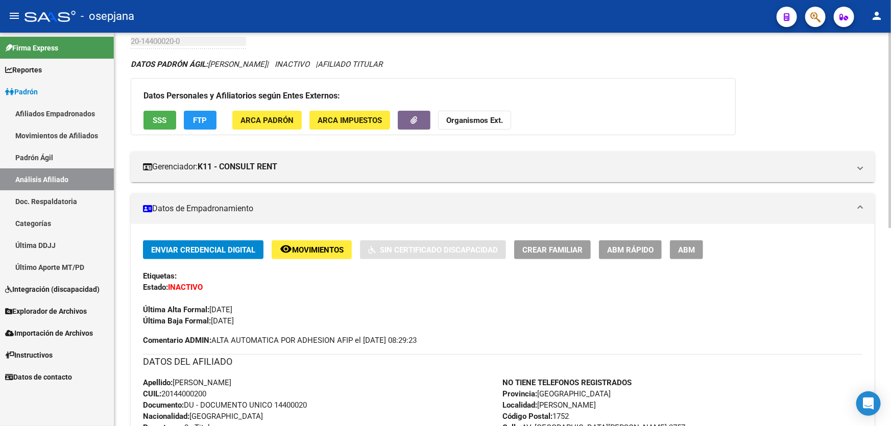
scroll to position [0, 0]
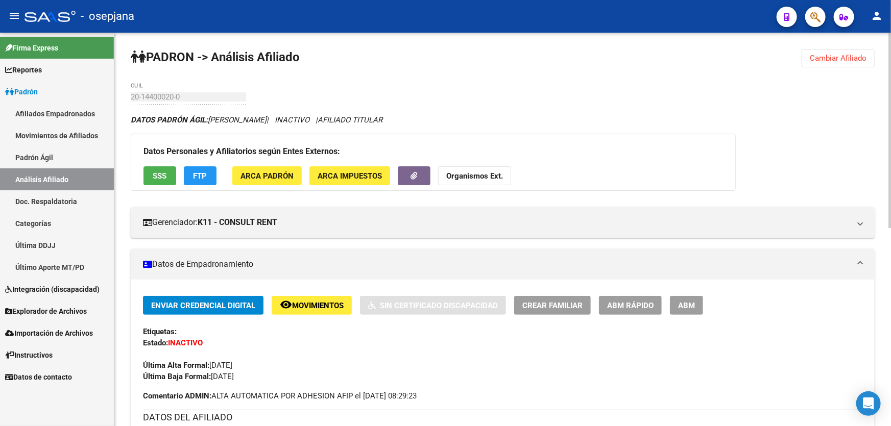
click at [844, 57] on span "Cambiar Afiliado" at bounding box center [838, 58] width 57 height 9
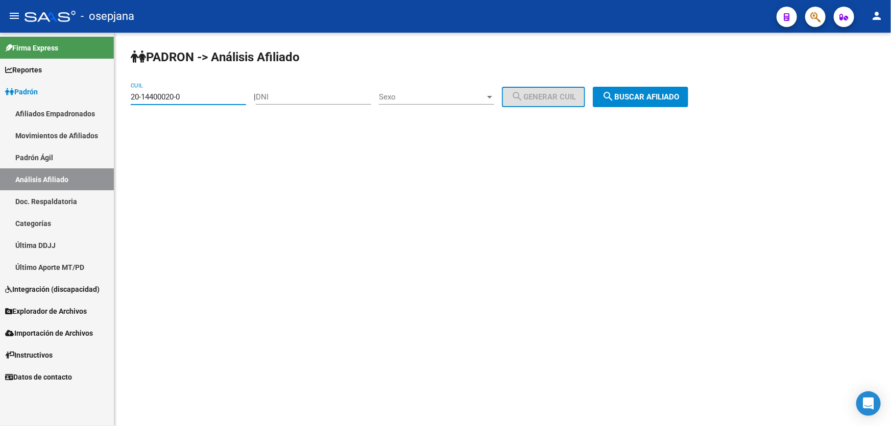
drag, startPoint x: 209, startPoint y: 97, endPoint x: 103, endPoint y: 101, distance: 105.7
click at [103, 101] on mat-sidenav-container "Firma Express Reportes Padrón Traspasos x O.S. Traspasos x Gerenciador Traspaso…" at bounding box center [445, 230] width 891 height 394
paste input "20856539-8"
click at [681, 88] on button "search Buscar afiliado" at bounding box center [640, 97] width 95 height 20
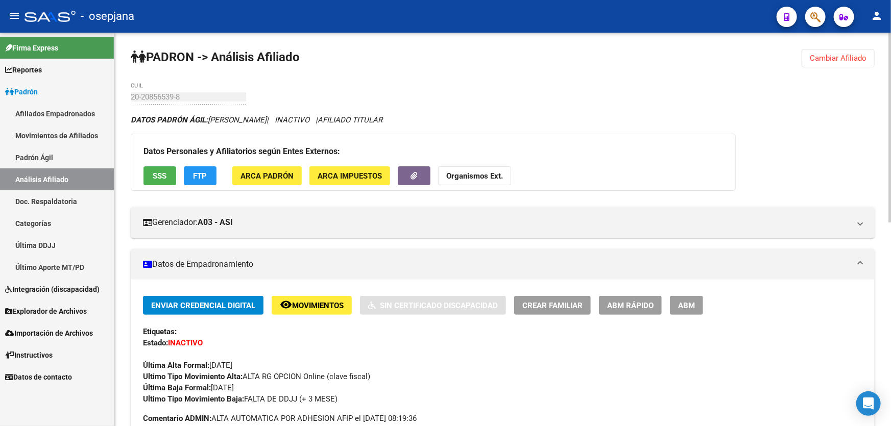
click at [306, 311] on button "remove_red_eye Movimientos" at bounding box center [312, 305] width 80 height 19
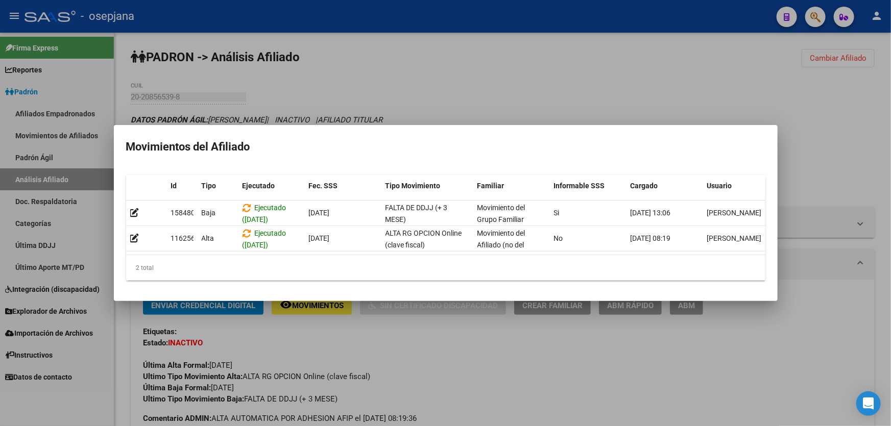
click at [808, 175] on div at bounding box center [445, 213] width 891 height 426
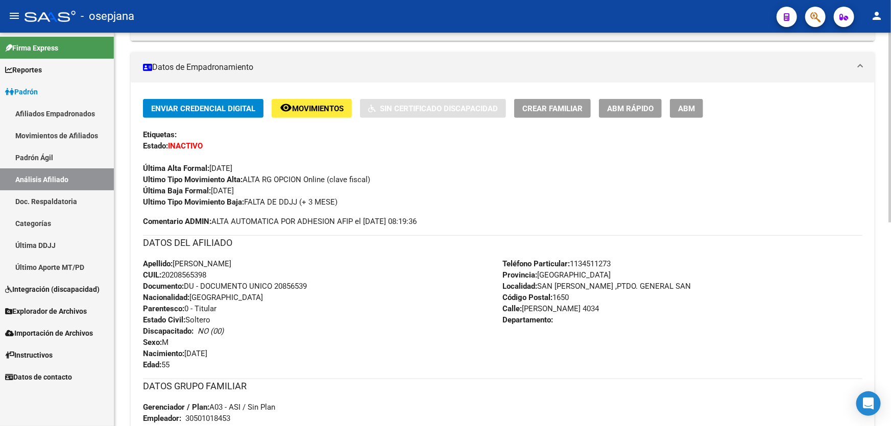
scroll to position [185, 0]
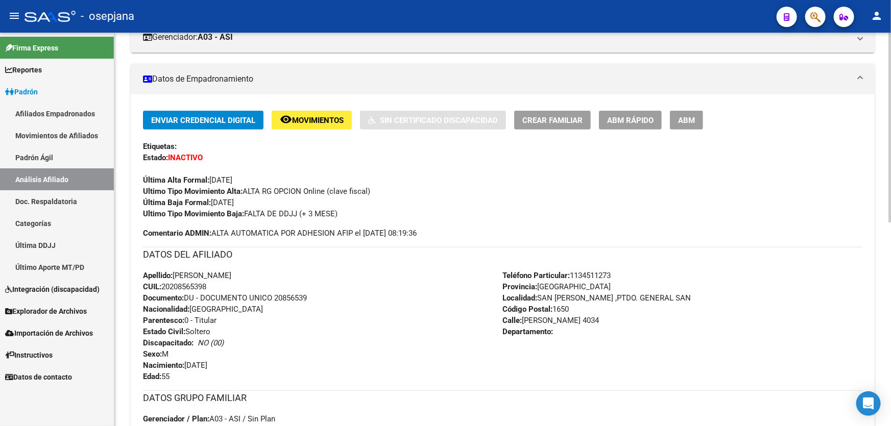
click at [338, 117] on span "Movimientos" at bounding box center [318, 120] width 52 height 9
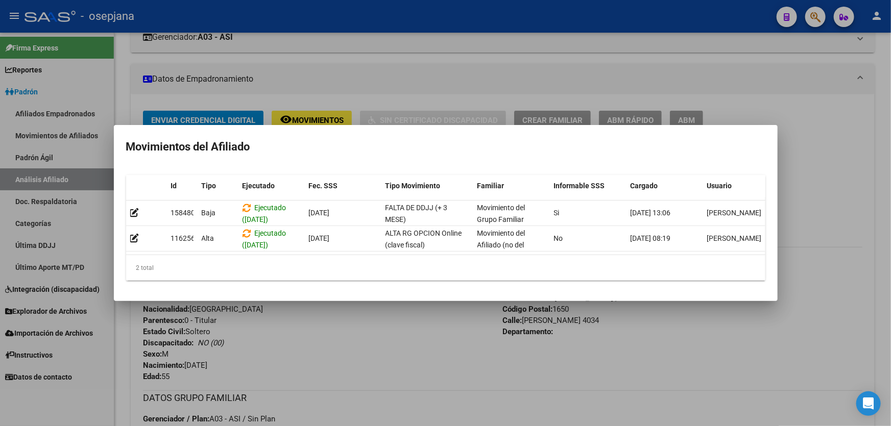
click at [319, 368] on div at bounding box center [445, 213] width 891 height 426
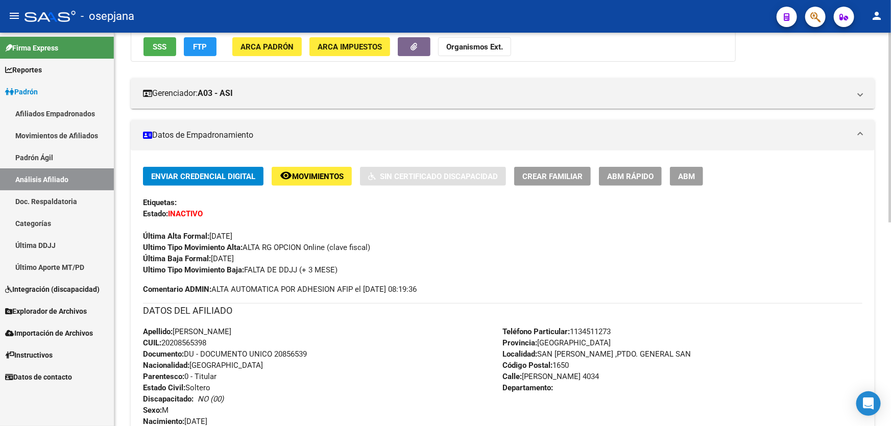
scroll to position [0, 0]
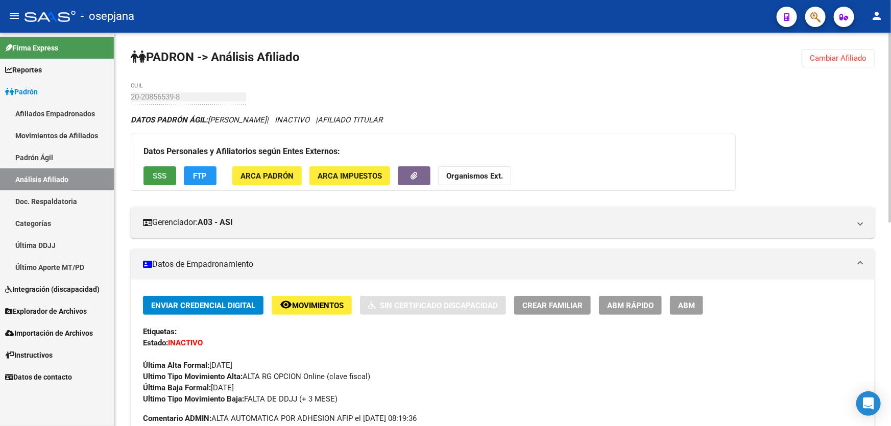
click at [159, 176] on span "SSS" at bounding box center [160, 176] width 14 height 9
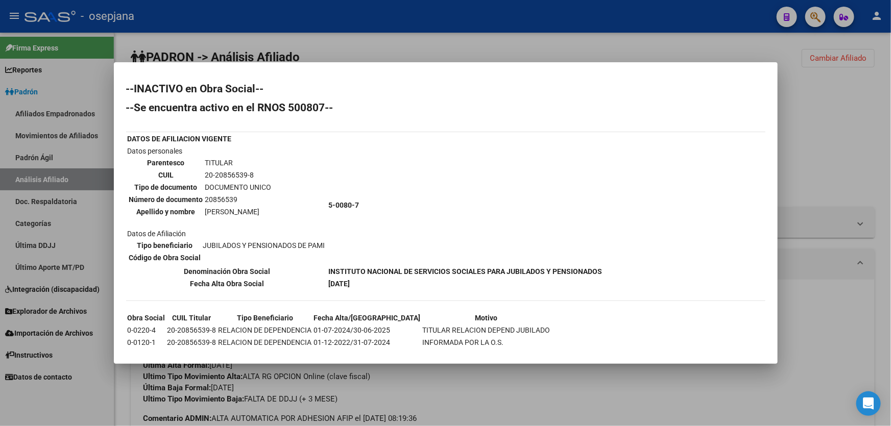
click at [864, 202] on div at bounding box center [445, 213] width 891 height 426
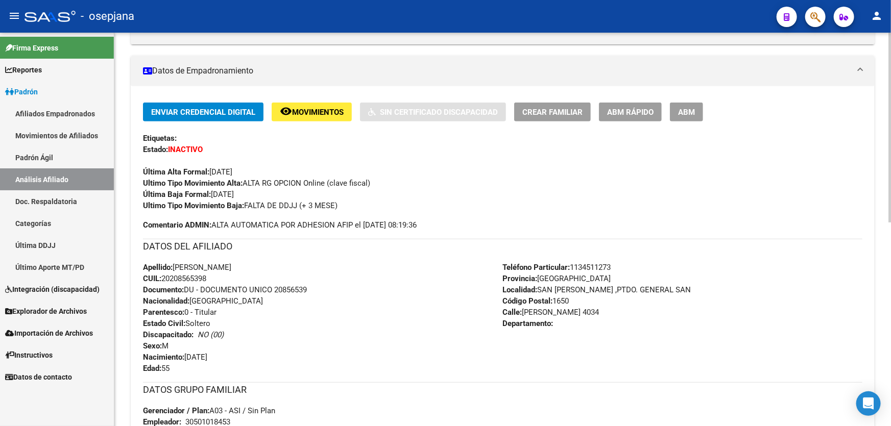
scroll to position [278, 0]
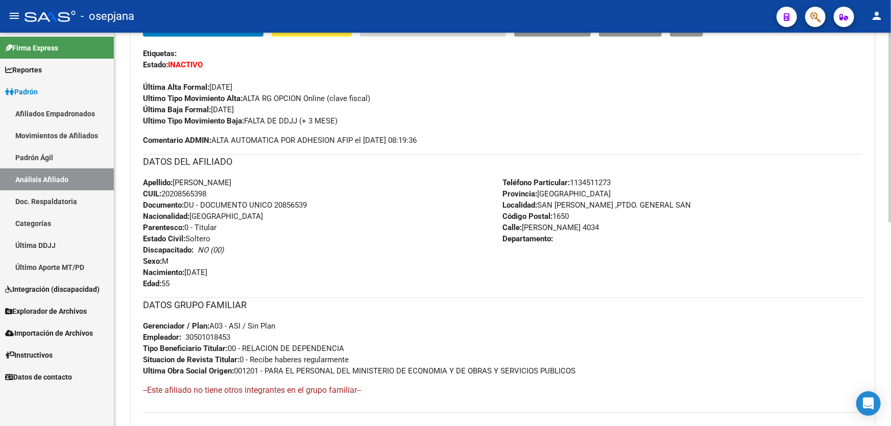
drag, startPoint x: 276, startPoint y: 202, endPoint x: 331, endPoint y: 202, distance: 55.1
click at [331, 202] on div "Apellido: LUCIO CENTURION CUIL: 20208565398 Documento: DU - DOCUMENTO UNICO 208…" at bounding box center [323, 233] width 360 height 112
copy span "20856539"
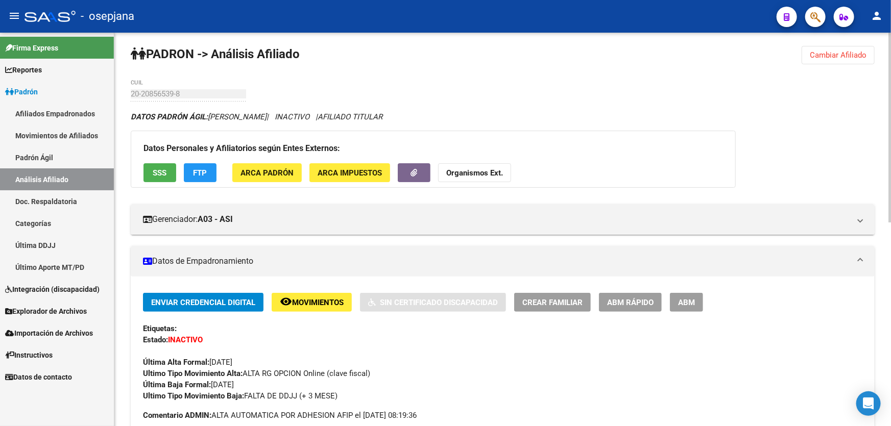
scroll to position [0, 0]
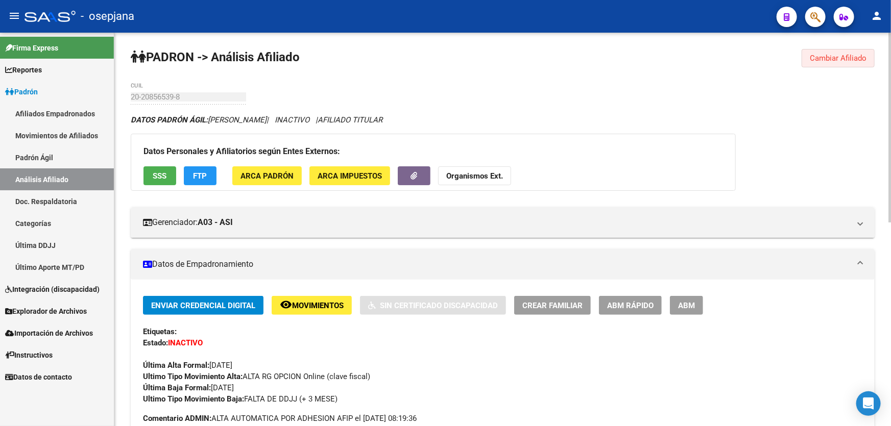
click at [833, 55] on span "Cambiar Afiliado" at bounding box center [838, 58] width 57 height 9
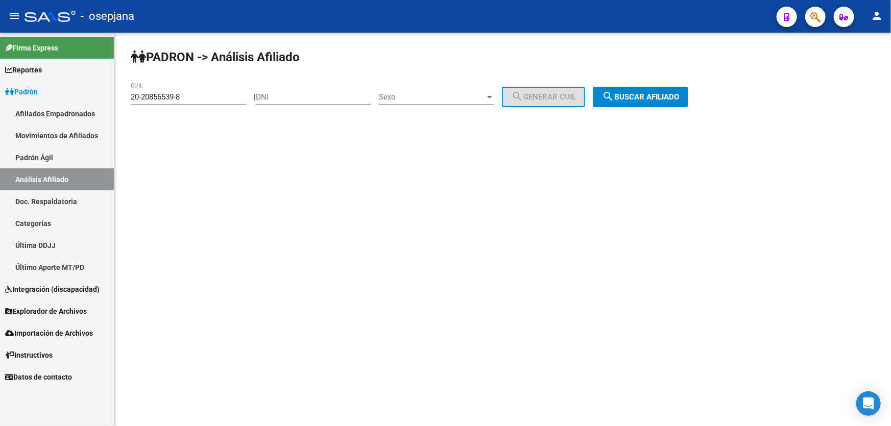
drag, startPoint x: 222, startPoint y: 90, endPoint x: 151, endPoint y: 99, distance: 70.9
click at [151, 99] on div "20-20856539-8 CUIL" at bounding box center [188, 94] width 115 height 22
drag, startPoint x: 206, startPoint y: 95, endPoint x: 146, endPoint y: 95, distance: 60.2
click at [111, 99] on mat-sidenav-container "Firma Express Reportes Padrón Traspasos x O.S. Traspasos x Gerenciador Traspaso…" at bounding box center [445, 230] width 891 height 394
paste input "3-17232976-4"
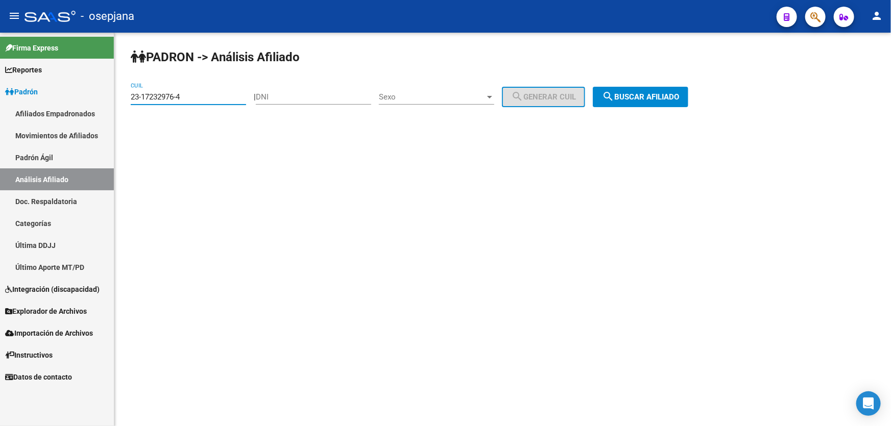
click at [639, 99] on span "search Buscar afiliado" at bounding box center [640, 96] width 77 height 9
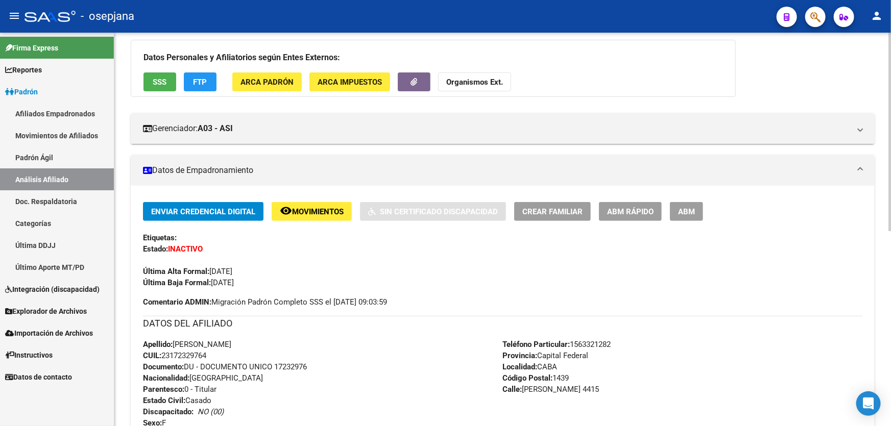
scroll to position [92, 0]
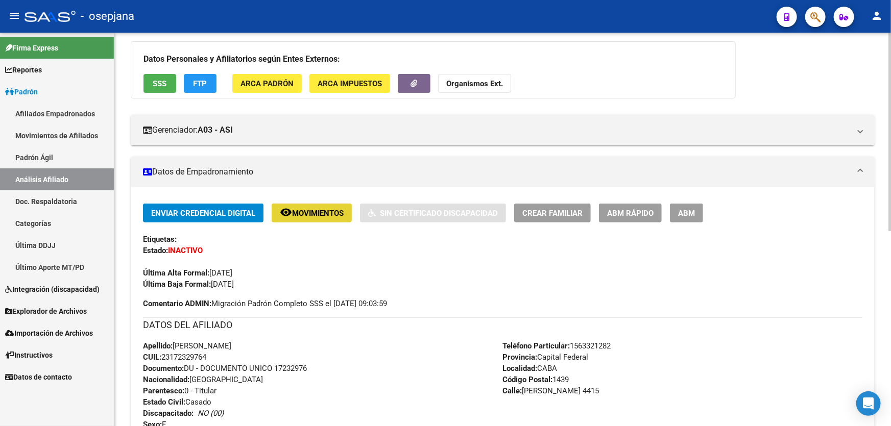
click at [329, 216] on button "remove_red_eye Movimientos" at bounding box center [312, 213] width 80 height 19
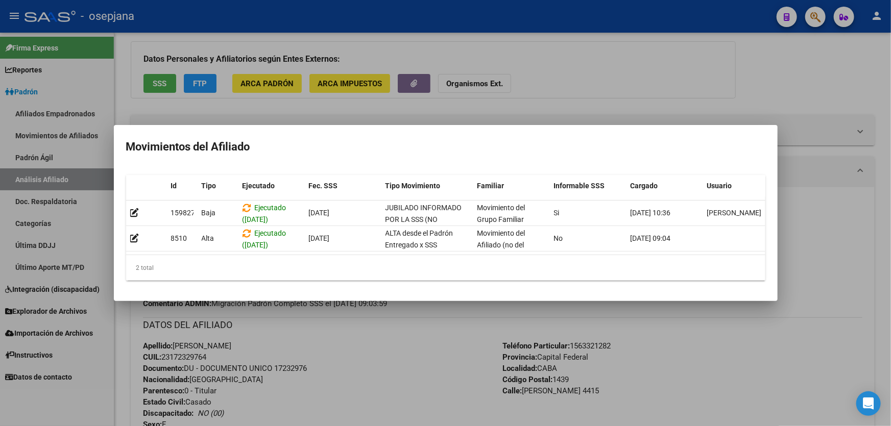
click at [661, 346] on div at bounding box center [445, 213] width 891 height 426
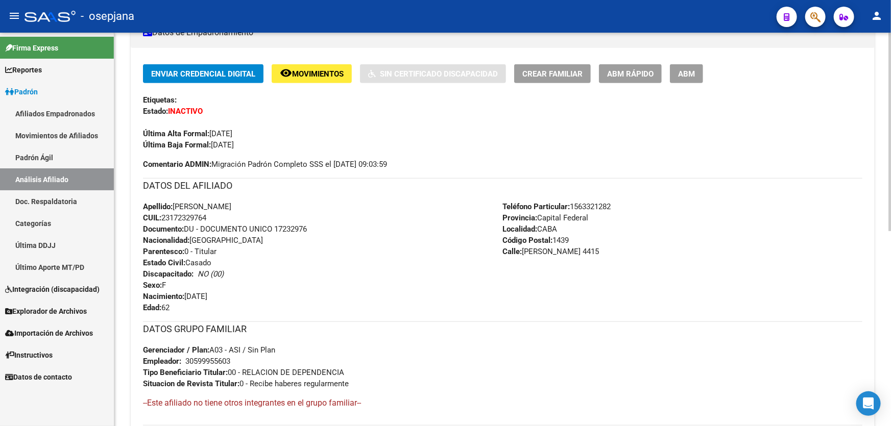
scroll to position [0, 0]
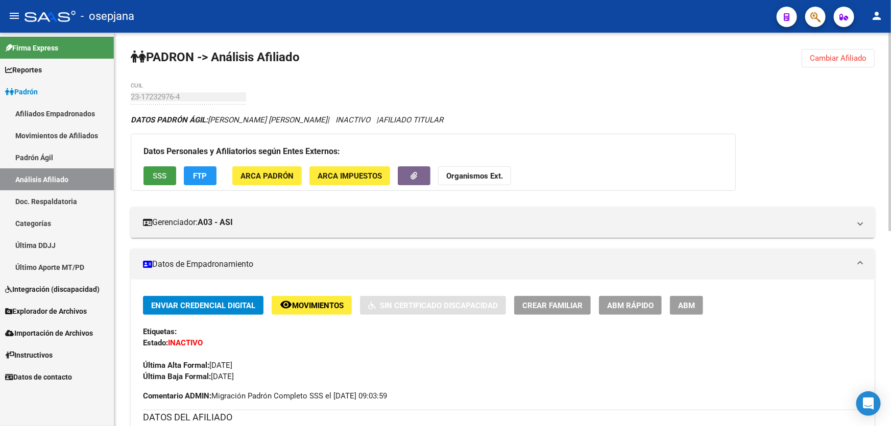
click at [153, 171] on span "SSS" at bounding box center [160, 175] width 14 height 9
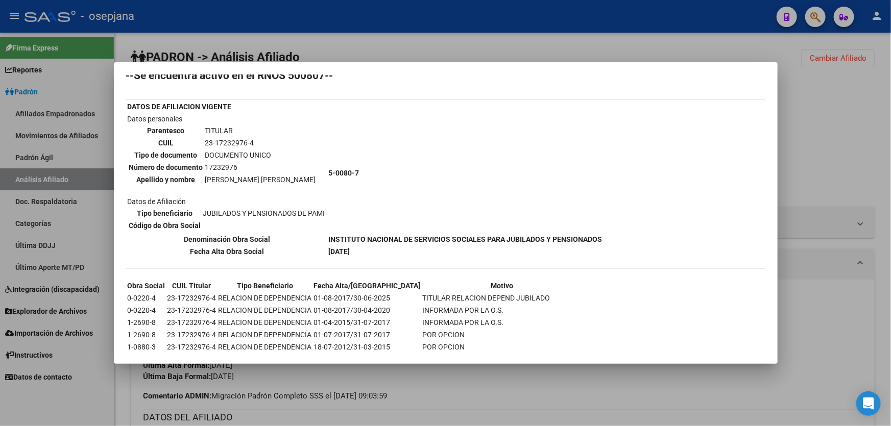
scroll to position [65, 0]
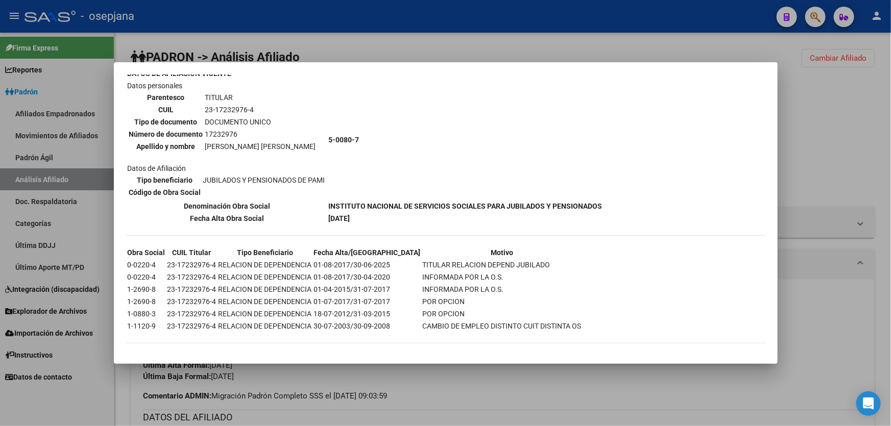
click at [429, 393] on div at bounding box center [445, 213] width 891 height 426
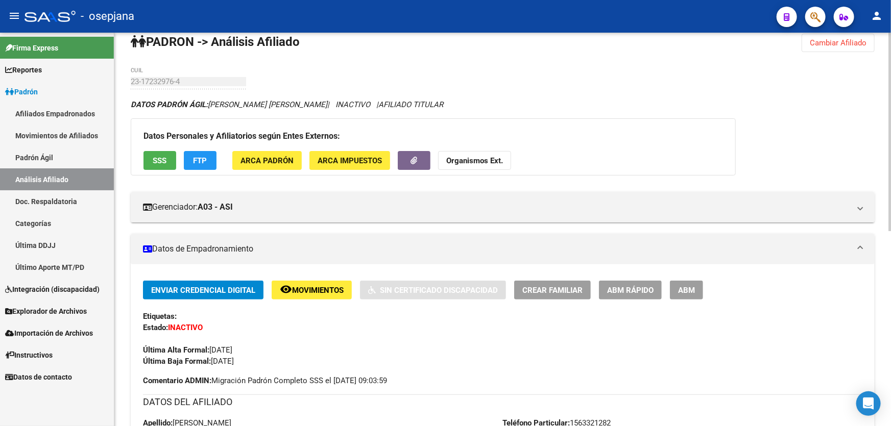
scroll to position [0, 0]
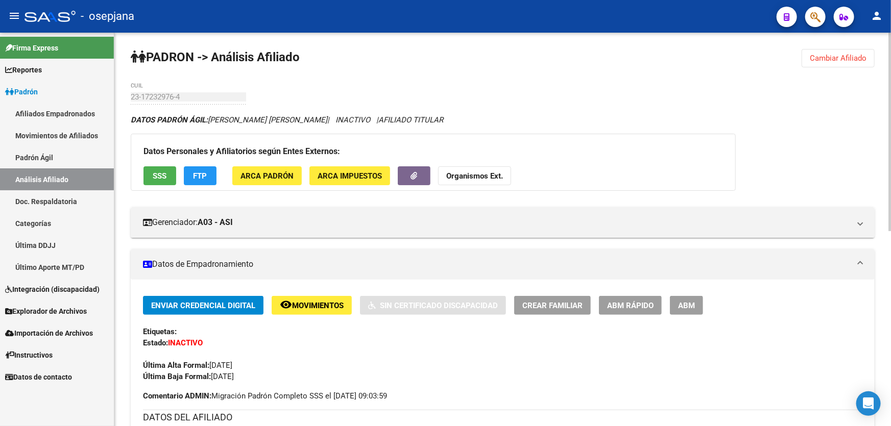
click at [825, 54] on span "Cambiar Afiliado" at bounding box center [838, 58] width 57 height 9
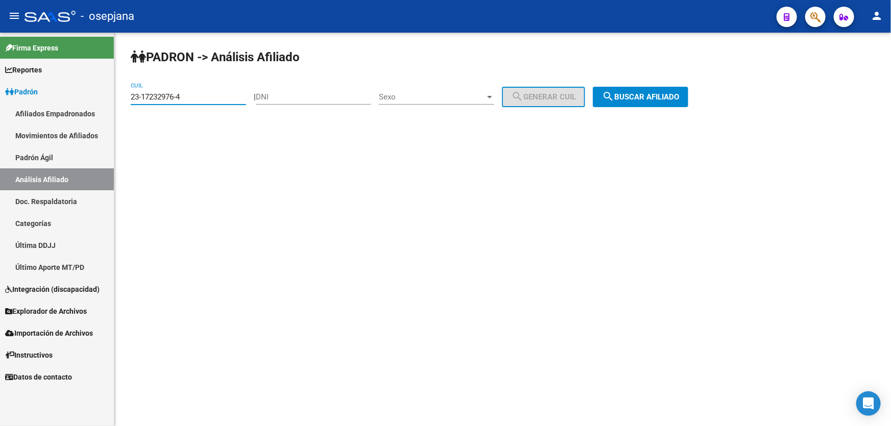
drag, startPoint x: 213, startPoint y: 100, endPoint x: 115, endPoint y: 102, distance: 98.6
click at [115, 102] on div "PADRON -> Análisis Afiliado 23-17232976-4 CUIL | DNI Sexo Sexo search Generar C…" at bounding box center [502, 86] width 777 height 107
drag, startPoint x: 152, startPoint y: 91, endPoint x: 197, endPoint y: 77, distance: 47.1
click at [197, 77] on div "PADRON -> Análisis Afiliado 23-17232976-4 CUIL | DNI Sexo Sexo search Generar C…" at bounding box center [502, 86] width 777 height 107
drag, startPoint x: 191, startPoint y: 92, endPoint x: 120, endPoint y: 101, distance: 71.5
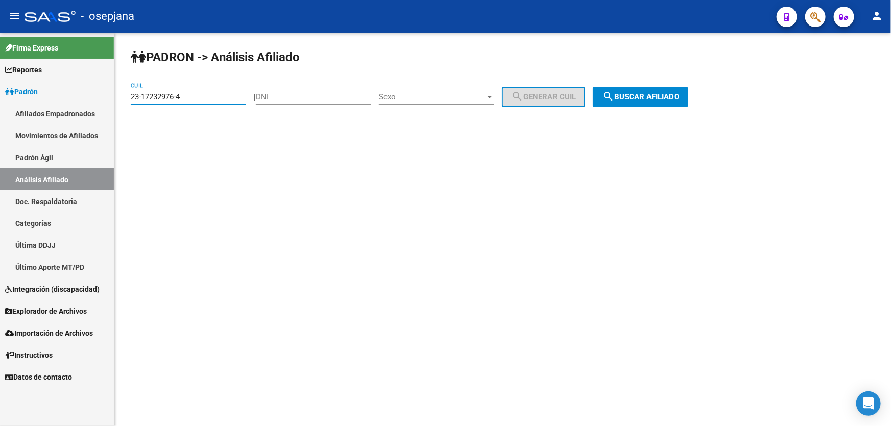
click at [120, 101] on div "PADRON -> Análisis Afiliado 23-17232976-4 CUIL | DNI Sexo Sexo search Generar C…" at bounding box center [502, 86] width 777 height 107
paste input "7-16923623-8"
click at [632, 89] on button "search Buscar afiliado" at bounding box center [640, 97] width 95 height 20
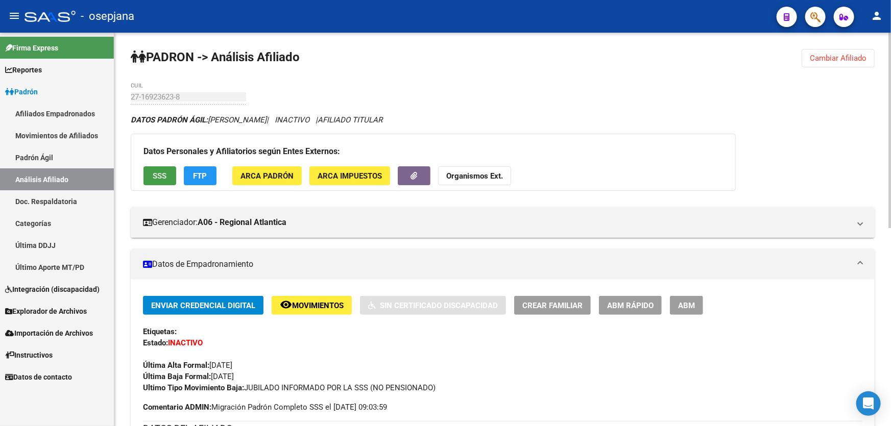
click at [167, 170] on button "SSS" at bounding box center [159, 175] width 33 height 19
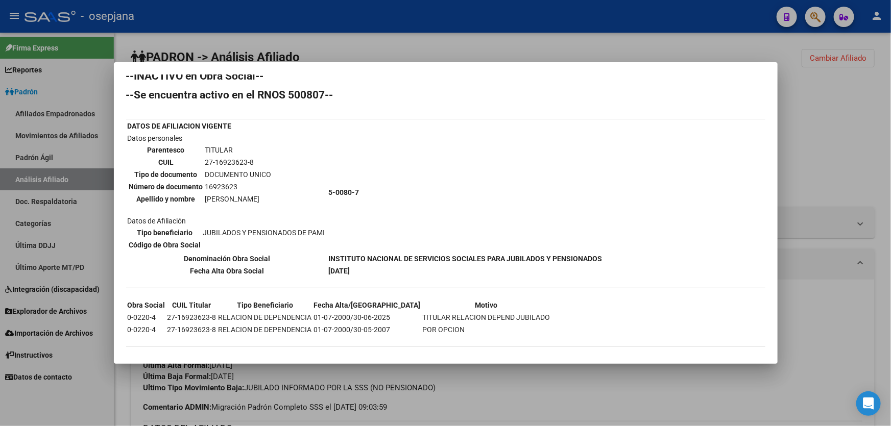
scroll to position [16, 0]
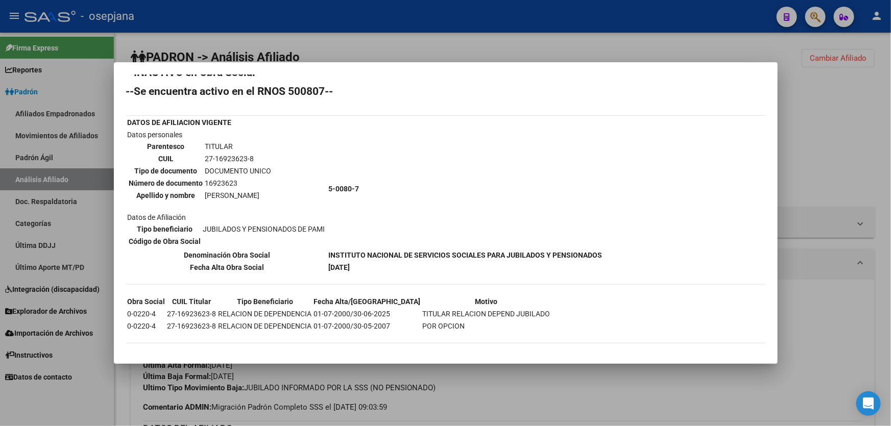
click at [794, 127] on div at bounding box center [445, 213] width 891 height 426
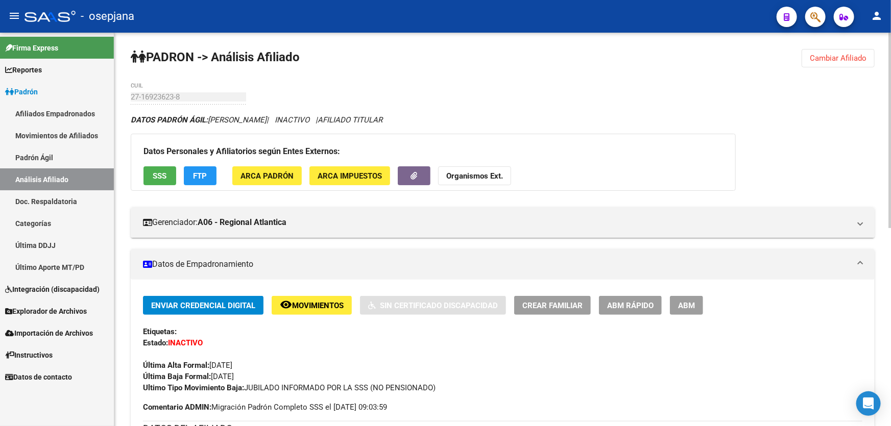
click at [165, 173] on span "SSS" at bounding box center [160, 176] width 14 height 9
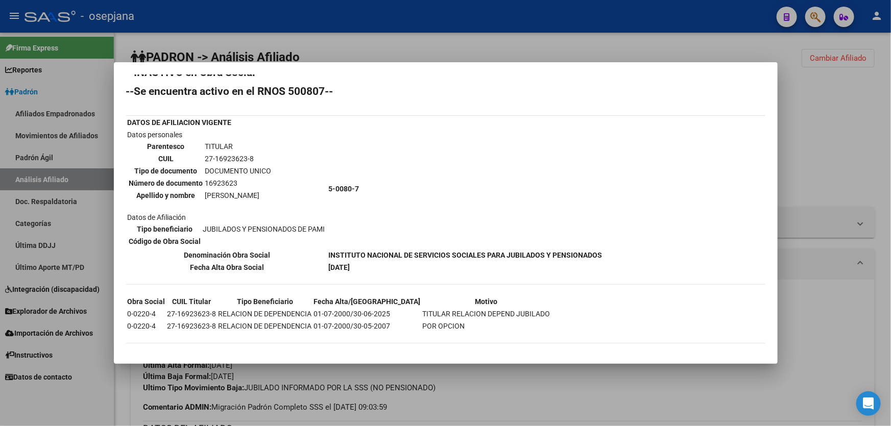
click at [810, 266] on div at bounding box center [445, 213] width 891 height 426
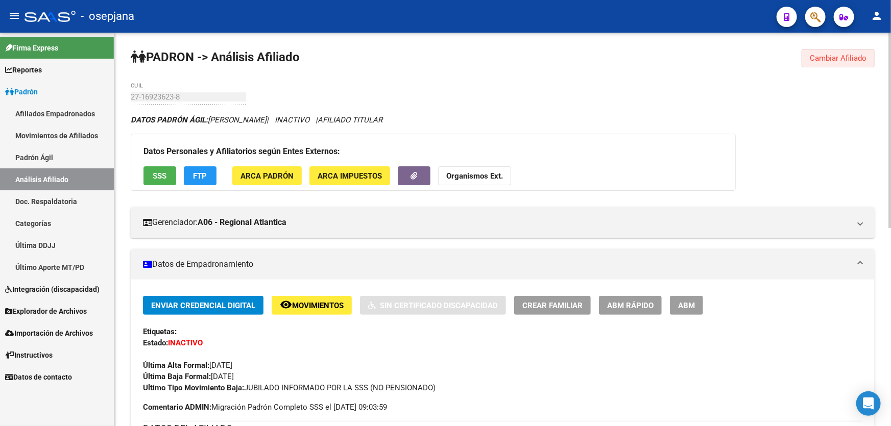
click at [845, 52] on button "Cambiar Afiliado" at bounding box center [838, 58] width 73 height 18
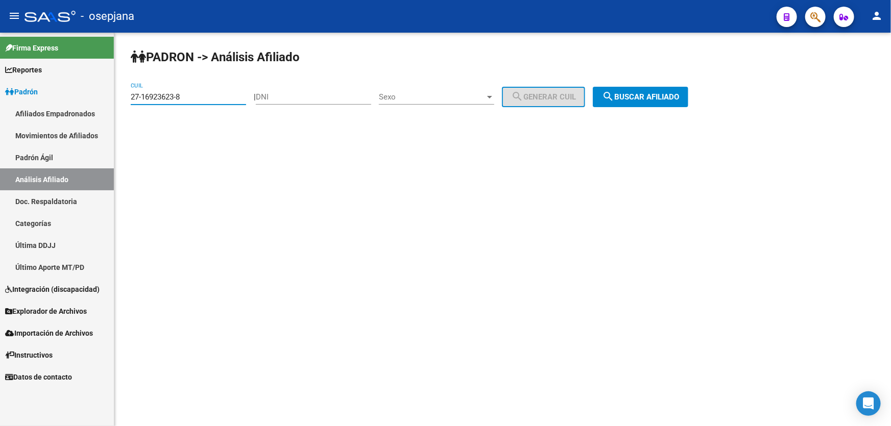
drag, startPoint x: 201, startPoint y: 98, endPoint x: 127, endPoint y: 102, distance: 74.7
click at [127, 102] on div "PADRON -> Análisis Afiliado 27-16923623-8 CUIL | DNI Sexo Sexo search Generar C…" at bounding box center [502, 86] width 777 height 107
paste input "7142759"
click at [679, 92] on span "search Buscar afiliado" at bounding box center [640, 96] width 77 height 9
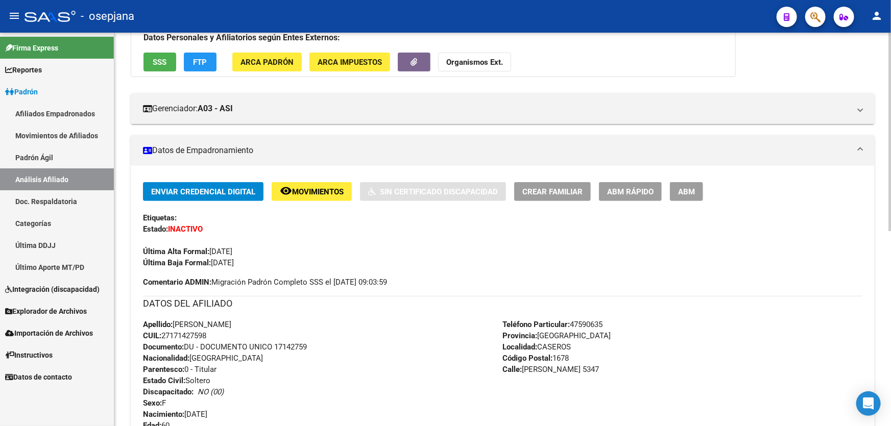
scroll to position [92, 0]
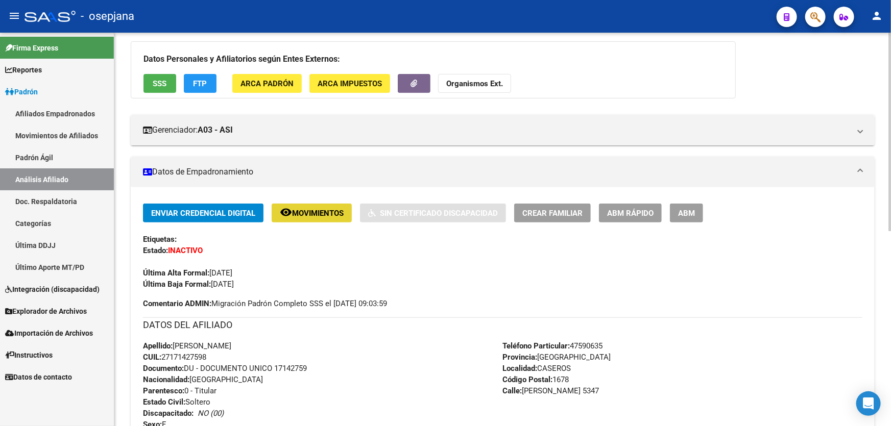
click at [331, 210] on span "Movimientos" at bounding box center [318, 213] width 52 height 9
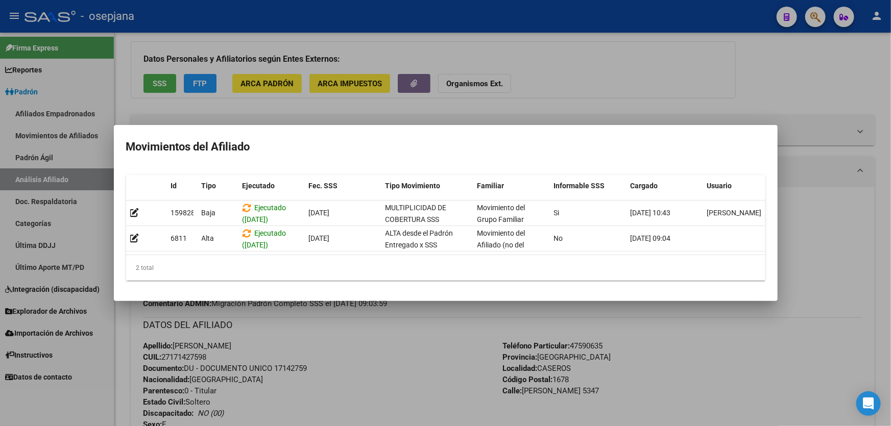
click at [493, 398] on div at bounding box center [445, 213] width 891 height 426
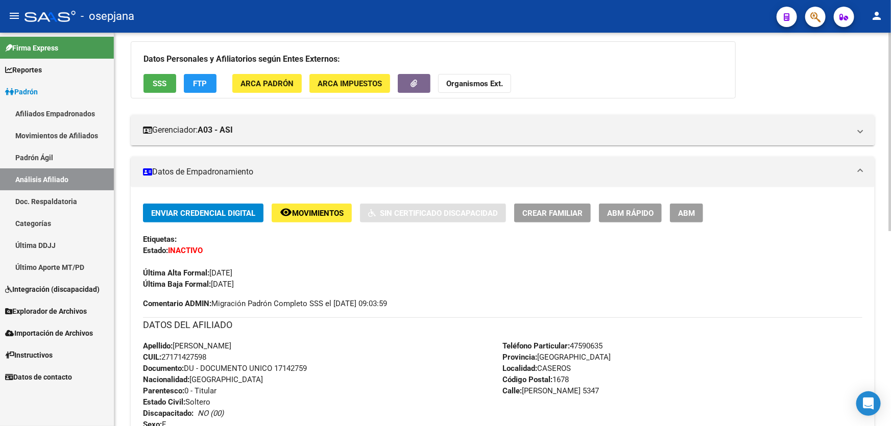
scroll to position [0, 0]
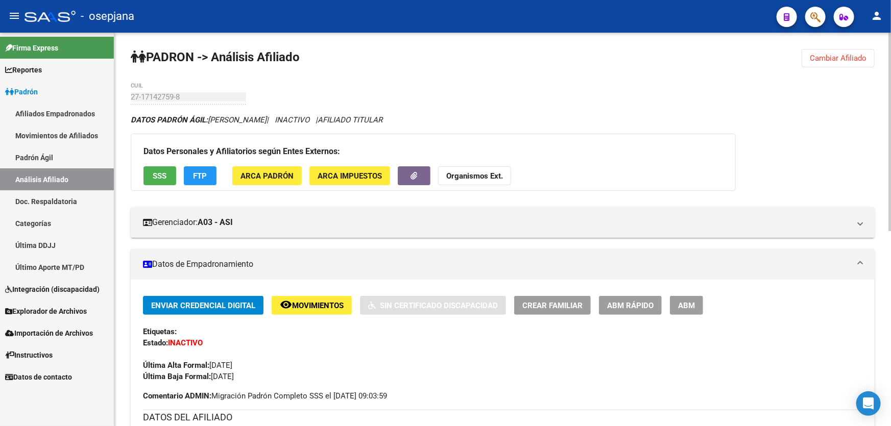
click at [171, 164] on div "Datos Personales y Afiliatorios según Entes Externos: SSS FTP ARCA Padrón ARCA …" at bounding box center [433, 162] width 605 height 57
click at [163, 172] on span "SSS" at bounding box center [160, 176] width 14 height 9
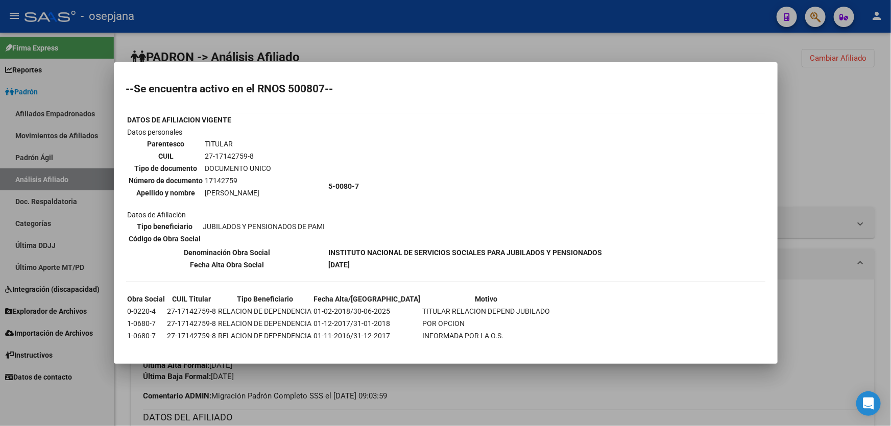
scroll to position [29, 0]
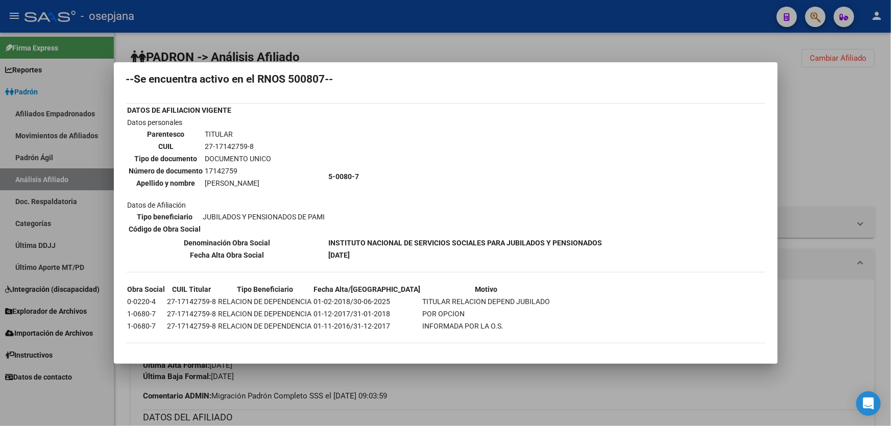
click at [890, 159] on div at bounding box center [445, 213] width 891 height 426
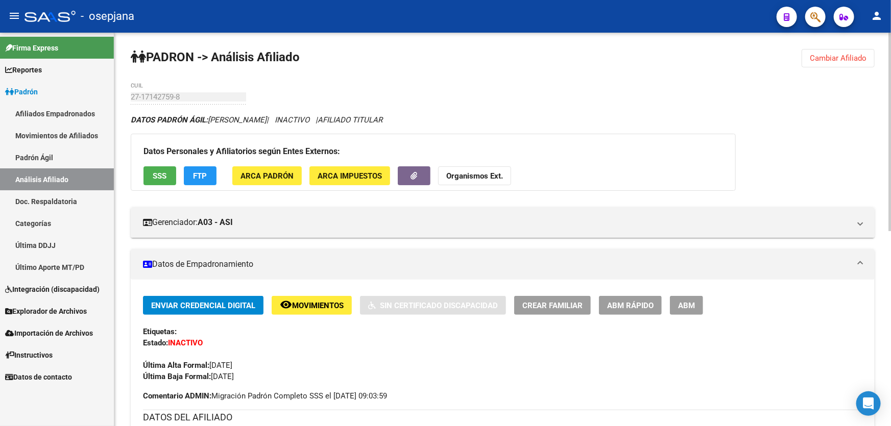
click at [315, 309] on span "Movimientos" at bounding box center [318, 305] width 52 height 9
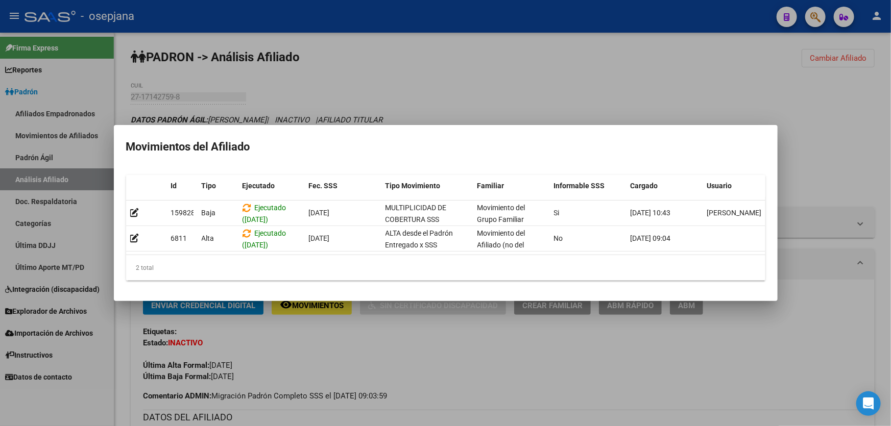
click at [890, 271] on div at bounding box center [445, 213] width 891 height 426
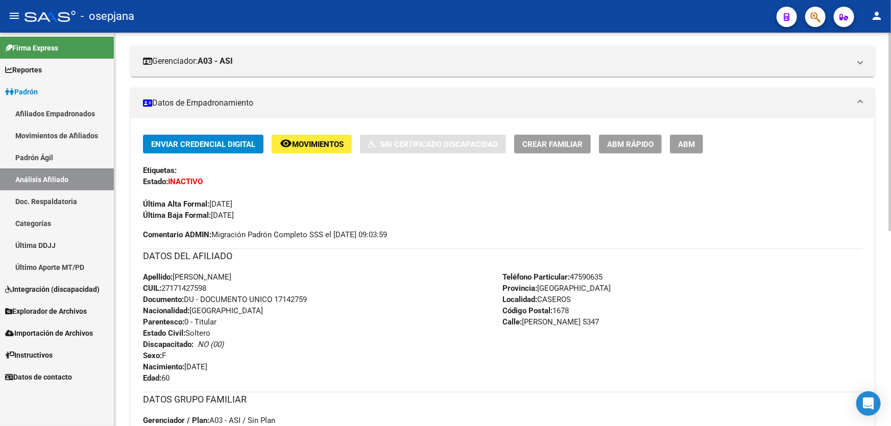
scroll to position [139, 0]
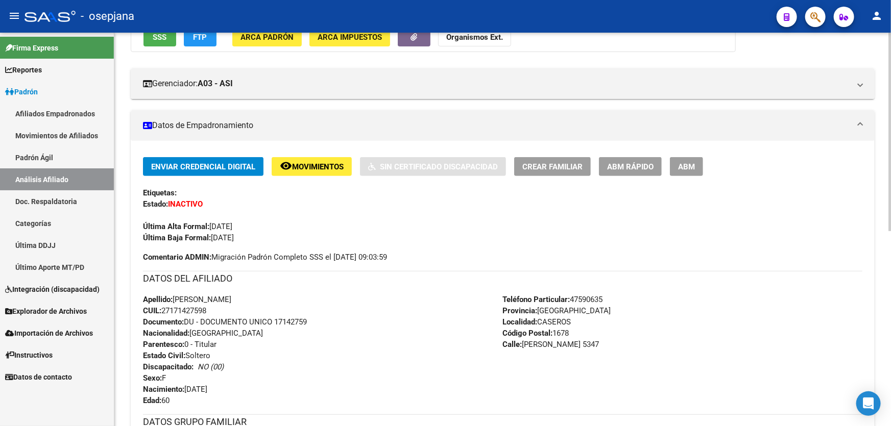
click at [312, 162] on span "Movimientos" at bounding box center [318, 166] width 52 height 9
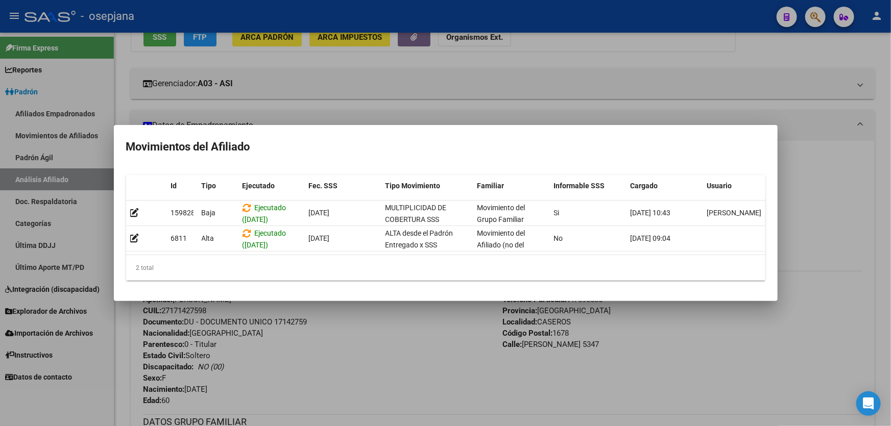
click at [377, 403] on div at bounding box center [445, 213] width 891 height 426
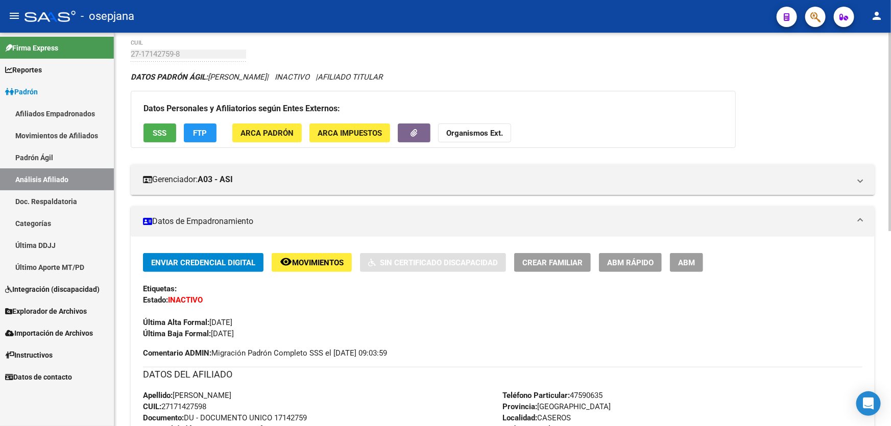
scroll to position [0, 0]
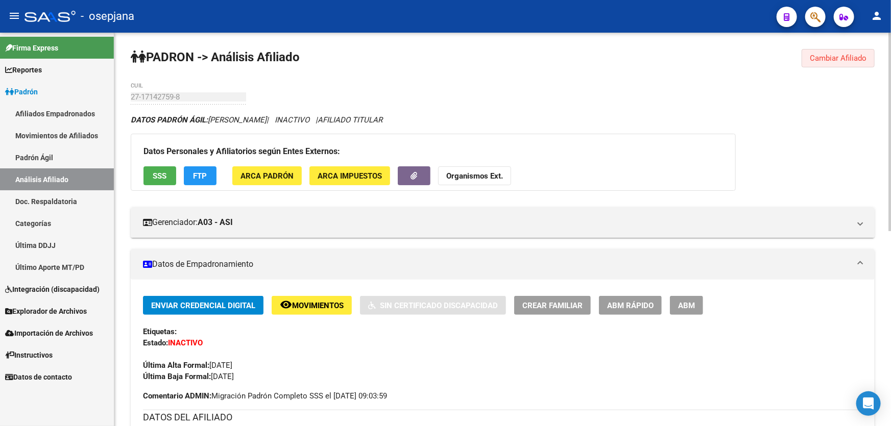
click at [832, 51] on button "Cambiar Afiliado" at bounding box center [838, 58] width 73 height 18
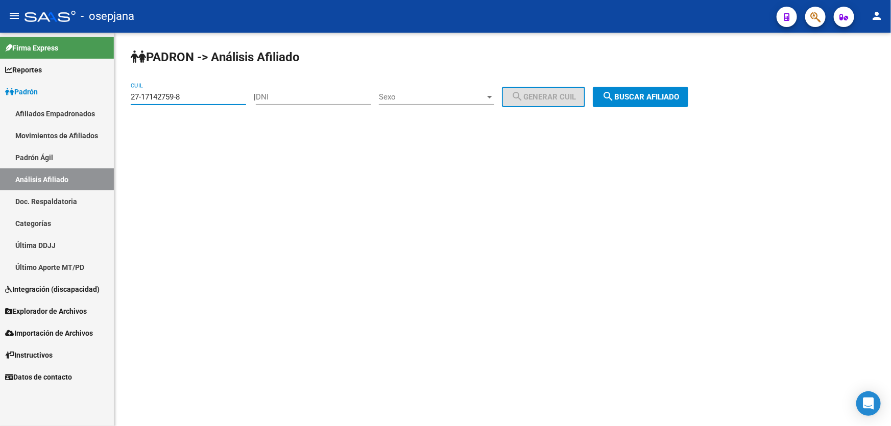
drag, startPoint x: 204, startPoint y: 93, endPoint x: 113, endPoint y: 95, distance: 91.4
click at [113, 95] on mat-sidenav-container "Firma Express Reportes Padrón Traspasos x O.S. Traspasos x Gerenciador Traspaso…" at bounding box center [445, 230] width 891 height 394
paste input "224983-9"
type input "27-17224983-9"
click at [706, 108] on div "PADRON -> Análisis Afiliado 27-17224983-9 CUIL | DNI Sexo Sexo search Generar C…" at bounding box center [502, 86] width 777 height 107
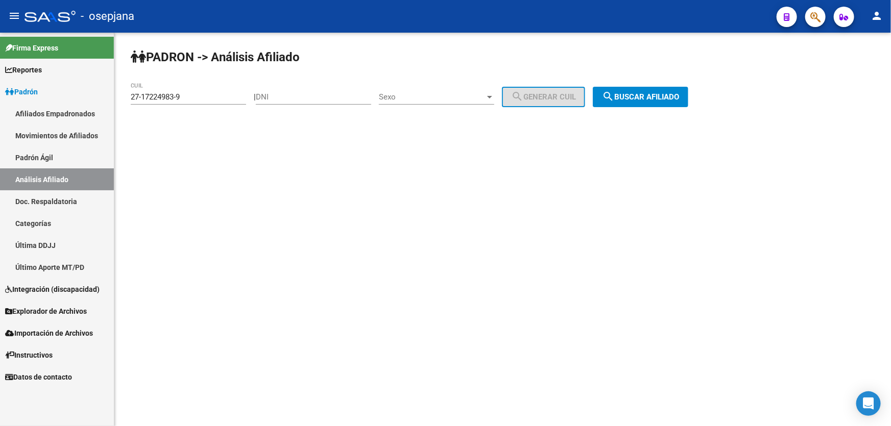
click at [652, 127] on div "PADRON -> Análisis Afiliado 27-17224983-9 CUIL | DNI Sexo Sexo search Generar C…" at bounding box center [502, 86] width 777 height 107
click at [669, 110] on div "PADRON -> Análisis Afiliado 27-17224983-9 CUIL | DNI Sexo Sexo search Generar C…" at bounding box center [502, 86] width 777 height 107
click at [680, 85] on div "PADRON -> Análisis Afiliado 27-17224983-9 CUIL | DNI Sexo Sexo search Generar C…" at bounding box center [502, 86] width 777 height 107
click at [671, 92] on span "search Buscar afiliado" at bounding box center [640, 96] width 77 height 9
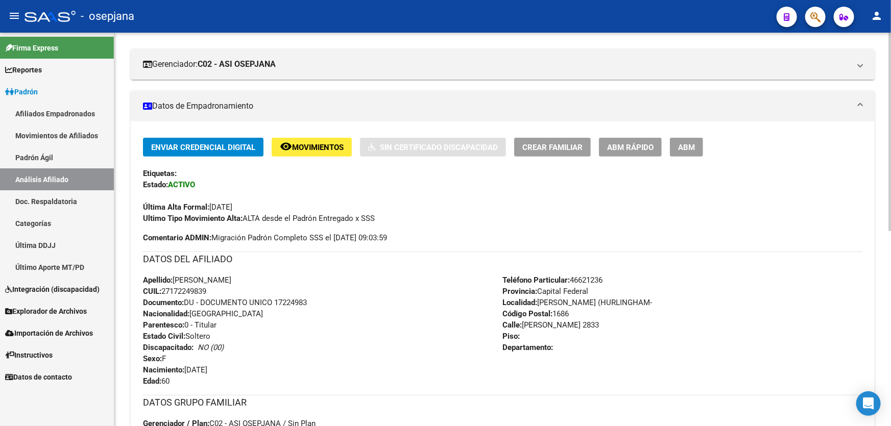
scroll to position [185, 0]
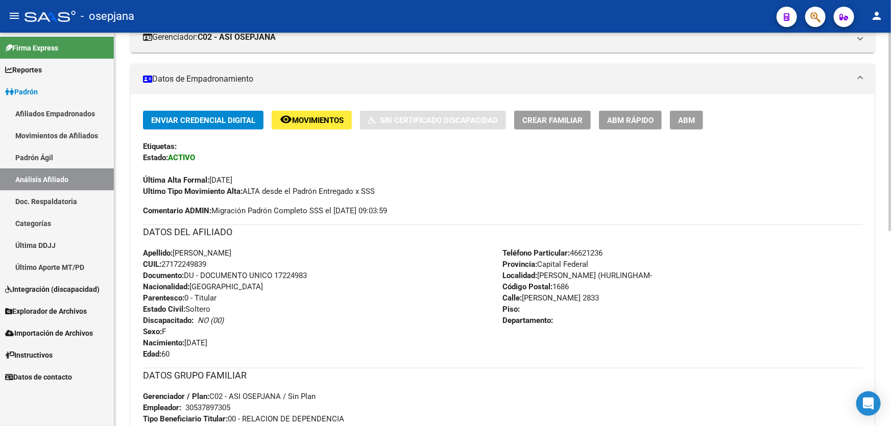
click at [306, 124] on button "remove_red_eye Movimientos" at bounding box center [312, 120] width 80 height 19
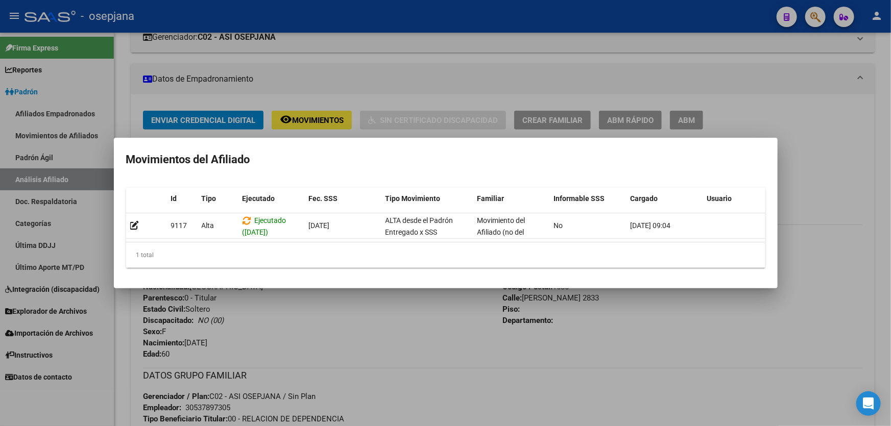
click at [333, 384] on div at bounding box center [445, 213] width 891 height 426
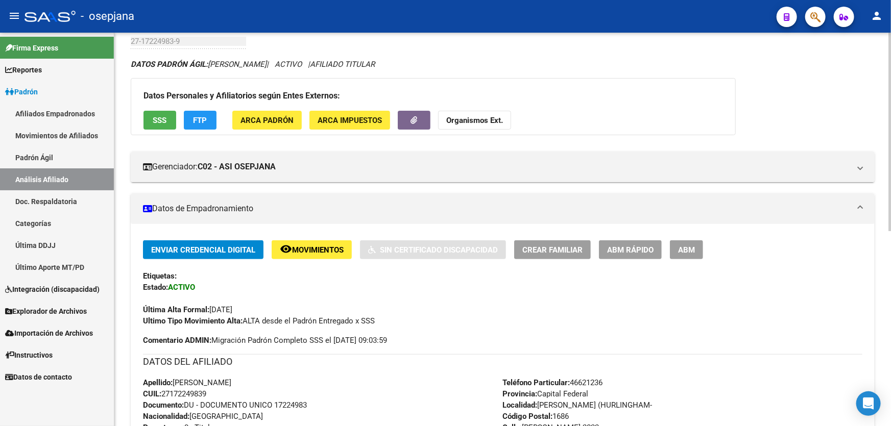
scroll to position [0, 0]
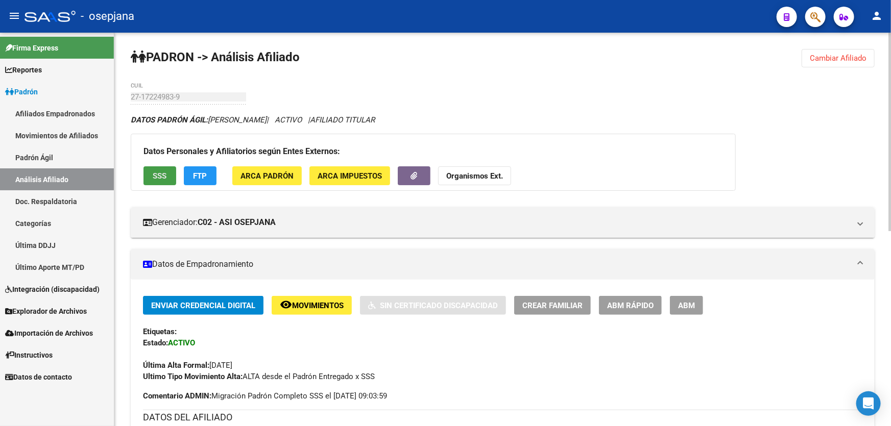
click at [163, 178] on span "SSS" at bounding box center [160, 176] width 14 height 9
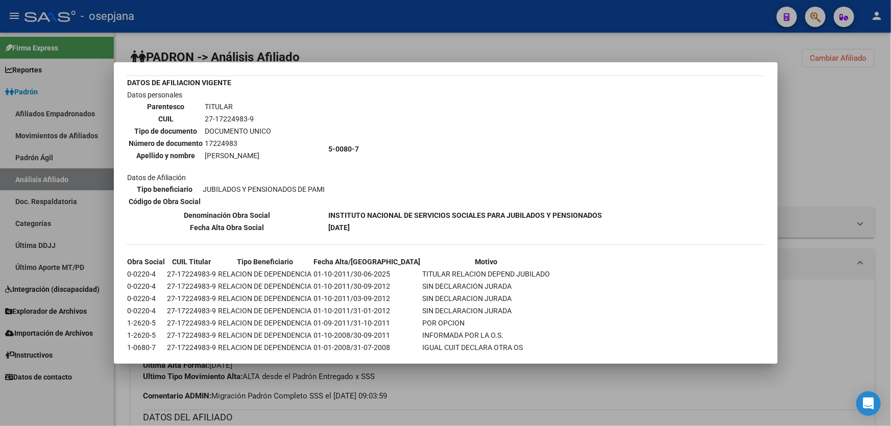
scroll to position [77, 0]
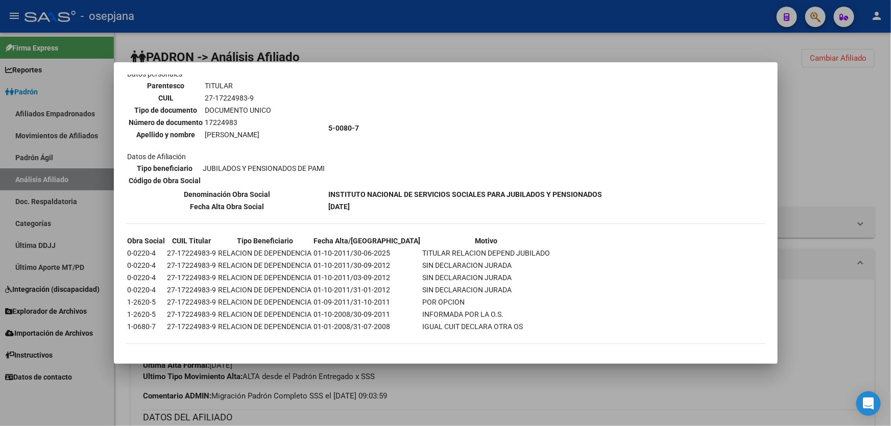
click at [861, 317] on div at bounding box center [445, 213] width 891 height 426
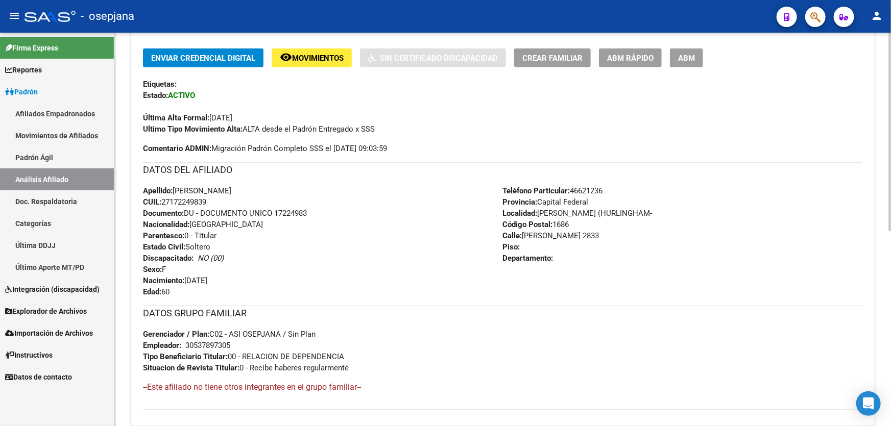
scroll to position [0, 0]
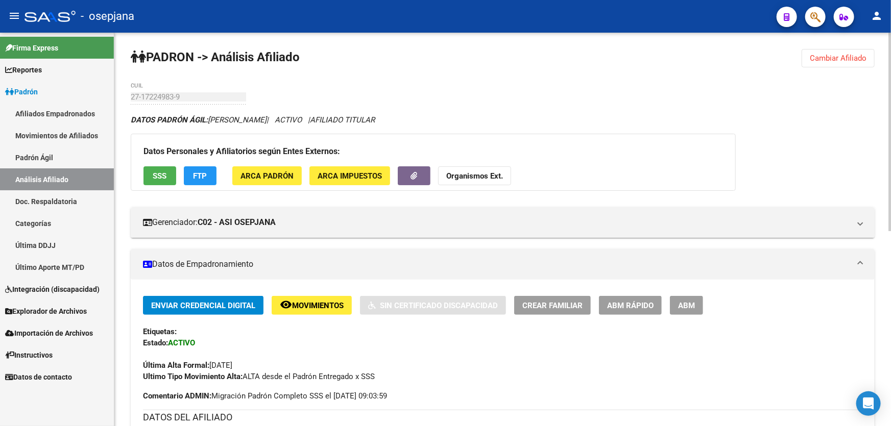
click at [154, 176] on span "SSS" at bounding box center [160, 176] width 14 height 9
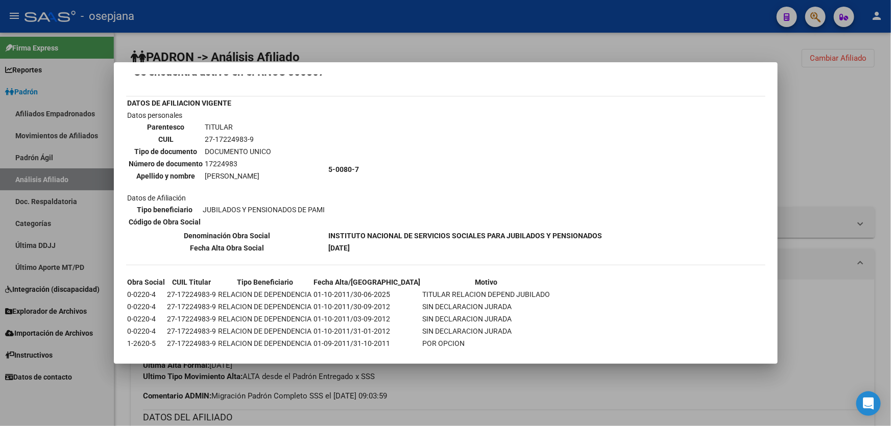
scroll to position [77, 0]
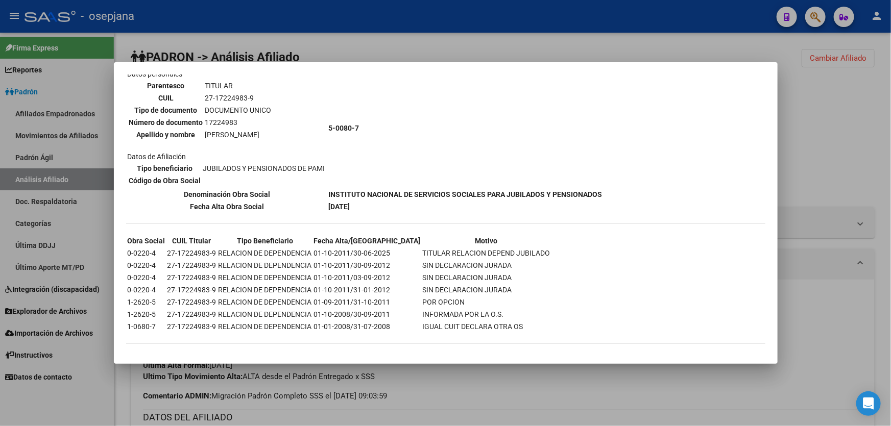
click at [890, 144] on div at bounding box center [445, 213] width 891 height 426
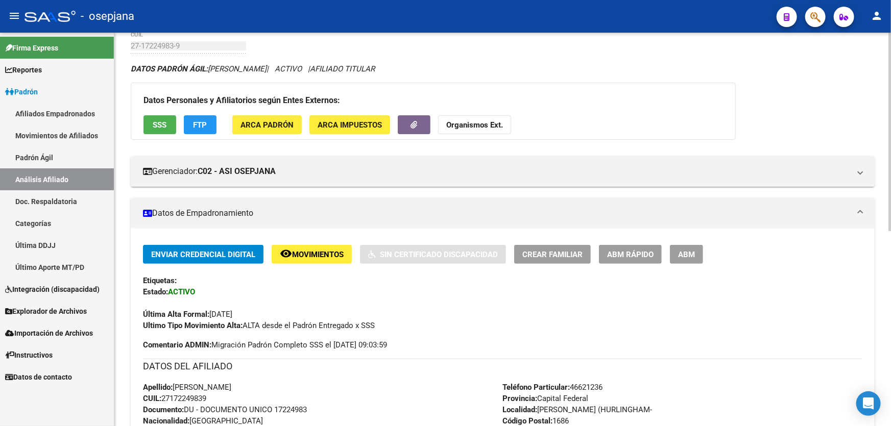
scroll to position [139, 0]
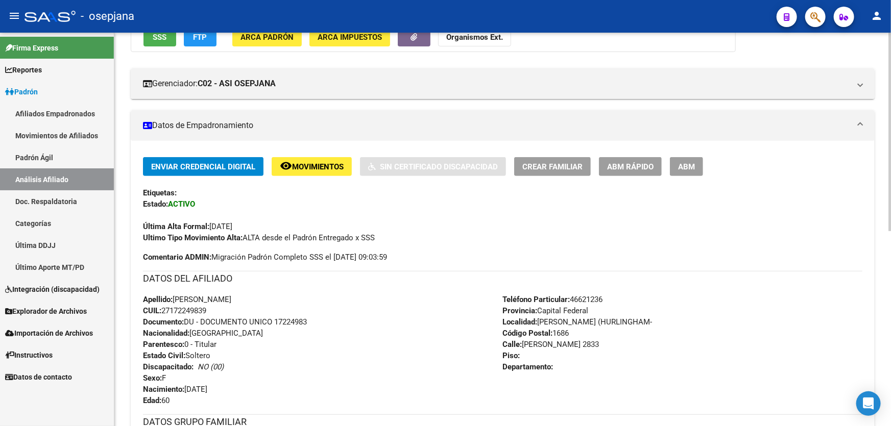
click at [623, 162] on span "ABM Rápido" at bounding box center [630, 166] width 46 height 9
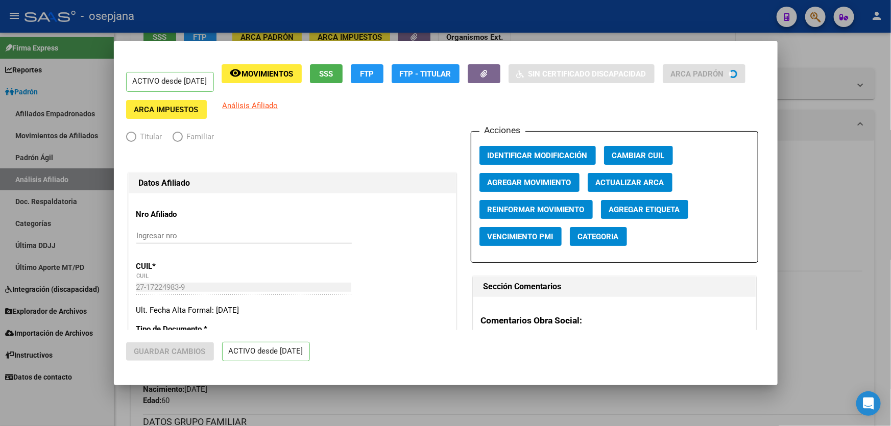
radio input "true"
type input "30-53789730-5"
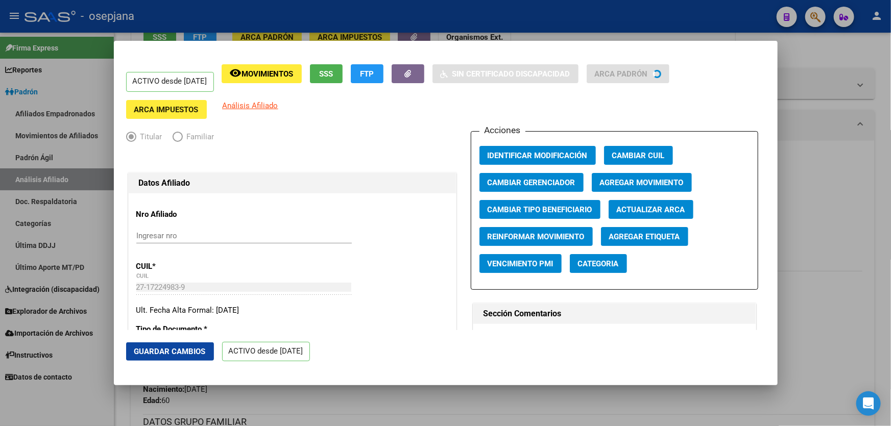
click at [643, 219] on div "Acciones Identificar Modificación Cambiar CUIL Cambiar Gerenciador Agregar Movi…" at bounding box center [614, 210] width 287 height 159
click at [638, 211] on span "Actualizar ARCA" at bounding box center [651, 209] width 68 height 9
type input "LOPEZ OSORNIO"
type input "MARCELA ALEJANDRA"
type input "HURLINGHAM"
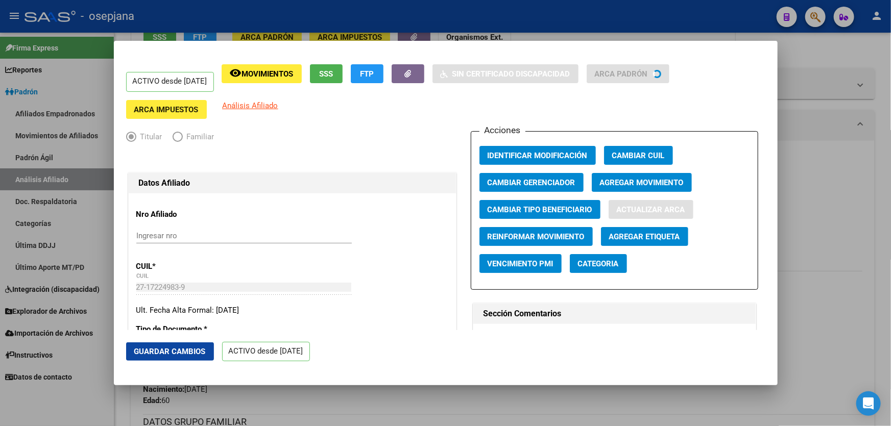
type input "DANTE"
type input "440"
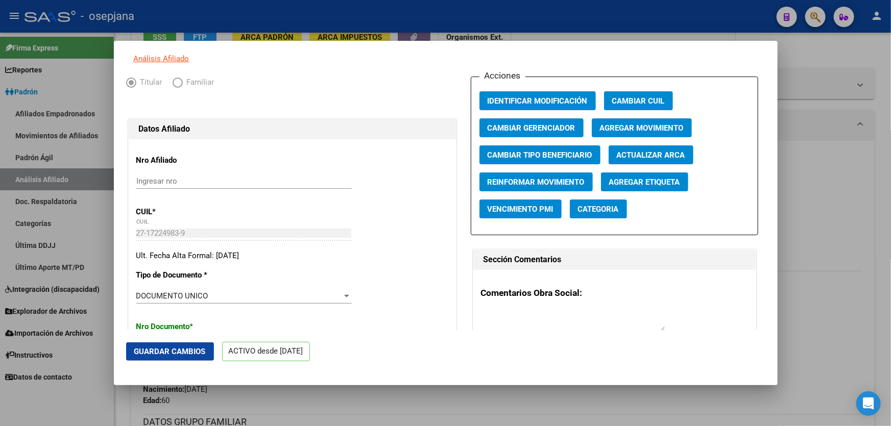
scroll to position [46, 0]
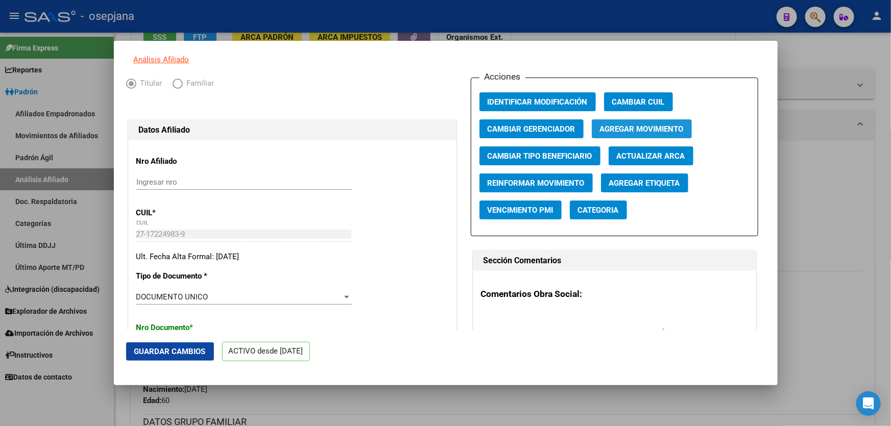
click at [633, 138] on button "Agregar Movimiento" at bounding box center [642, 128] width 100 height 19
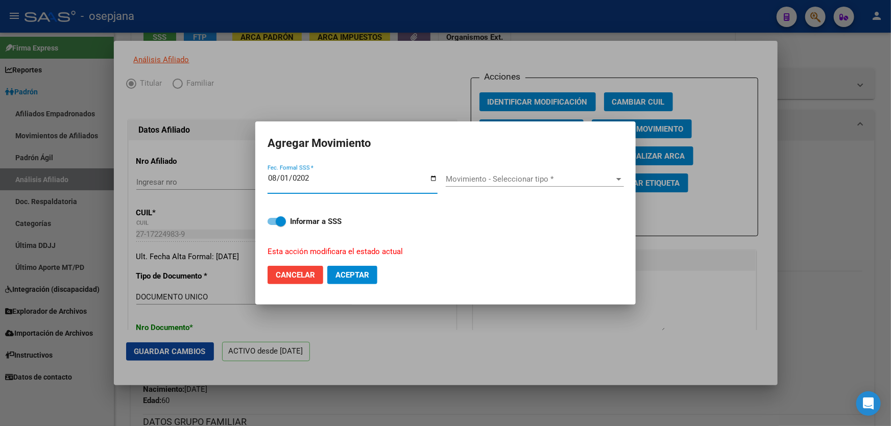
type input "[DATE]"
click at [498, 181] on span "Movimiento - Seleccionar tipo *" at bounding box center [530, 179] width 169 height 9
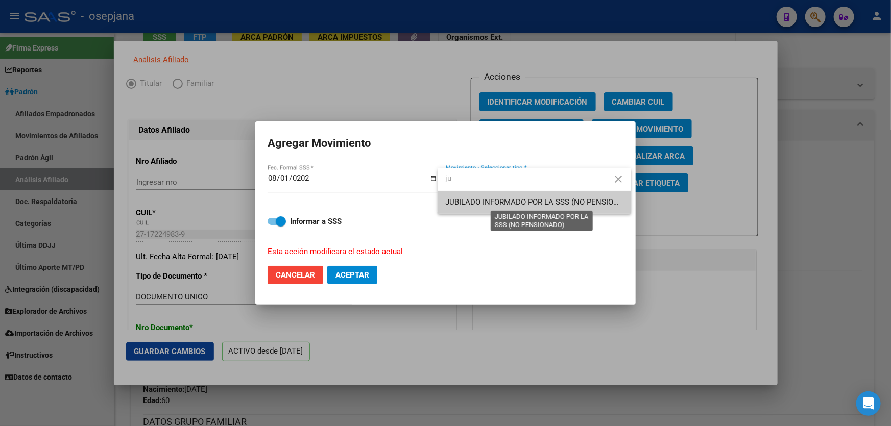
type input "ju"
click at [513, 200] on span "JUBILADO INFORMADO POR LA SSS (NO PENSIONADO)" at bounding box center [541, 202] width 191 height 9
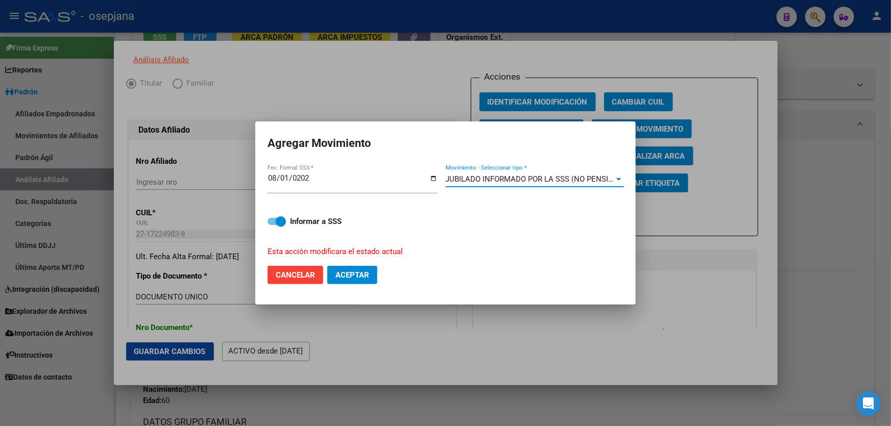
click at [352, 277] on span "Aceptar" at bounding box center [352, 275] width 34 height 9
checkbox input "false"
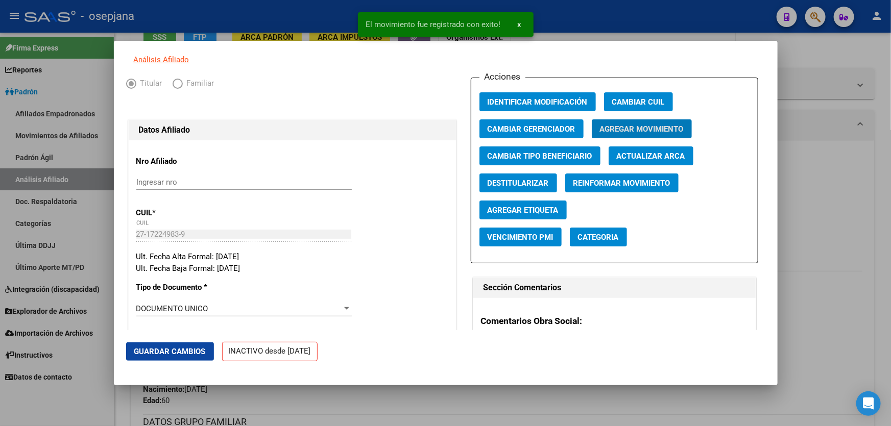
click at [197, 352] on span "Guardar Cambios" at bounding box center [169, 351] width 71 height 9
click at [890, 230] on div at bounding box center [445, 213] width 891 height 426
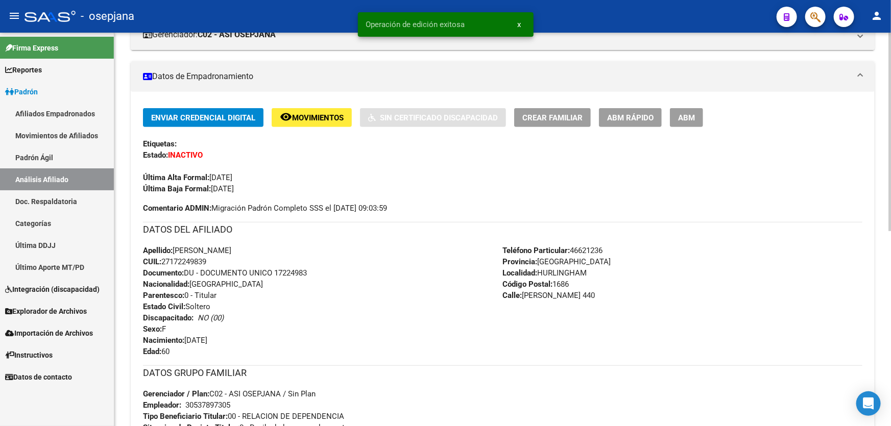
scroll to position [387, 0]
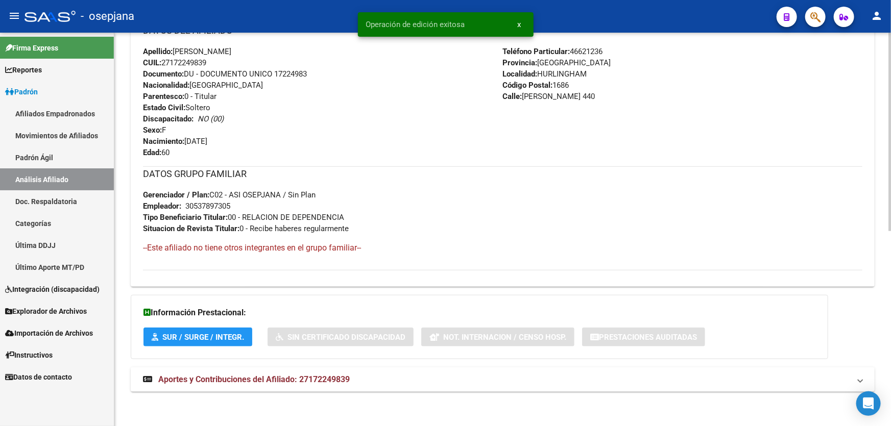
click at [389, 389] on mat-expansion-panel-header "Aportes y Contribuciones del Afiliado: 27172249839" at bounding box center [503, 380] width 744 height 25
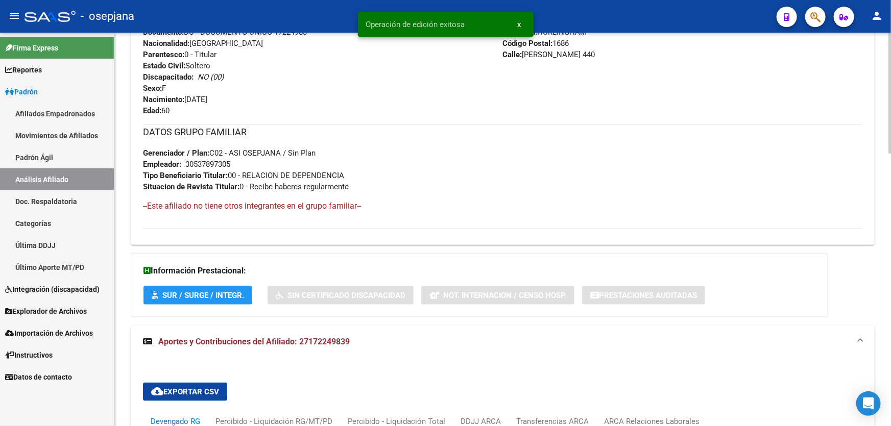
scroll to position [619, 0]
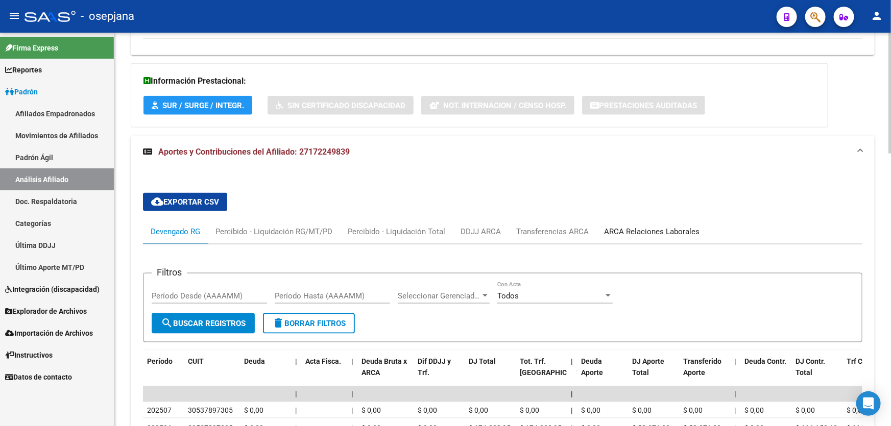
click at [674, 228] on div "ARCA Relaciones Laborales" at bounding box center [651, 231] width 95 height 11
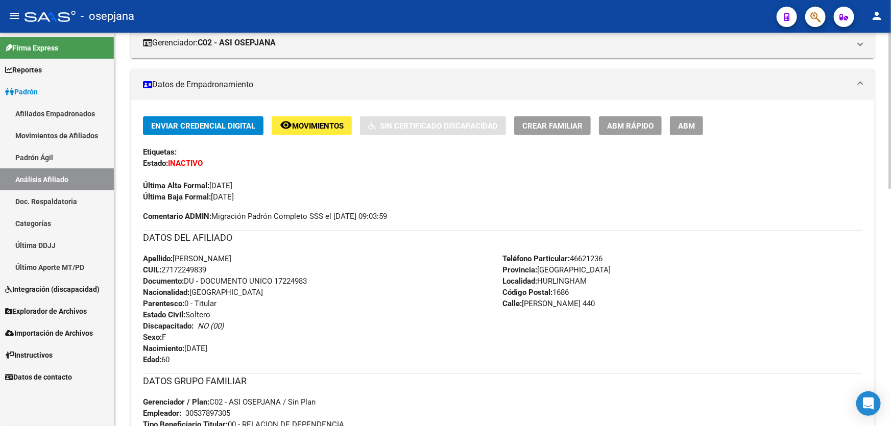
scroll to position [0, 0]
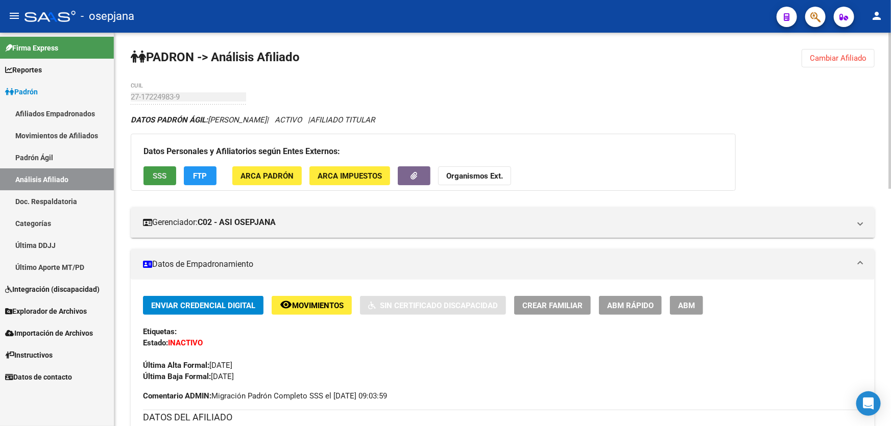
click at [174, 182] on button "SSS" at bounding box center [159, 175] width 33 height 19
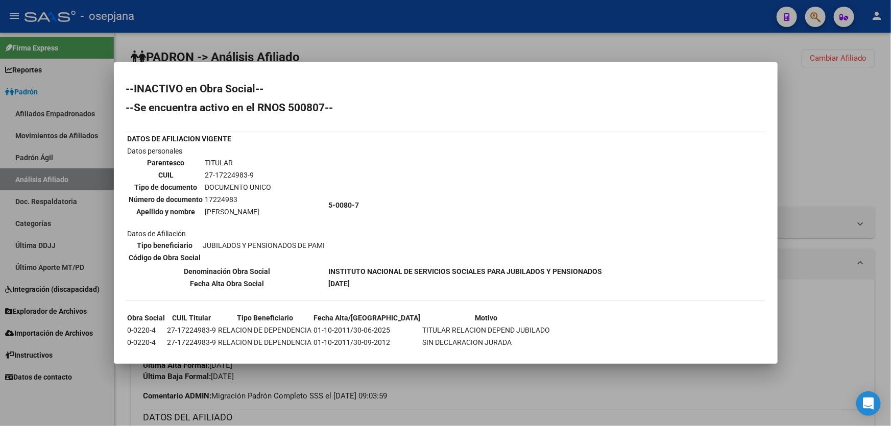
click at [890, 135] on div at bounding box center [445, 213] width 891 height 426
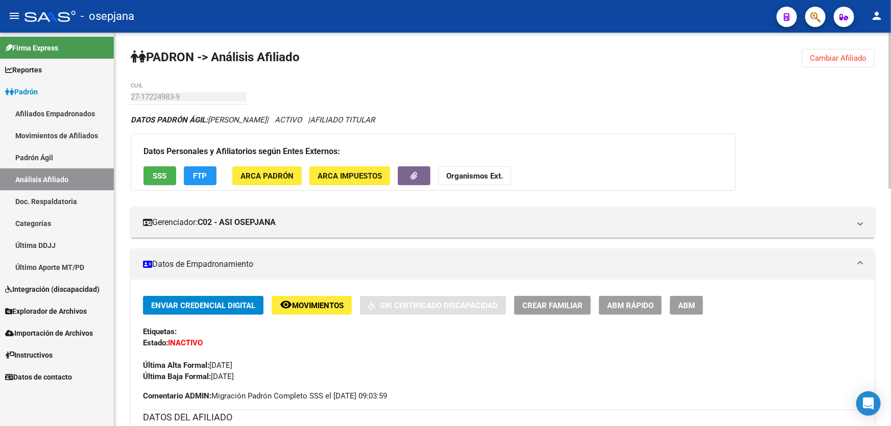
click at [189, 180] on button "FTP" at bounding box center [200, 175] width 33 height 19
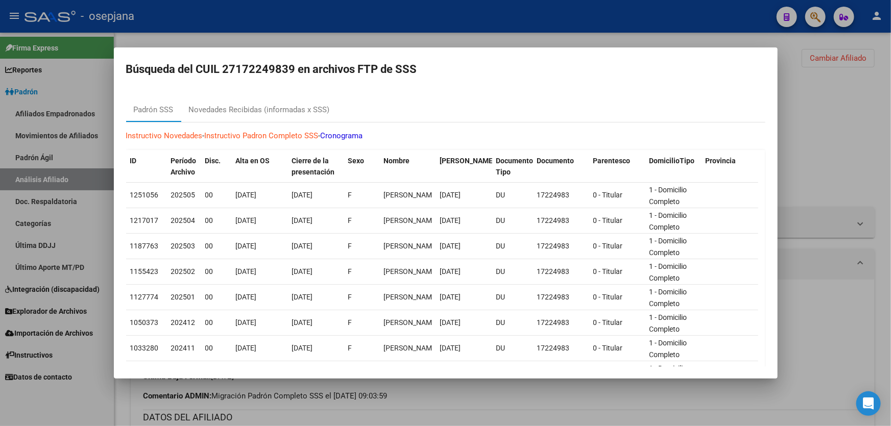
click at [890, 171] on div at bounding box center [445, 213] width 891 height 426
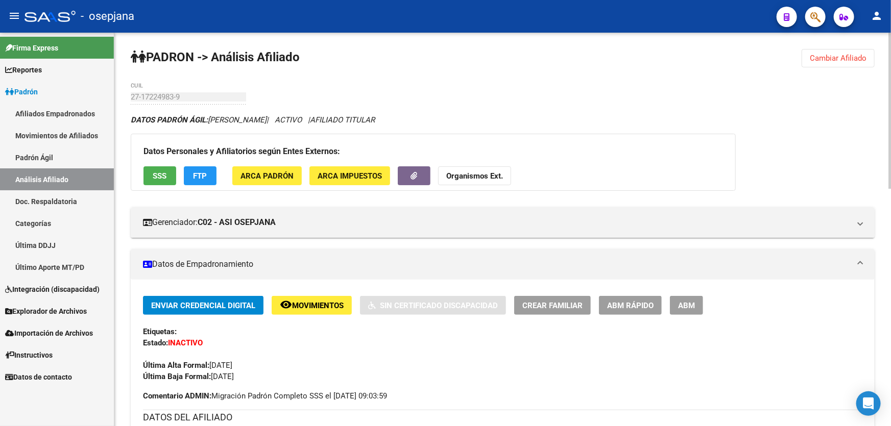
click at [153, 175] on span "SSS" at bounding box center [160, 176] width 14 height 9
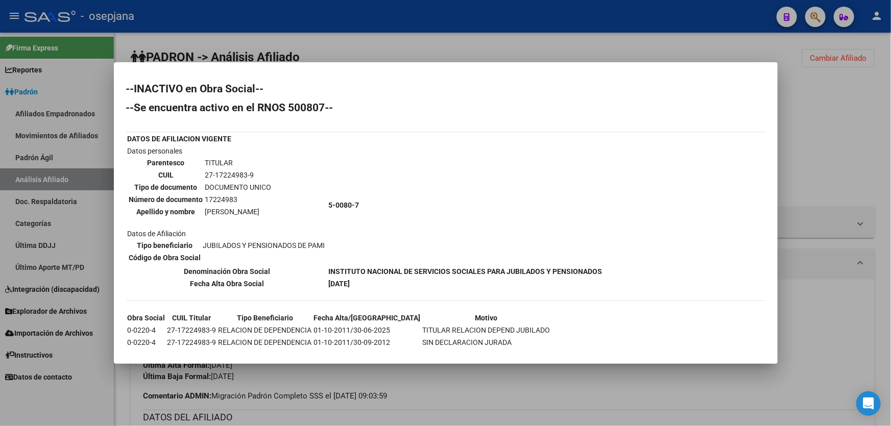
click at [802, 142] on div at bounding box center [445, 213] width 891 height 426
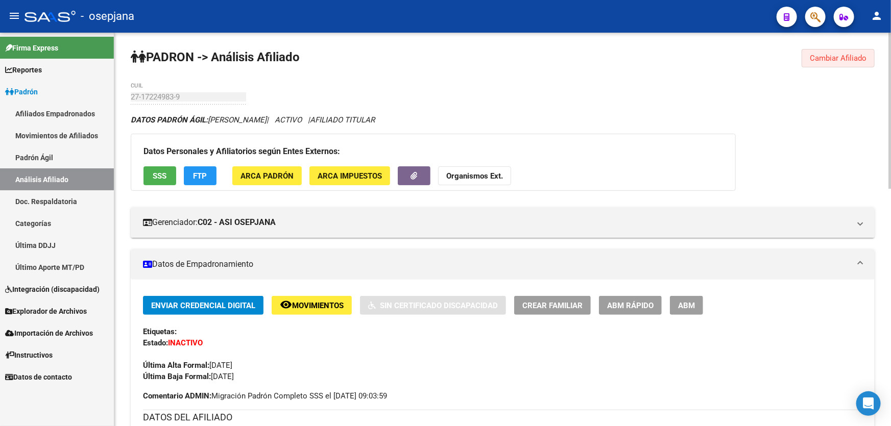
click at [845, 50] on button "Cambiar Afiliado" at bounding box center [838, 58] width 73 height 18
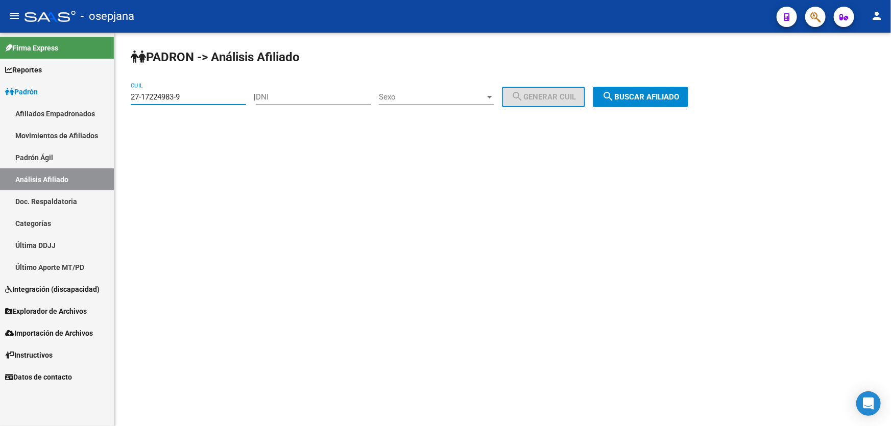
drag, startPoint x: 194, startPoint y: 95, endPoint x: 115, endPoint y: 101, distance: 79.4
click at [115, 101] on div "PADRON -> Análisis Afiliado 27-17224983-9 CUIL | DNI Sexo Sexo search Generar C…" at bounding box center [502, 86] width 777 height 107
paste input "0-48292894-4"
click at [679, 90] on button "search Buscar afiliado" at bounding box center [640, 97] width 95 height 20
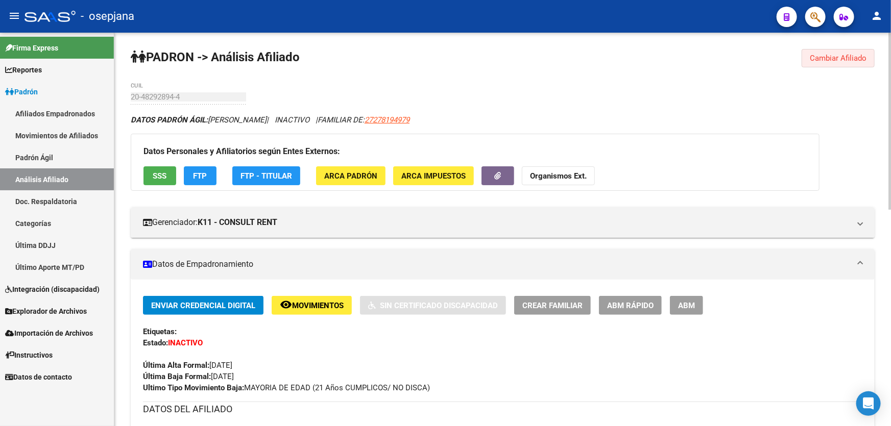
click at [832, 49] on button "Cambiar Afiliado" at bounding box center [838, 58] width 73 height 18
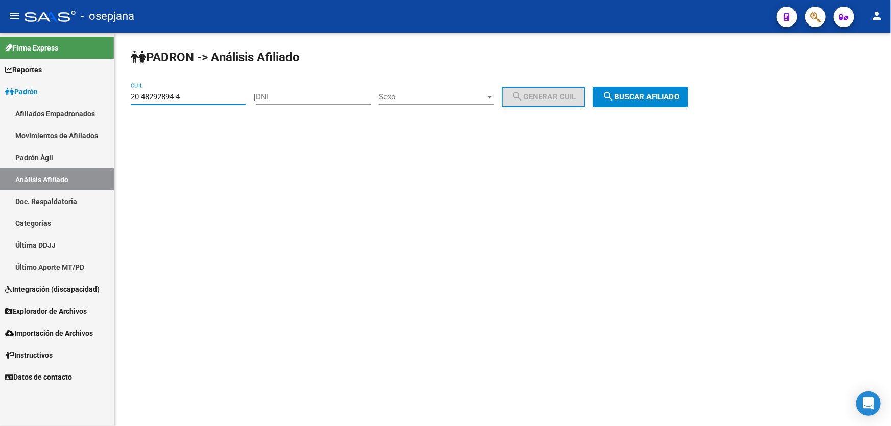
drag, startPoint x: 201, startPoint y: 97, endPoint x: 119, endPoint y: 102, distance: 81.8
click at [119, 102] on div "PADRON -> Análisis Afiliado 20-48292894-4 CUIL | DNI Sexo Sexo search Generar C…" at bounding box center [502, 86] width 777 height 107
paste input "12107902-0"
click at [645, 97] on span "search Buscar afiliado" at bounding box center [640, 96] width 77 height 9
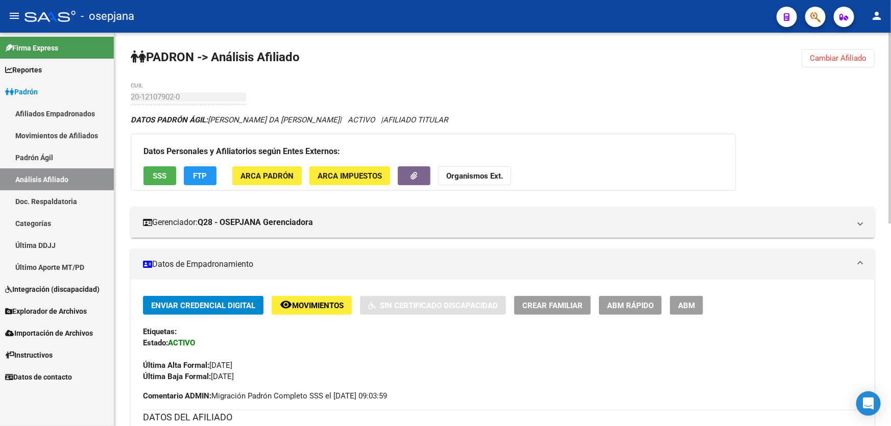
click at [150, 179] on button "SSS" at bounding box center [159, 175] width 33 height 19
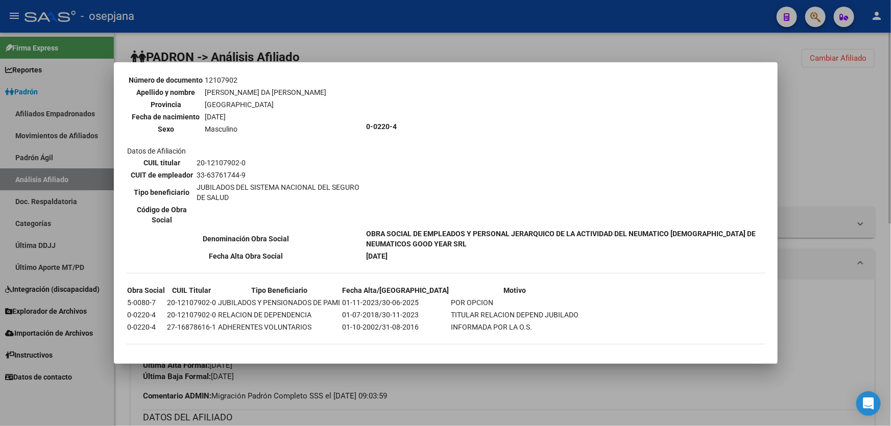
scroll to position [101, 0]
click at [806, 164] on div at bounding box center [445, 213] width 891 height 426
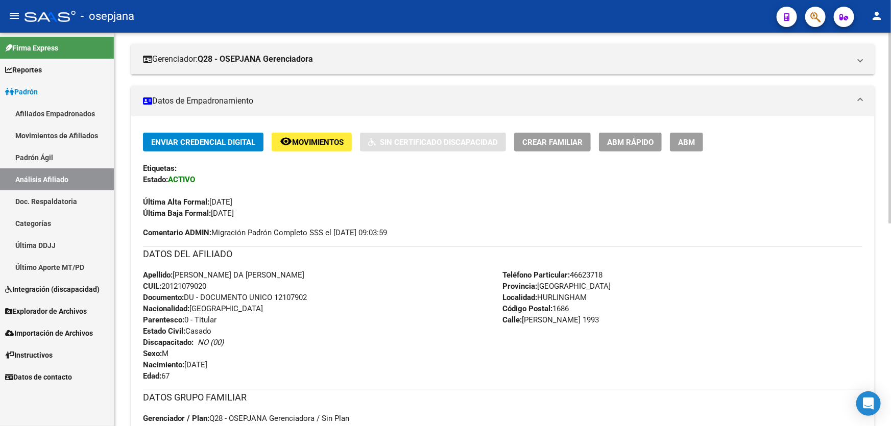
scroll to position [92, 0]
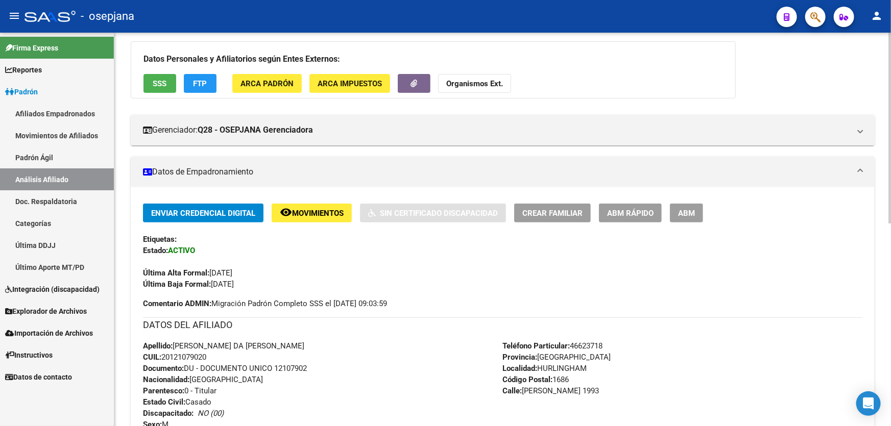
click at [319, 211] on span "Movimientos" at bounding box center [318, 213] width 52 height 9
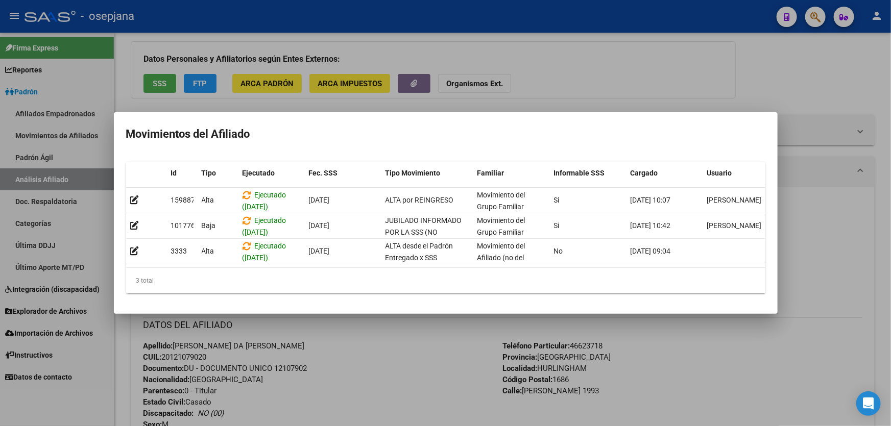
click at [373, 366] on div at bounding box center [445, 213] width 891 height 426
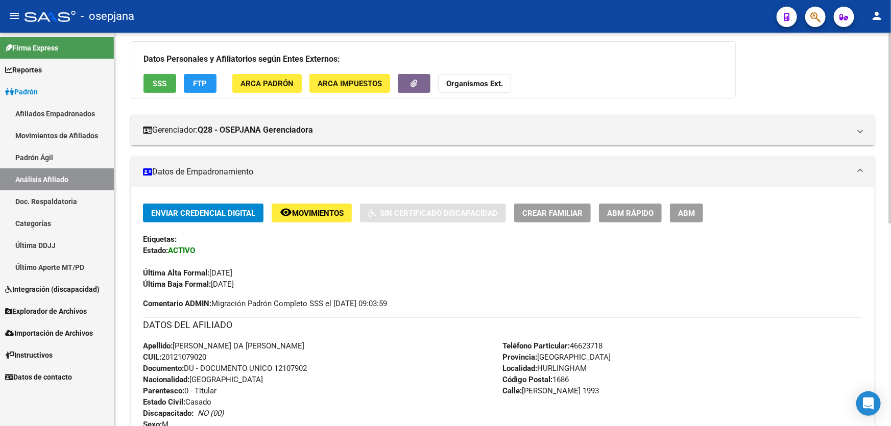
click at [161, 85] on span "SSS" at bounding box center [160, 83] width 14 height 9
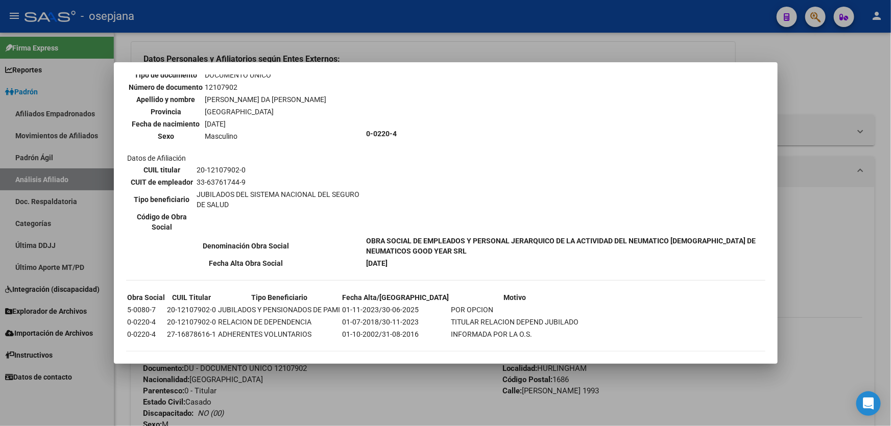
scroll to position [101, 0]
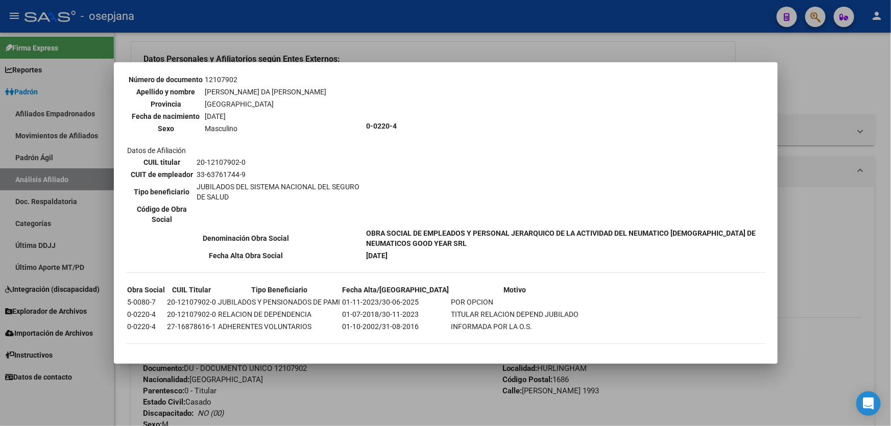
click at [807, 264] on div at bounding box center [445, 213] width 891 height 426
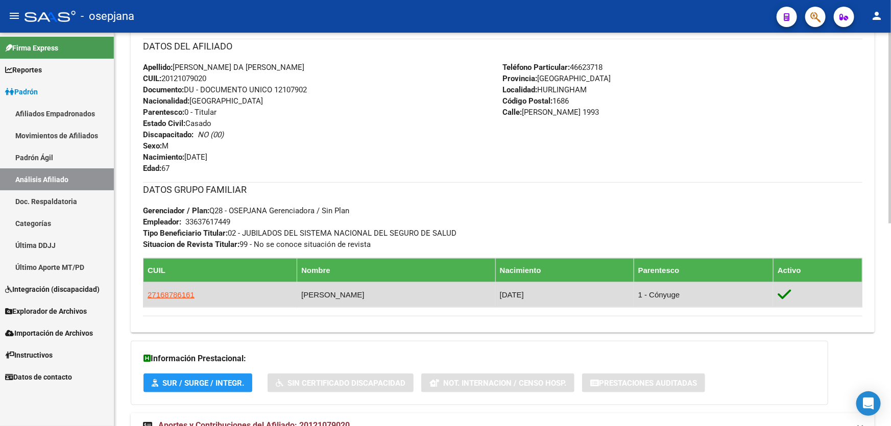
scroll to position [418, 0]
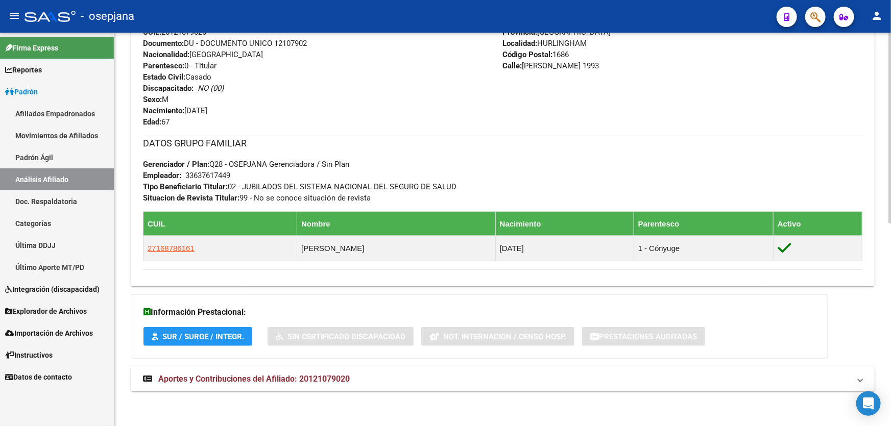
drag, startPoint x: 232, startPoint y: 172, endPoint x: 187, endPoint y: 172, distance: 44.4
click at [187, 172] on div "33637617449" at bounding box center [207, 175] width 45 height 11
copy div "33637617449"
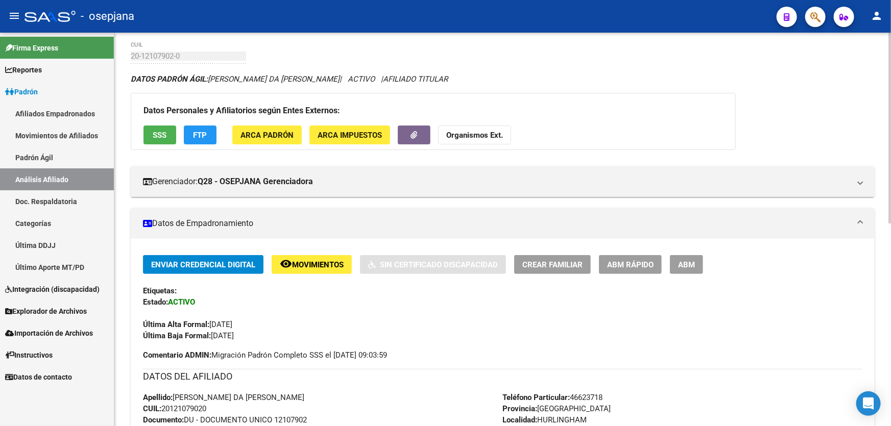
scroll to position [0, 0]
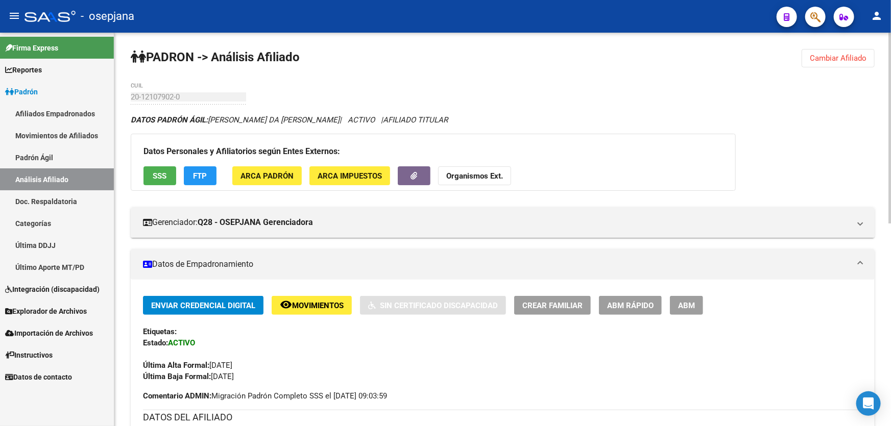
click at [826, 58] on span "Cambiar Afiliado" at bounding box center [838, 58] width 57 height 9
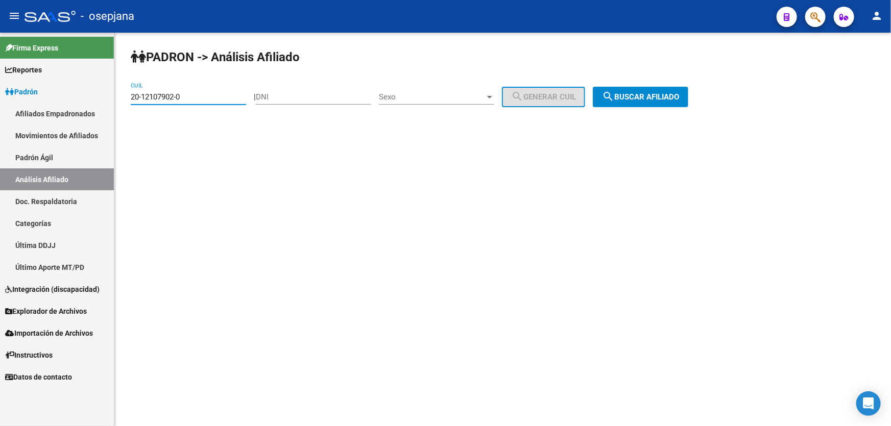
drag, startPoint x: 190, startPoint y: 96, endPoint x: 118, endPoint y: 97, distance: 72.0
click at [118, 97] on div "PADRON -> Análisis Afiliado 20-12107902-0 CUIL | DNI Sexo Sexo search Generar C…" at bounding box center [502, 86] width 777 height 107
paste input "6773467-8"
click at [628, 92] on span "search Buscar afiliado" at bounding box center [640, 96] width 77 height 9
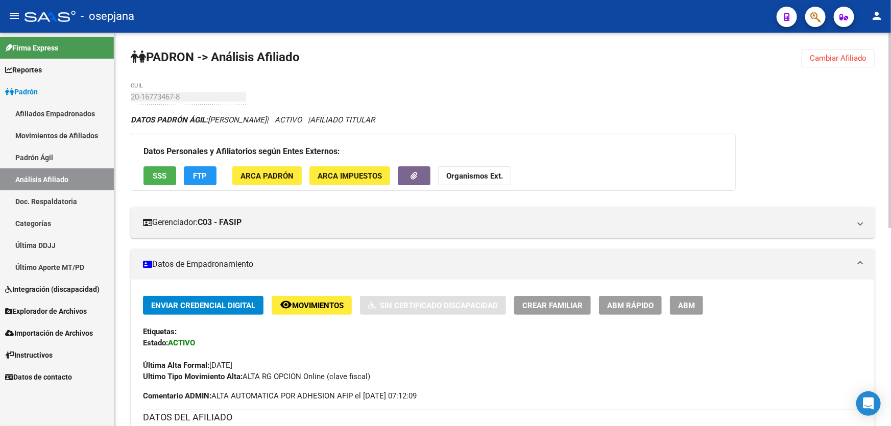
click at [157, 176] on span "SSS" at bounding box center [160, 176] width 14 height 9
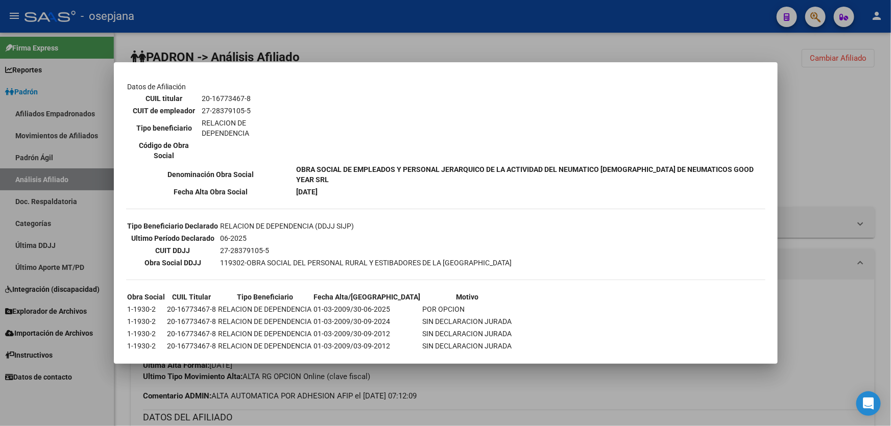
scroll to position [184, 0]
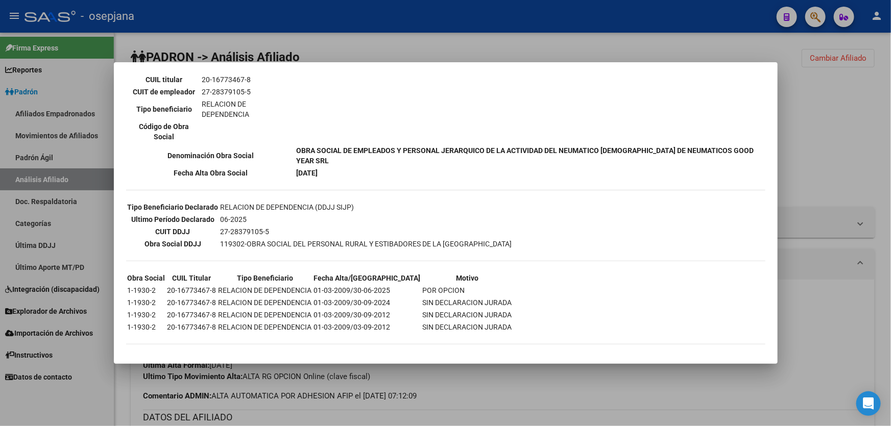
click at [855, 158] on div at bounding box center [445, 213] width 891 height 426
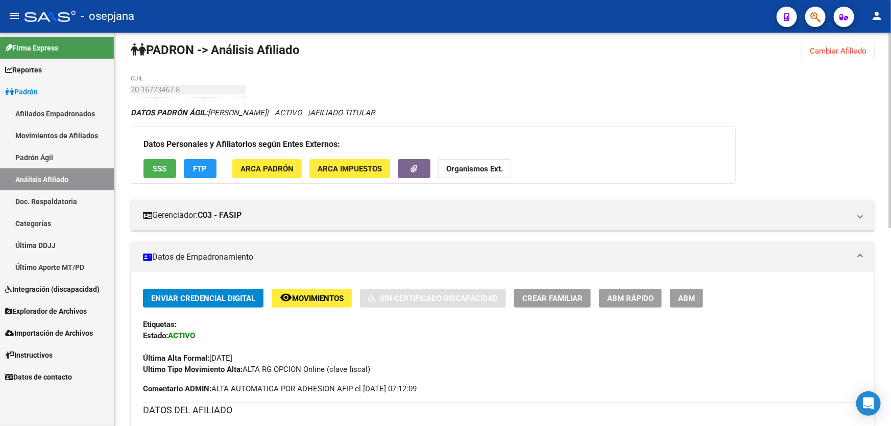
scroll to position [0, 0]
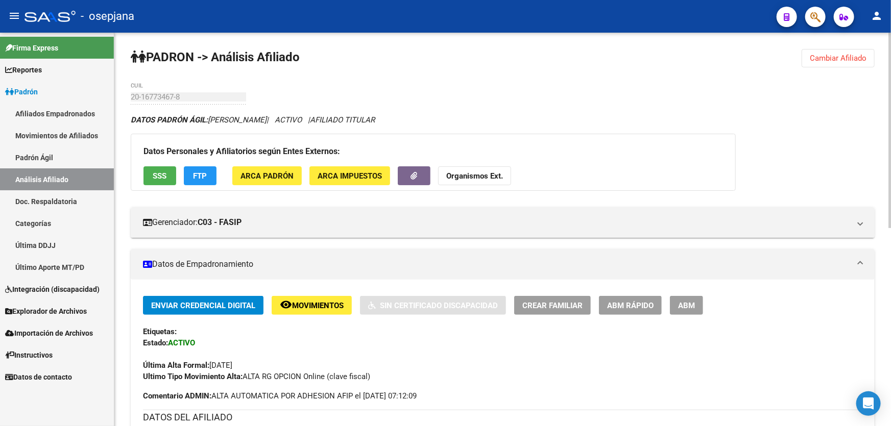
click at [817, 54] on span "Cambiar Afiliado" at bounding box center [838, 58] width 57 height 9
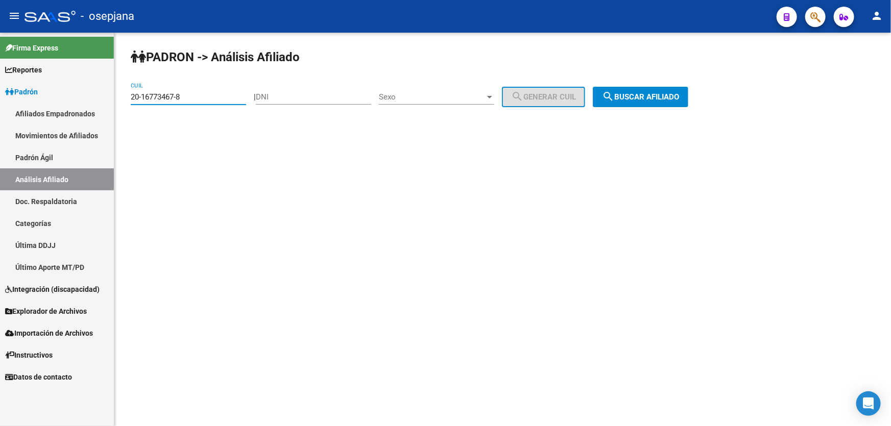
drag, startPoint x: 198, startPoint y: 98, endPoint x: 124, endPoint y: 100, distance: 74.1
click at [124, 100] on div "PADRON -> Análisis Afiliado 20-16773467-8 CUIL | DNI Sexo Sexo search Generar C…" at bounding box center [502, 86] width 777 height 107
paste input "8336941-6"
click at [664, 97] on span "search Buscar afiliado" at bounding box center [640, 96] width 77 height 9
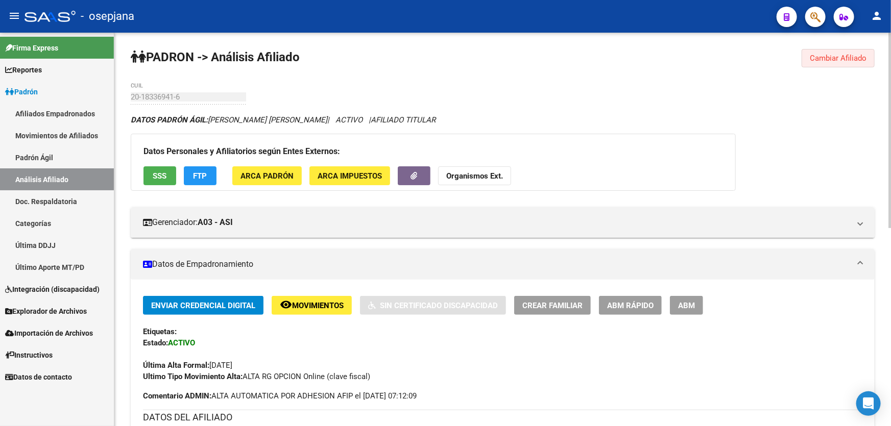
click at [840, 60] on span "Cambiar Afiliado" at bounding box center [838, 58] width 57 height 9
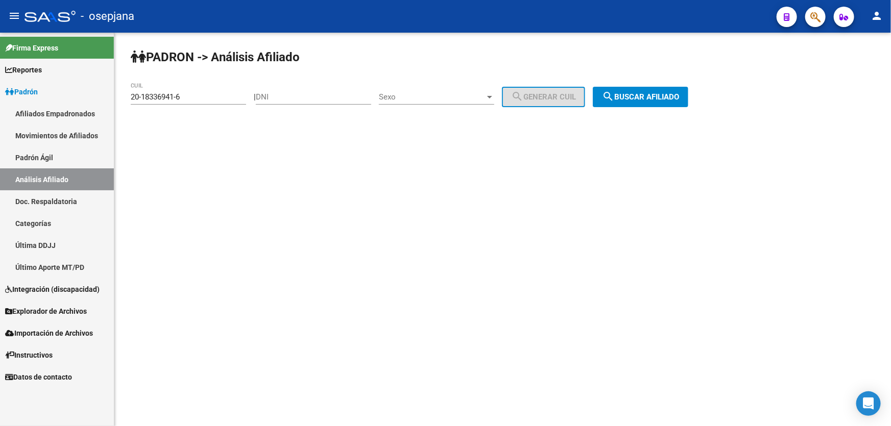
drag, startPoint x: 213, startPoint y: 102, endPoint x: 156, endPoint y: 97, distance: 57.4
click at [156, 97] on div "20-18336941-6 CUIL" at bounding box center [188, 94] width 115 height 22
drag, startPoint x: 211, startPoint y: 95, endPoint x: 124, endPoint y: 98, distance: 87.9
click at [124, 98] on div "PADRON -> Análisis Afiliado 20-18336941-6 CUIL | DNI Sexo Sexo search Generar C…" at bounding box center [502, 86] width 777 height 107
paste input "637375-9"
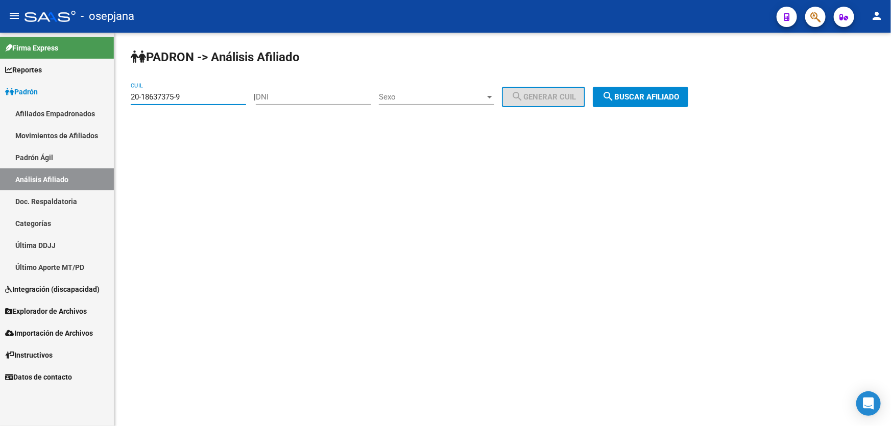
type input "20-18637375-9"
click at [627, 88] on button "search Buscar afiliado" at bounding box center [640, 97] width 95 height 20
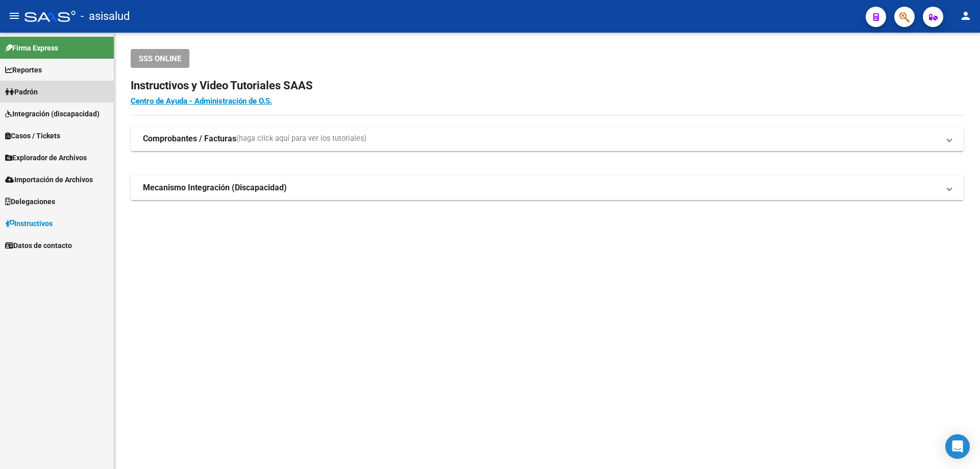
click at [54, 88] on link "Padrón" at bounding box center [57, 92] width 114 height 22
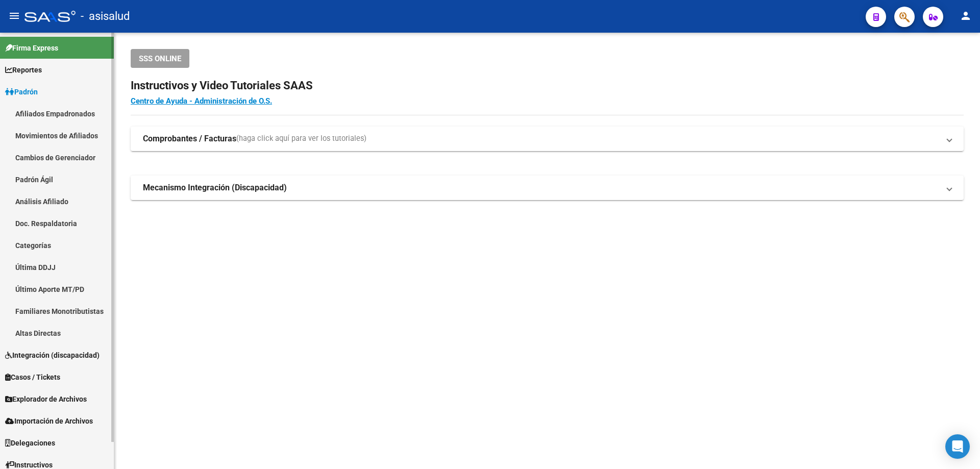
click at [60, 200] on link "Análisis Afiliado" at bounding box center [57, 201] width 114 height 22
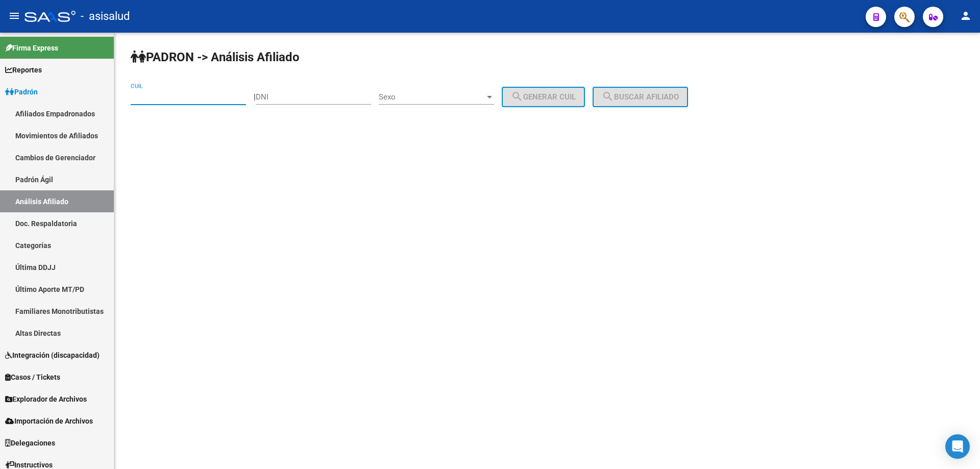
click at [168, 98] on input "CUIL" at bounding box center [188, 96] width 115 height 9
paste input "20-41067202-3"
click at [707, 86] on div "PADRON -> Análisis Afiliado 20-41067202-3 CUIL | DNI Sexo Sexo search Generar C…" at bounding box center [547, 86] width 866 height 107
click at [657, 95] on span "search Buscar afiliado" at bounding box center [640, 96] width 77 height 9
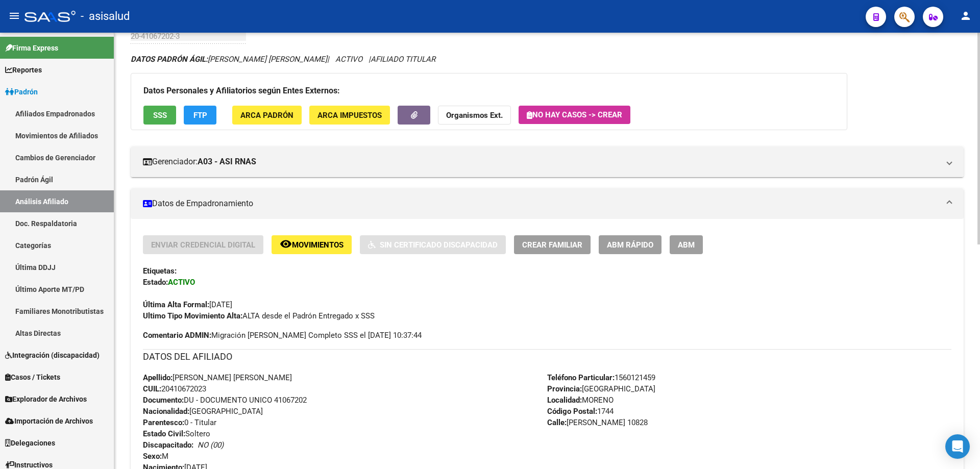
scroll to position [51, 0]
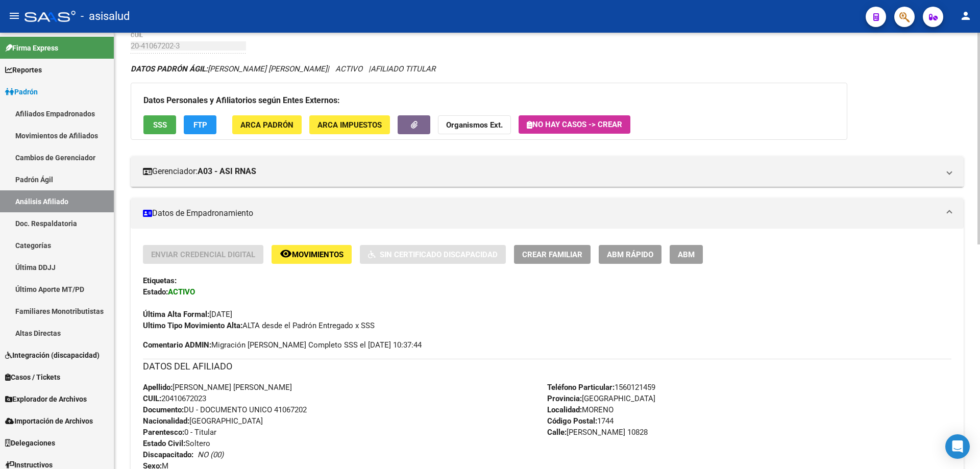
click at [163, 126] on span "SSS" at bounding box center [160, 124] width 14 height 9
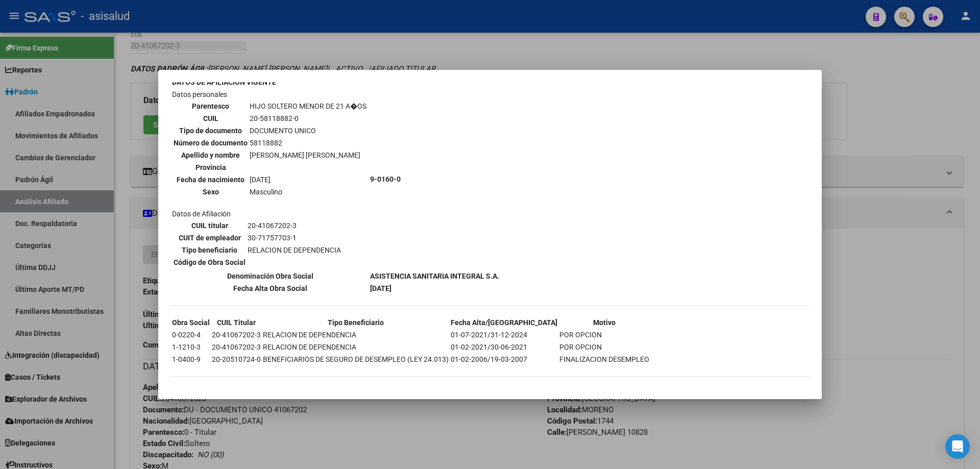
scroll to position [0, 0]
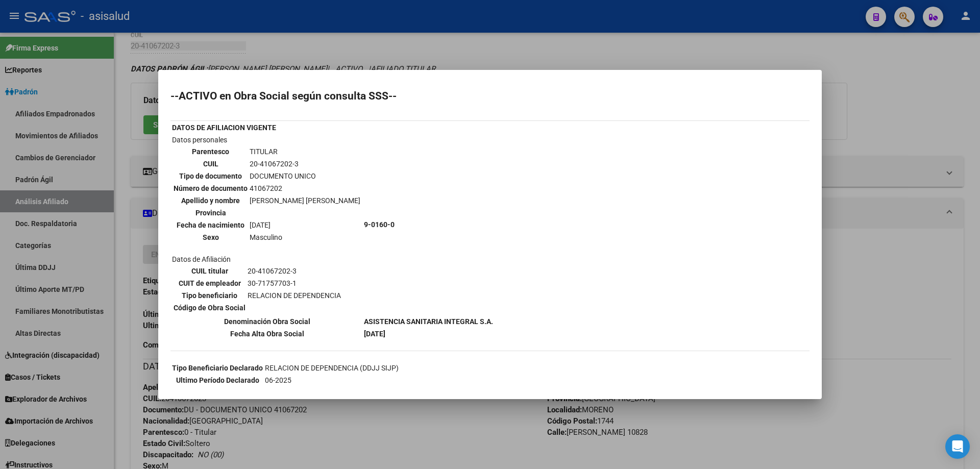
click at [950, 124] on div at bounding box center [490, 234] width 980 height 469
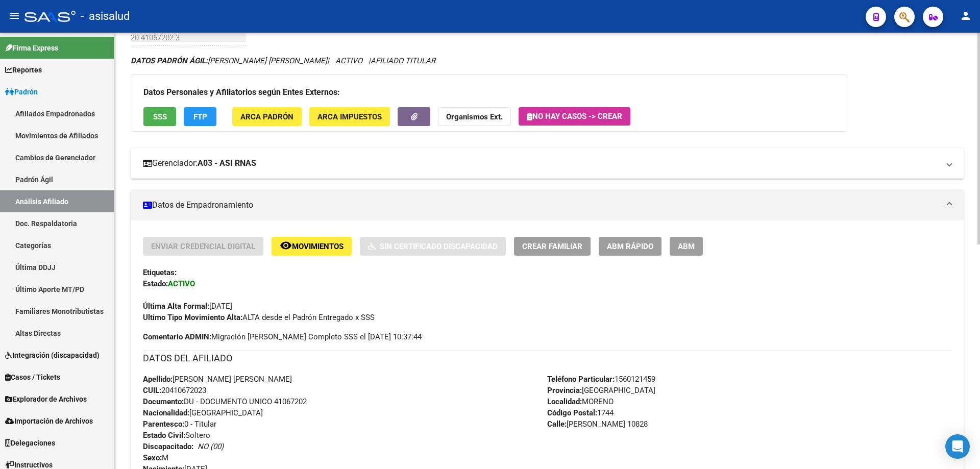
scroll to position [51, 0]
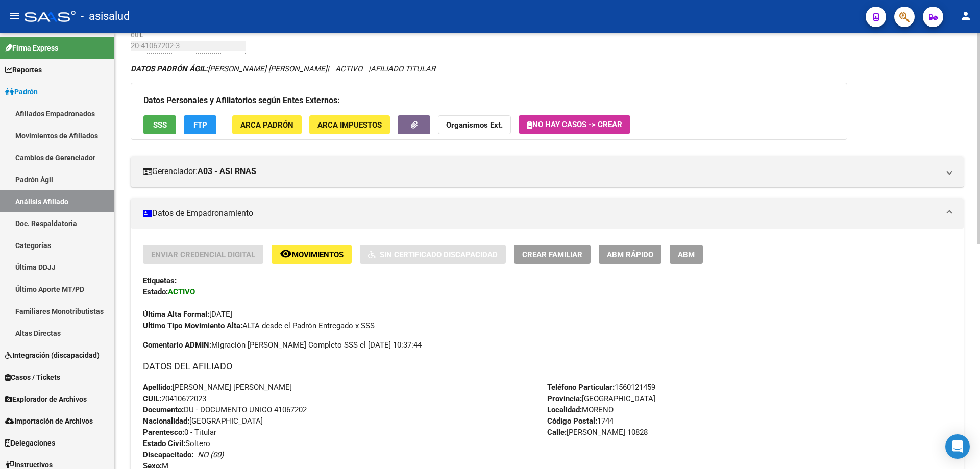
click at [203, 125] on span "FTP" at bounding box center [201, 124] width 14 height 9
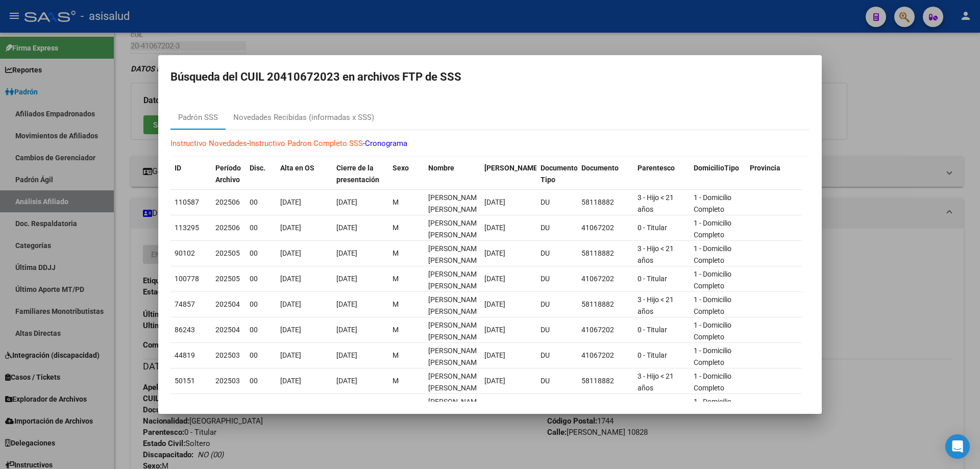
click at [979, 219] on div at bounding box center [490, 234] width 980 height 469
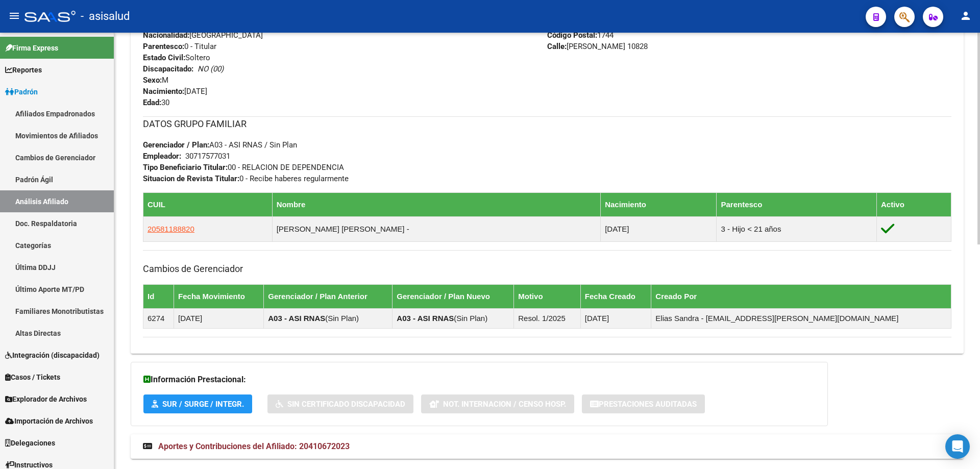
scroll to position [463, 0]
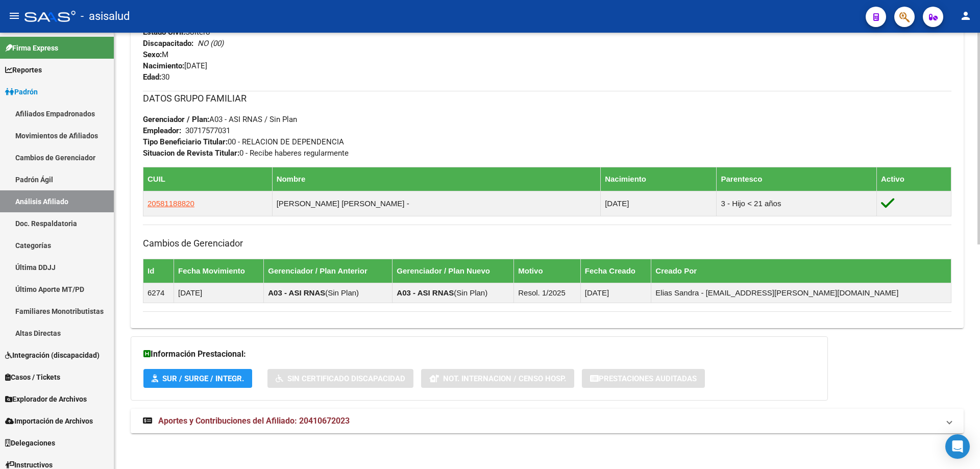
click at [528, 420] on mat-panel-title "Aportes y Contribuciones del Afiliado: 20410672023" at bounding box center [541, 421] width 796 height 11
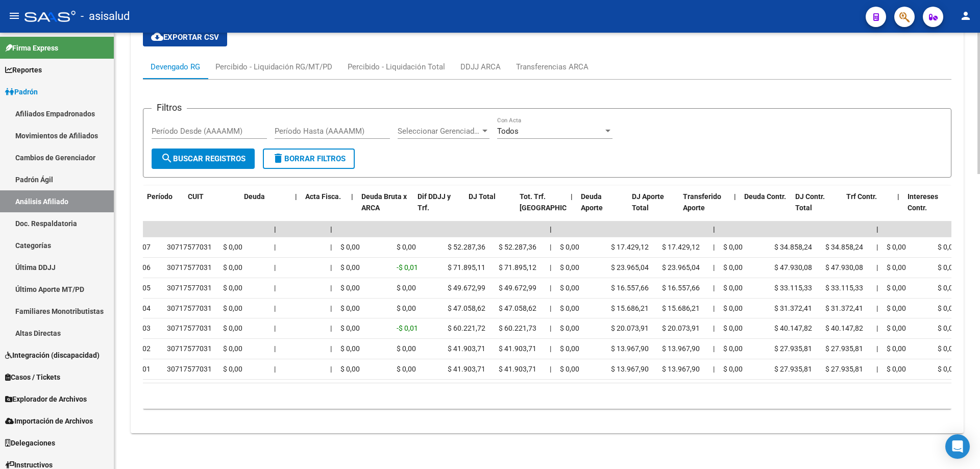
scroll to position [0, 0]
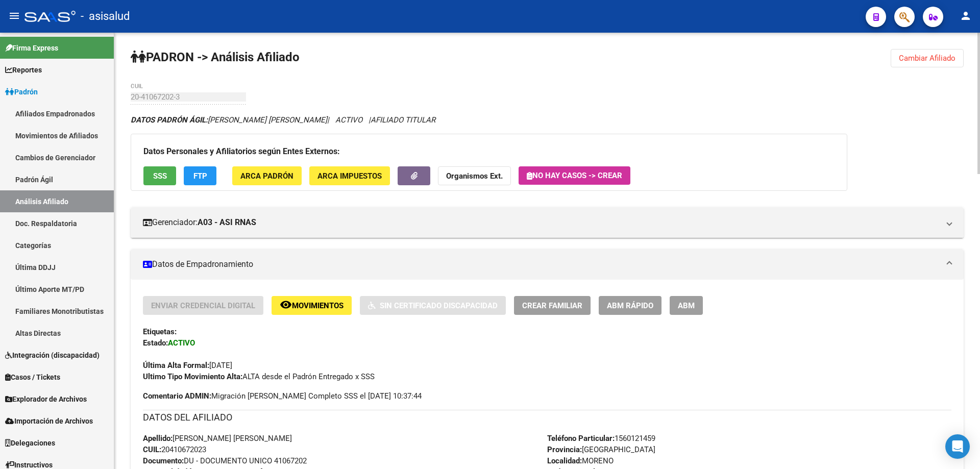
click at [199, 177] on span "FTP" at bounding box center [201, 176] width 14 height 9
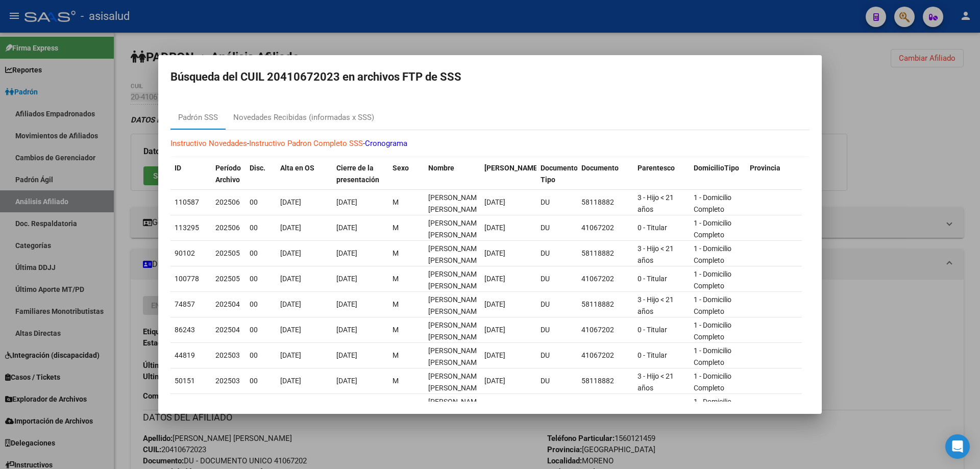
click at [937, 219] on div at bounding box center [490, 234] width 980 height 469
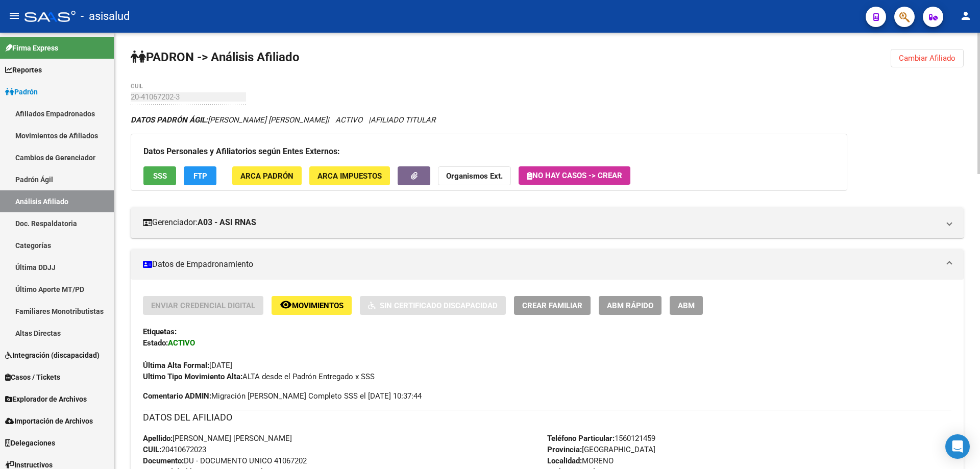
click at [162, 173] on span "SSS" at bounding box center [160, 176] width 14 height 9
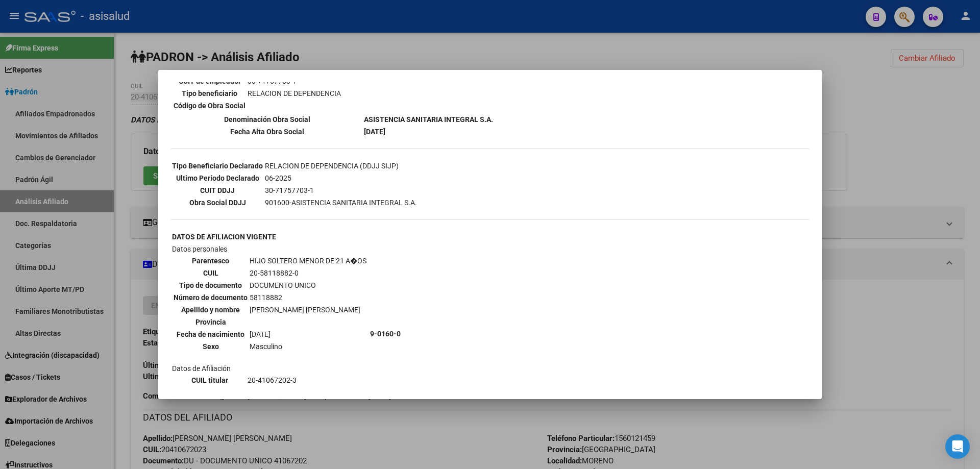
scroll to position [204, 0]
click at [912, 152] on div at bounding box center [490, 234] width 980 height 469
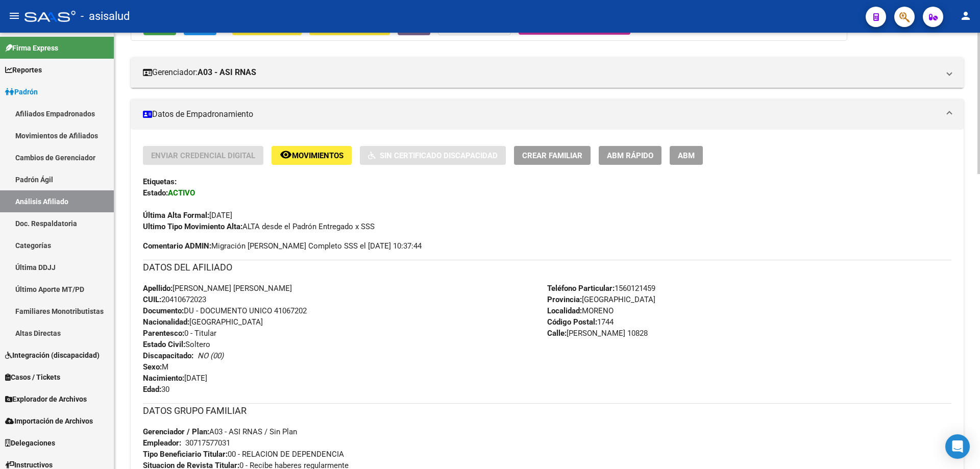
scroll to position [95, 0]
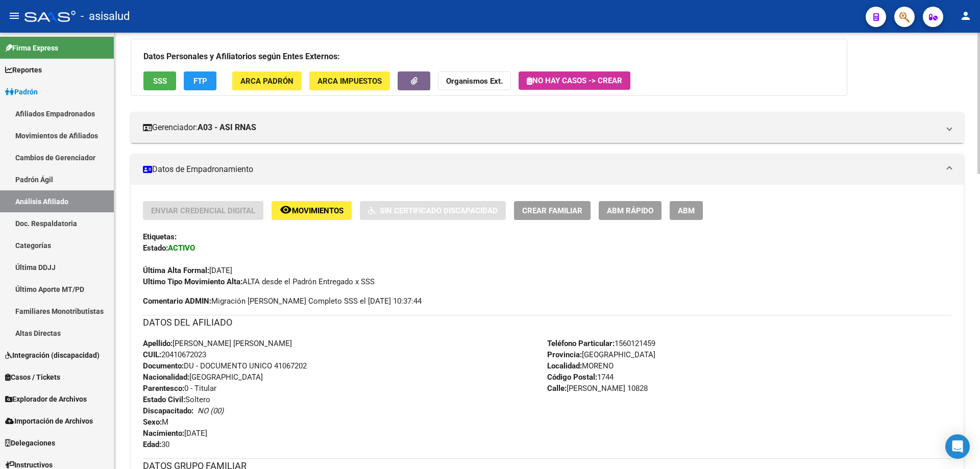
click at [299, 222] on div "Enviar Credencial Digital remove_red_eye Movimientos Sin Certificado Discapacid…" at bounding box center [547, 244] width 809 height 86
click at [302, 213] on span "Movimientos" at bounding box center [318, 210] width 52 height 9
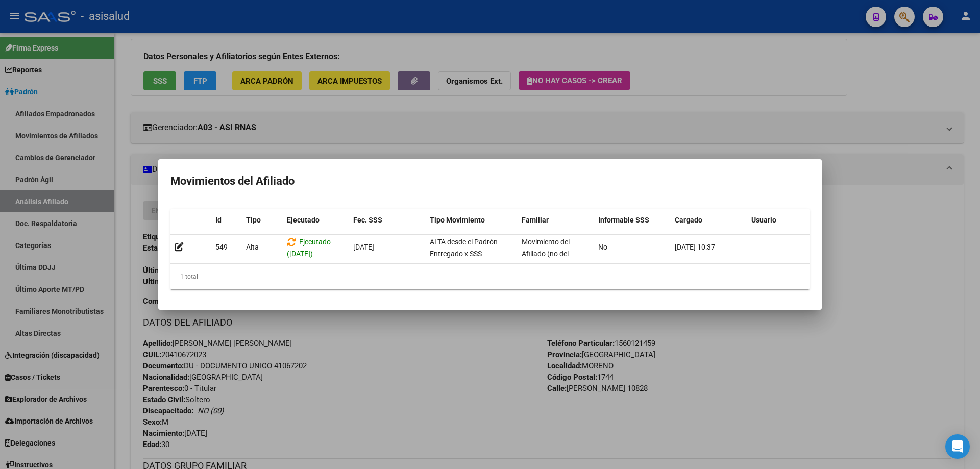
click at [408, 403] on div at bounding box center [490, 234] width 980 height 469
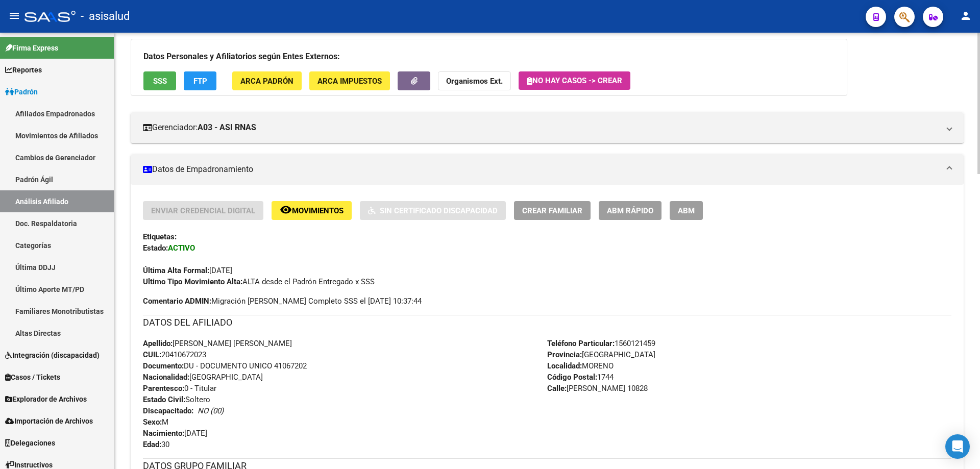
scroll to position [0, 0]
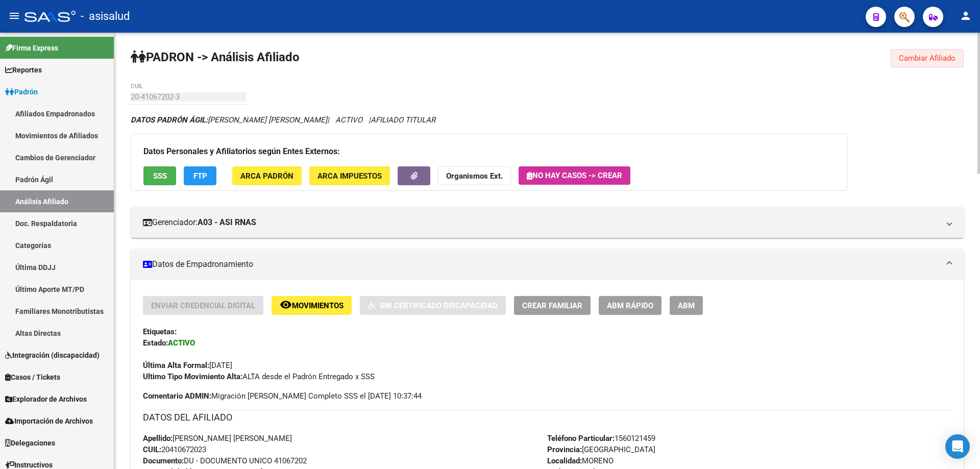
click at [926, 54] on span "Cambiar Afiliado" at bounding box center [927, 58] width 57 height 9
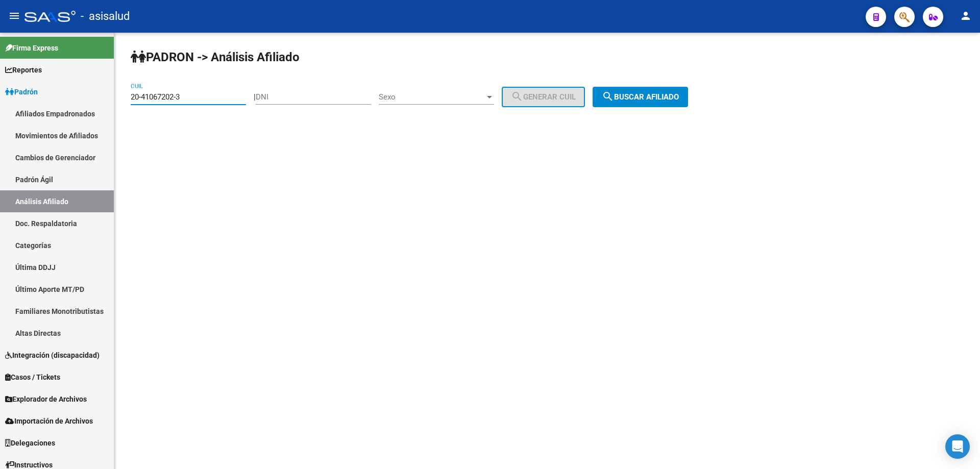
drag, startPoint x: 197, startPoint y: 96, endPoint x: 128, endPoint y: 106, distance: 70.0
click at [104, 100] on mat-sidenav-container "Firma Express Reportes Padrón Traspasos x O.S. Traspasos x Gerenciador Traspaso…" at bounding box center [490, 251] width 980 height 437
paste input "17437856-9"
click at [676, 94] on span "search Buscar afiliado" at bounding box center [640, 96] width 77 height 9
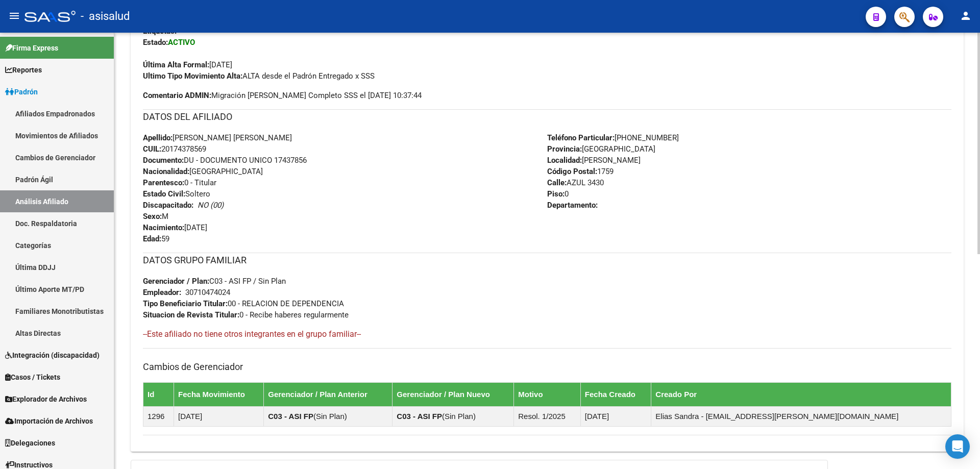
scroll to position [424, 0]
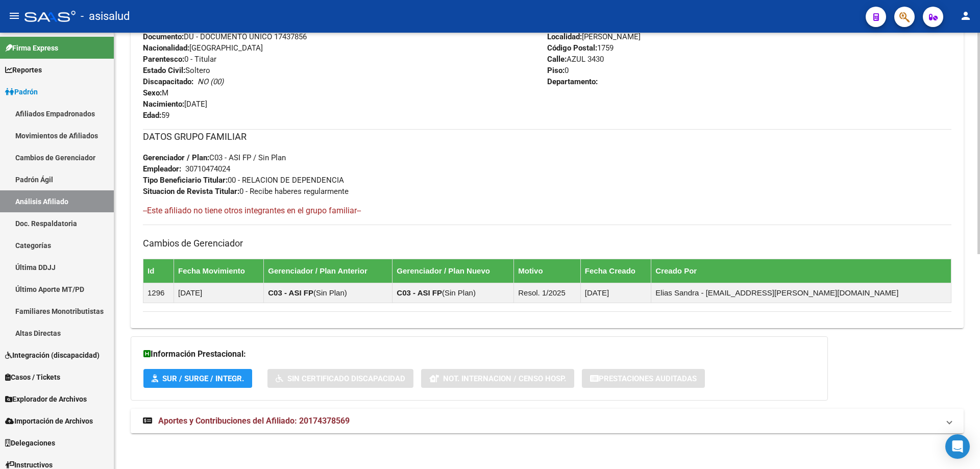
click at [375, 418] on mat-panel-title "Aportes y Contribuciones del Afiliado: 20174378569" at bounding box center [541, 421] width 796 height 11
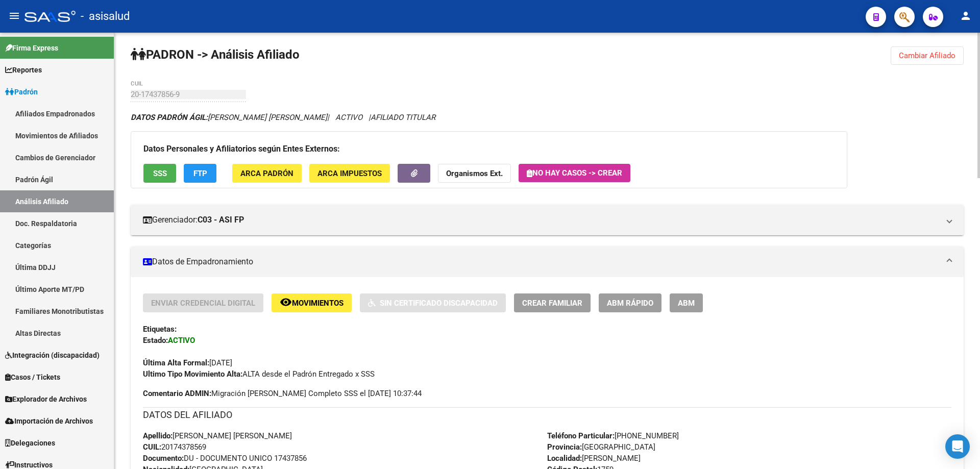
scroll to position [0, 0]
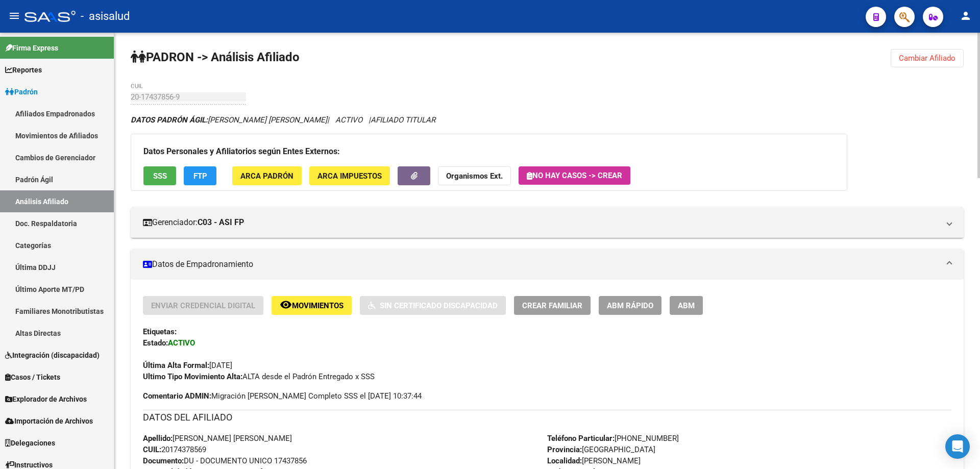
click at [165, 171] on span "SSS" at bounding box center [160, 175] width 14 height 9
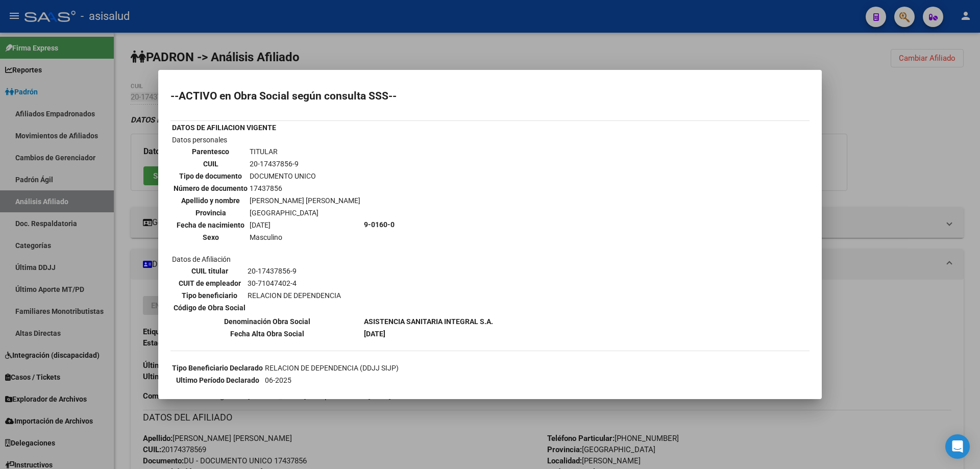
click at [863, 333] on div at bounding box center [490, 234] width 980 height 469
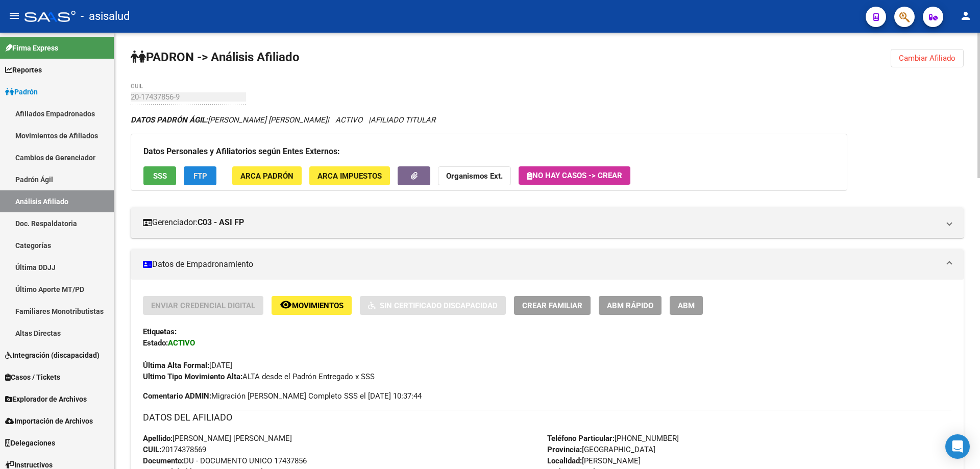
click at [186, 178] on button "FTP" at bounding box center [200, 175] width 33 height 19
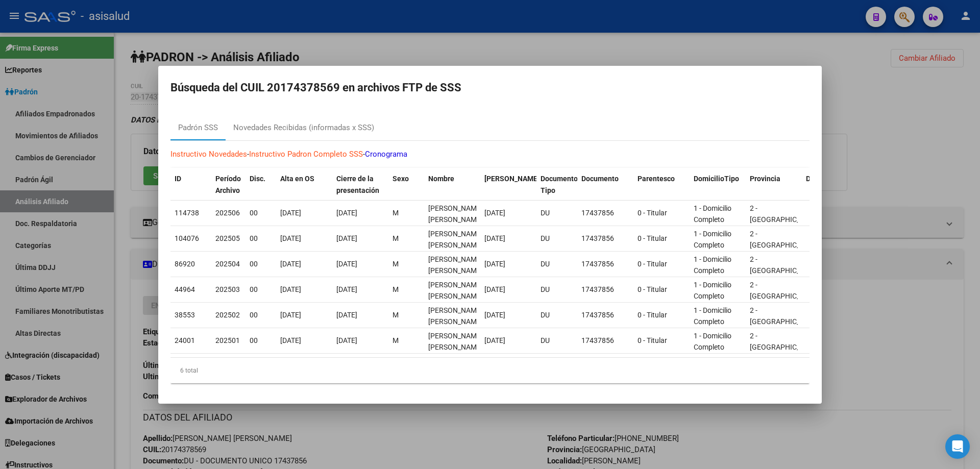
click at [858, 146] on div at bounding box center [490, 234] width 980 height 469
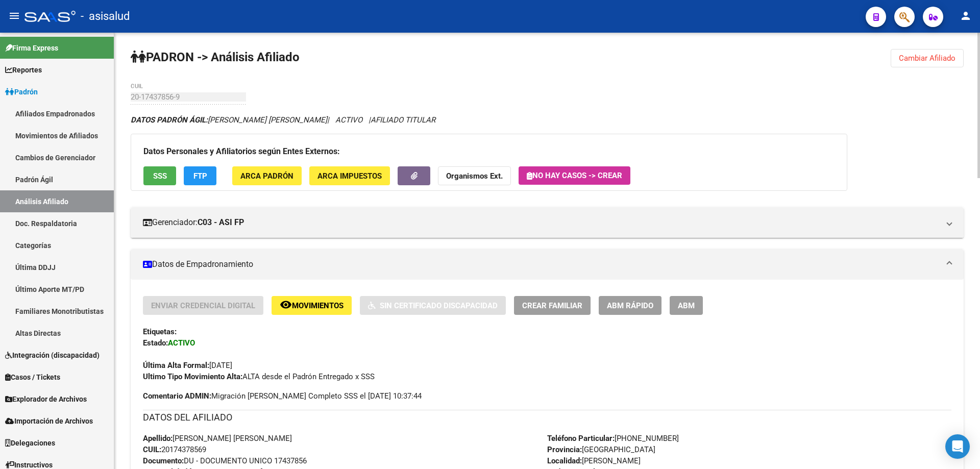
click at [257, 181] on button "ARCA Padrón" at bounding box center [266, 175] width 69 height 19
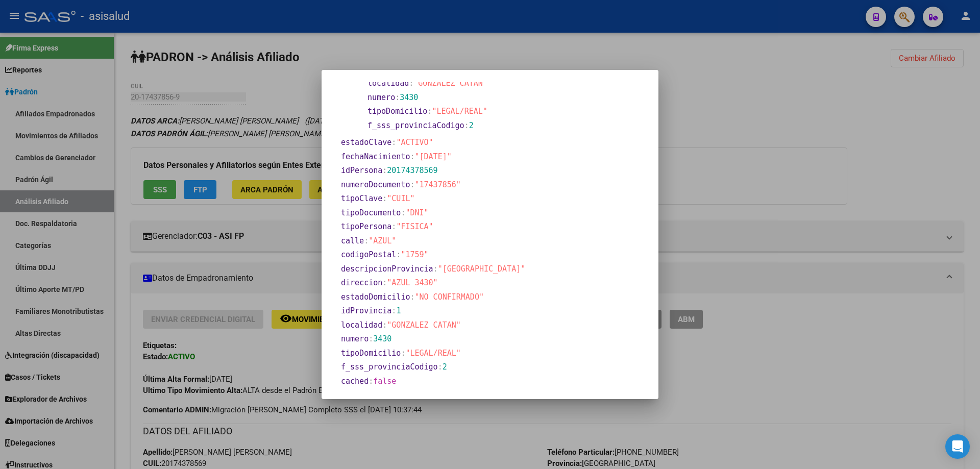
scroll to position [140, 0]
click at [823, 391] on div at bounding box center [490, 234] width 980 height 469
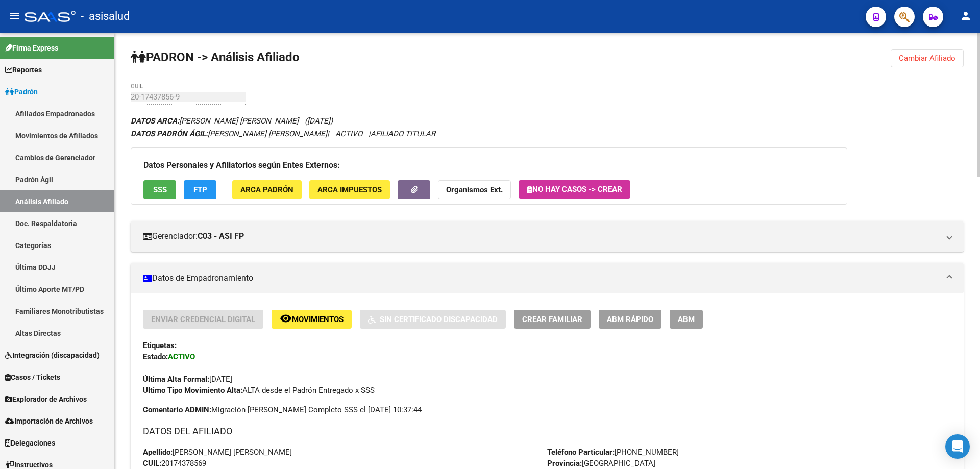
click at [301, 315] on span "Movimientos" at bounding box center [318, 319] width 52 height 9
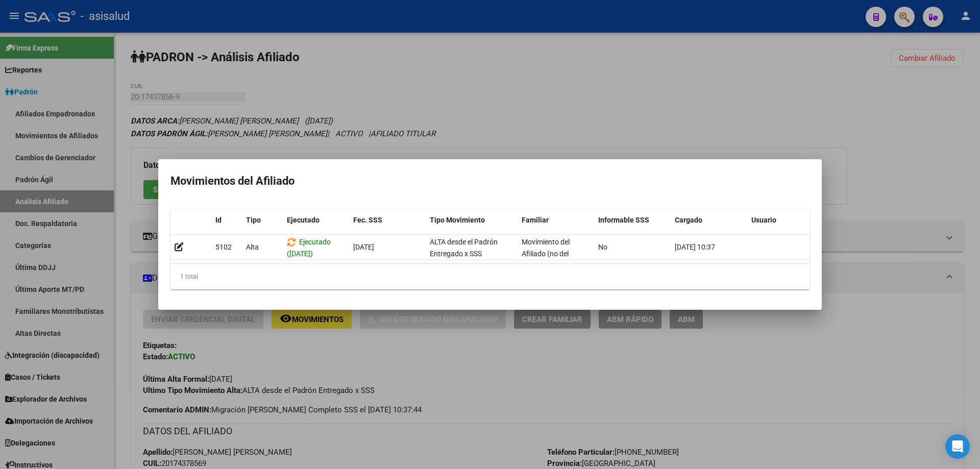
click at [980, 382] on div at bounding box center [490, 234] width 980 height 469
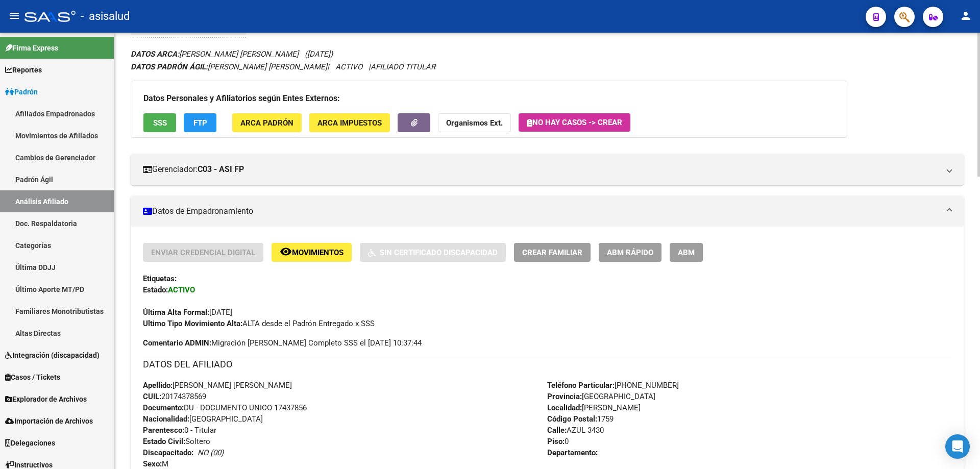
scroll to position [0, 0]
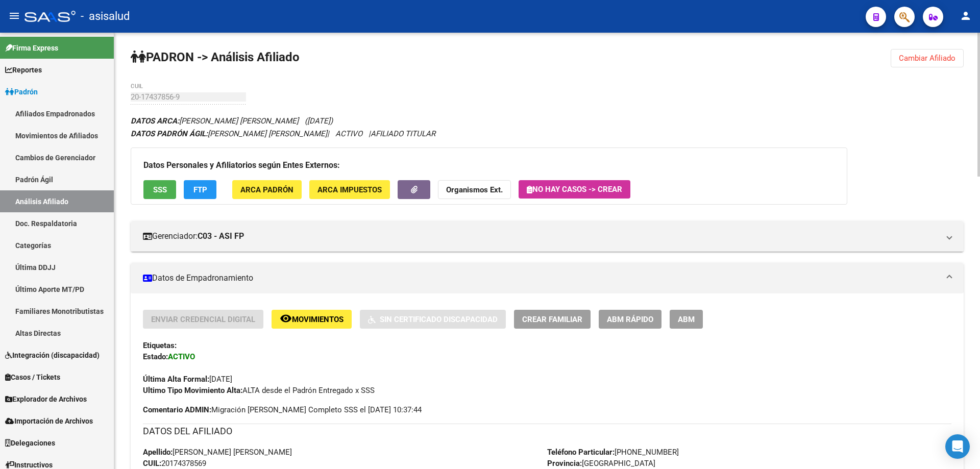
click at [191, 182] on button "FTP" at bounding box center [200, 189] width 33 height 19
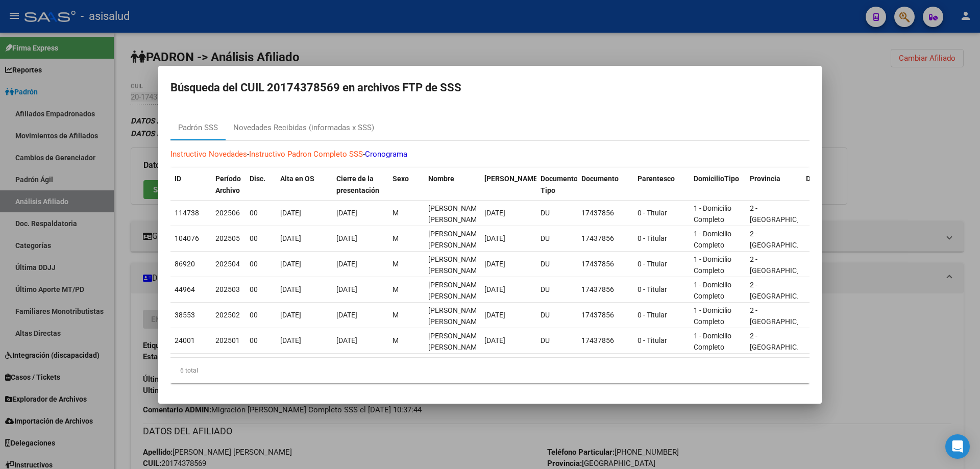
click at [925, 204] on div at bounding box center [490, 234] width 980 height 469
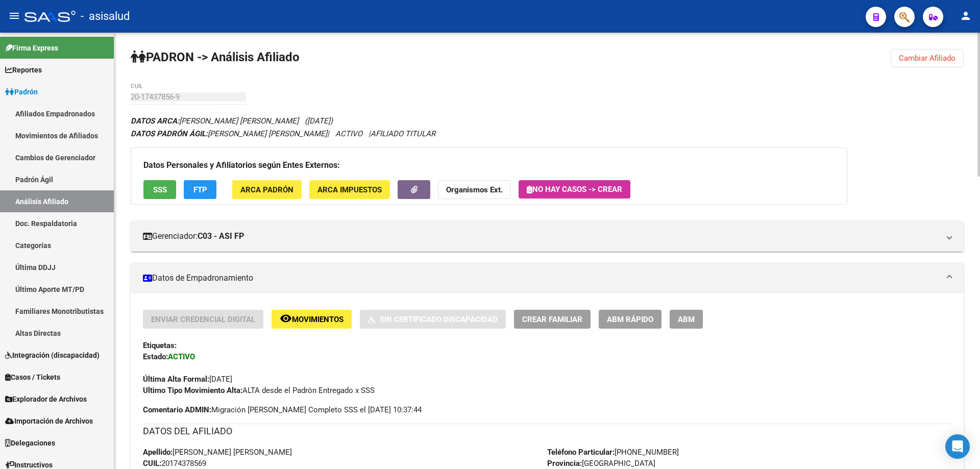
click at [909, 55] on span "Cambiar Afiliado" at bounding box center [927, 58] width 57 height 9
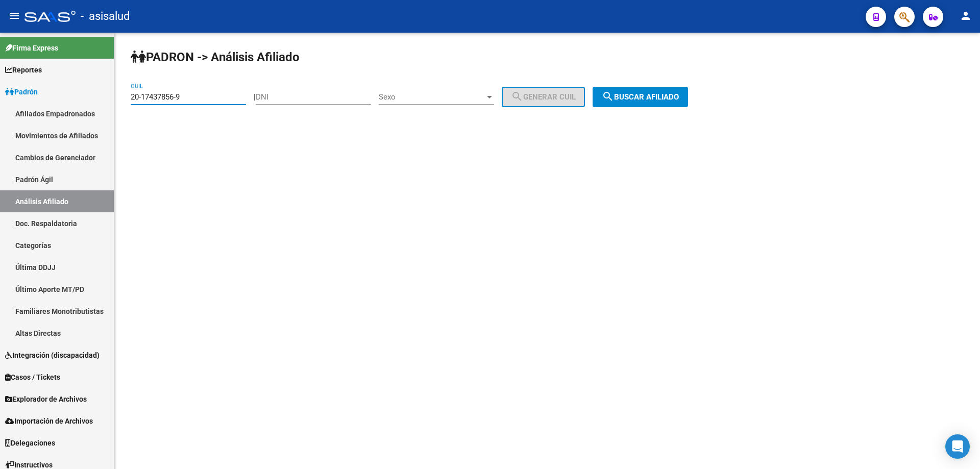
drag, startPoint x: 188, startPoint y: 97, endPoint x: 116, endPoint y: 96, distance: 71.5
click at [116, 96] on div "PADRON -> Análisis Afiliado 20-17437856-9 CUIL | DNI Sexo Sexo search Generar C…" at bounding box center [547, 86] width 866 height 107
paste input "22841027-7"
type input "20-22841027-7"
click at [669, 93] on span "search Buscar afiliado" at bounding box center [640, 96] width 77 height 9
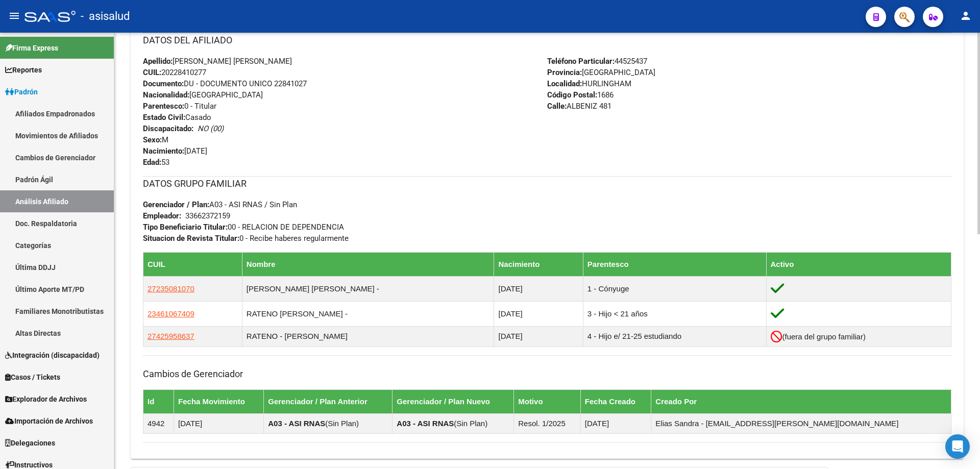
scroll to position [508, 0]
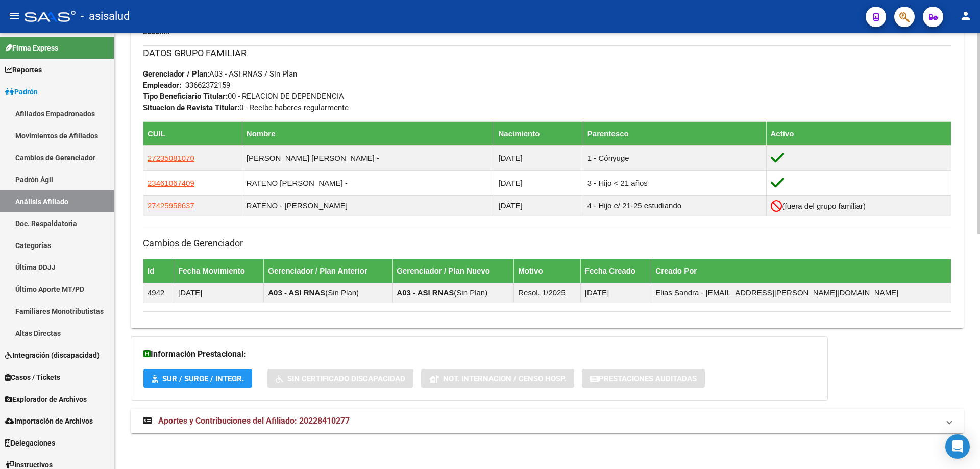
click at [308, 428] on mat-expansion-panel-header "Aportes y Contribuciones del Afiliado: 20228410277" at bounding box center [547, 421] width 833 height 25
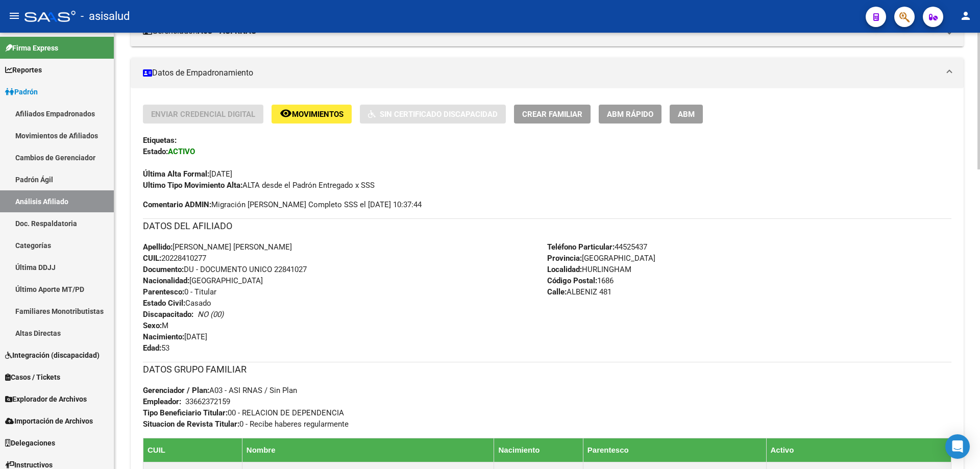
scroll to position [0, 0]
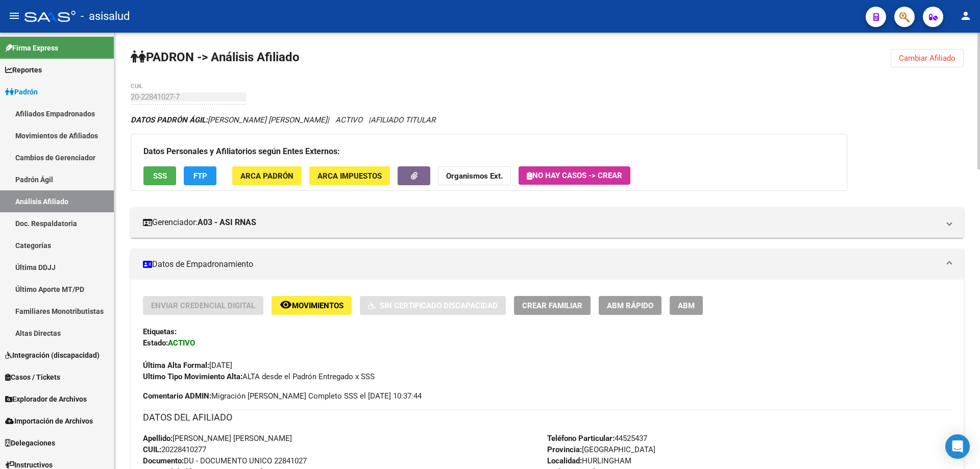
click at [150, 166] on button "SSS" at bounding box center [159, 175] width 33 height 19
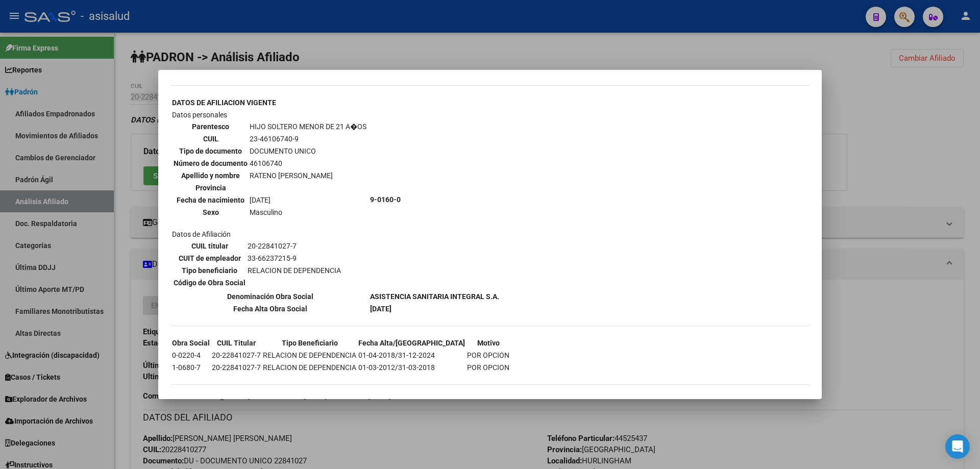
scroll to position [585, 0]
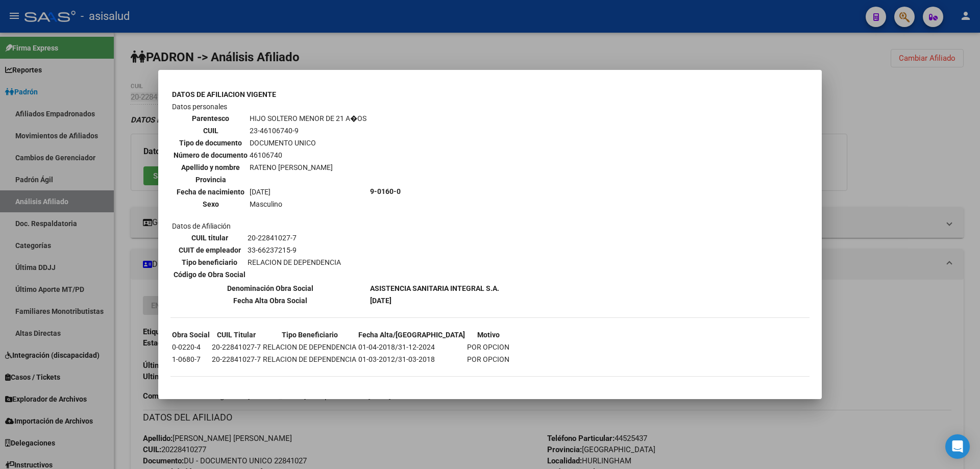
click at [930, 205] on div at bounding box center [490, 234] width 980 height 469
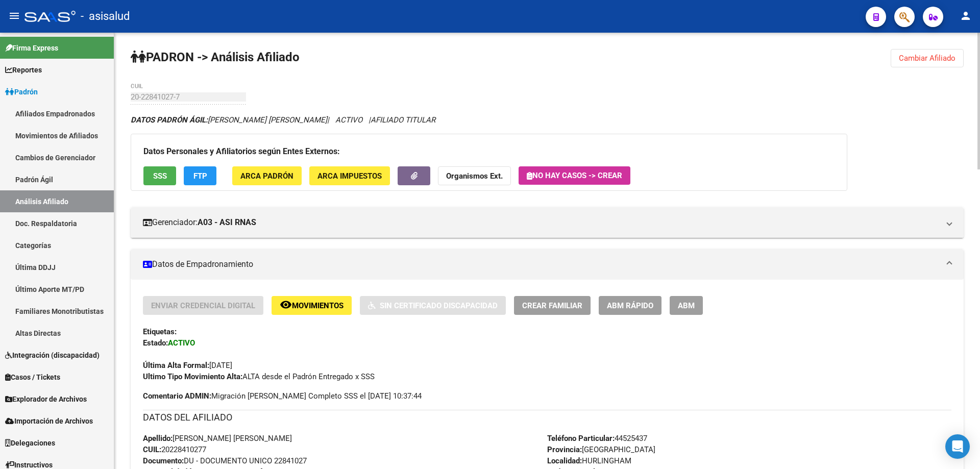
click at [211, 171] on button "FTP" at bounding box center [200, 175] width 33 height 19
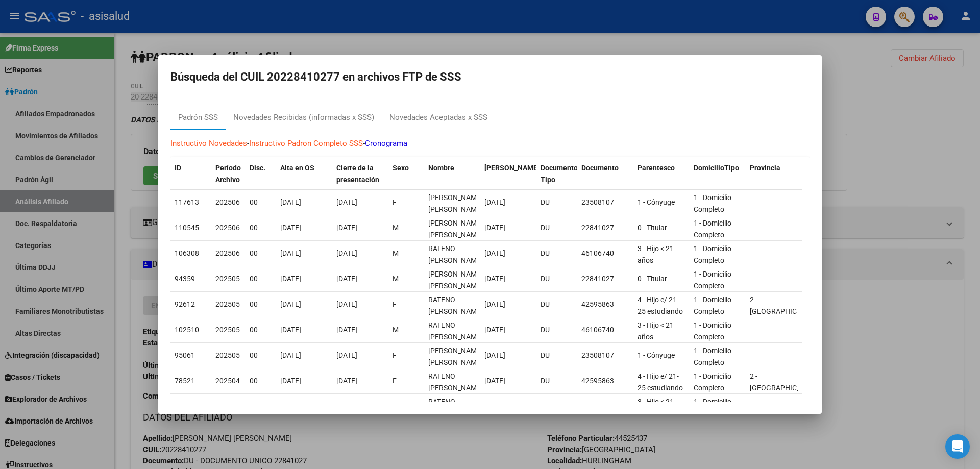
click at [980, 155] on div at bounding box center [490, 234] width 980 height 469
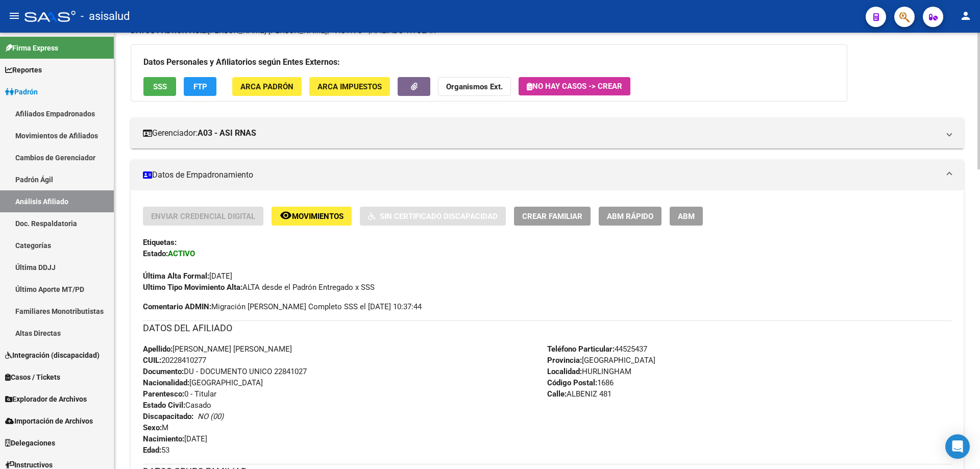
scroll to position [0, 0]
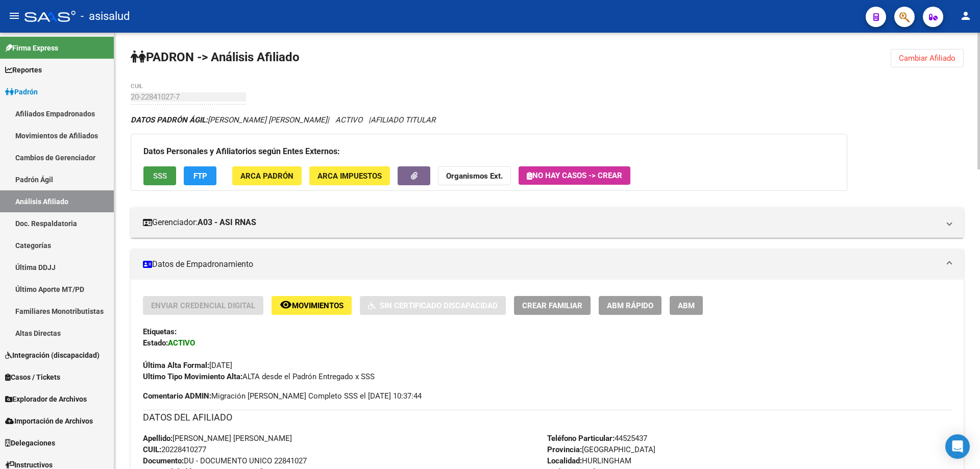
click at [158, 175] on span "SSS" at bounding box center [160, 176] width 14 height 9
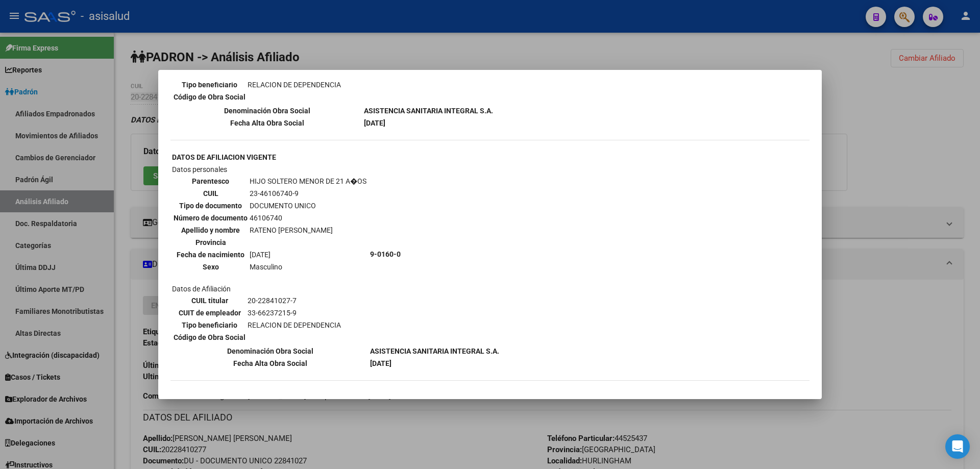
scroll to position [585, 0]
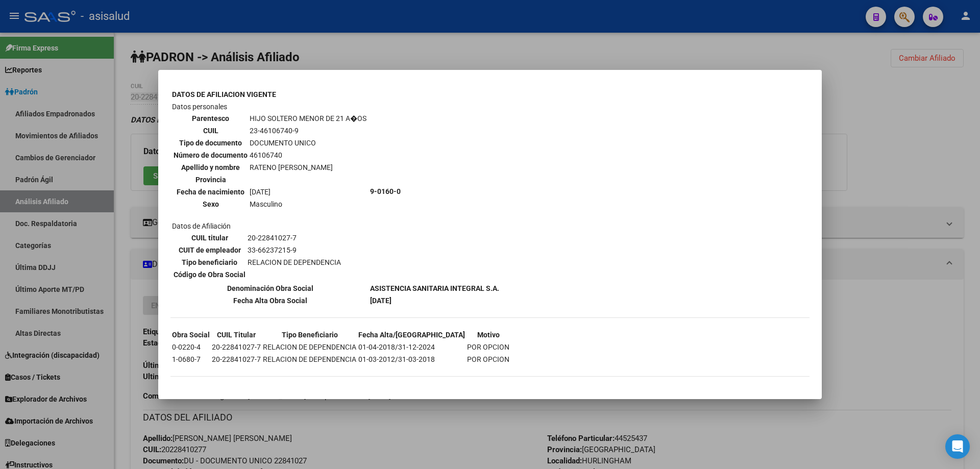
click at [953, 143] on div at bounding box center [490, 234] width 980 height 469
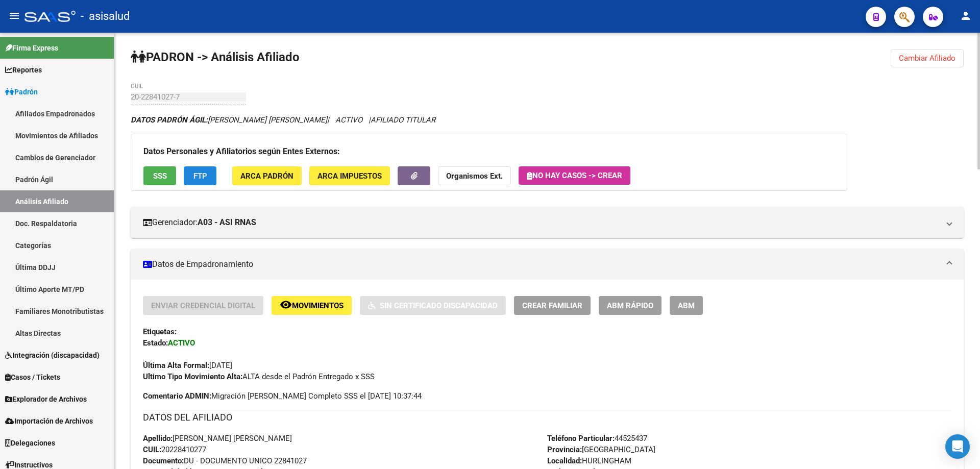
click at [206, 181] on button "FTP" at bounding box center [200, 175] width 33 height 19
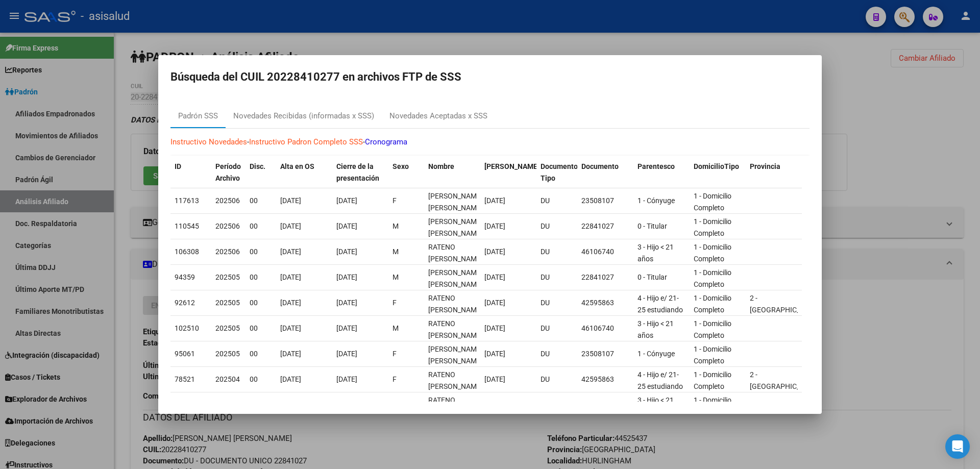
scroll to position [0, 0]
click at [938, 151] on div at bounding box center [490, 234] width 980 height 469
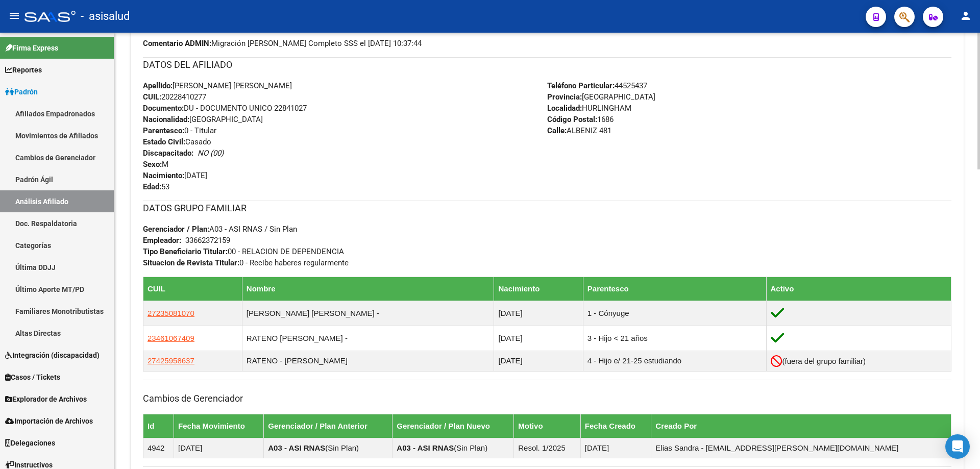
scroll to position [357, 0]
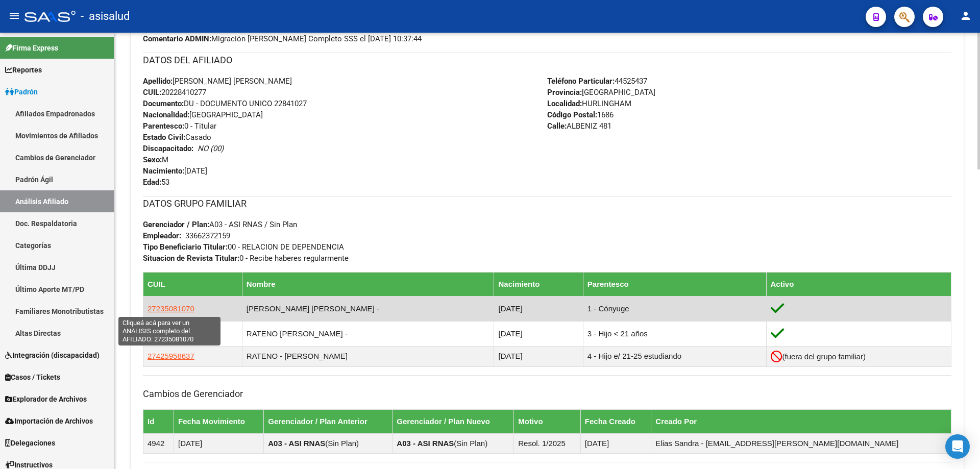
click at [176, 311] on span "27235081070" at bounding box center [171, 308] width 47 height 9
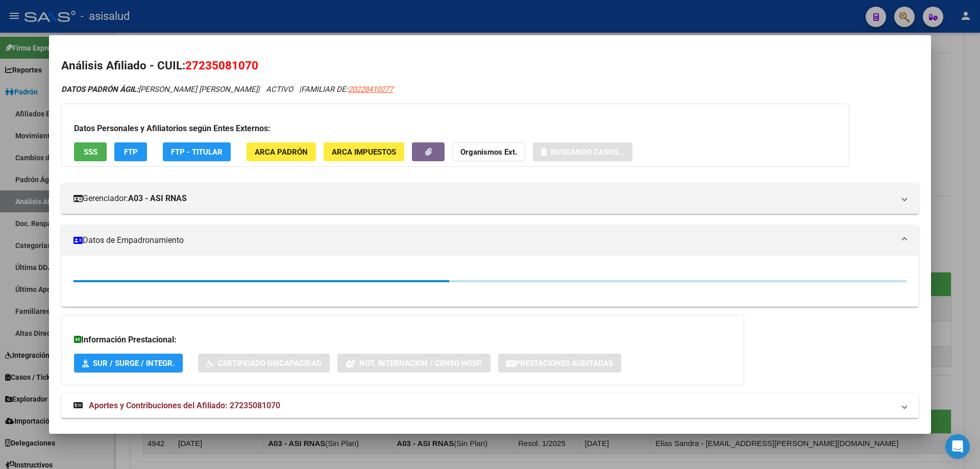
click at [92, 150] on span "SSS" at bounding box center [91, 152] width 14 height 9
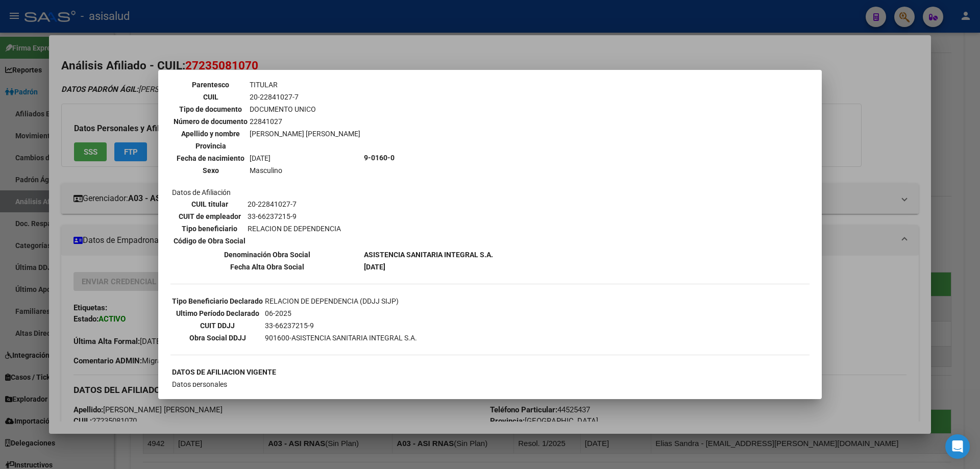
scroll to position [51, 0]
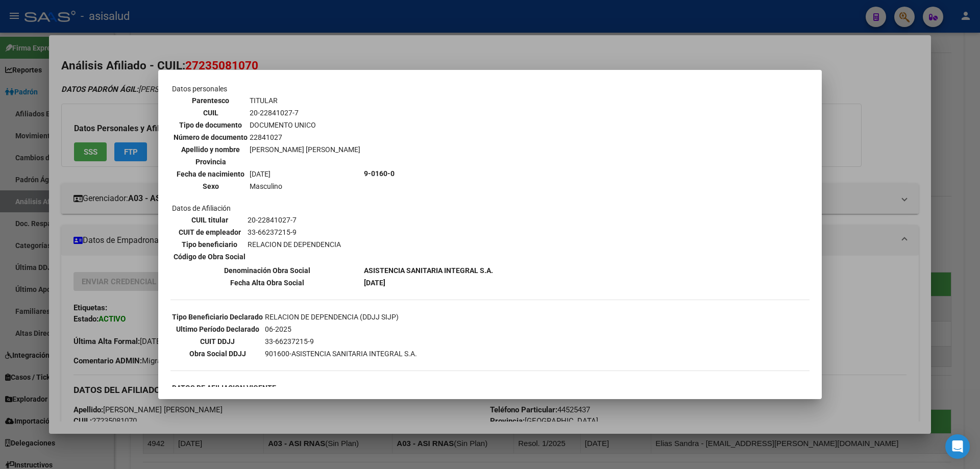
click at [952, 117] on div at bounding box center [490, 234] width 980 height 469
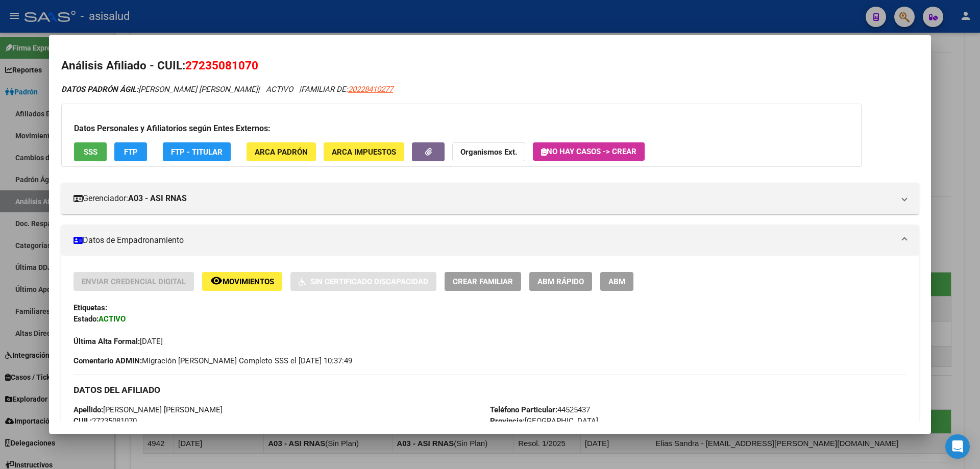
click at [952, 117] on div at bounding box center [490, 234] width 980 height 469
